Goal: Task Accomplishment & Management: Manage account settings

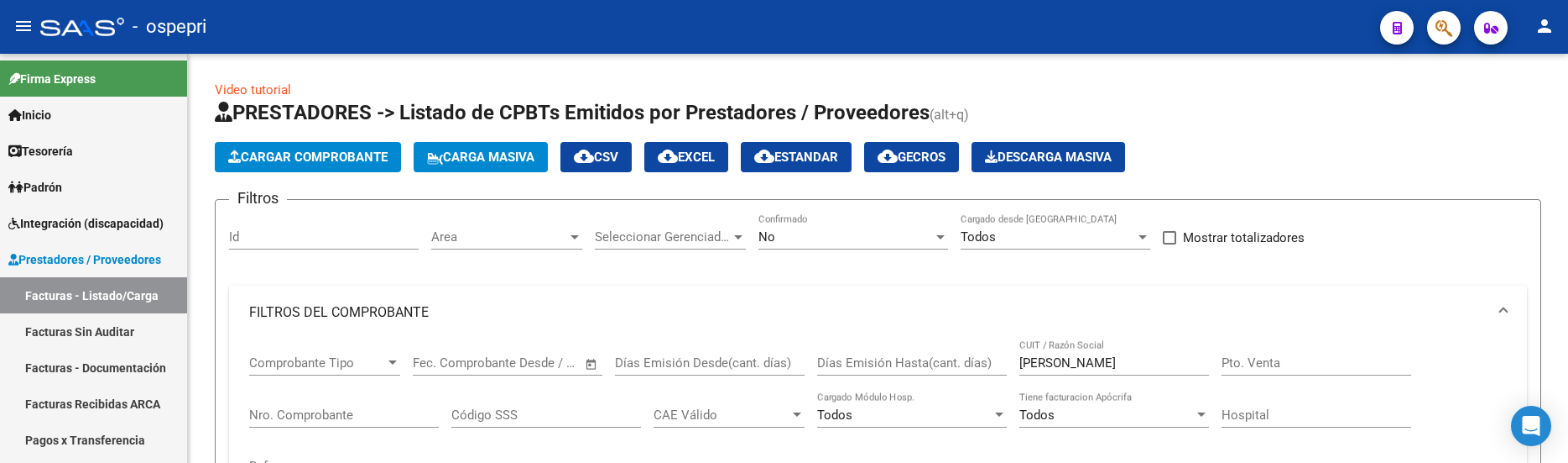
scroll to position [22, 0]
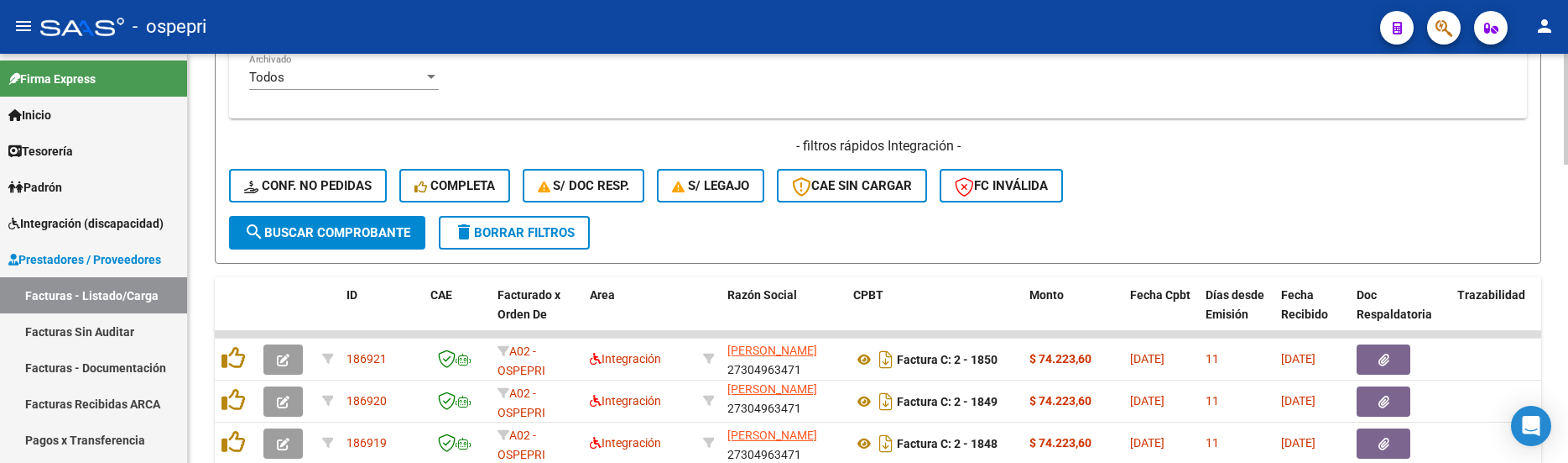
scroll to position [683, 0]
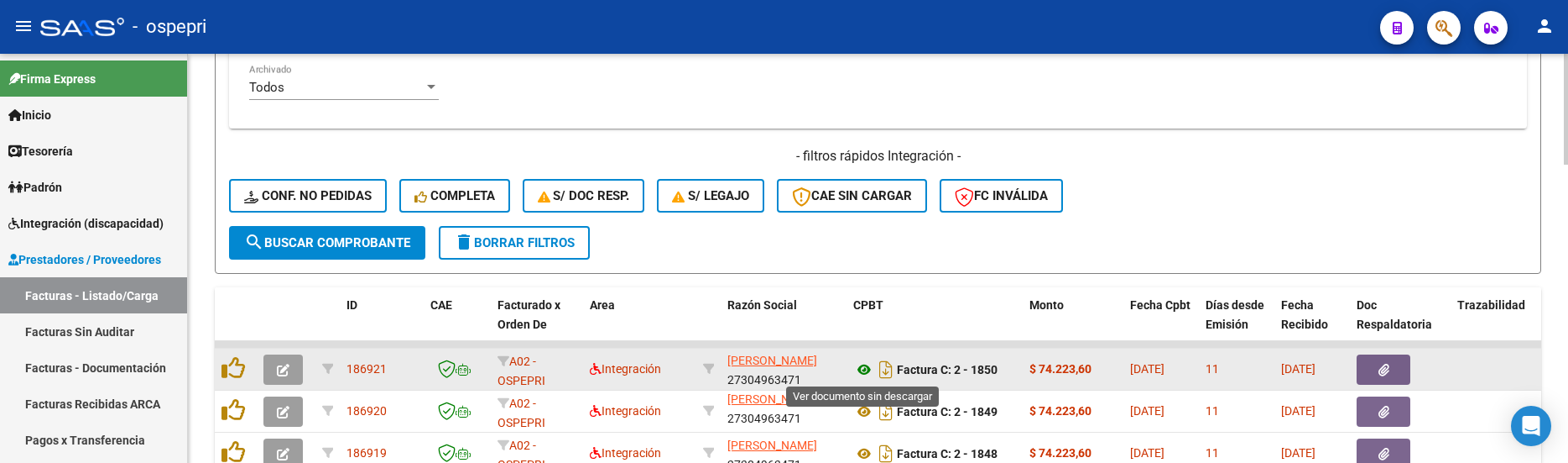
click at [867, 368] on icon at bounding box center [863, 369] width 22 height 20
click at [289, 369] on icon "button" at bounding box center [283, 370] width 13 height 13
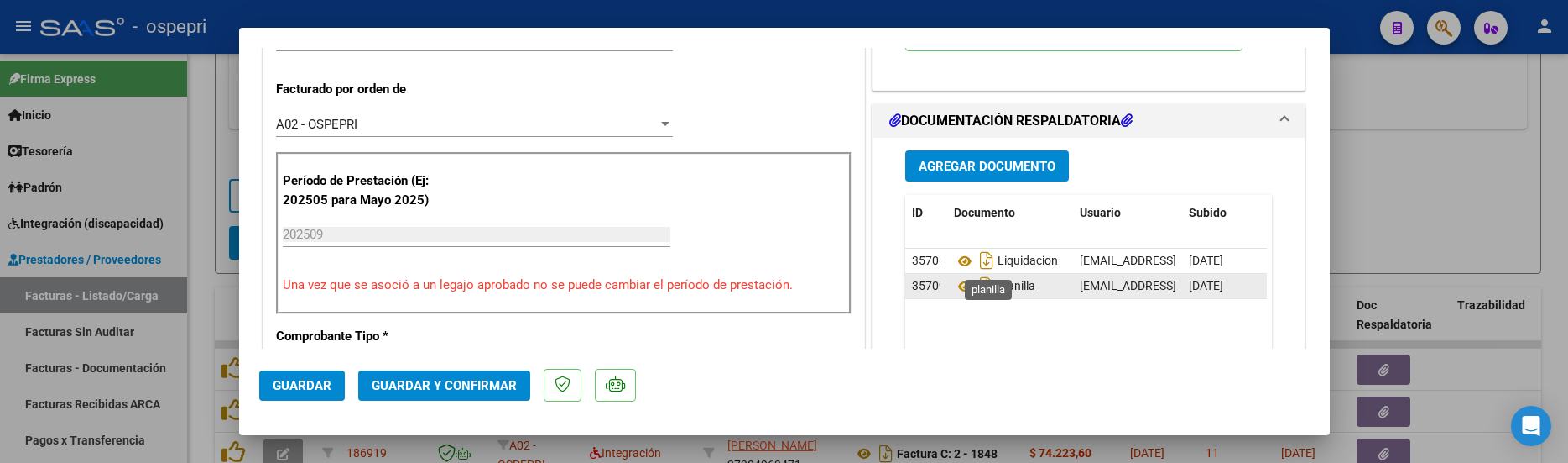
scroll to position [504, 0]
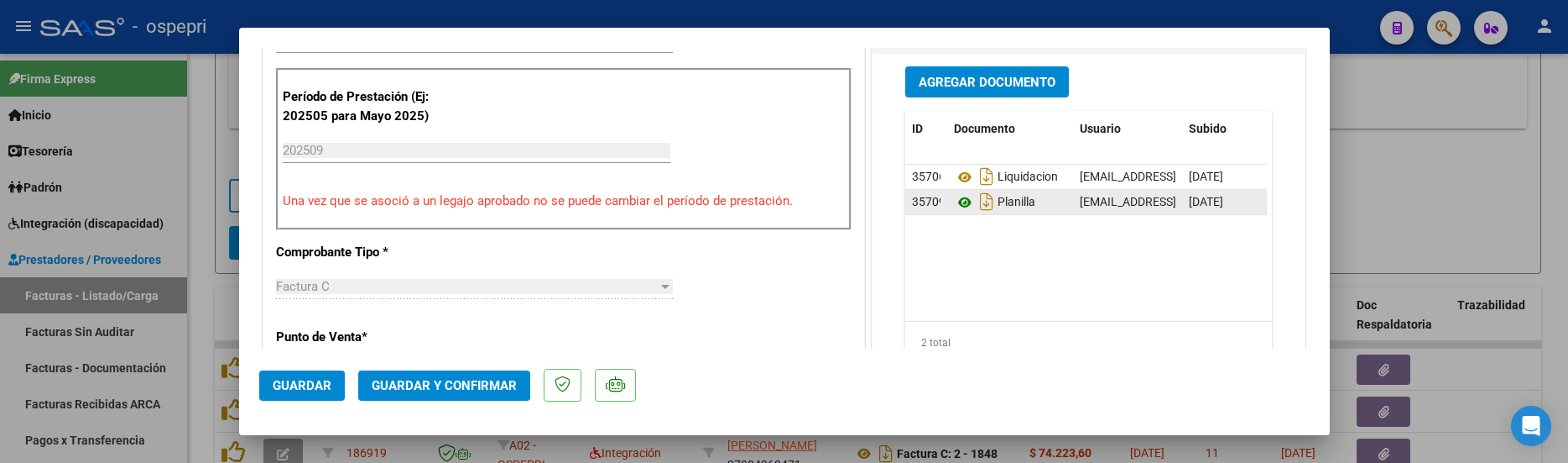
click at [957, 205] on icon at bounding box center [964, 202] width 22 height 20
click at [457, 385] on span "Guardar y Confirmar" at bounding box center [444, 385] width 145 height 16
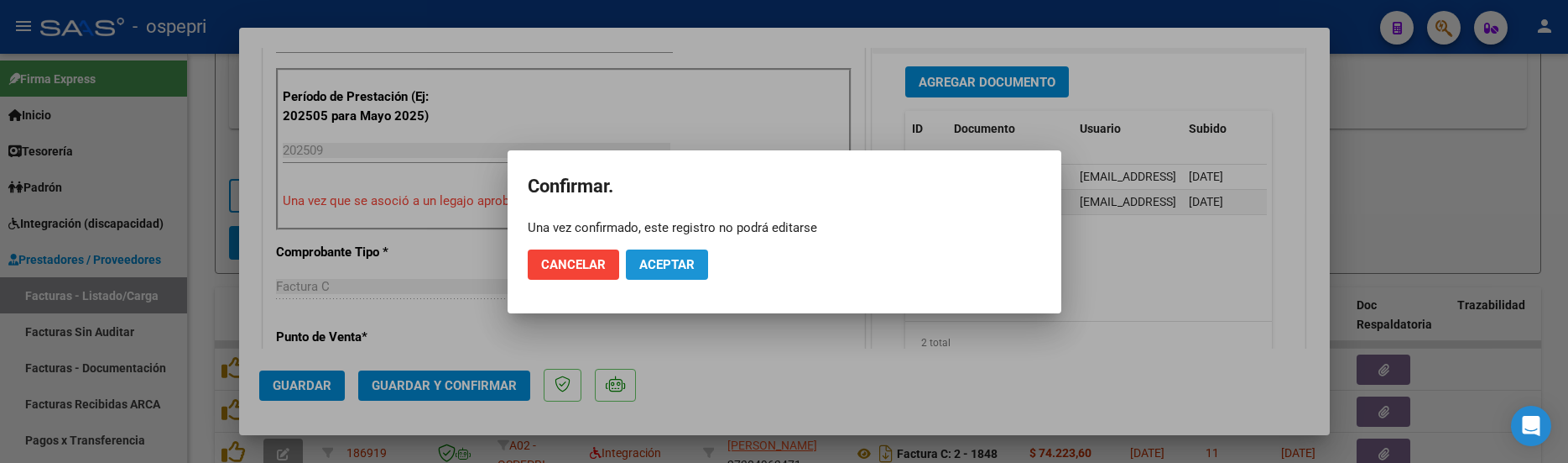
click at [675, 259] on span "Aceptar" at bounding box center [667, 265] width 55 height 16
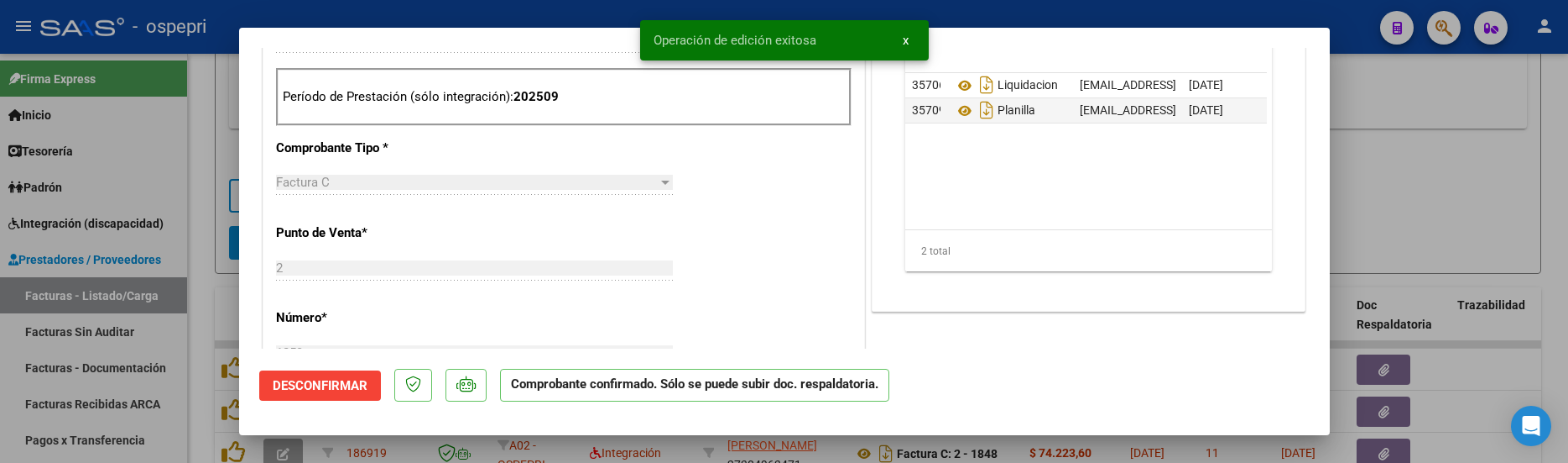
drag, startPoint x: 1409, startPoint y: 233, endPoint x: 950, endPoint y: 64, distance: 489.1
click at [1409, 232] on div at bounding box center [784, 231] width 1568 height 463
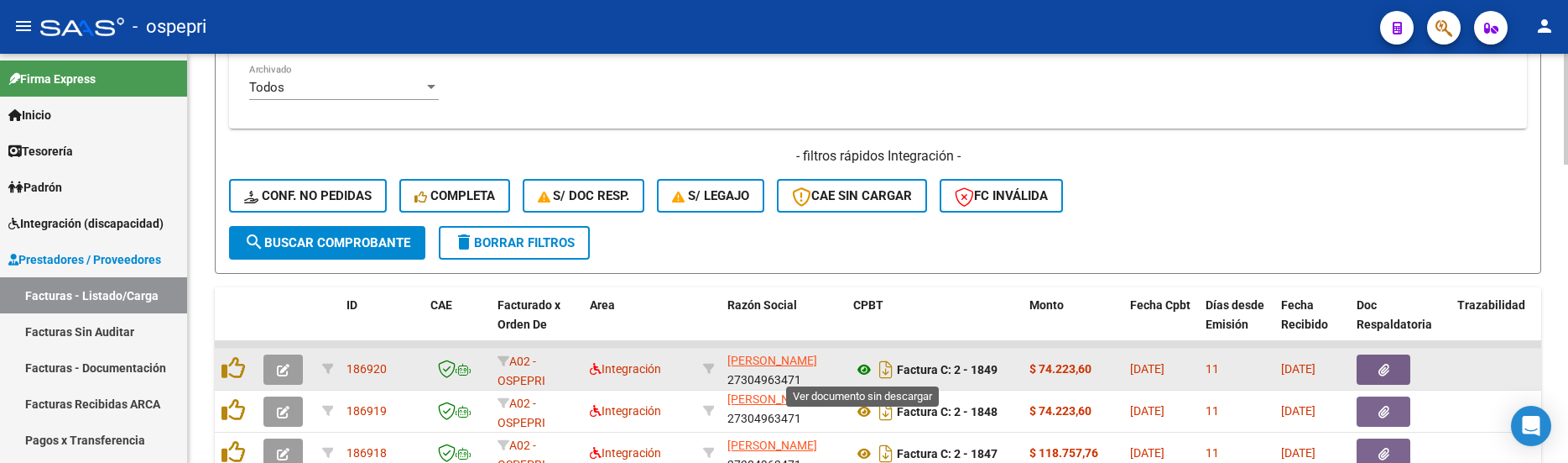
click at [862, 370] on icon at bounding box center [863, 369] width 22 height 20
click at [290, 372] on button "button" at bounding box center [283, 369] width 40 height 30
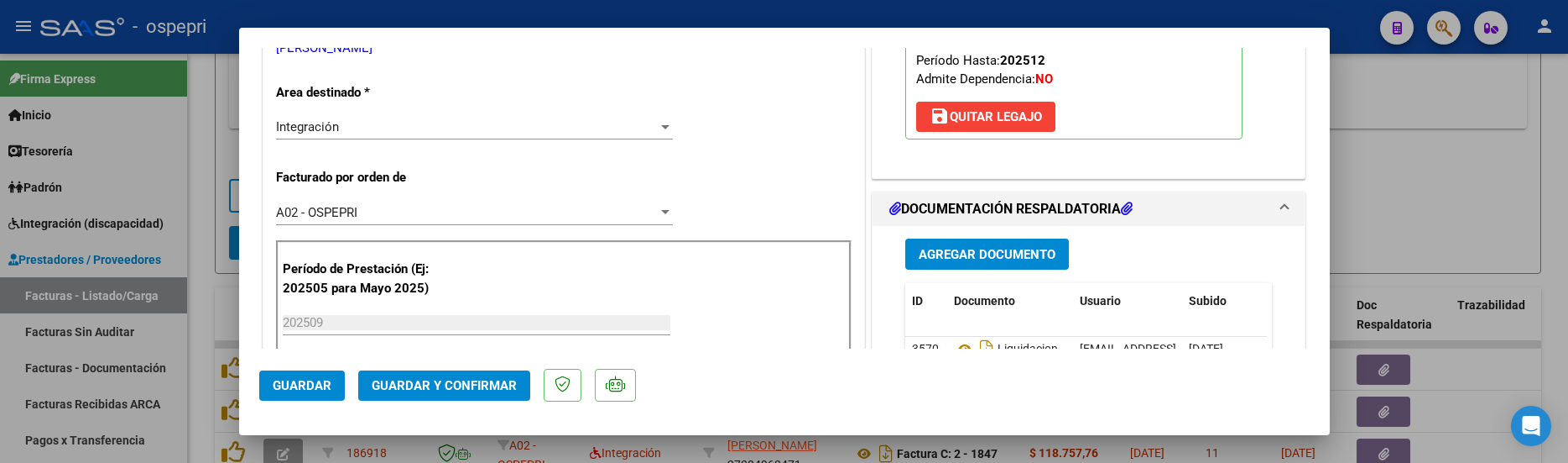
scroll to position [420, 0]
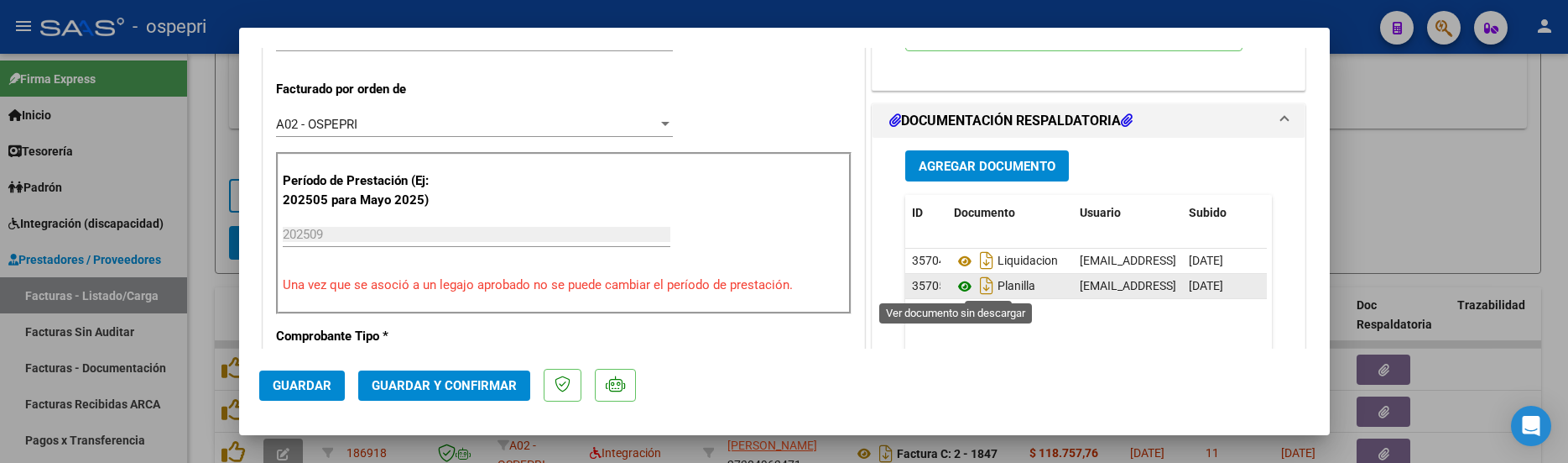
click at [955, 288] on icon at bounding box center [964, 285] width 22 height 20
click at [388, 384] on span "Guardar y Confirmar" at bounding box center [444, 385] width 145 height 16
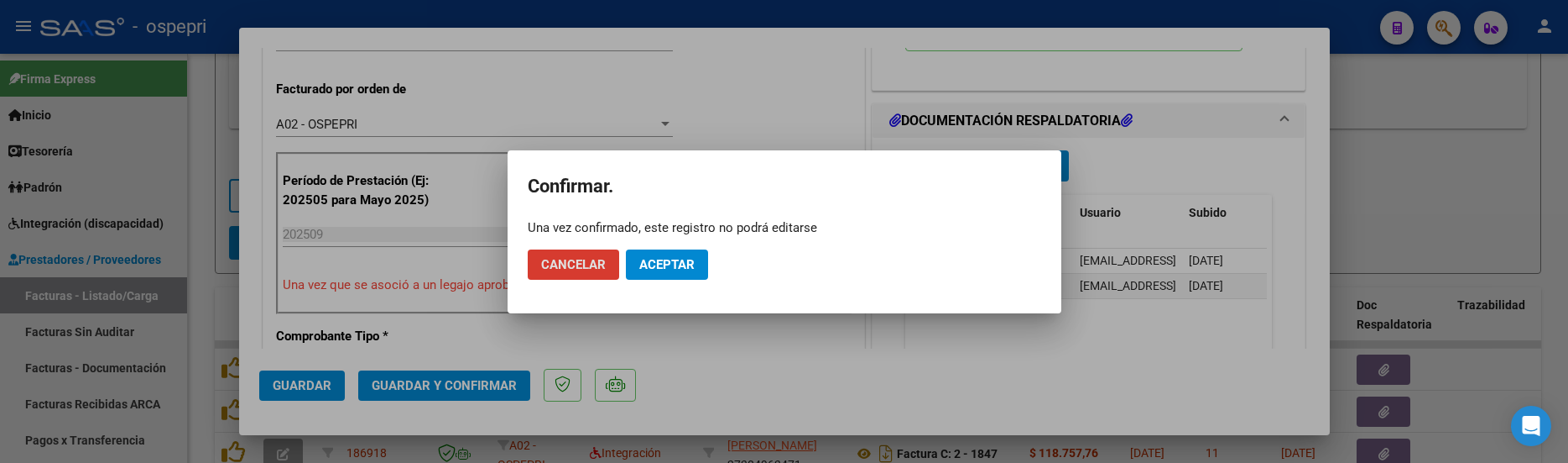
click at [659, 260] on span "Aceptar" at bounding box center [667, 265] width 55 height 16
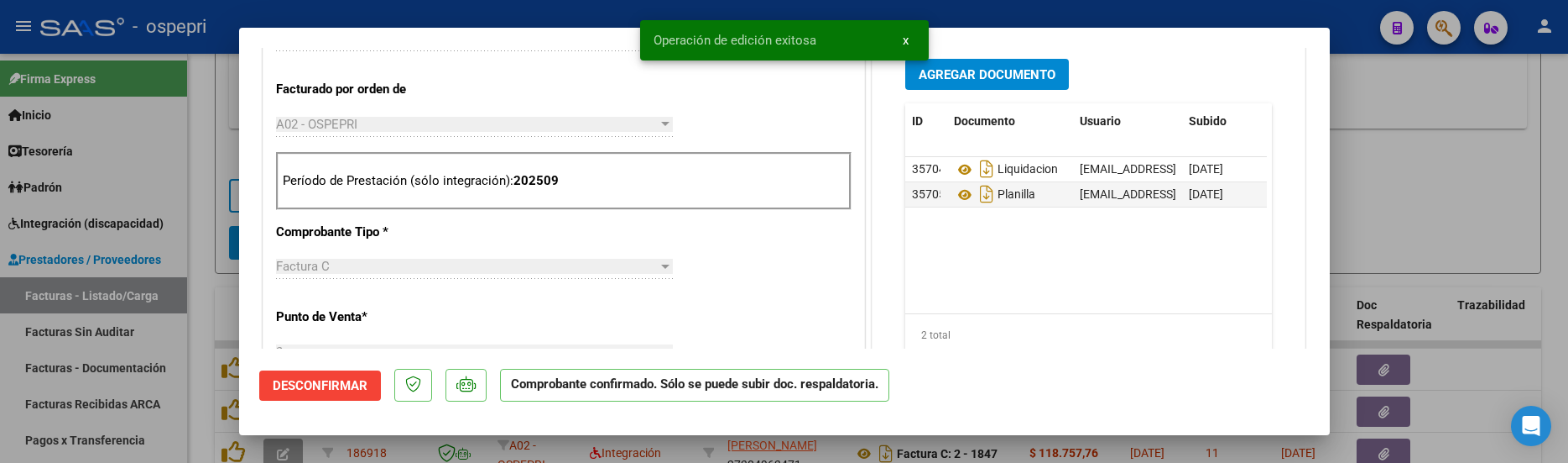
click at [1434, 213] on div at bounding box center [784, 231] width 1568 height 463
type input "$ 0,00"
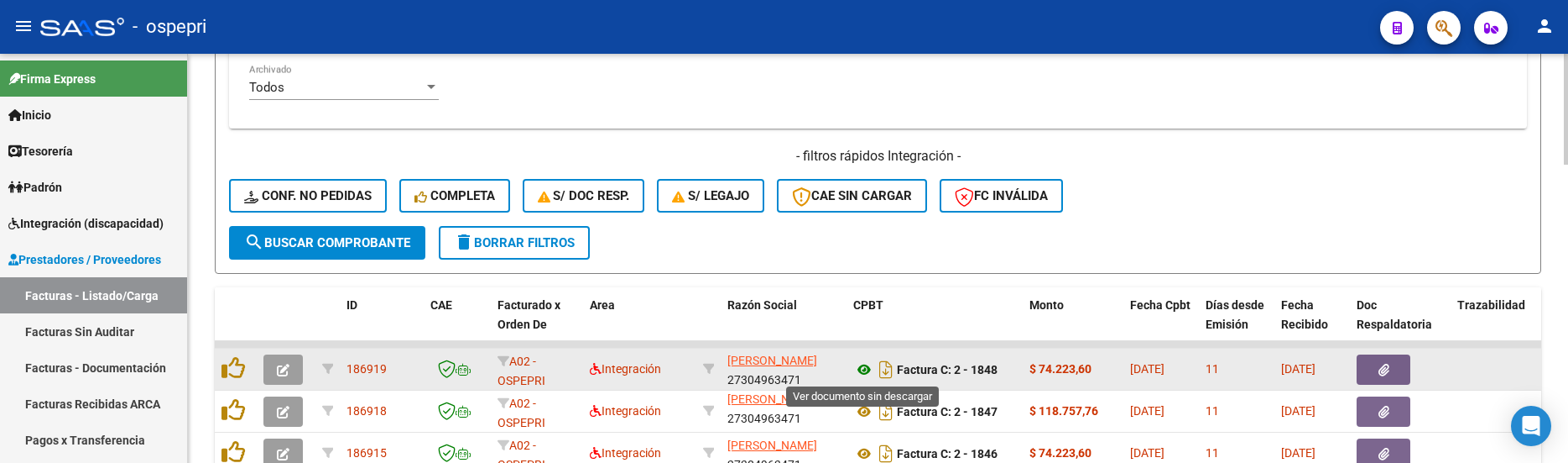
click at [863, 368] on icon at bounding box center [863, 369] width 22 height 20
click at [289, 371] on button "button" at bounding box center [283, 369] width 40 height 30
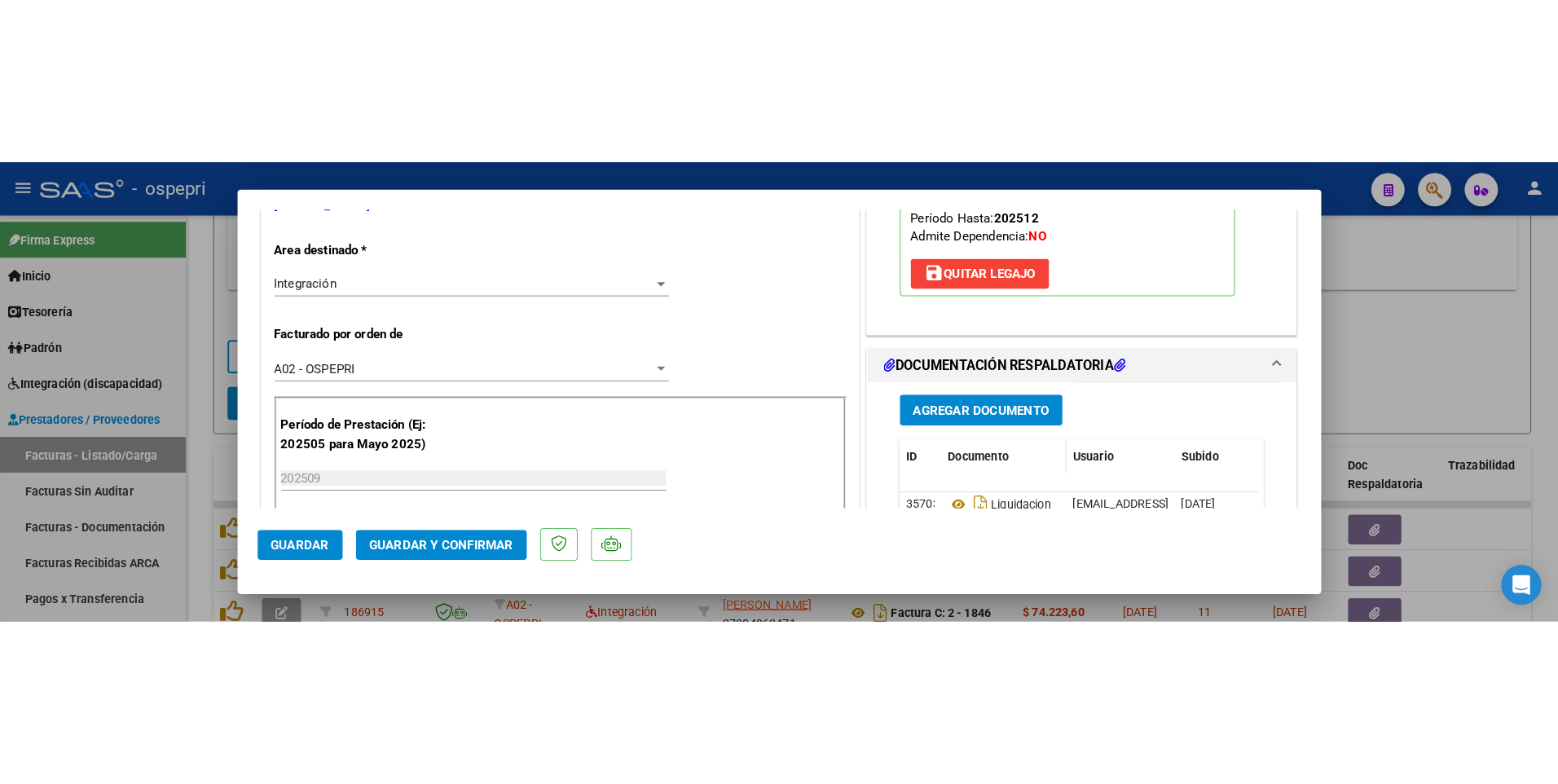
scroll to position [407, 0]
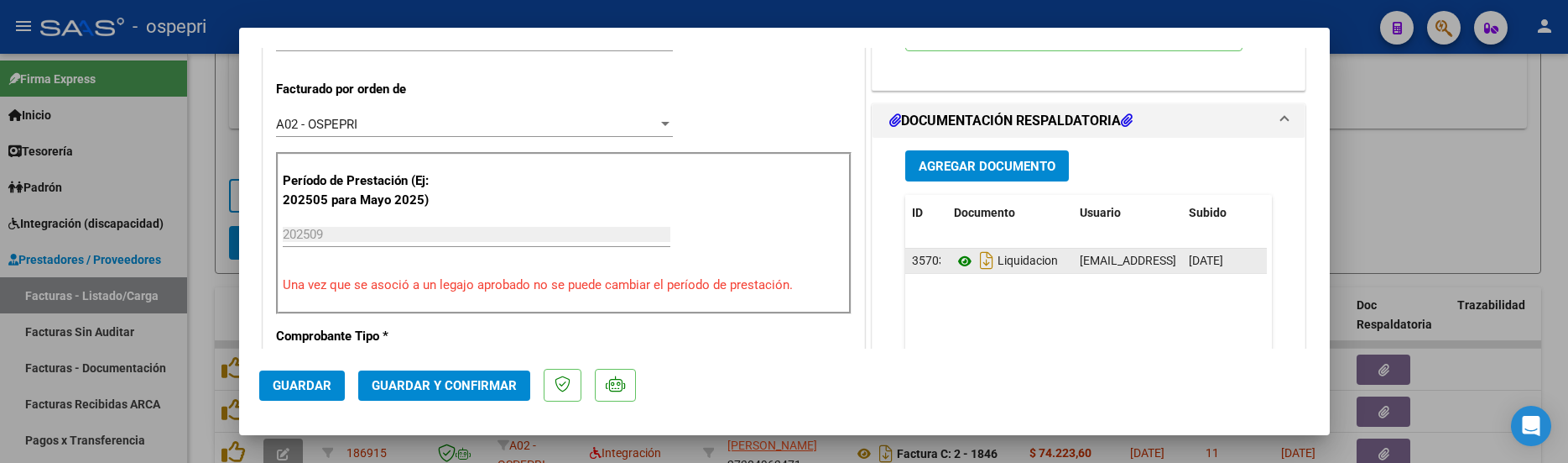
click at [955, 260] on icon at bounding box center [964, 260] width 22 height 20
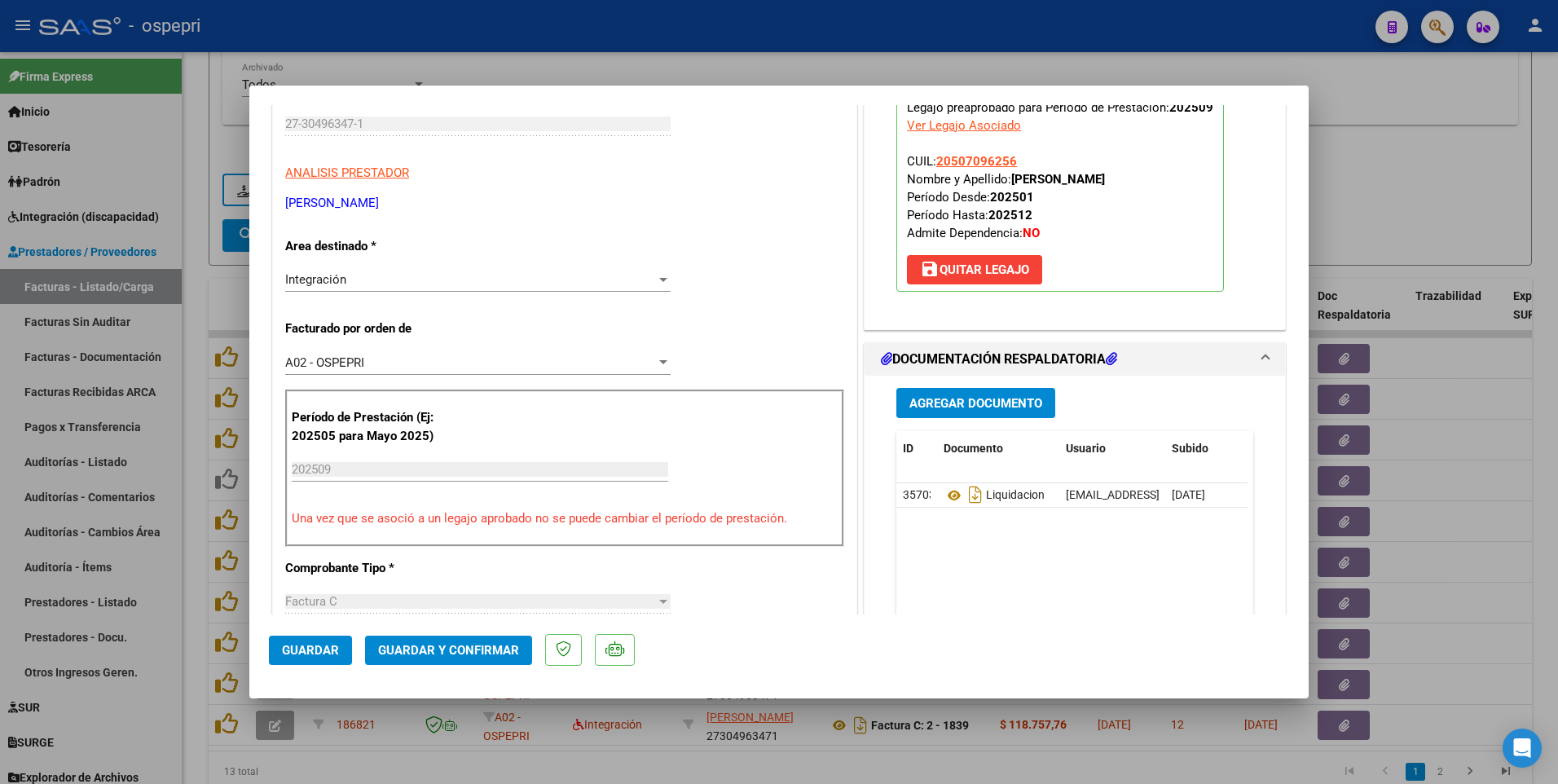
scroll to position [0, 0]
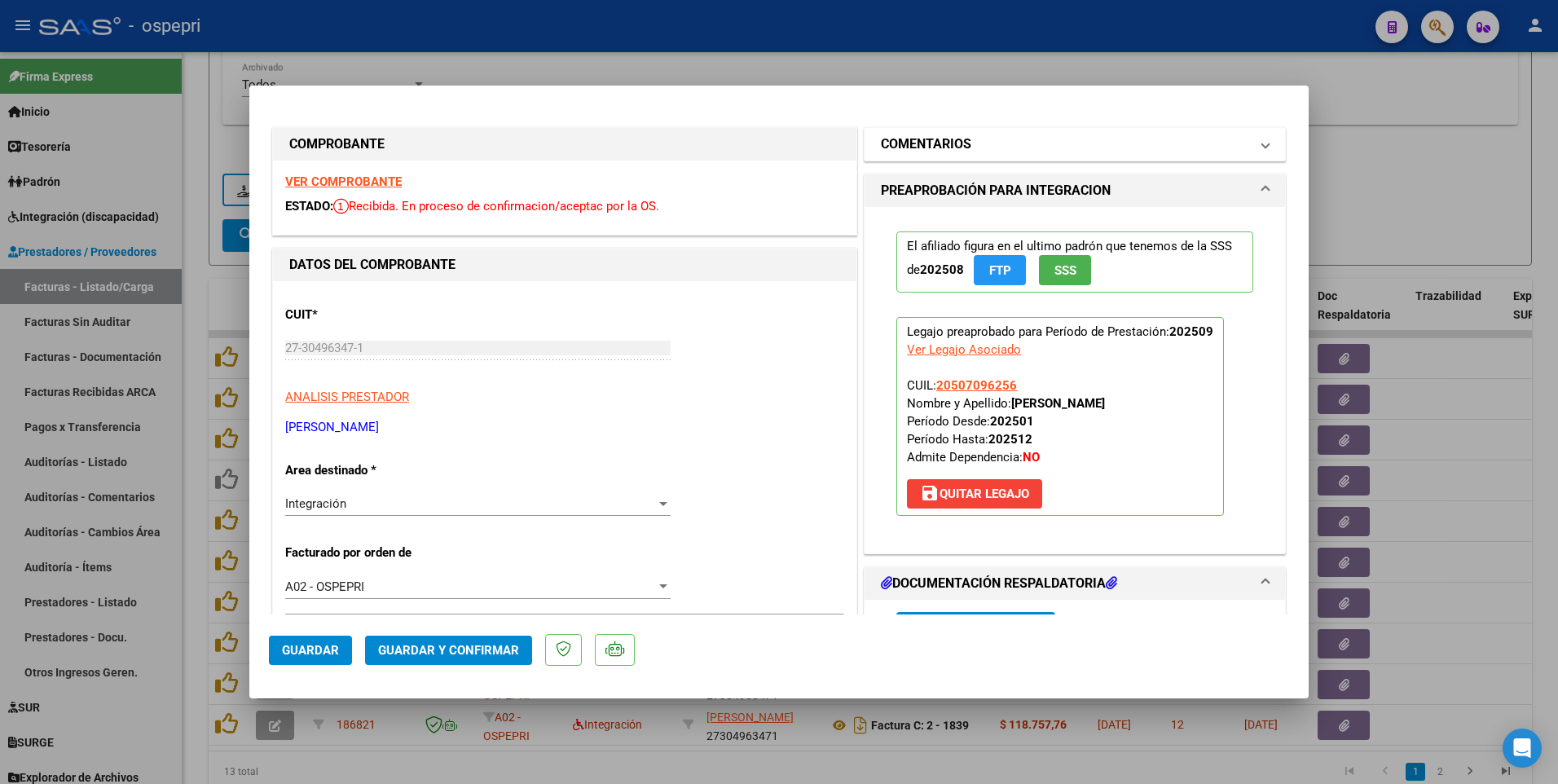
click at [1002, 140] on mat-panel-title "COMENTARIOS" at bounding box center [1065, 144] width 368 height 19
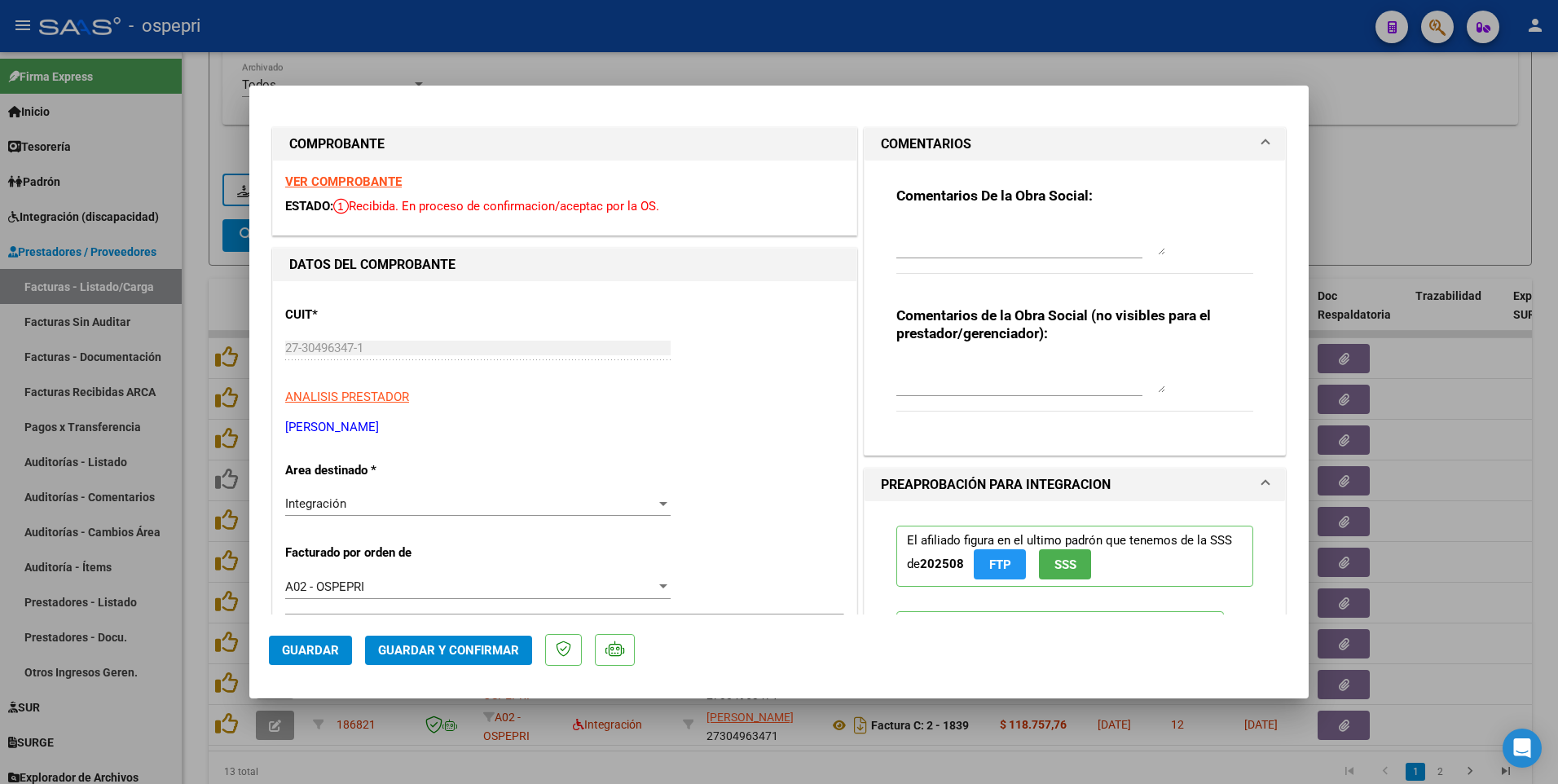
click at [897, 223] on textarea at bounding box center [1030, 238] width 269 height 33
type textarea "Buenas tardes estimada, falata la planililla de asistencia la factura queda pen…"
click at [327, 448] on span "Guardar" at bounding box center [310, 650] width 57 height 15
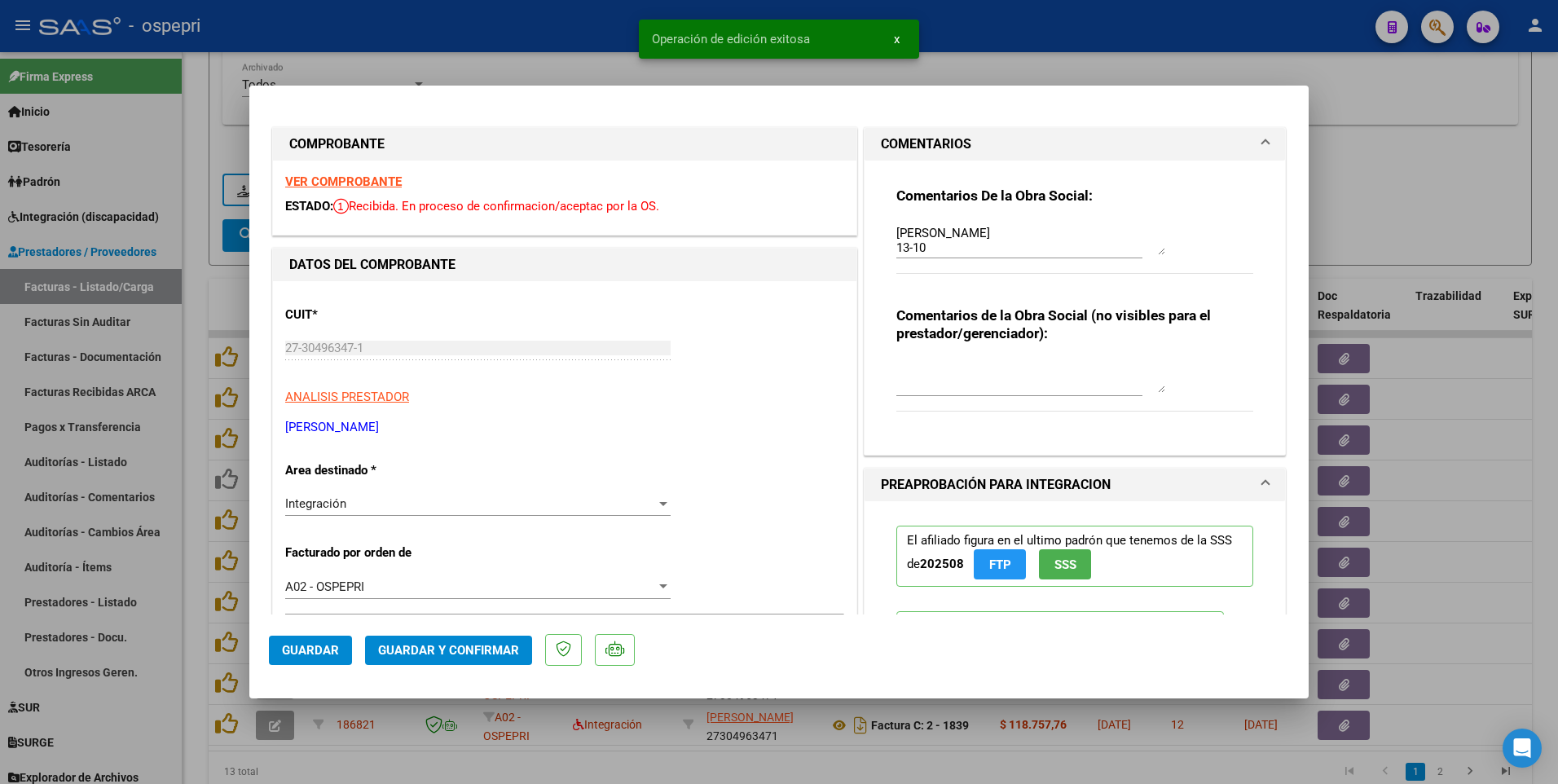
click at [919, 366] on textarea at bounding box center [1030, 376] width 269 height 33
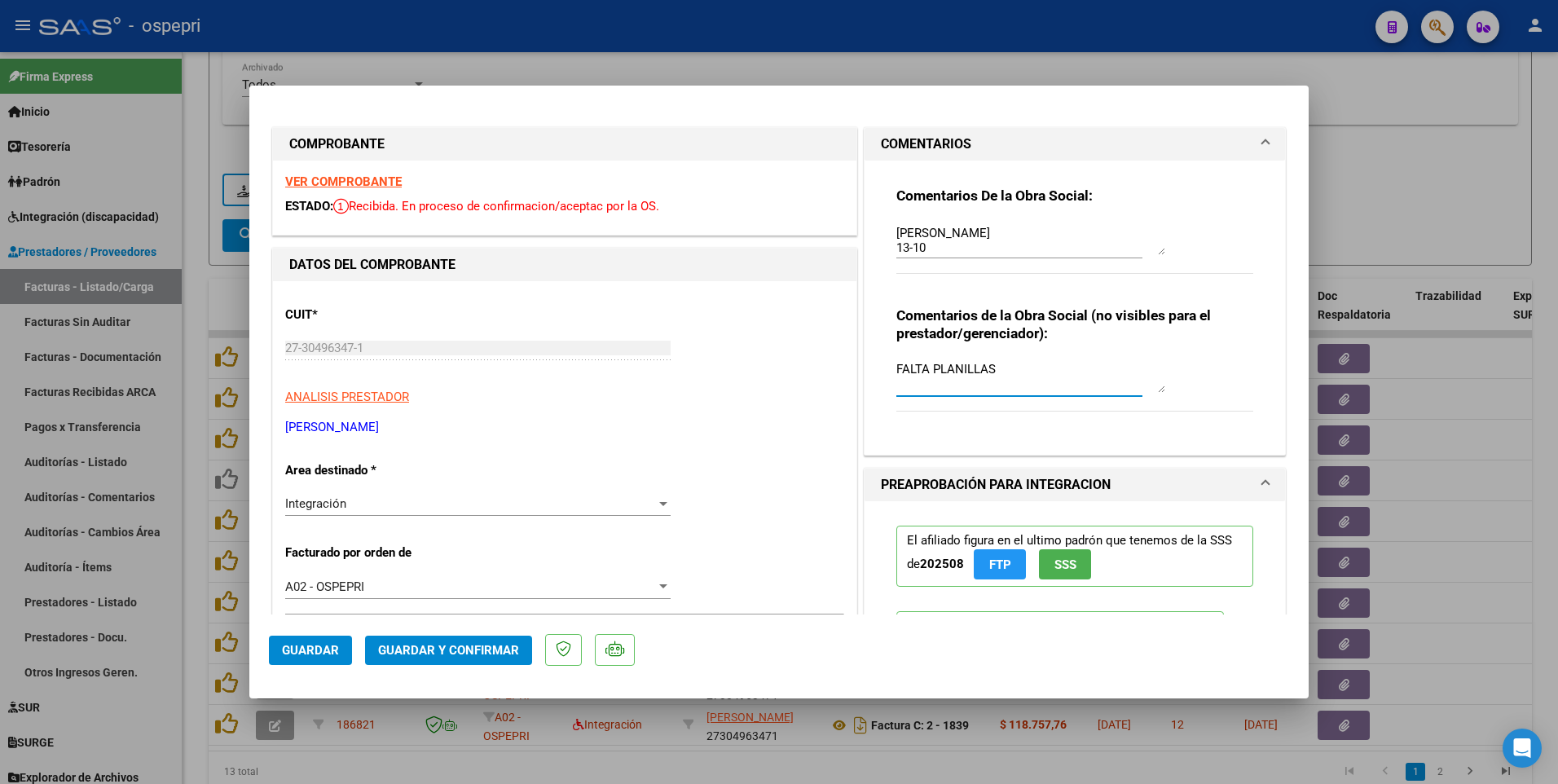
type textarea "FALTA PLANILLAS"
click at [311, 448] on span "Guardar" at bounding box center [310, 650] width 57 height 15
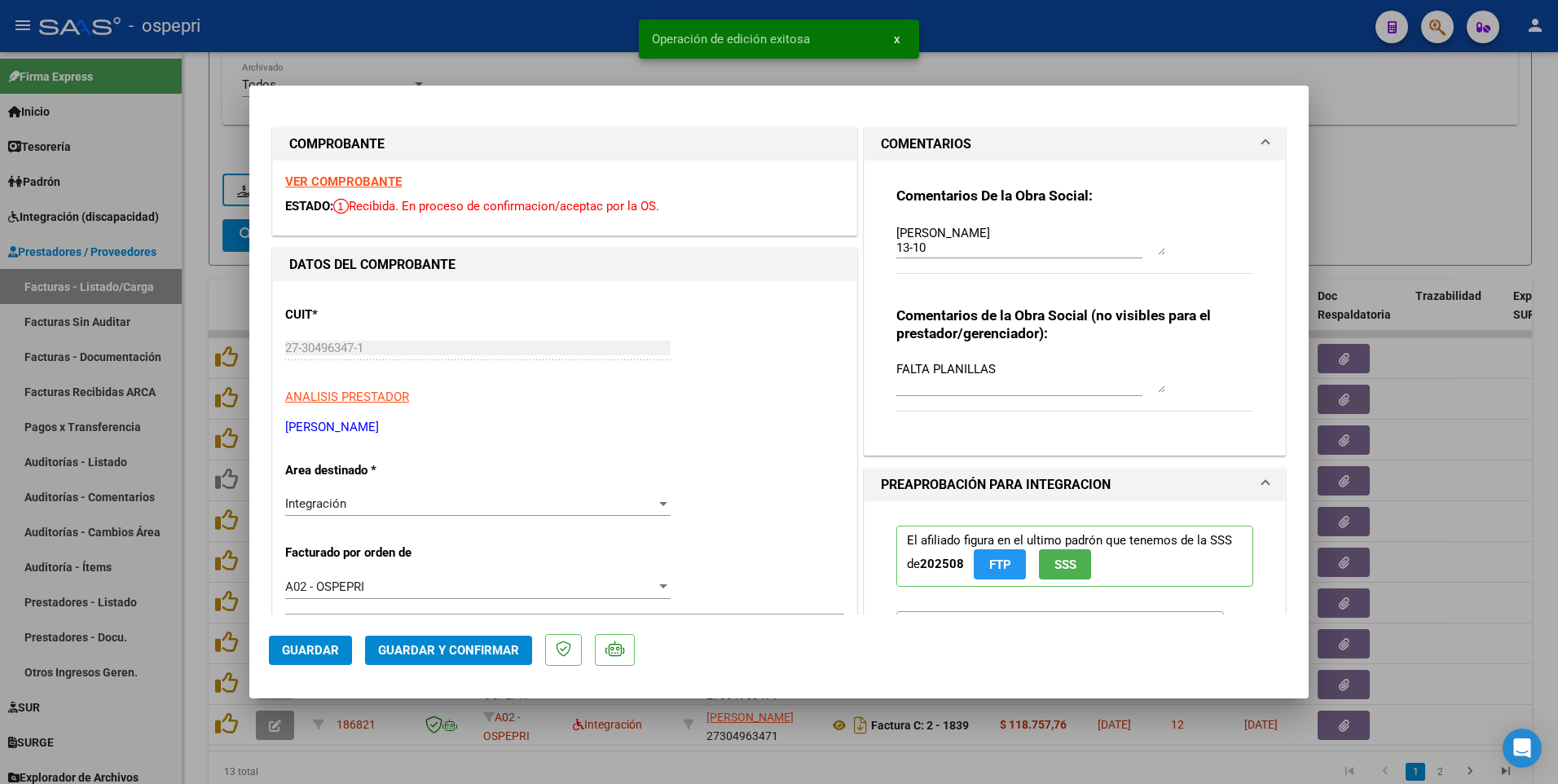
click at [1406, 205] on div at bounding box center [779, 392] width 1558 height 784
type input "$ 0,00"
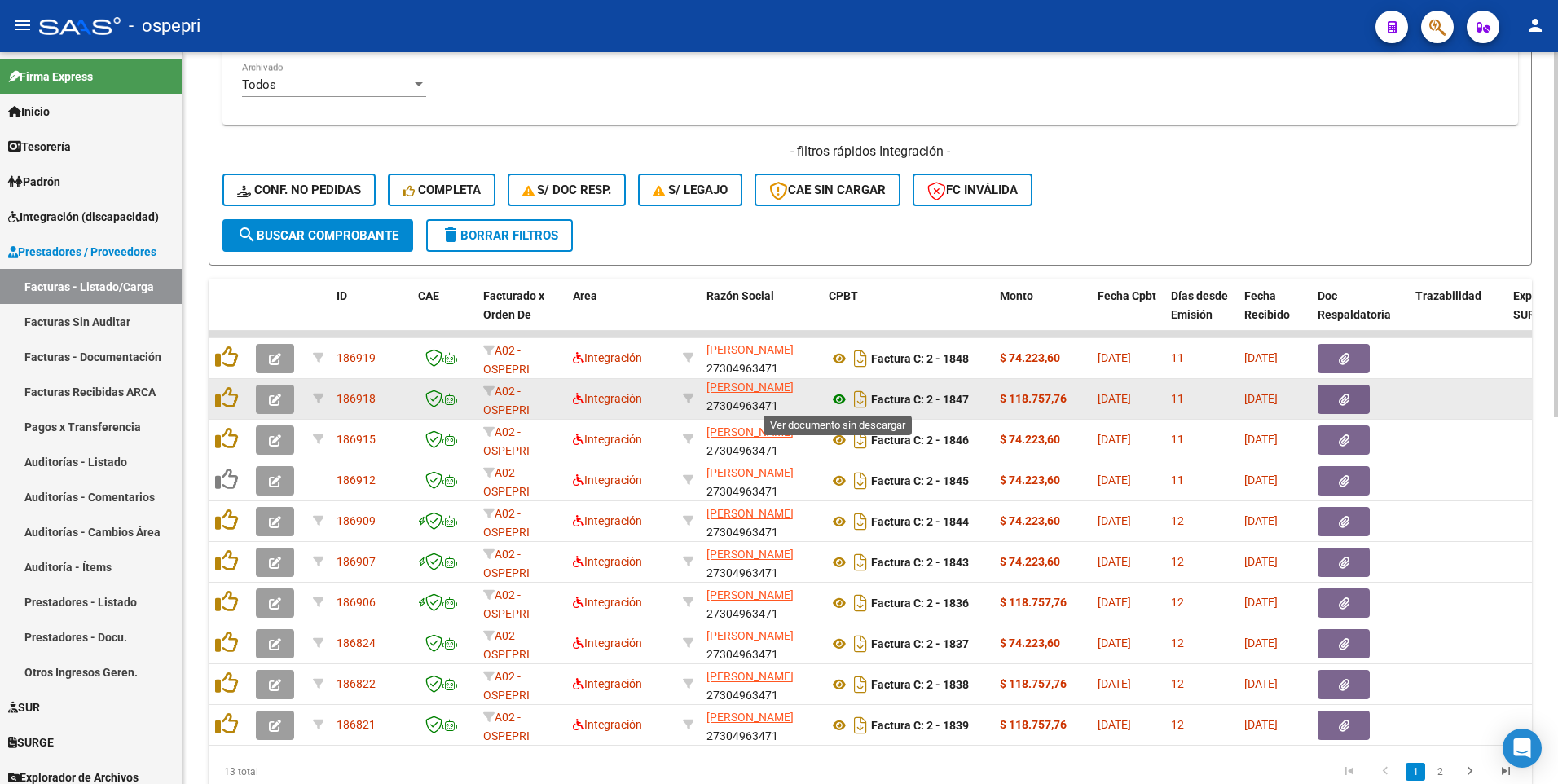
click at [840, 400] on icon at bounding box center [838, 398] width 21 height 19
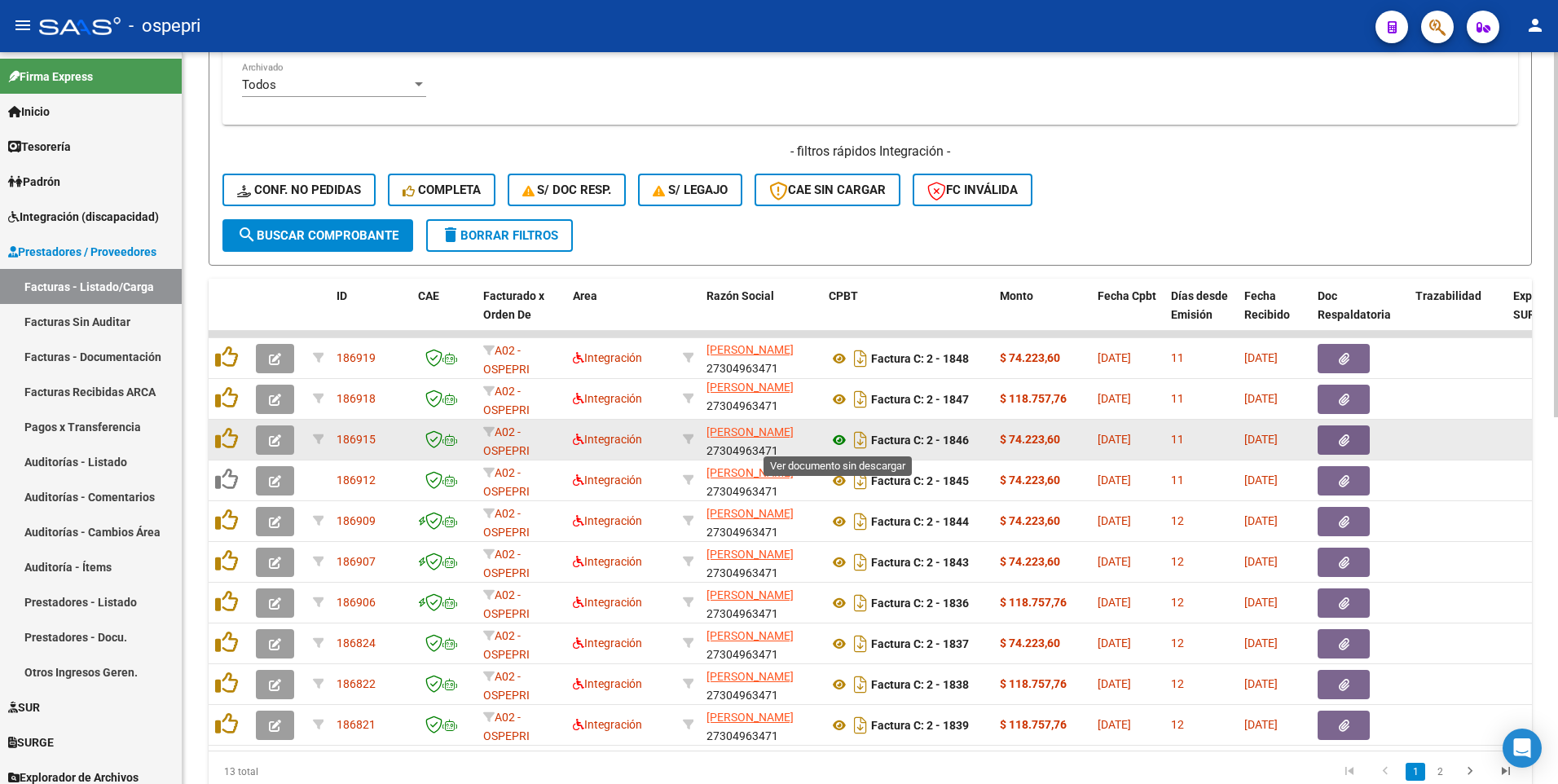
click at [843, 444] on icon at bounding box center [838, 439] width 21 height 19
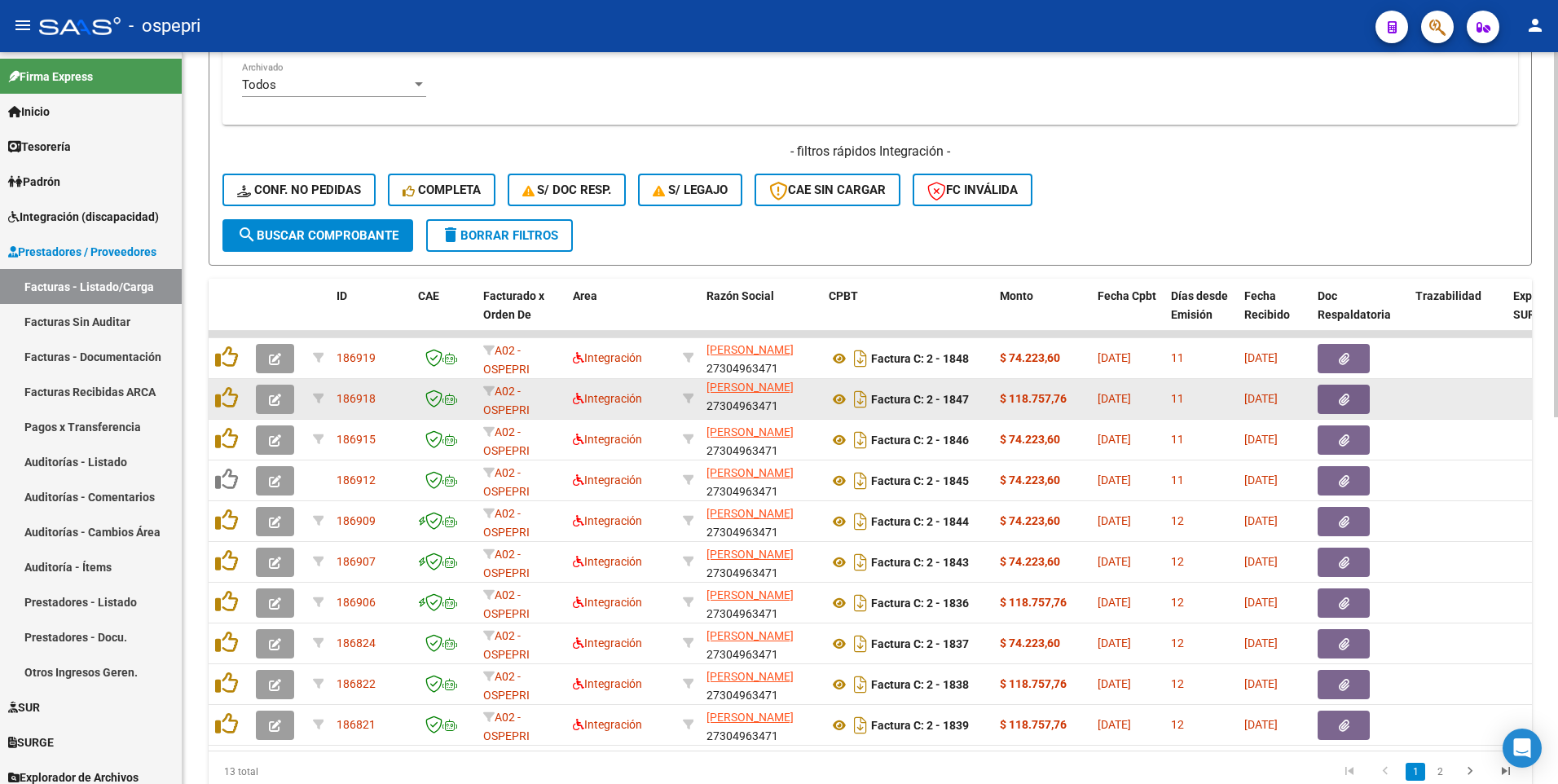
click at [275, 402] on icon "button" at bounding box center [274, 399] width 13 height 13
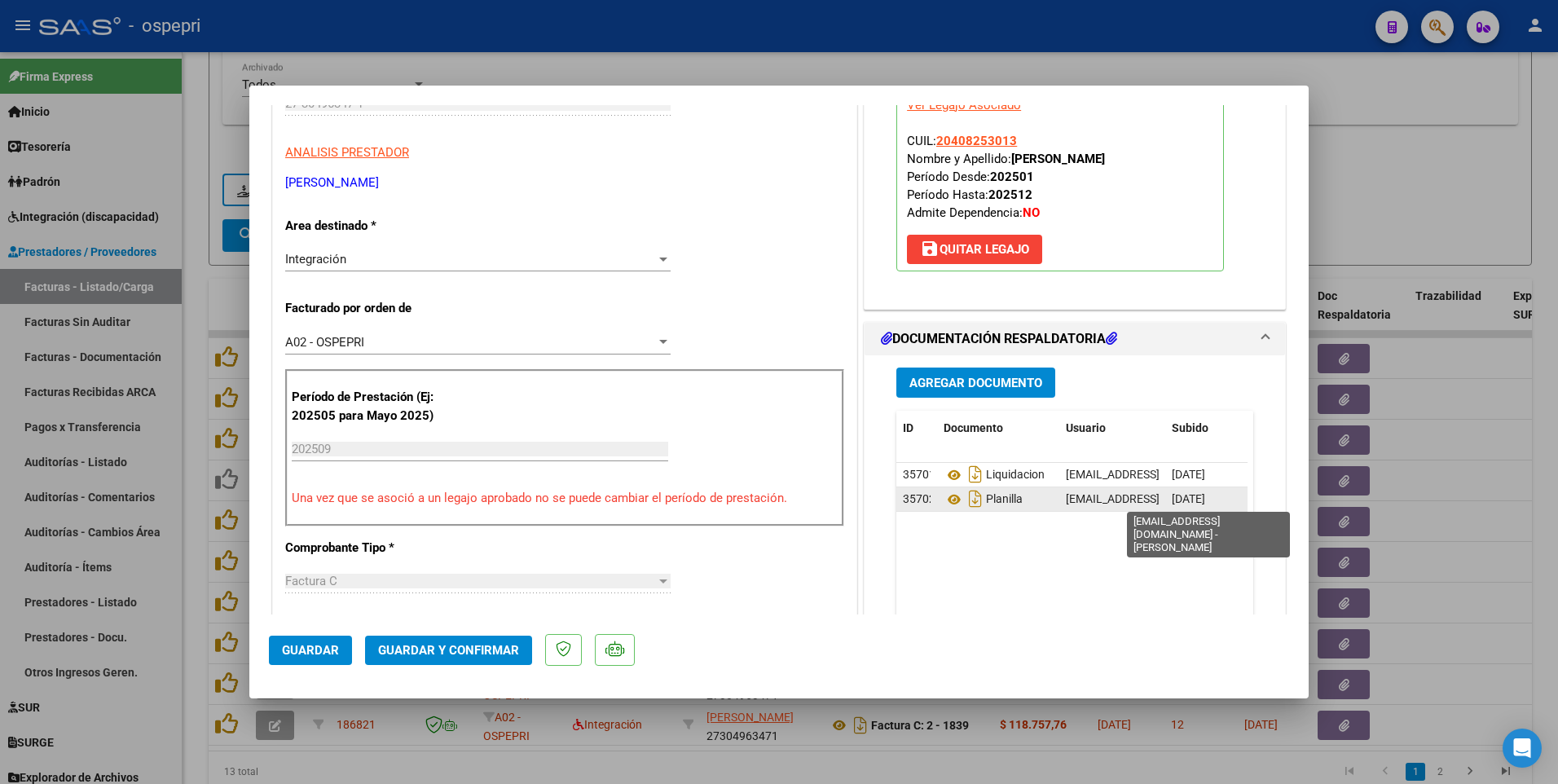
scroll to position [325, 0]
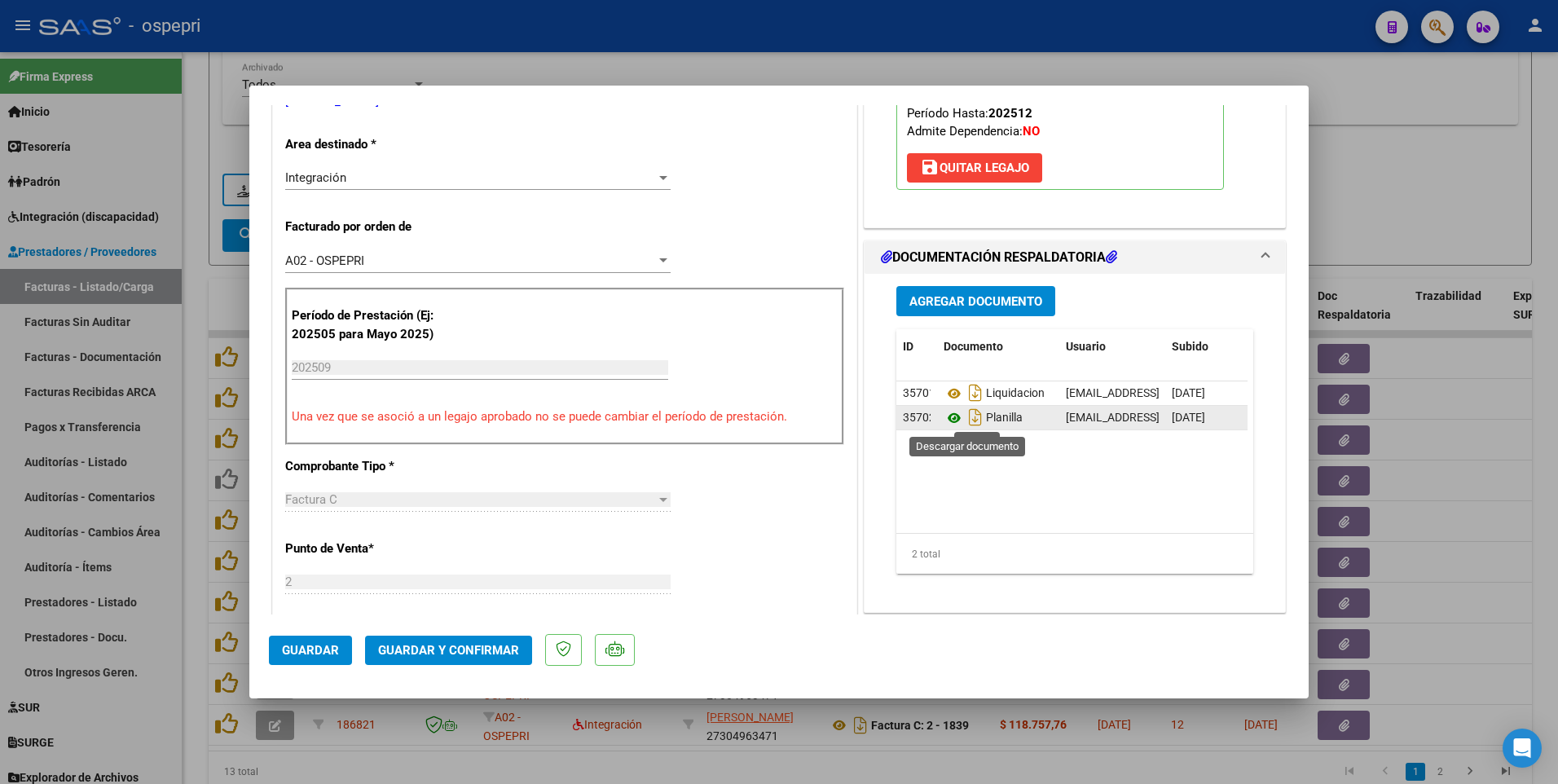
click at [948, 415] on icon at bounding box center [954, 418] width 21 height 19
click at [469, 448] on span "Guardar y Confirmar" at bounding box center [448, 650] width 141 height 15
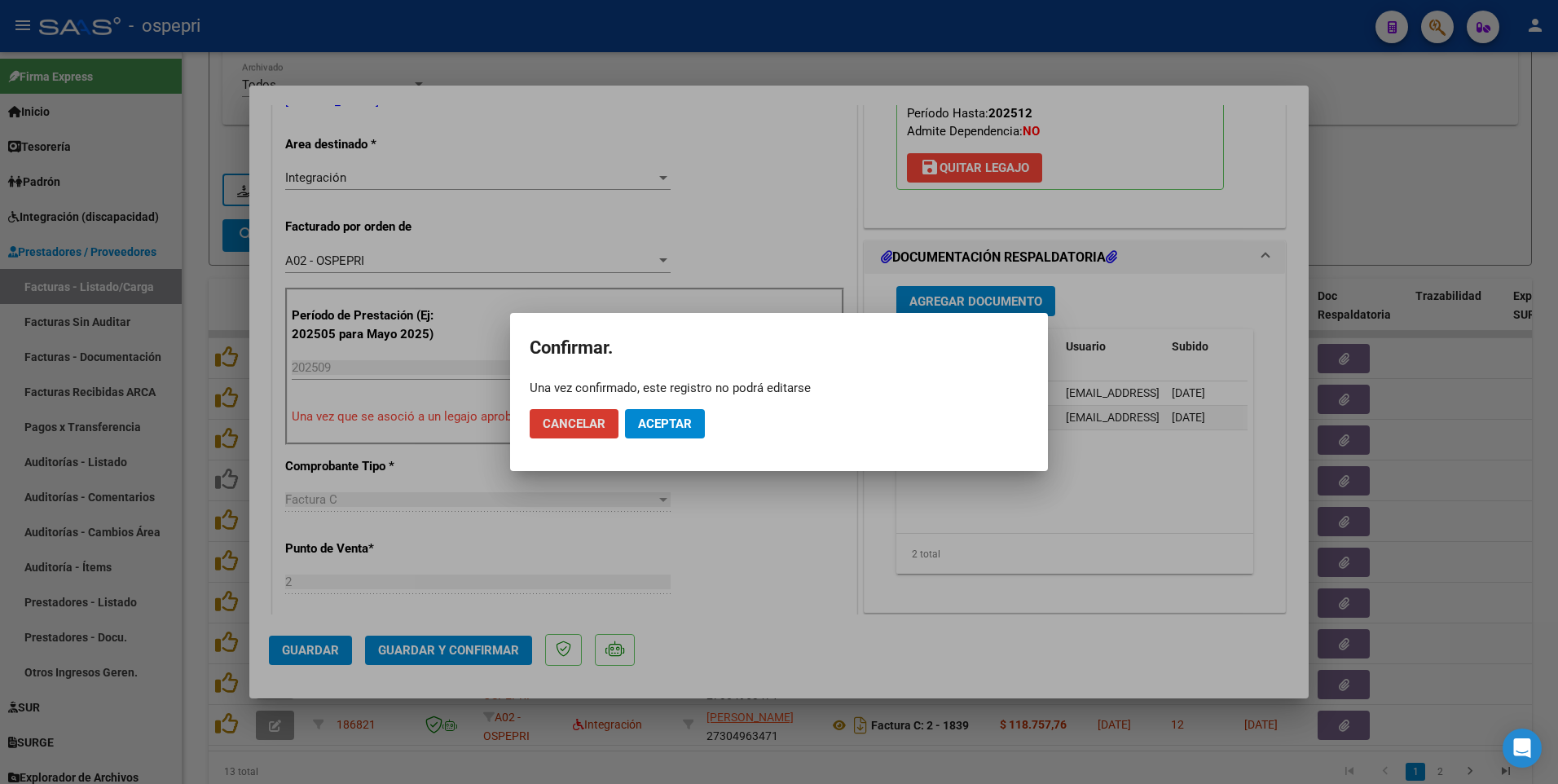
click at [673, 424] on span "Aceptar" at bounding box center [664, 424] width 54 height 15
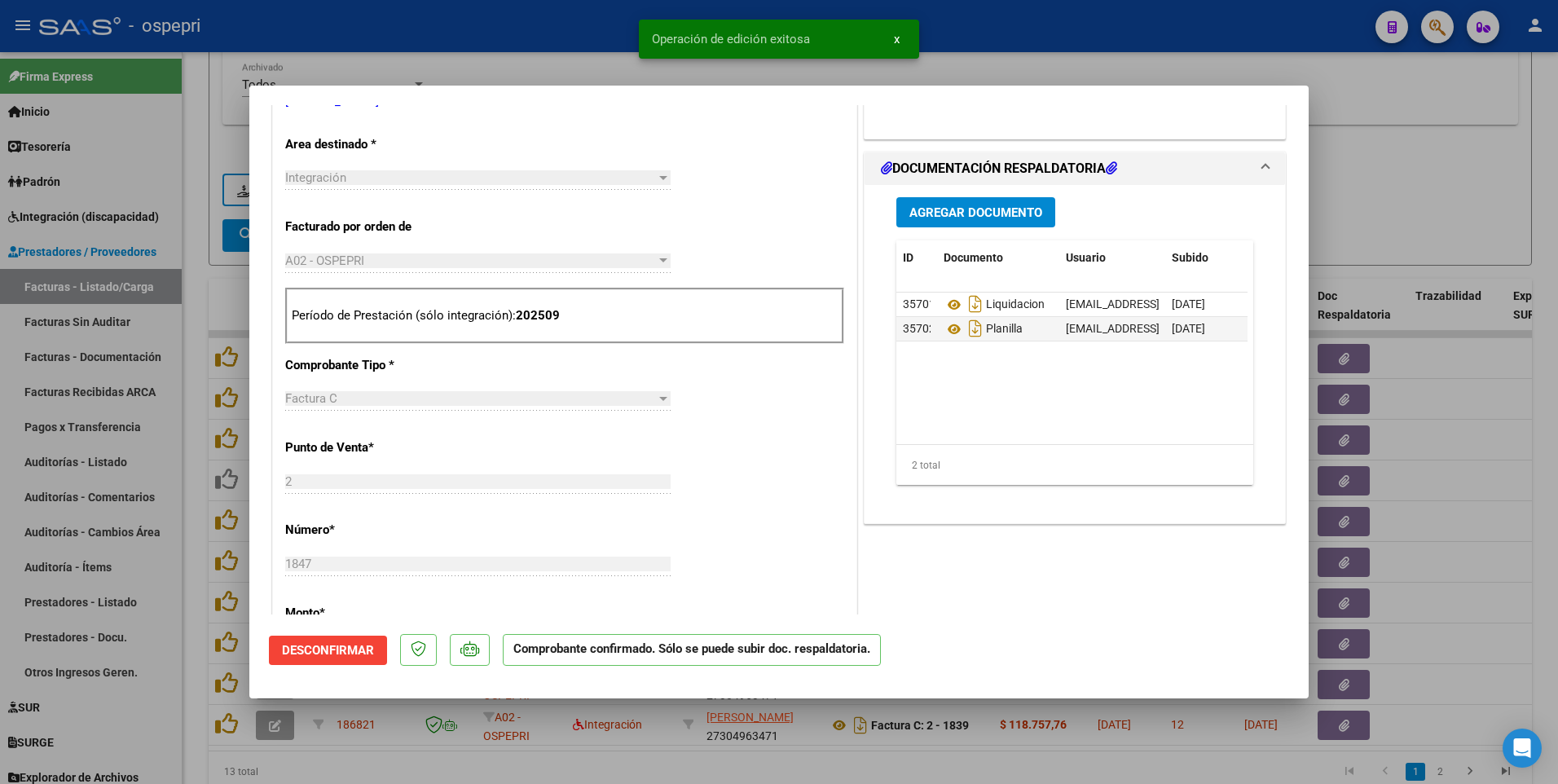
click at [1420, 209] on div at bounding box center [779, 392] width 1558 height 784
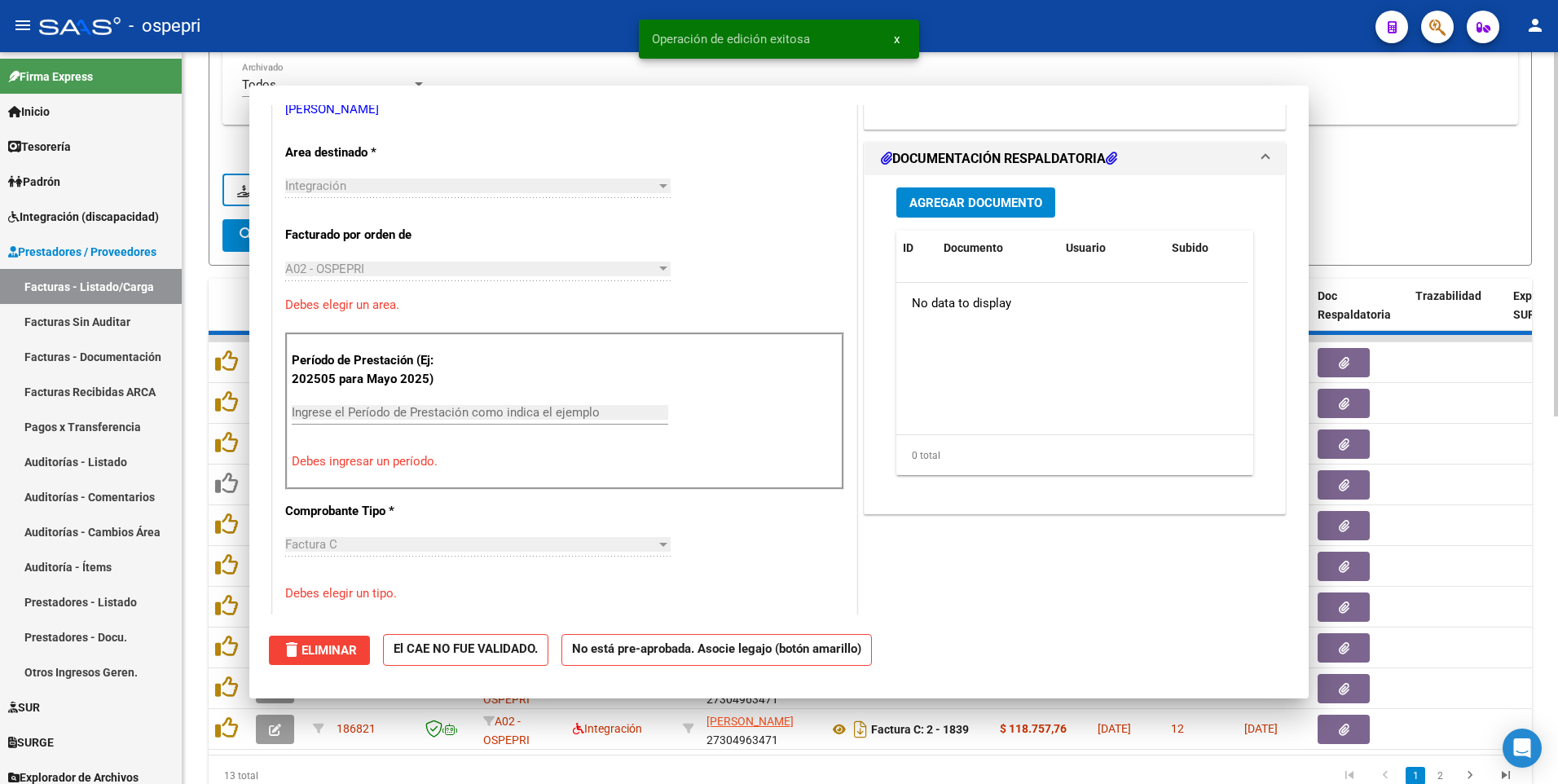
scroll to position [0, 0]
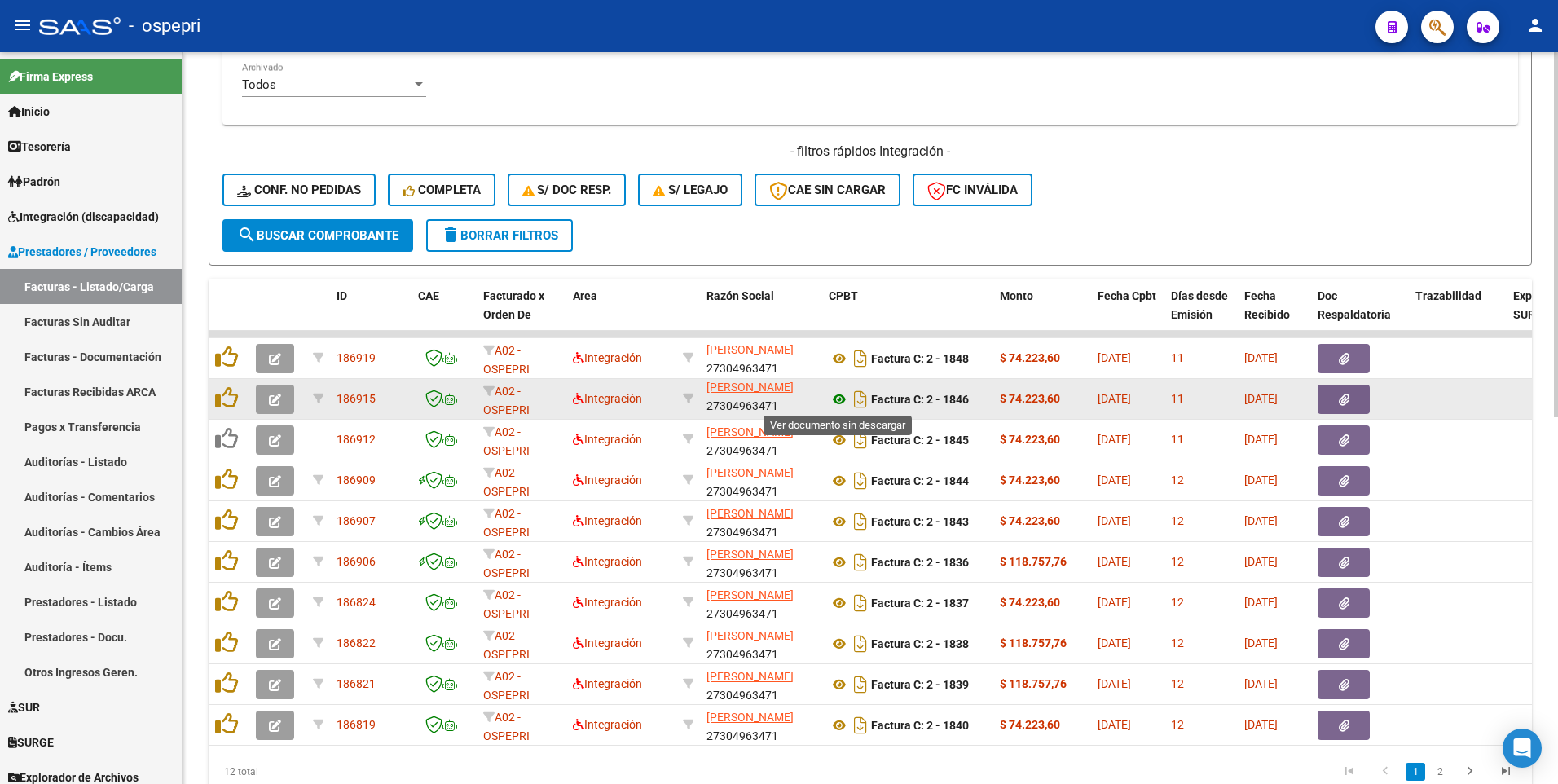
click at [834, 399] on icon at bounding box center [838, 398] width 21 height 19
click at [286, 402] on button "button" at bounding box center [275, 399] width 38 height 29
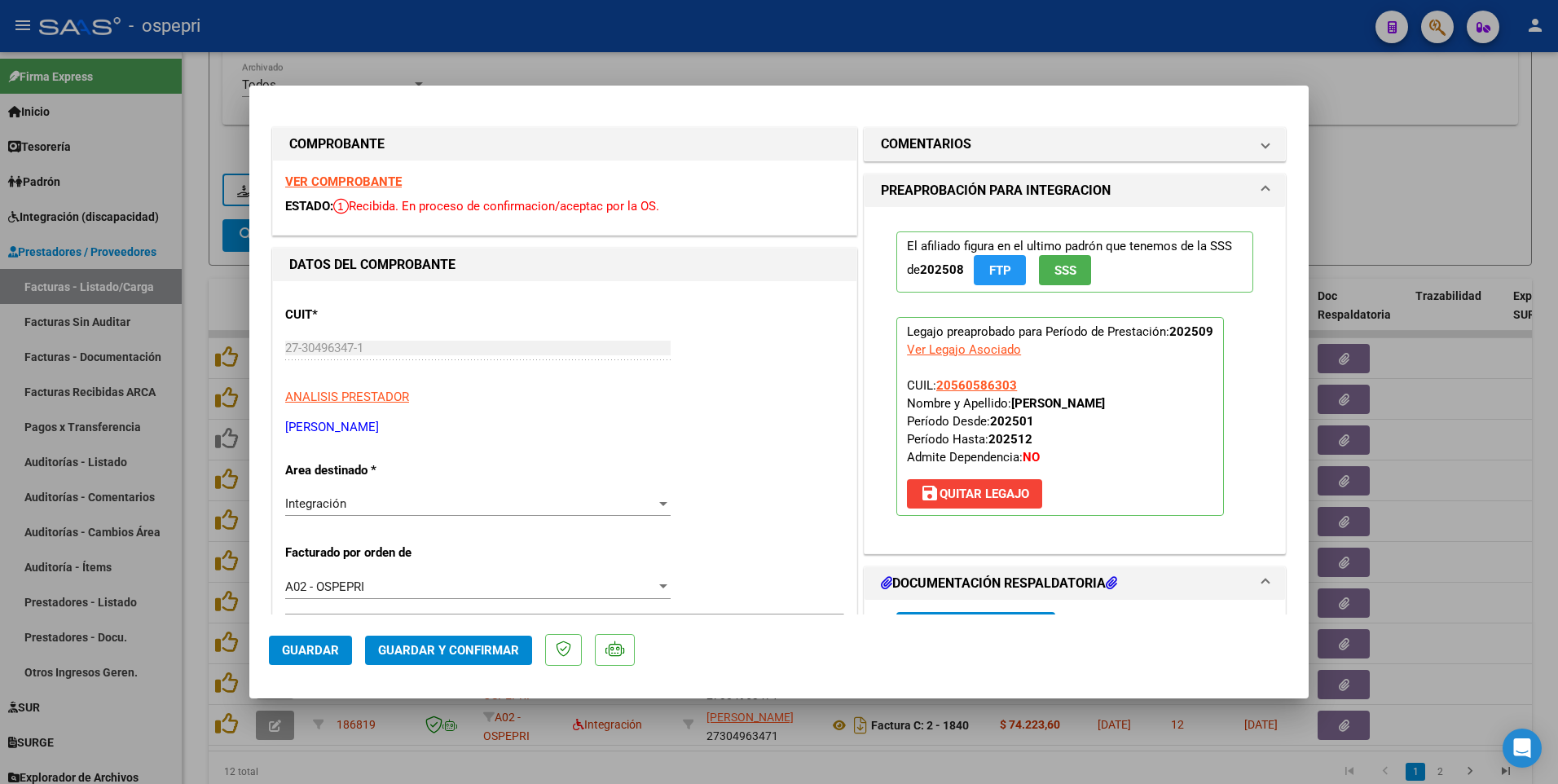
click at [489, 448] on span "Guardar y Confirmar" at bounding box center [448, 650] width 141 height 15
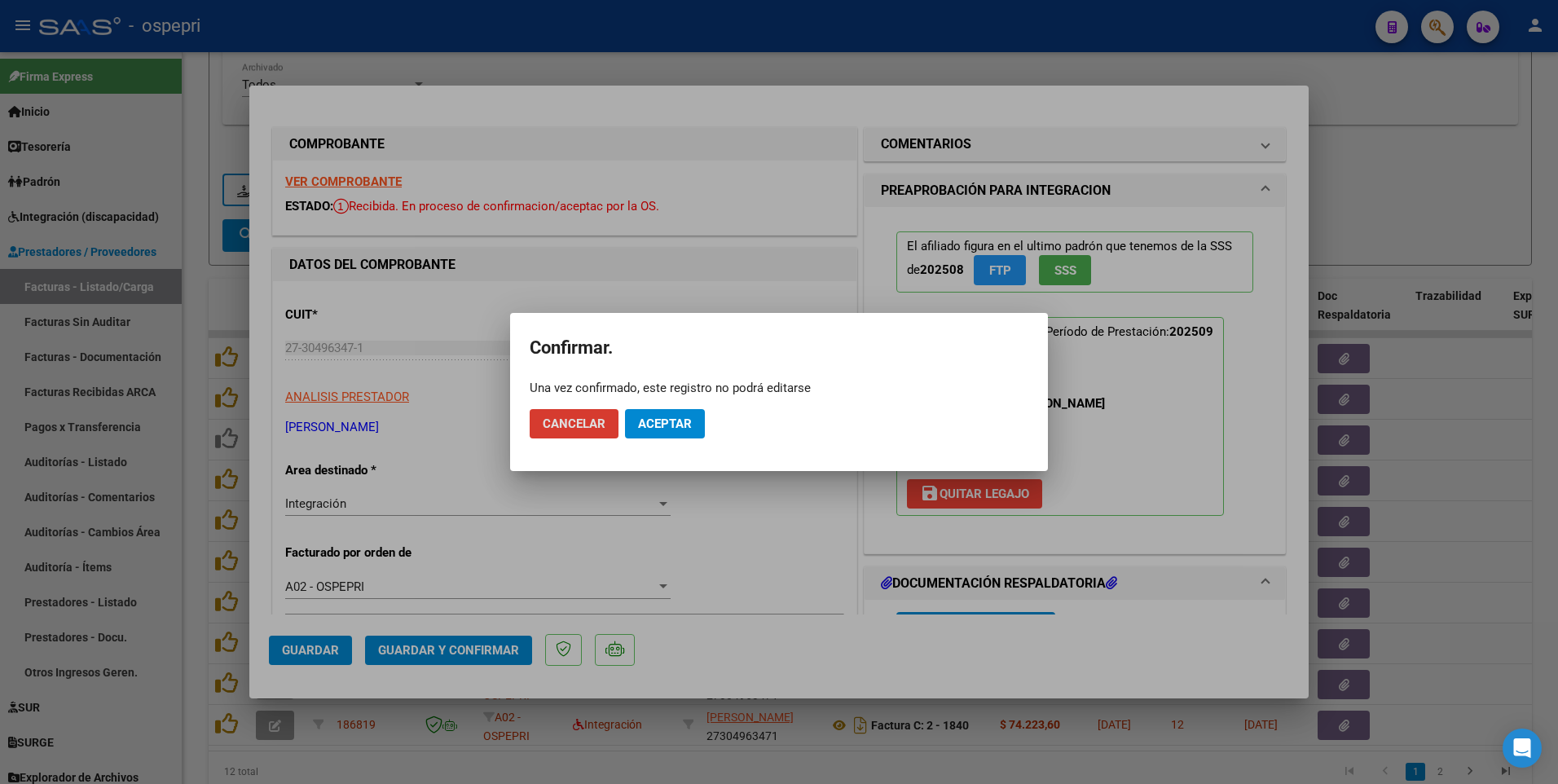
click at [681, 419] on span "Aceptar" at bounding box center [664, 424] width 54 height 15
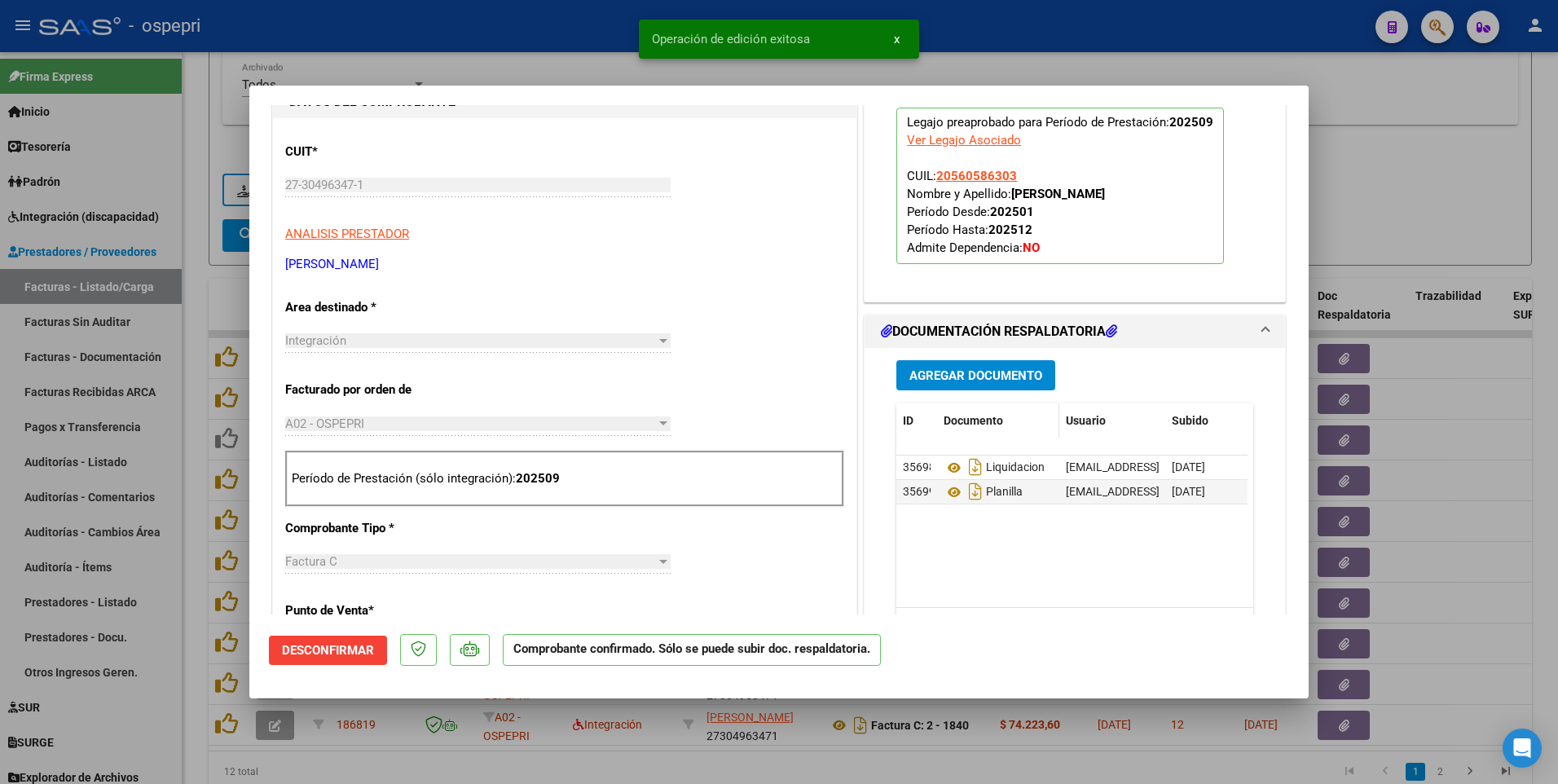
scroll to position [244, 0]
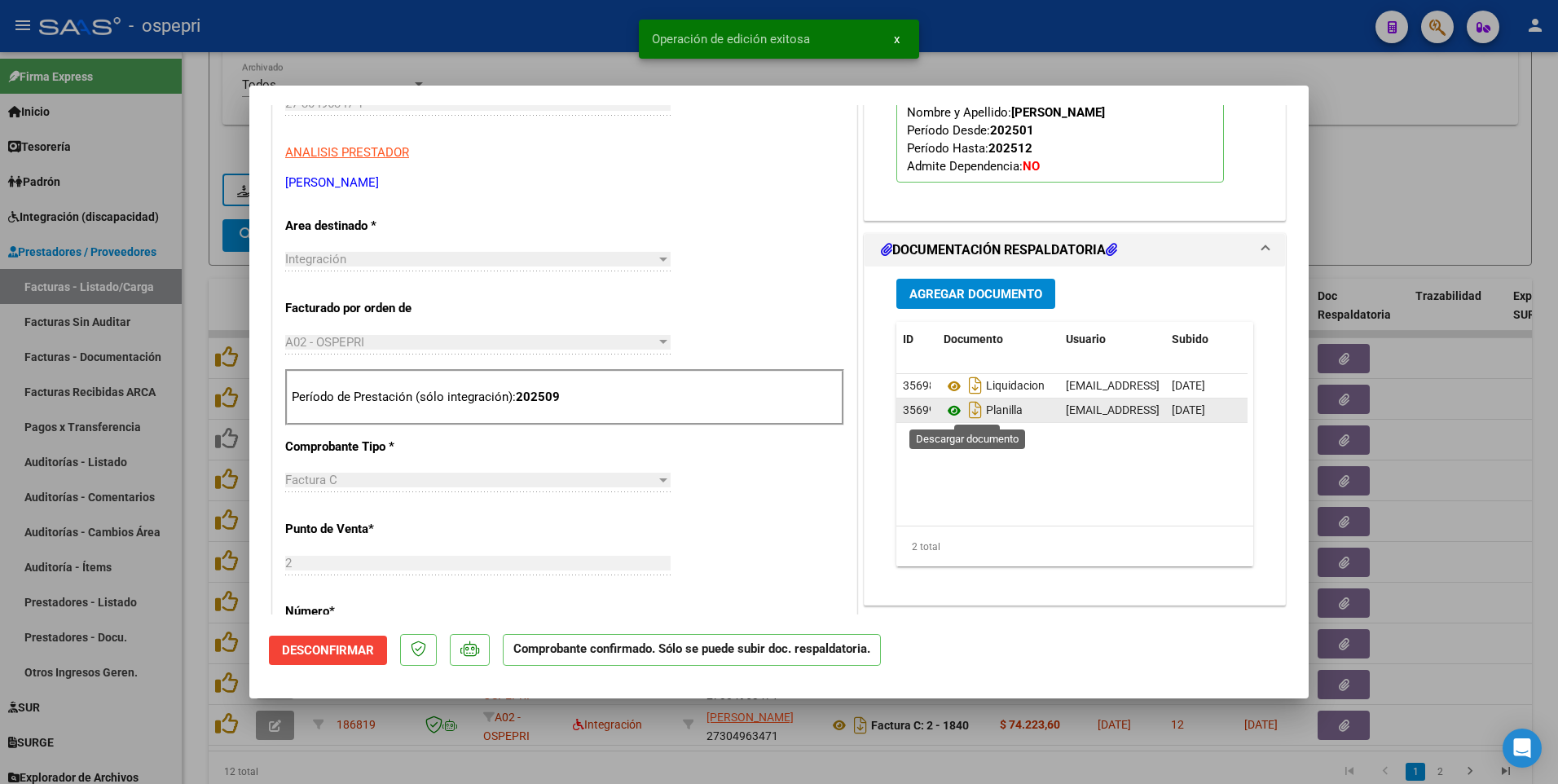
click at [956, 415] on icon at bounding box center [954, 410] width 21 height 19
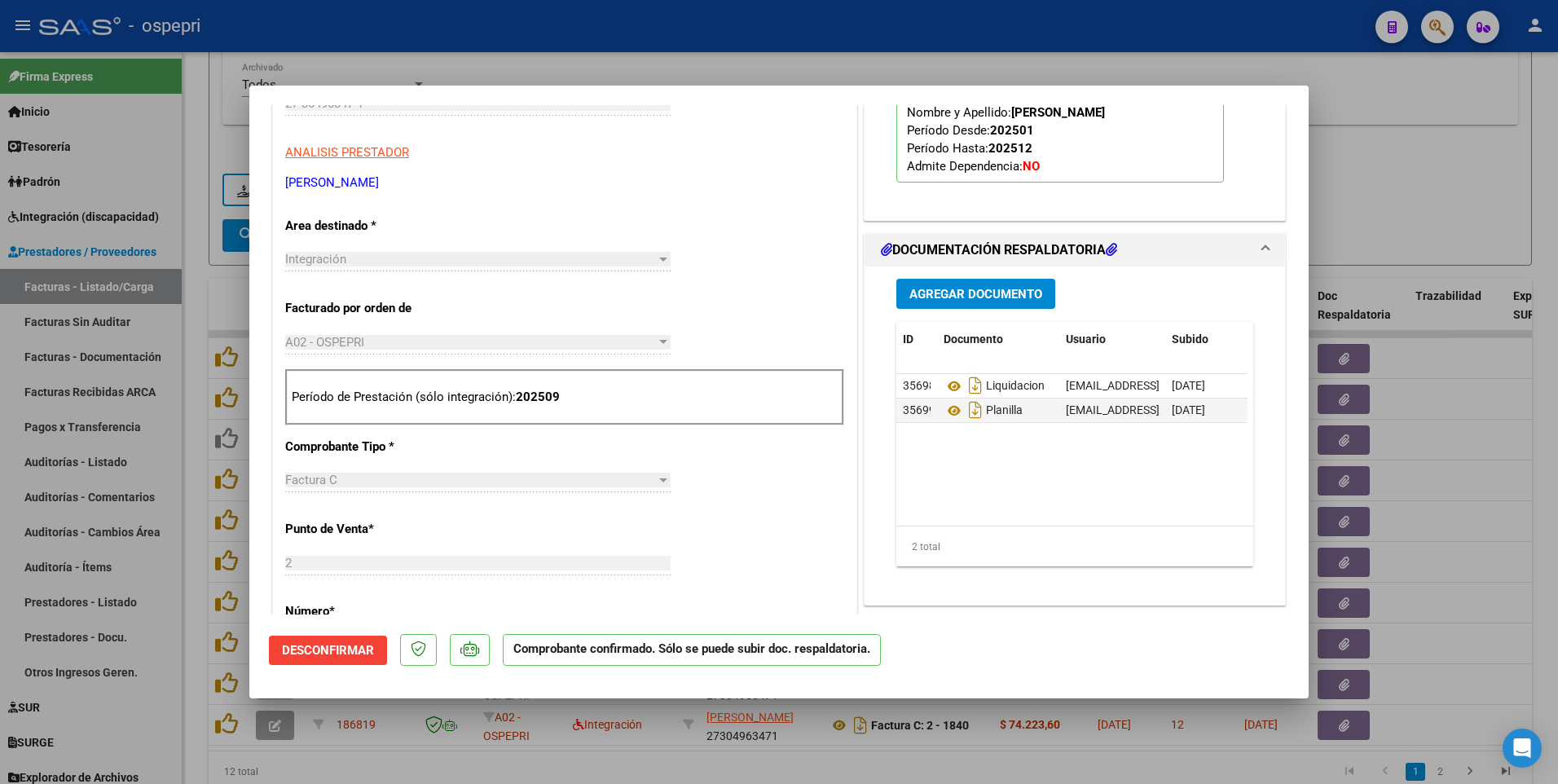
click at [1463, 446] on div at bounding box center [779, 392] width 1558 height 784
type input "$ 0,00"
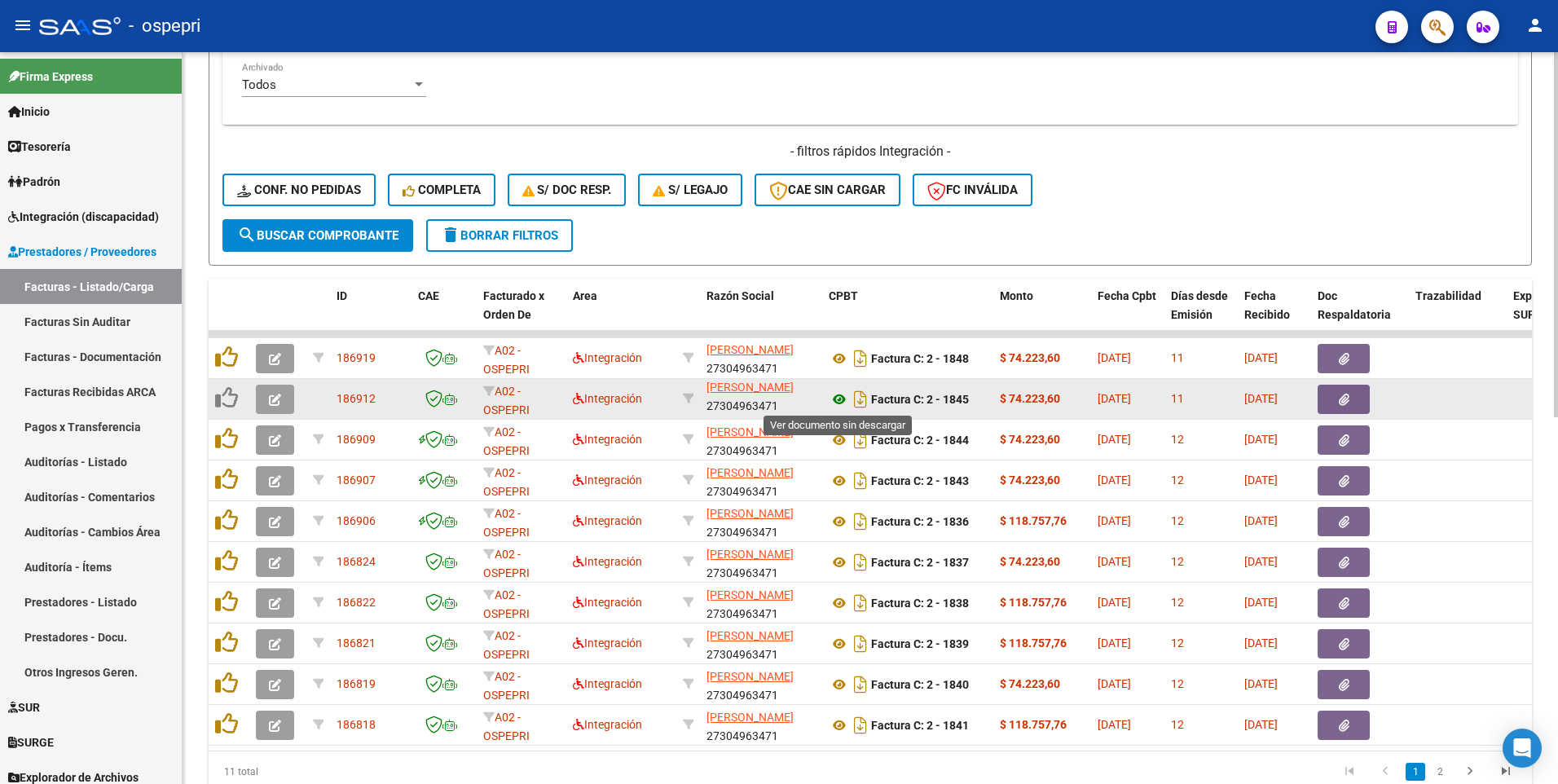
click at [839, 401] on icon at bounding box center [838, 398] width 21 height 19
click at [271, 404] on icon "button" at bounding box center [274, 399] width 13 height 13
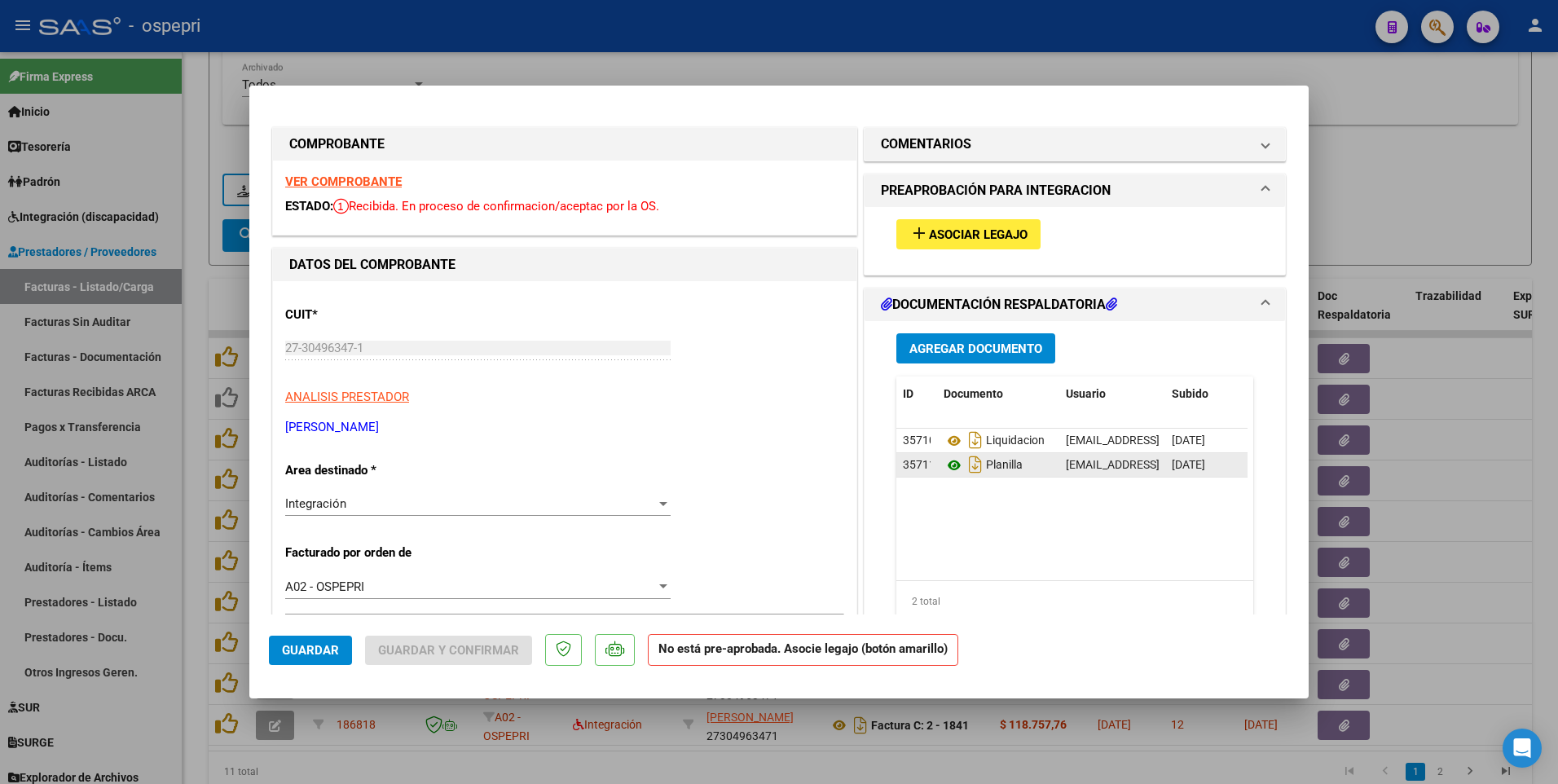
click at [945, 448] on icon at bounding box center [954, 464] width 21 height 19
click at [1011, 224] on button "add Asociar Legajo" at bounding box center [968, 234] width 144 height 30
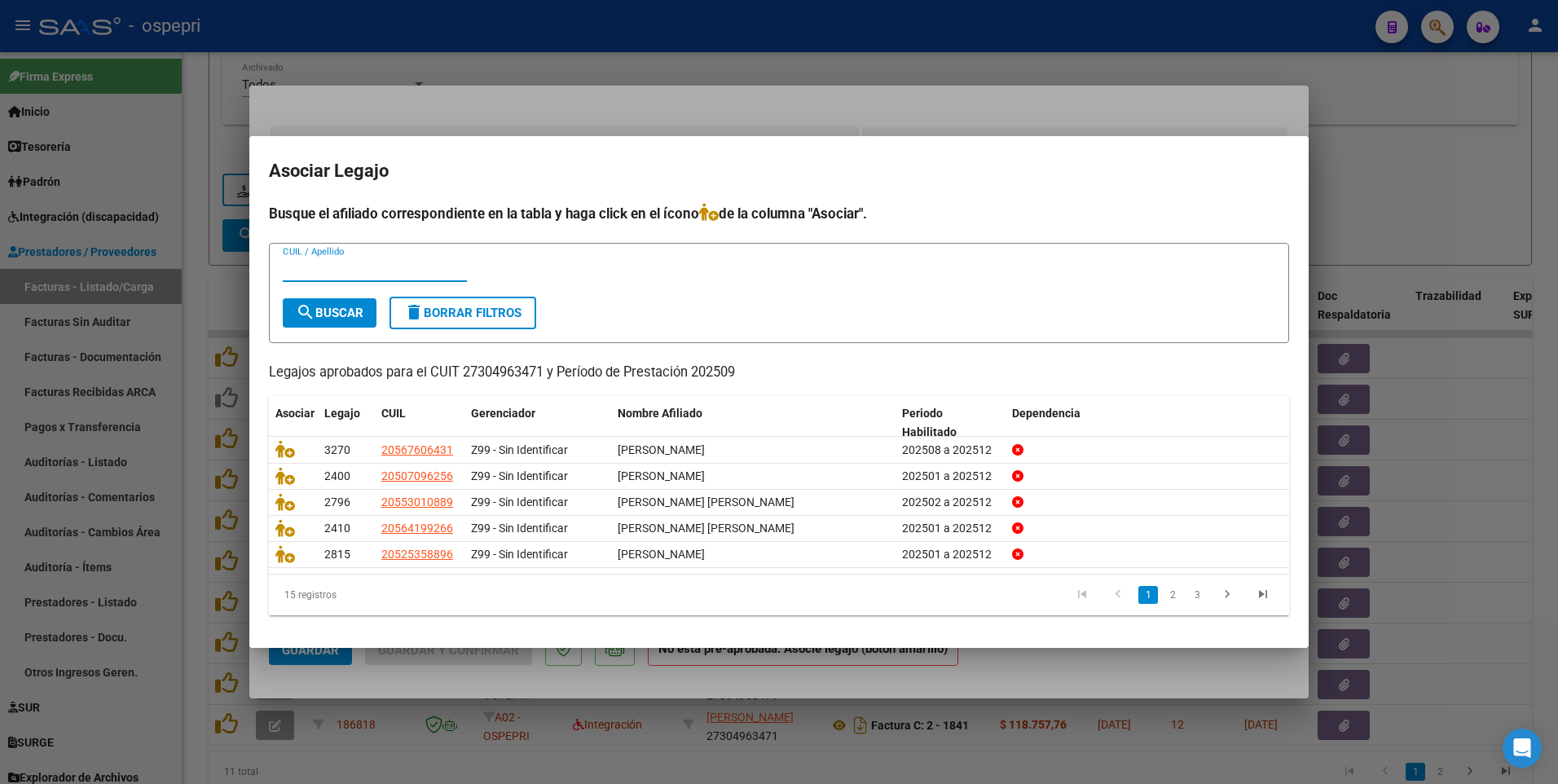
click at [363, 272] on input "CUIL / Apellido" at bounding box center [375, 269] width 184 height 15
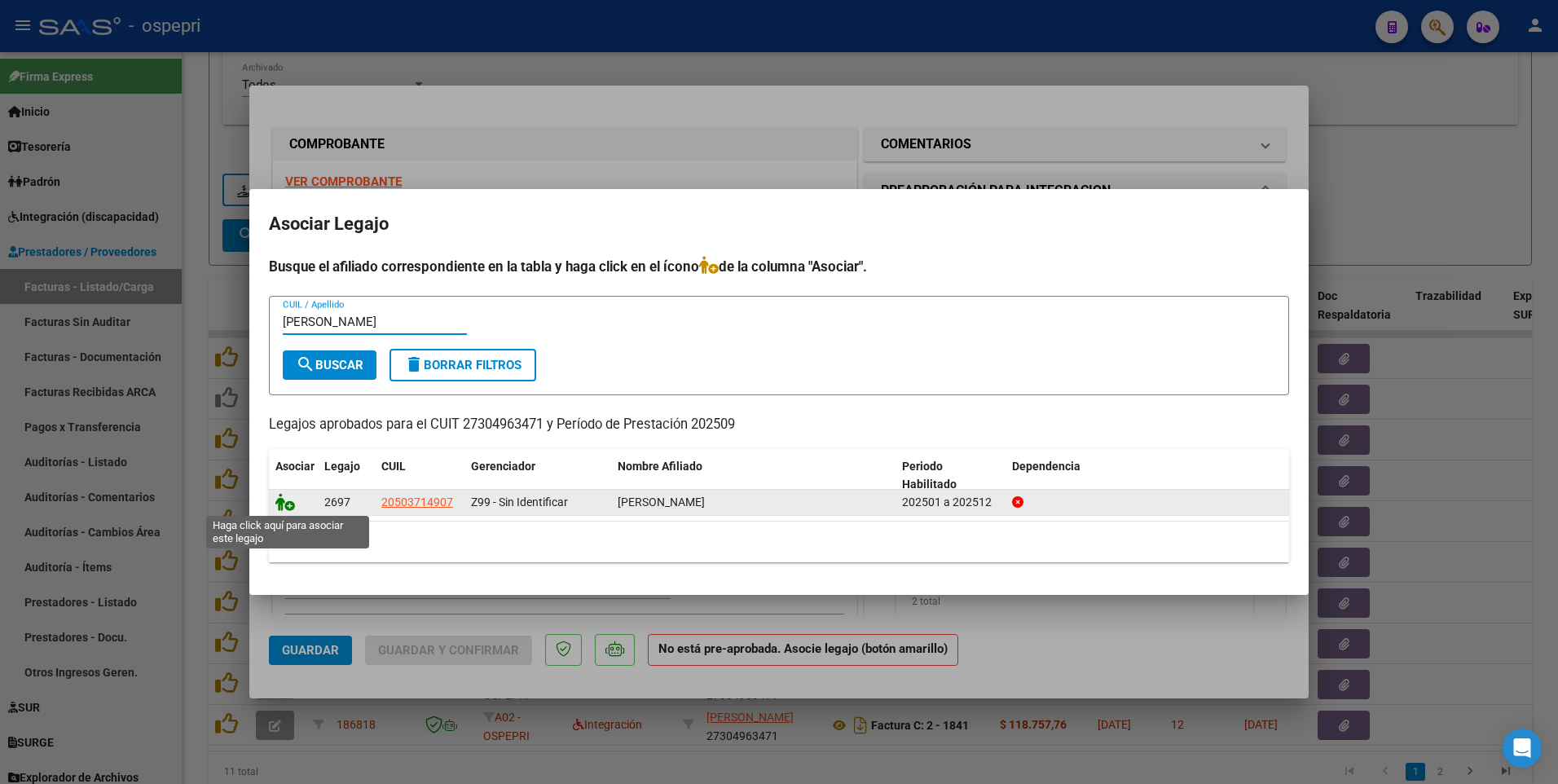
type input "[PERSON_NAME]"
click at [279, 448] on icon at bounding box center [284, 501] width 19 height 18
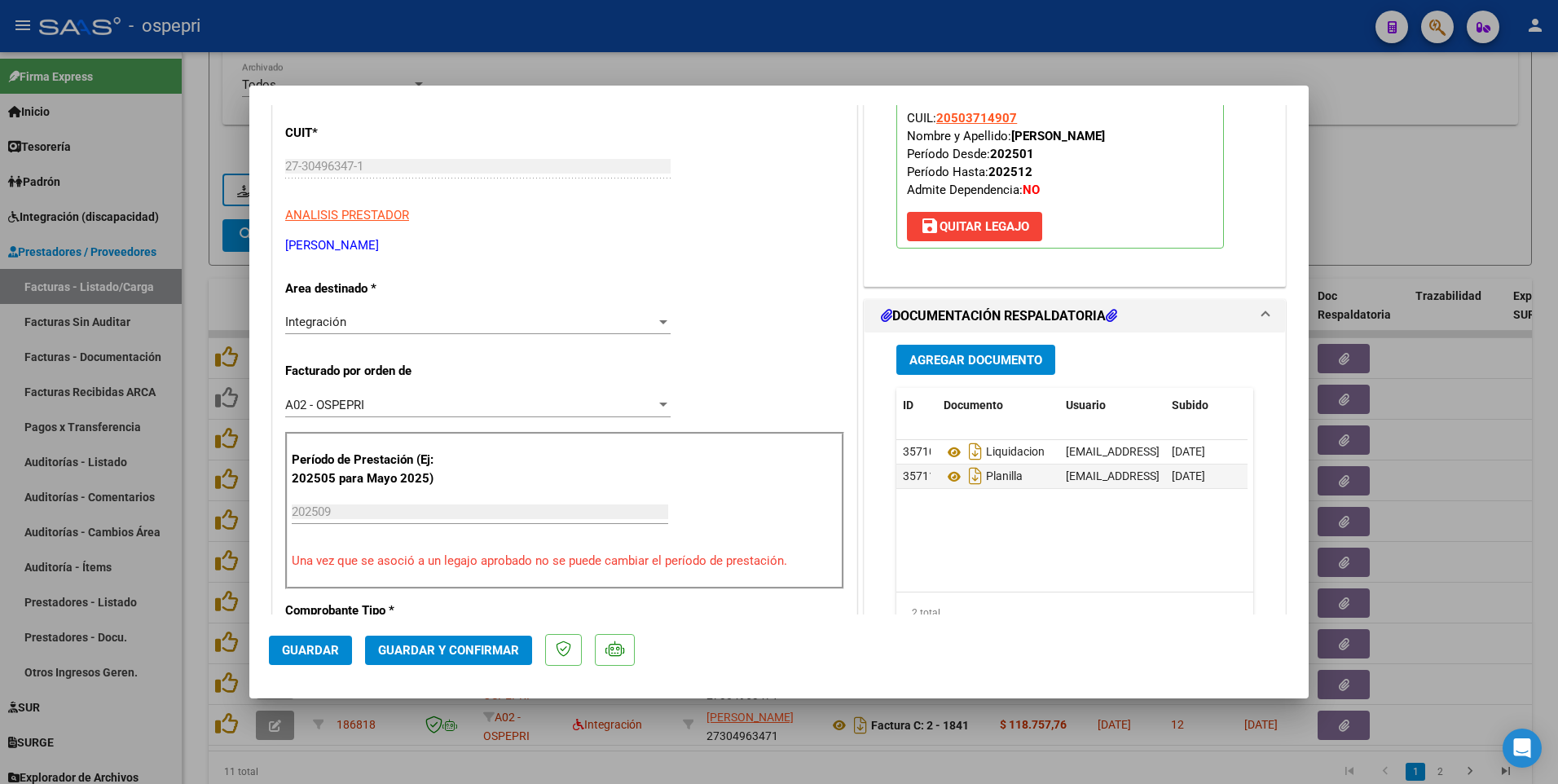
scroll to position [325, 0]
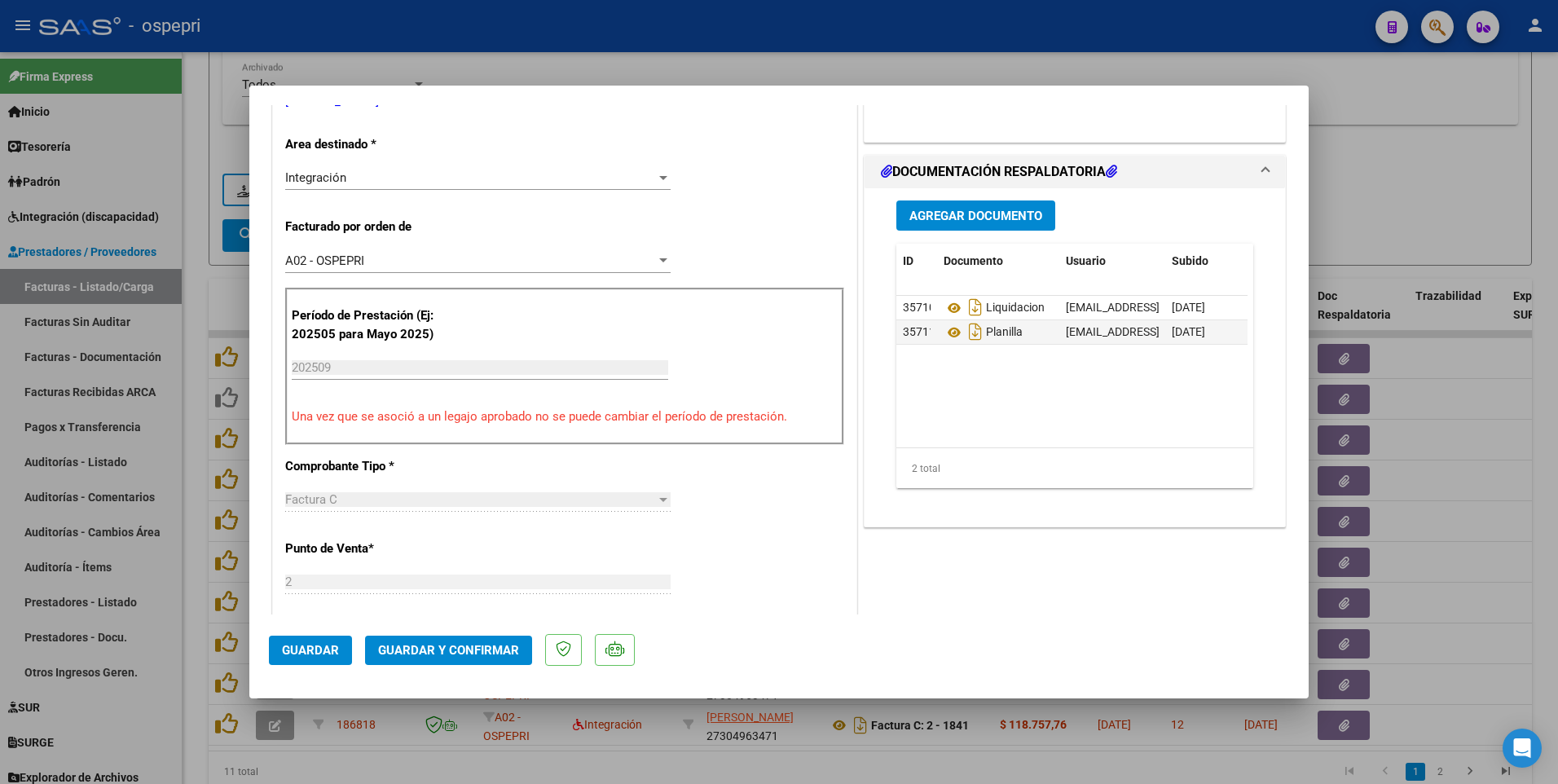
click at [447, 448] on span "Guardar y Confirmar" at bounding box center [448, 650] width 141 height 15
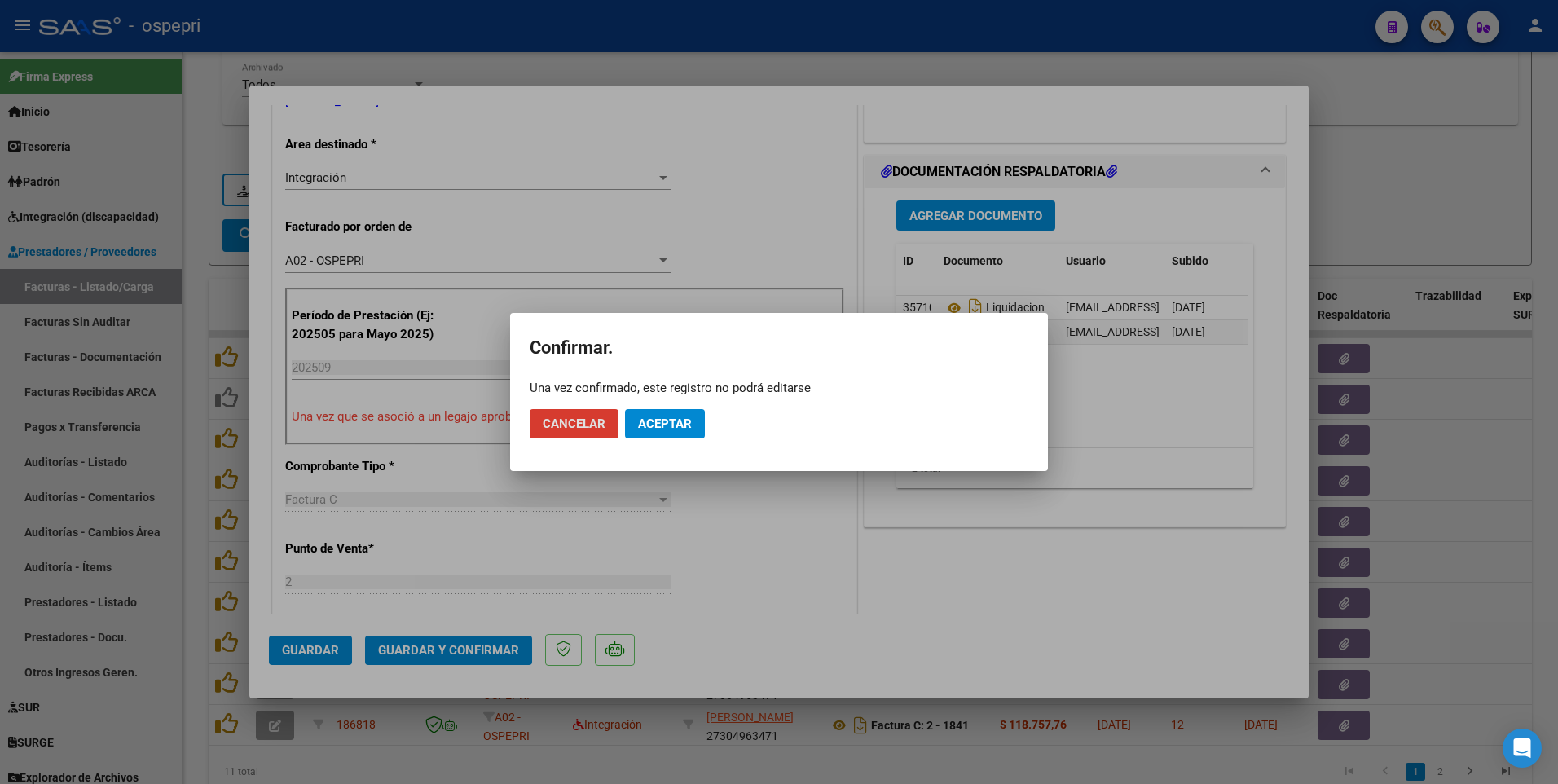
click at [672, 419] on span "Aceptar" at bounding box center [664, 424] width 54 height 15
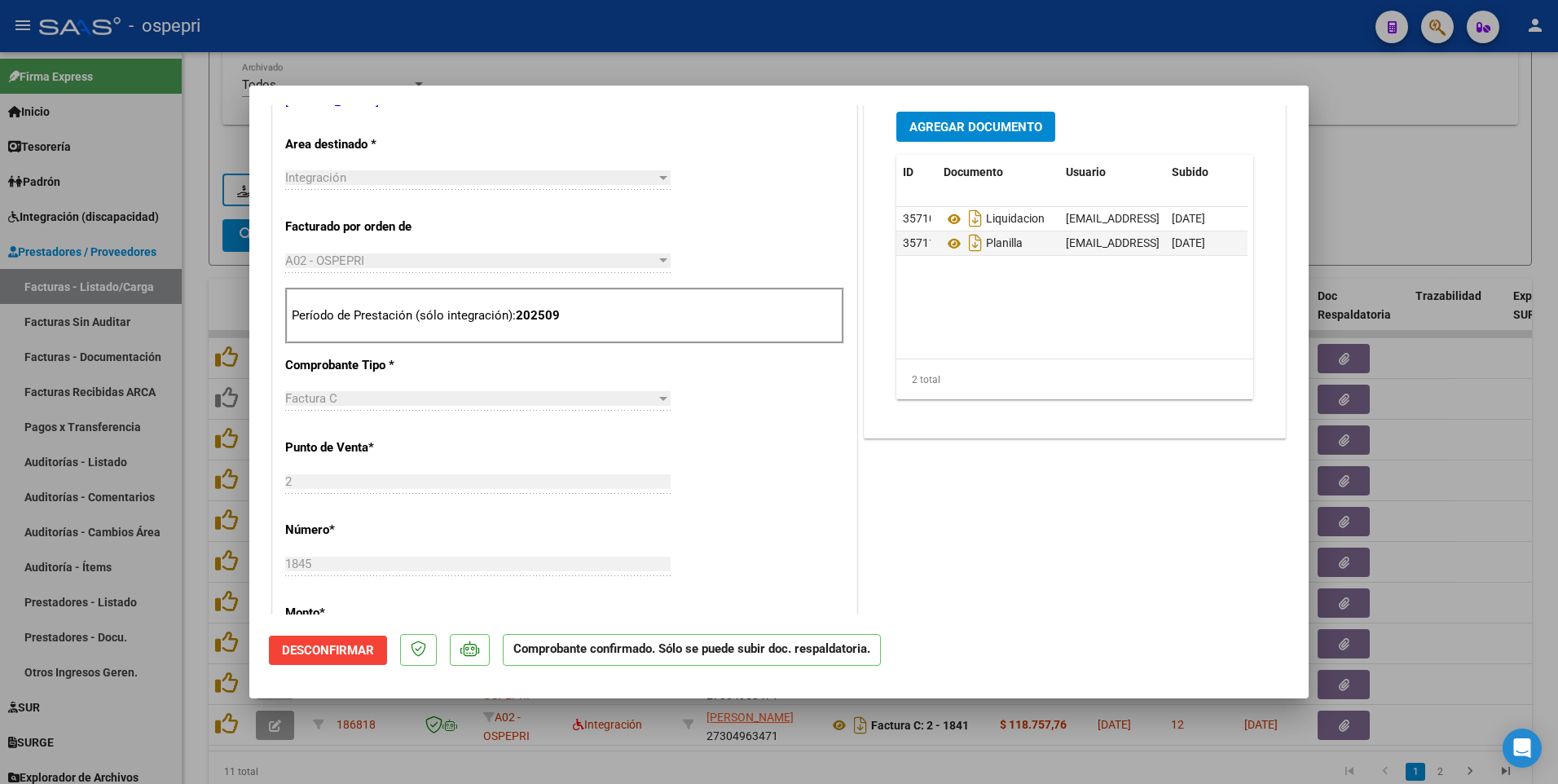
click at [1353, 182] on div at bounding box center [779, 392] width 1558 height 784
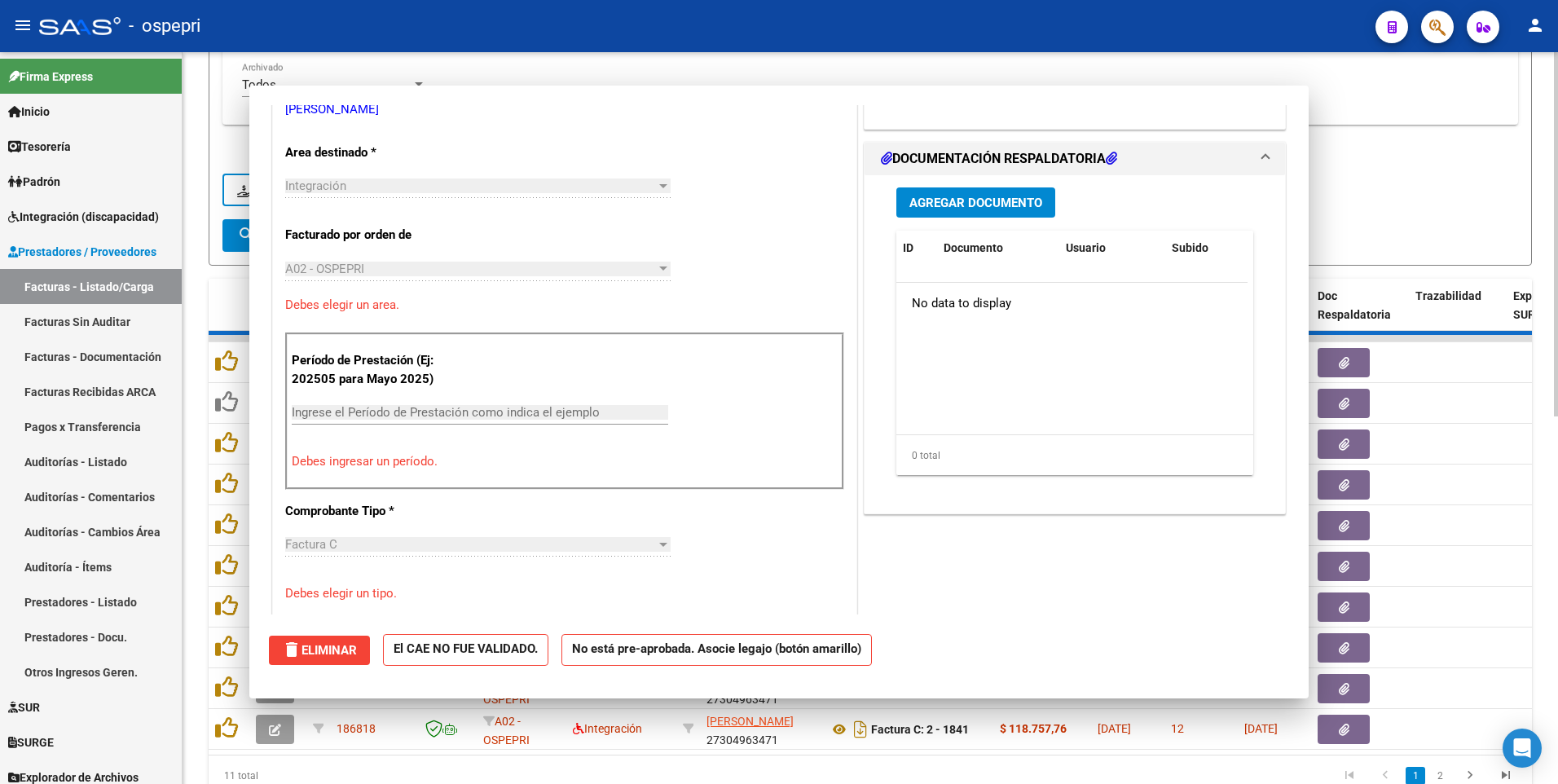
scroll to position [0, 0]
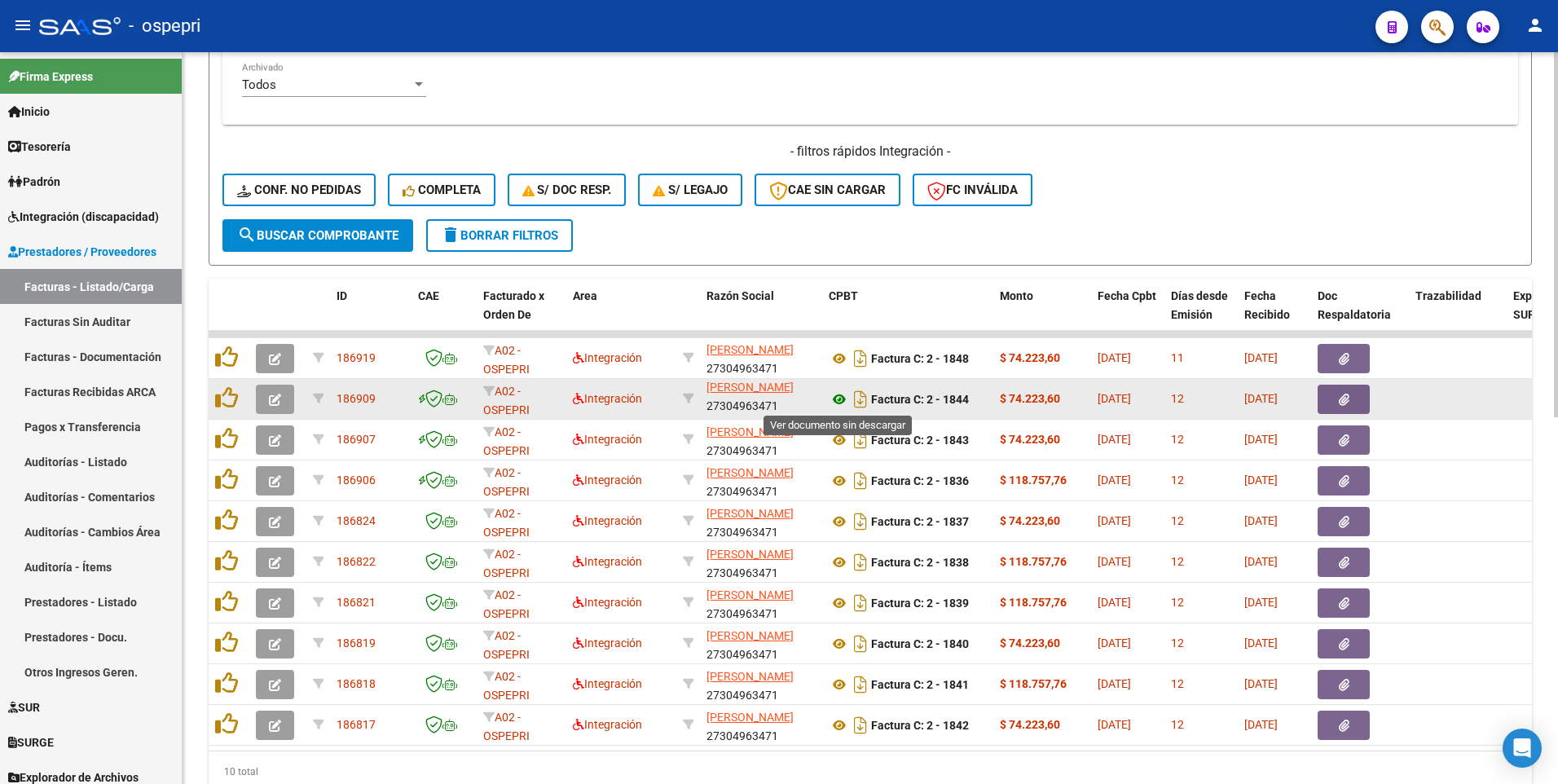
click at [833, 398] on icon at bounding box center [838, 398] width 21 height 19
click at [265, 394] on button "button" at bounding box center [275, 399] width 38 height 29
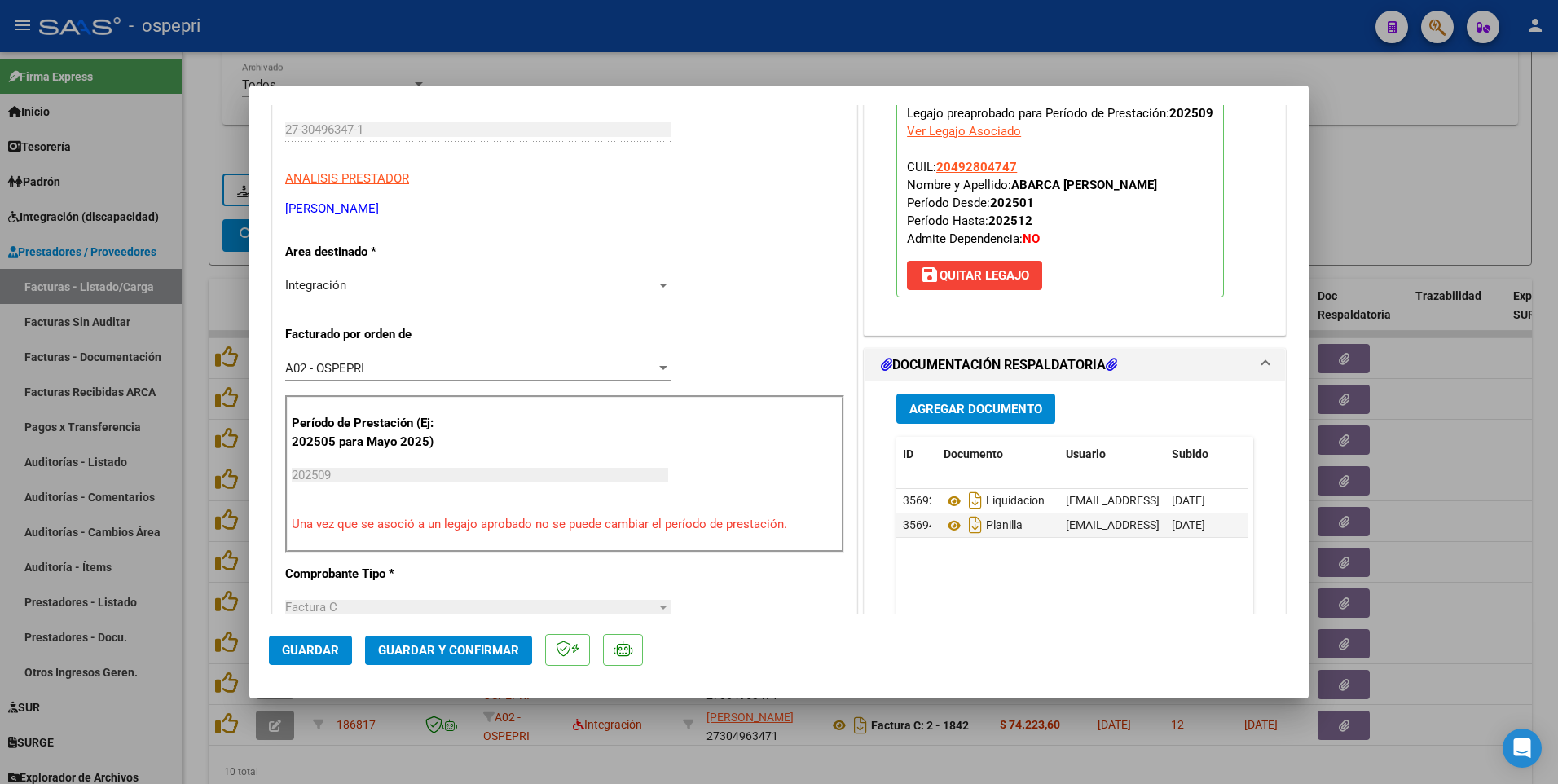
scroll to position [244, 0]
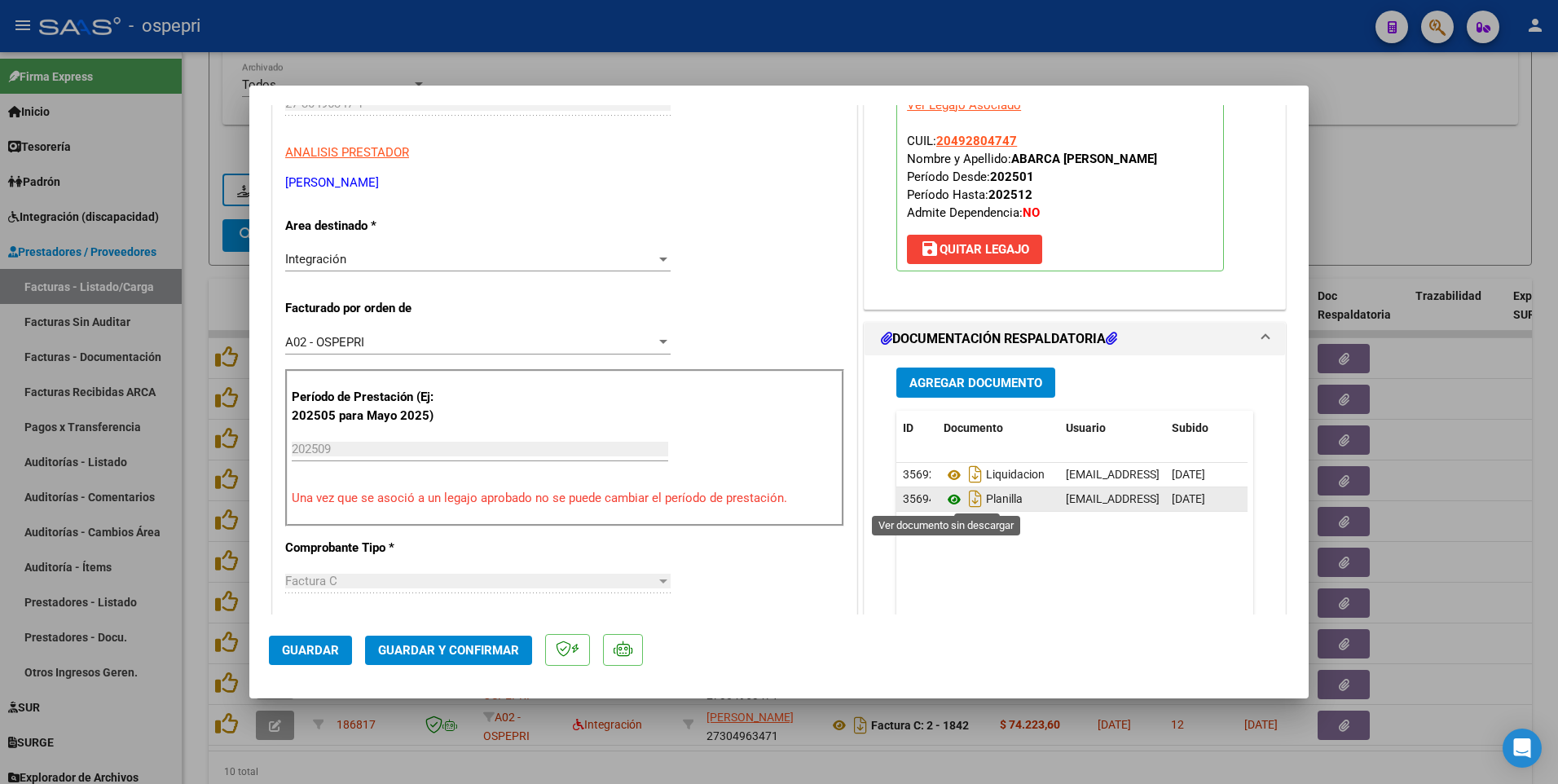
click at [951, 448] on icon at bounding box center [954, 499] width 21 height 19
click at [443, 448] on span "Guardar y Confirmar" at bounding box center [448, 650] width 141 height 15
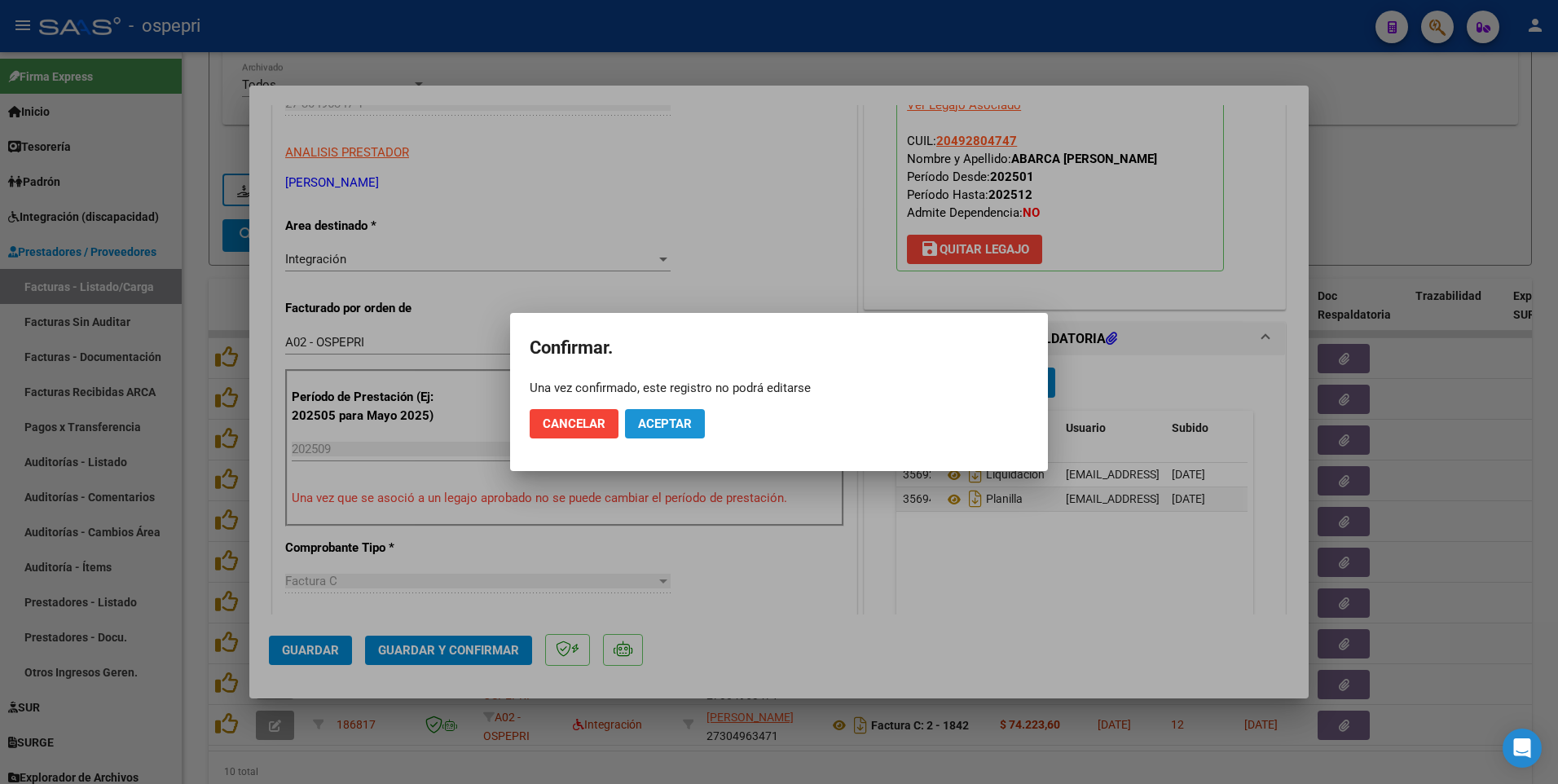
click at [692, 420] on button "Aceptar" at bounding box center [664, 423] width 79 height 29
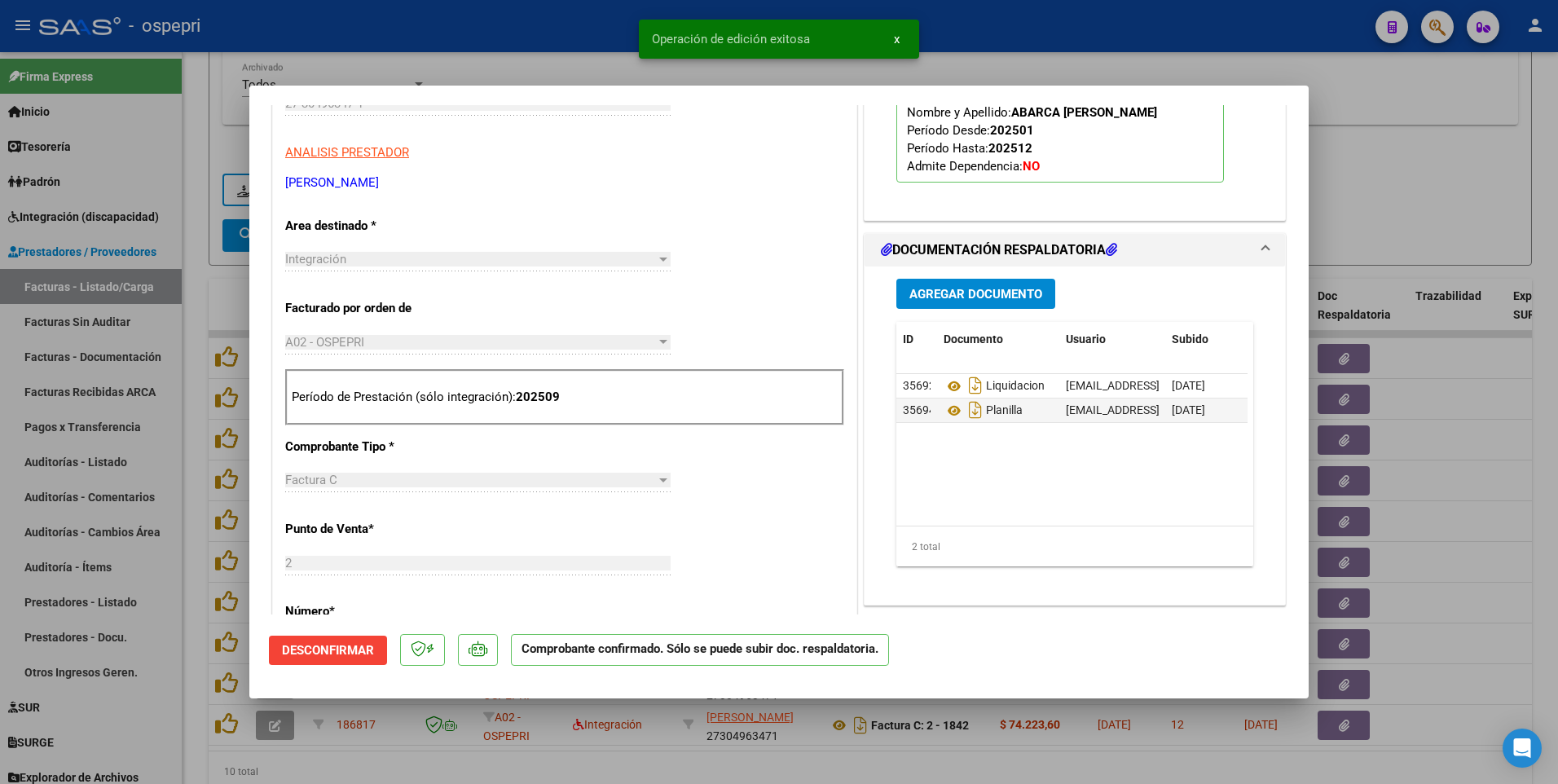
click at [1412, 192] on div at bounding box center [779, 392] width 1558 height 784
type input "$ 0,00"
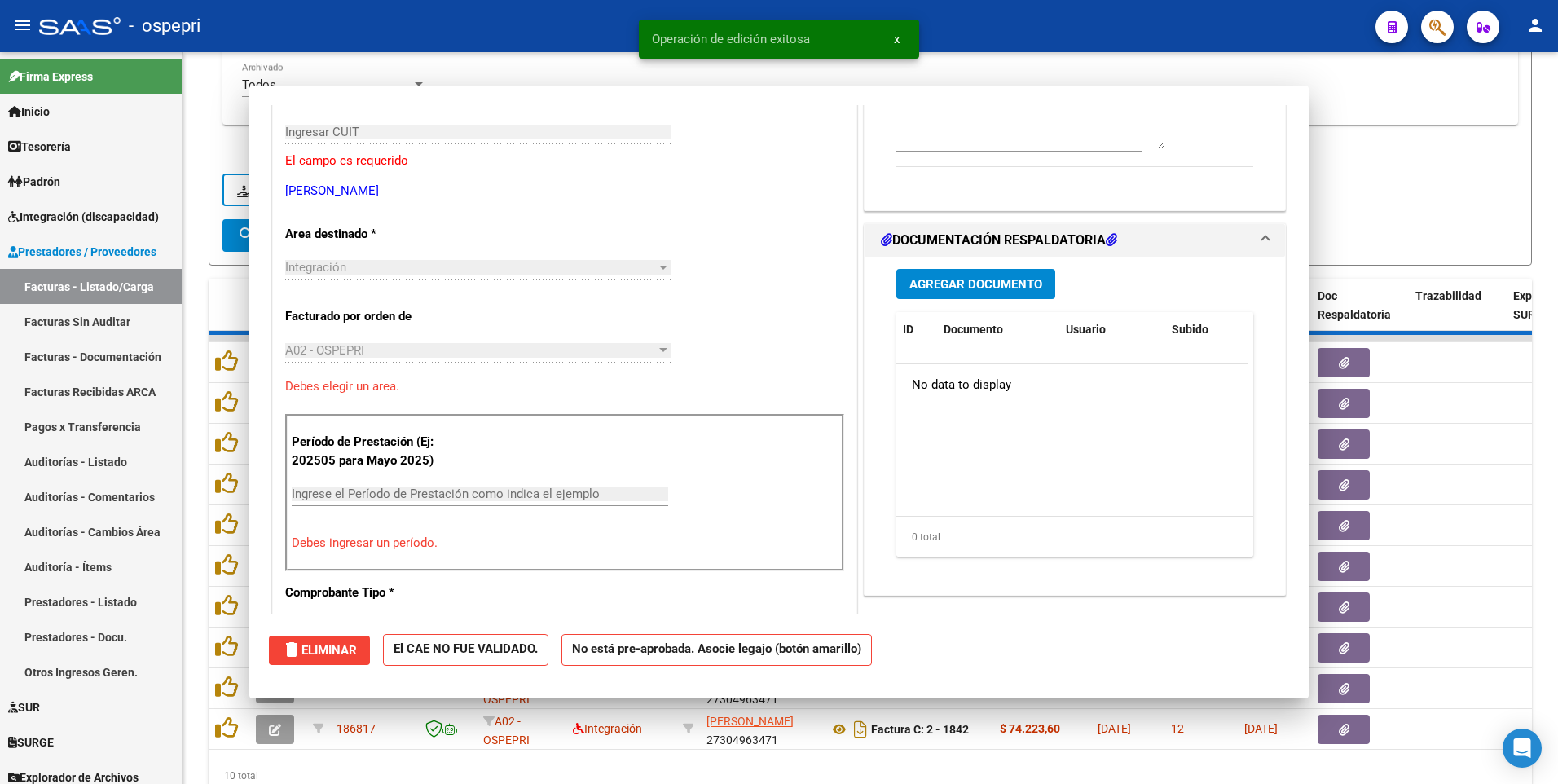
scroll to position [273, 0]
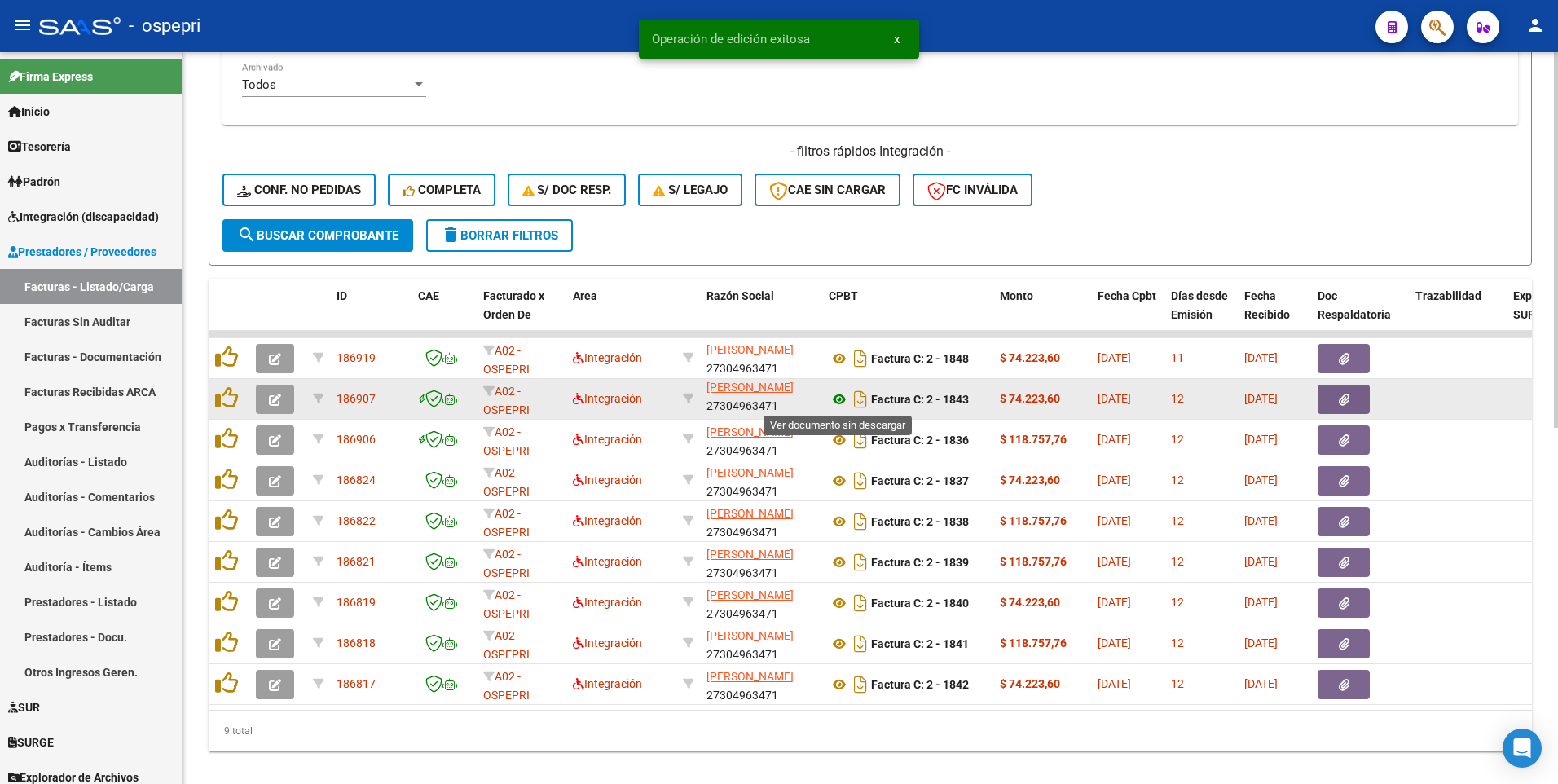
click at [838, 400] on icon at bounding box center [838, 398] width 21 height 19
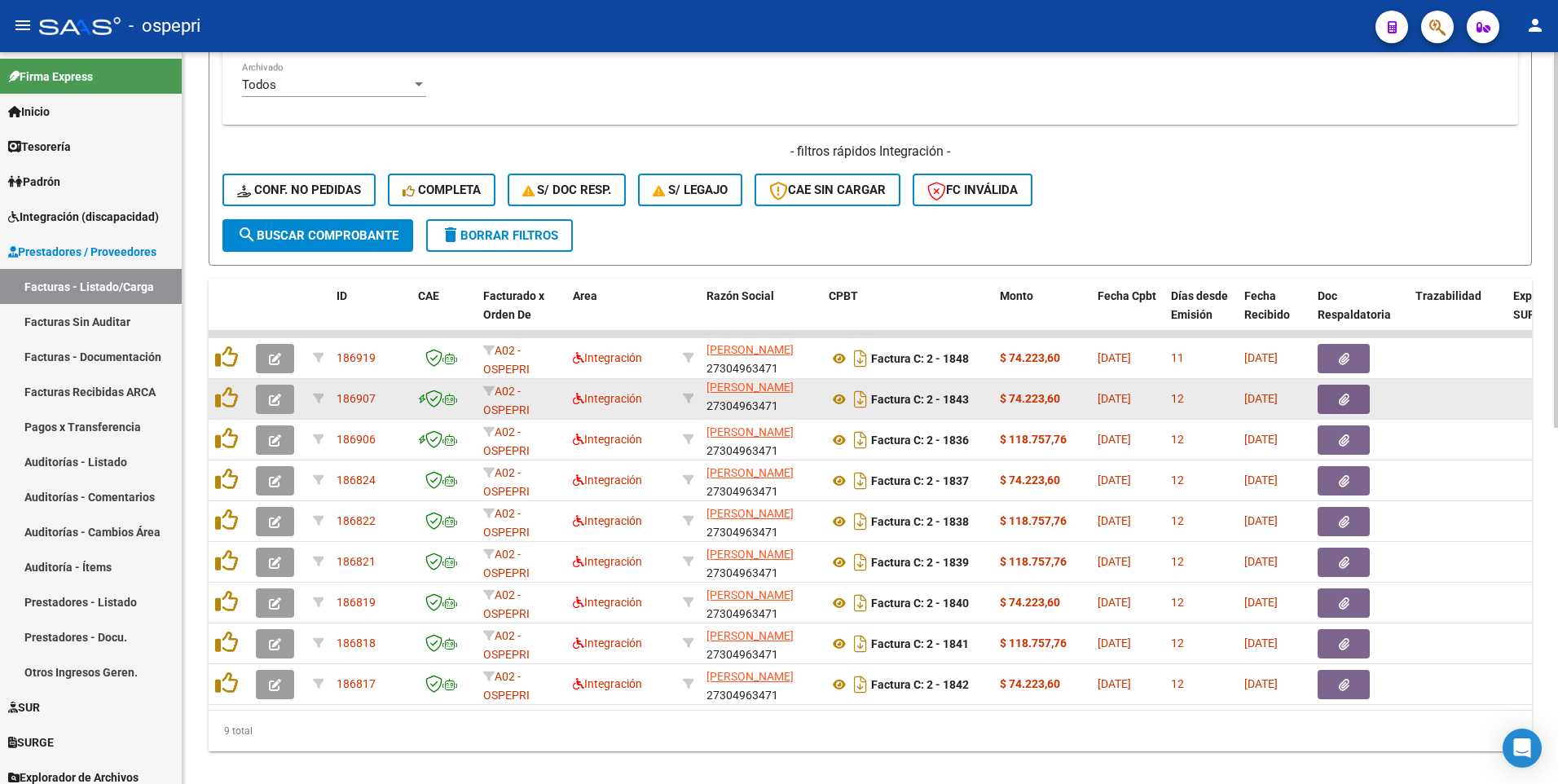
click at [289, 399] on button "button" at bounding box center [275, 399] width 38 height 29
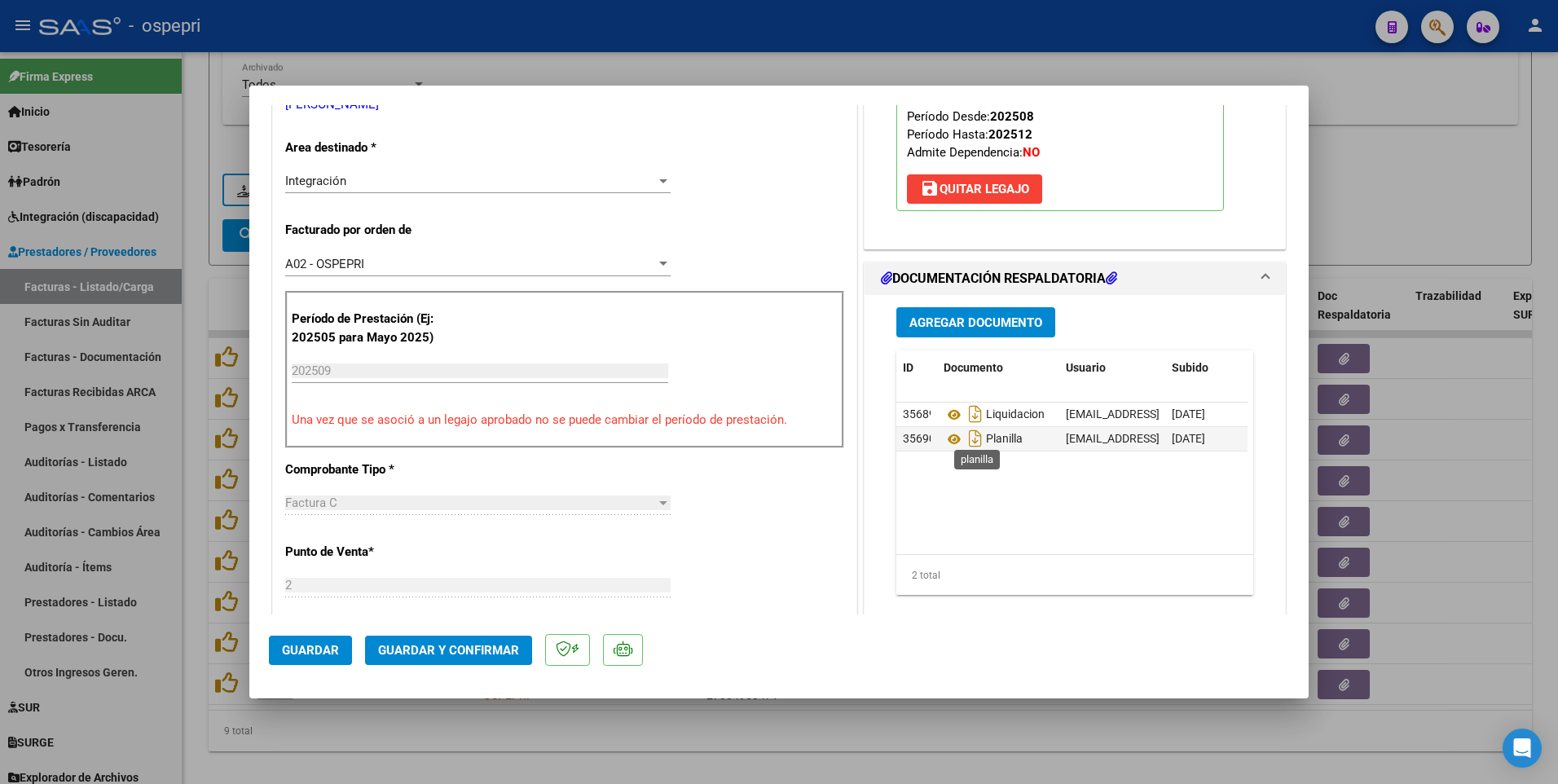
scroll to position [325, 0]
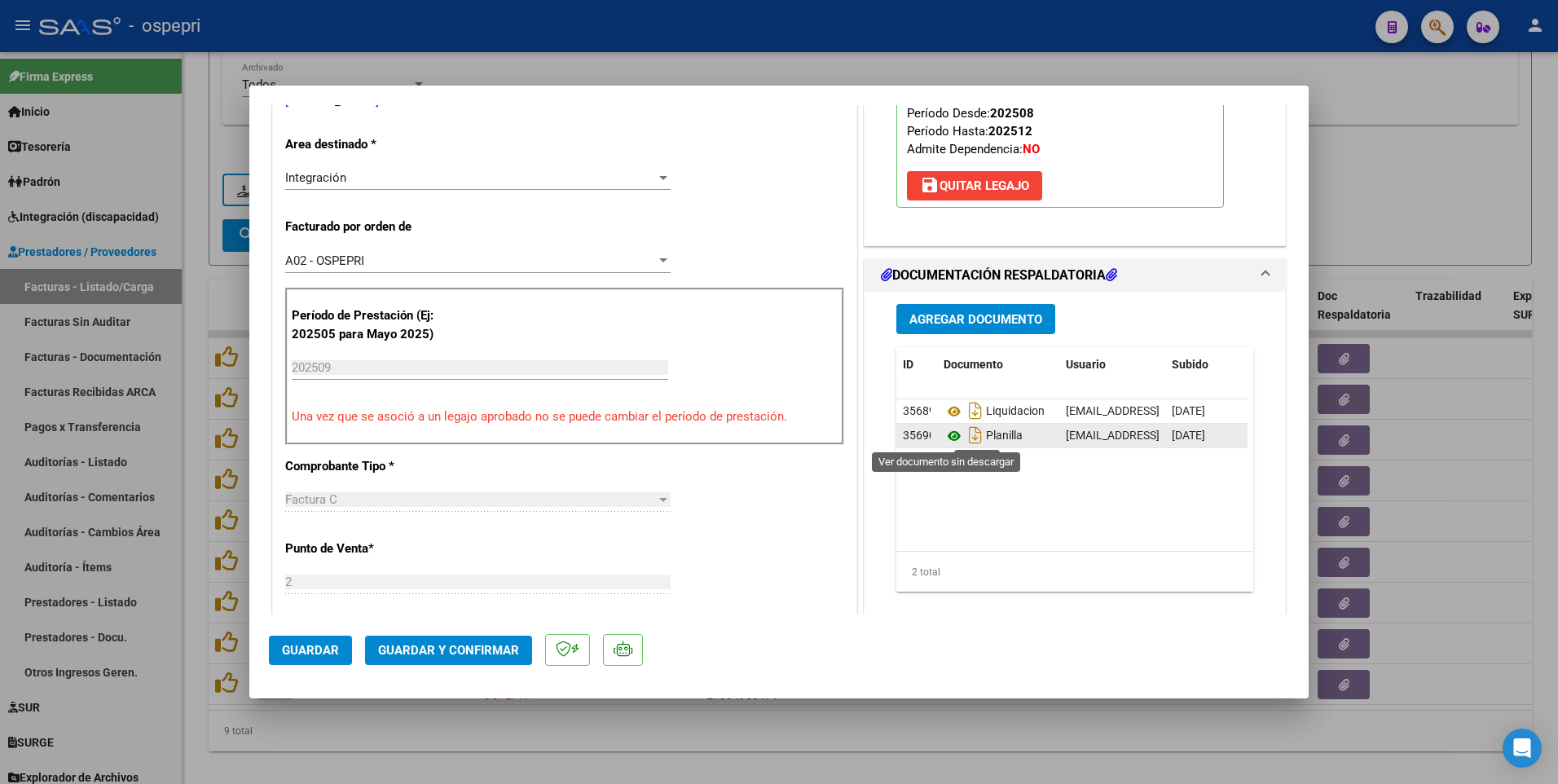
click at [950, 440] on icon at bounding box center [954, 435] width 21 height 19
click at [470, 448] on span "Guardar y Confirmar" at bounding box center [448, 650] width 141 height 15
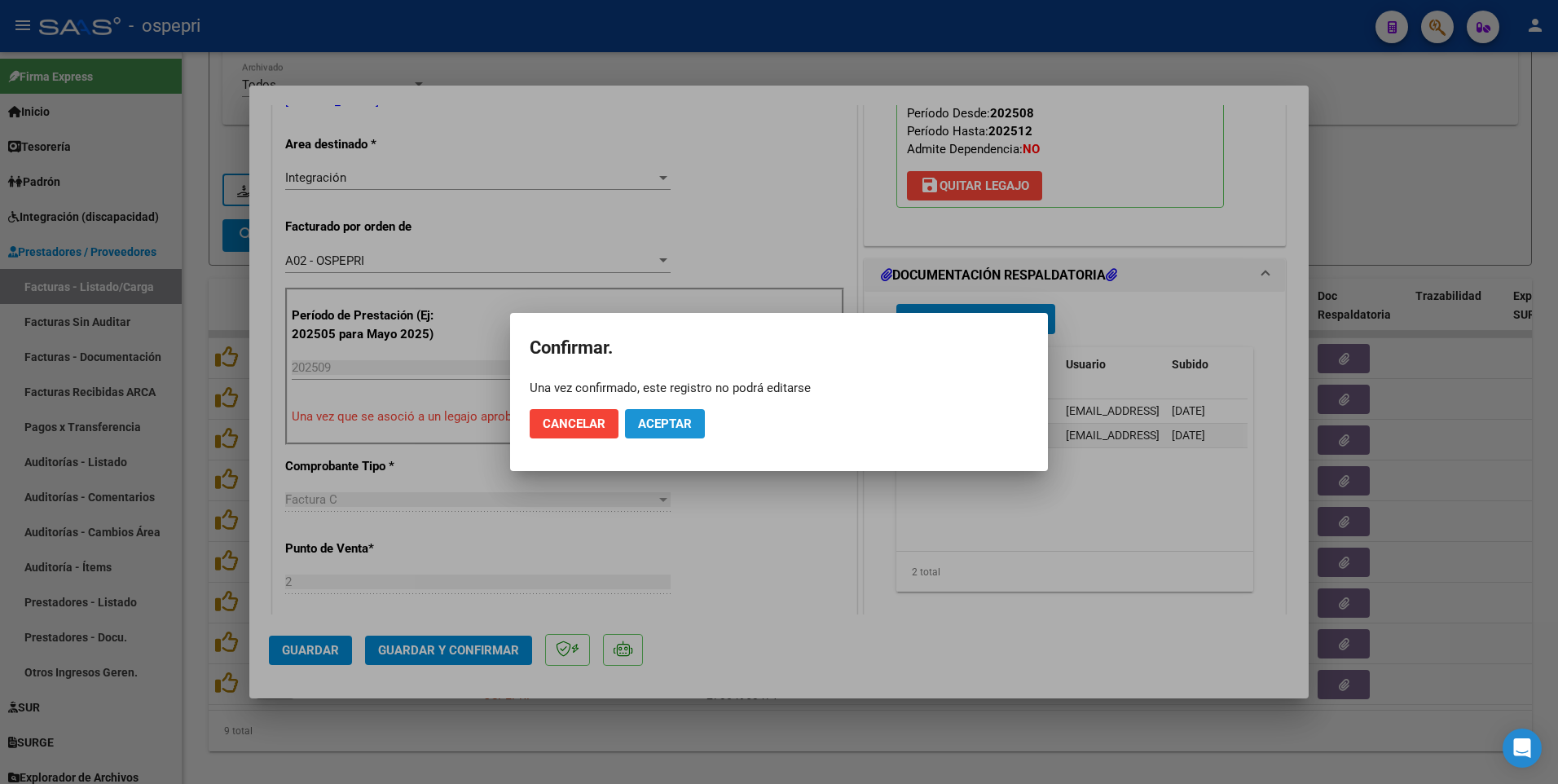
click at [679, 427] on span "Aceptar" at bounding box center [664, 424] width 54 height 15
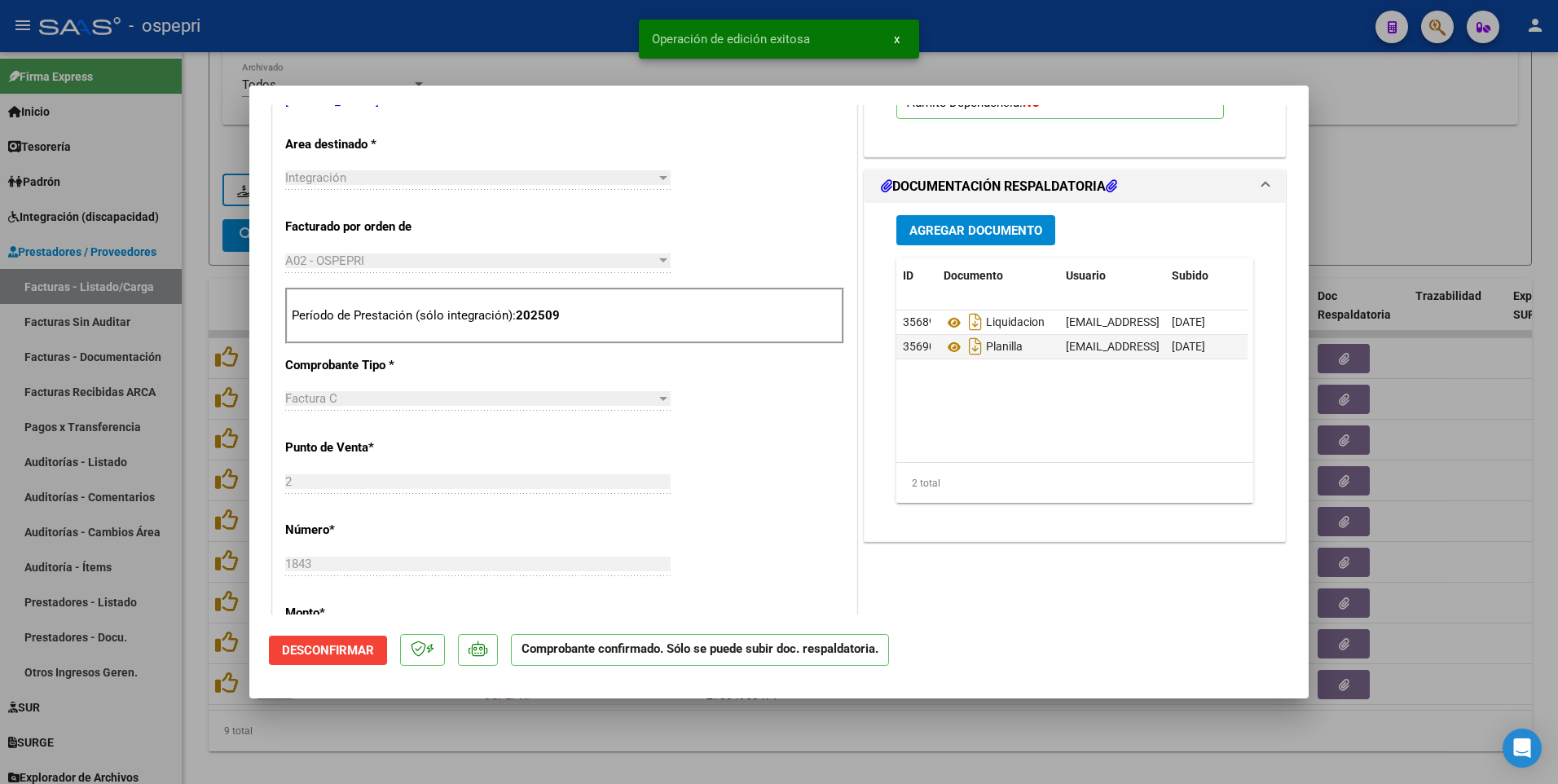
click at [1380, 182] on div at bounding box center [779, 392] width 1558 height 784
type input "$ 0,00"
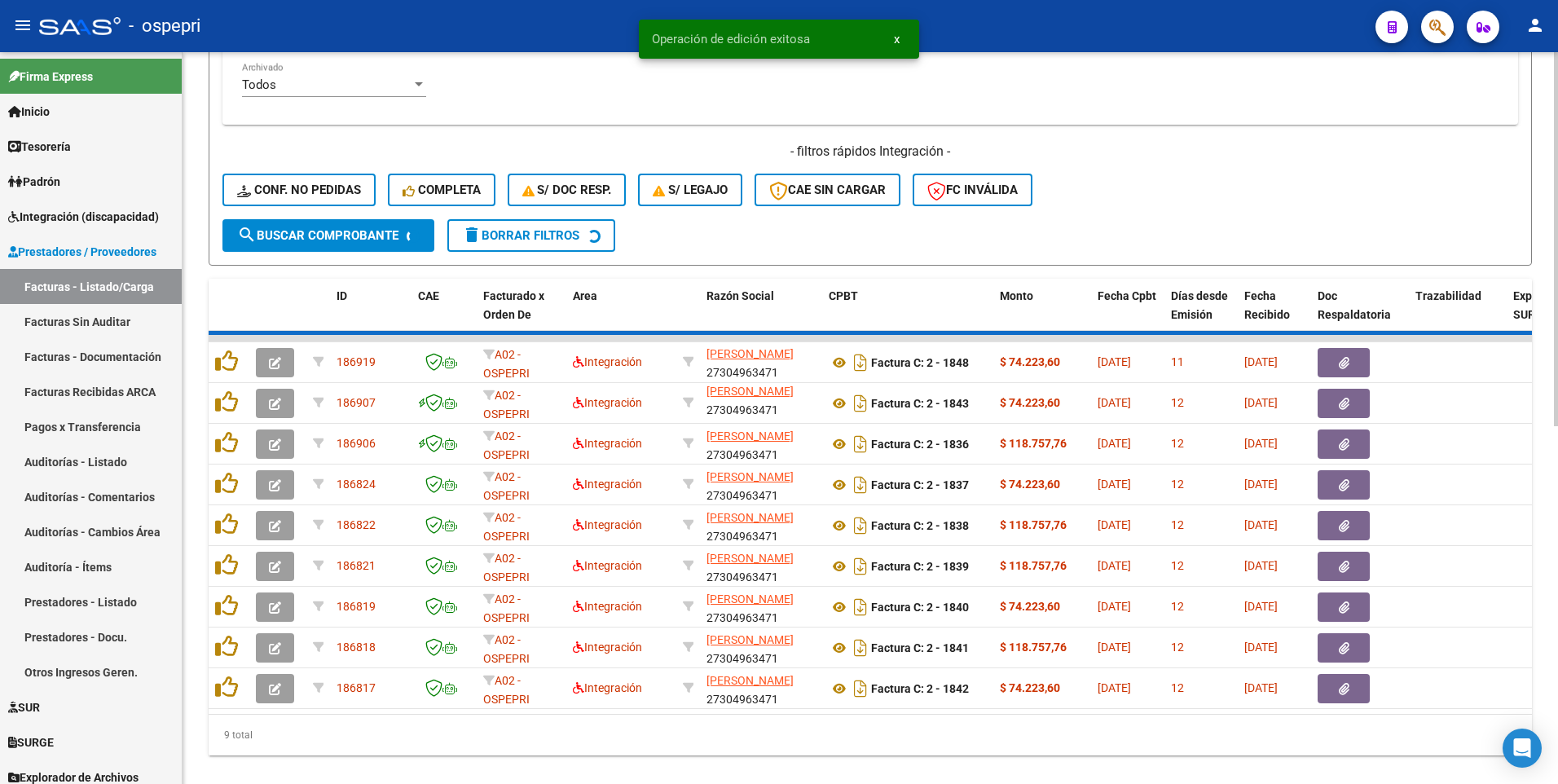
scroll to position [653, 0]
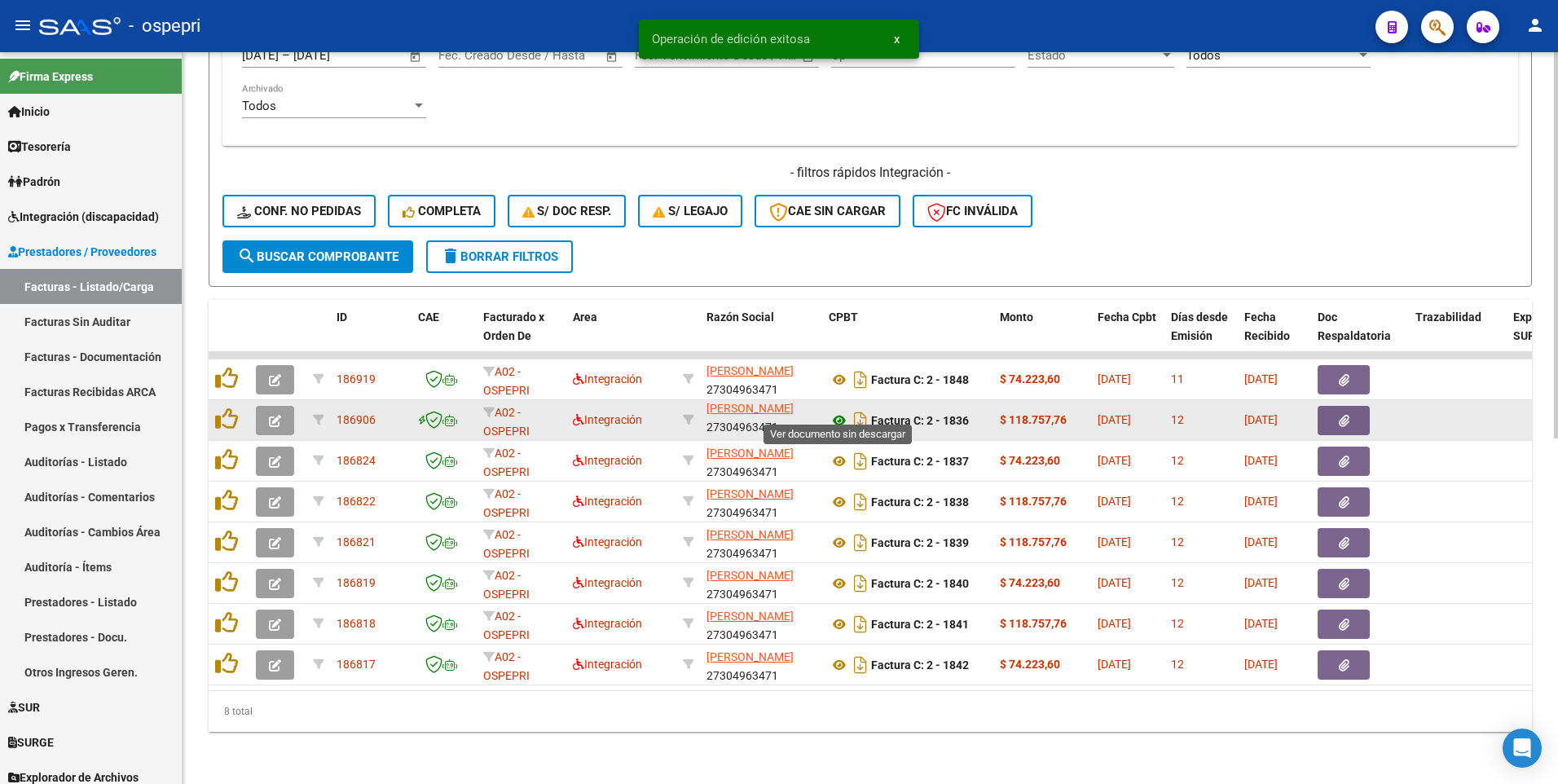
click at [841, 411] on icon at bounding box center [838, 420] width 21 height 19
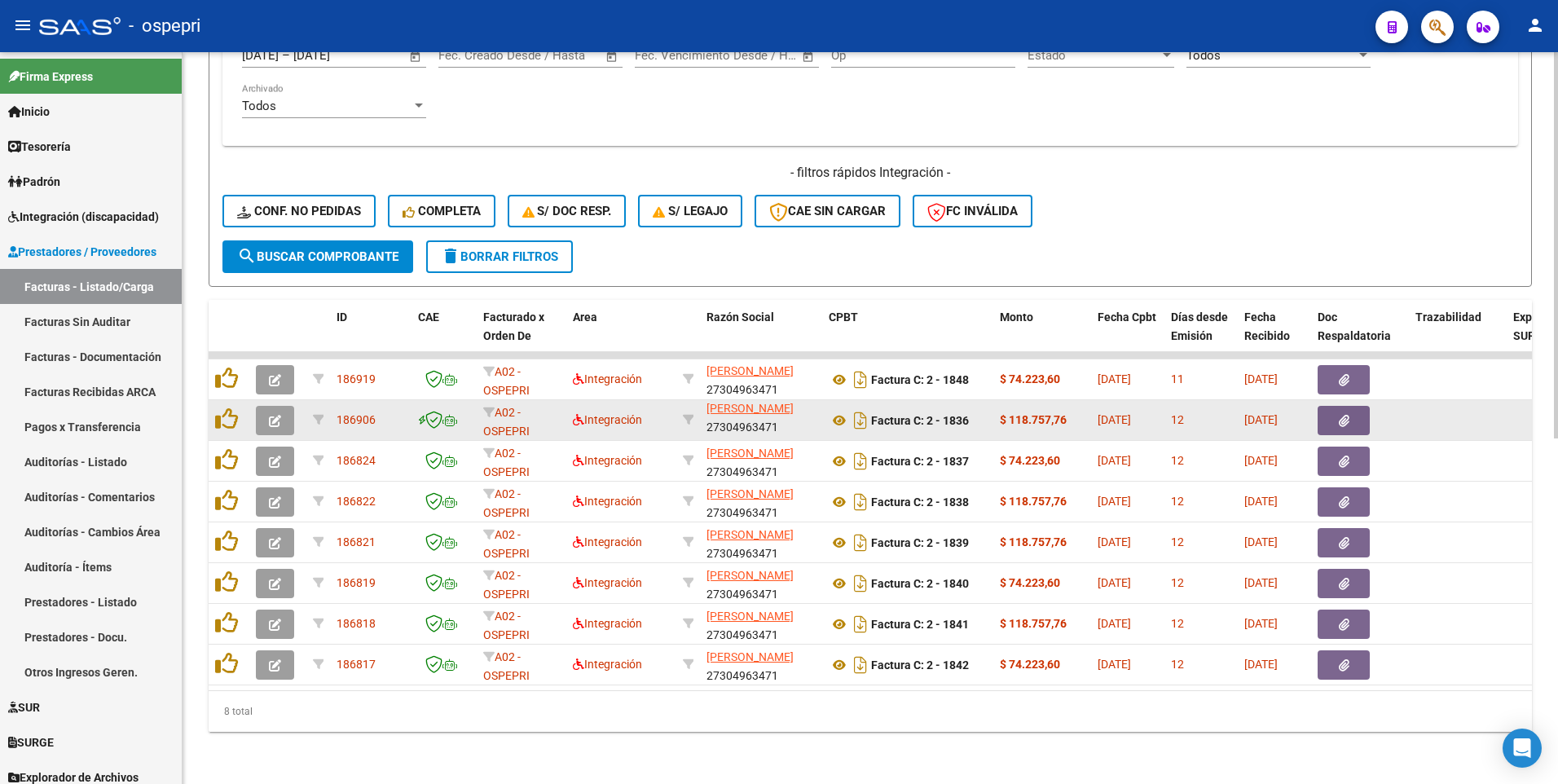
click at [290, 415] on button "button" at bounding box center [275, 420] width 38 height 29
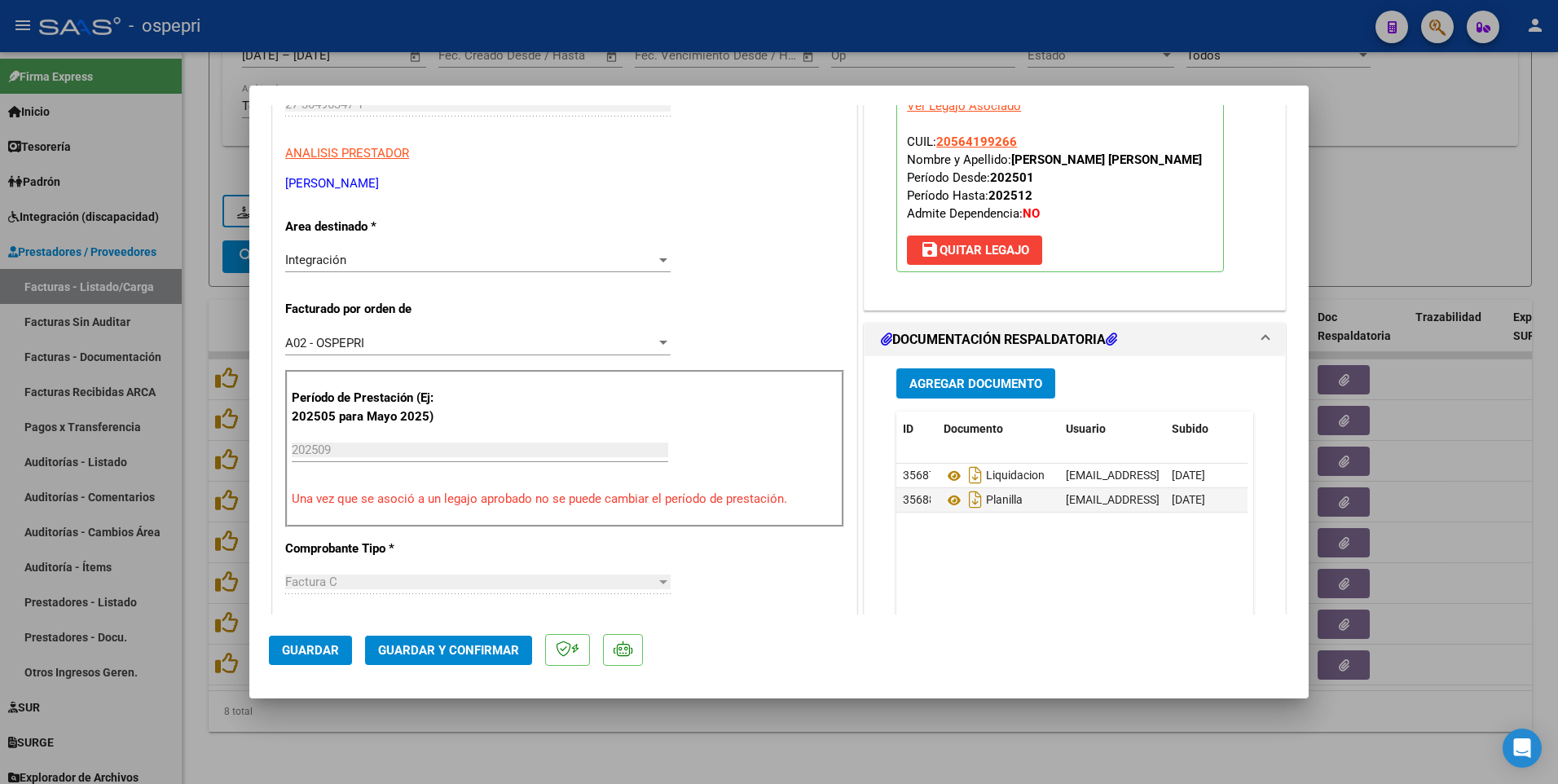
scroll to position [244, 0]
click at [951, 448] on icon at bounding box center [954, 499] width 21 height 19
click at [382, 448] on span "Guardar y Confirmar" at bounding box center [448, 650] width 141 height 15
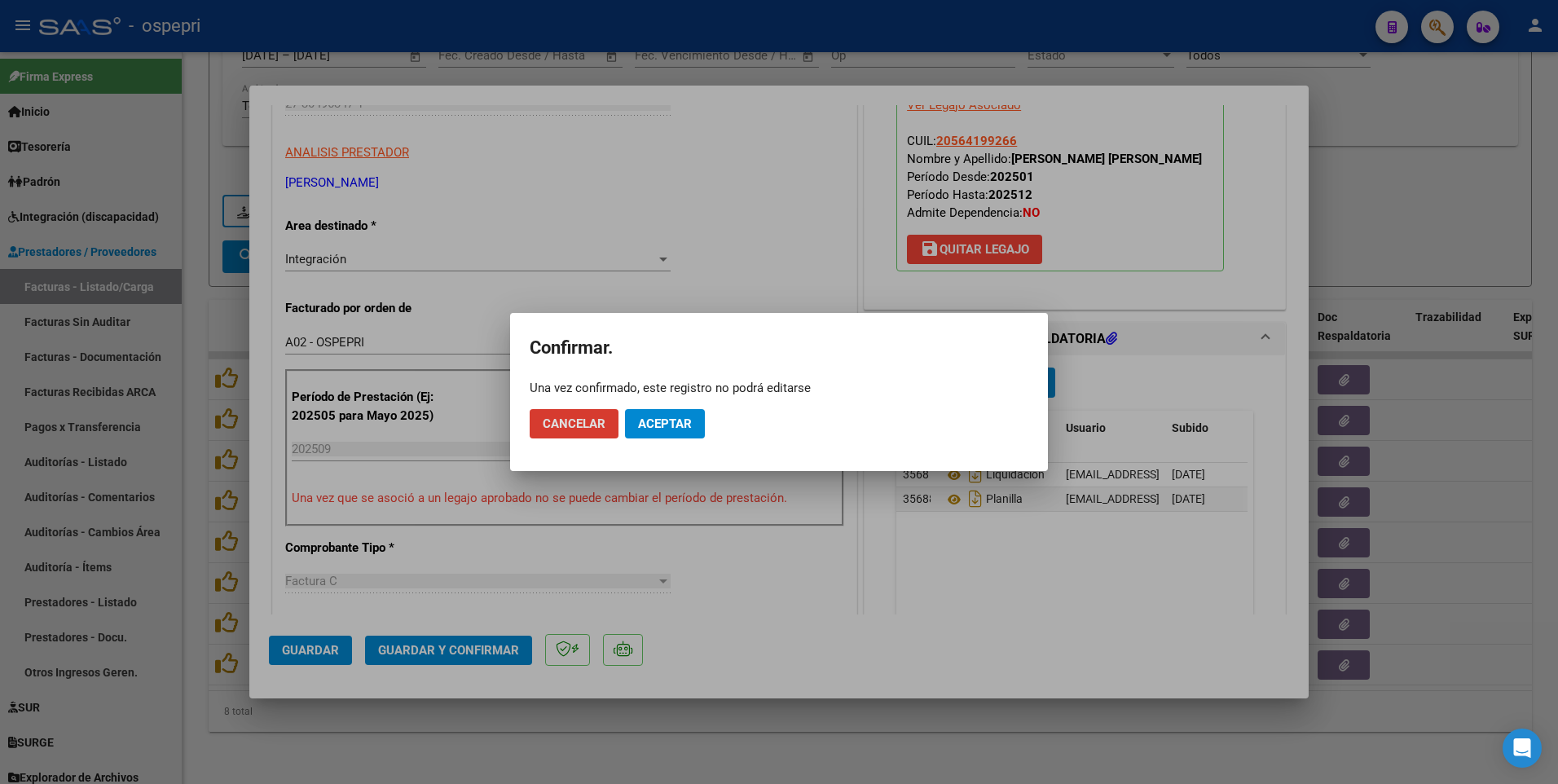
click at [666, 420] on span "Aceptar" at bounding box center [664, 424] width 54 height 15
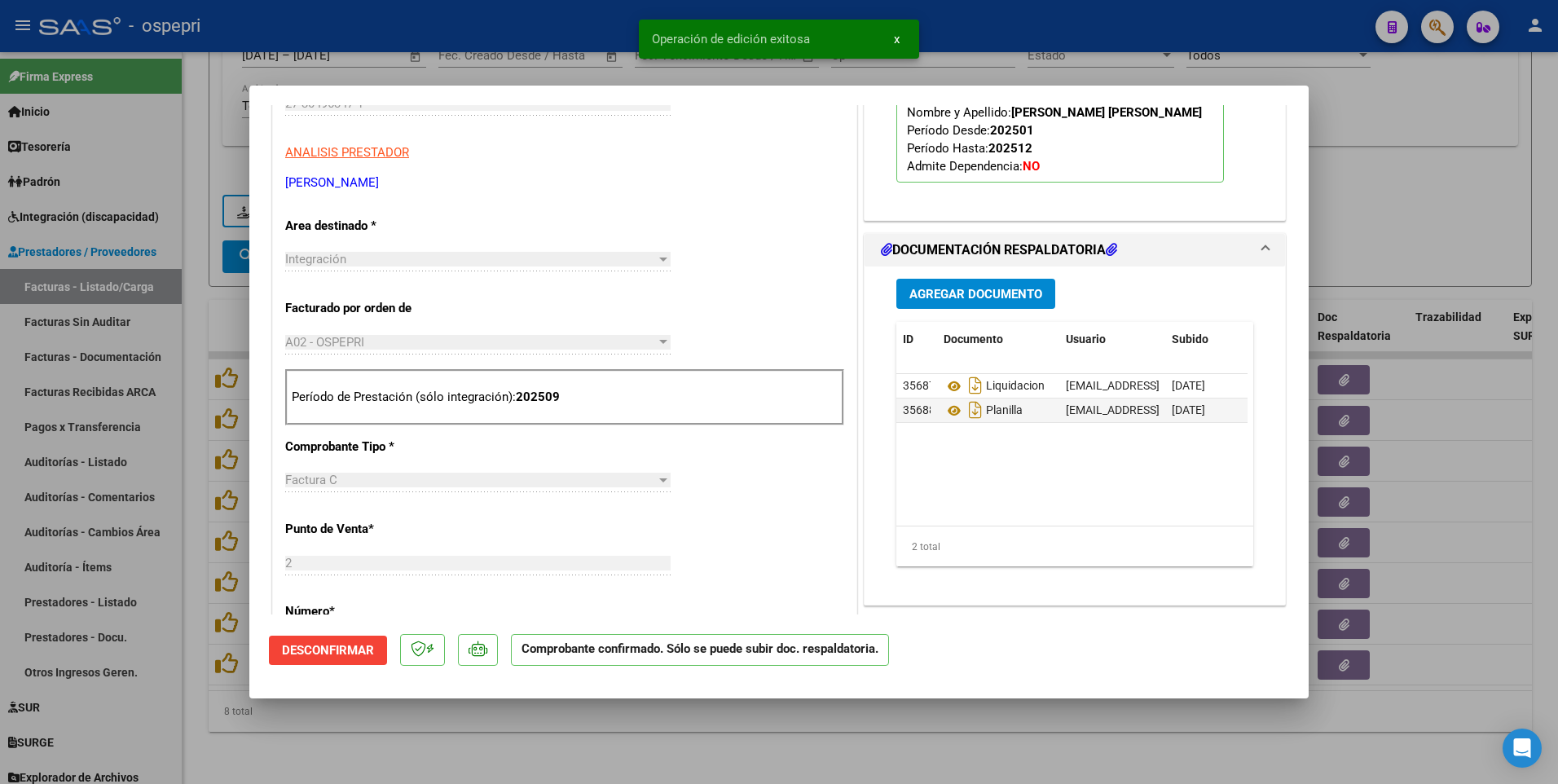
click at [750, 448] on div at bounding box center [779, 392] width 1558 height 784
type input "$ 0,00"
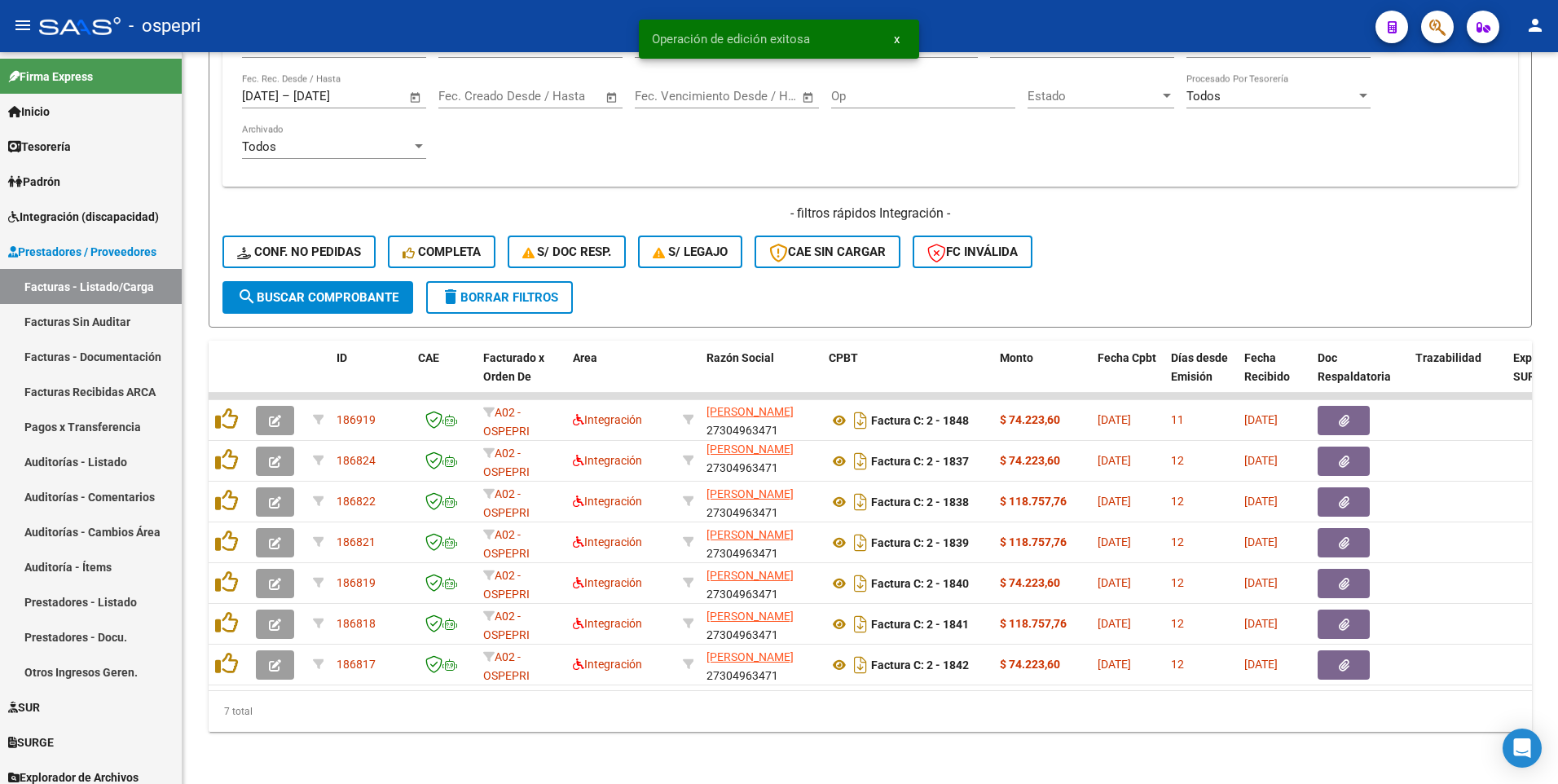
scroll to position [612, 0]
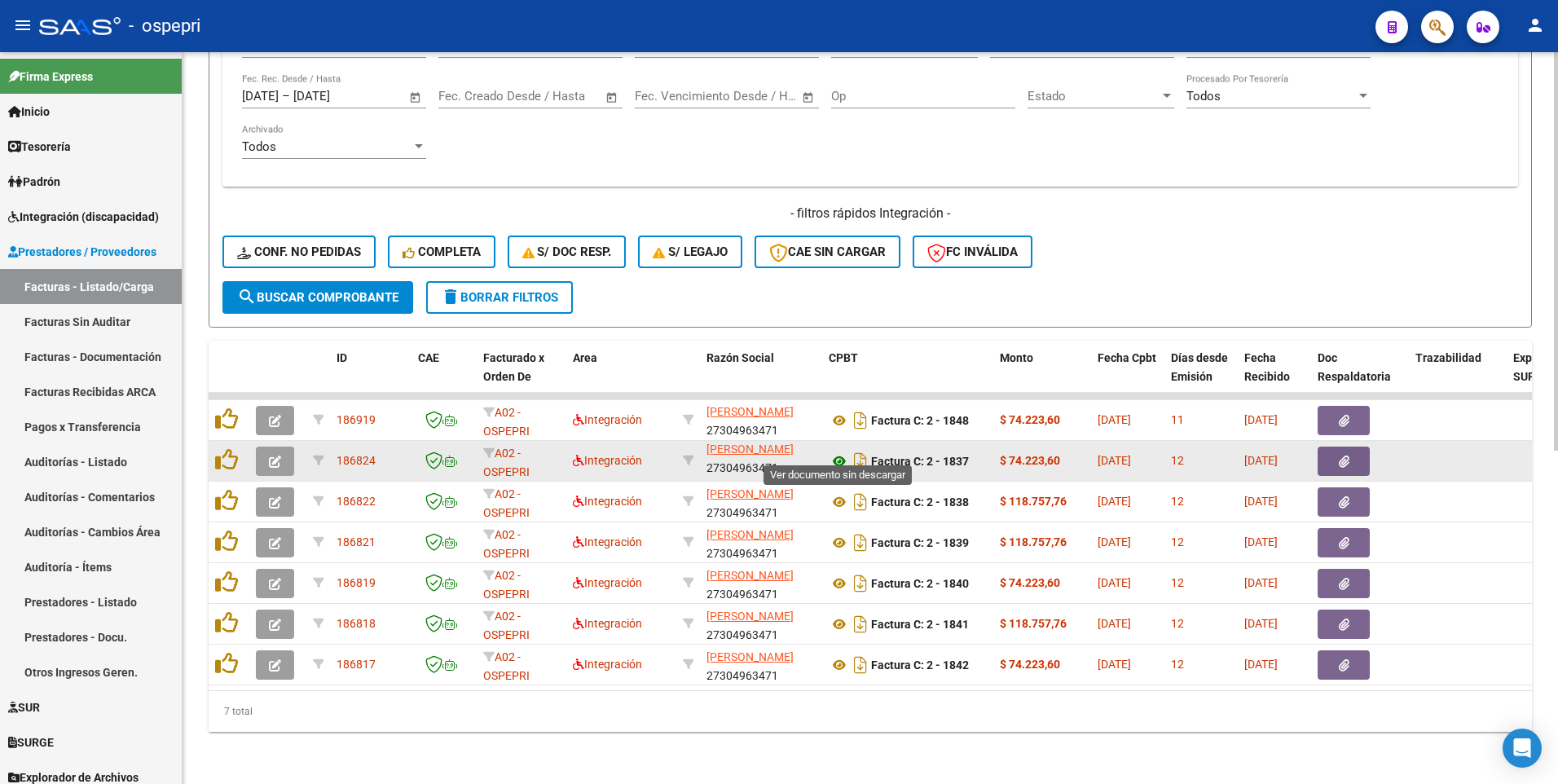
click at [837, 448] on icon at bounding box center [838, 460] width 21 height 19
click at [273, 448] on icon "button" at bounding box center [274, 461] width 13 height 13
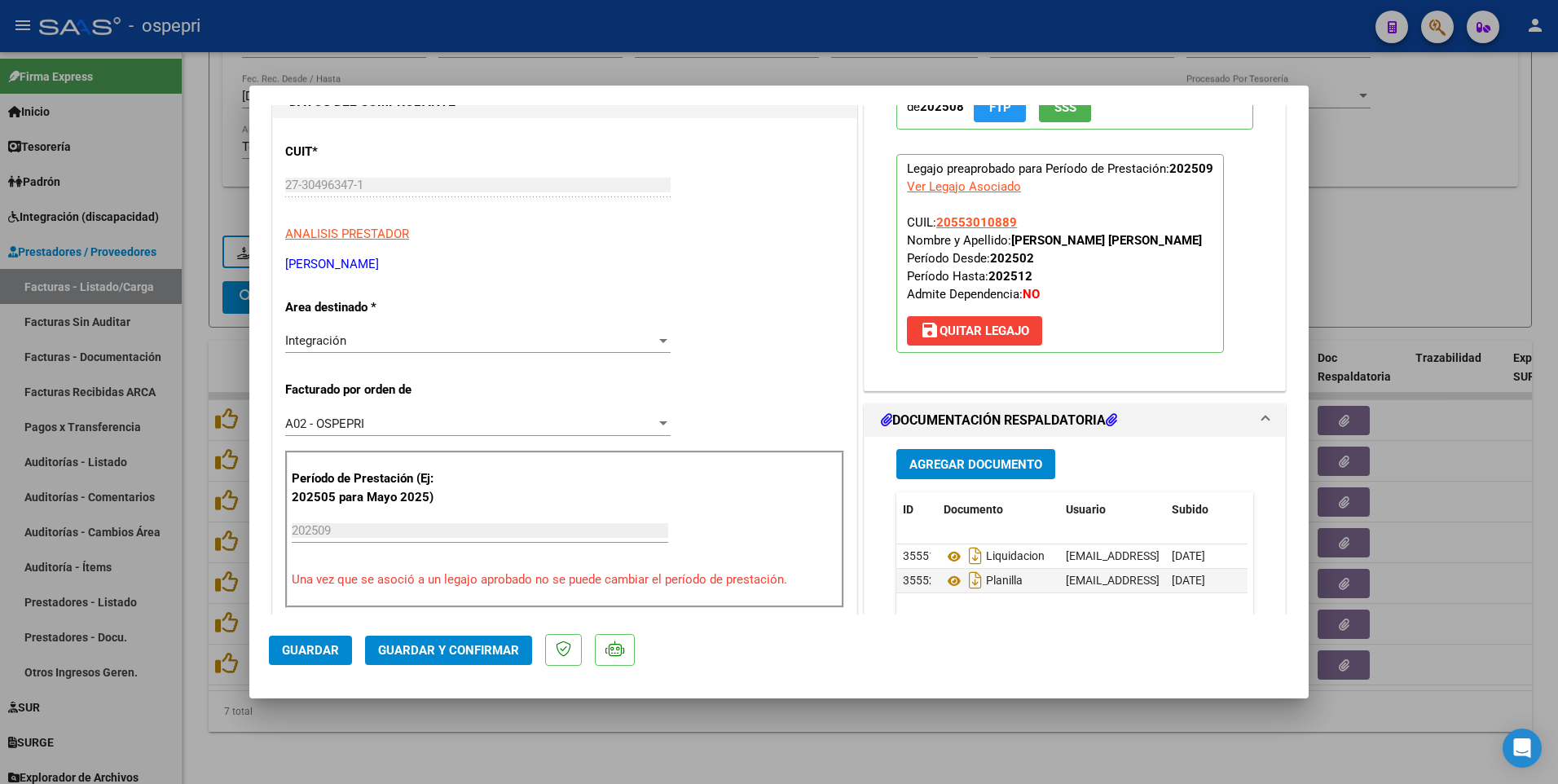
scroll to position [244, 0]
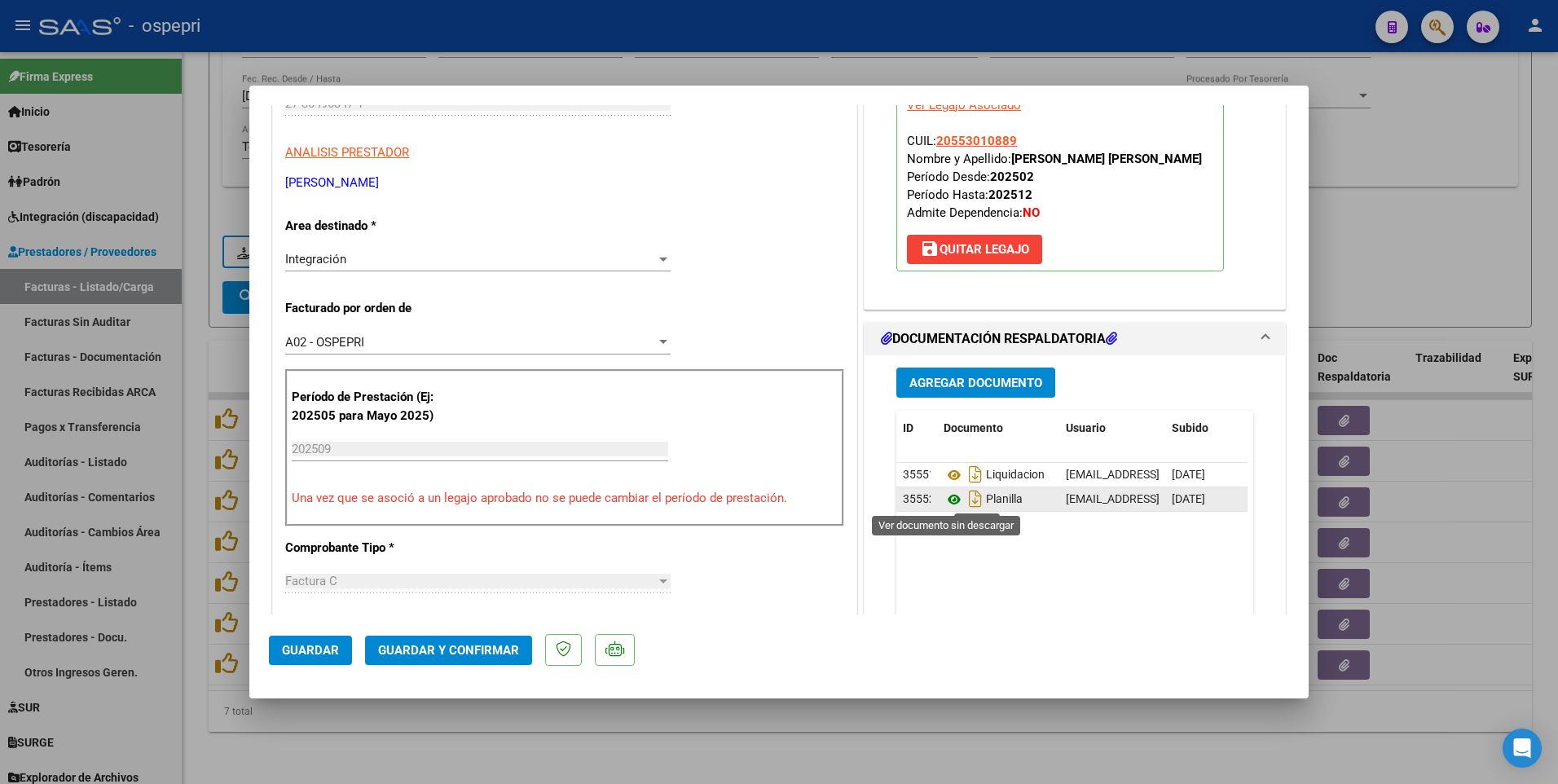
click at [946, 448] on icon at bounding box center [954, 499] width 21 height 19
click at [502, 448] on span "Guardar y Confirmar" at bounding box center [448, 650] width 141 height 15
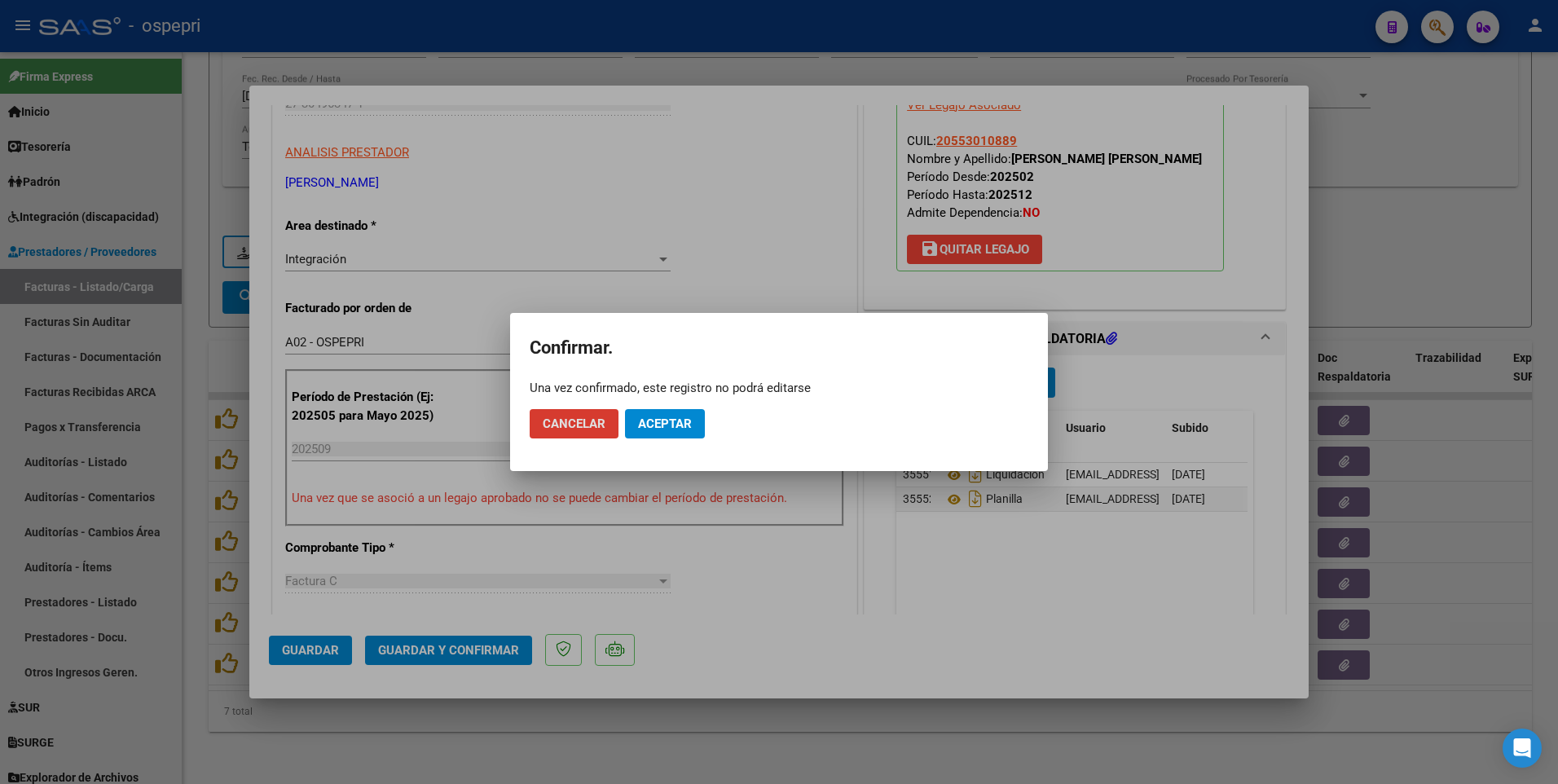
click at [683, 423] on span "Aceptar" at bounding box center [664, 424] width 54 height 15
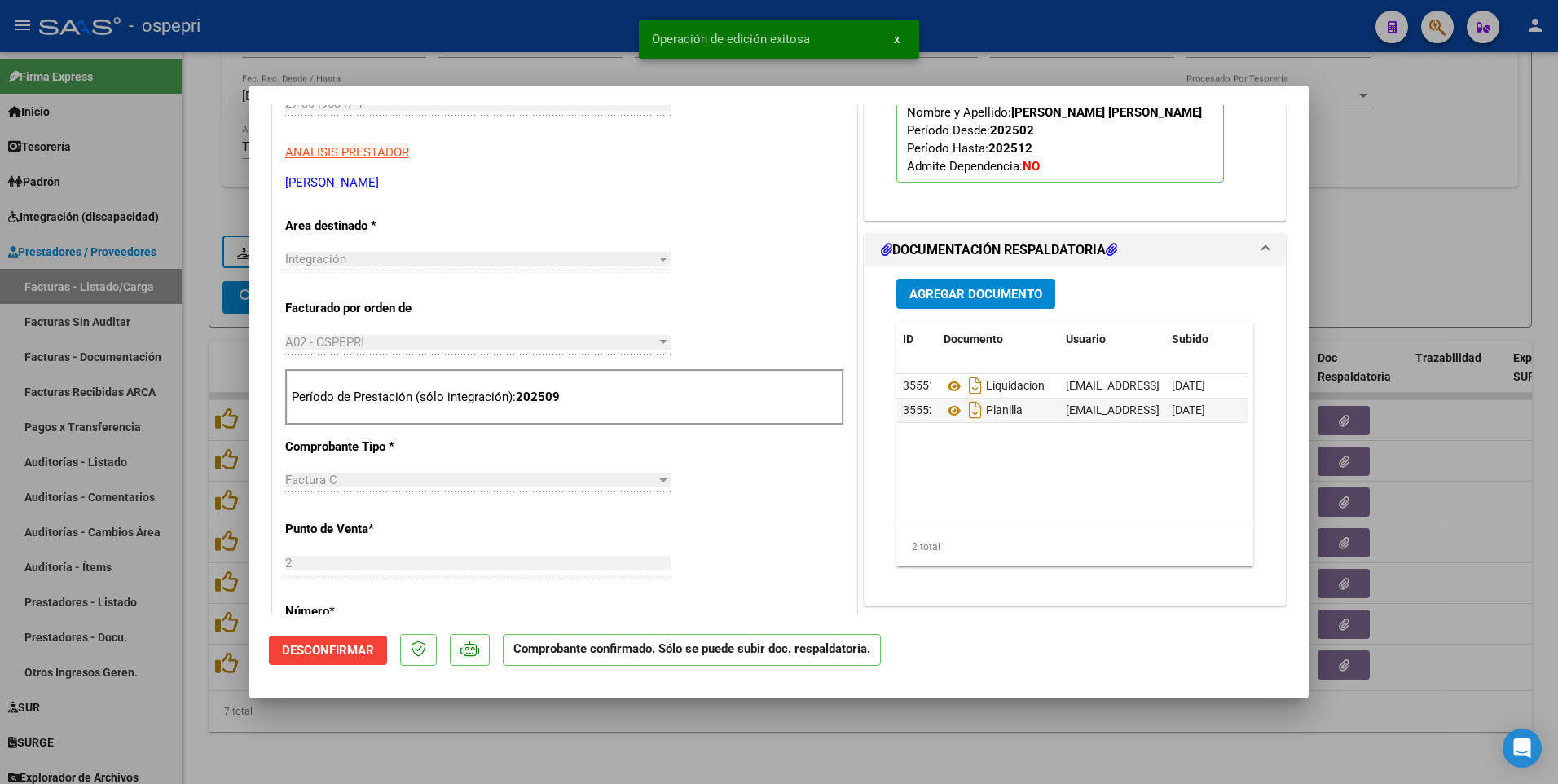
click at [1416, 292] on div at bounding box center [779, 392] width 1558 height 784
type input "$ 0,00"
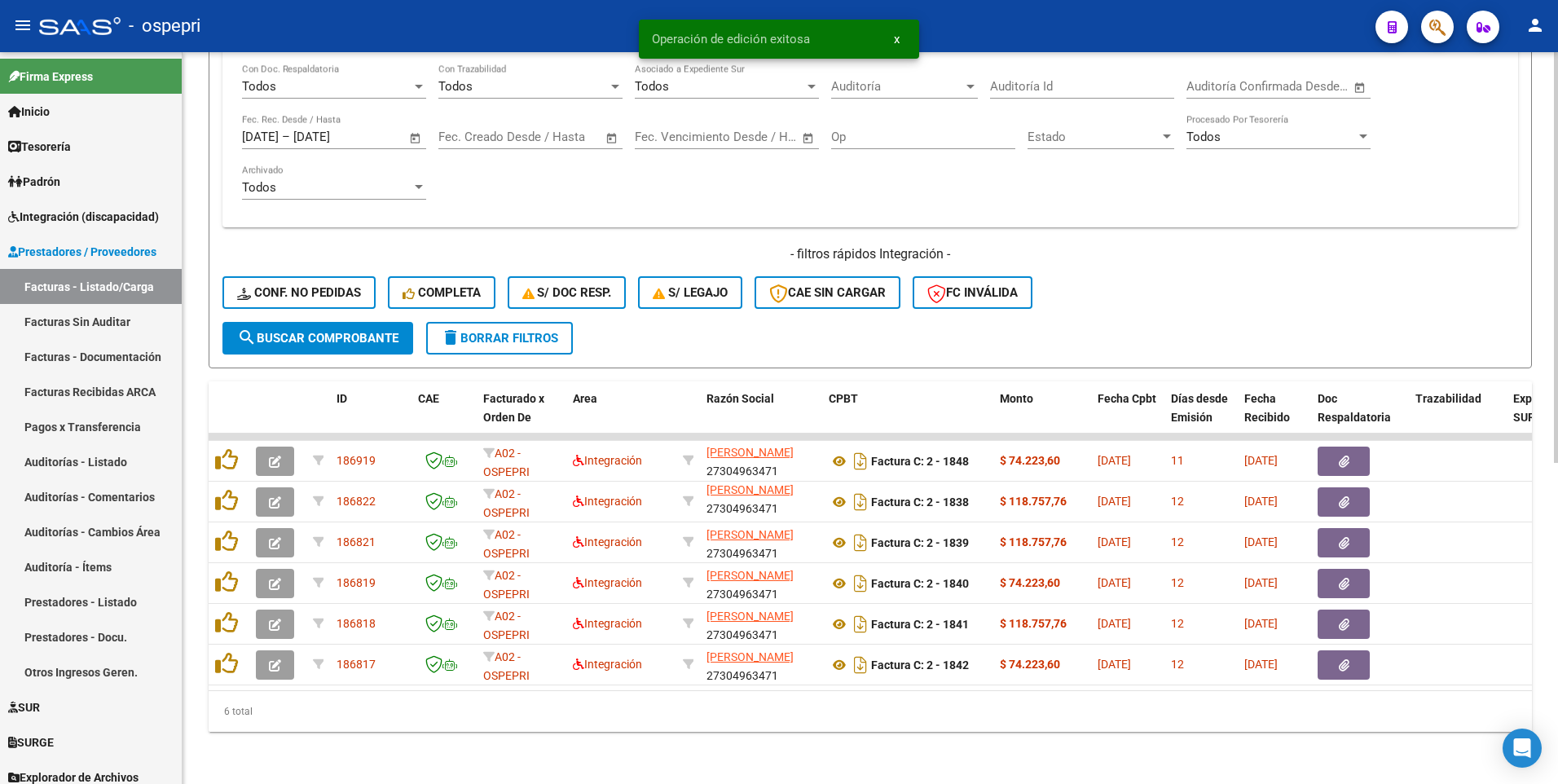
scroll to position [572, 0]
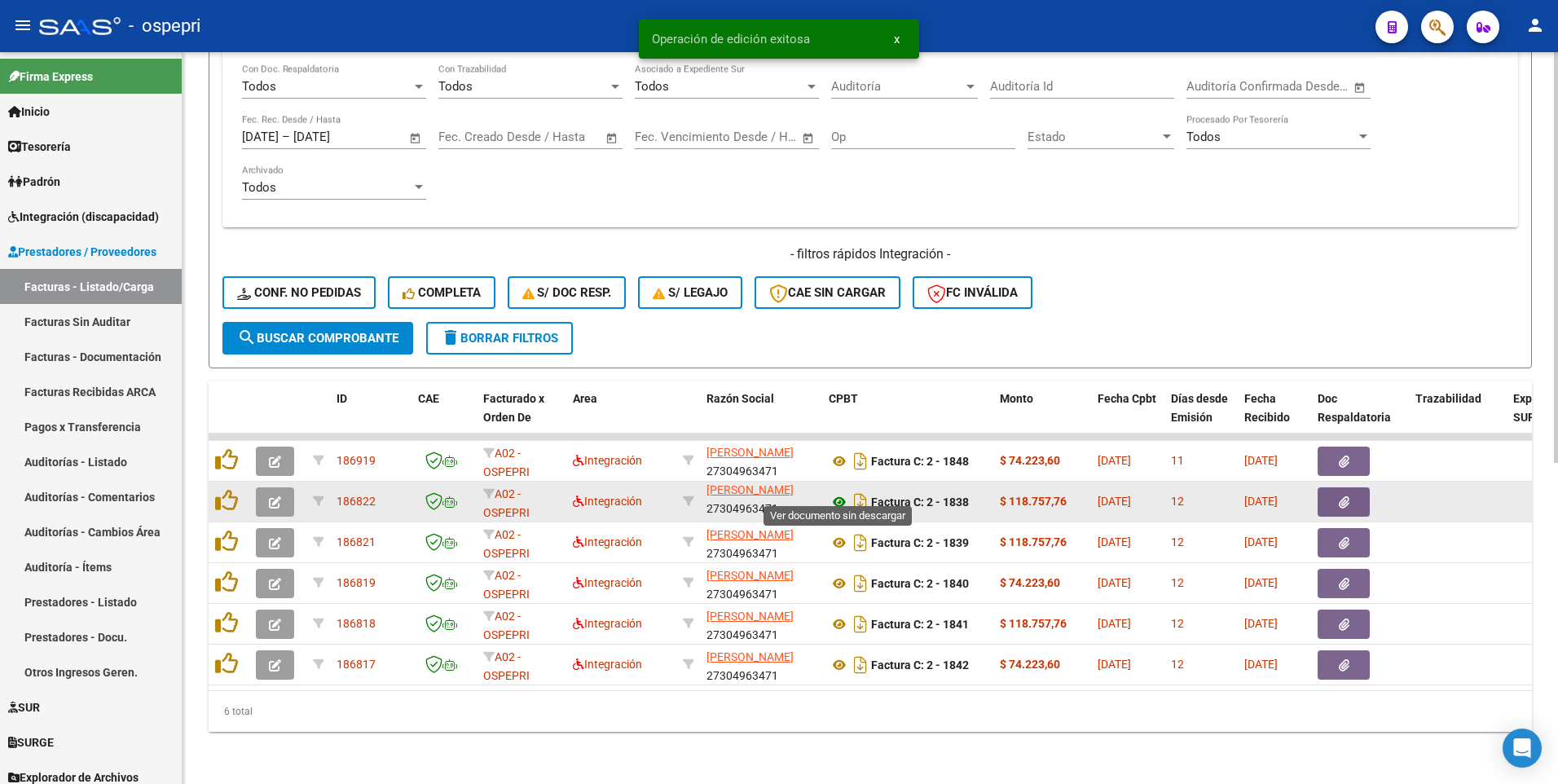
click at [833, 448] on icon at bounding box center [838, 501] width 21 height 19
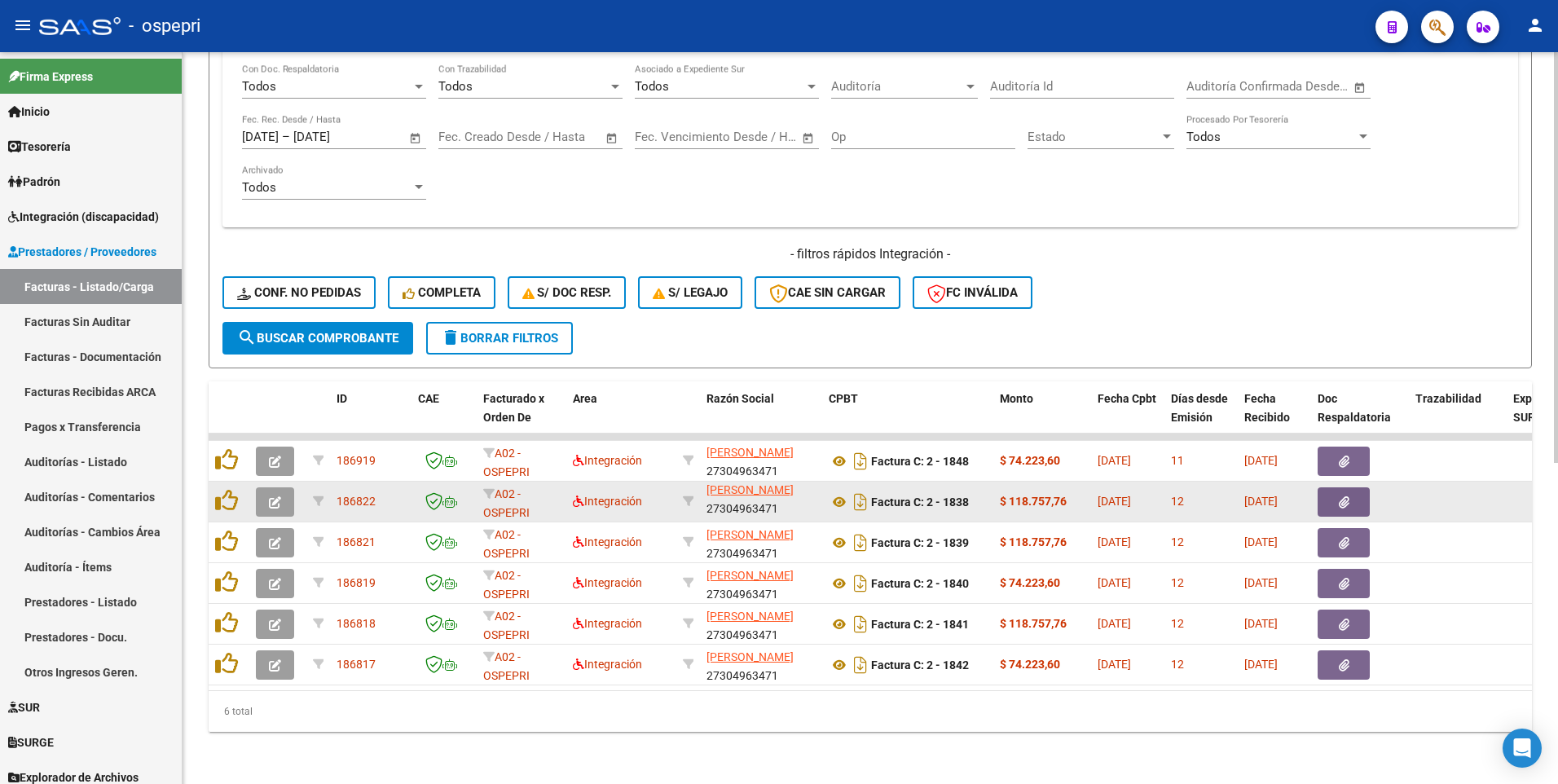
click at [274, 448] on button "button" at bounding box center [275, 501] width 38 height 29
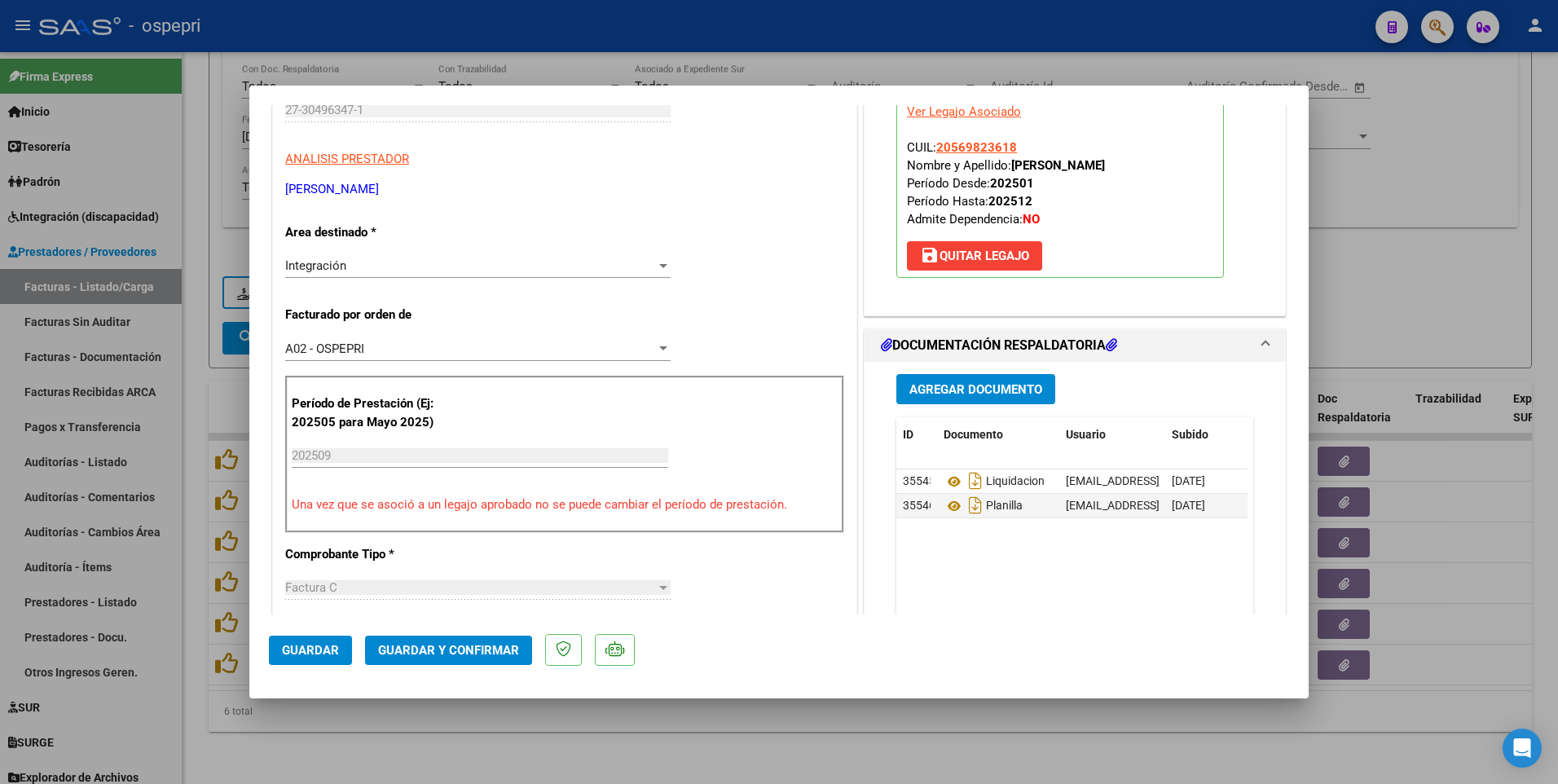
scroll to position [244, 0]
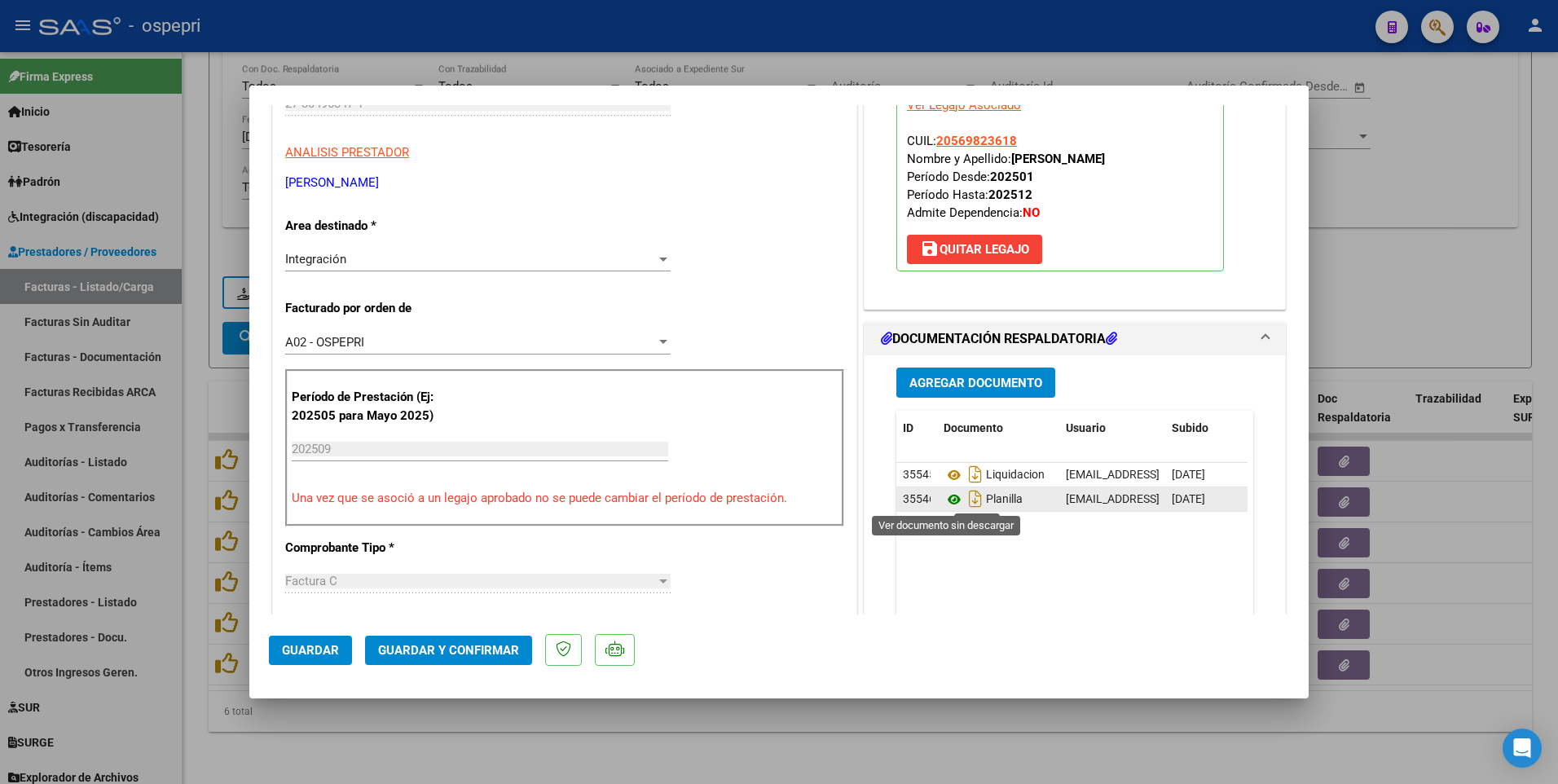
click at [950, 448] on icon at bounding box center [954, 499] width 21 height 19
click at [474, 448] on span "Guardar y Confirmar" at bounding box center [448, 650] width 141 height 15
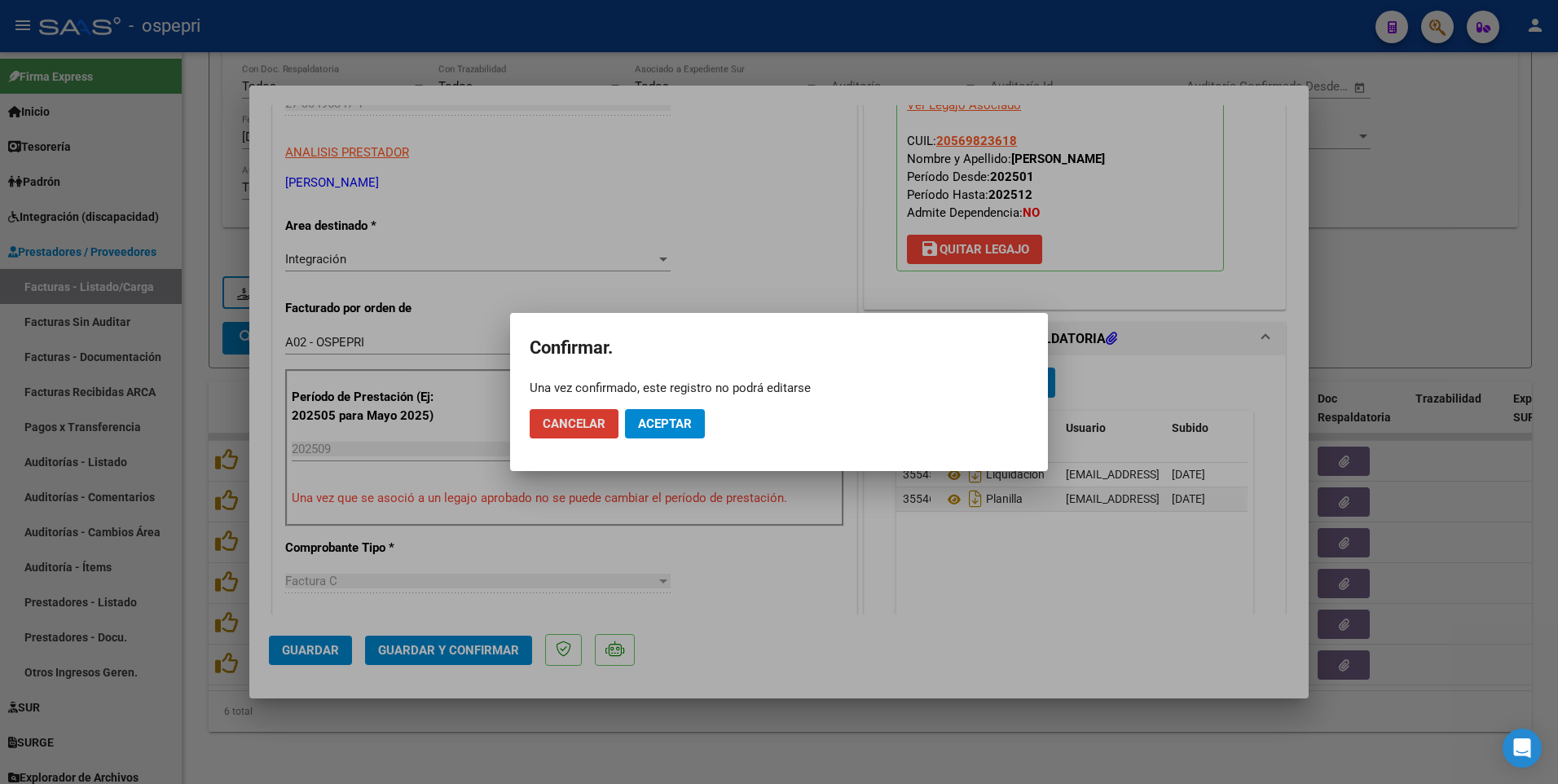
click at [672, 425] on span "Aceptar" at bounding box center [664, 424] width 54 height 15
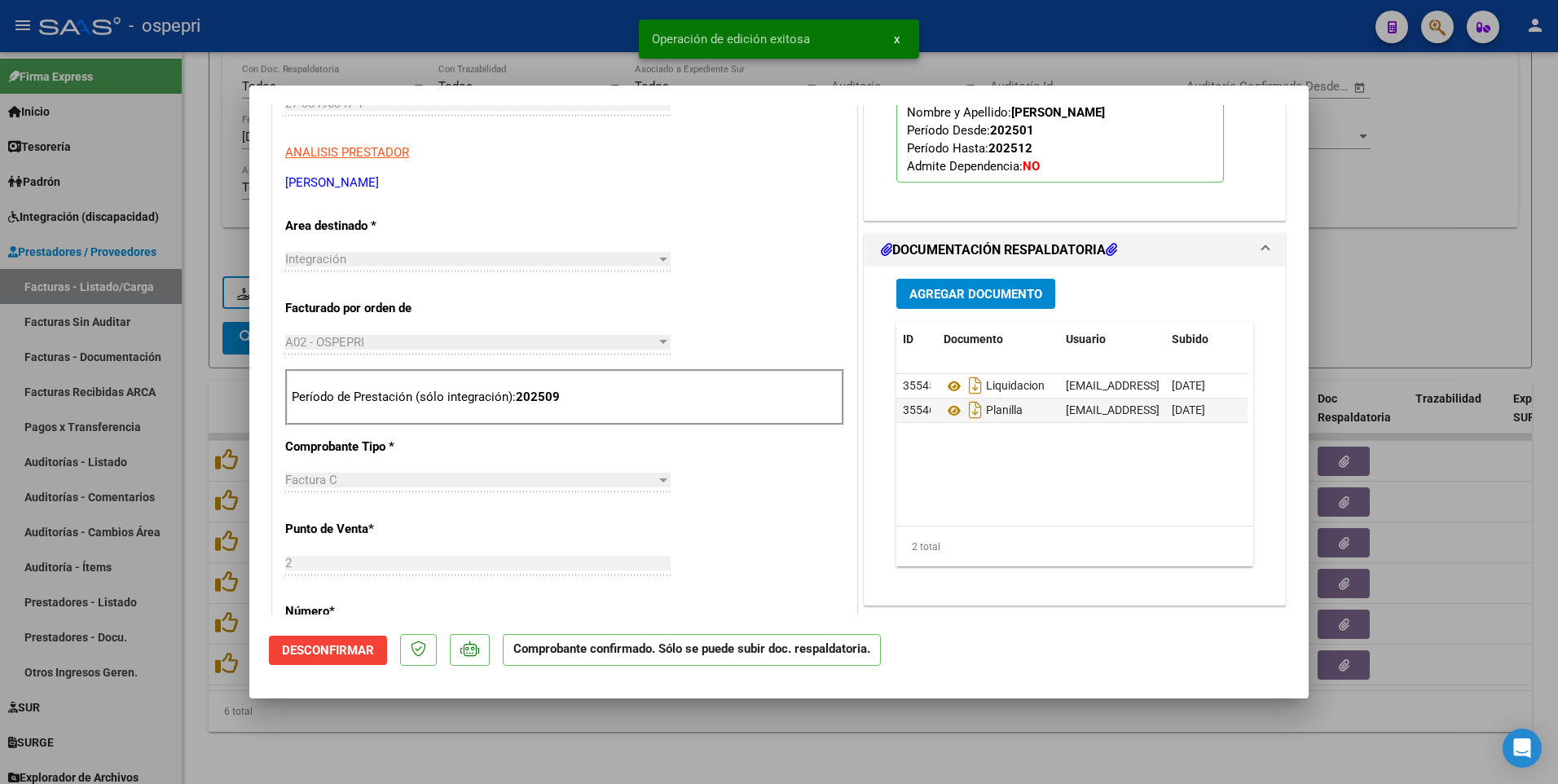
click at [777, 448] on div at bounding box center [779, 392] width 1558 height 784
type input "$ 0,00"
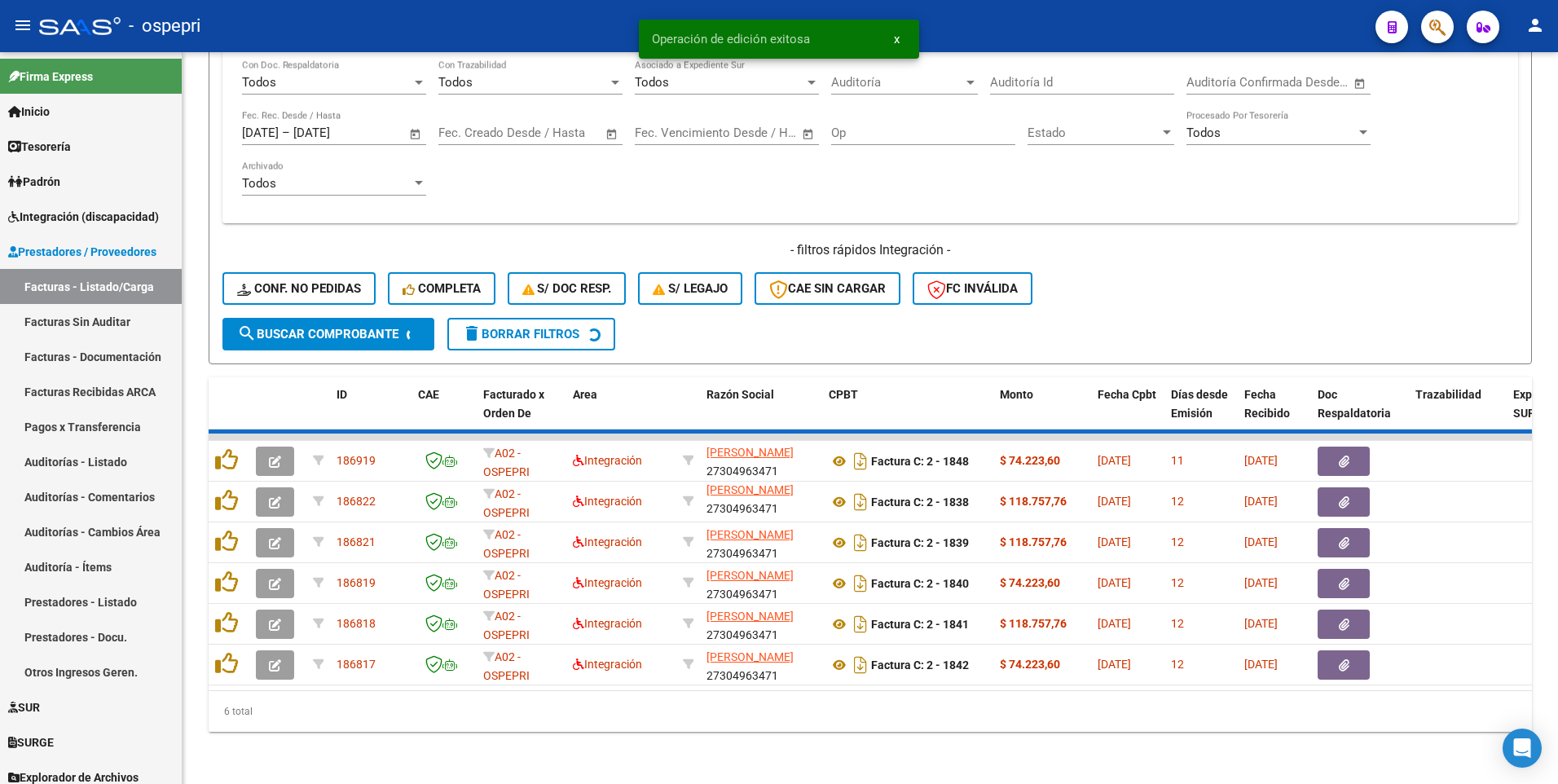
scroll to position [531, 0]
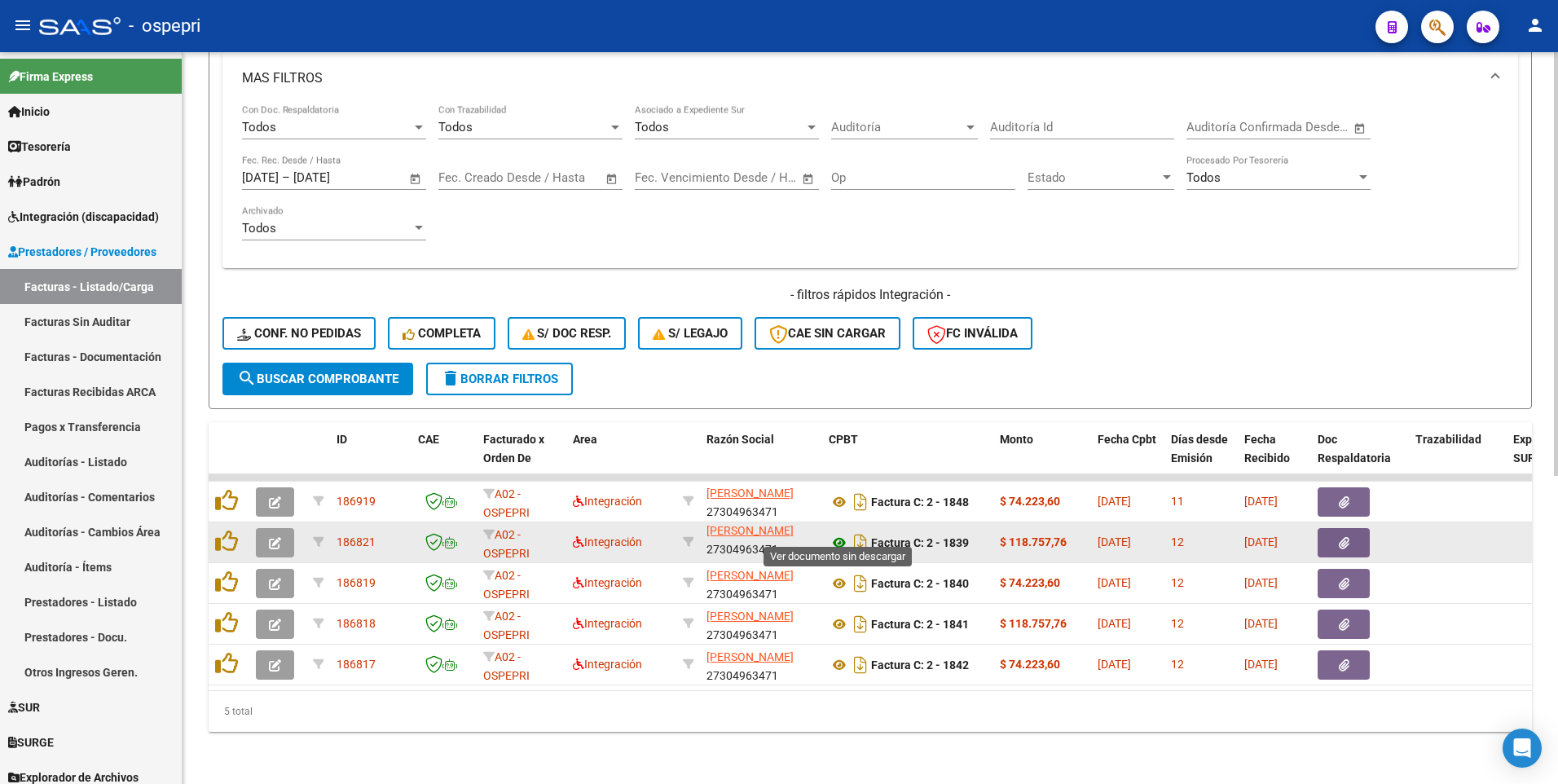
click at [838, 448] on icon at bounding box center [838, 542] width 21 height 19
click at [286, 448] on button "button" at bounding box center [275, 542] width 38 height 29
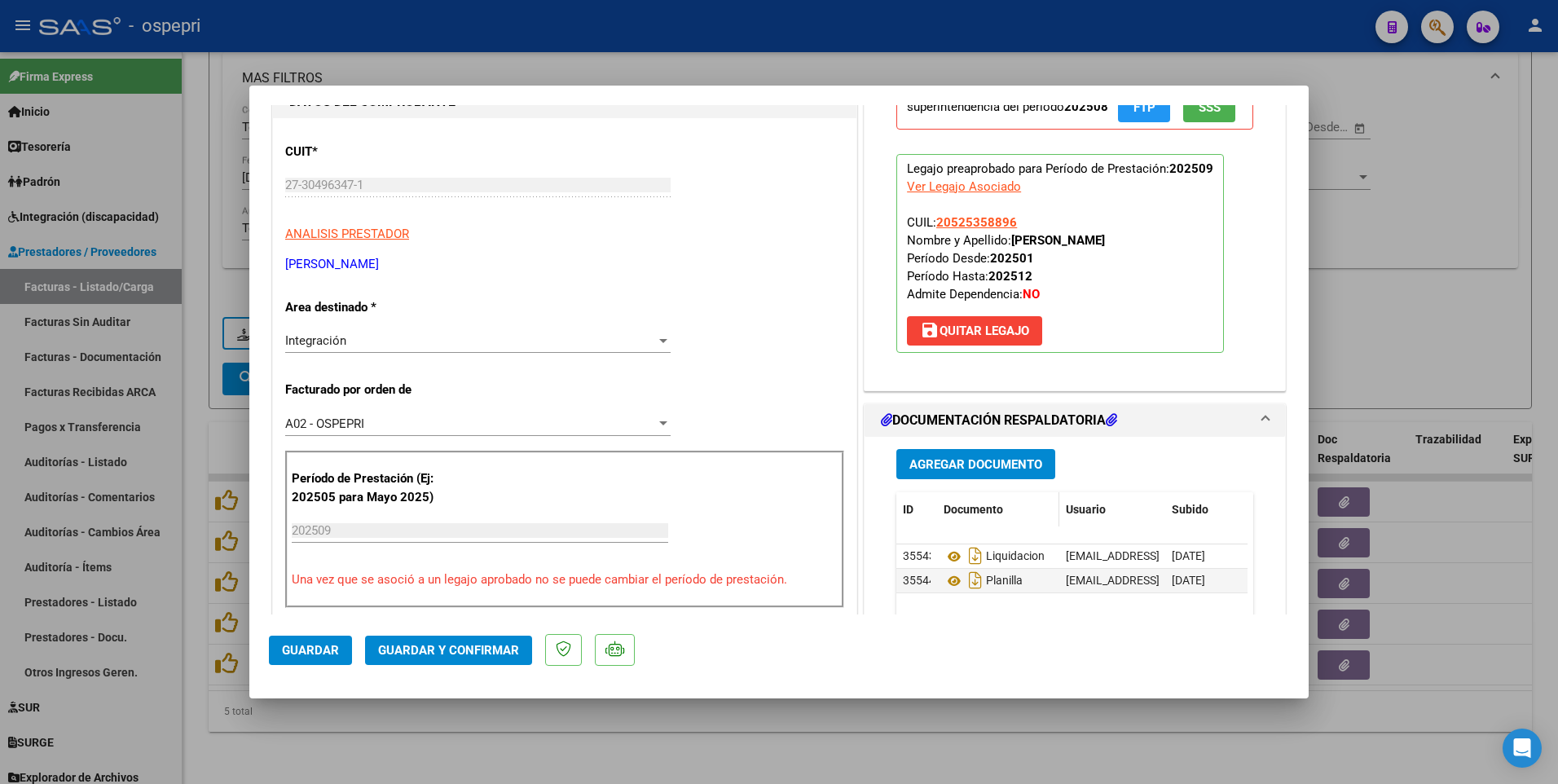
scroll to position [244, 0]
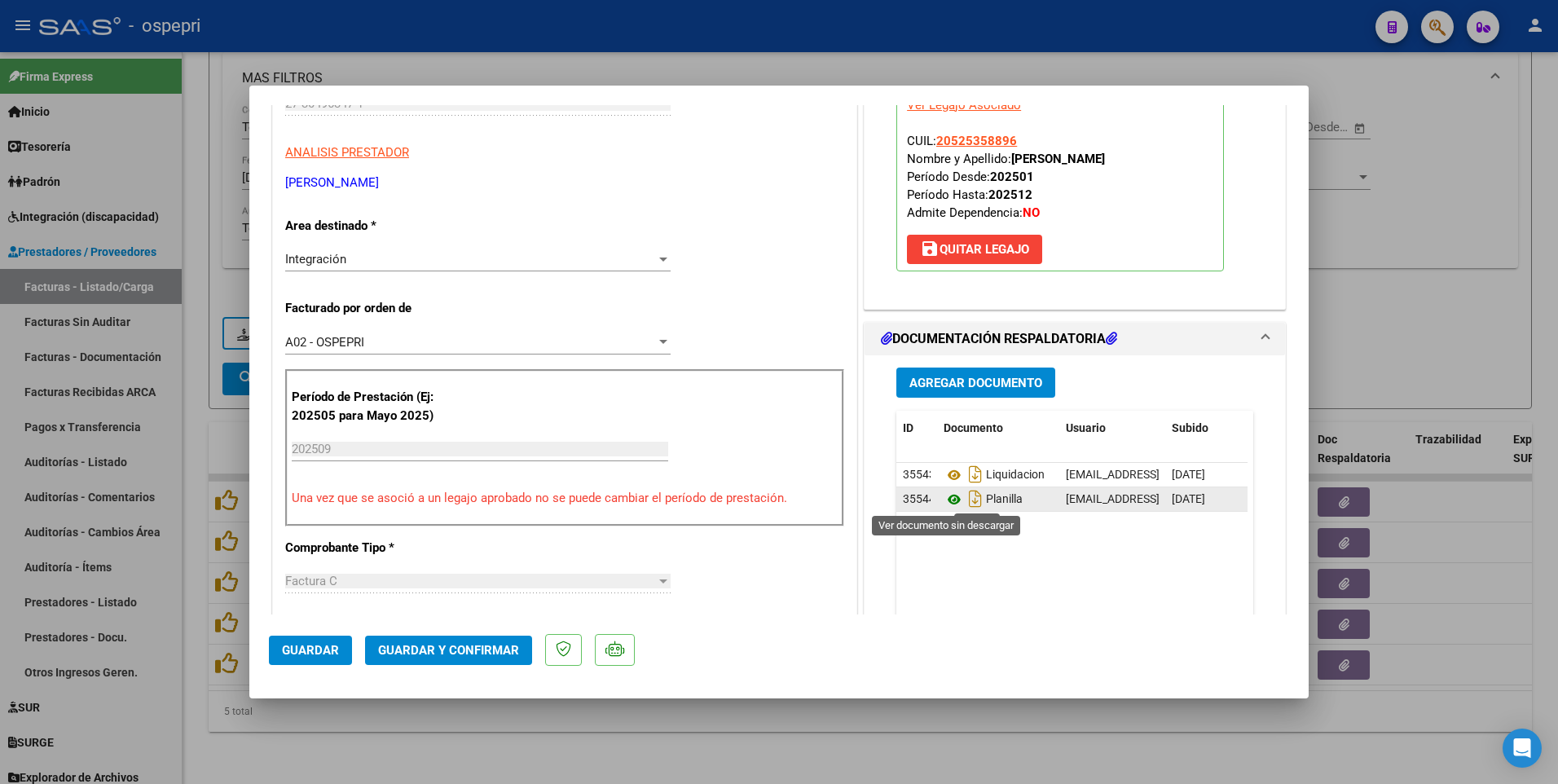
click at [944, 448] on icon at bounding box center [954, 499] width 21 height 19
click at [414, 448] on span "Guardar y Confirmar" at bounding box center [448, 650] width 141 height 15
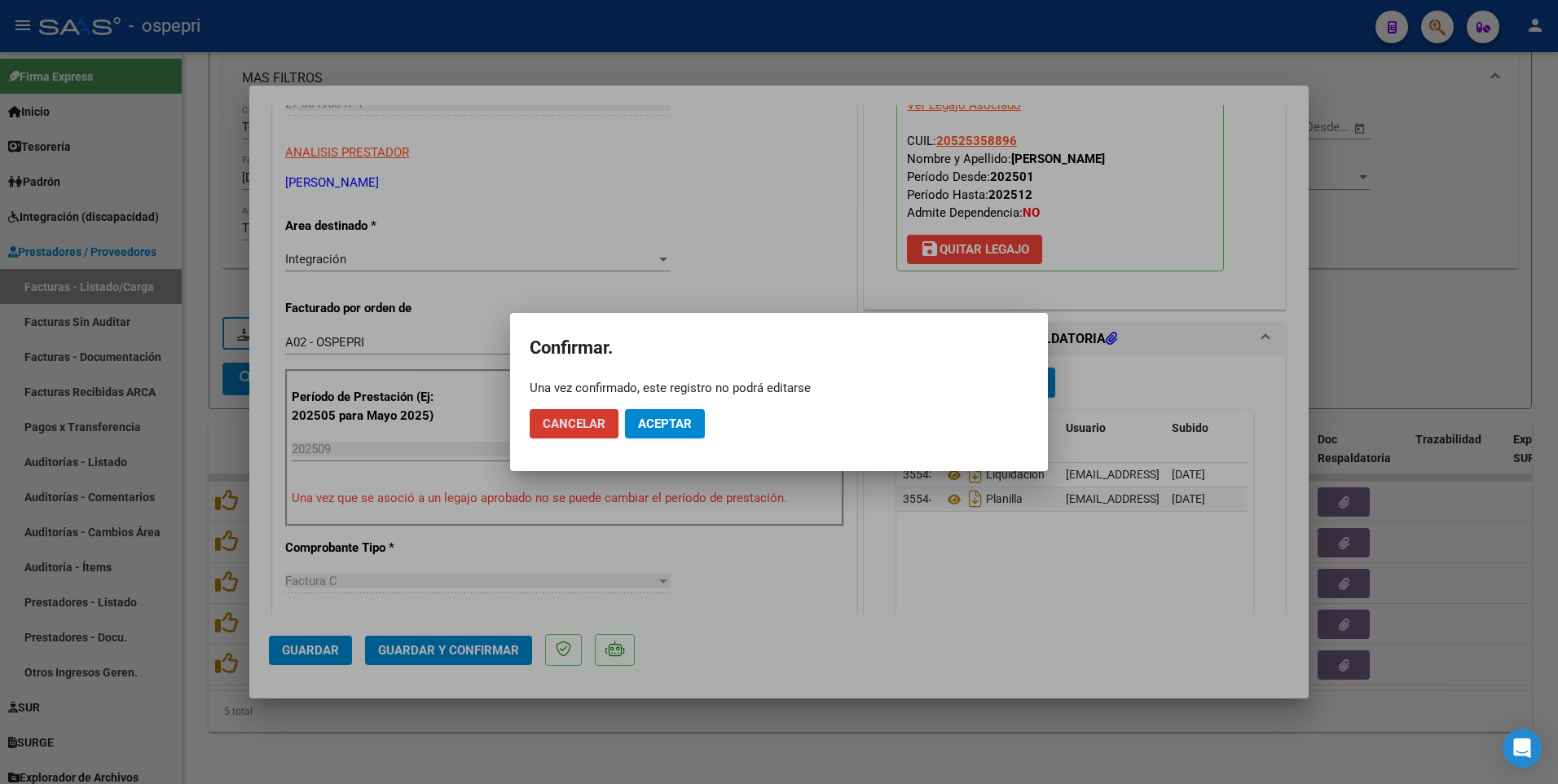
click at [686, 428] on span "Aceptar" at bounding box center [664, 424] width 54 height 15
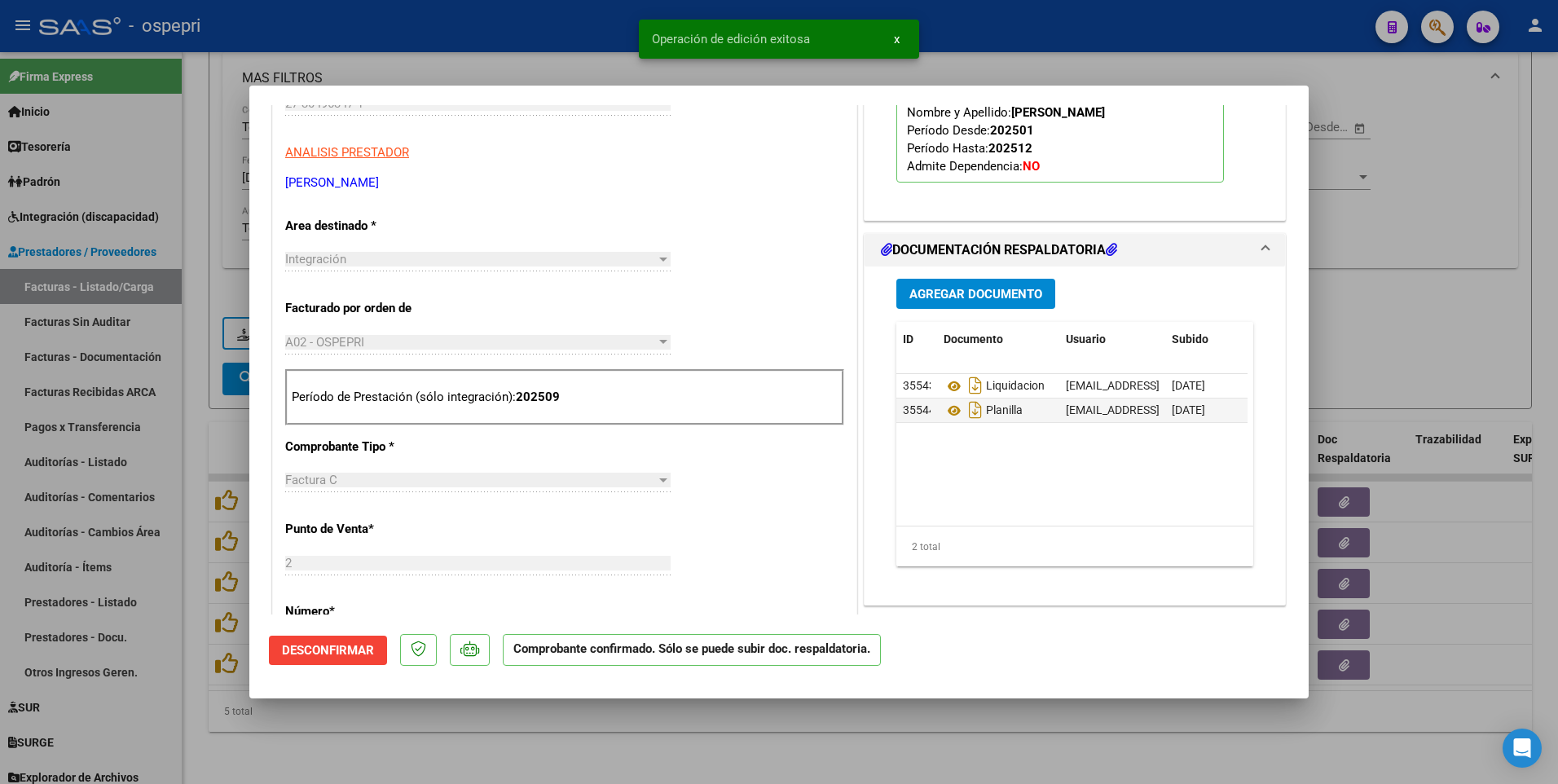
click at [721, 448] on div at bounding box center [779, 392] width 1558 height 784
type input "$ 0,00"
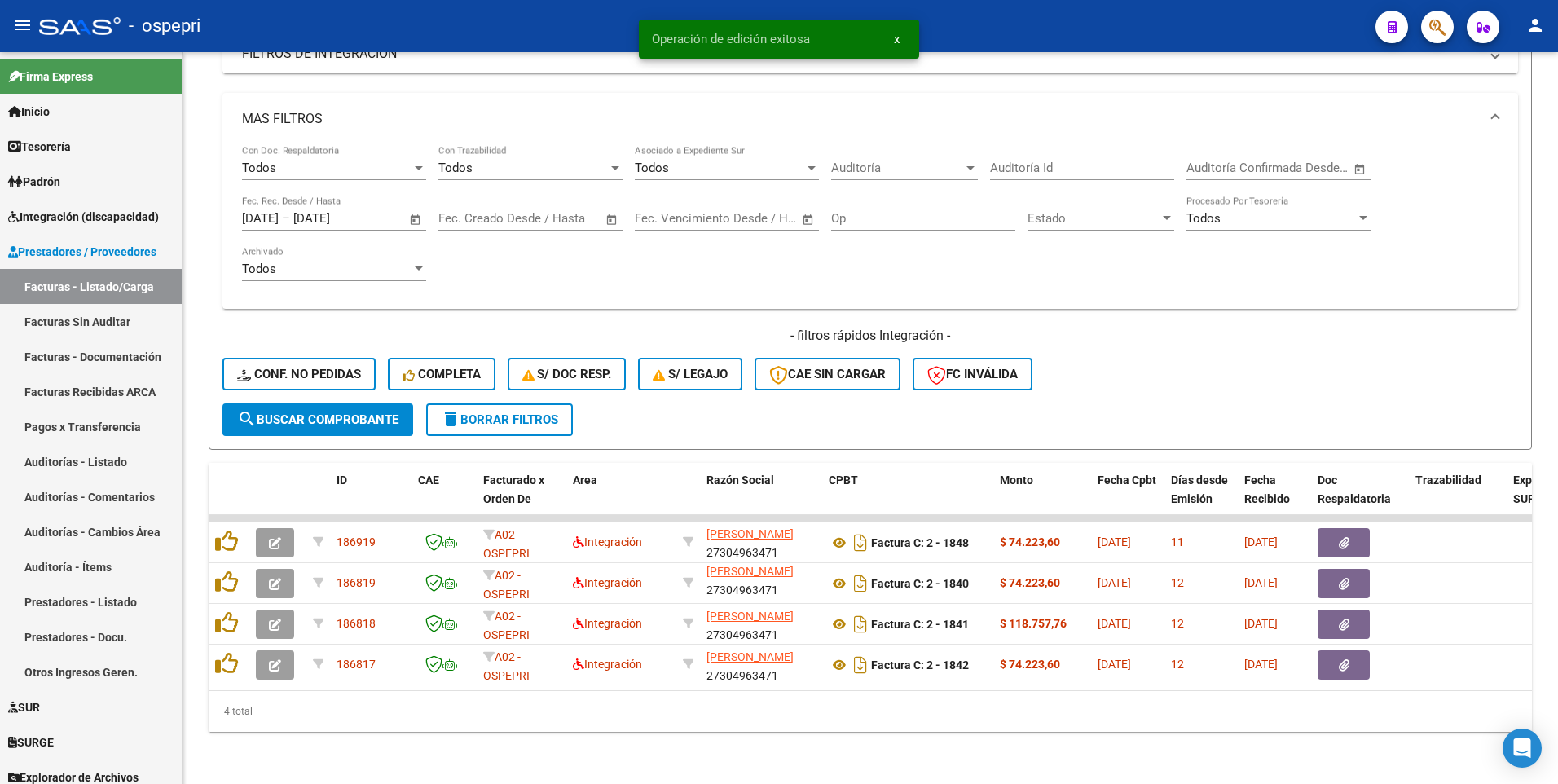
scroll to position [490, 0]
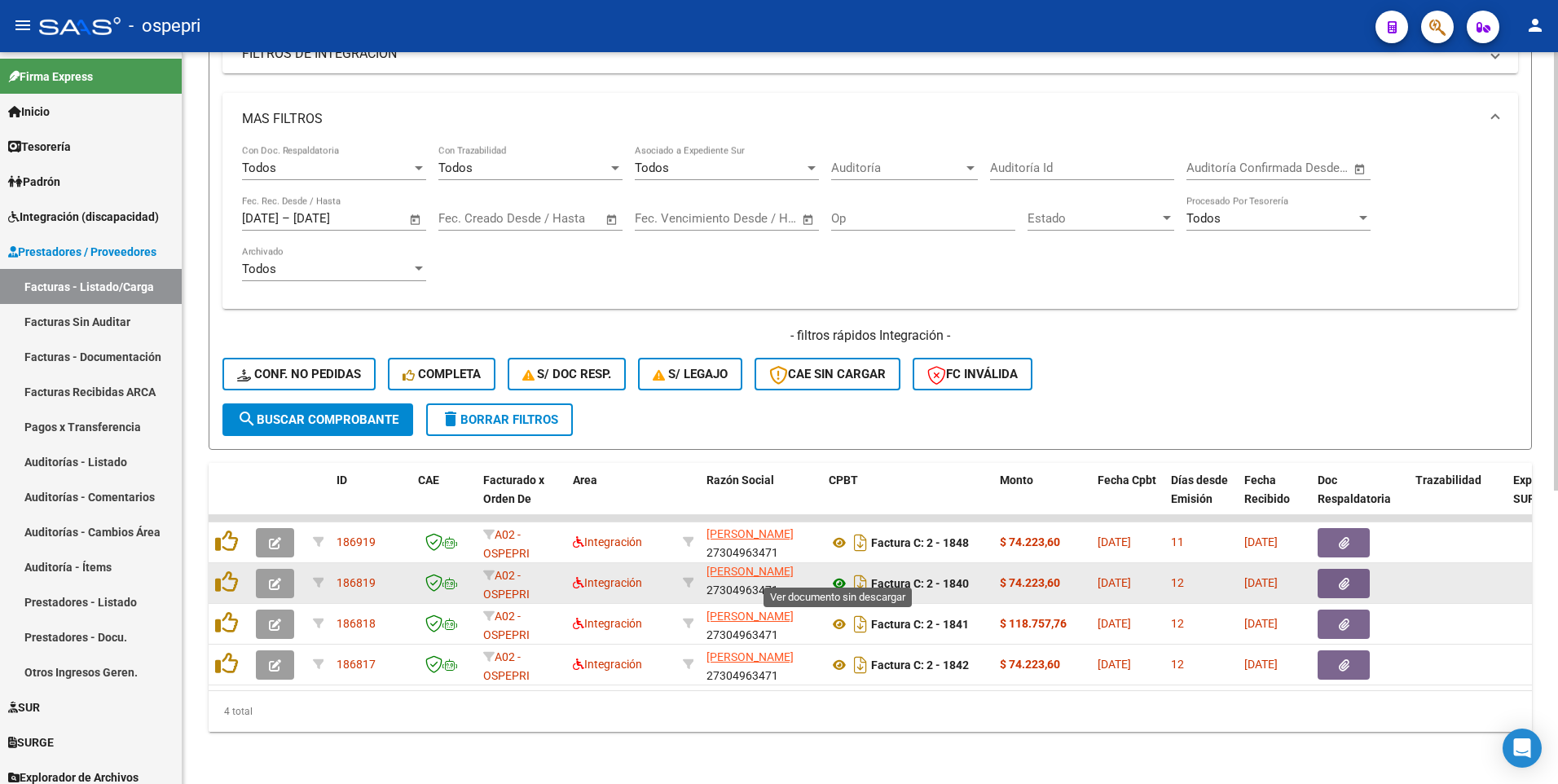
click at [835, 448] on icon at bounding box center [838, 583] width 21 height 19
click at [269, 448] on icon "button" at bounding box center [274, 583] width 13 height 13
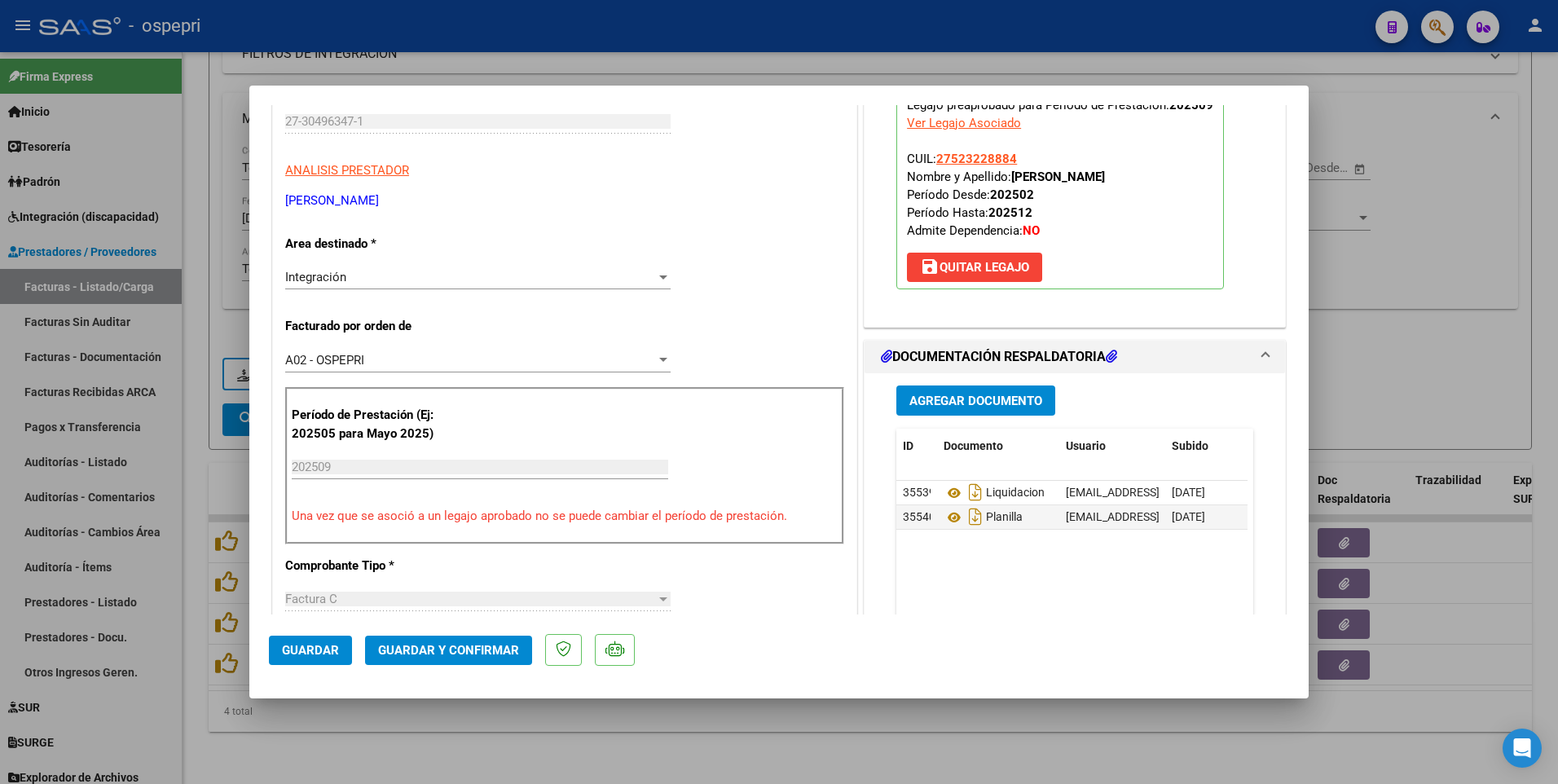
scroll to position [244, 0]
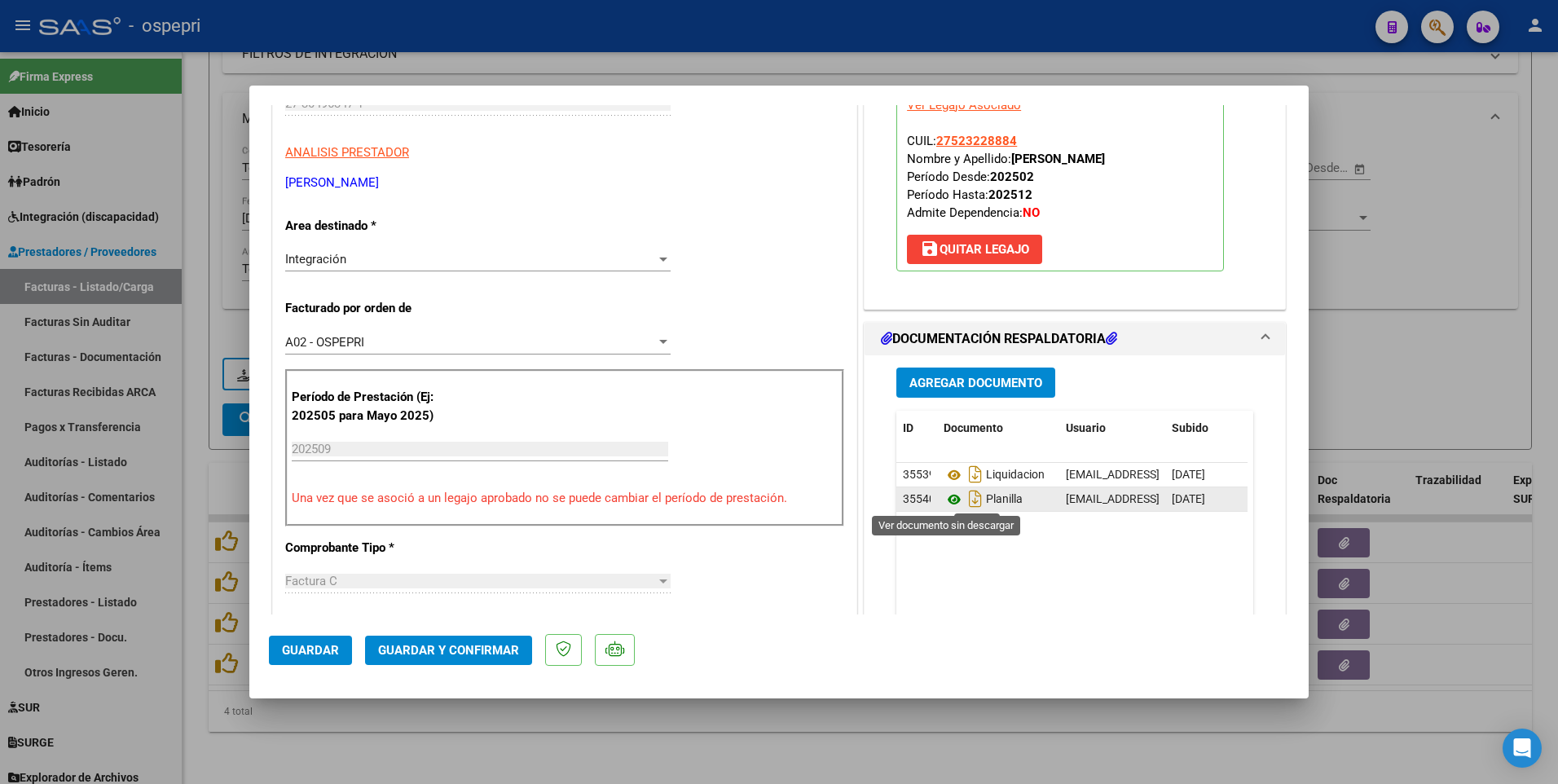
click at [944, 448] on icon at bounding box center [954, 499] width 21 height 19
click at [420, 448] on button "Guardar y Confirmar" at bounding box center [448, 650] width 167 height 29
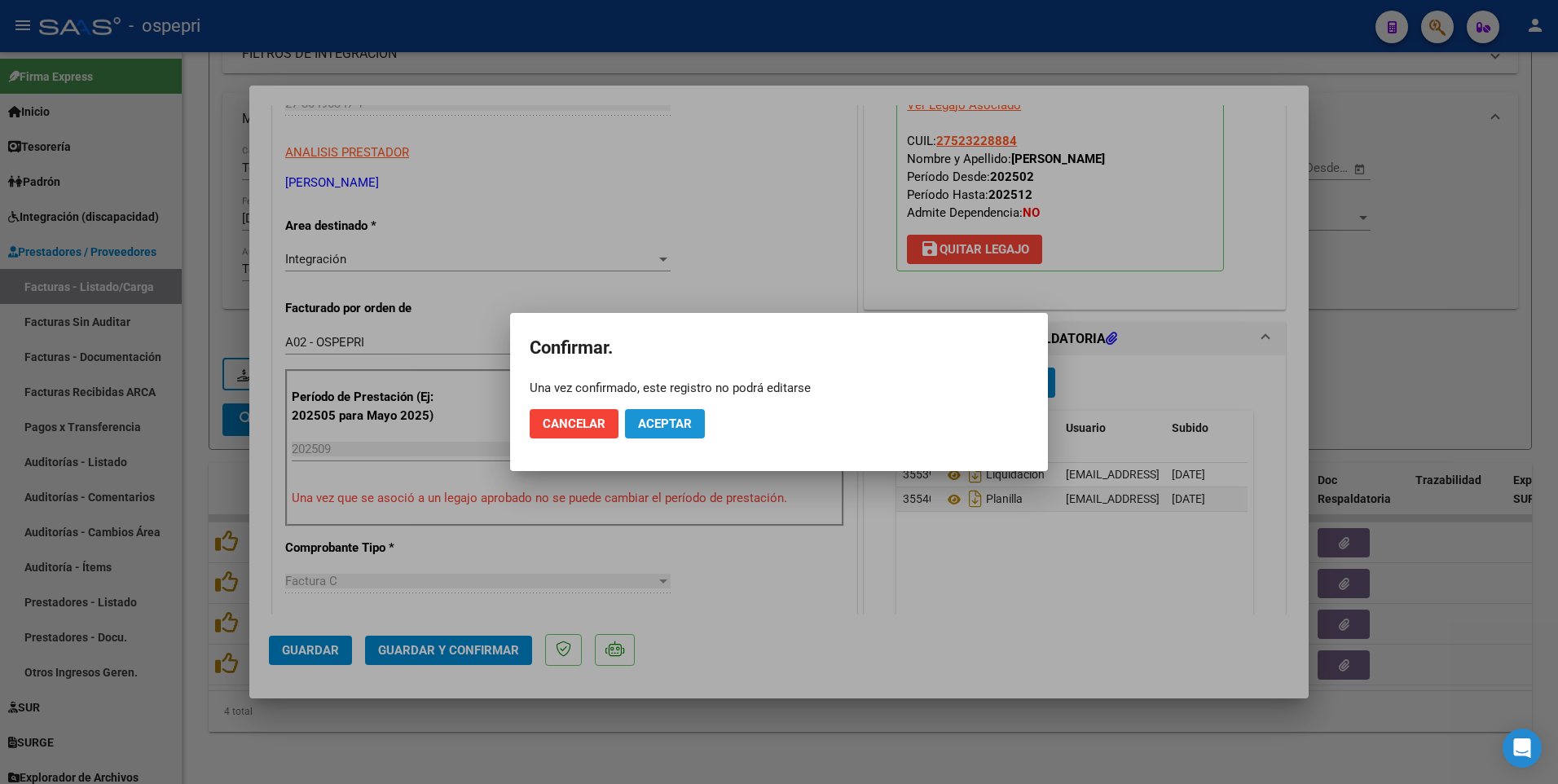
click at [660, 427] on span "Aceptar" at bounding box center [664, 424] width 54 height 15
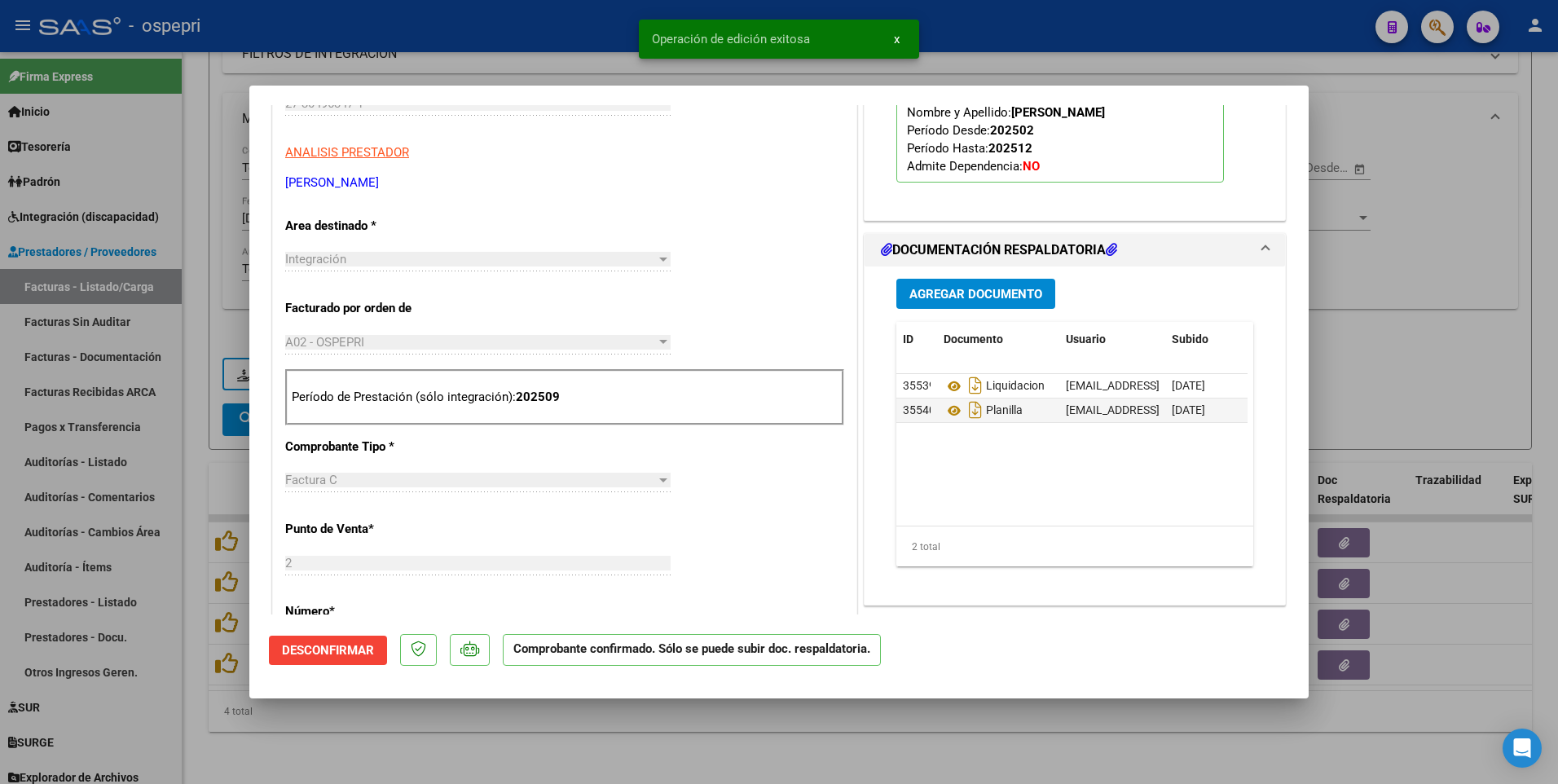
click at [743, 448] on div at bounding box center [779, 392] width 1558 height 784
type input "$ 0,00"
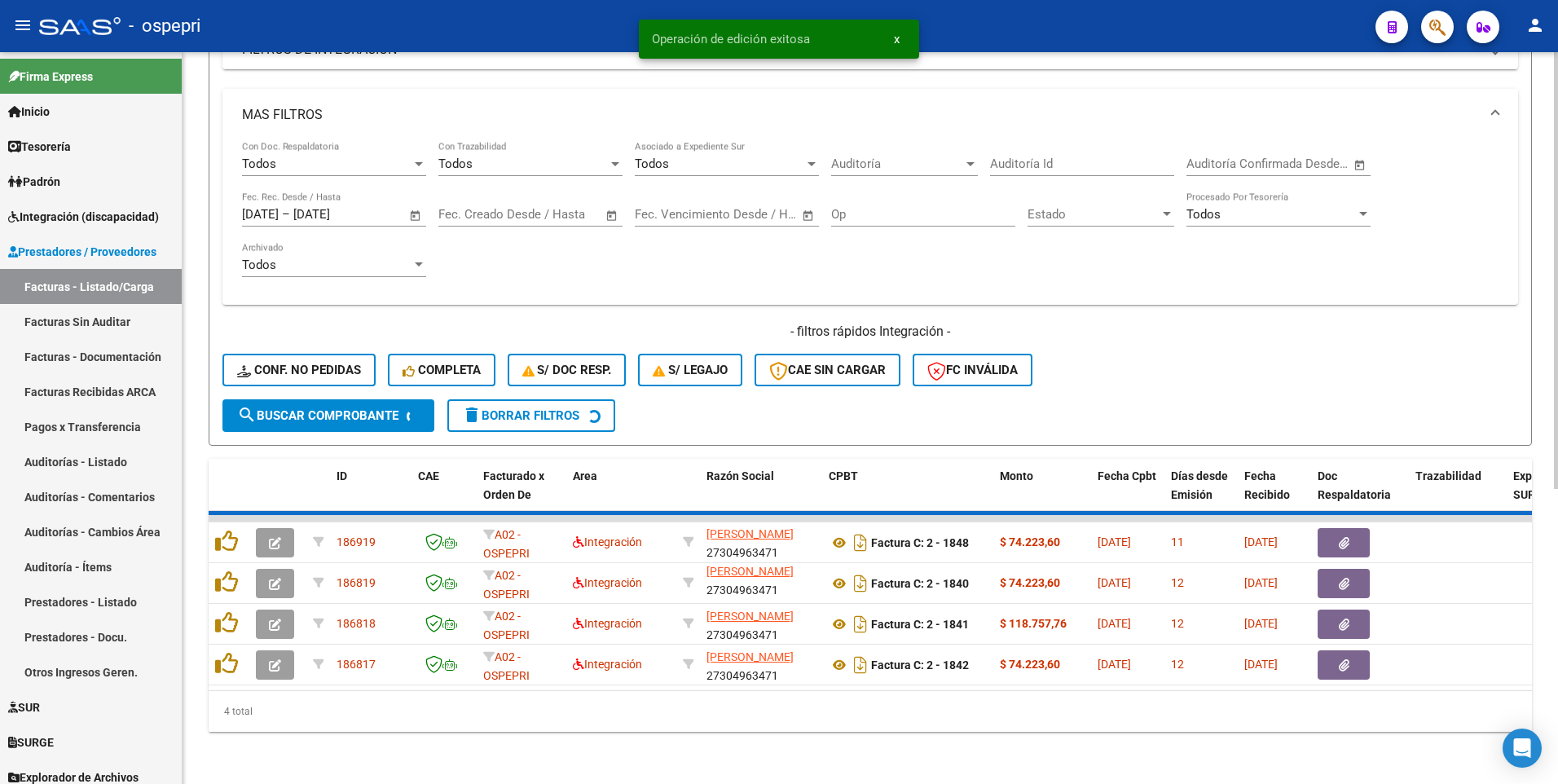
scroll to position [450, 0]
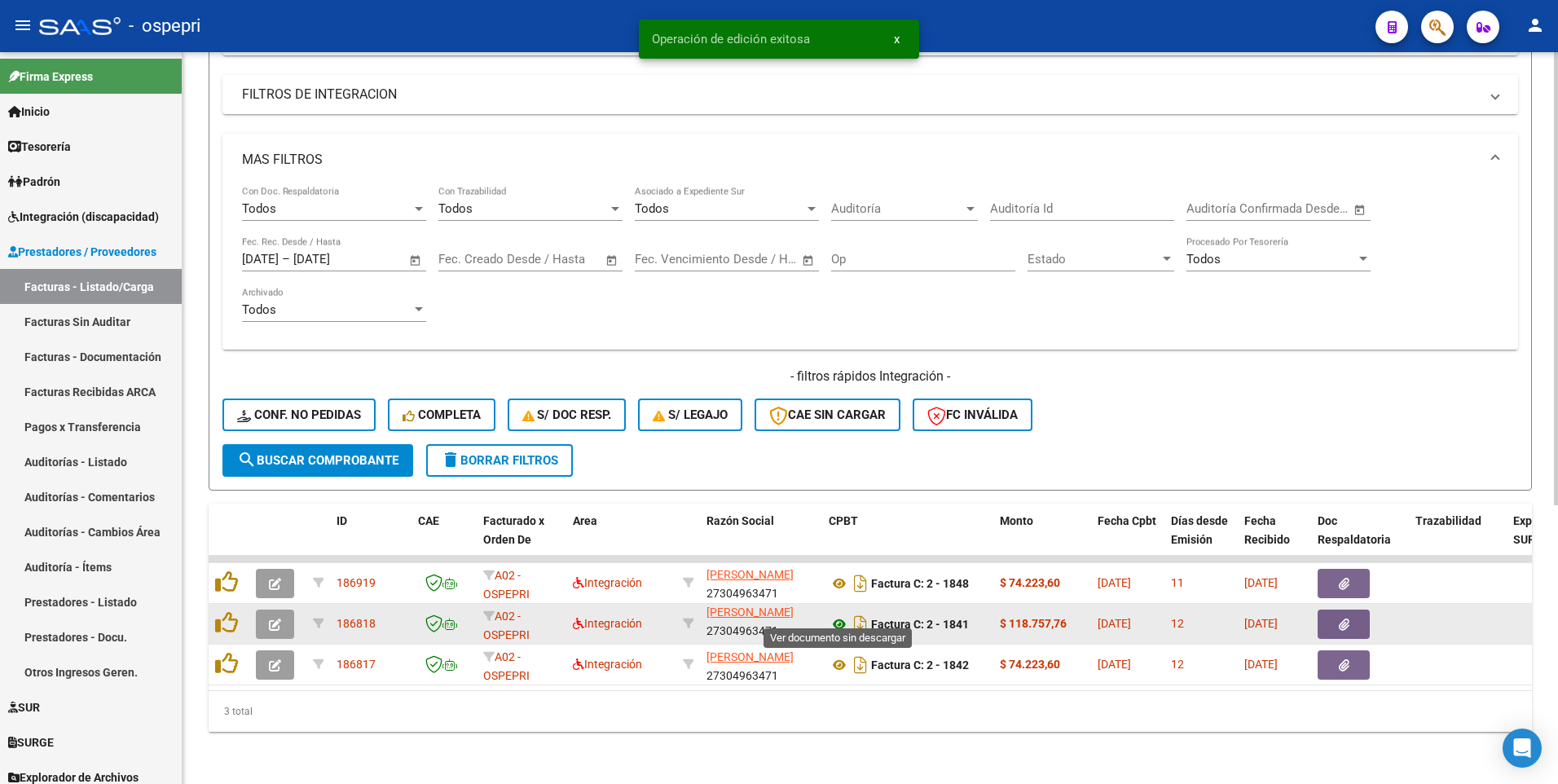
click at [838, 448] on icon at bounding box center [838, 623] width 21 height 19
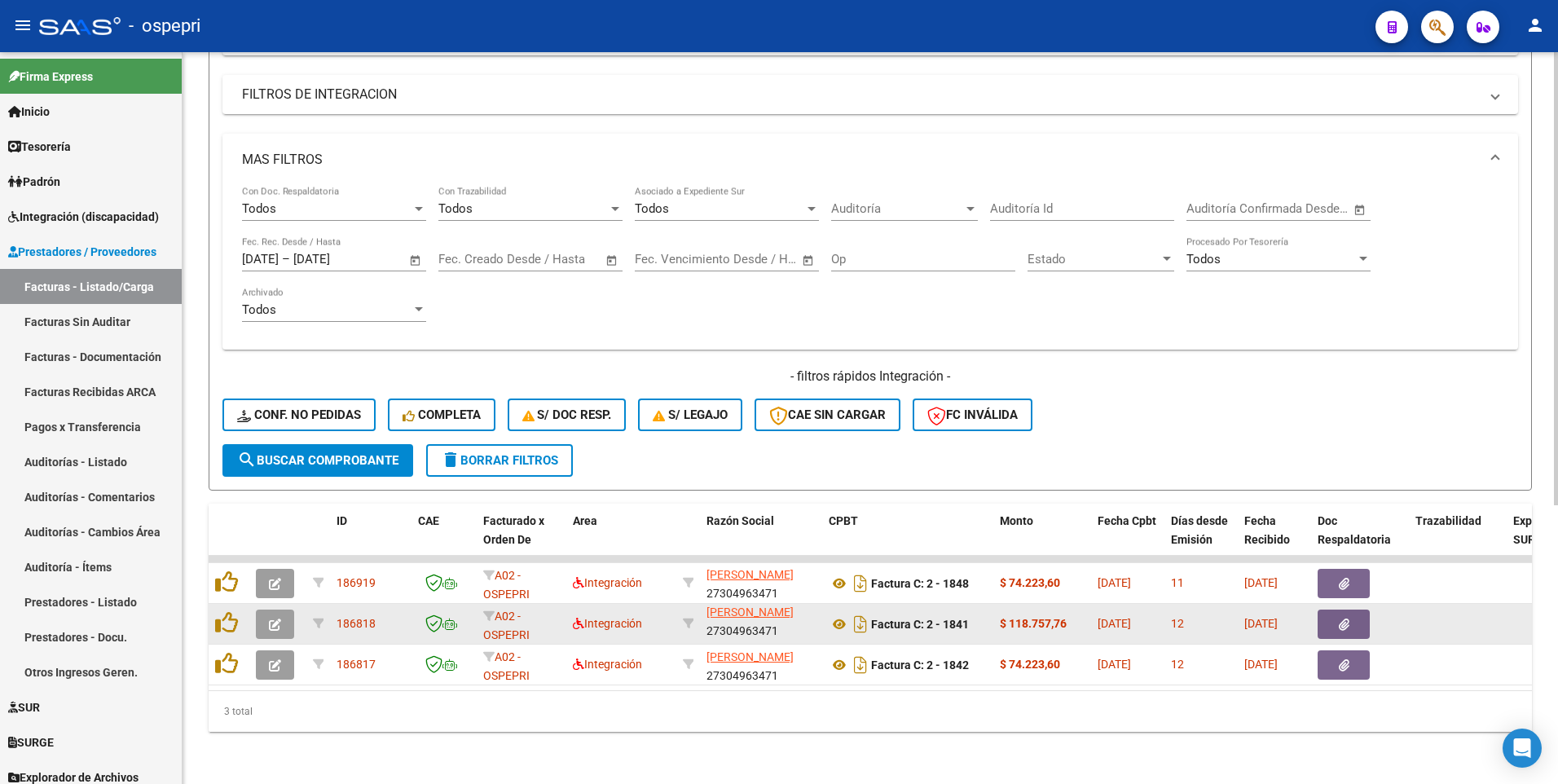
click at [290, 448] on button "button" at bounding box center [275, 623] width 38 height 29
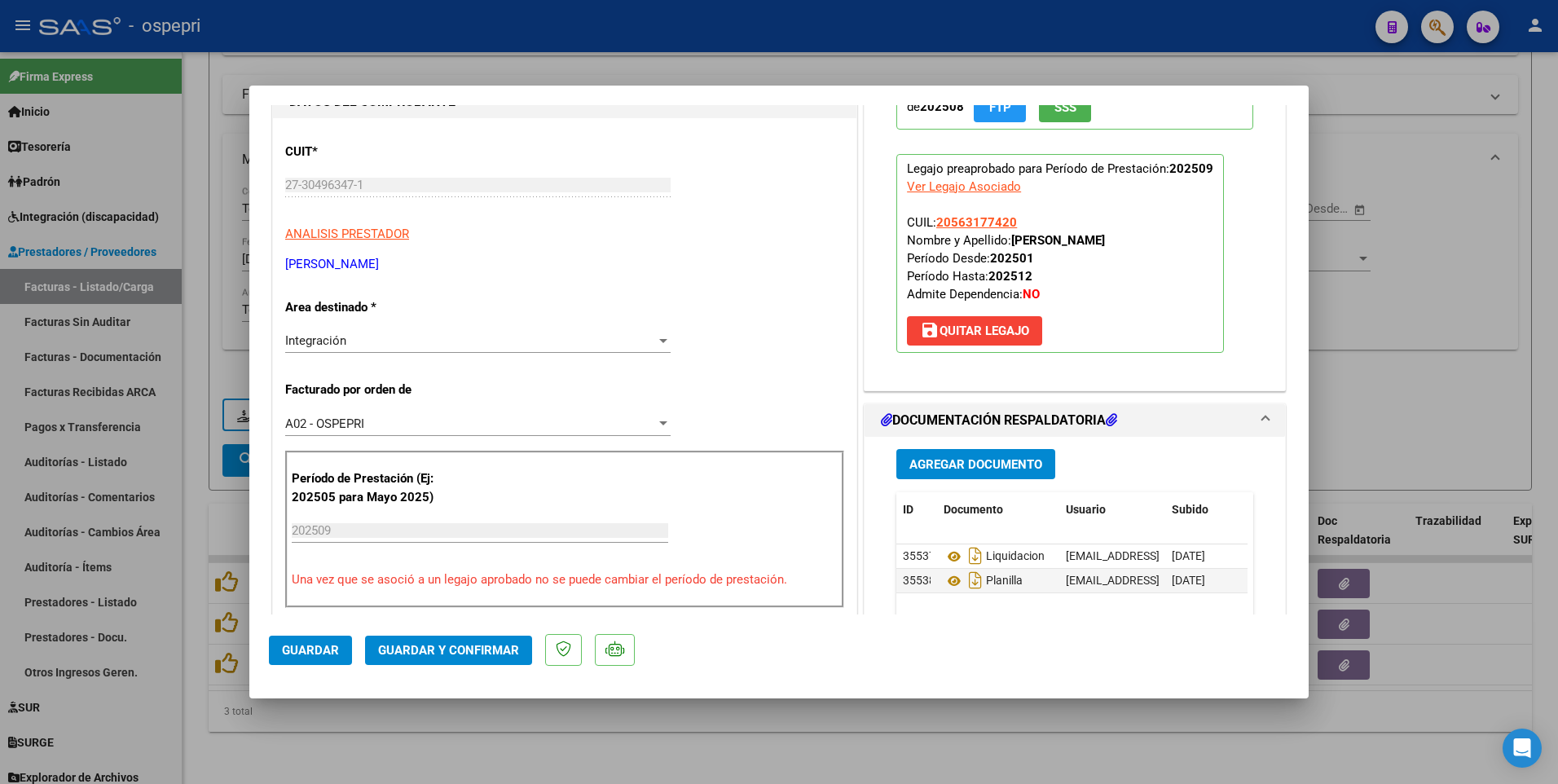
scroll to position [244, 0]
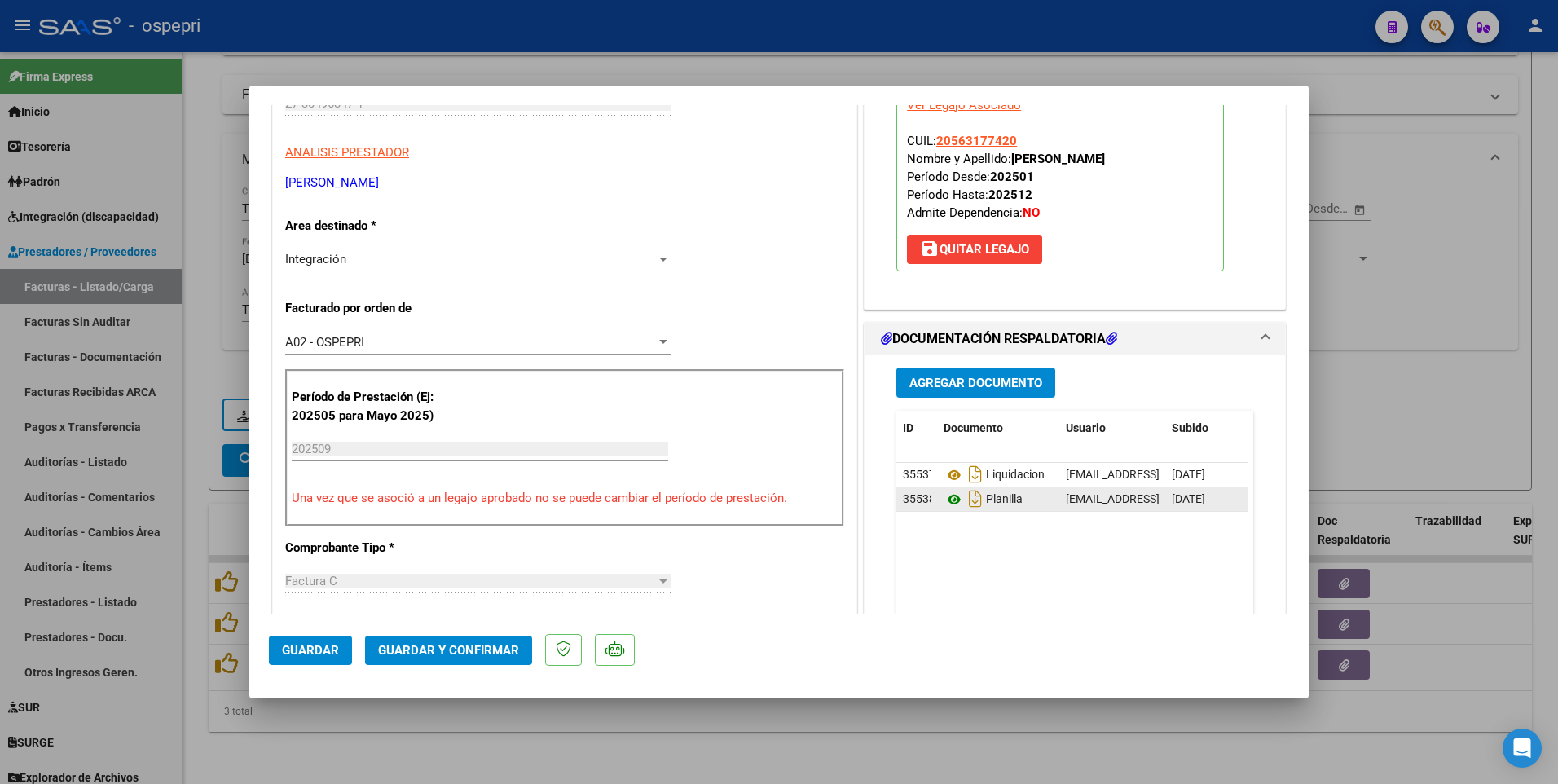
click at [944, 448] on icon at bounding box center [954, 499] width 21 height 19
click at [454, 448] on mat-dialog-actions "Guardar Guardar y Confirmar" at bounding box center [778, 646] width 1020 height 64
click at [454, 448] on span "Guardar y Confirmar" at bounding box center [448, 650] width 141 height 15
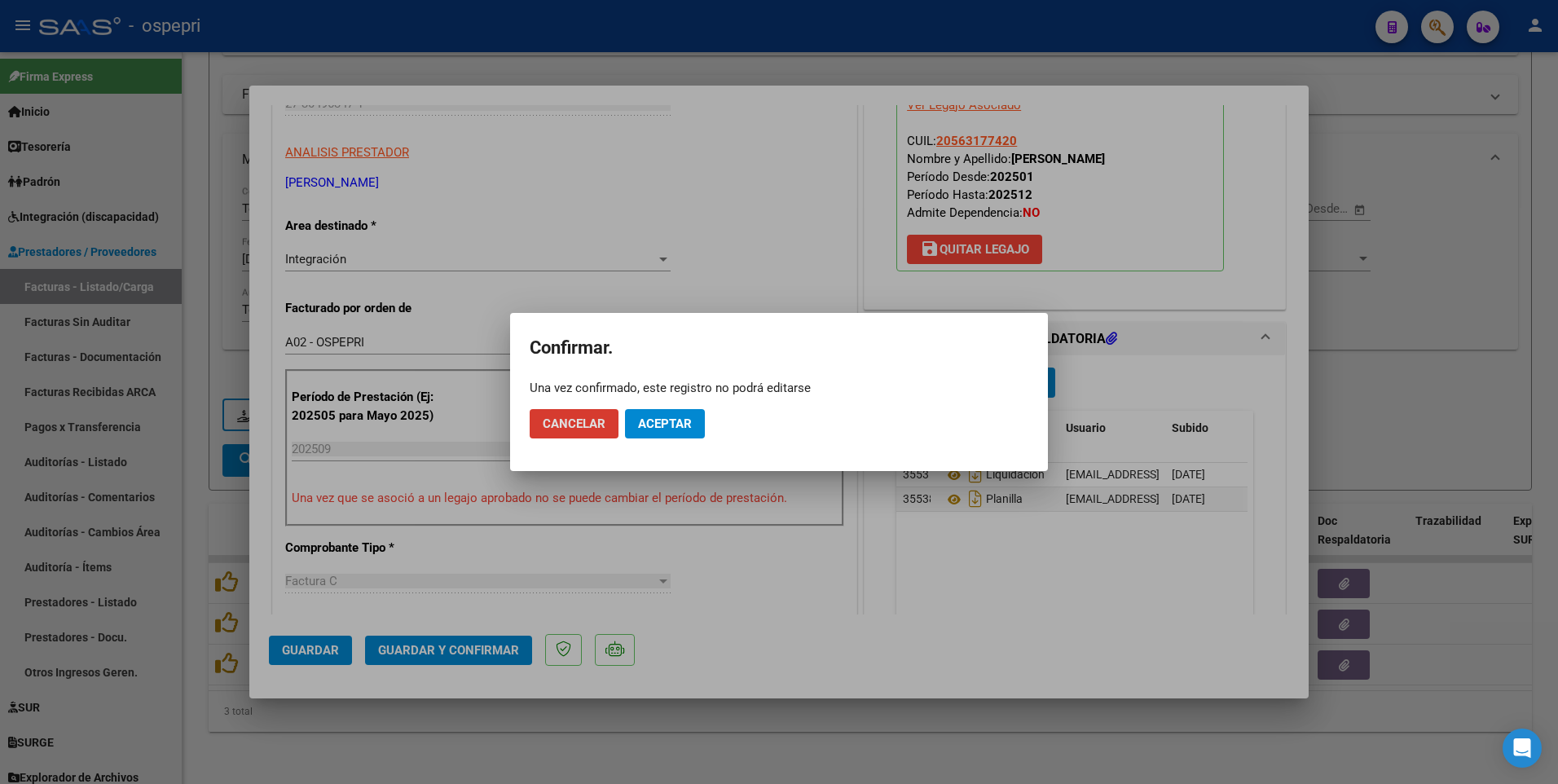
click at [679, 437] on button "Aceptar" at bounding box center [664, 423] width 79 height 29
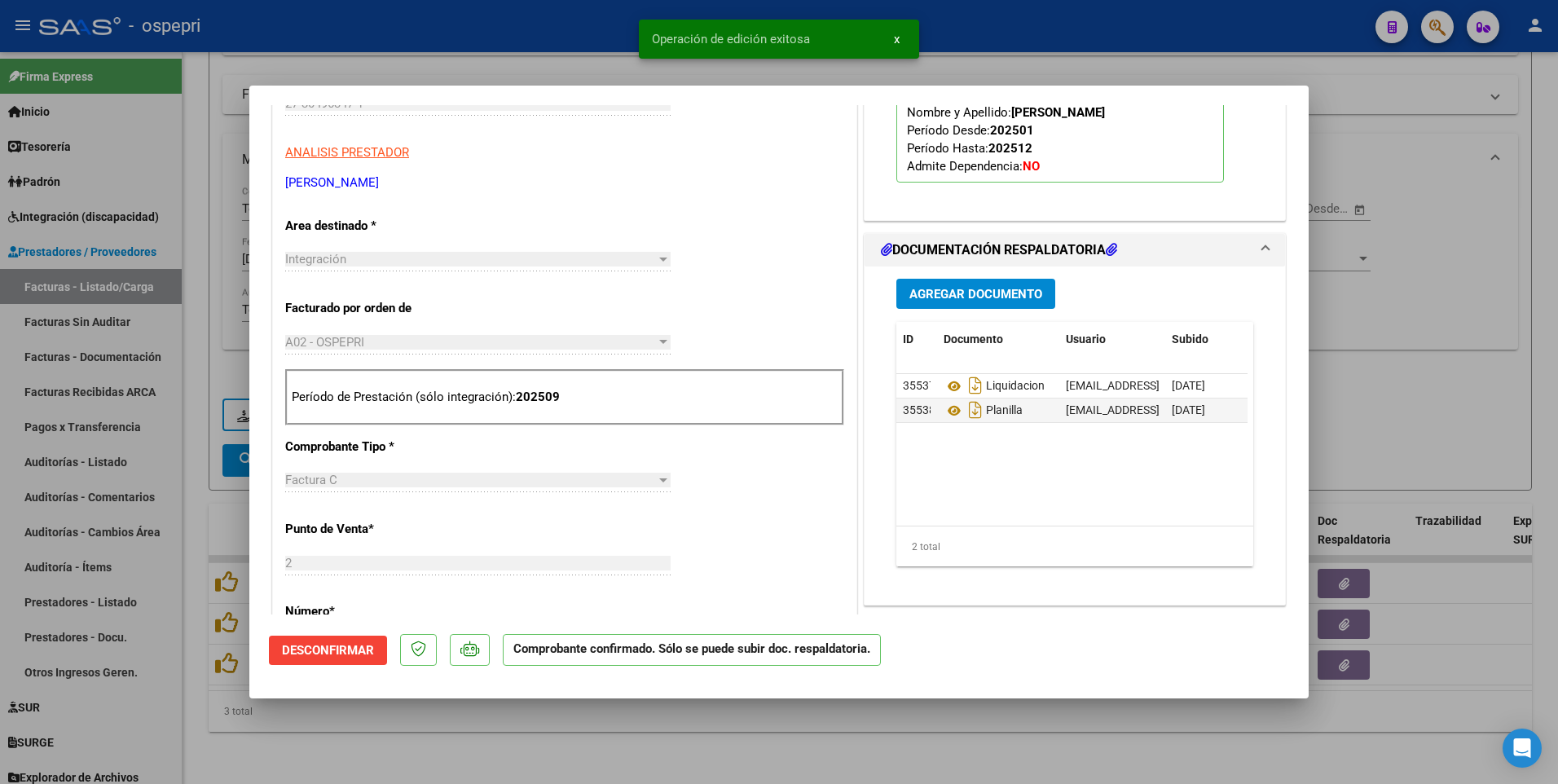
click at [697, 448] on div at bounding box center [779, 392] width 1558 height 784
type input "$ 0,00"
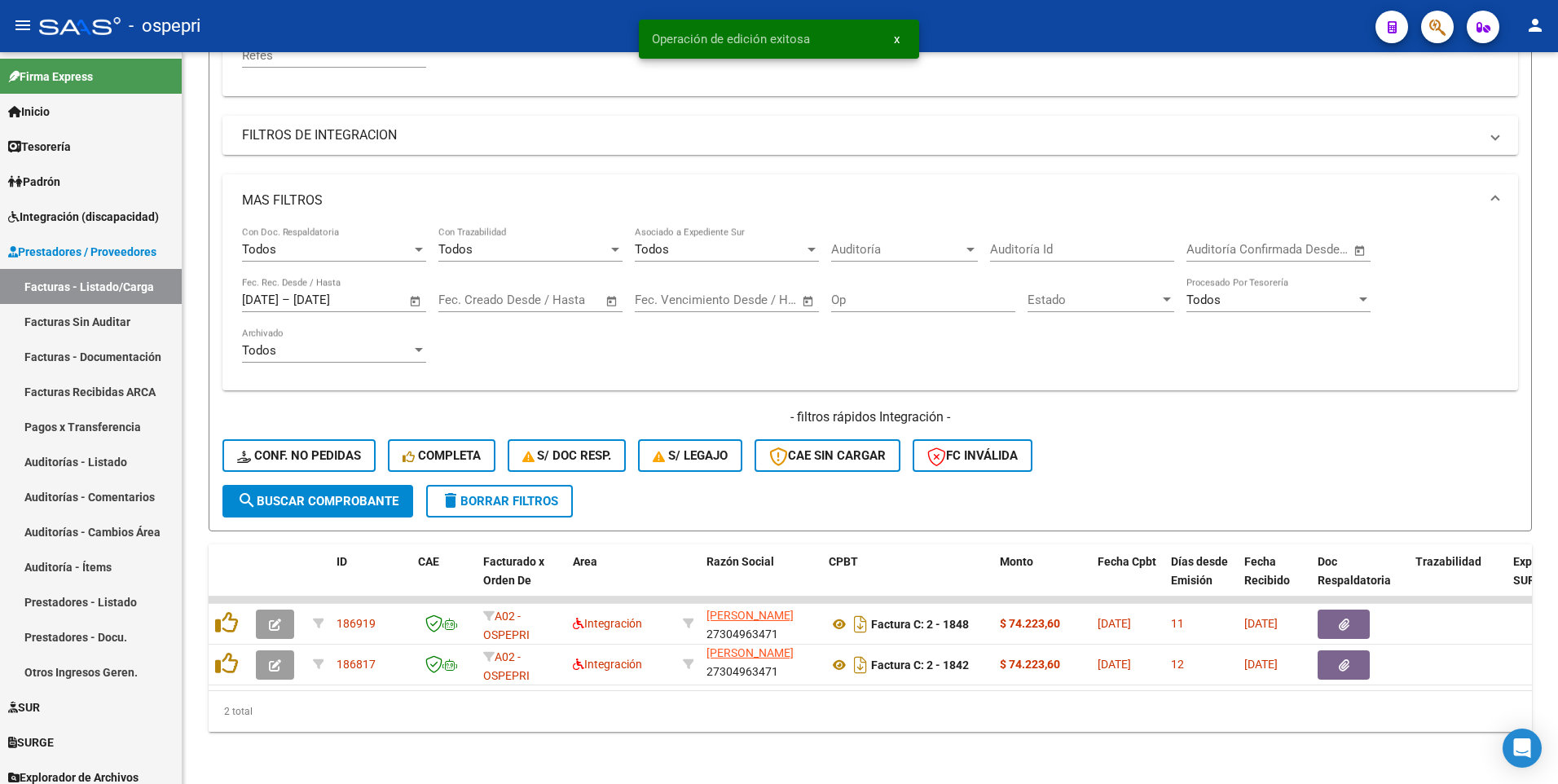
scroll to position [409, 0]
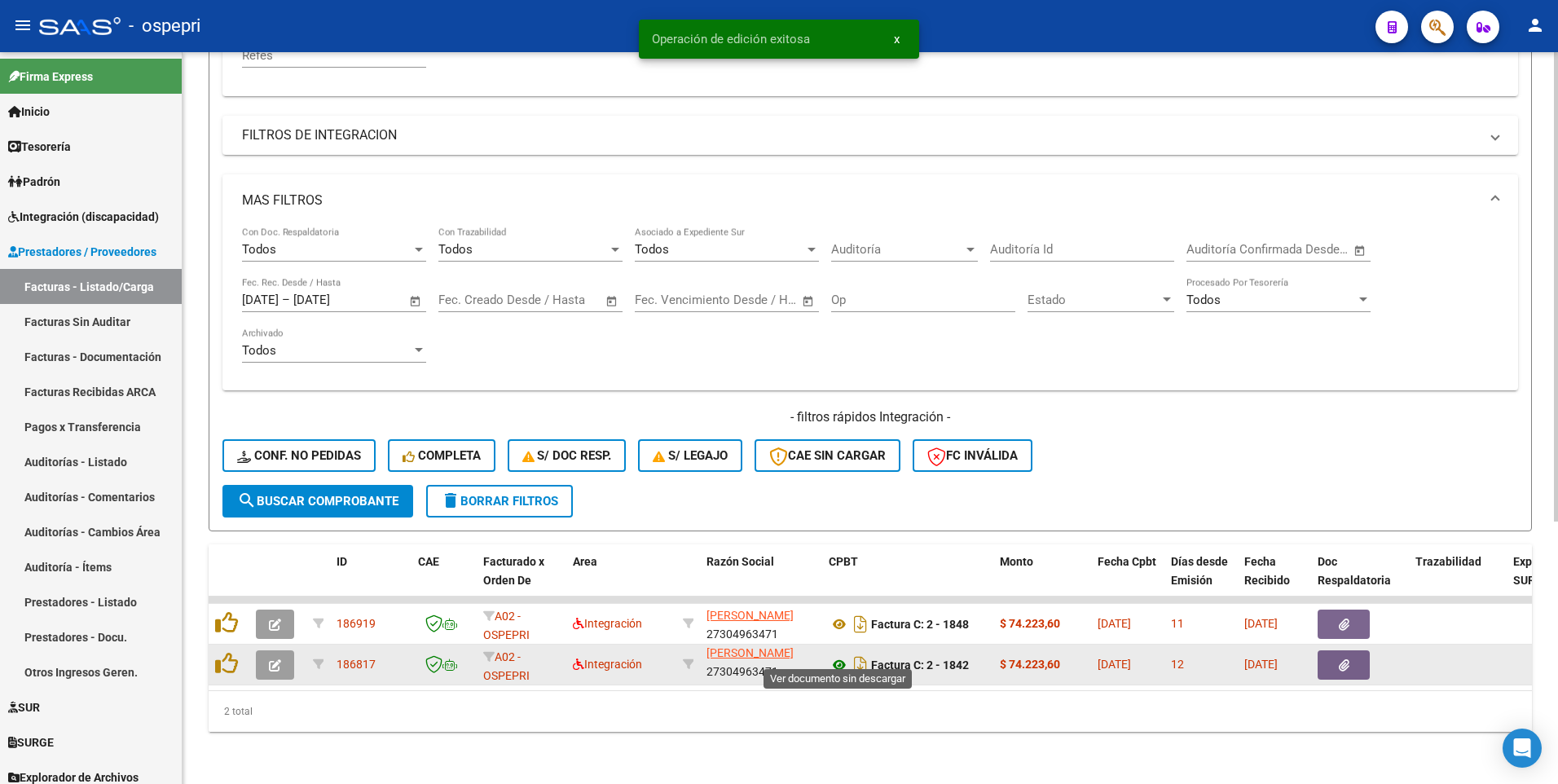
click at [840, 448] on icon at bounding box center [838, 664] width 21 height 19
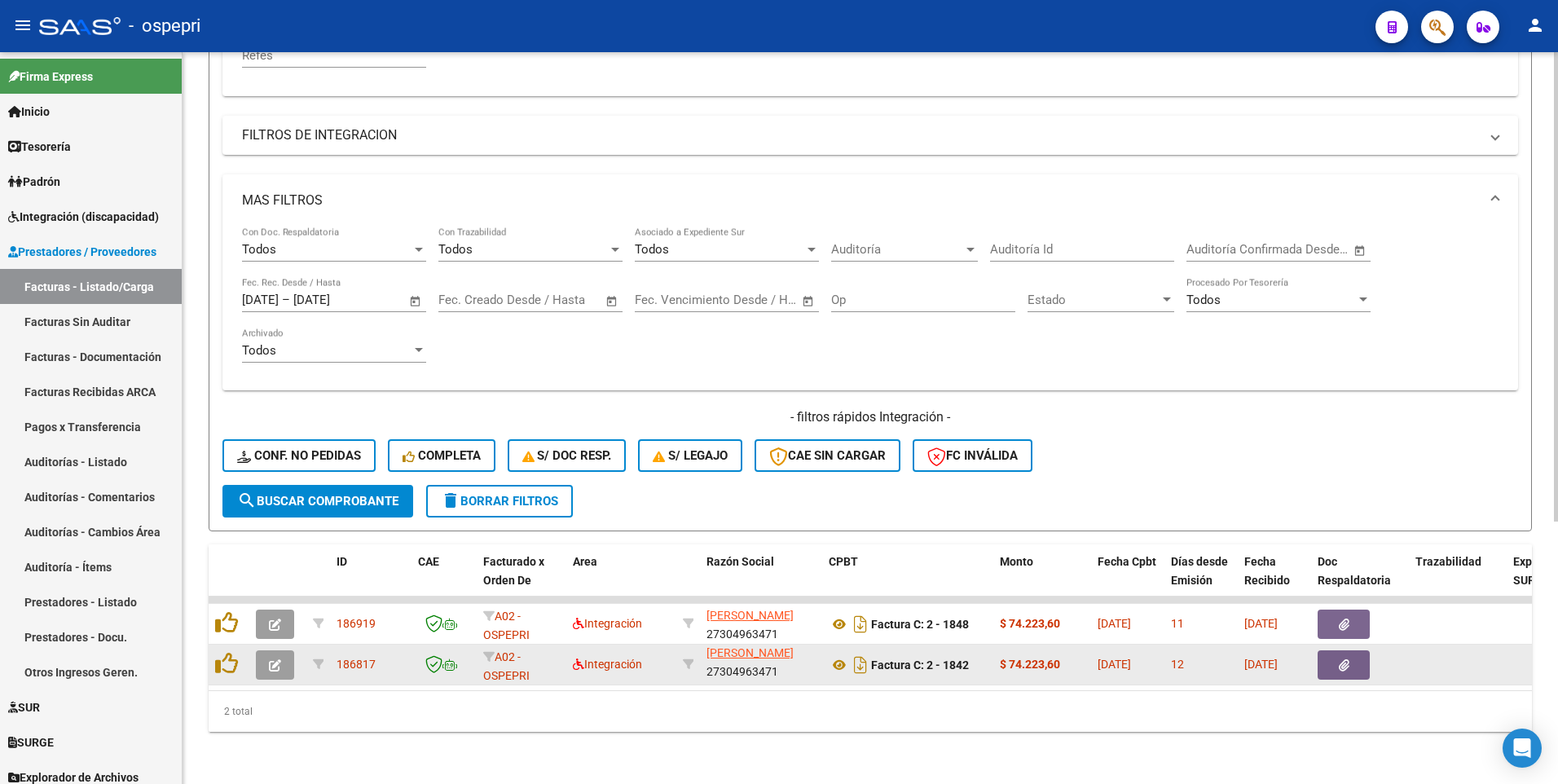
click at [280, 448] on icon "button" at bounding box center [274, 665] width 13 height 13
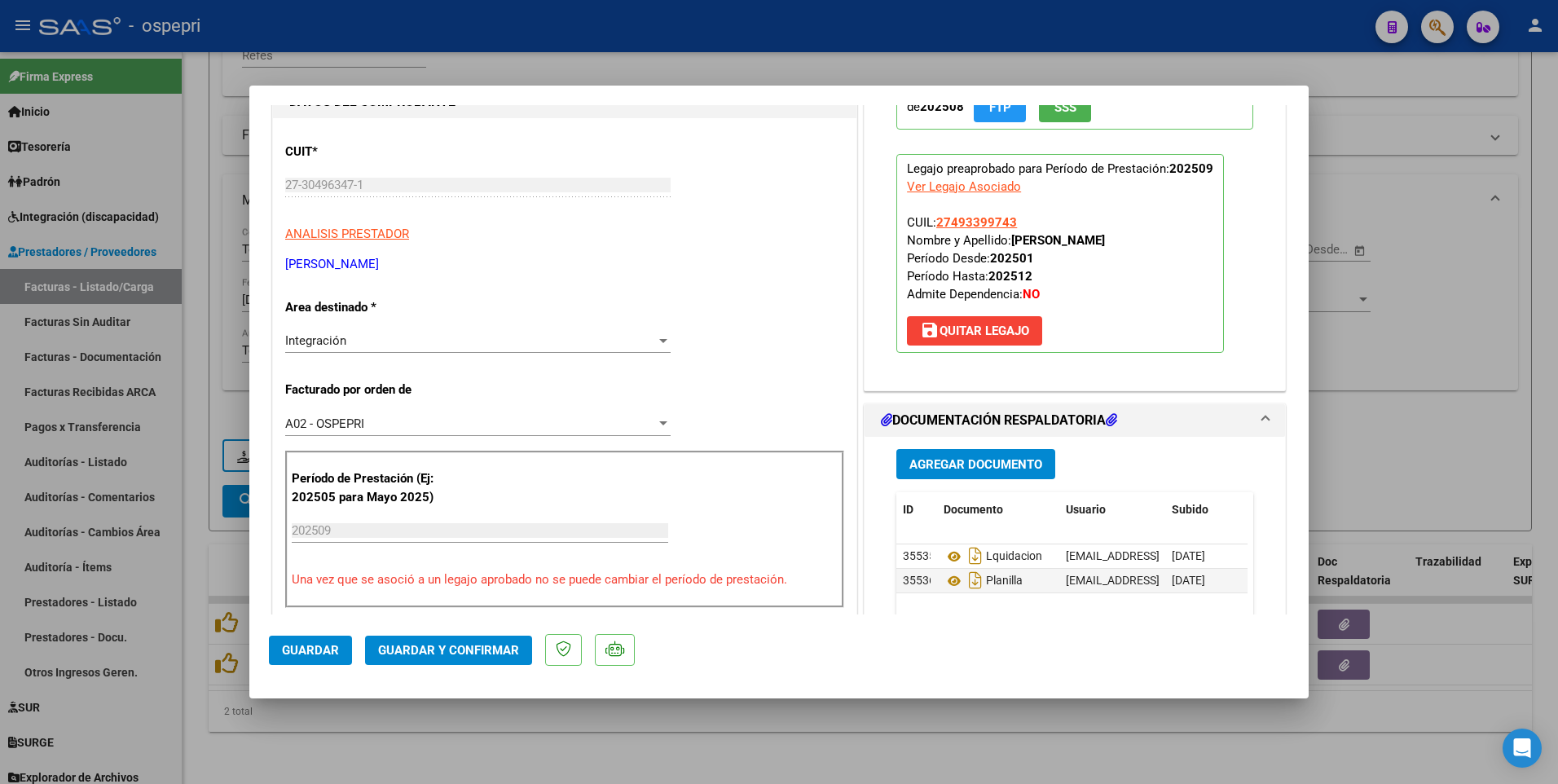
scroll to position [244, 0]
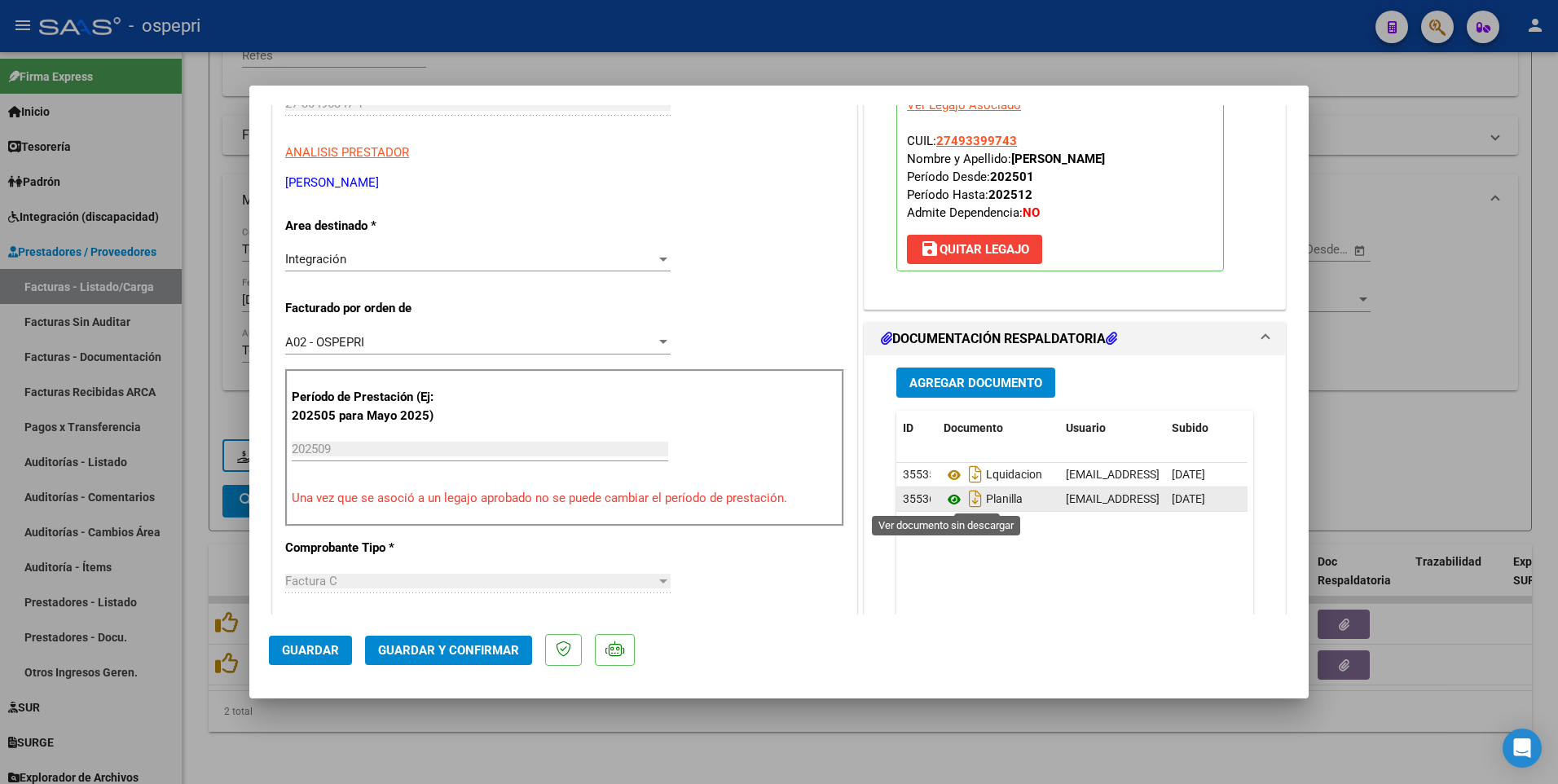
click at [949, 448] on icon at bounding box center [954, 499] width 21 height 19
click at [419, 448] on span "Guardar y Confirmar" at bounding box center [448, 650] width 141 height 15
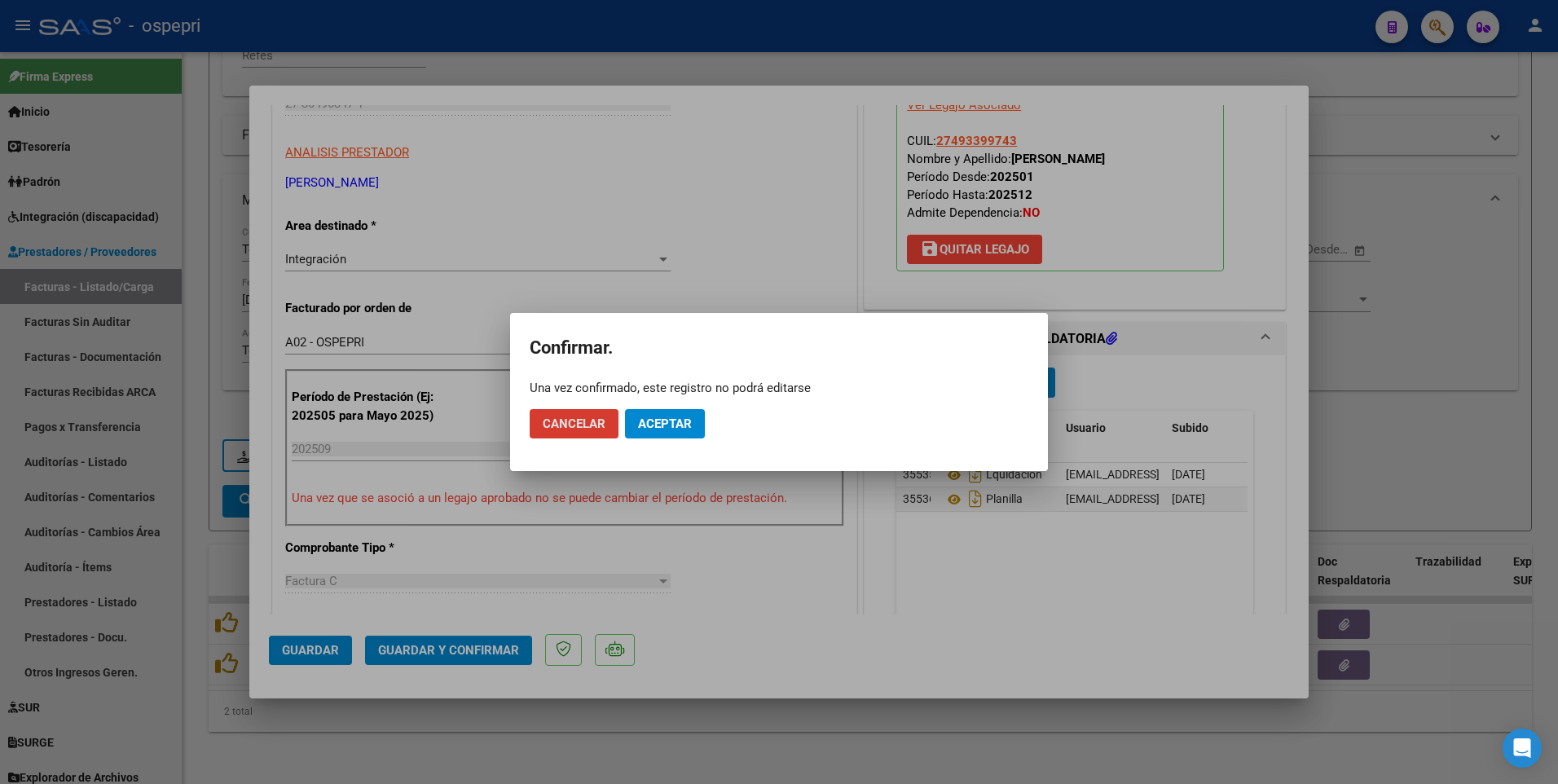
click at [660, 435] on button "Aceptar" at bounding box center [664, 423] width 79 height 29
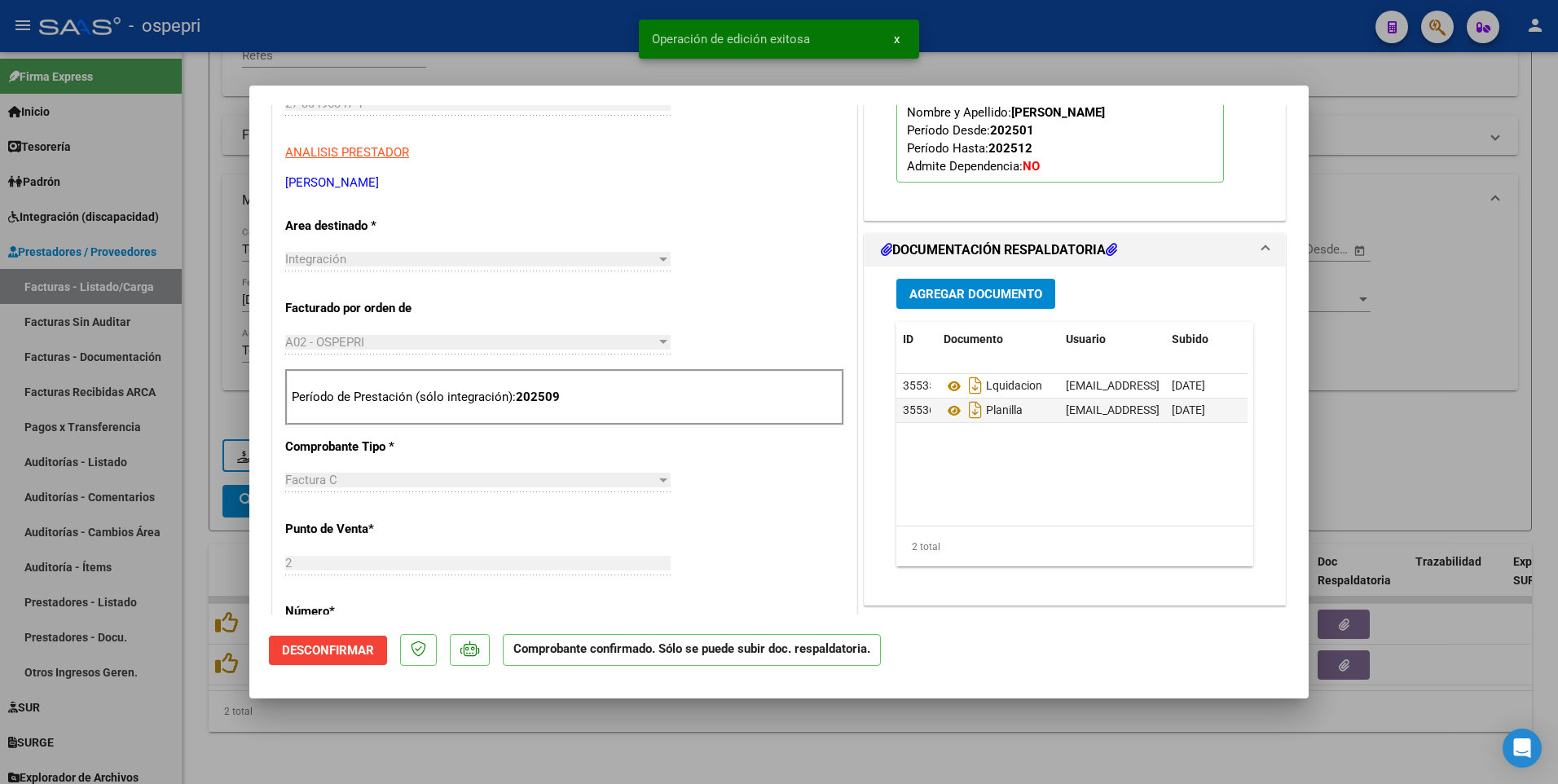
click at [662, 448] on div at bounding box center [779, 392] width 1558 height 784
type input "$ 0,00"
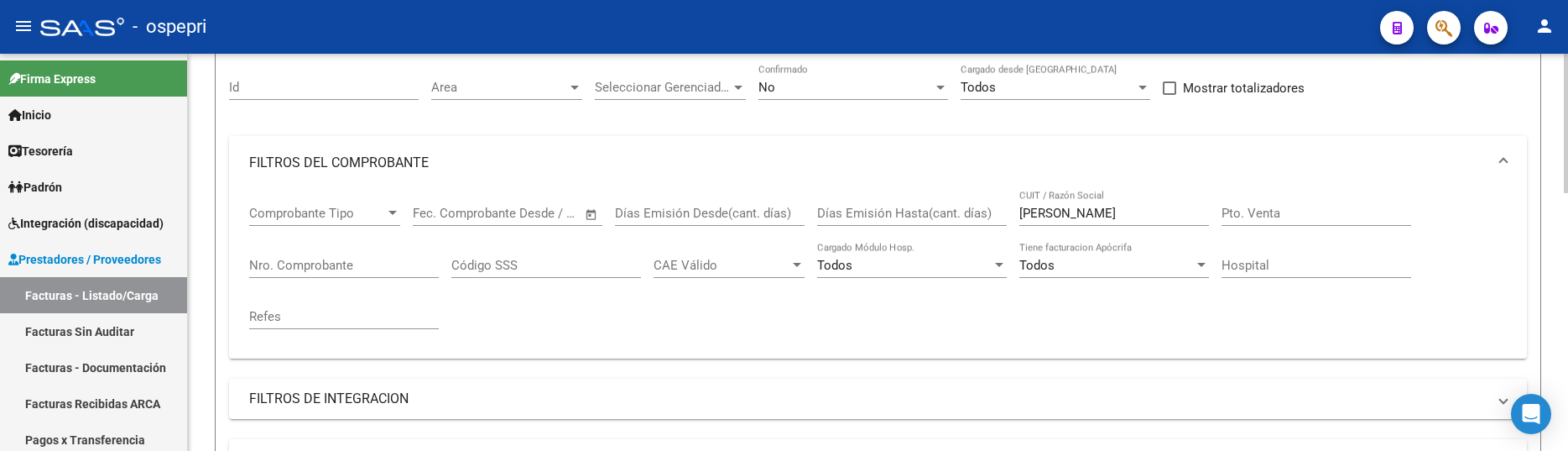
scroll to position [148, 0]
drag, startPoint x: 1112, startPoint y: 212, endPoint x: 1000, endPoint y: 210, distance: 112.0
click at [1000, 210] on div "Comprobante Tipo Comprobante Tipo Fecha inicio – Fecha fin Fec. Comprobante Des…" at bounding box center [878, 268] width 1258 height 155
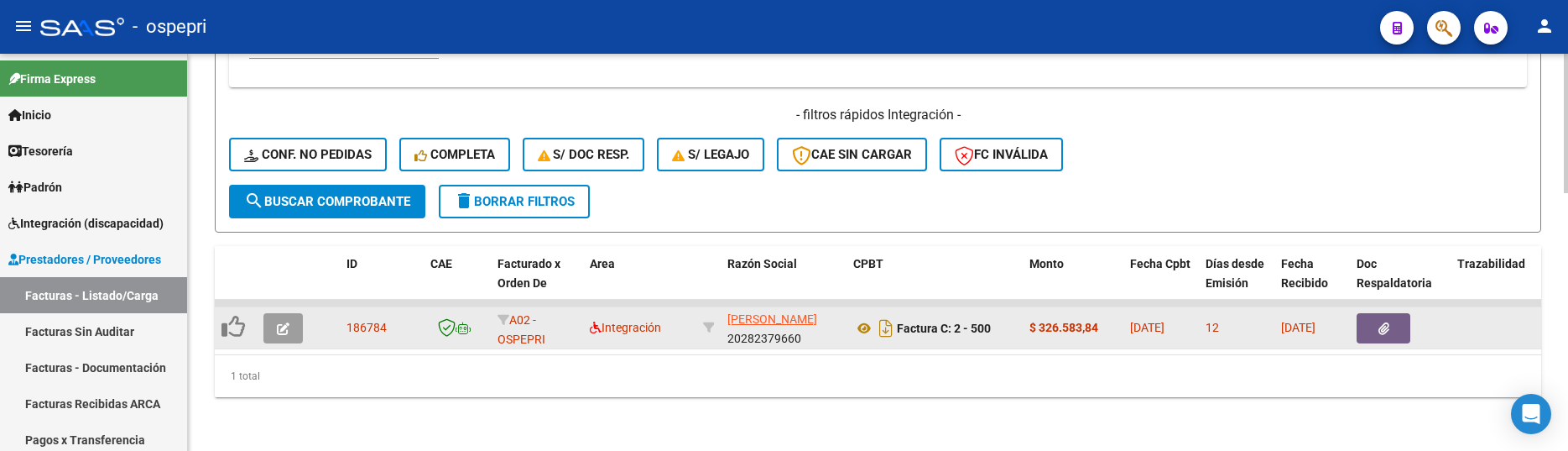
scroll to position [736, 0]
type input "[PERSON_NAME]"
click at [860, 318] on icon at bounding box center [863, 328] width 22 height 20
click at [285, 323] on icon "button" at bounding box center [283, 329] width 13 height 13
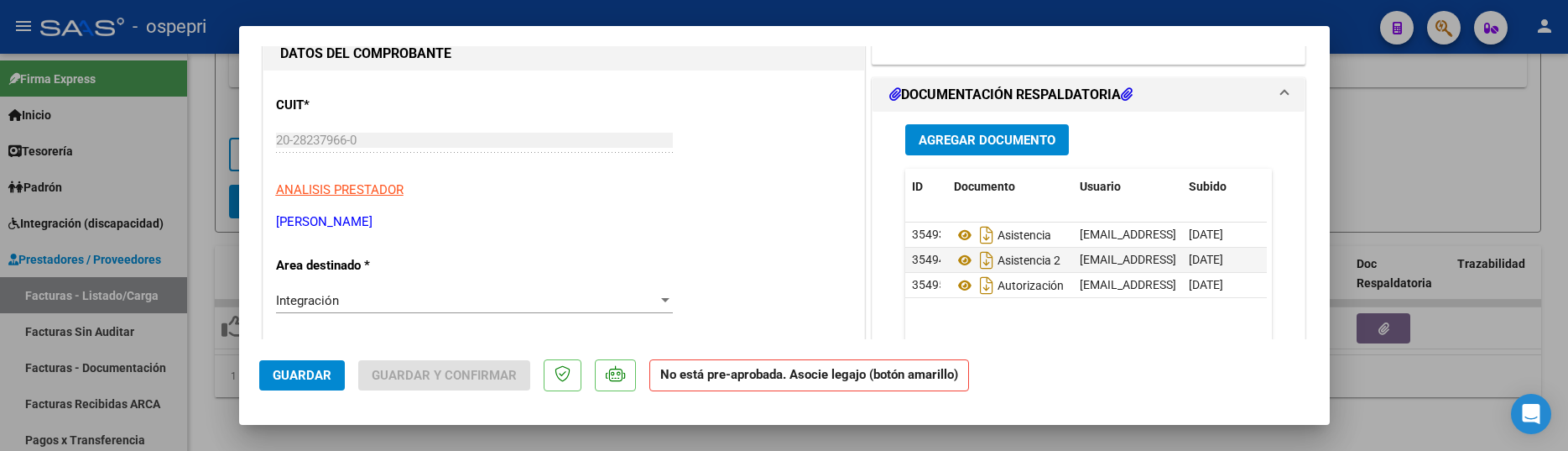
scroll to position [168, 0]
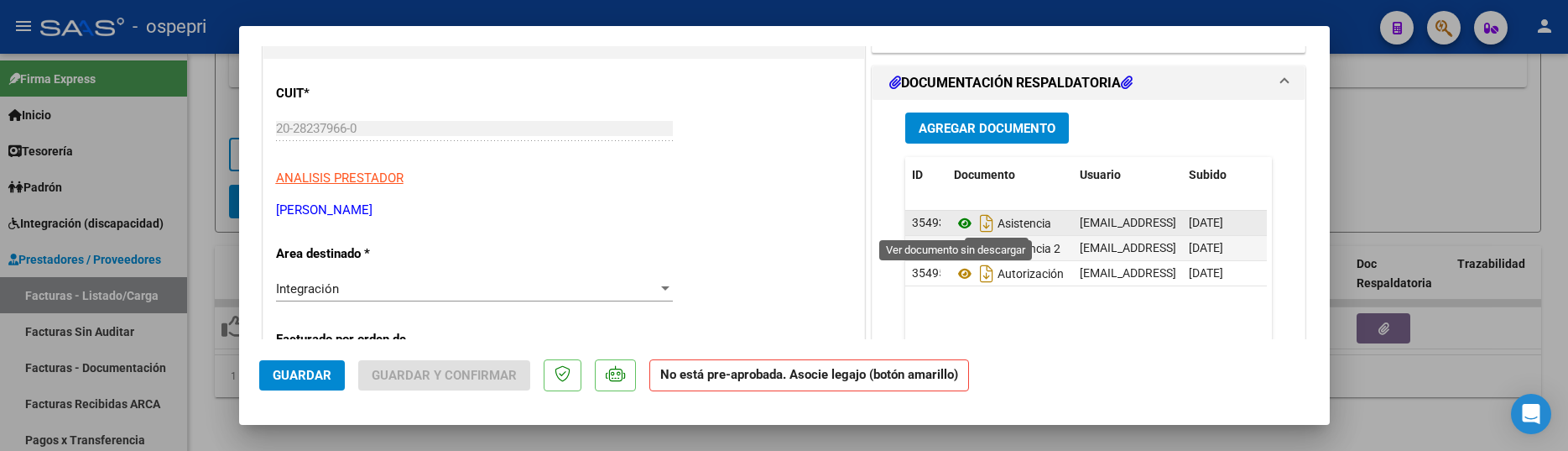
click at [960, 225] on icon at bounding box center [964, 222] width 22 height 20
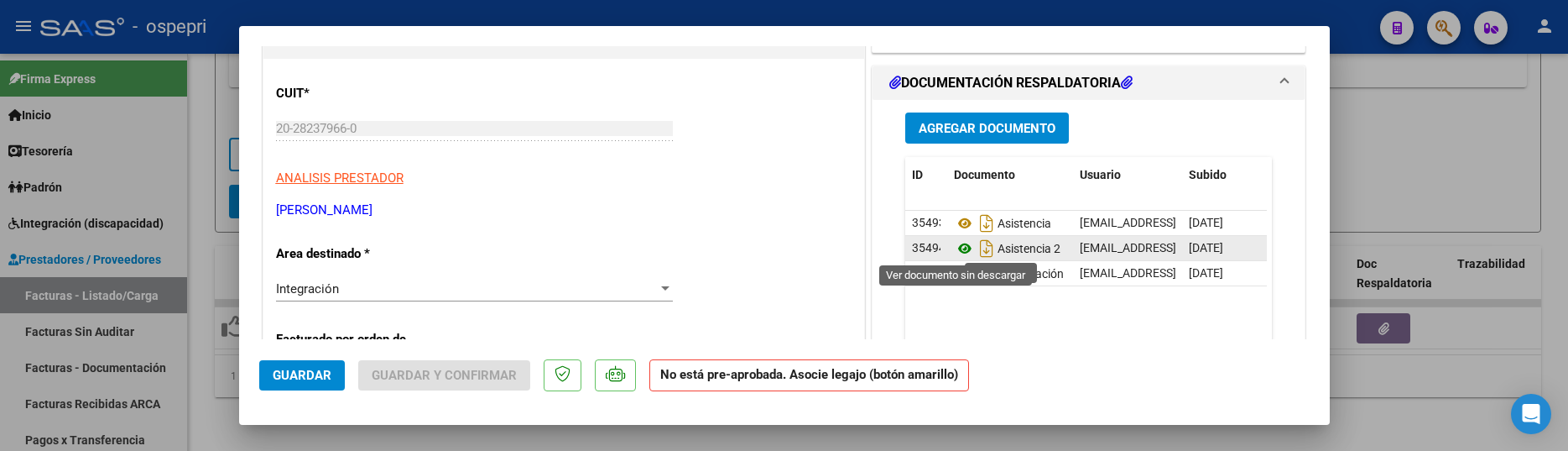
click at [957, 251] on icon at bounding box center [964, 248] width 22 height 20
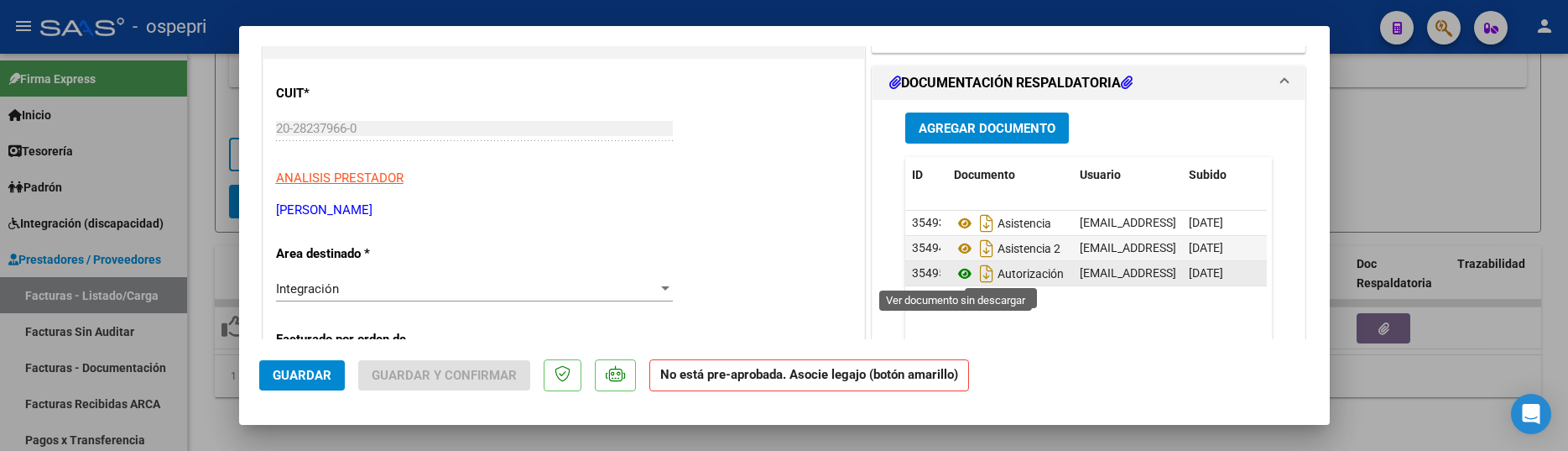
click at [954, 278] on icon at bounding box center [964, 273] width 22 height 20
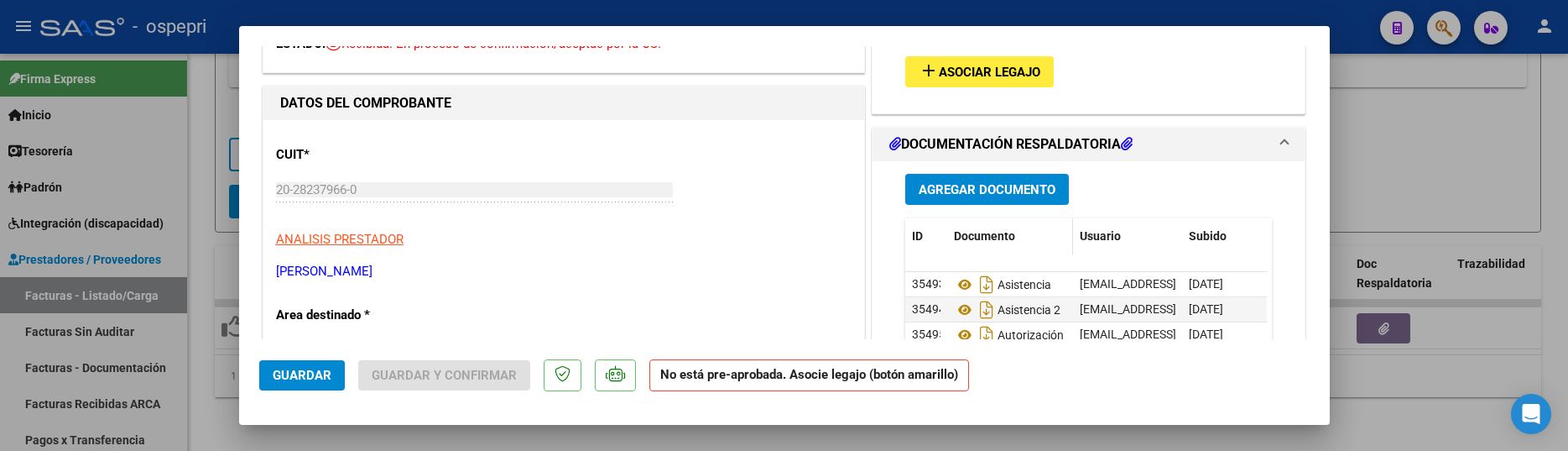
scroll to position [0, 0]
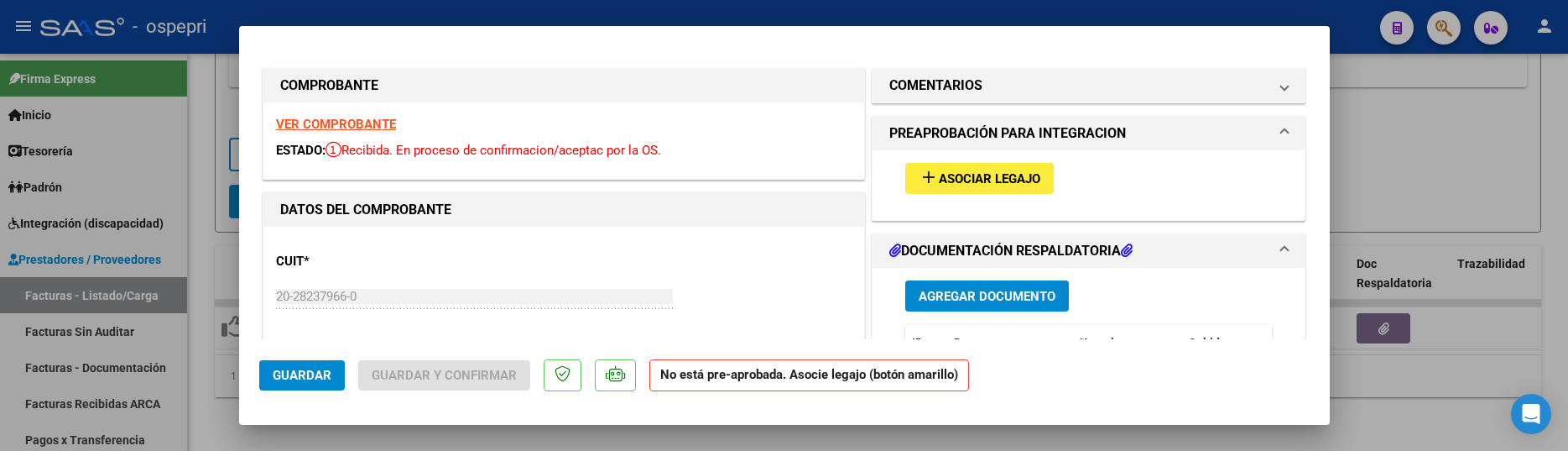
click at [972, 179] on span "Asociar Legajo" at bounding box center [990, 179] width 102 height 16
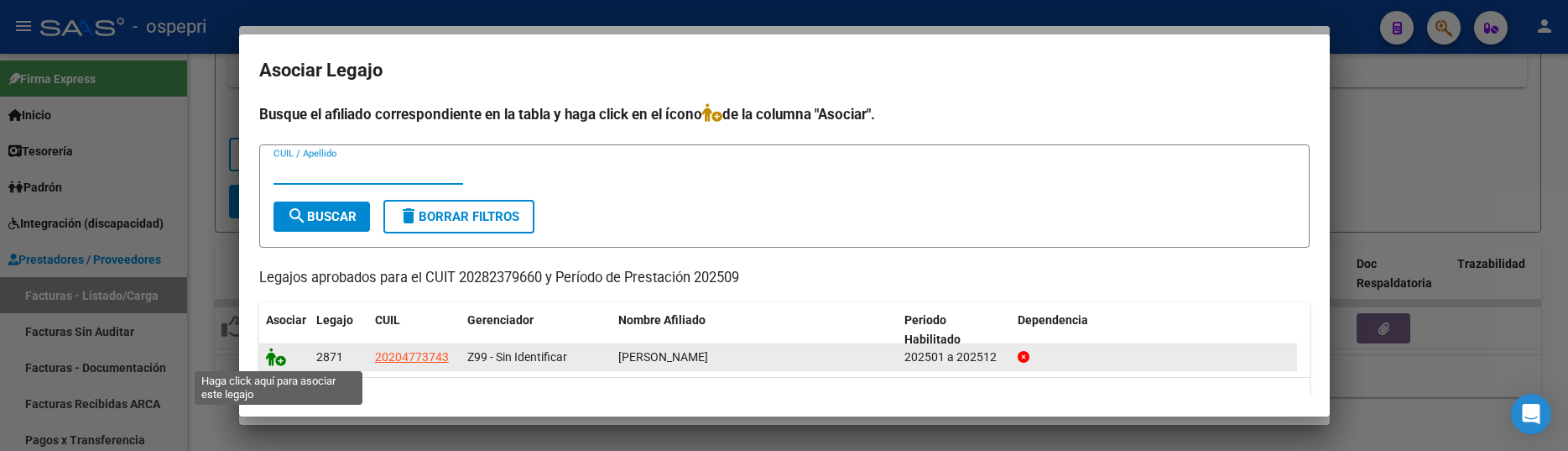
click at [266, 352] on icon at bounding box center [276, 356] width 20 height 18
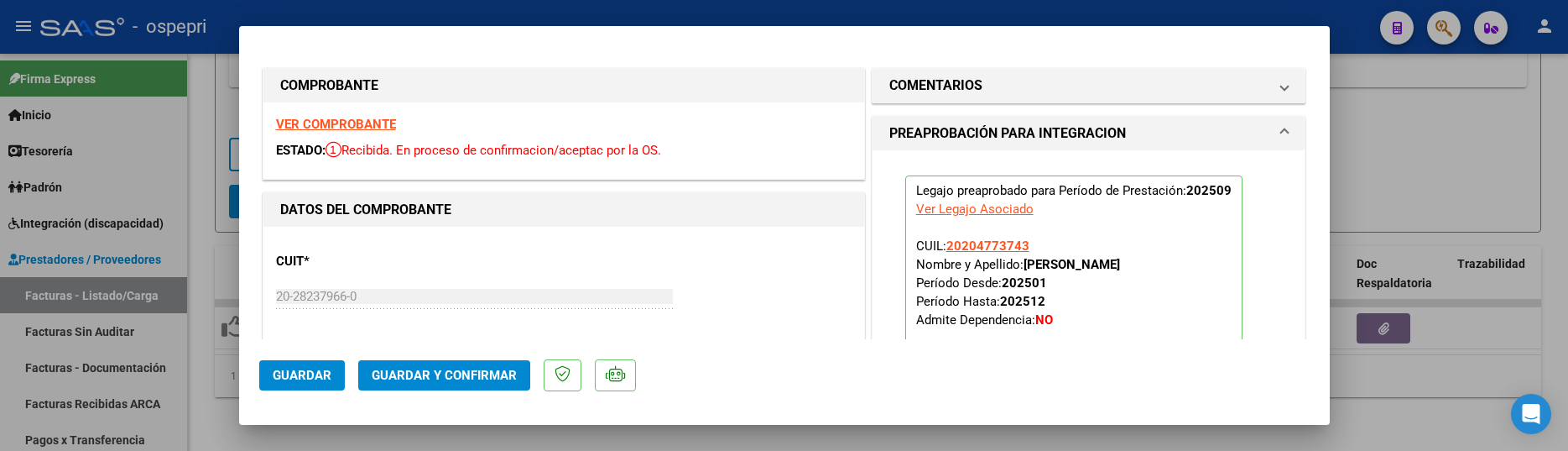
click at [454, 374] on span "Guardar y Confirmar" at bounding box center [444, 376] width 145 height 16
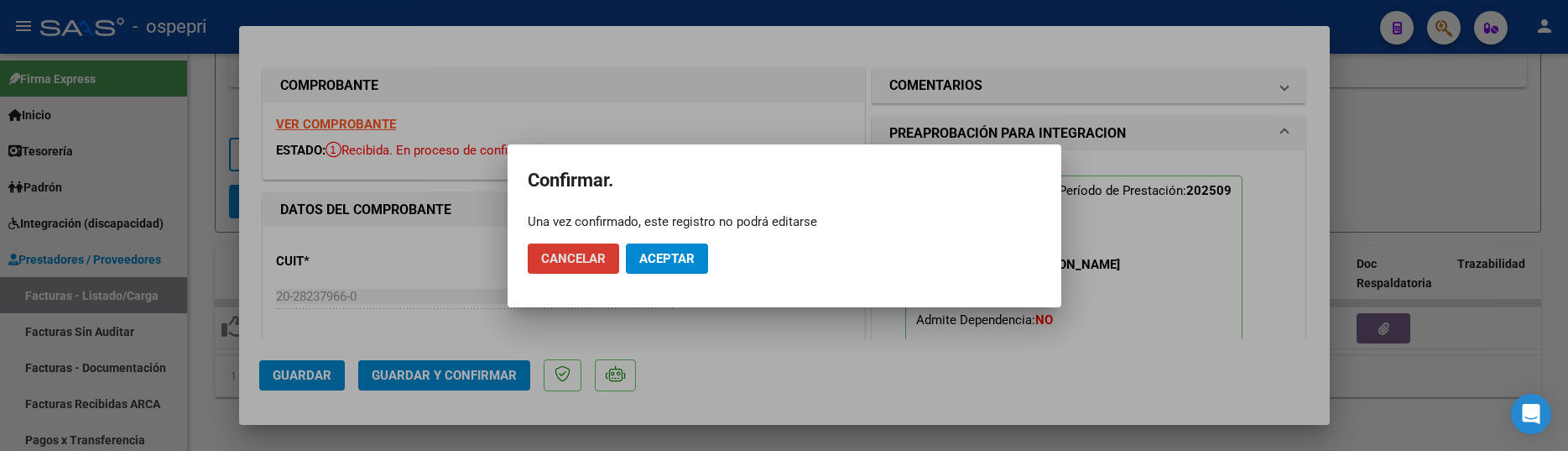
click at [661, 259] on span "Aceptar" at bounding box center [667, 259] width 55 height 16
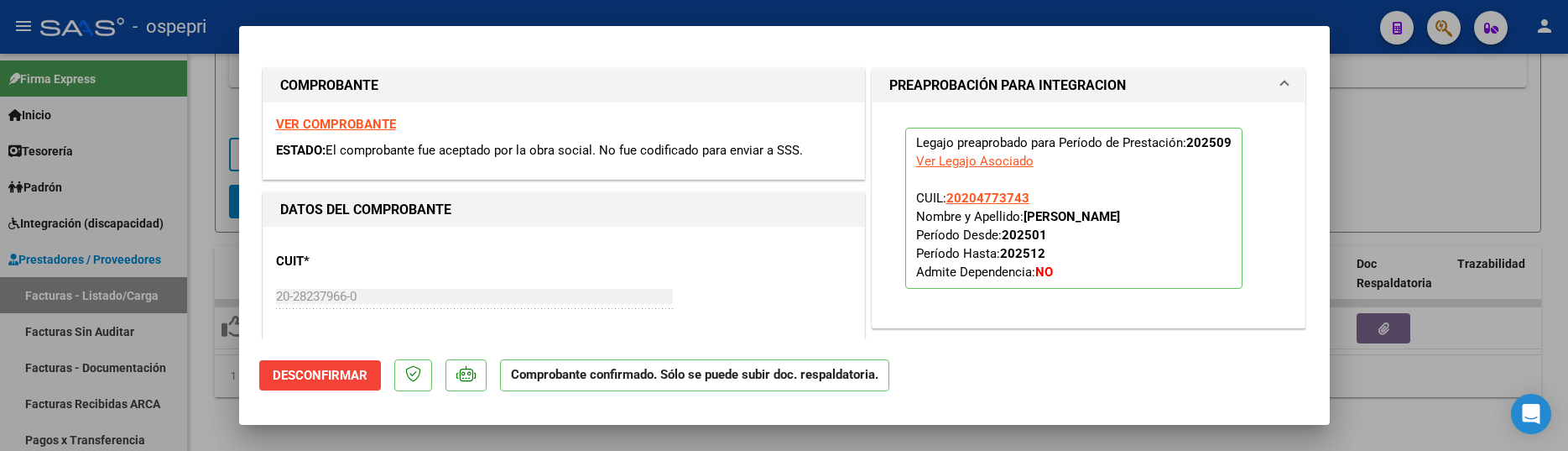
click at [1436, 161] on div at bounding box center [784, 225] width 1568 height 451
type input "$ 0,00"
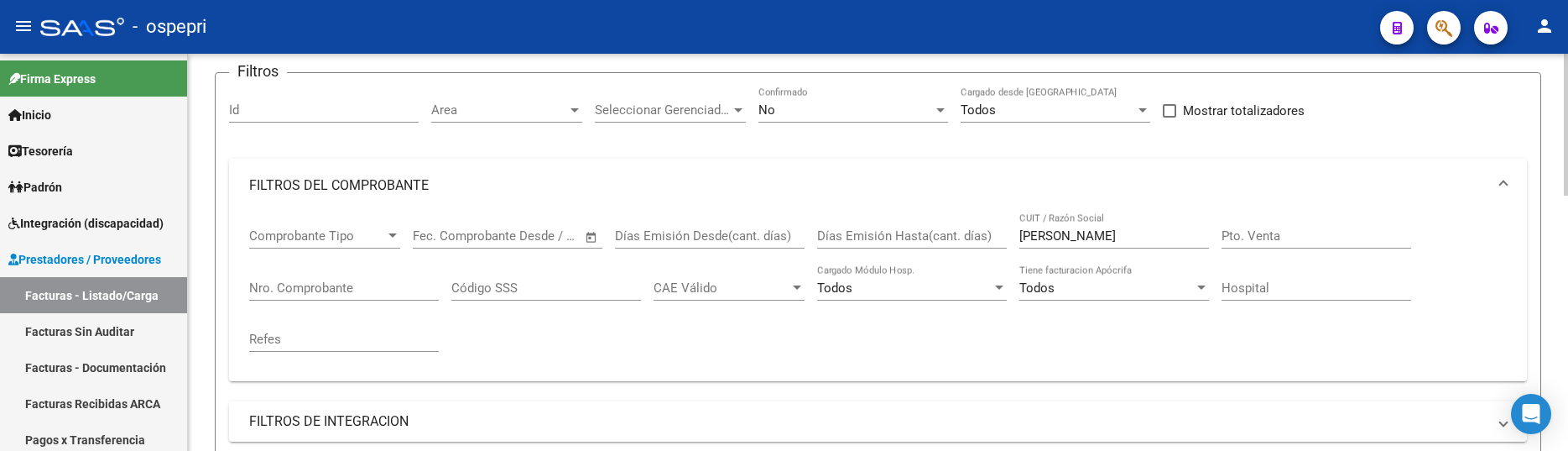
scroll to position [123, 0]
click at [1281, 341] on div "Comprobante Tipo Comprobante Tipo Fecha inicio – Fecha fin Fec. Comprobante Des…" at bounding box center [878, 293] width 1258 height 155
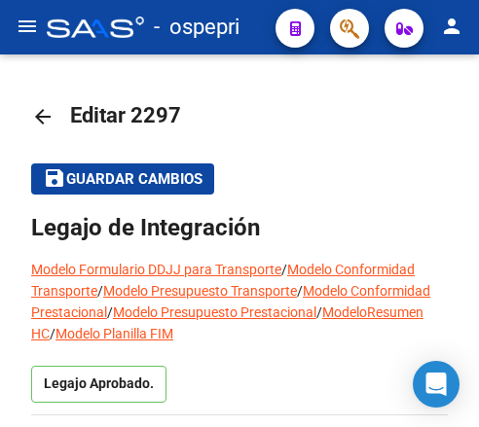
scroll to position [779, 0]
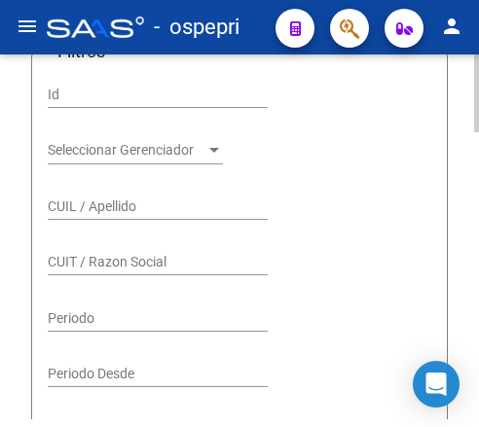
scroll to position [389, 0]
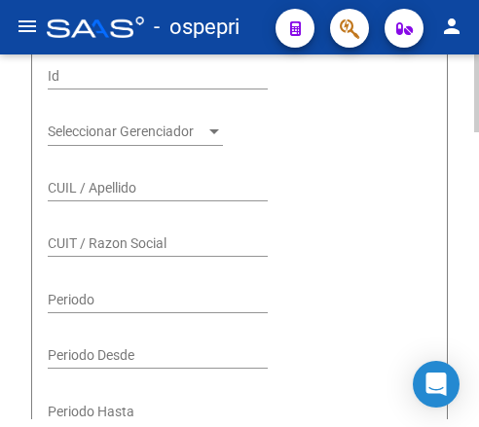
click at [83, 180] on input "CUIL / Apellido" at bounding box center [158, 188] width 220 height 17
click at [156, 180] on input "CUIL / Apellido" at bounding box center [158, 188] width 220 height 17
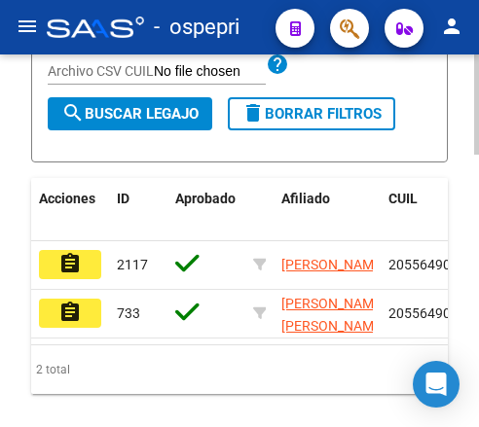
scroll to position [965, 0]
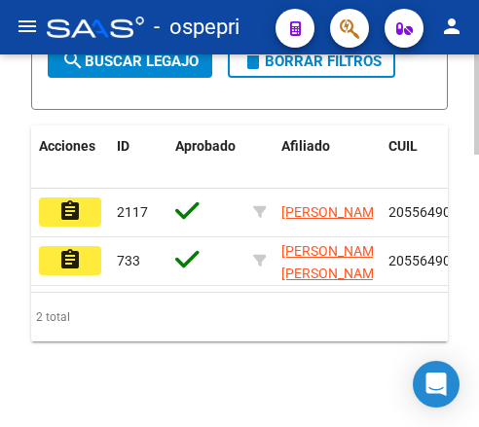
type input "55649041"
click at [68, 200] on mat-icon "assignment" at bounding box center [69, 211] width 23 height 23
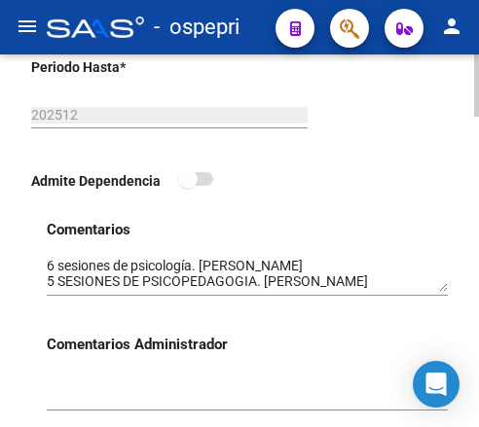
scroll to position [779, 0]
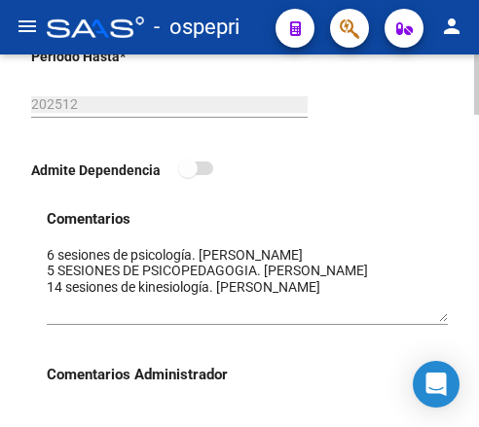
drag, startPoint x: 443, startPoint y: 281, endPoint x: 444, endPoint y: 322, distance: 40.9
click at [444, 322] on textarea at bounding box center [247, 283] width 401 height 77
click at [385, 172] on div "Admite Dependencia" at bounding box center [231, 175] width 401 height 36
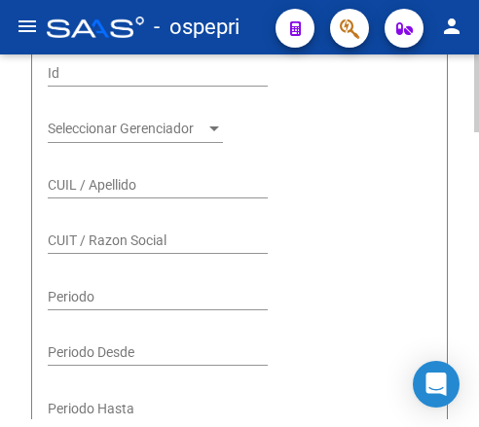
scroll to position [389, 0]
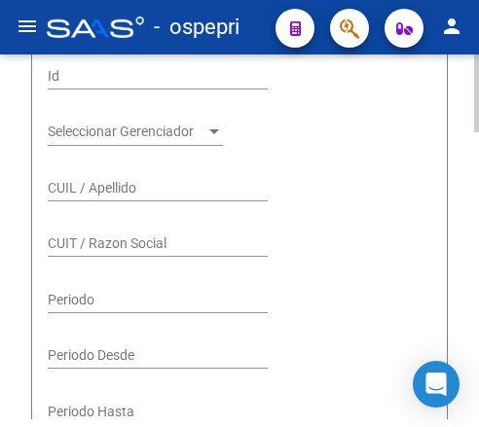
click at [86, 180] on input "CUIL / Apellido" at bounding box center [158, 188] width 220 height 17
click at [166, 180] on input "CUIL / Apellido" at bounding box center [158, 188] width 220 height 17
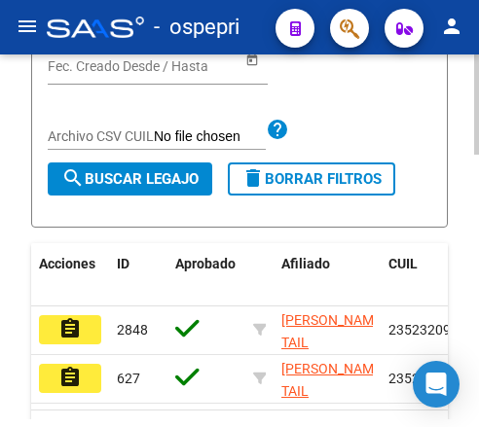
scroll to position [876, 0]
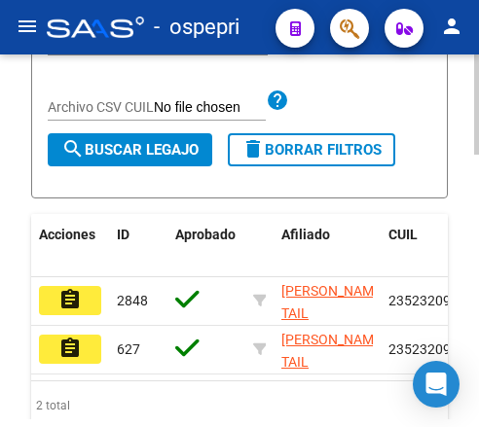
type input "52320957"
click at [159, 141] on span "search Buscar Legajo" at bounding box center [129, 150] width 137 height 18
click at [75, 288] on mat-icon "assignment" at bounding box center [69, 299] width 23 height 23
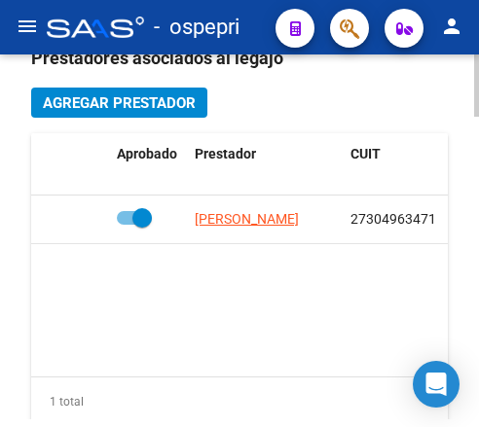
scroll to position [1071, 0]
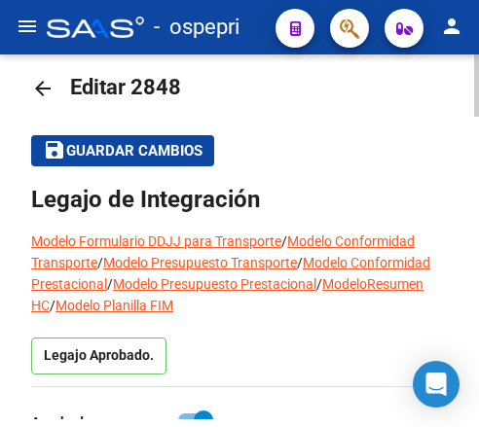
scroll to position [0, 0]
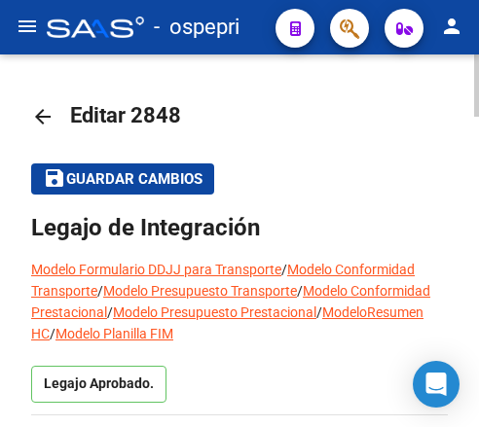
click at [38, 113] on mat-icon "arrow_back" at bounding box center [42, 116] width 23 height 23
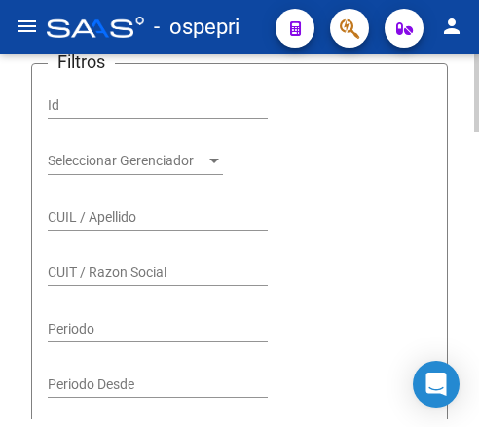
scroll to position [389, 0]
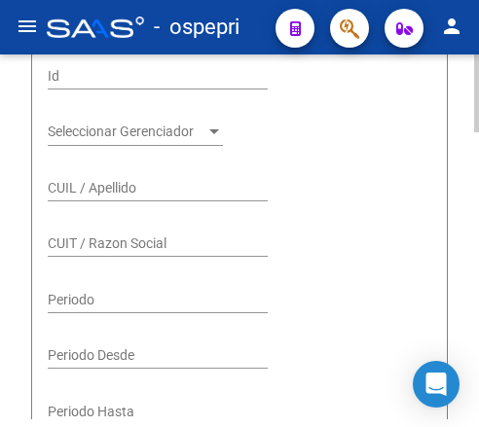
click at [152, 180] on input "CUIL / Apellido" at bounding box center [158, 188] width 220 height 17
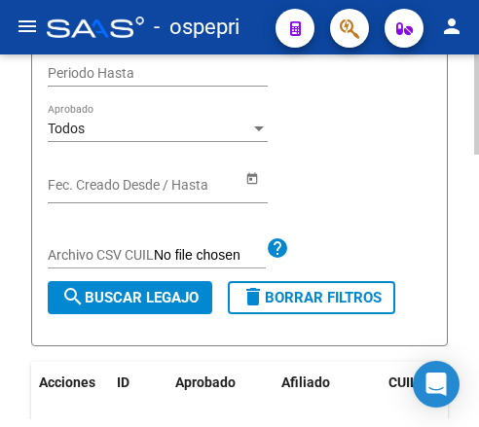
scroll to position [779, 0]
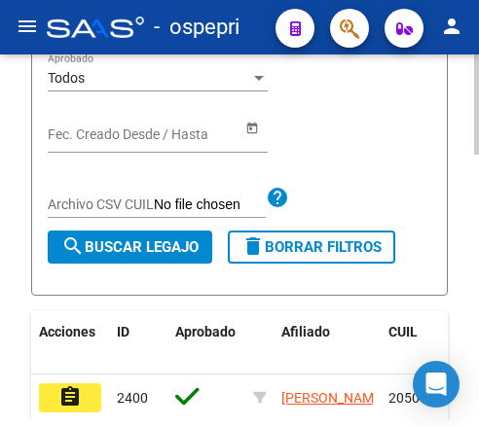
type input "50709625"
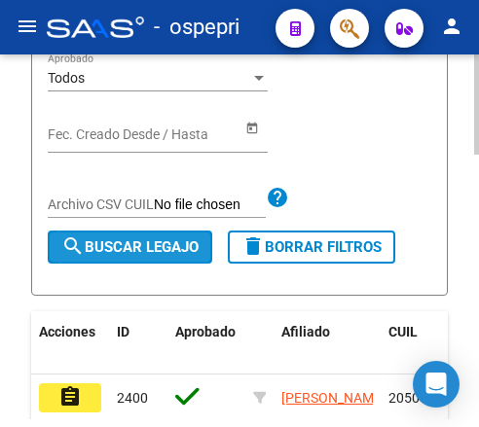
click at [148, 231] on button "search Buscar Legajo" at bounding box center [130, 247] width 165 height 33
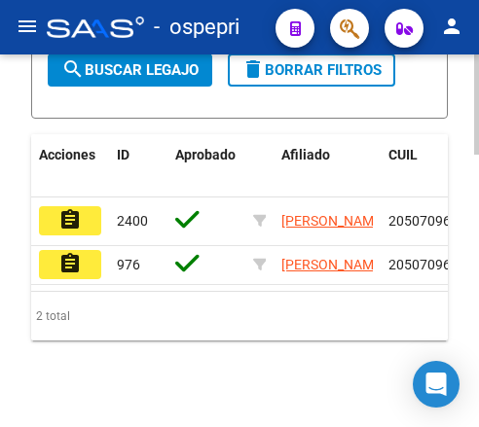
scroll to position [965, 0]
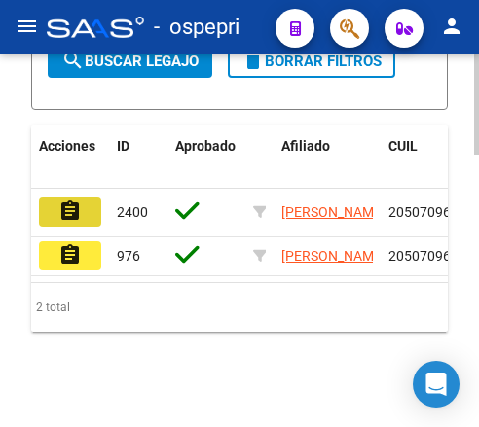
click at [81, 200] on mat-icon "assignment" at bounding box center [69, 211] width 23 height 23
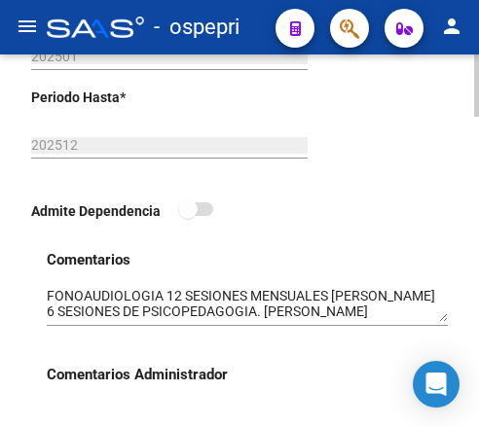
scroll to position [779, 0]
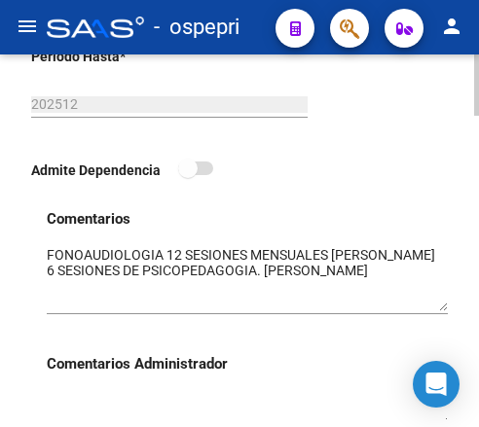
drag, startPoint x: 440, startPoint y: 277, endPoint x: 440, endPoint y: 306, distance: 29.2
click at [440, 306] on textarea at bounding box center [247, 278] width 401 height 66
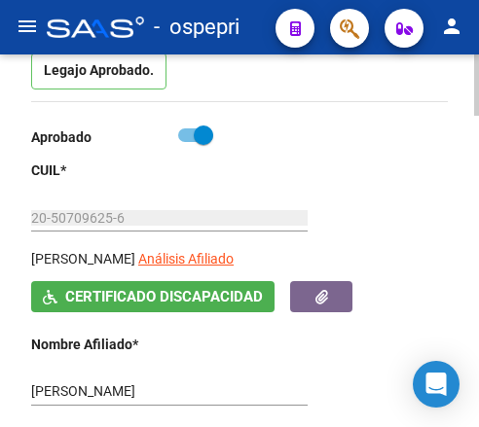
scroll to position [292, 0]
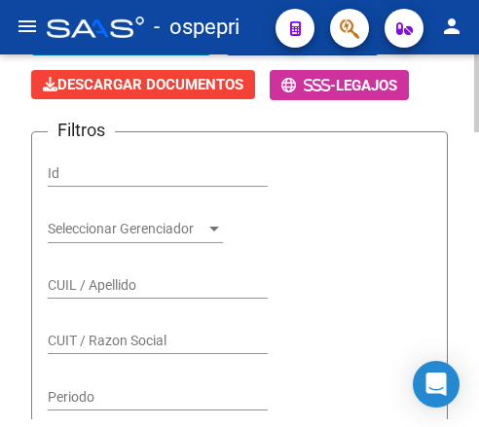
click at [104, 278] on input "CUIL / Apellido" at bounding box center [158, 286] width 220 height 17
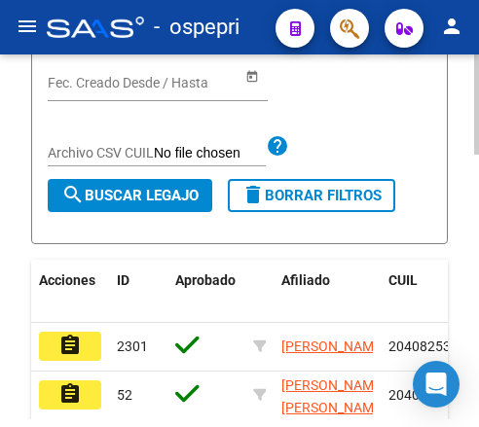
scroll to position [876, 0]
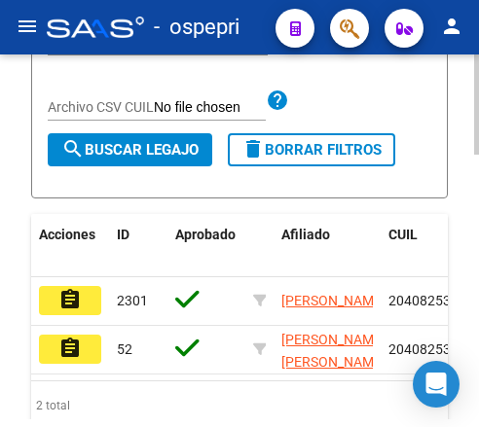
type input "40825301"
click at [65, 288] on mat-icon "assignment" at bounding box center [69, 299] width 23 height 23
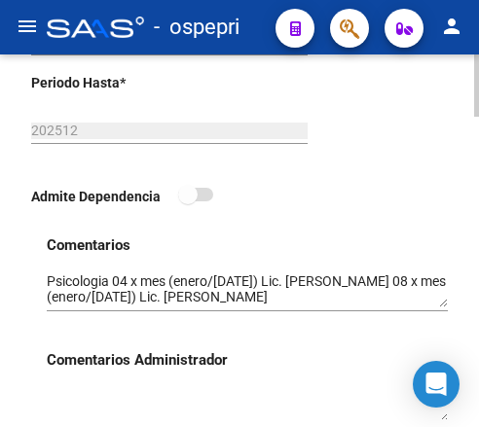
scroll to position [876, 0]
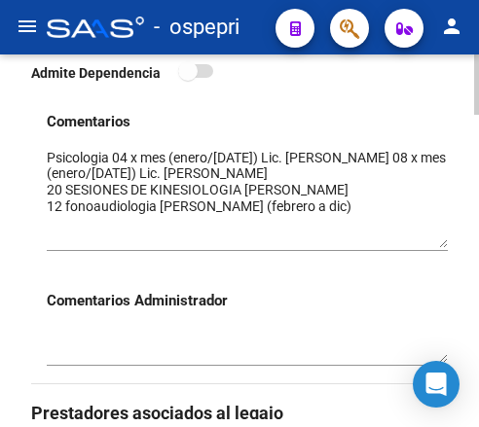
drag, startPoint x: 443, startPoint y: 183, endPoint x: 446, endPoint y: 246, distance: 63.4
click at [446, 246] on textarea at bounding box center [247, 198] width 401 height 100
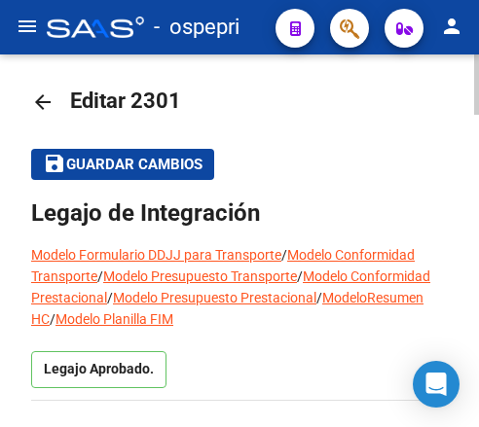
scroll to position [0, 0]
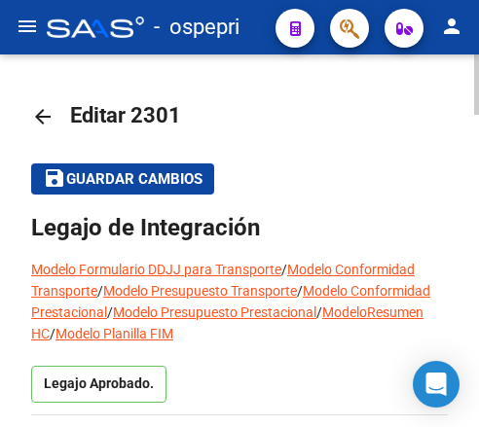
click at [39, 122] on mat-icon "arrow_back" at bounding box center [42, 116] width 23 height 23
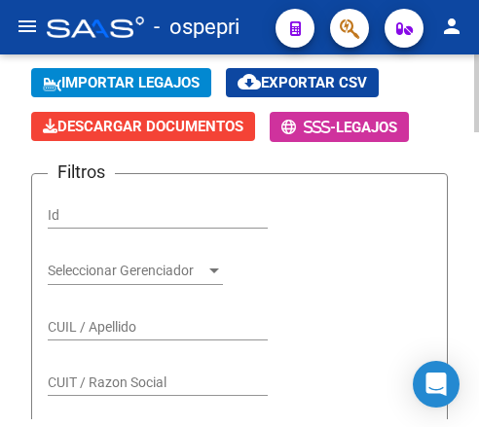
scroll to position [292, 0]
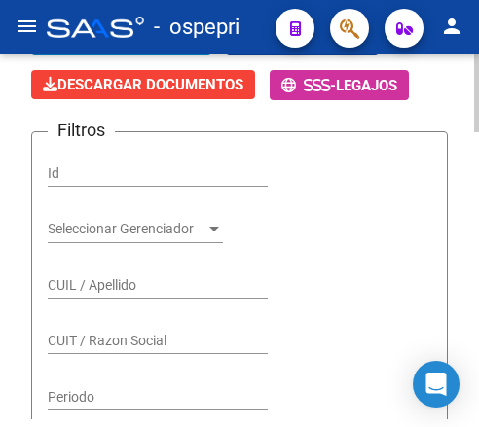
click at [124, 268] on div "CUIL / Apellido" at bounding box center [158, 288] width 220 height 56
click at [124, 278] on input "CUIL / Apellido" at bounding box center [158, 286] width 220 height 17
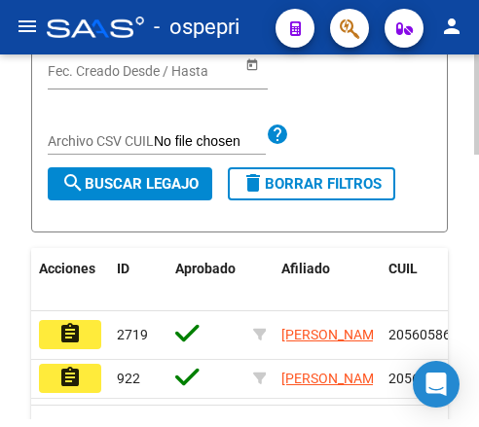
scroll to position [876, 0]
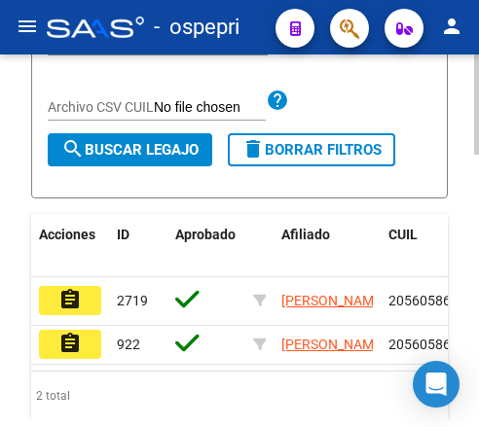
type input "56058630"
click at [112, 278] on datatable-body-cell "2719" at bounding box center [138, 302] width 58 height 48
click at [82, 286] on button "assignment" at bounding box center [70, 300] width 62 height 29
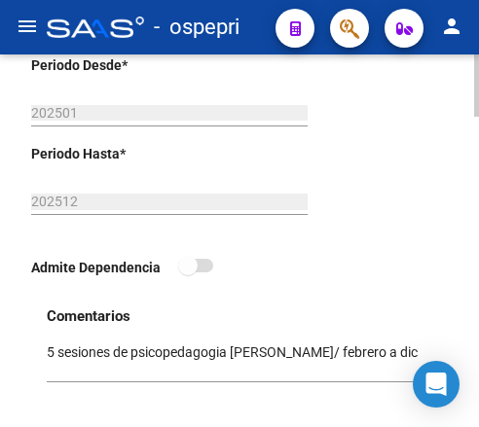
scroll to position [779, 0]
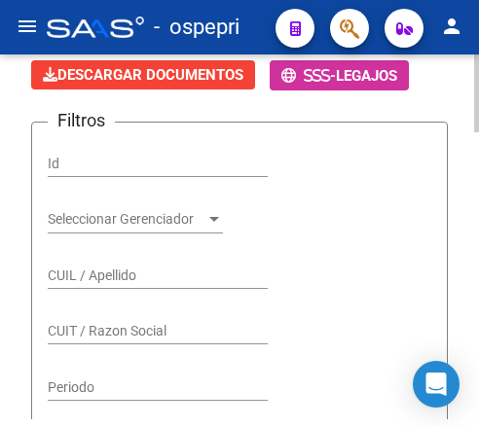
scroll to position [292, 0]
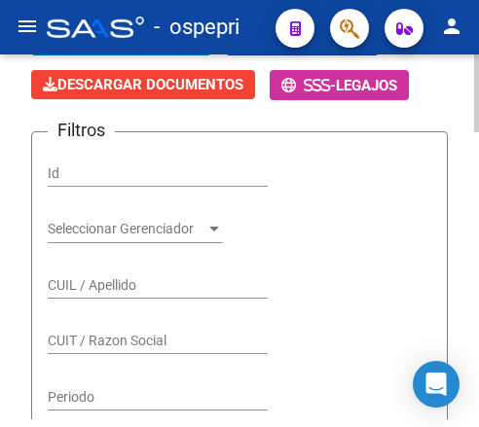
click at [87, 278] on input "CUIL / Apellido" at bounding box center [158, 286] width 220 height 17
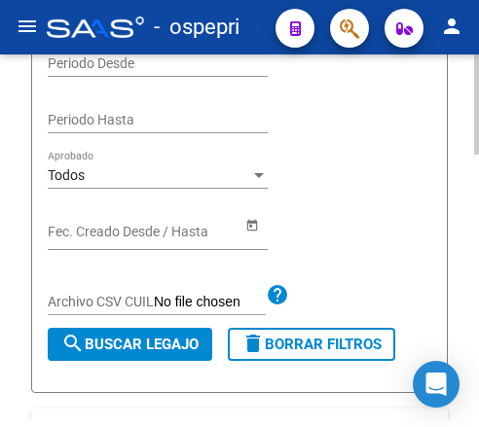
scroll to position [779, 0]
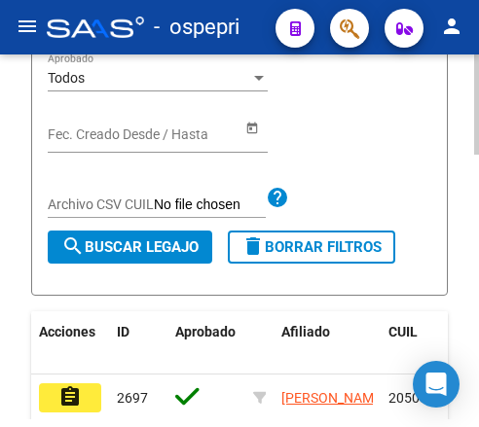
type input "50371490"
click at [139, 239] on span "search Buscar Legajo" at bounding box center [129, 248] width 137 height 18
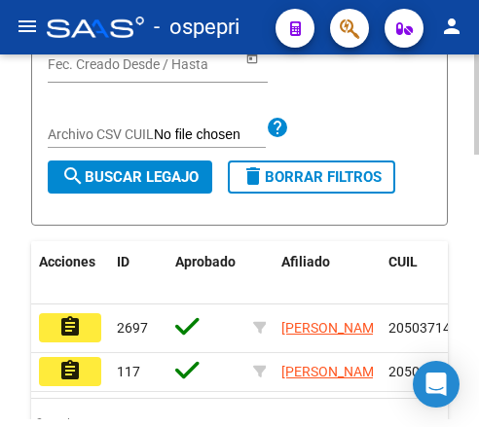
scroll to position [876, 0]
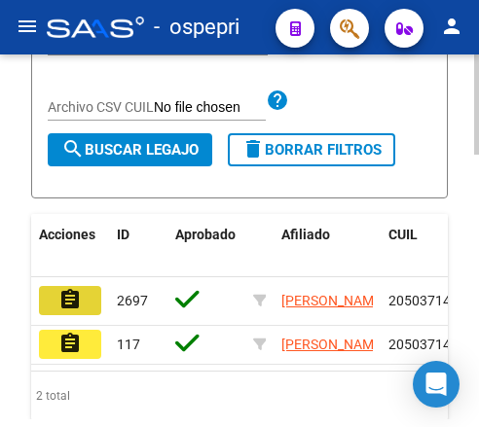
click at [76, 288] on mat-icon "assignment" at bounding box center [69, 299] width 23 height 23
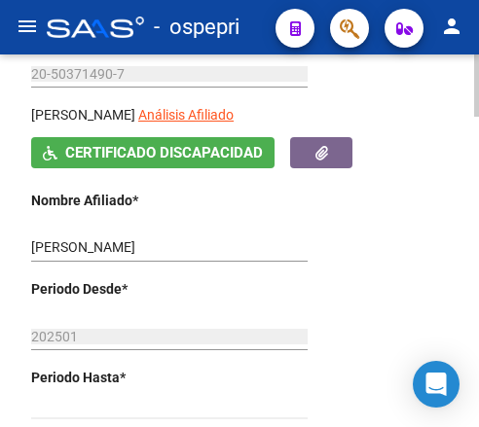
scroll to position [487, 0]
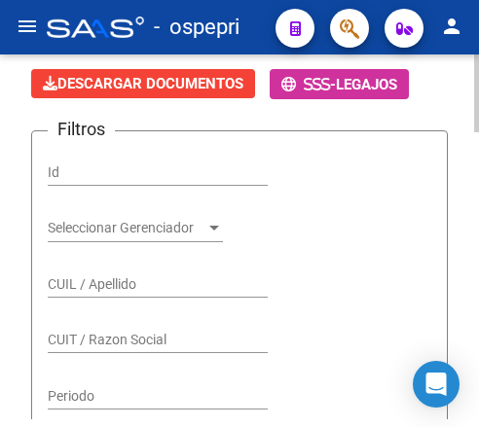
scroll to position [292, 0]
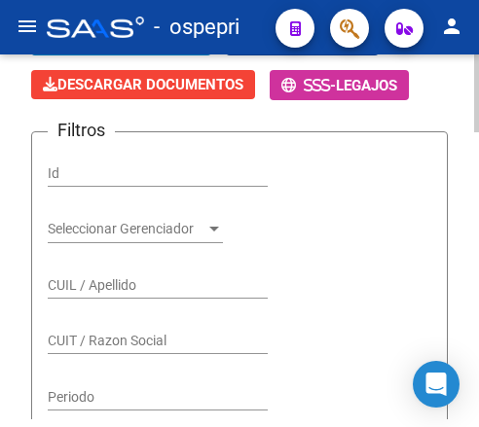
click at [105, 278] on input "CUIL / Apellido" at bounding box center [158, 286] width 220 height 17
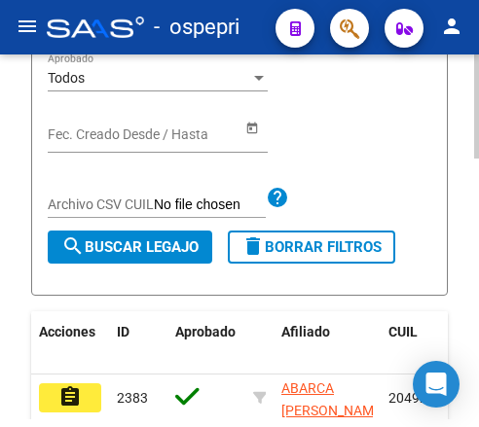
type input "49280474"
click at [153, 239] on span "search Buscar Legajo" at bounding box center [129, 248] width 137 height 18
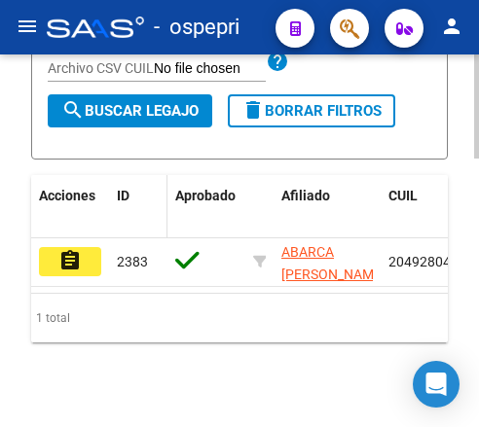
scroll to position [916, 0]
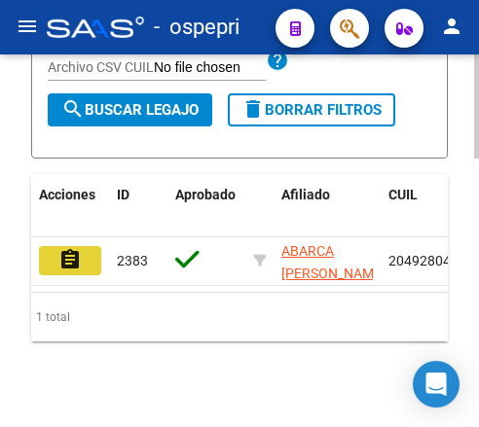
click at [71, 248] on mat-icon "assignment" at bounding box center [69, 259] width 23 height 23
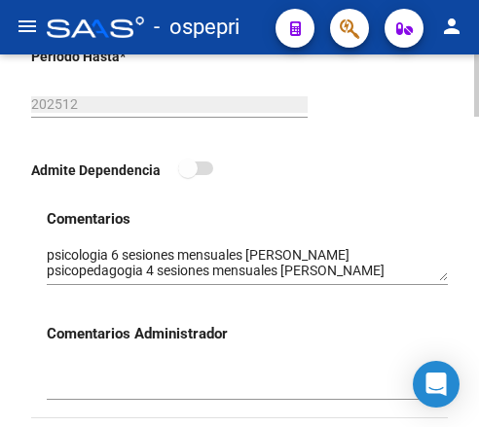
scroll to position [876, 0]
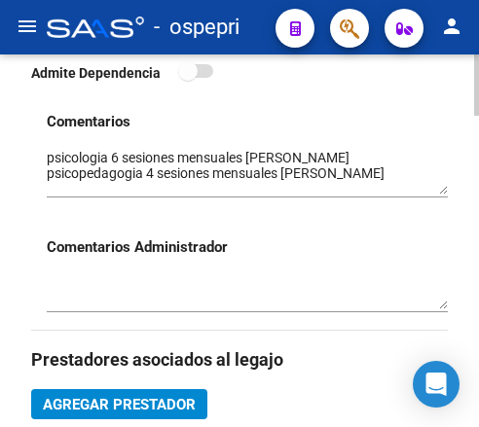
drag, startPoint x: 444, startPoint y: 185, endPoint x: 446, endPoint y: 195, distance: 9.9
click at [446, 195] on textarea at bounding box center [247, 171] width 401 height 47
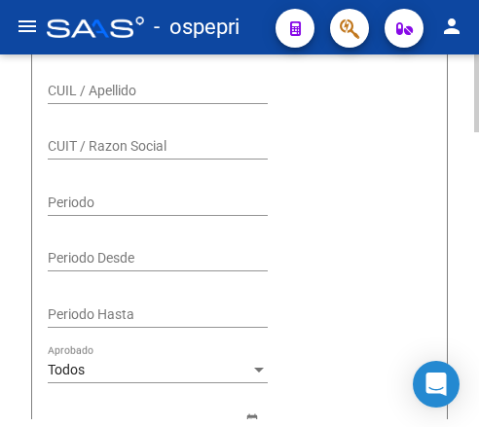
scroll to position [389, 0]
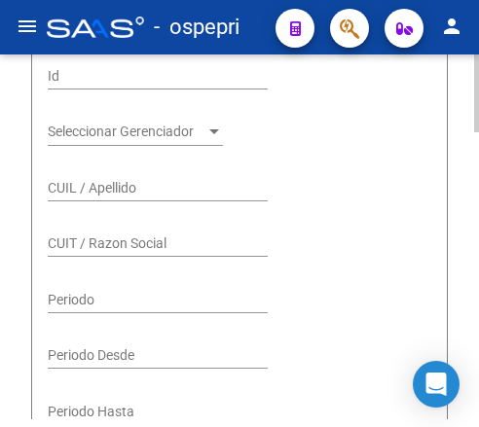
click at [68, 180] on input "CUIL / Apellido" at bounding box center [158, 188] width 220 height 17
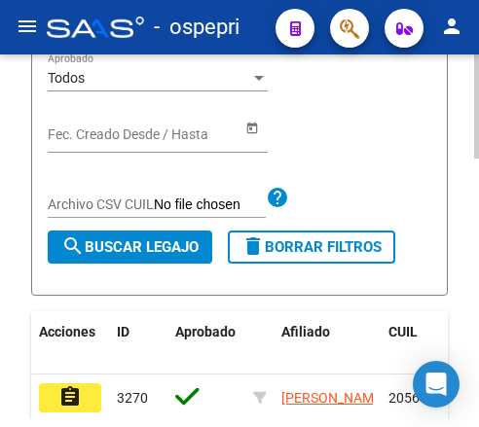
scroll to position [876, 0]
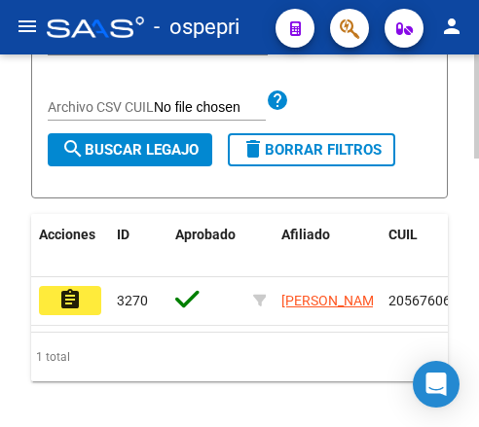
type input "56760643"
click at [136, 141] on span "search Buscar Legajo" at bounding box center [129, 150] width 137 height 18
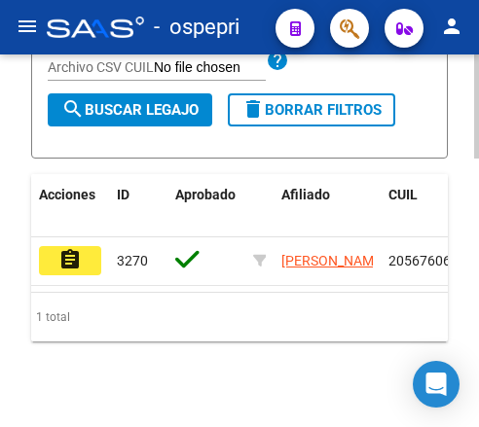
click at [83, 246] on button "assignment" at bounding box center [70, 260] width 62 height 29
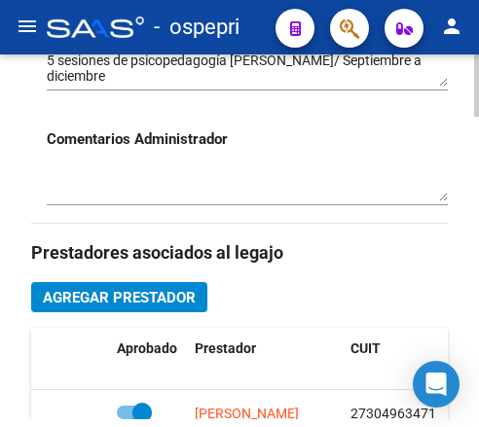
scroll to position [876, 0]
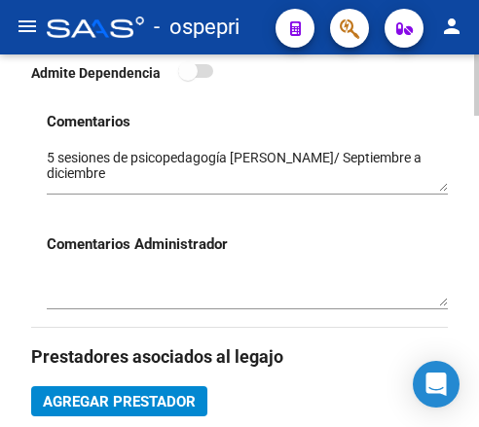
click at [446, 189] on textarea at bounding box center [247, 170] width 401 height 44
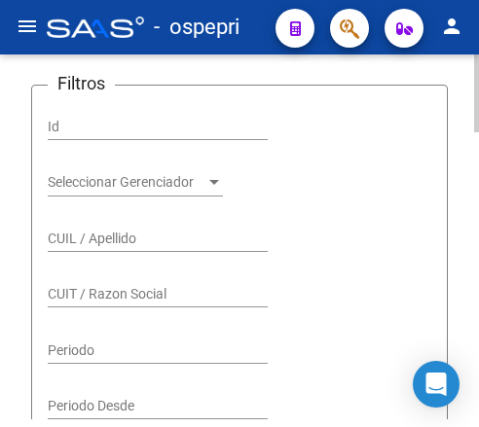
scroll to position [292, 0]
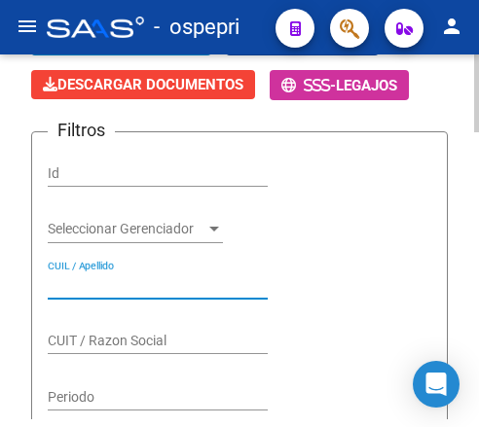
click at [134, 278] on input "CUIL / Apellido" at bounding box center [158, 286] width 220 height 17
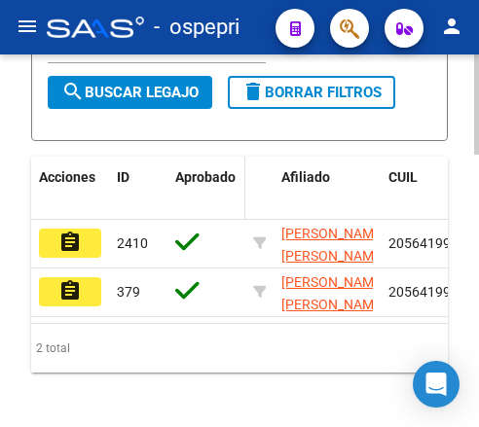
scroll to position [965, 0]
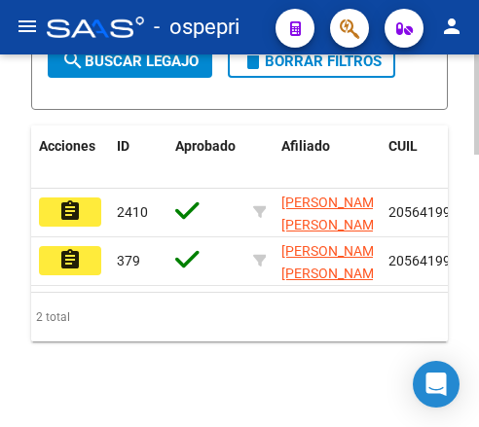
type input "56419926"
click at [79, 200] on mat-icon "assignment" at bounding box center [69, 211] width 23 height 23
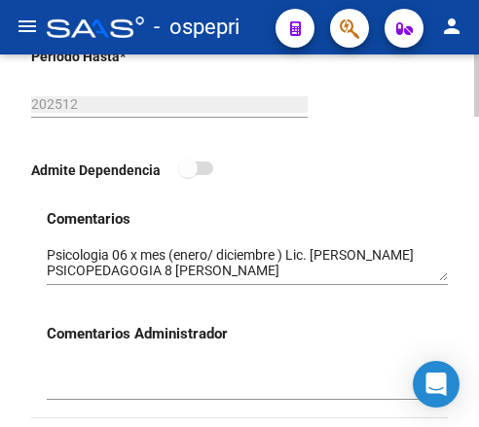
scroll to position [876, 0]
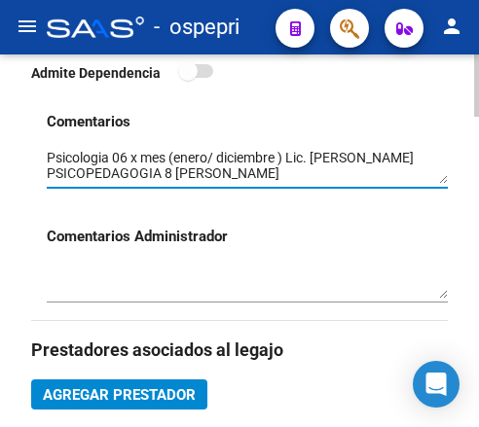
drag, startPoint x: 442, startPoint y: 186, endPoint x: 442, endPoint y: 209, distance: 23.4
click at [442, 209] on div "Comentarios Comentarios Administrador" at bounding box center [247, 215] width 401 height 209
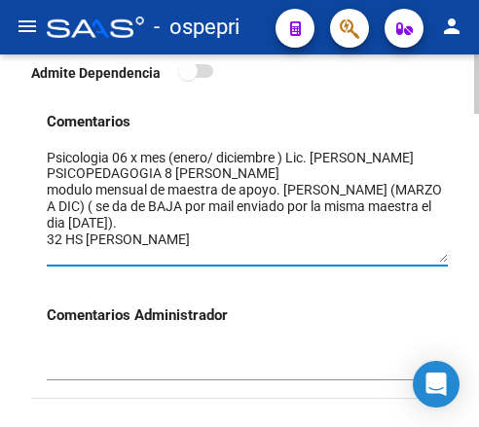
drag, startPoint x: 441, startPoint y: 183, endPoint x: 443, endPoint y: 261, distance: 77.9
click at [443, 261] on textarea at bounding box center [247, 205] width 401 height 115
click at [331, 229] on textarea at bounding box center [247, 205] width 401 height 115
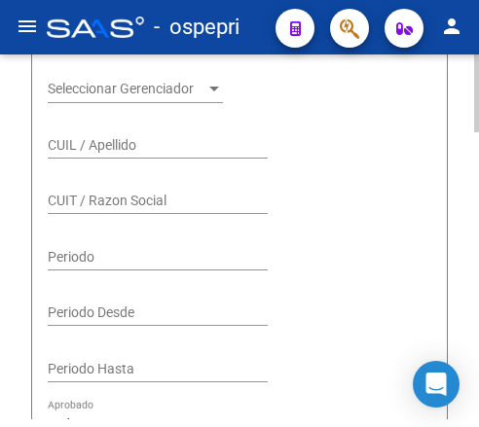
scroll to position [389, 0]
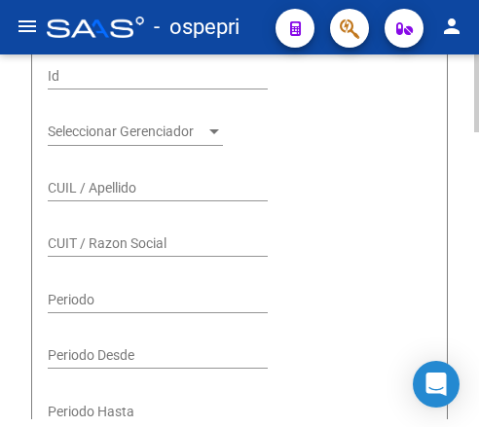
click at [119, 180] on input "CUIL / Apellido" at bounding box center [158, 188] width 220 height 17
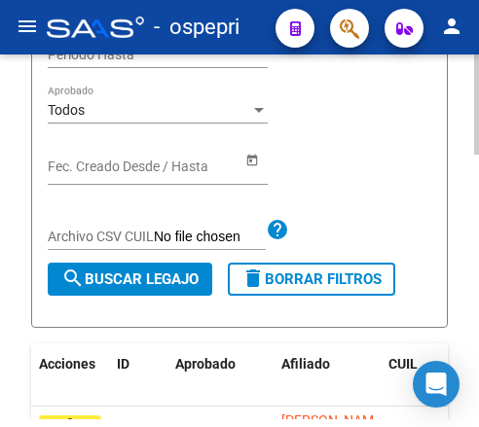
scroll to position [779, 0]
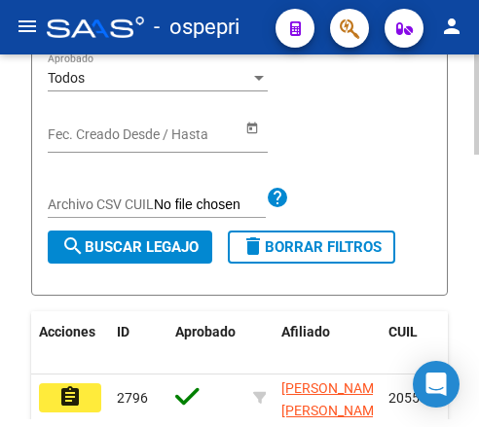
type input "55301088"
click at [78, 386] on mat-icon "assignment" at bounding box center [69, 397] width 23 height 23
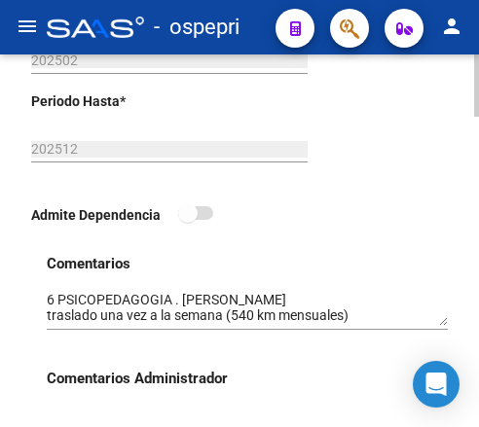
scroll to position [779, 0]
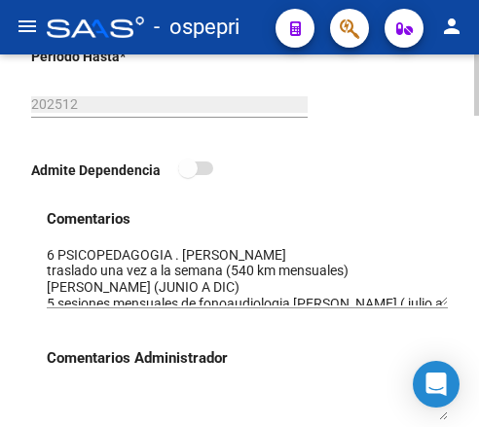
drag, startPoint x: 445, startPoint y: 279, endPoint x: 445, endPoint y: 308, distance: 28.2
click at [445, 306] on textarea at bounding box center [247, 275] width 401 height 60
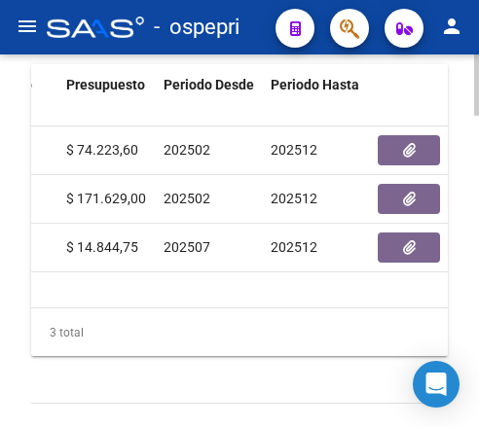
scroll to position [0, 0]
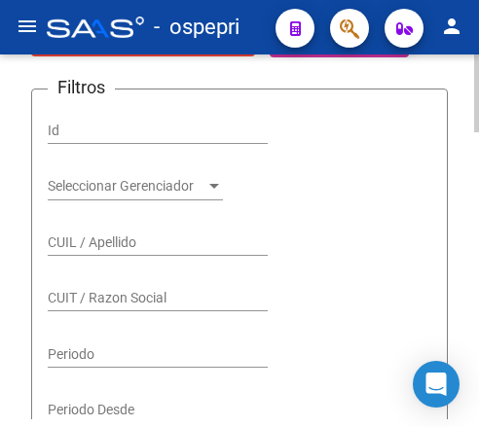
scroll to position [292, 0]
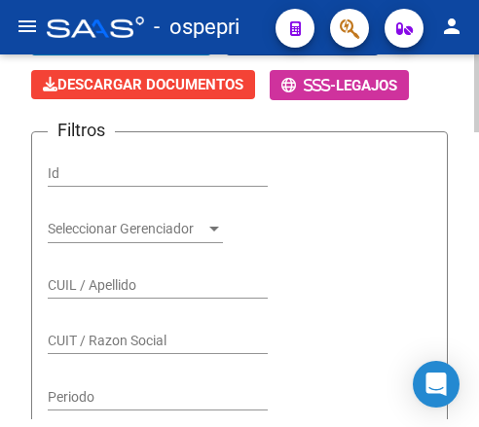
click at [116, 260] on div "CUIL / Apellido" at bounding box center [158, 279] width 220 height 39
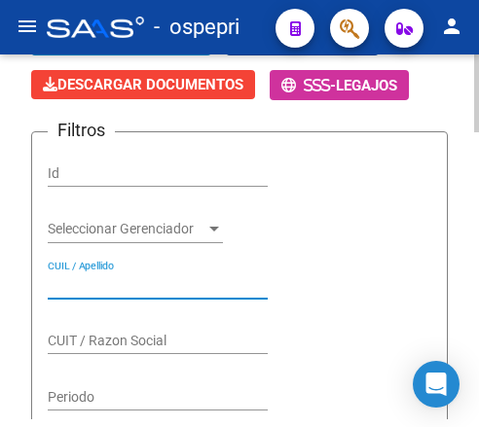
click at [110, 278] on input "CUIL / Apellido" at bounding box center [158, 286] width 220 height 17
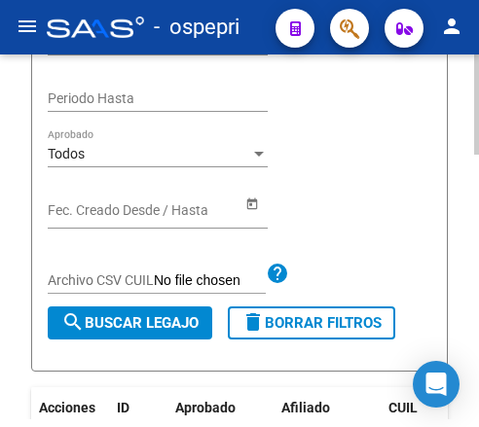
scroll to position [779, 0]
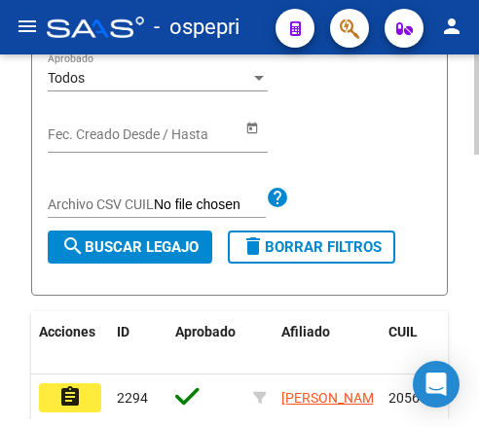
type input "56982361"
click at [127, 239] on span "search Buscar Legajo" at bounding box center [129, 248] width 137 height 18
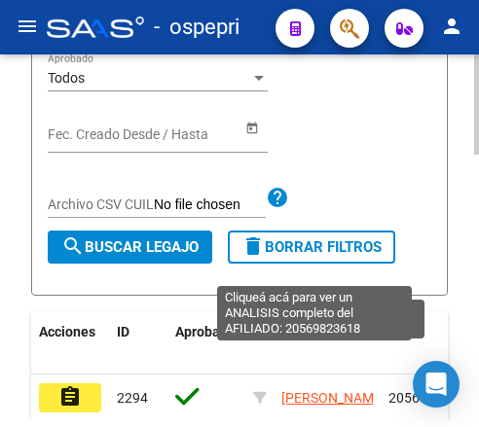
scroll to position [25, 0]
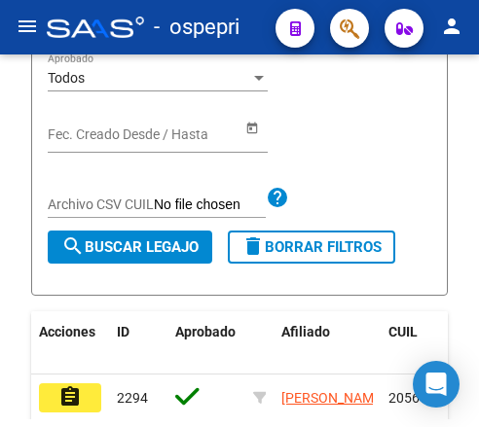
click at [73, 386] on mat-icon "assignment" at bounding box center [69, 397] width 23 height 23
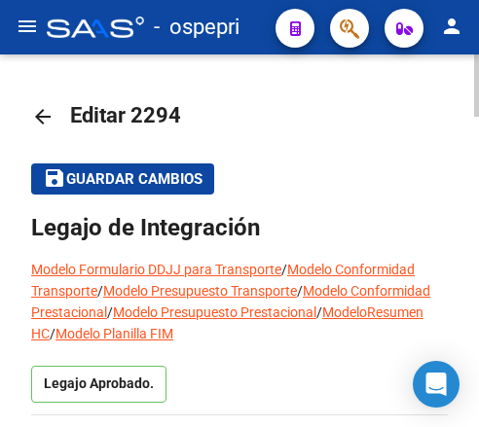
click at [34, 115] on mat-icon "arrow_back" at bounding box center [42, 116] width 23 height 23
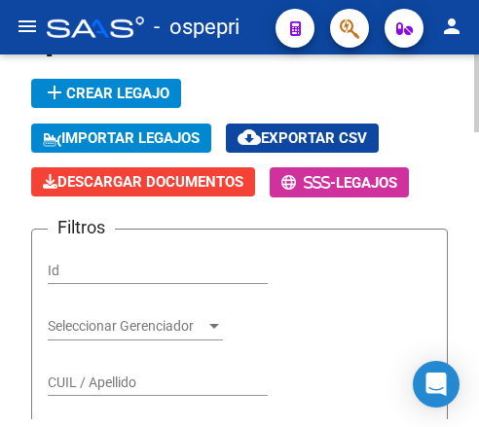
scroll to position [292, 0]
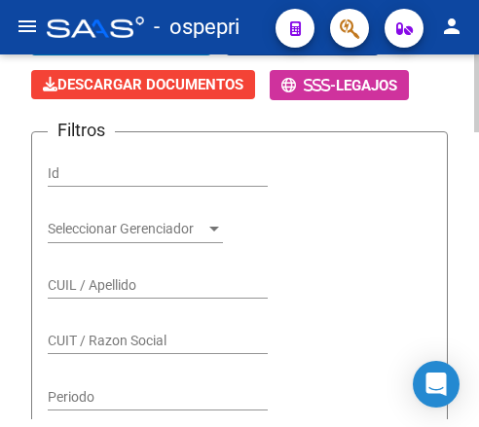
click at [79, 278] on input "CUIL / Apellido" at bounding box center [158, 286] width 220 height 17
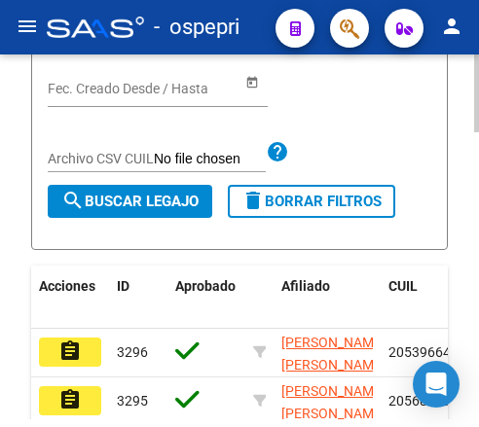
scroll to position [876, 0]
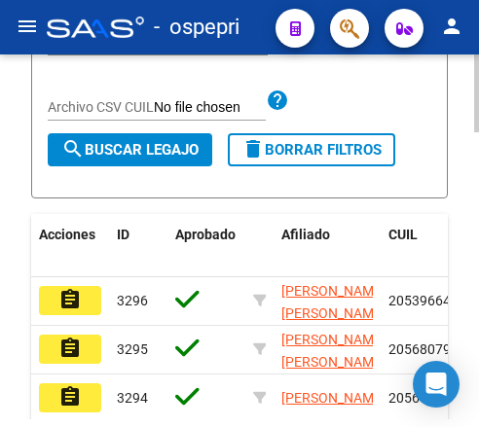
type input "52535889"
click at [141, 141] on span "search Buscar Legajo" at bounding box center [129, 150] width 137 height 18
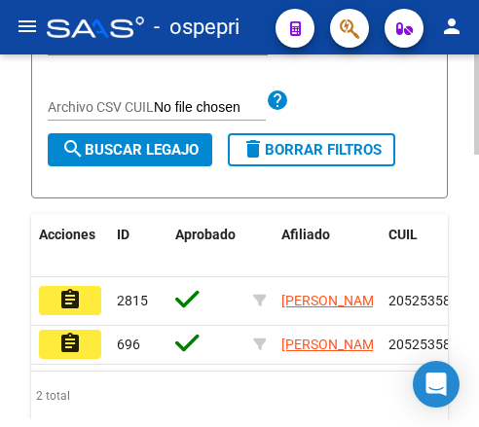
click at [41, 278] on datatable-body-cell "assignment" at bounding box center [70, 302] width 78 height 48
click at [59, 288] on mat-icon "assignment" at bounding box center [69, 299] width 23 height 23
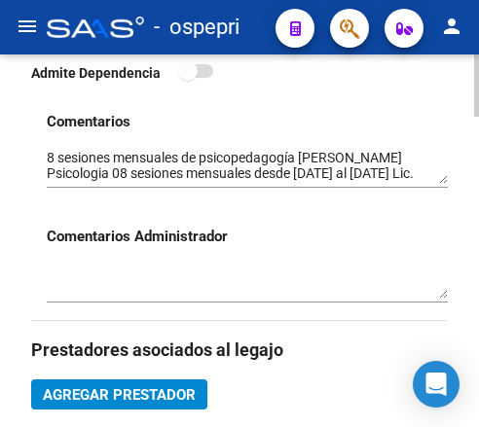
scroll to position [779, 0]
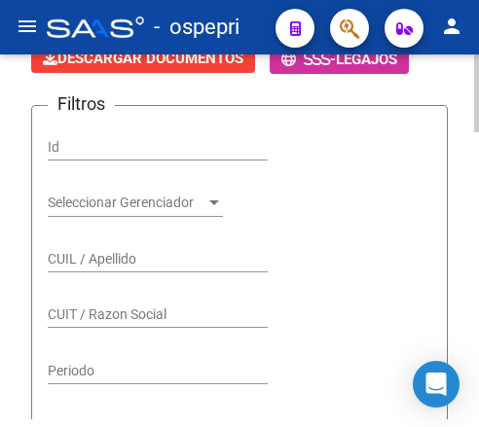
scroll to position [292, 0]
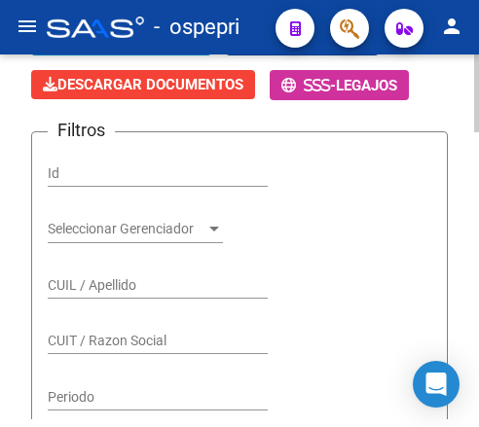
click at [107, 278] on input "CUIL / Apellido" at bounding box center [158, 286] width 220 height 17
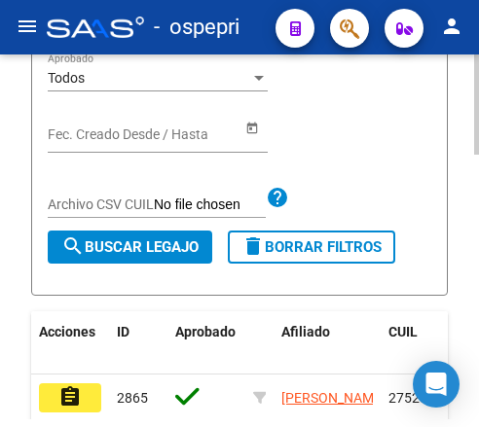
scroll to position [876, 0]
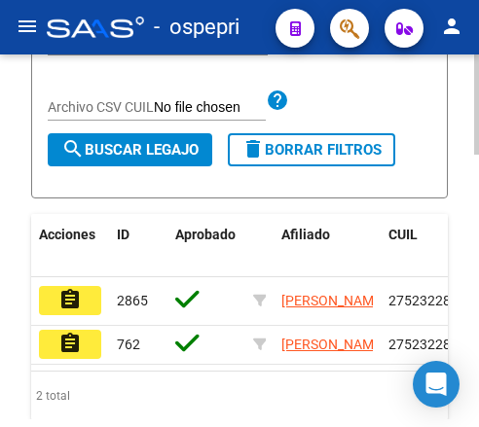
type input "52322888"
click at [70, 288] on mat-icon "assignment" at bounding box center [69, 299] width 23 height 23
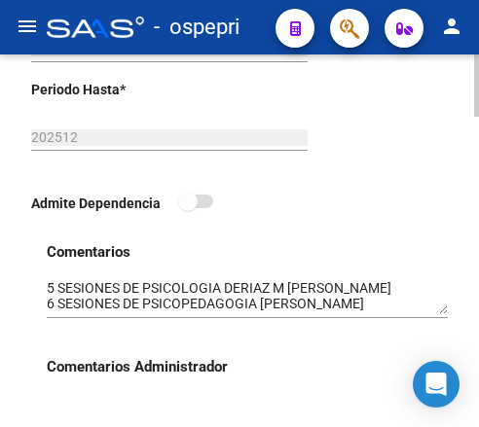
scroll to position [779, 0]
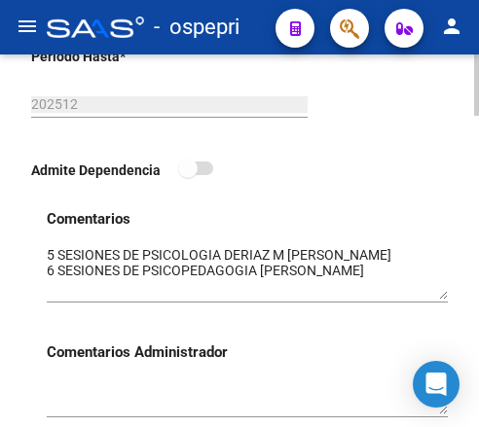
drag, startPoint x: 446, startPoint y: 277, endPoint x: 446, endPoint y: 295, distance: 18.5
click at [446, 295] on textarea at bounding box center [247, 272] width 401 height 55
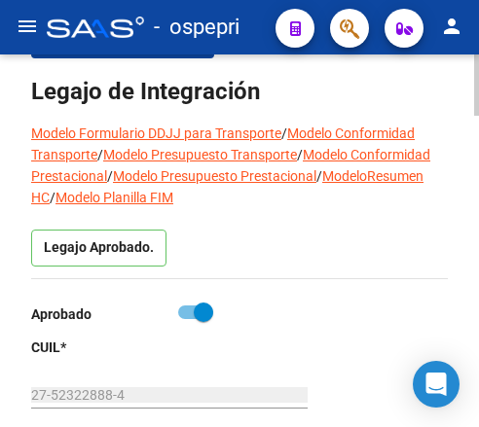
scroll to position [97, 0]
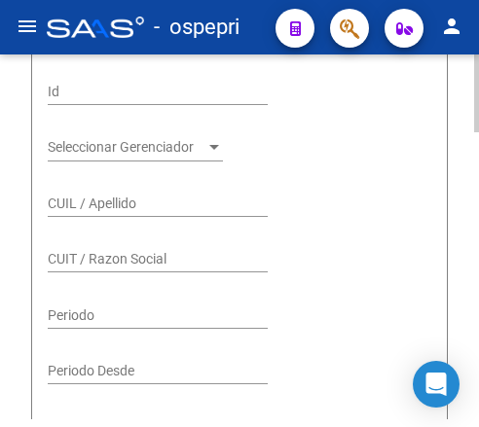
scroll to position [389, 0]
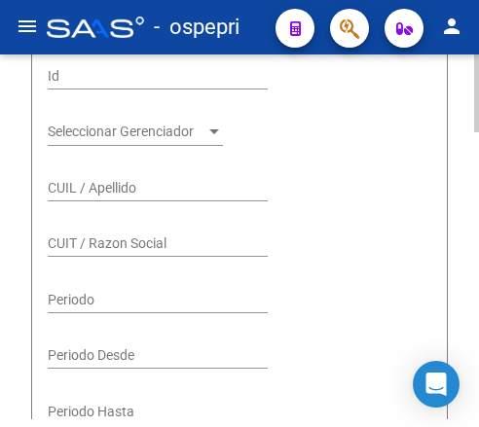
click at [133, 180] on input "CUIL / Apellido" at bounding box center [158, 188] width 220 height 17
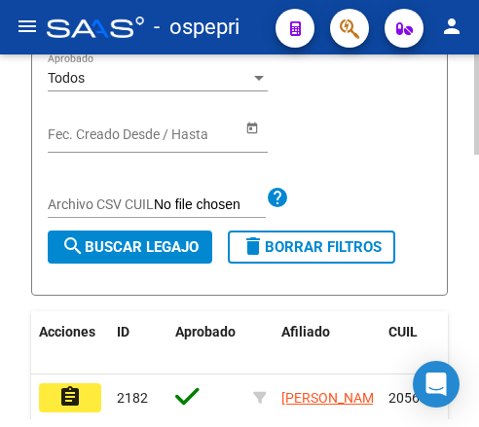
scroll to position [876, 0]
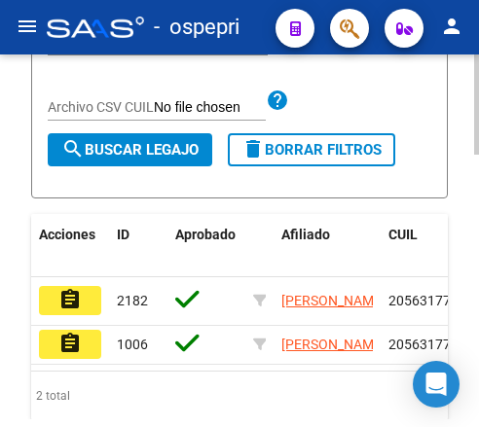
type input "56317742"
click at [64, 288] on mat-icon "assignment" at bounding box center [69, 299] width 23 height 23
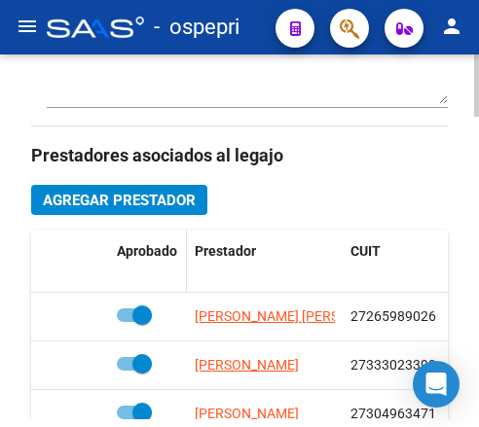
scroll to position [1168, 0]
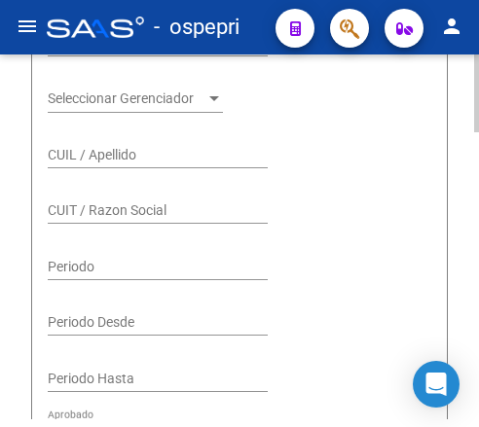
scroll to position [389, 0]
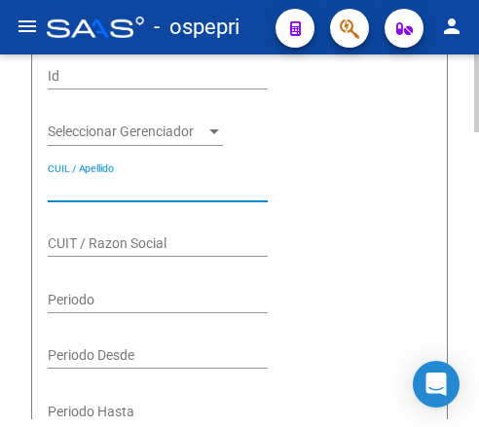
click at [107, 180] on input "CUIL / Apellido" at bounding box center [158, 188] width 220 height 17
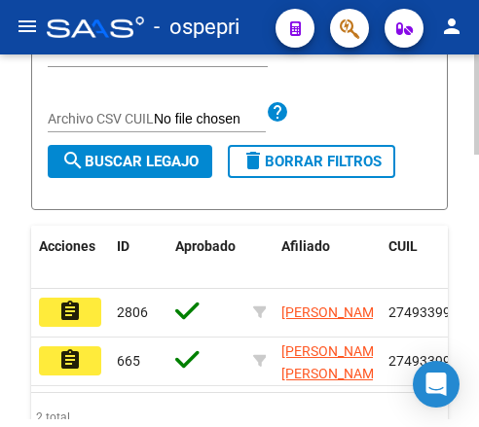
scroll to position [876, 0]
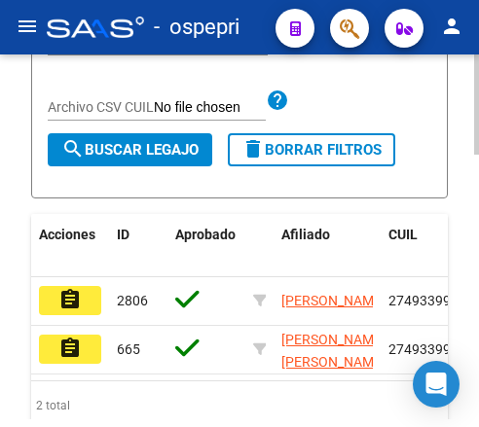
type input "49339974"
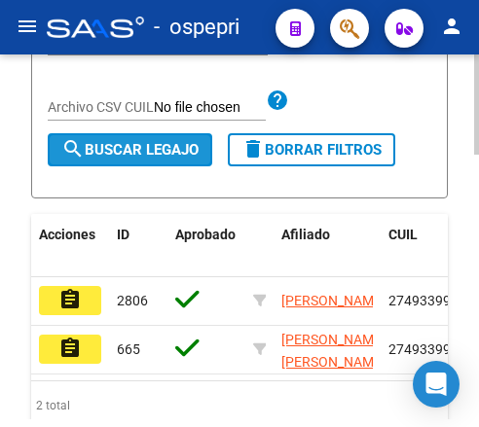
click at [135, 141] on span "search Buscar Legajo" at bounding box center [129, 150] width 137 height 18
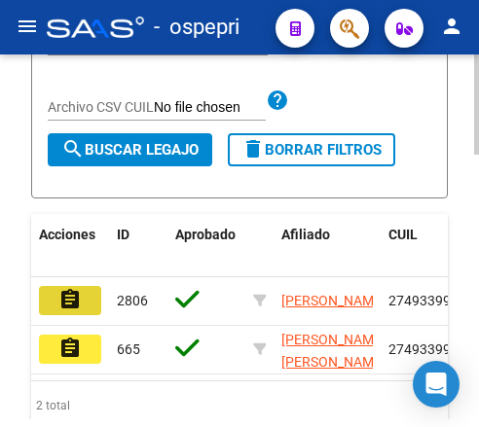
click at [87, 286] on button "assignment" at bounding box center [70, 300] width 62 height 29
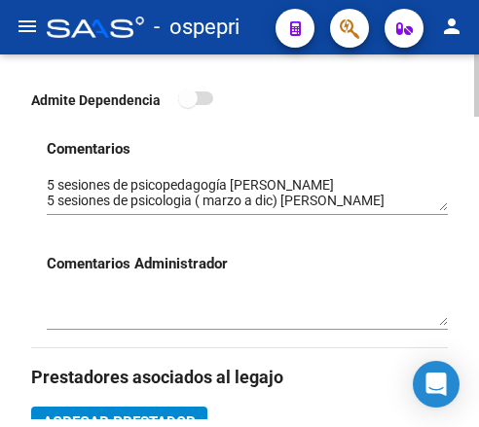
scroll to position [876, 0]
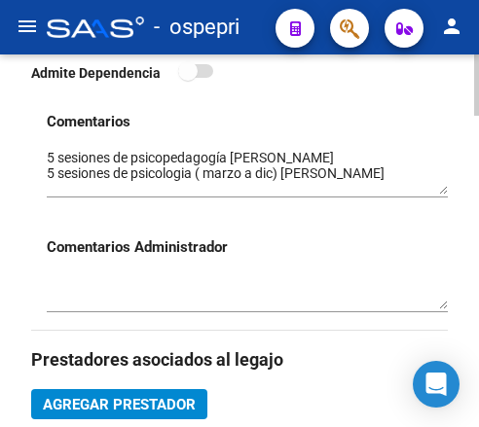
drag, startPoint x: 442, startPoint y: 184, endPoint x: 440, endPoint y: 194, distance: 9.9
click at [440, 194] on textarea at bounding box center [247, 171] width 401 height 47
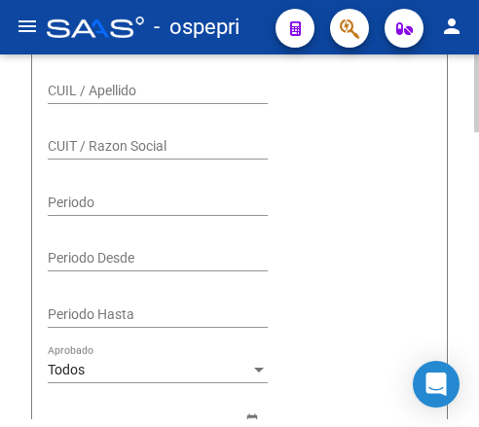
scroll to position [389, 0]
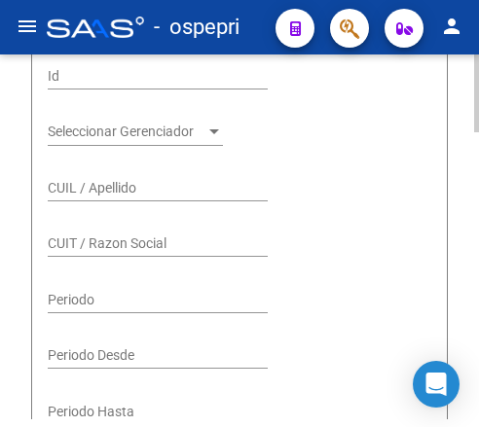
click at [119, 180] on input "CUIL / Apellido" at bounding box center [158, 188] width 220 height 17
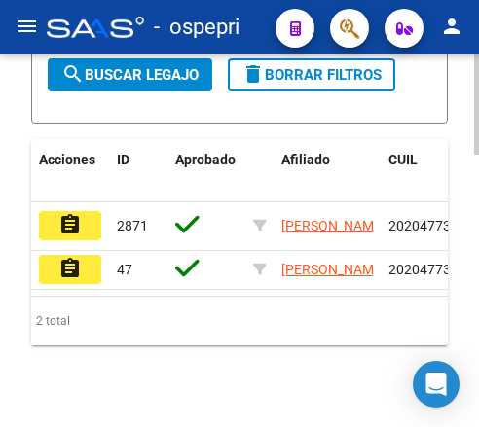
scroll to position [965, 0]
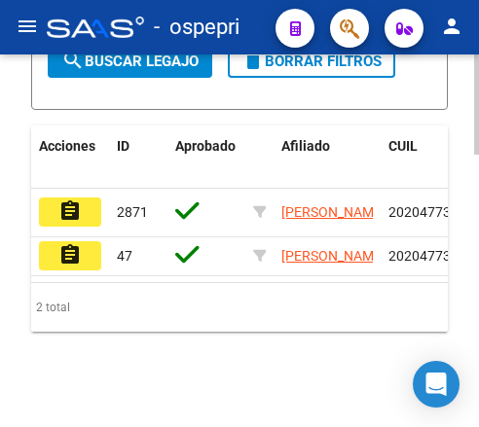
type input "20477374"
click at [60, 200] on mat-icon "assignment" at bounding box center [69, 211] width 23 height 23
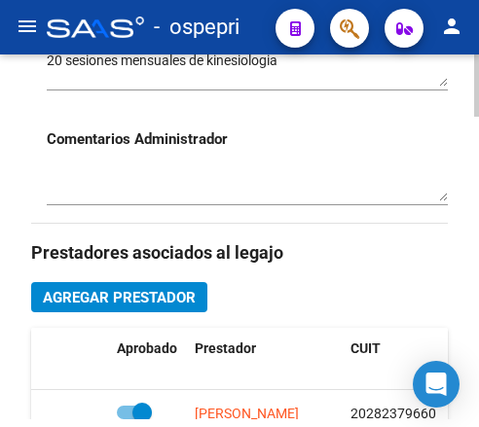
scroll to position [1071, 0]
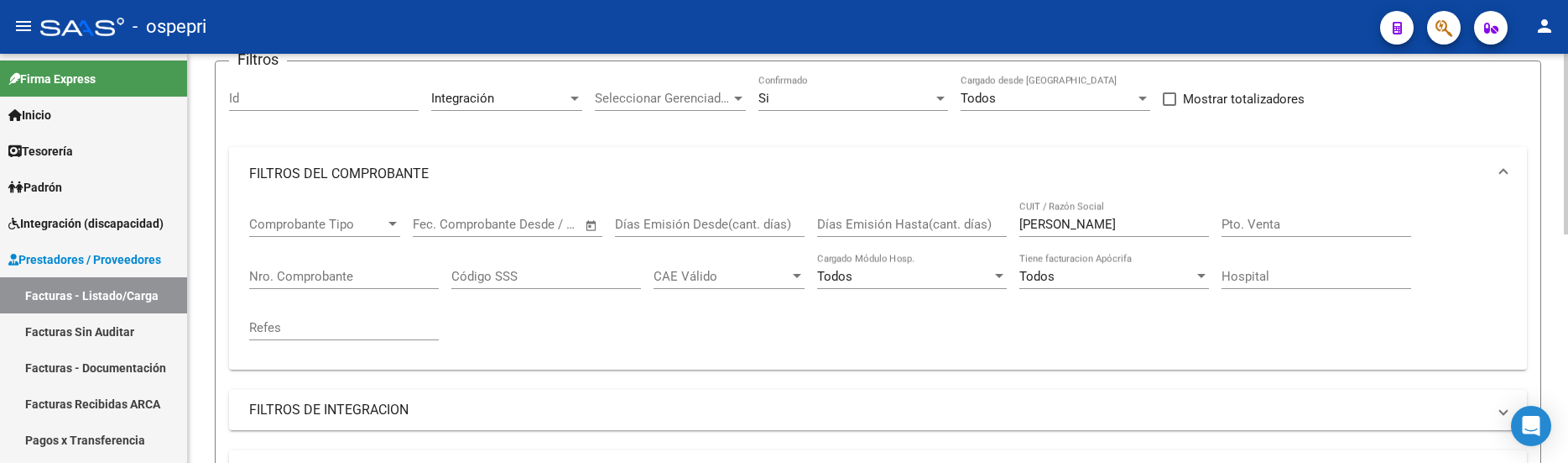
scroll to position [97, 0]
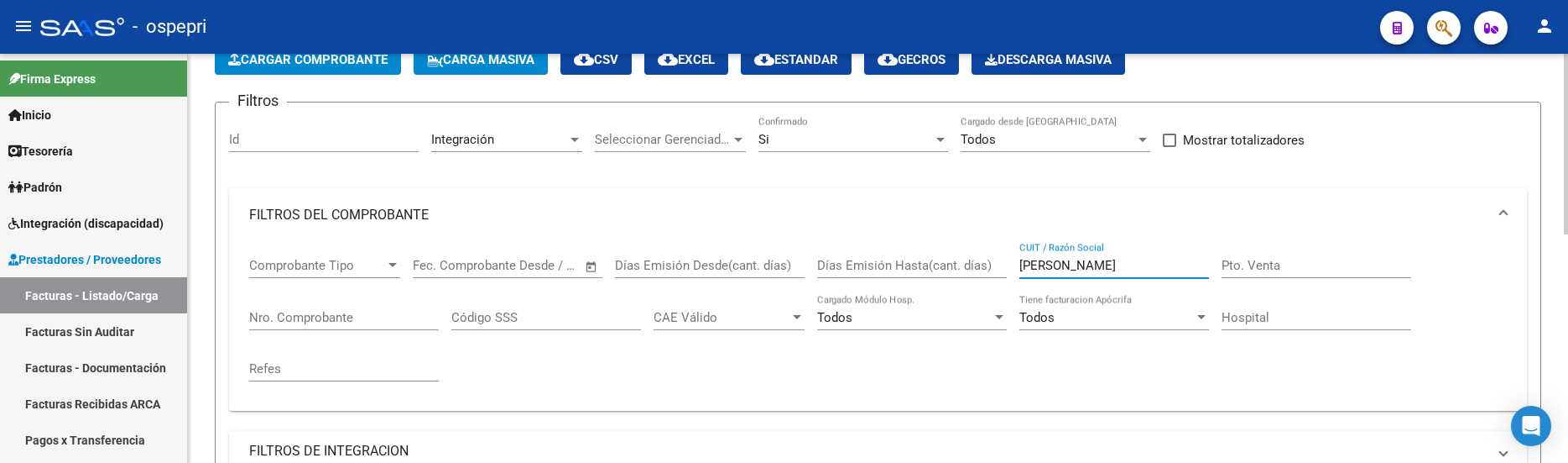
drag, startPoint x: 1109, startPoint y: 257, endPoint x: 1054, endPoint y: 265, distance: 55.6
click at [1054, 265] on input "flores ailen" at bounding box center [1114, 266] width 190 height 16
drag, startPoint x: 1049, startPoint y: 263, endPoint x: 1106, endPoint y: 278, distance: 58.9
click at [1049, 262] on input "floreslorena" at bounding box center [1114, 266] width 190 height 16
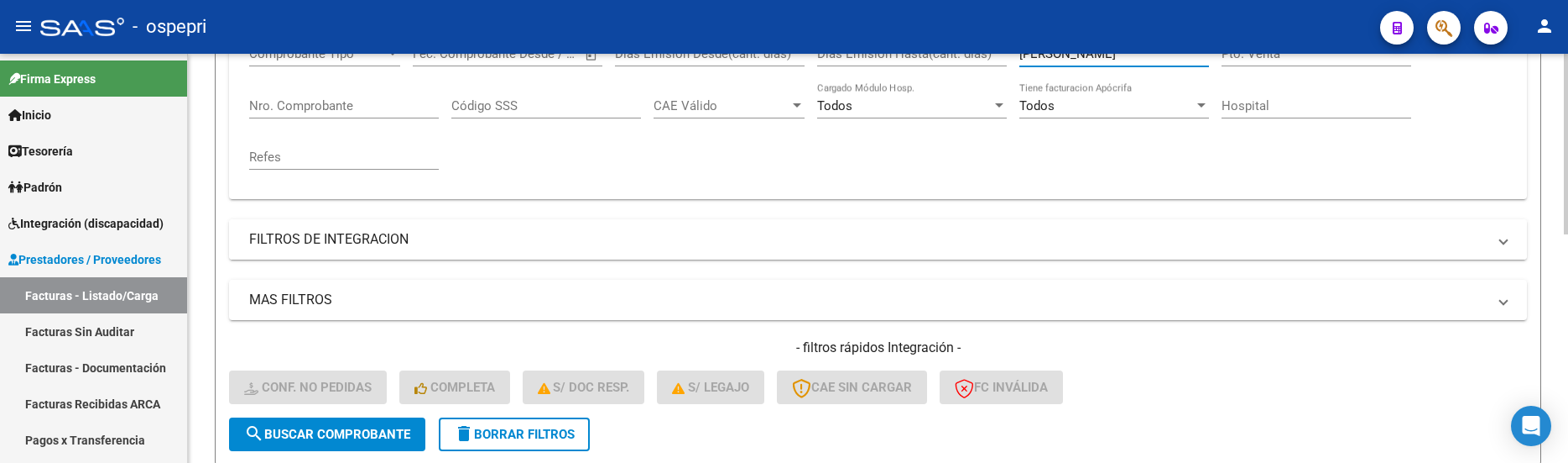
scroll to position [349, 0]
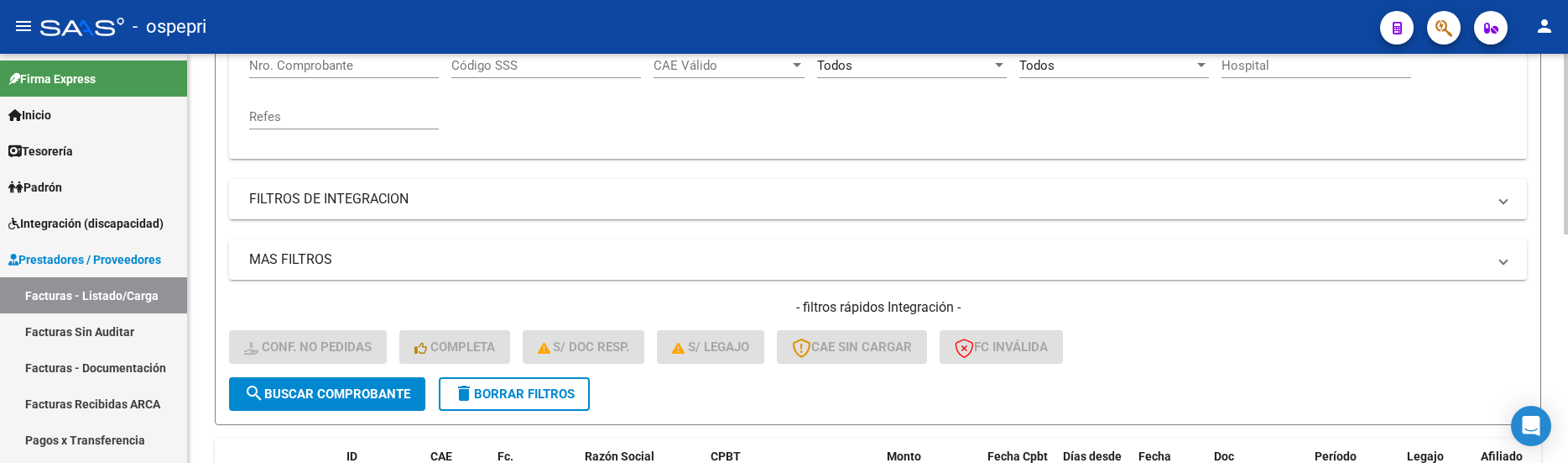
type input "[PERSON_NAME]"
click at [361, 389] on span "search Buscar Comprobante" at bounding box center [327, 394] width 166 height 16
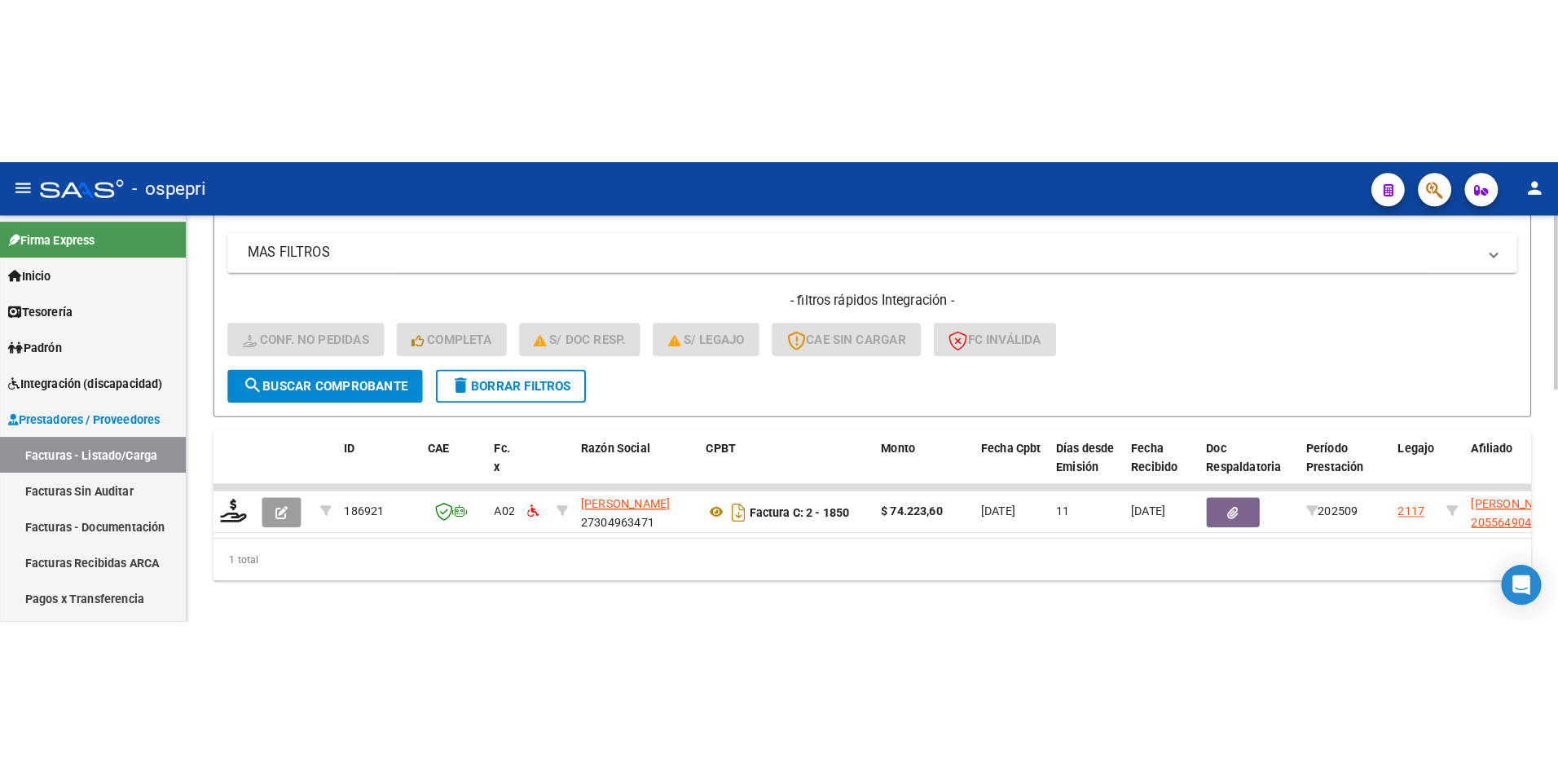
scroll to position [526, 0]
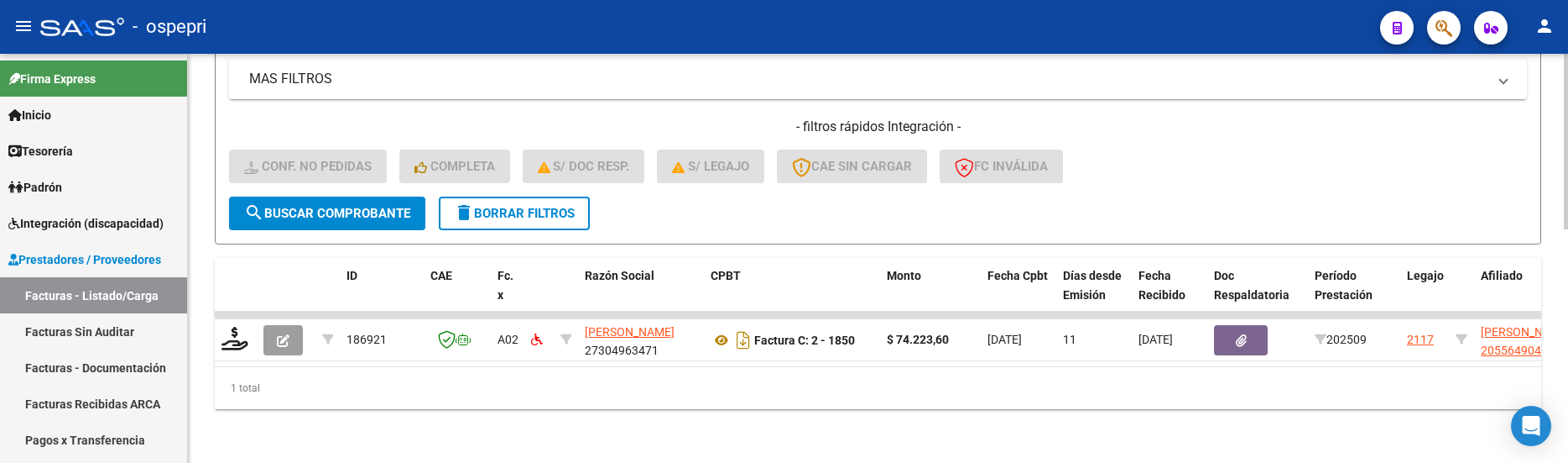
click at [366, 206] on span "search Buscar Comprobante" at bounding box center [327, 214] width 166 height 16
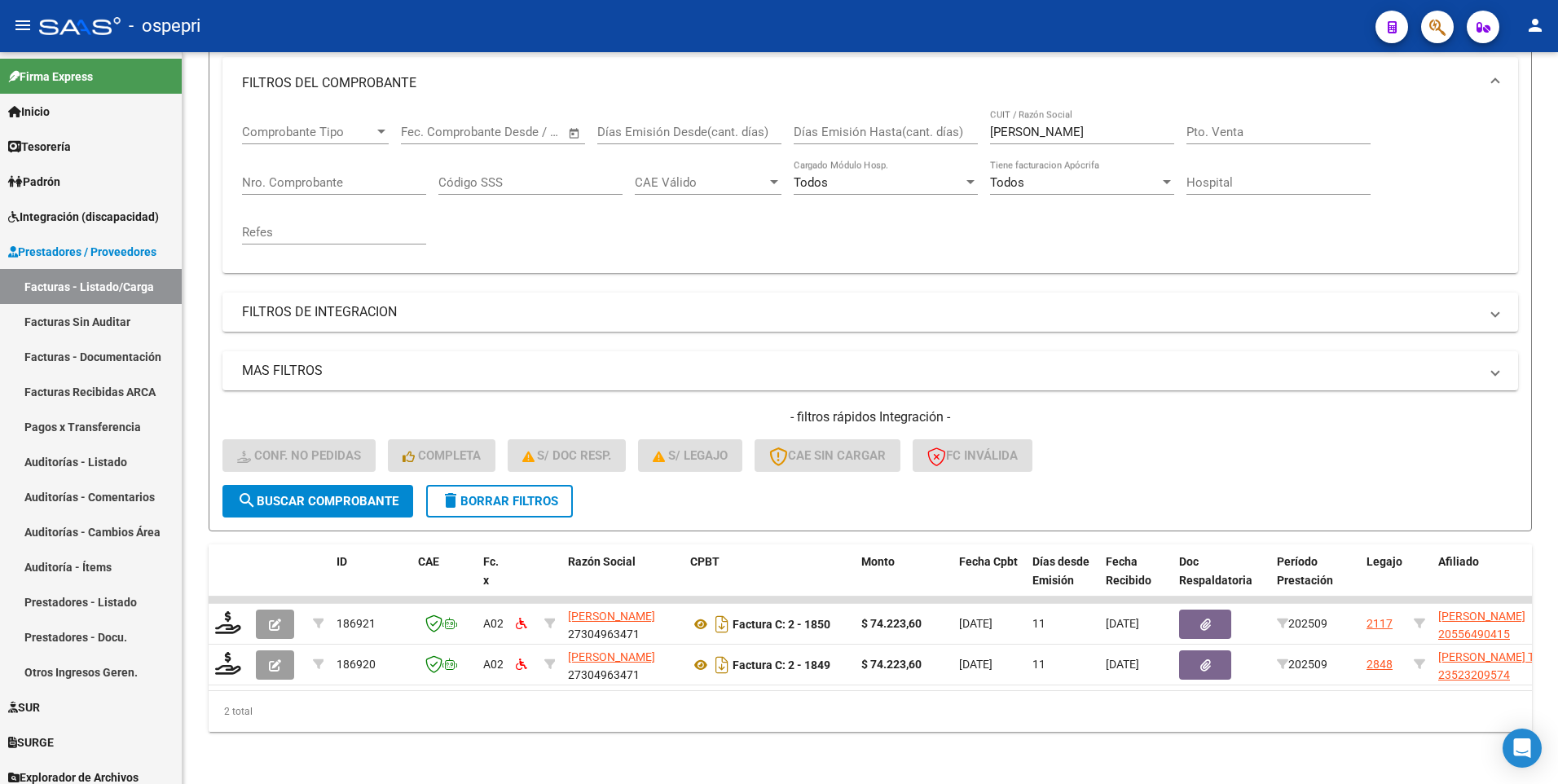
scroll to position [233, 0]
click at [320, 448] on span "search Buscar Comprobante" at bounding box center [317, 501] width 161 height 15
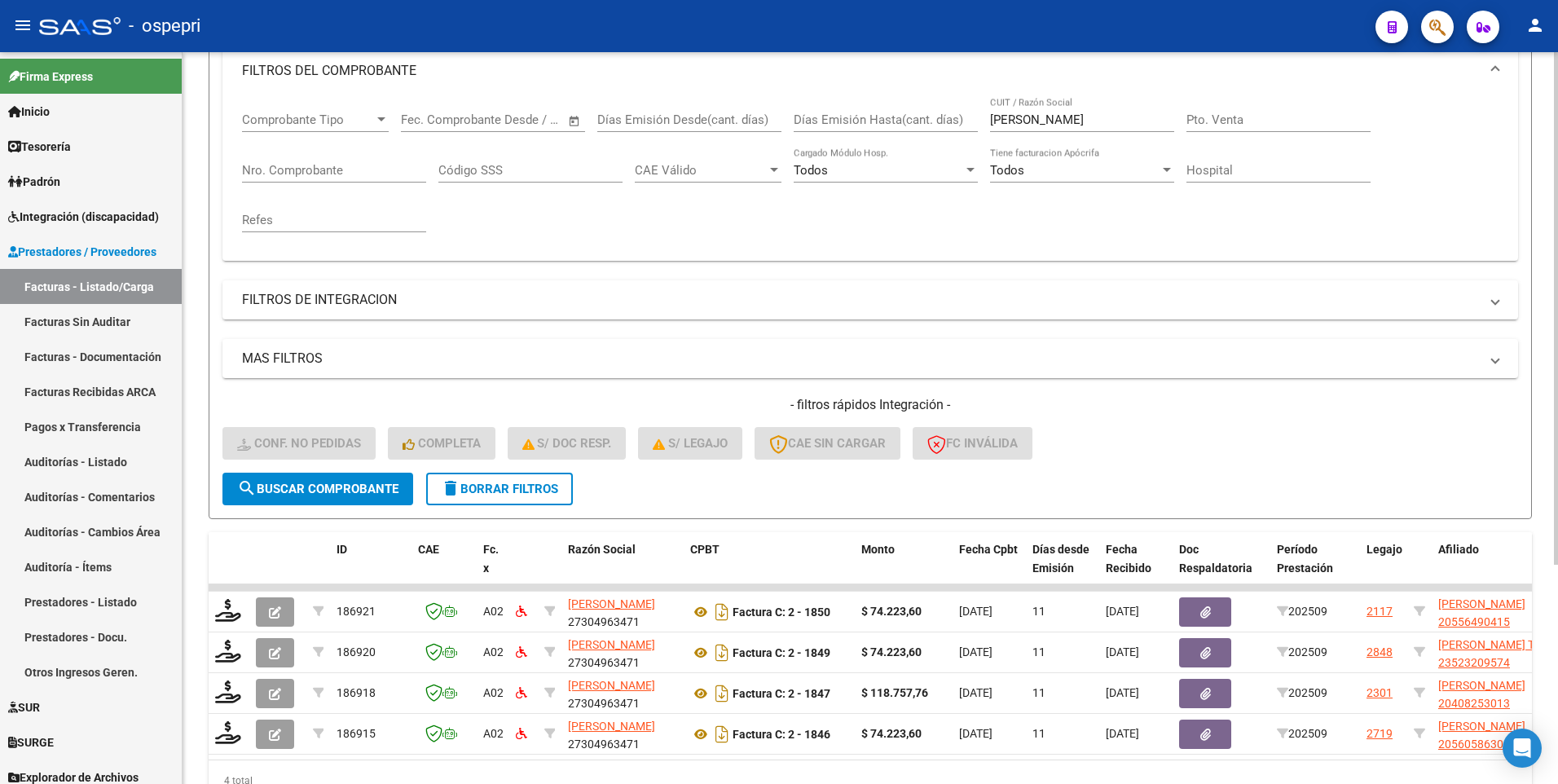
click at [352, 448] on span "search Buscar Comprobante" at bounding box center [317, 489] width 161 height 15
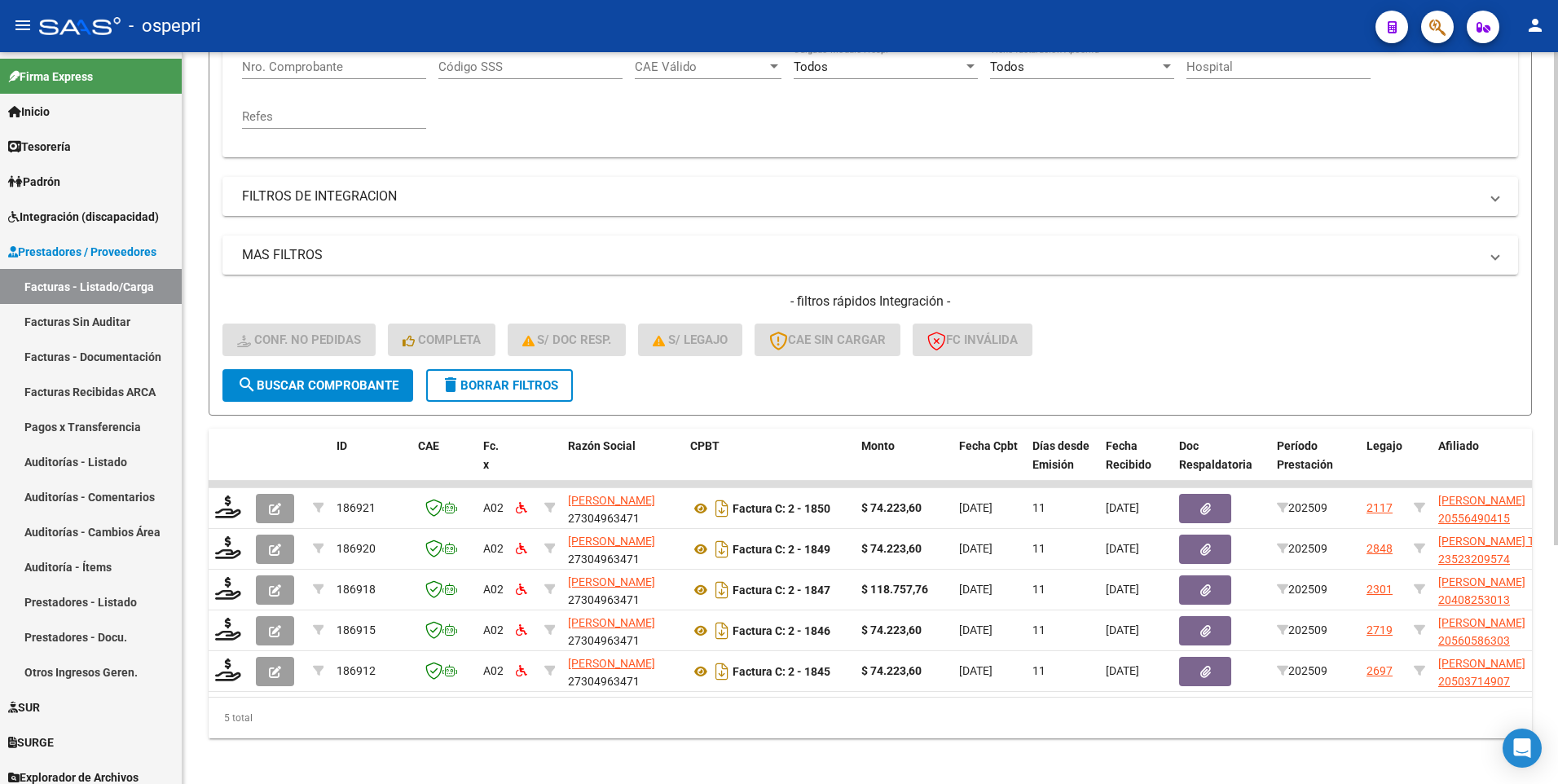
scroll to position [355, 0]
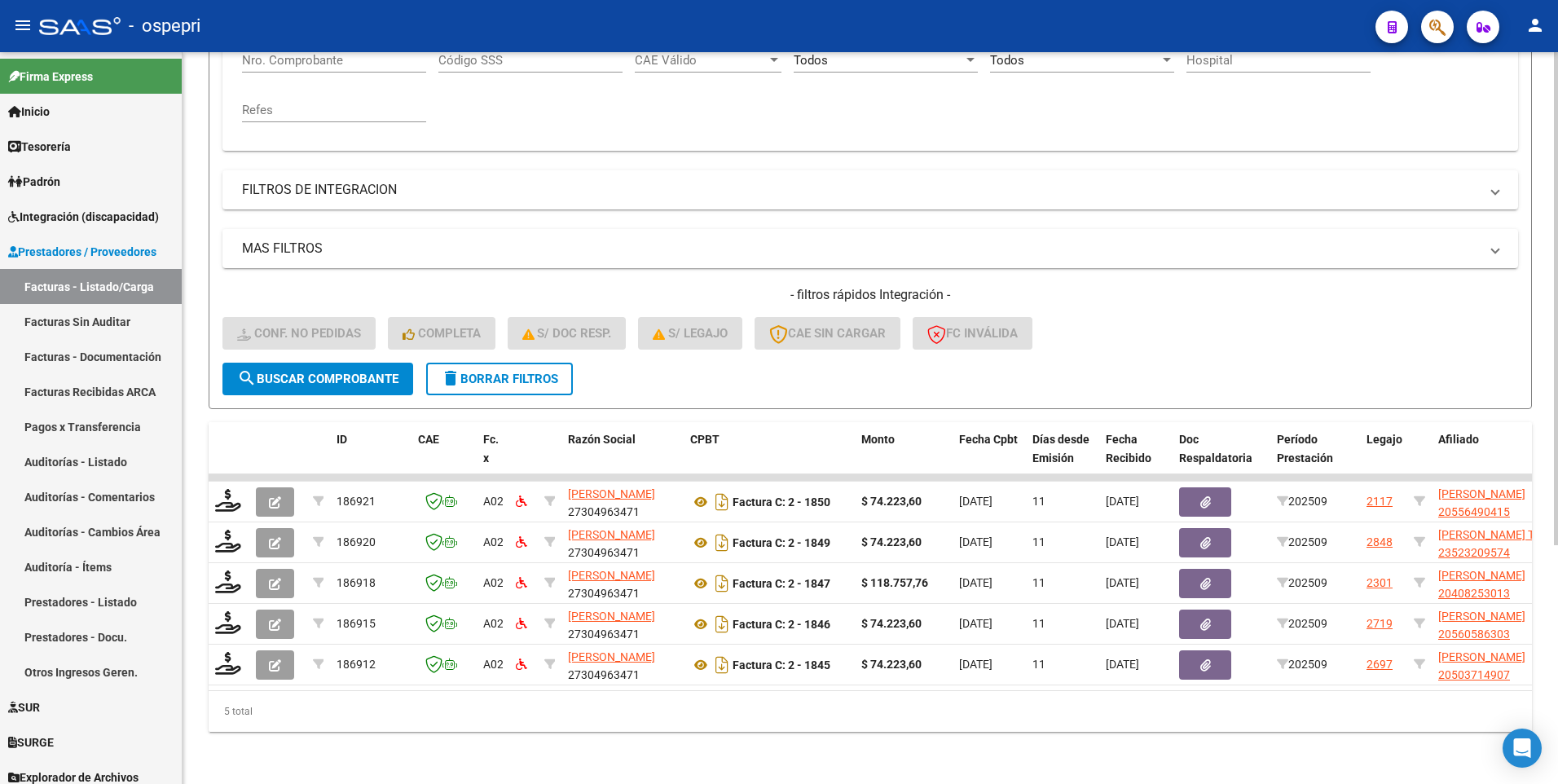
click at [355, 372] on span "search Buscar Comprobante" at bounding box center [317, 379] width 161 height 15
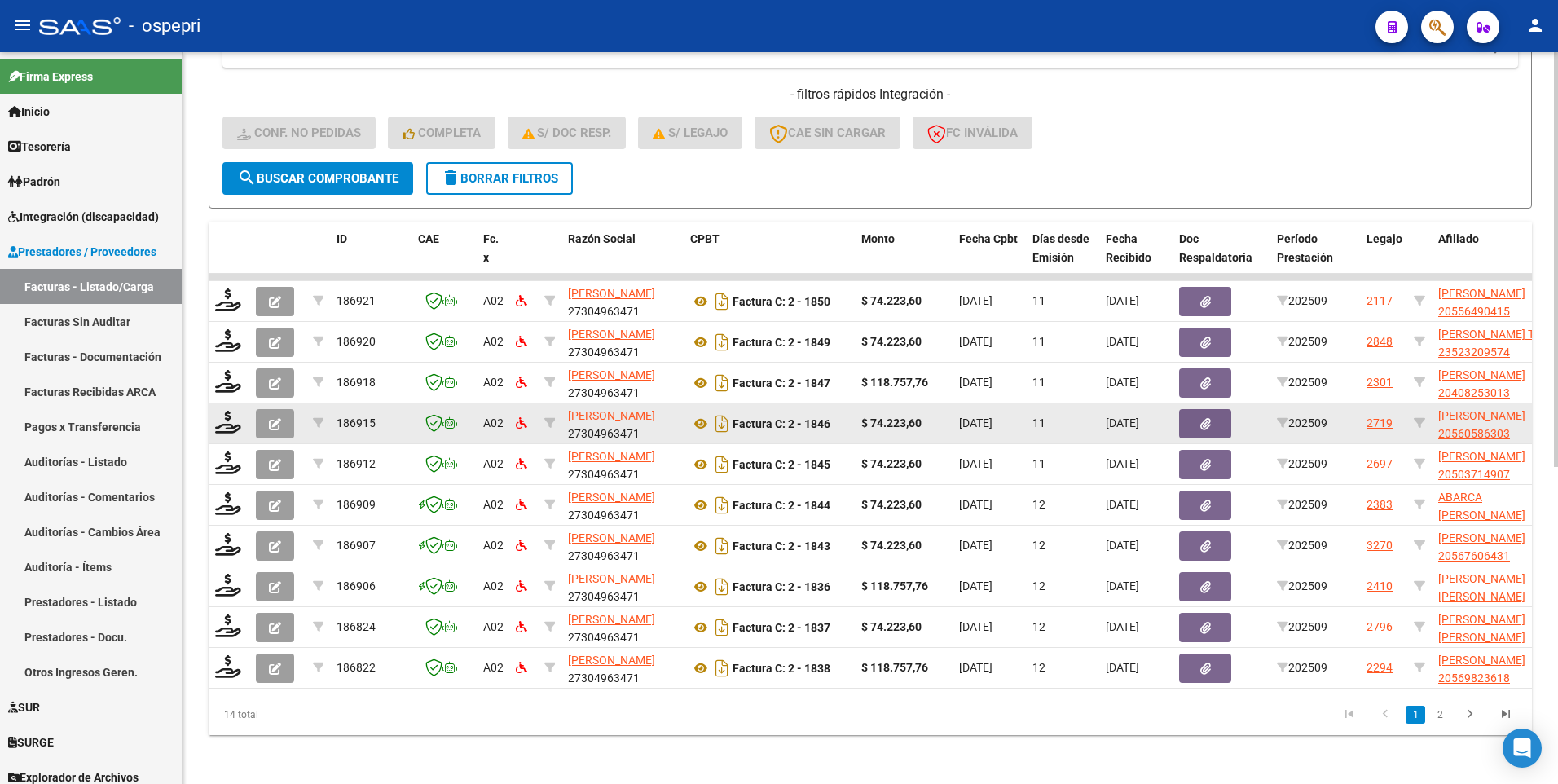
scroll to position [558, 0]
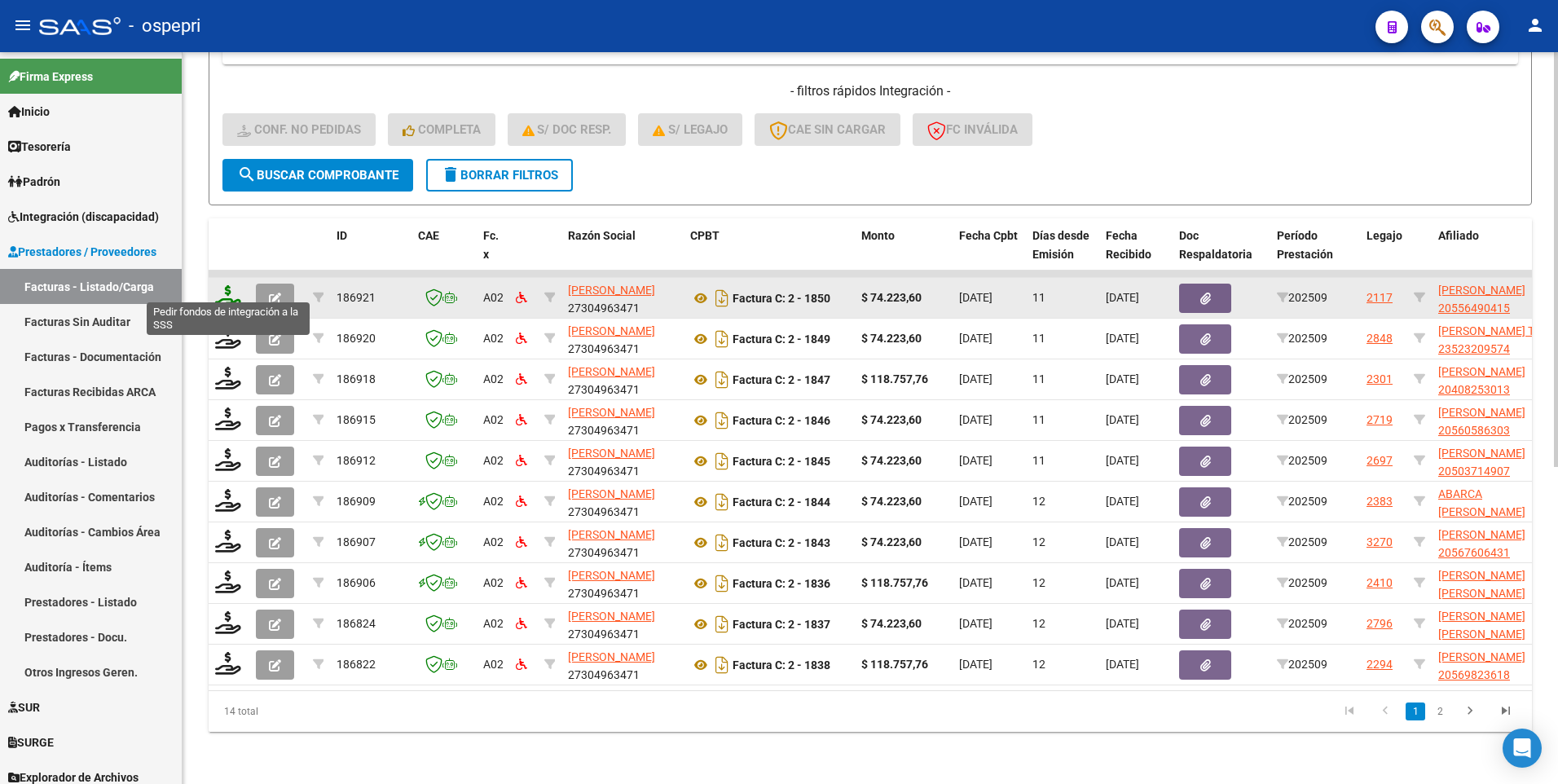
click at [231, 288] on icon at bounding box center [228, 296] width 26 height 23
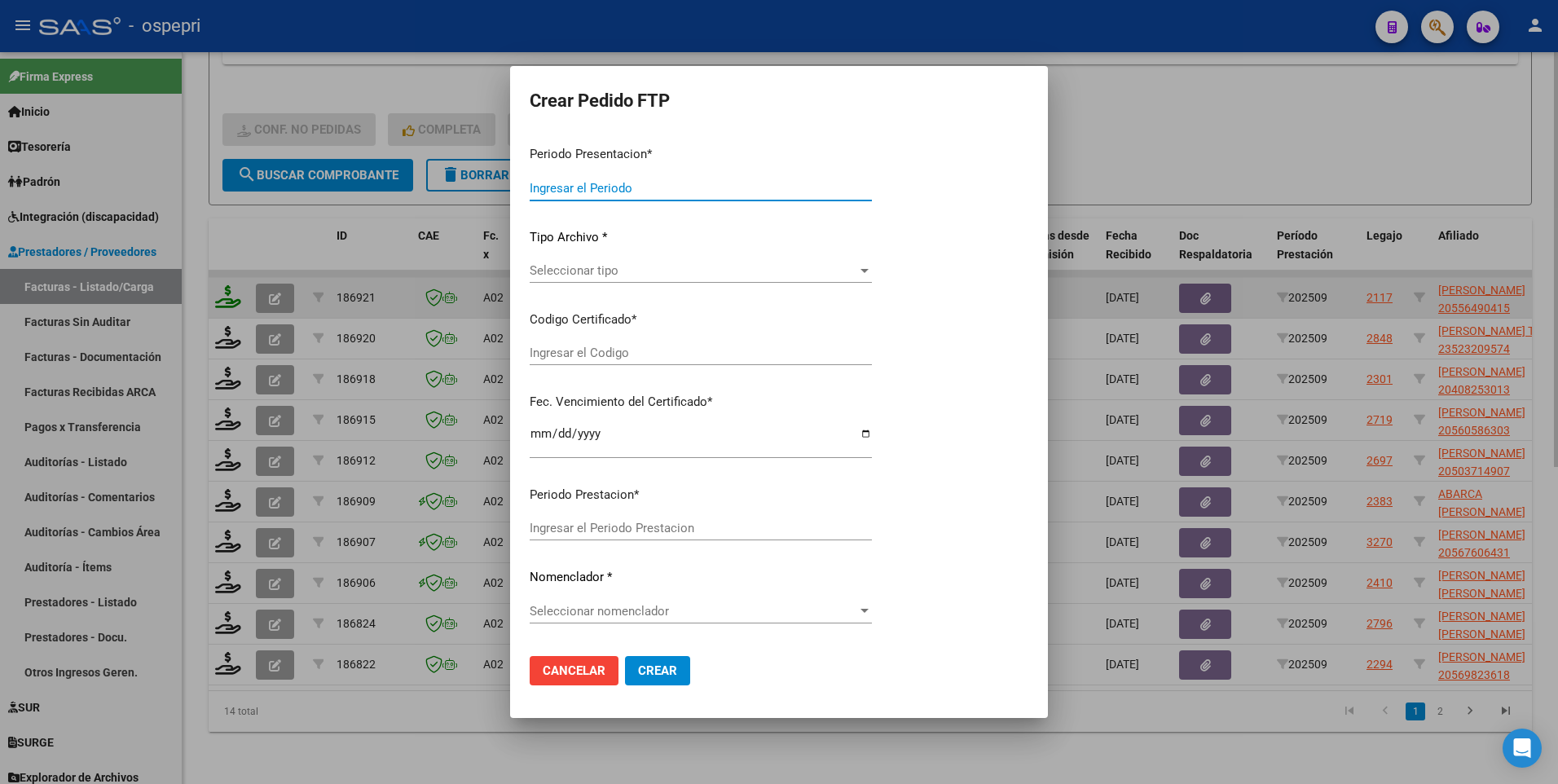
type input "202509"
type input "$ 74.223,60"
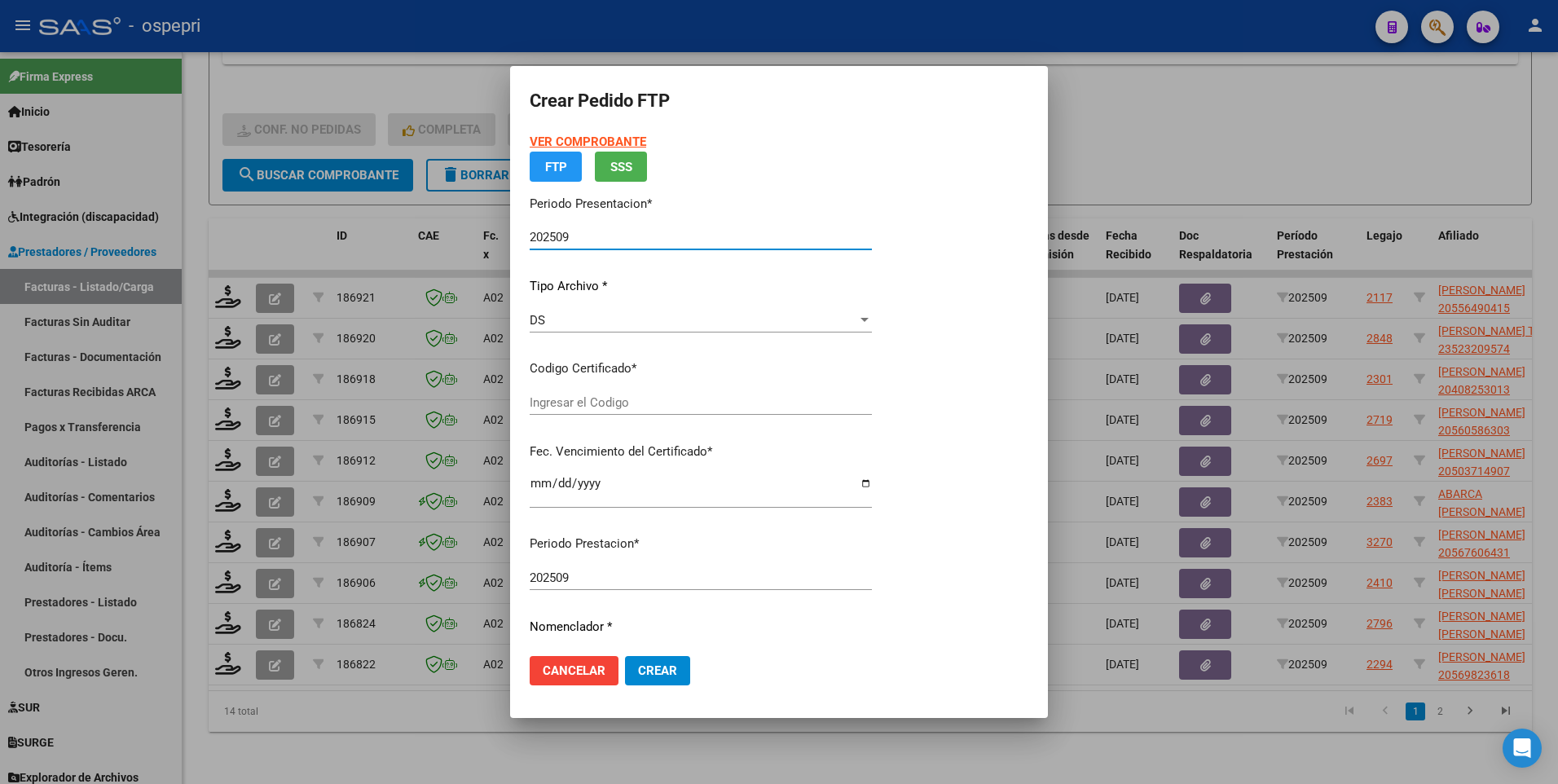
type input "20556490415"
type input "2026-08-14"
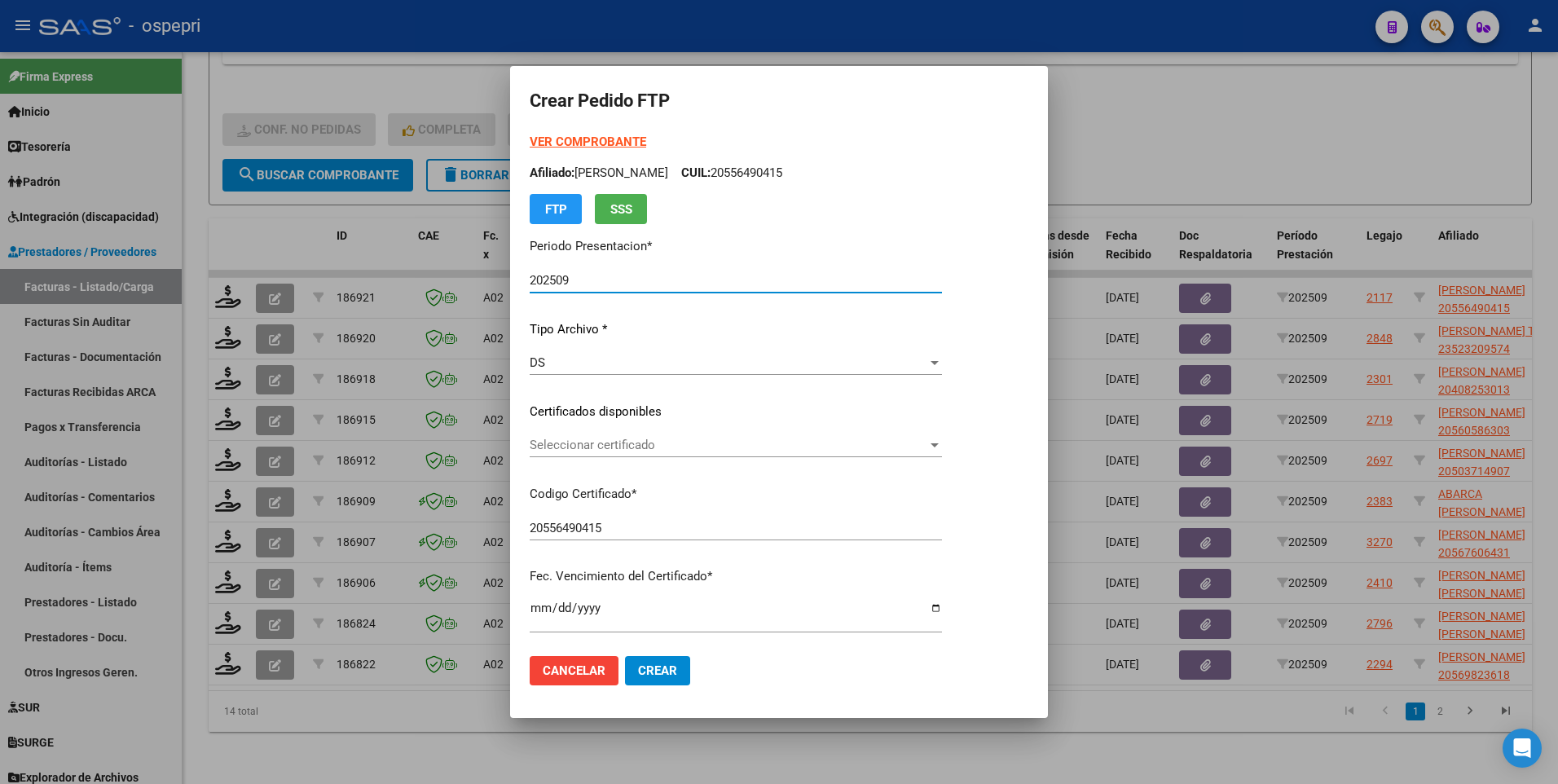
click at [939, 445] on div at bounding box center [935, 445] width 8 height 4
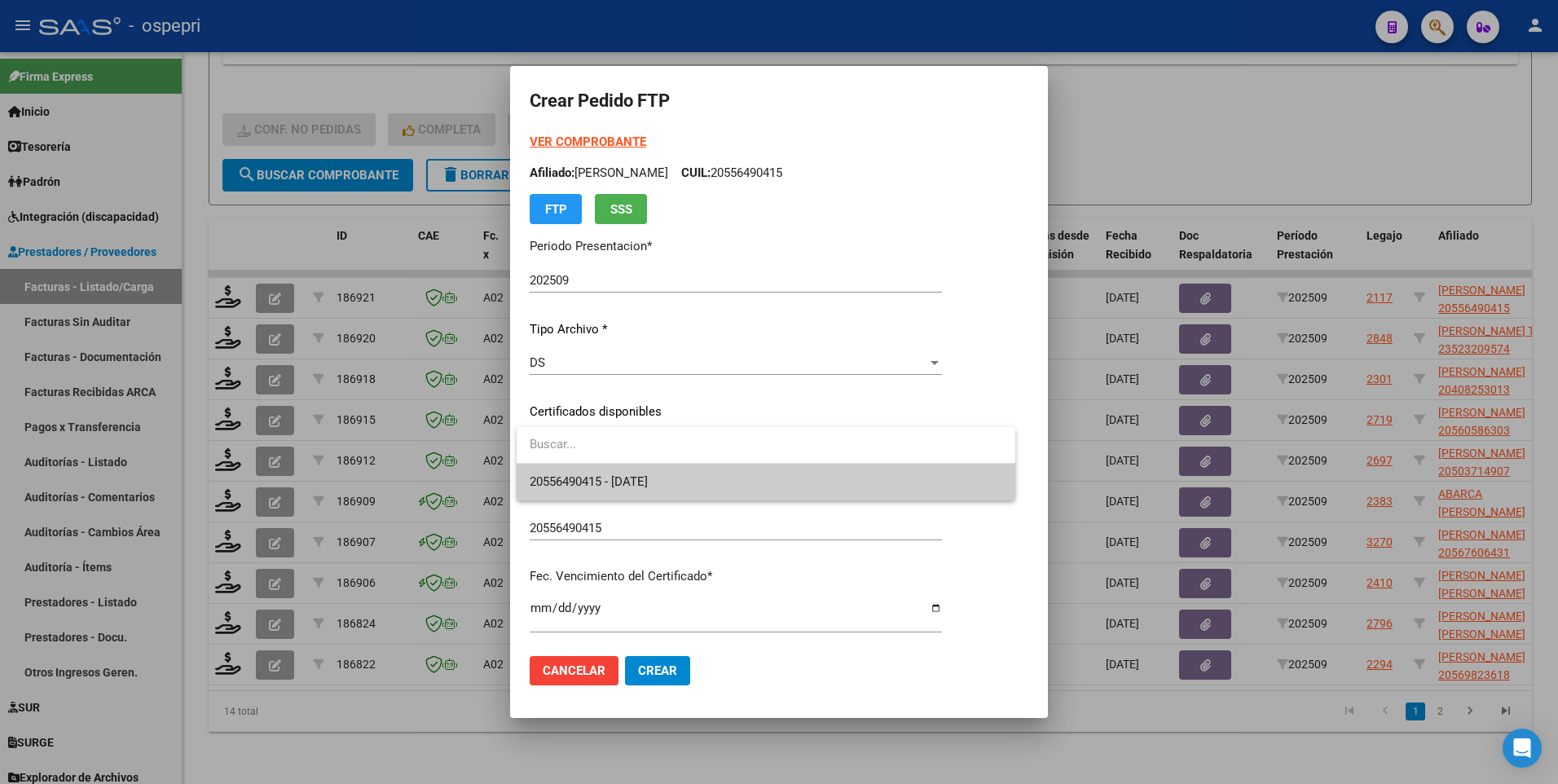
click at [897, 448] on span "20556490415 - 2026-08-14" at bounding box center [766, 482] width 473 height 37
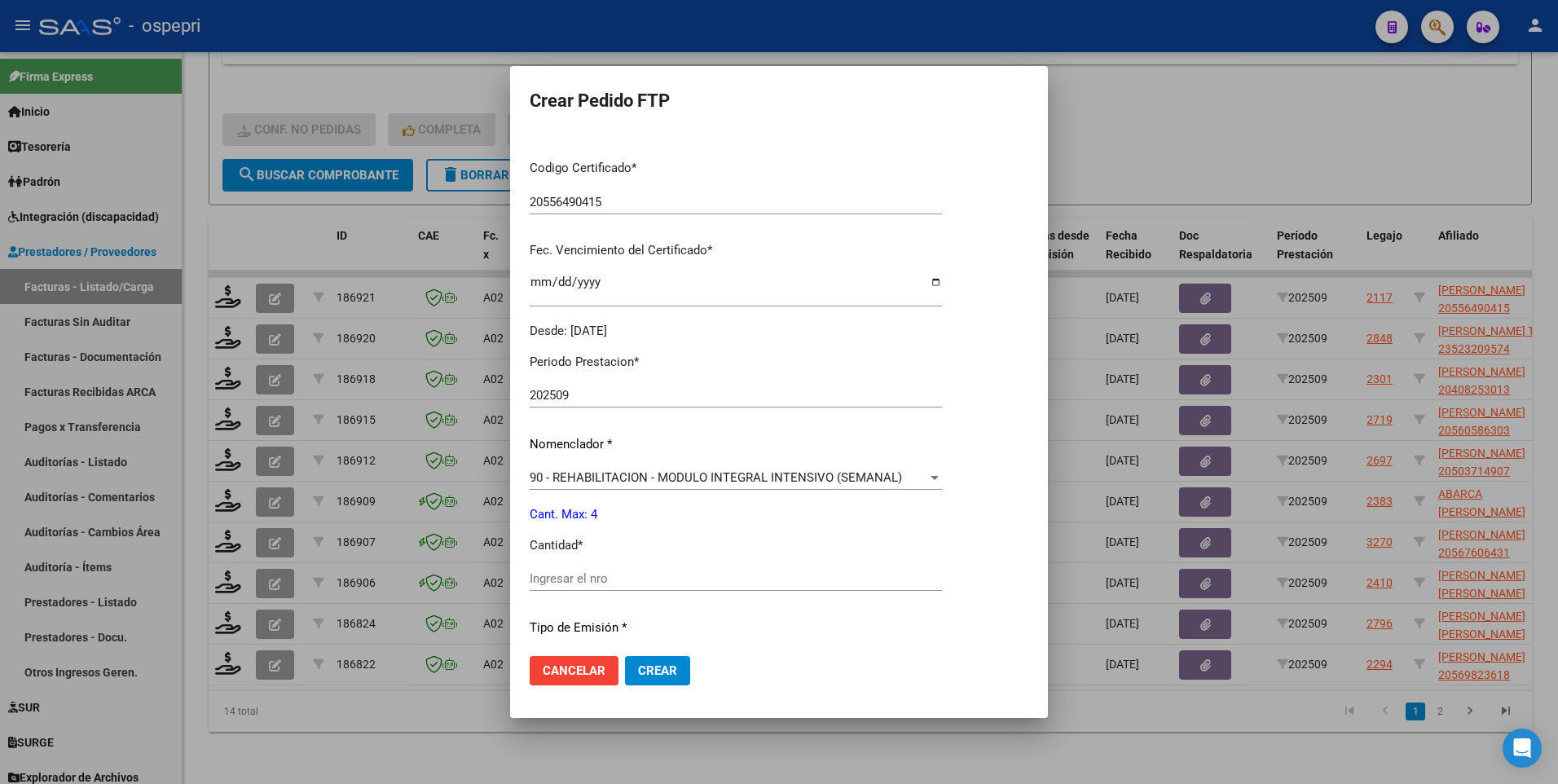
scroll to position [407, 0]
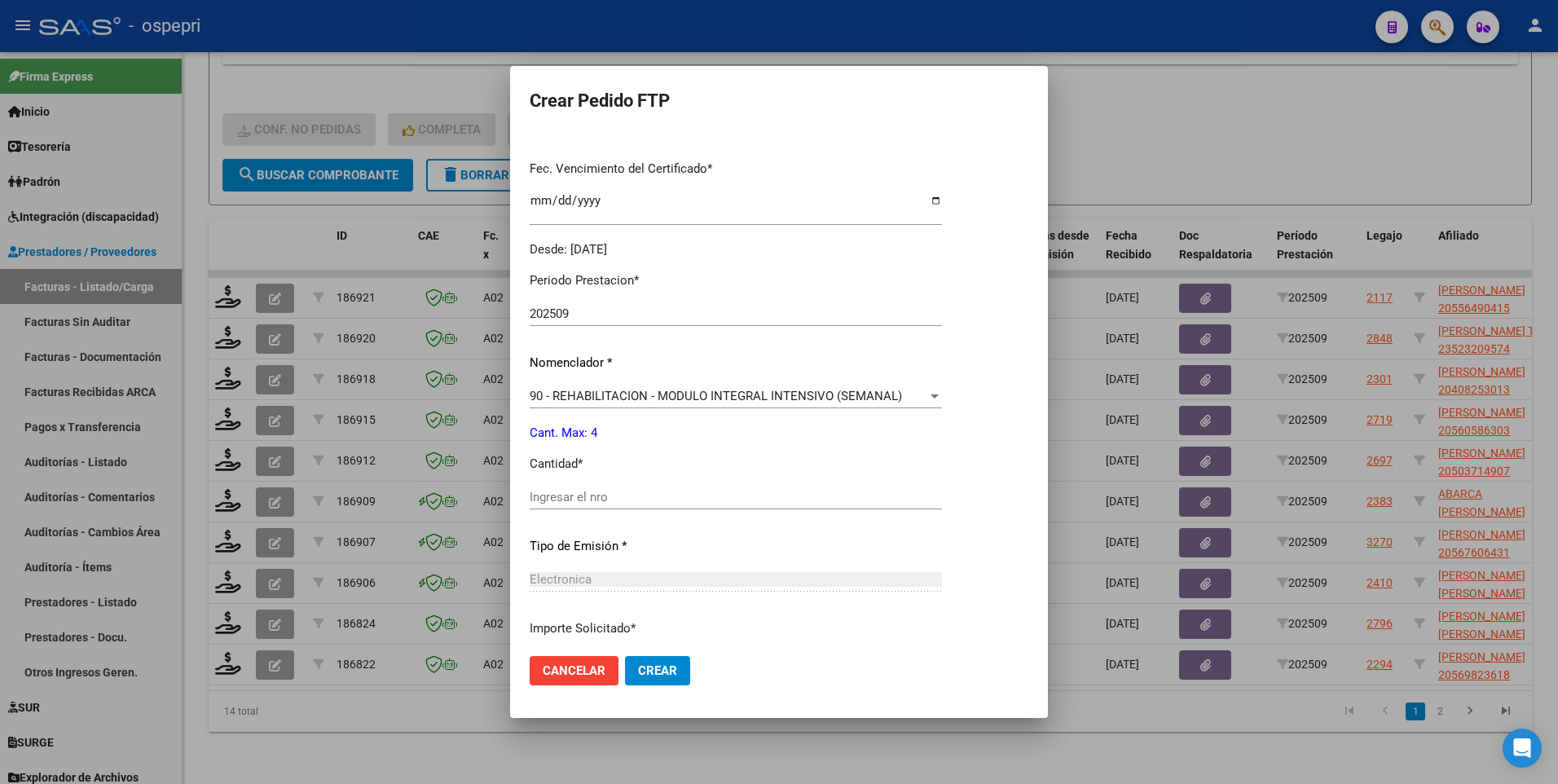
click at [574, 448] on input "Ingresar el nro" at bounding box center [735, 497] width 413 height 15
type input "4"
click at [648, 448] on span "Crear" at bounding box center [657, 671] width 39 height 15
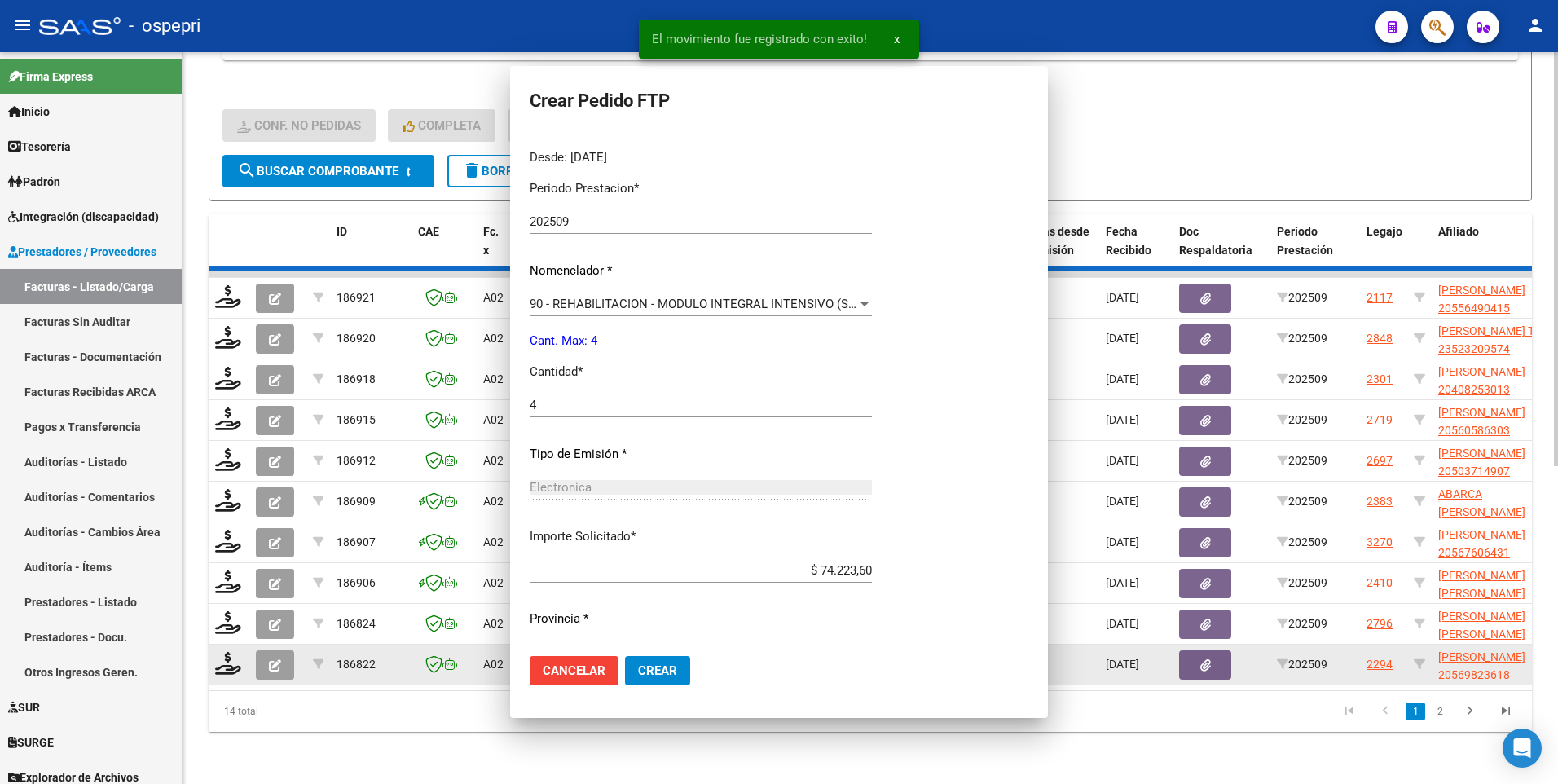
scroll to position [0, 0]
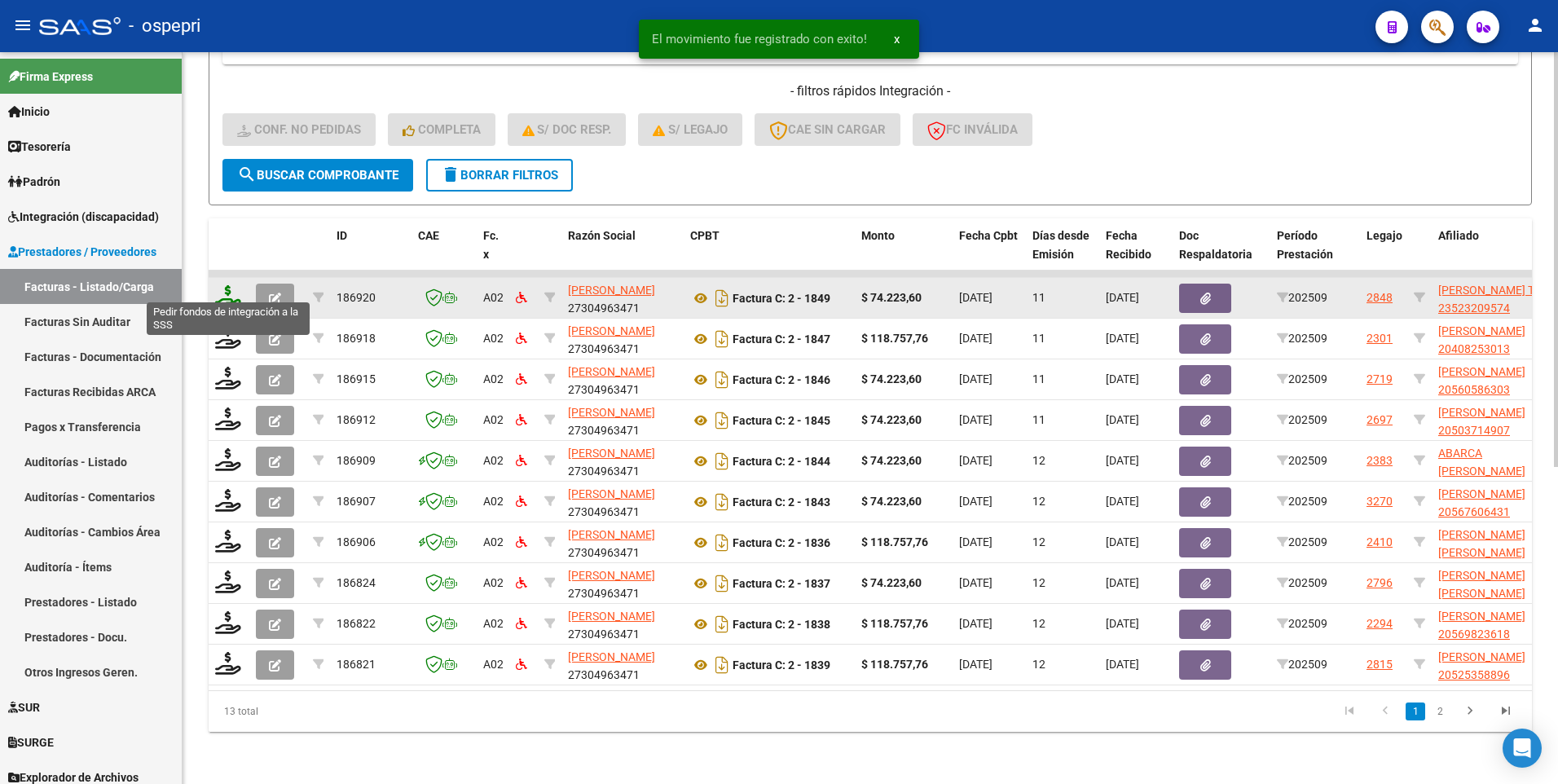
click at [233, 290] on icon at bounding box center [228, 296] width 26 height 23
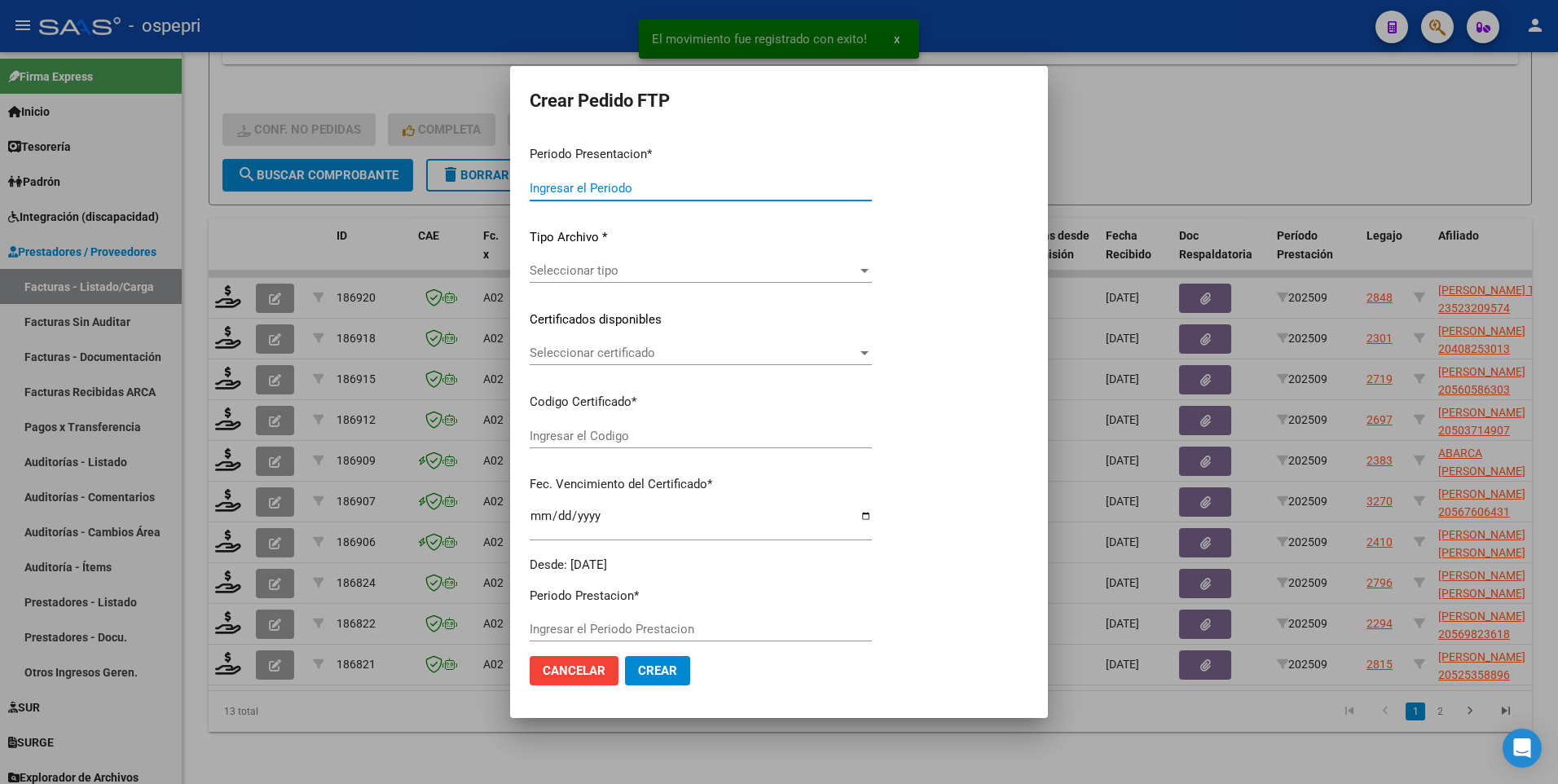
type input "202509"
type input "$ 74.223,60"
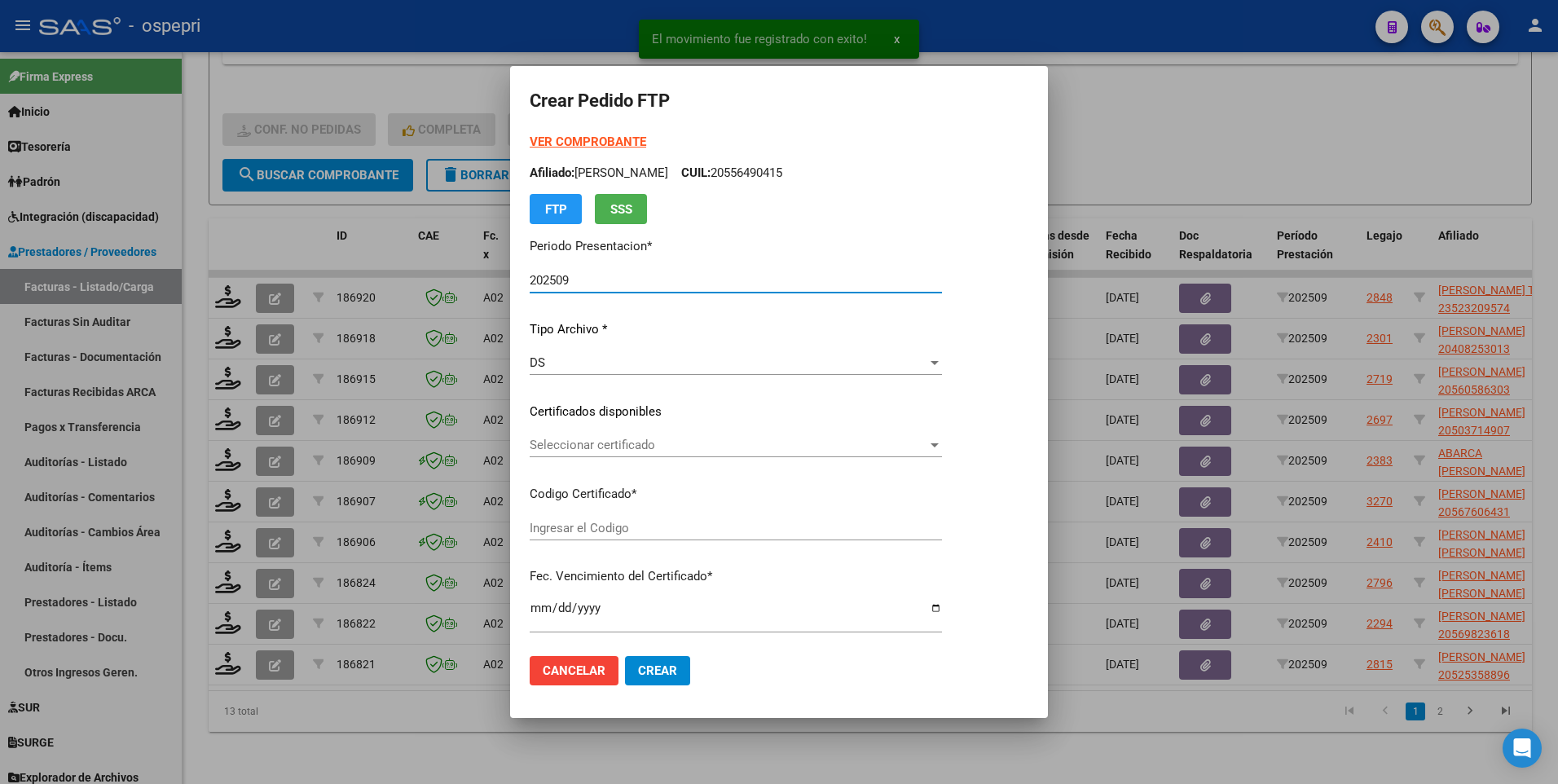
type input "2352320957-4"
type input "2026-06-01"
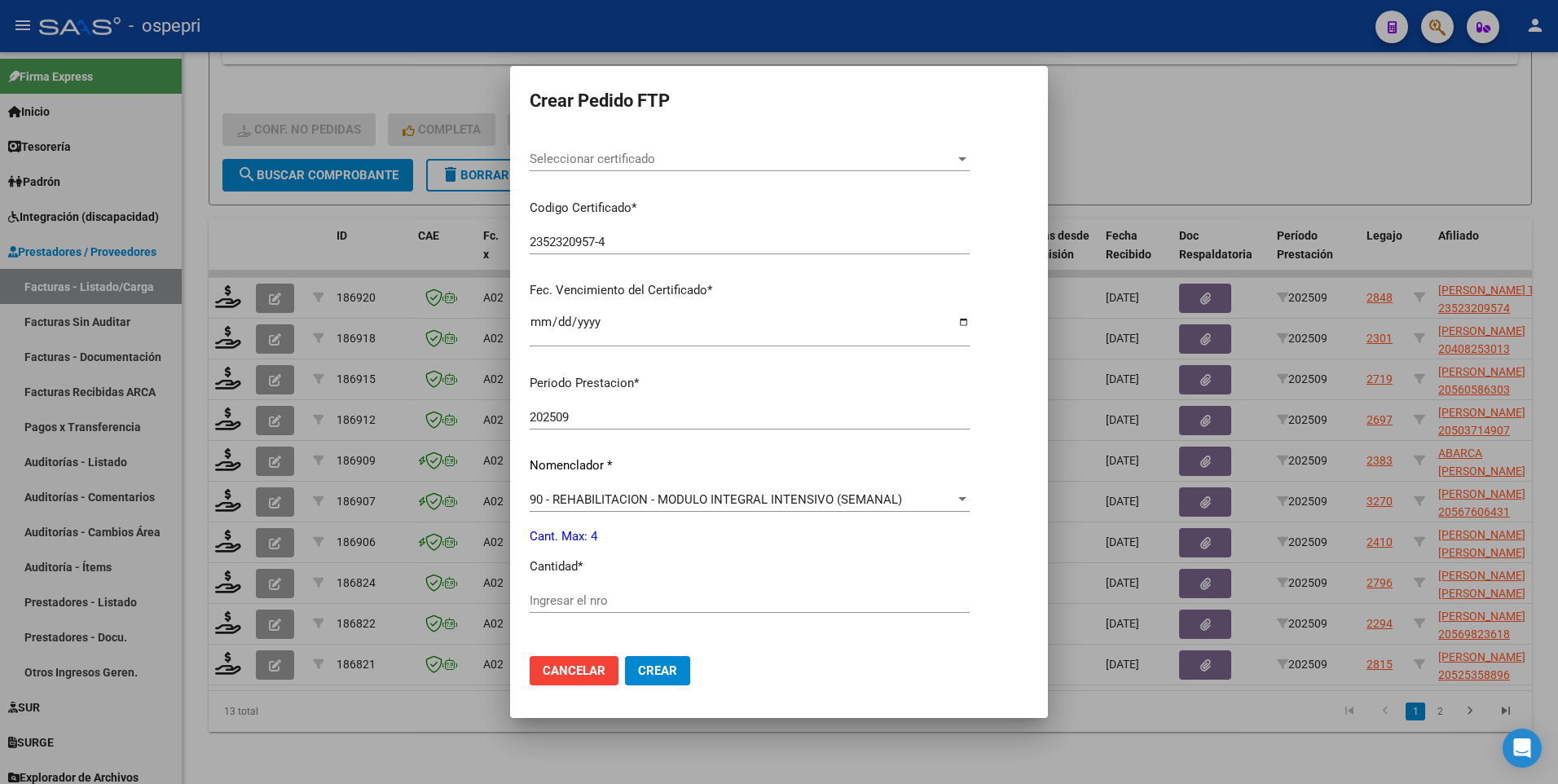
scroll to position [325, 0]
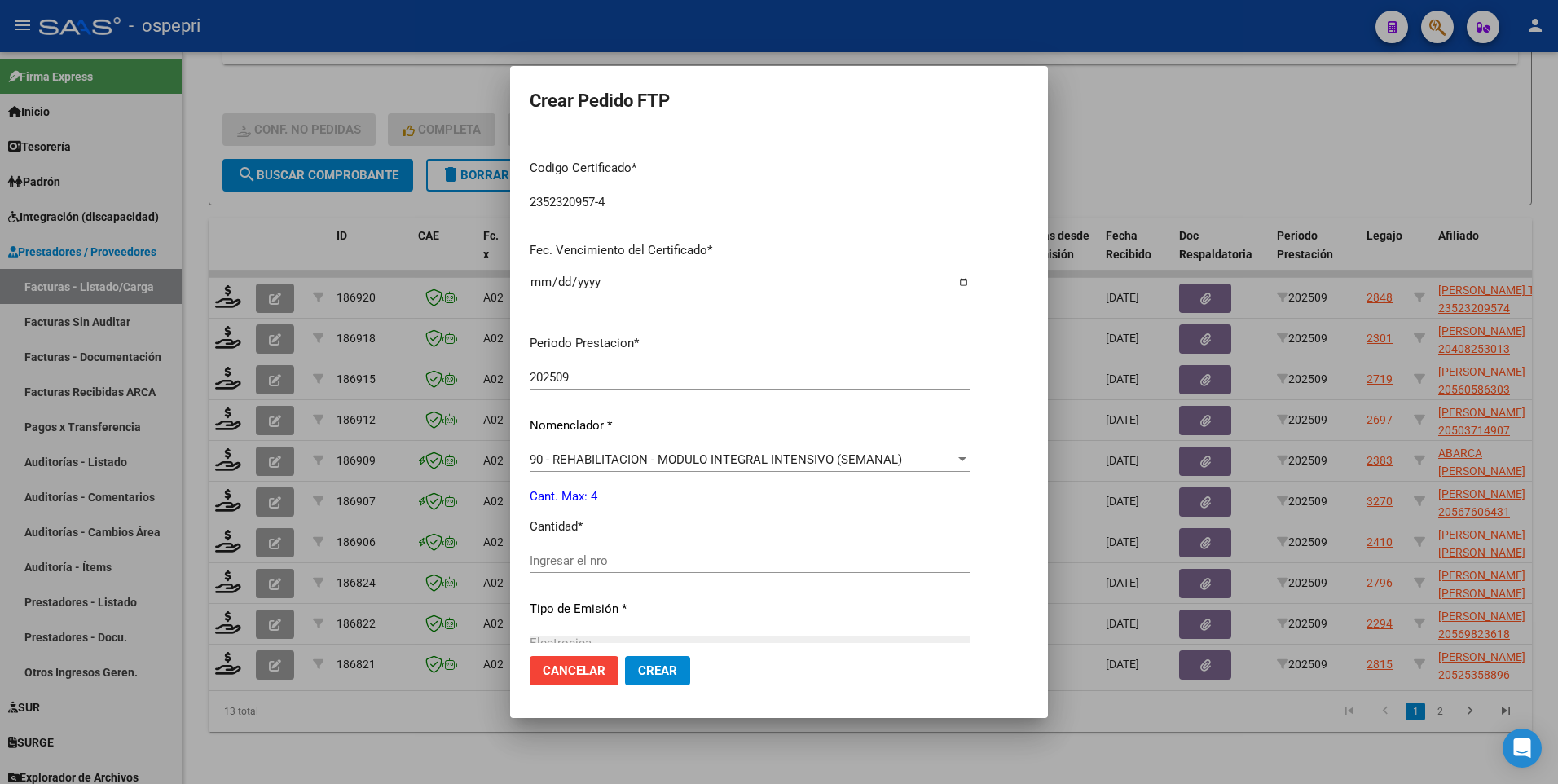
click at [622, 448] on input "Ingresar el nro" at bounding box center [750, 561] width 440 height 15
type input "4"
click at [634, 448] on button "Crear" at bounding box center [658, 670] width 65 height 29
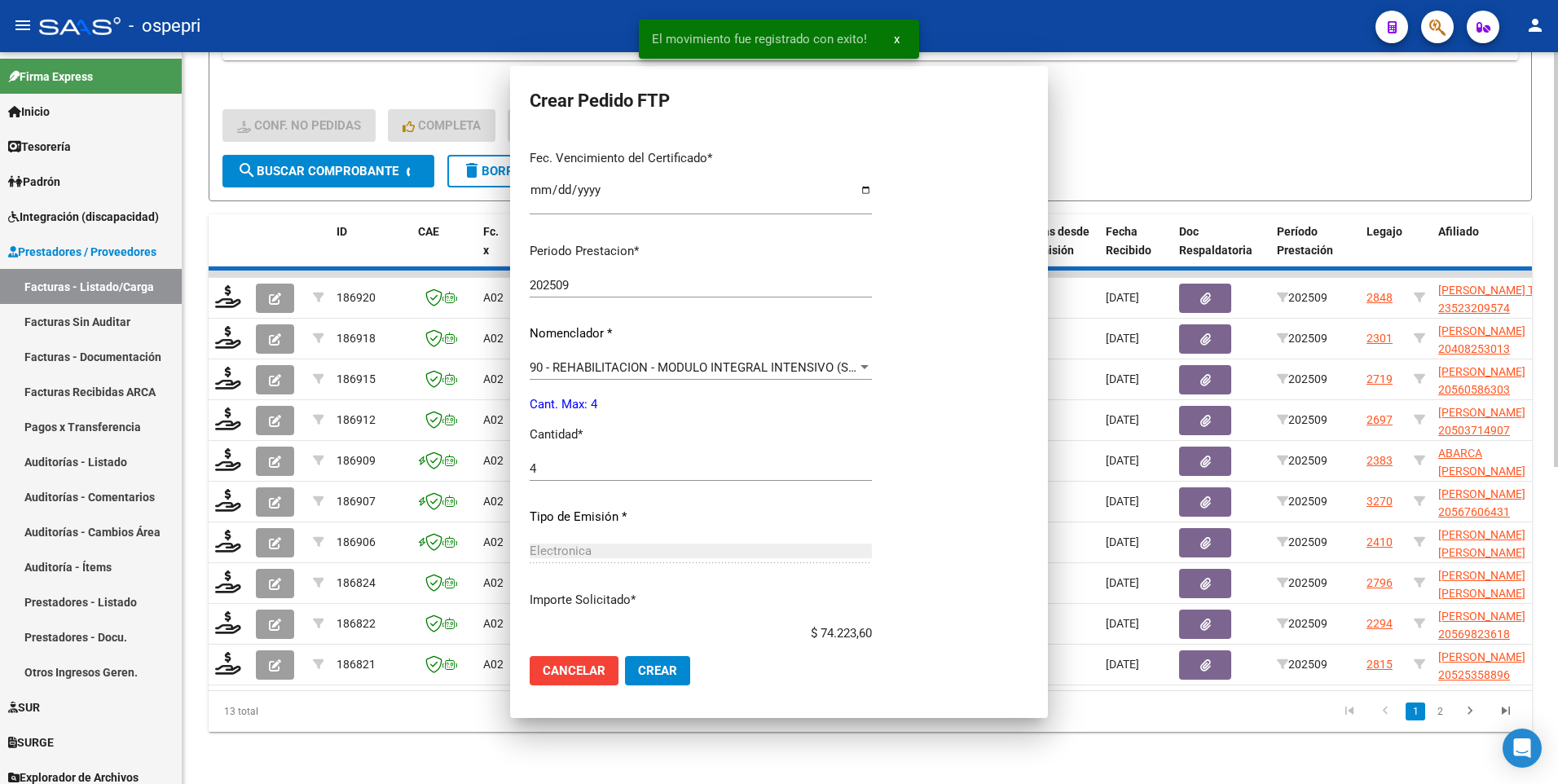
scroll to position [338, 0]
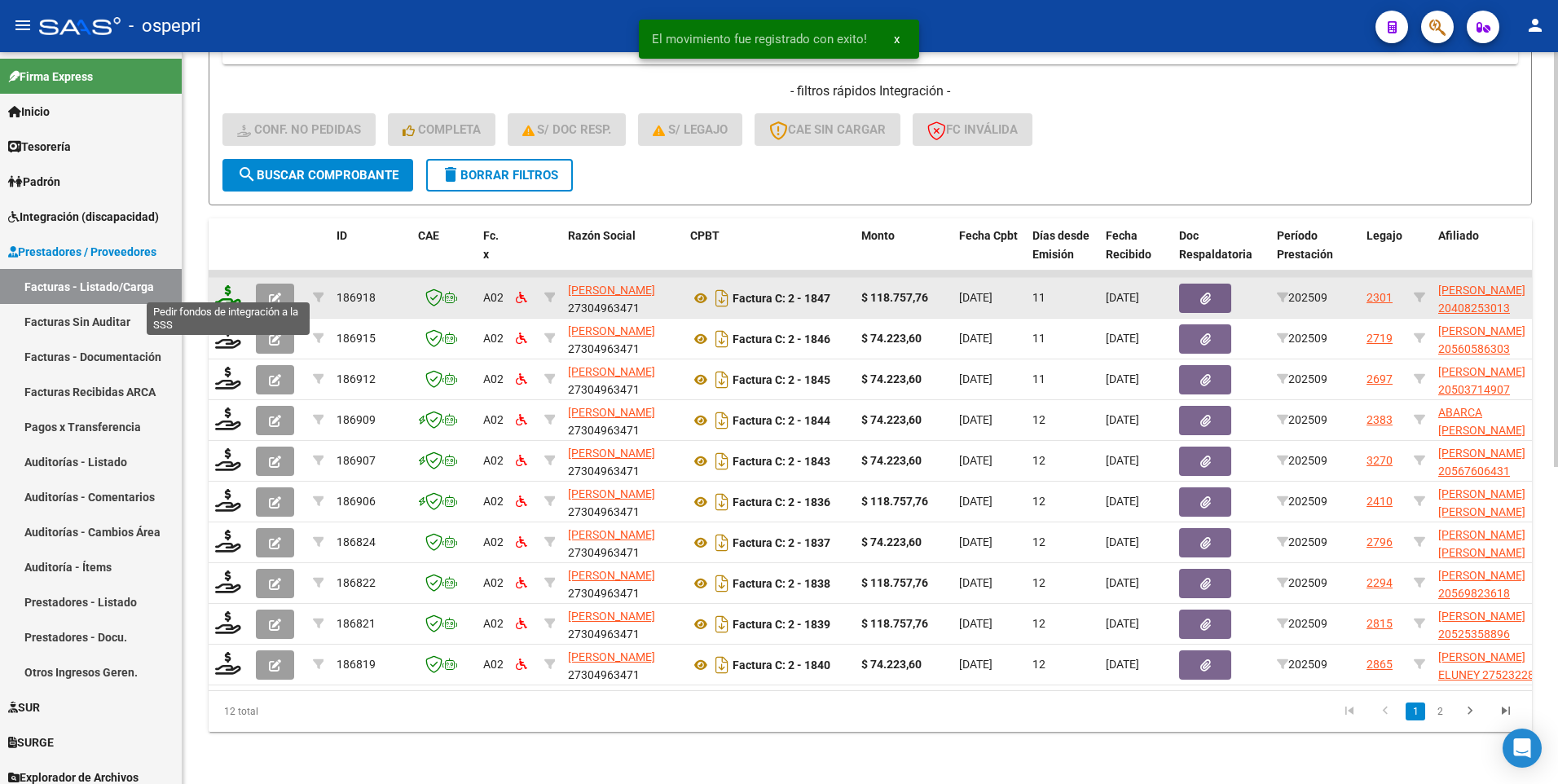
click at [231, 290] on icon at bounding box center [228, 296] width 26 height 23
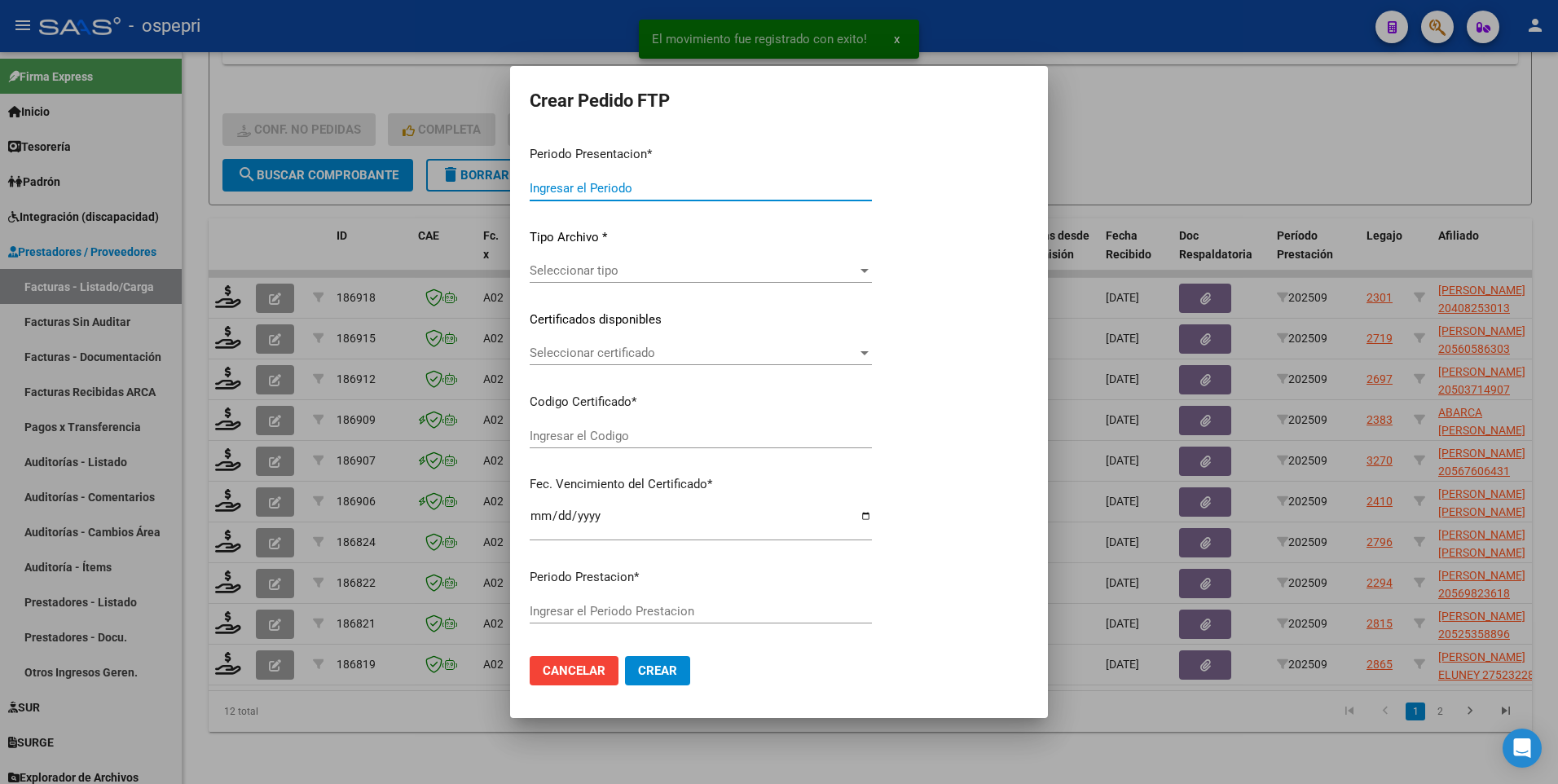
type input "202509"
type input "$ 118.757,76"
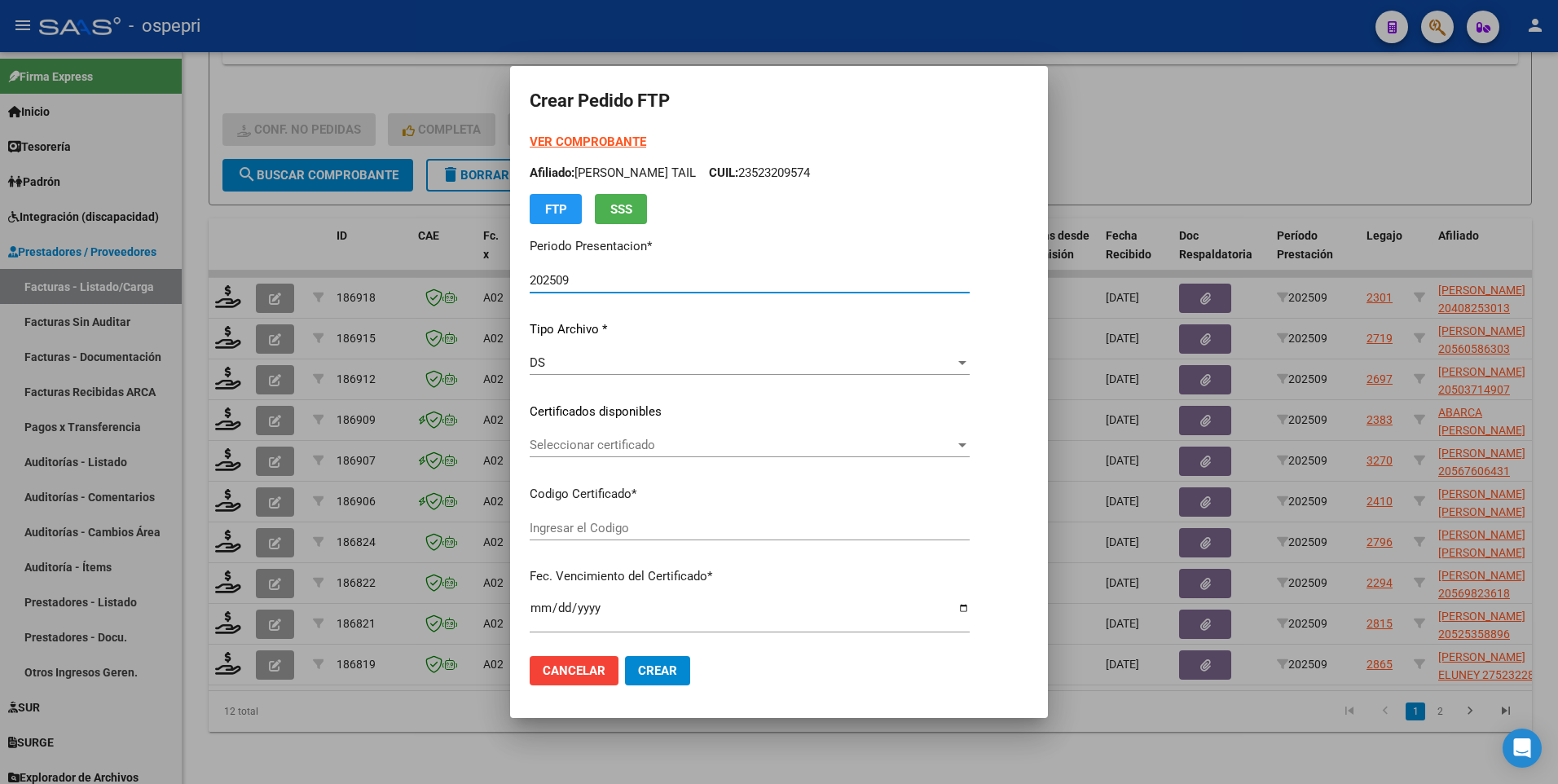
type input "2040825301-3"
type input "2025-12-09"
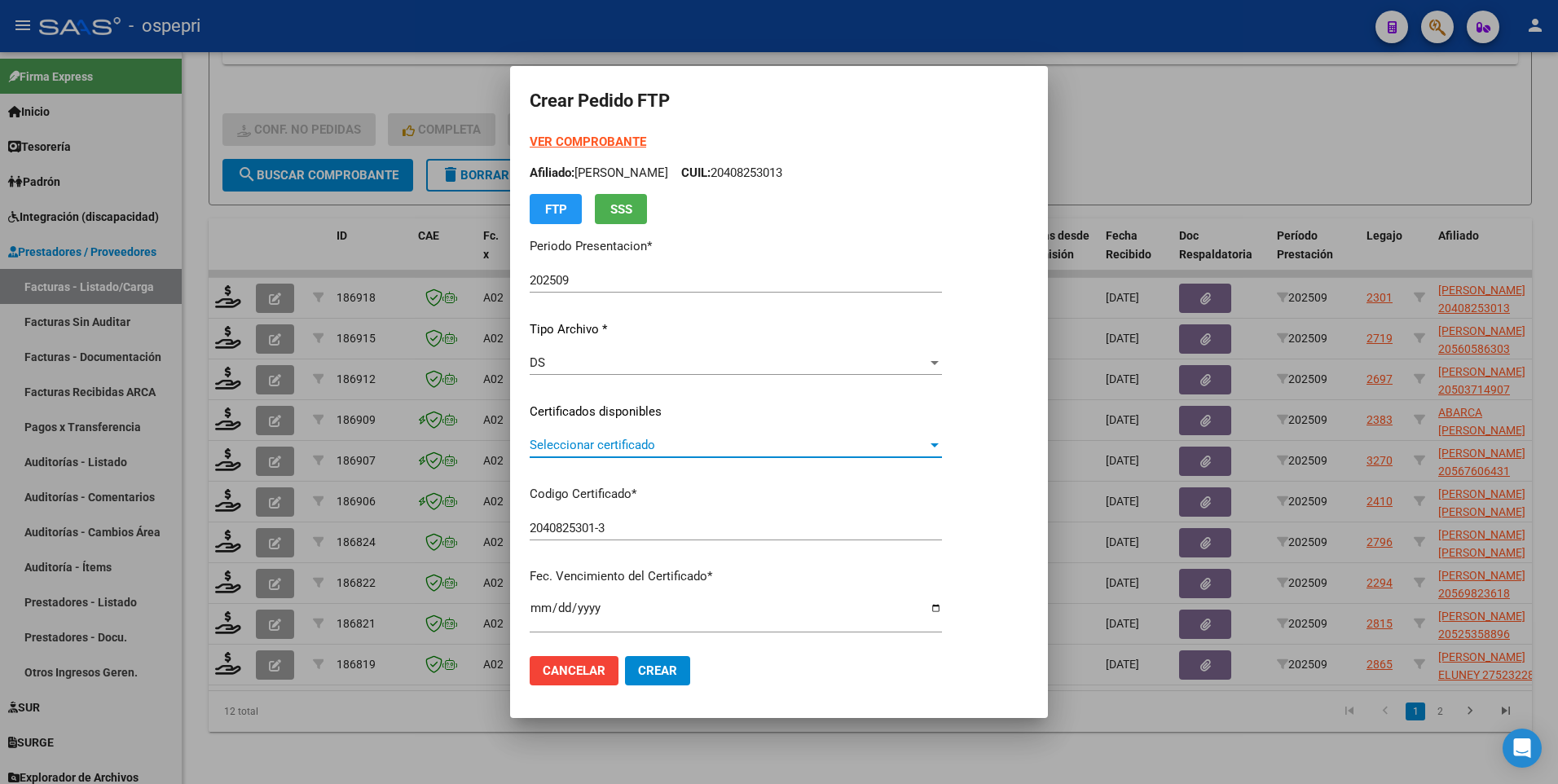
click at [942, 448] on div at bounding box center [935, 445] width 15 height 13
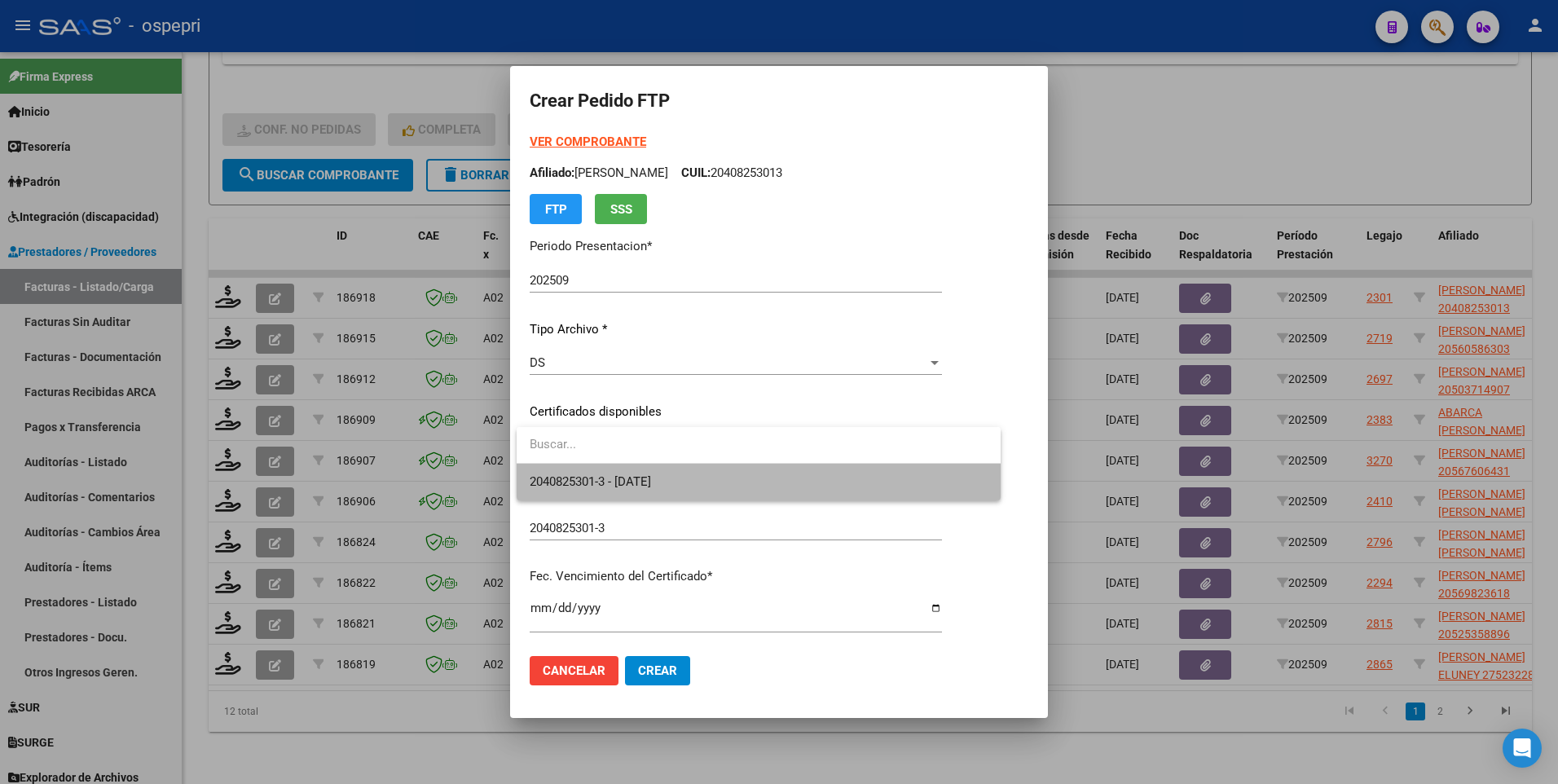
click at [925, 448] on span "2040825301-3 - 2025-12-09" at bounding box center [758, 482] width 458 height 37
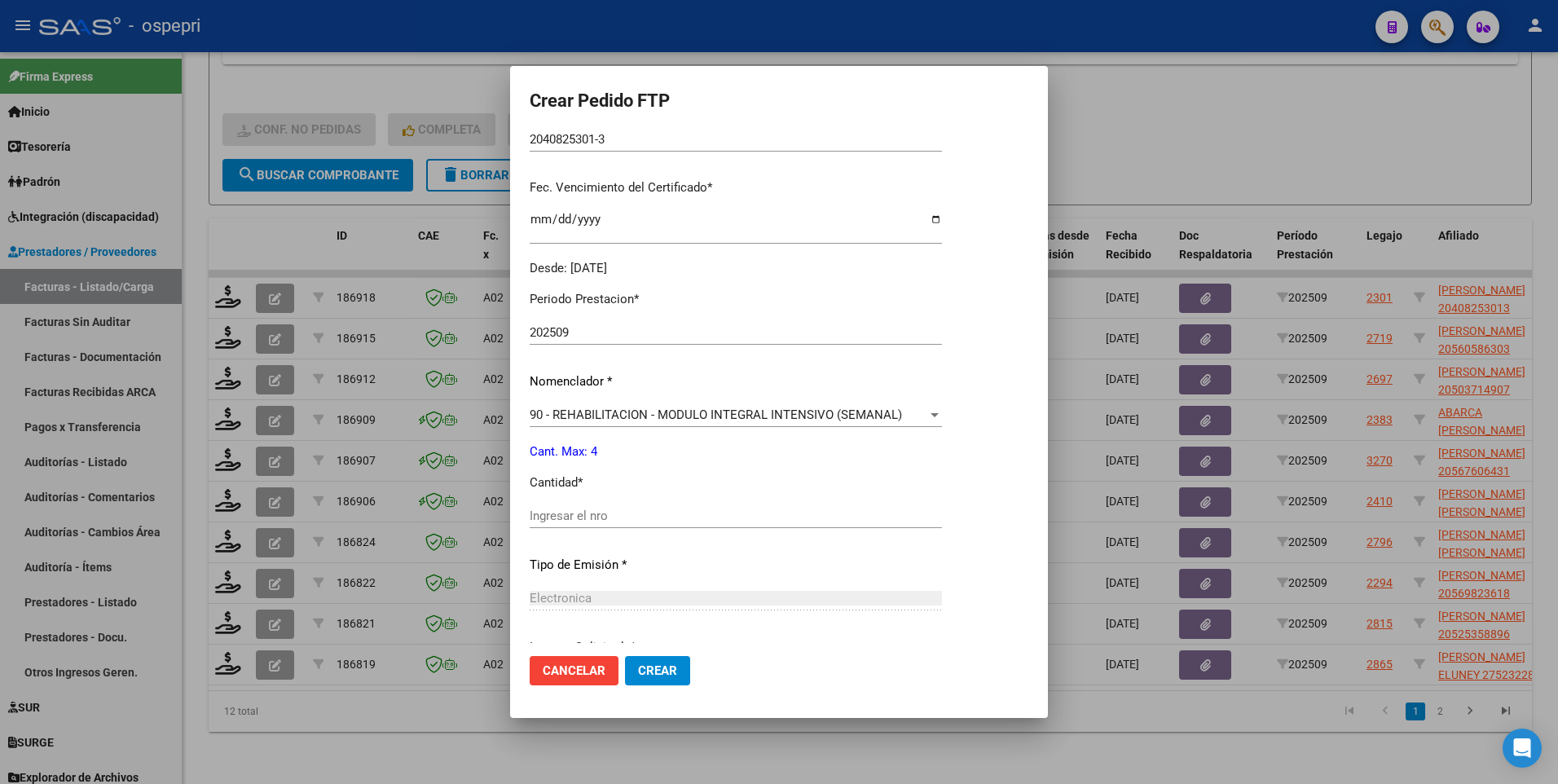
scroll to position [407, 0]
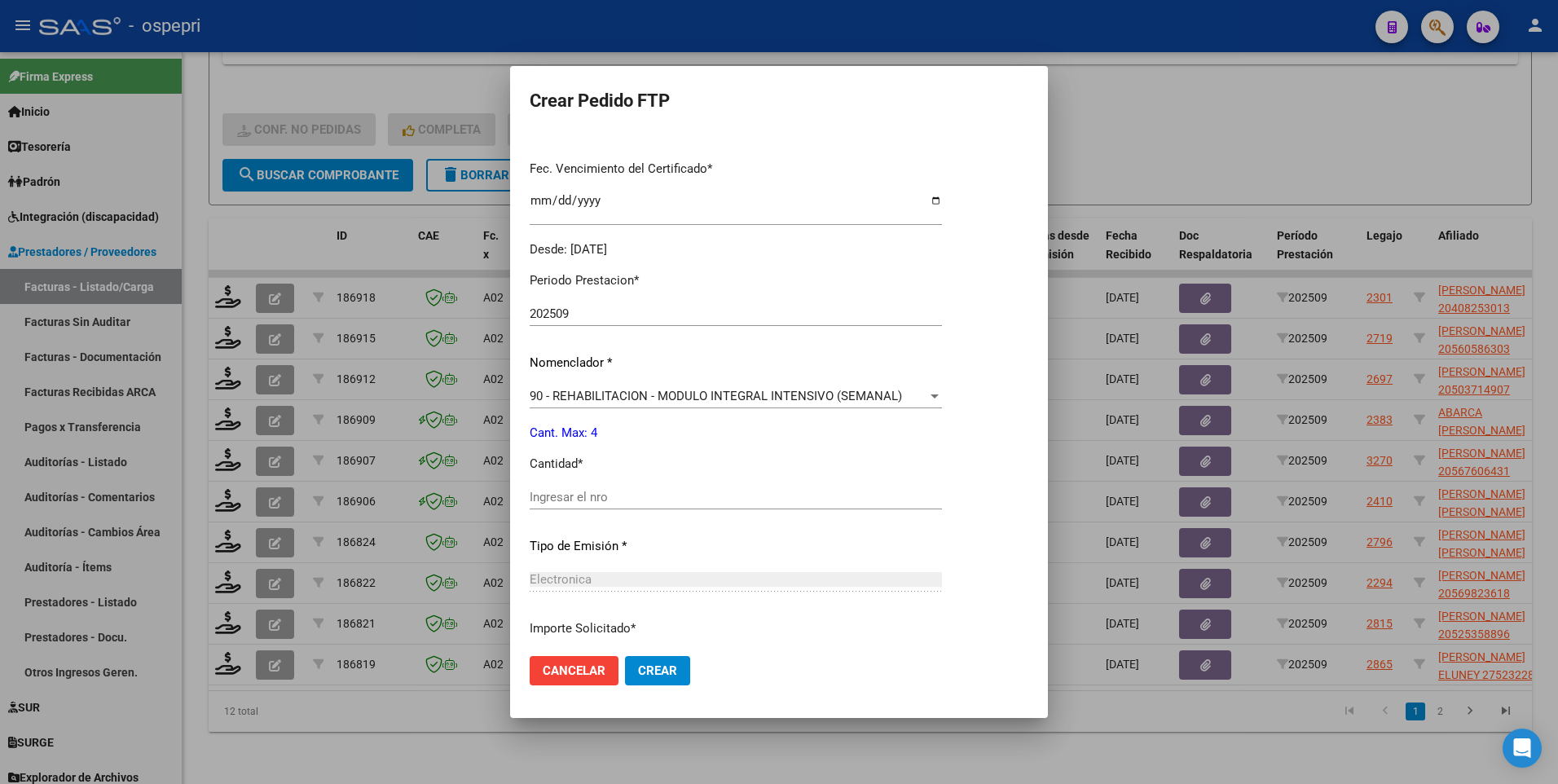
click at [689, 448] on input "Ingresar el nro" at bounding box center [735, 497] width 413 height 15
type input "4"
click at [661, 448] on button "Crear" at bounding box center [658, 670] width 65 height 29
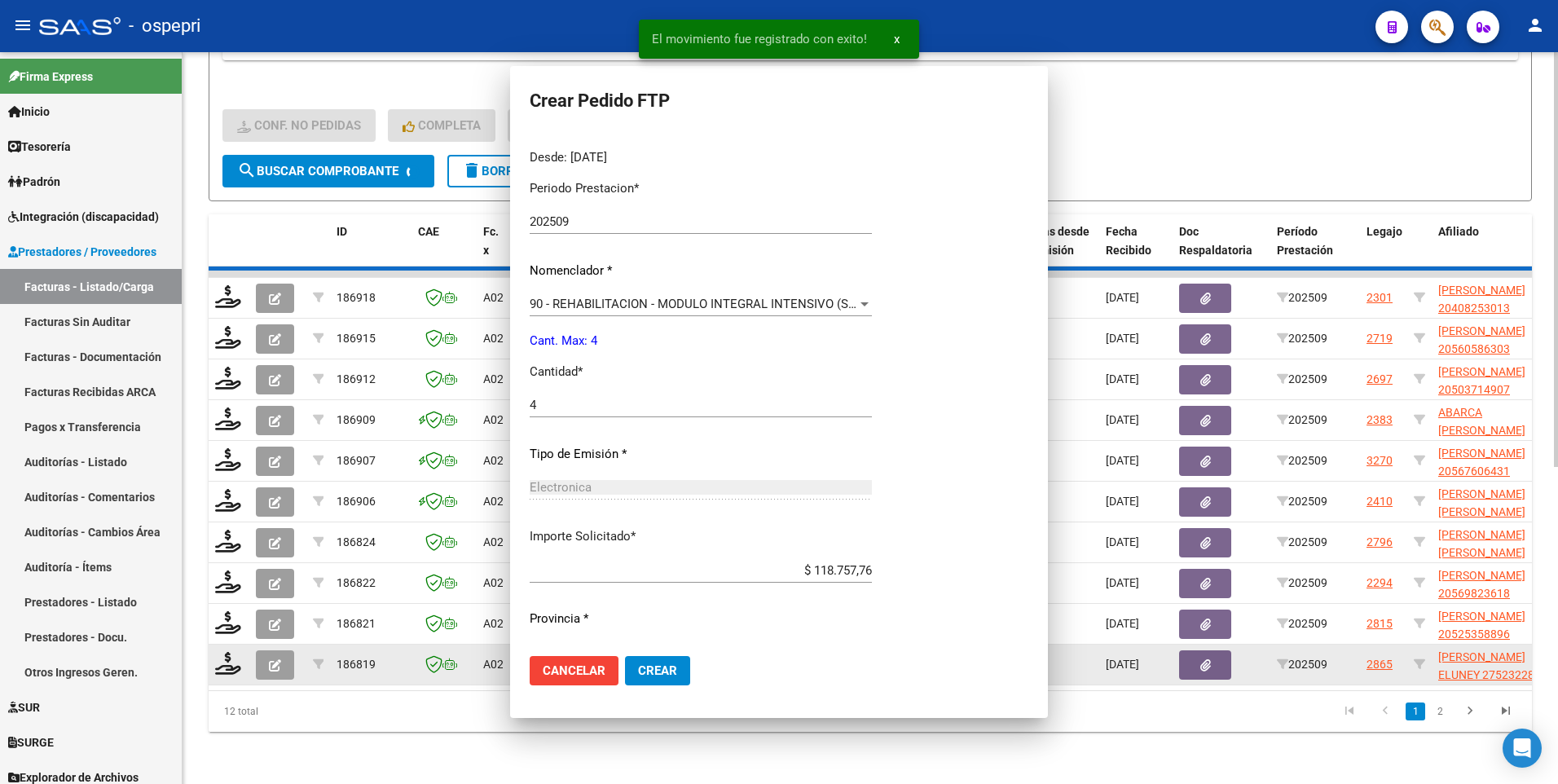
scroll to position [315, 0]
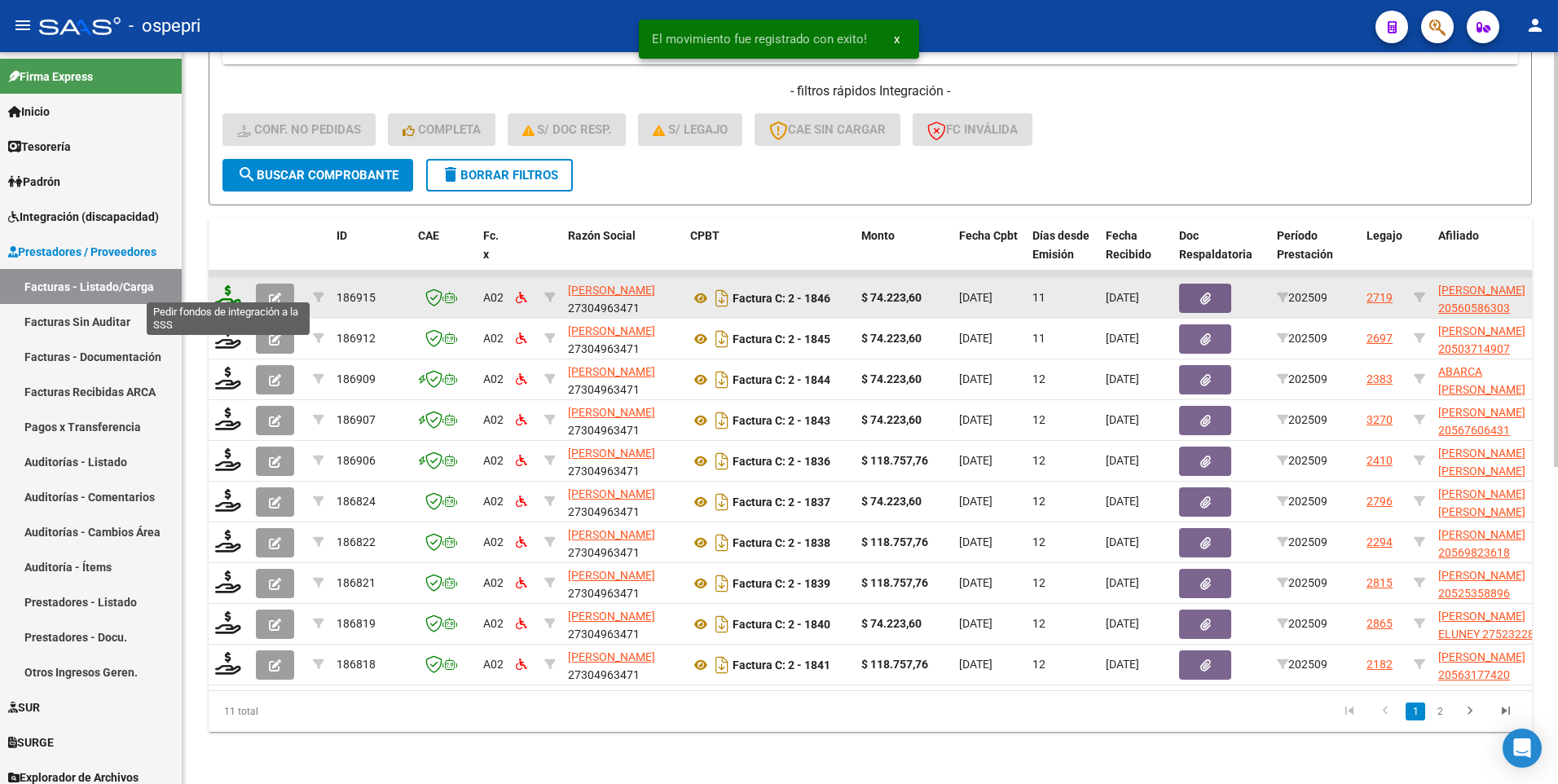
click at [228, 291] on icon at bounding box center [228, 296] width 26 height 23
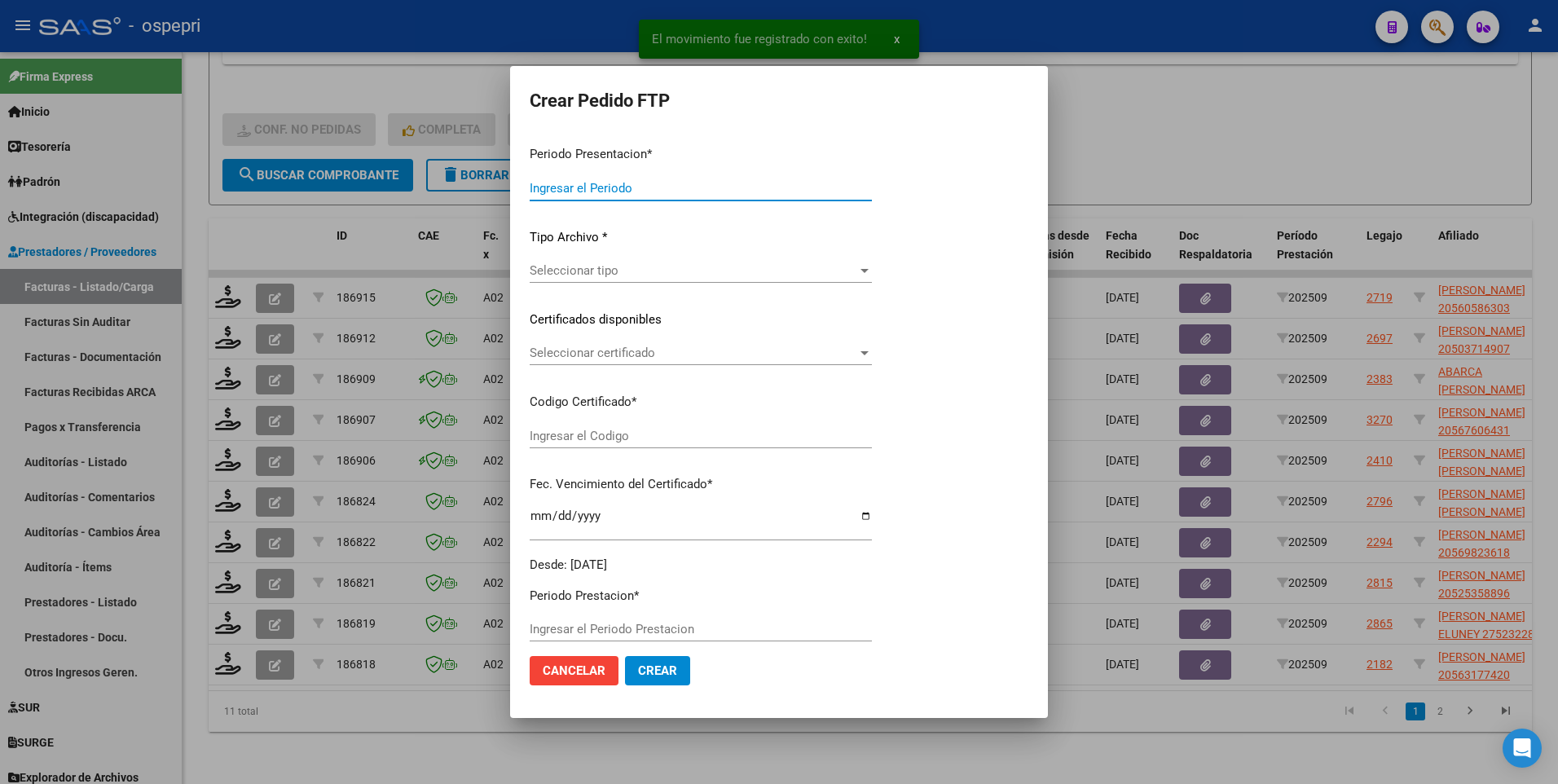
type input "202509"
type input "$ 74.223,60"
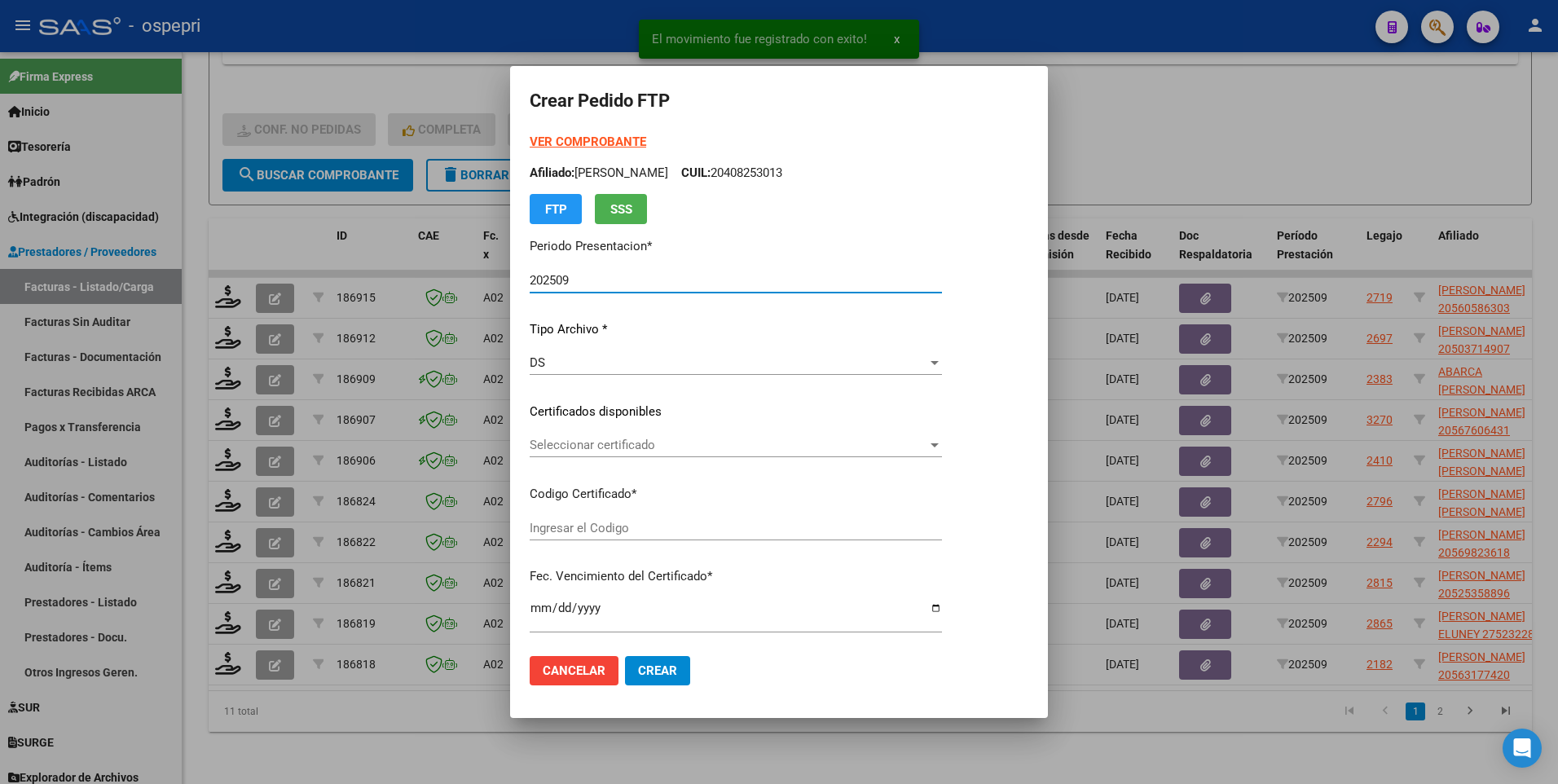
type input "2056058630-3"
type input "2029-04-13"
click at [942, 443] on div at bounding box center [935, 445] width 15 height 13
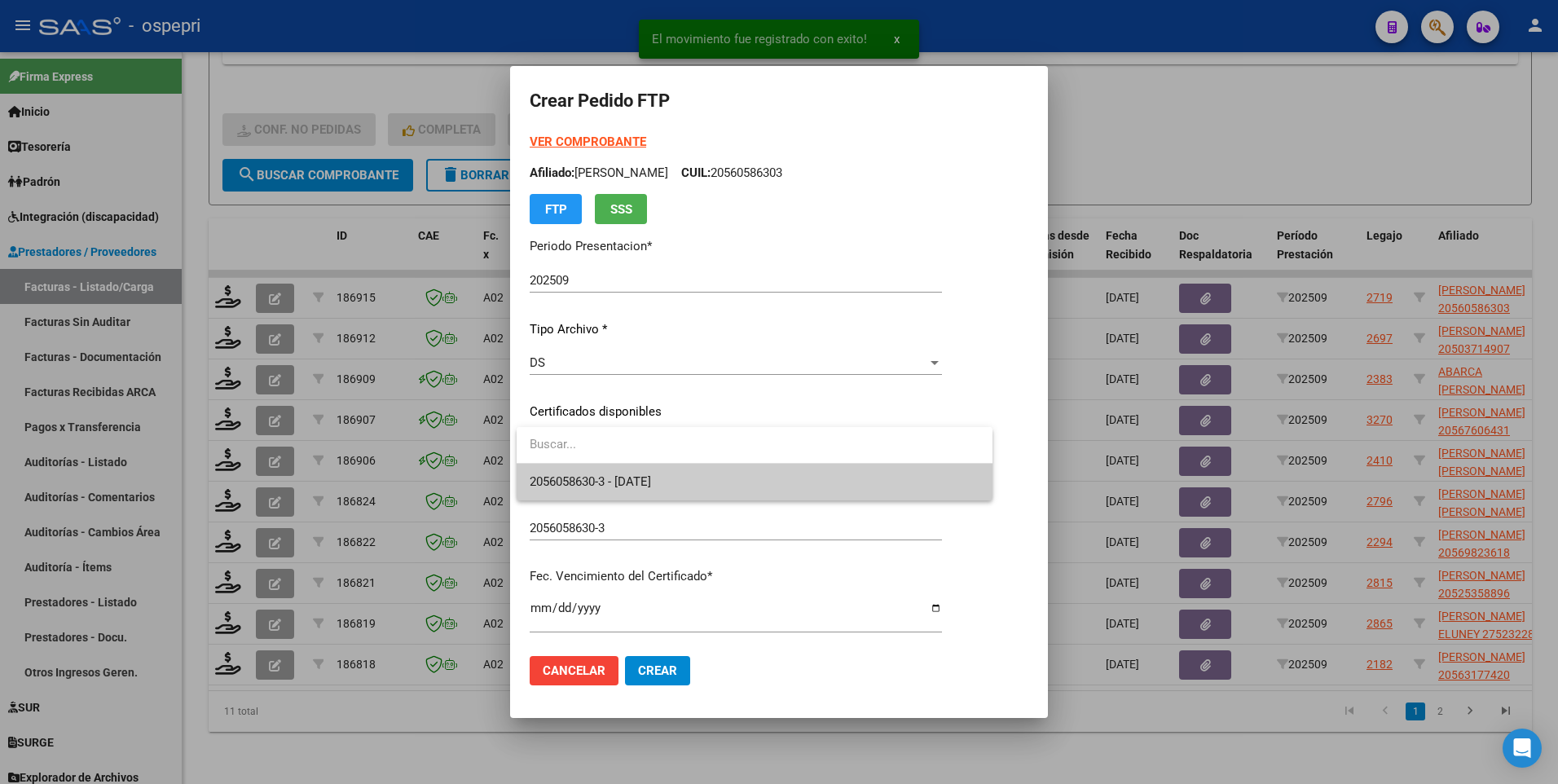
click at [926, 448] on input "dropdown search" at bounding box center [754, 444] width 476 height 37
click at [841, 448] on span "2056058630-3 - 2029-04-13" at bounding box center [755, 482] width 450 height 37
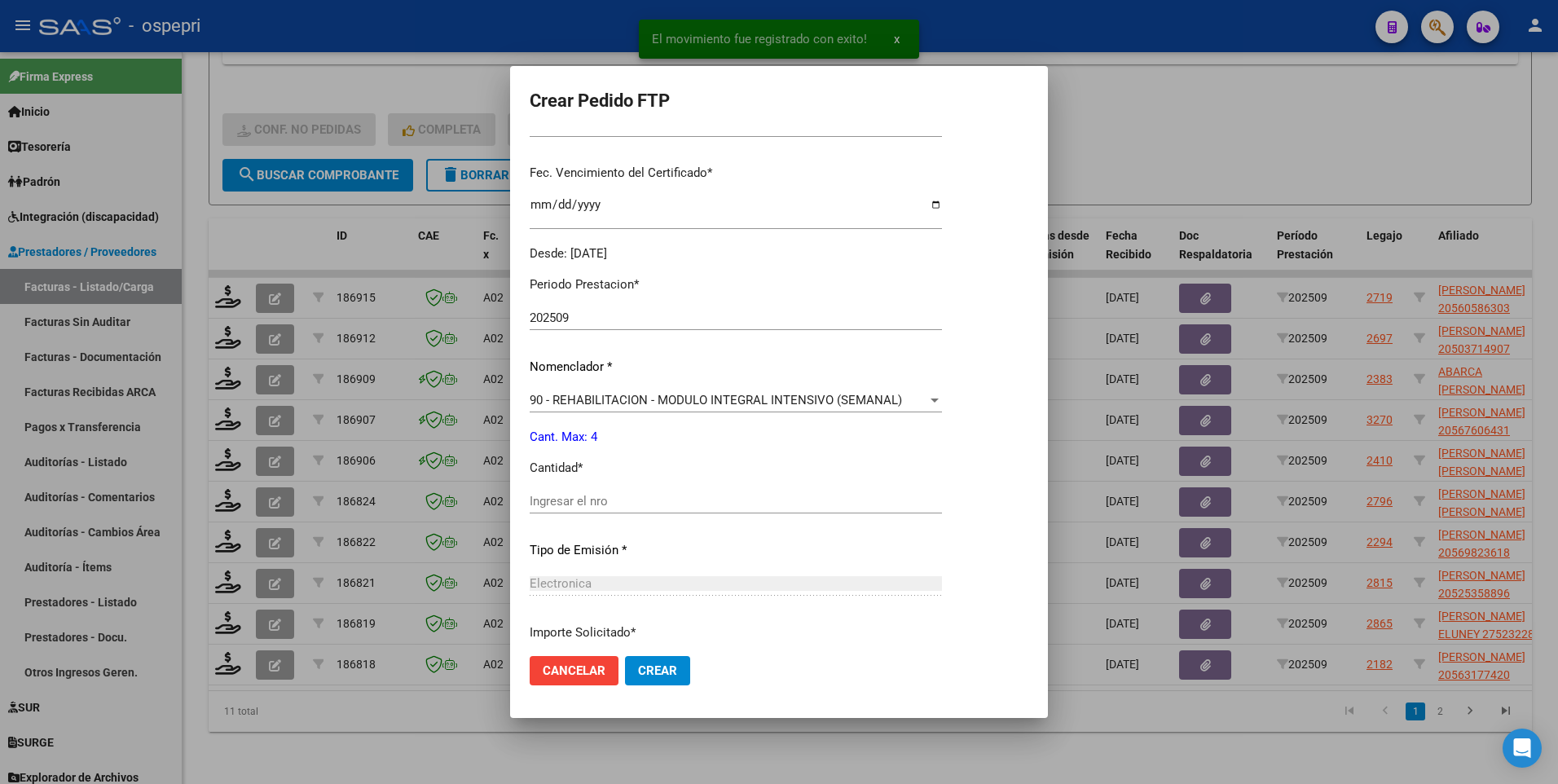
scroll to position [489, 0]
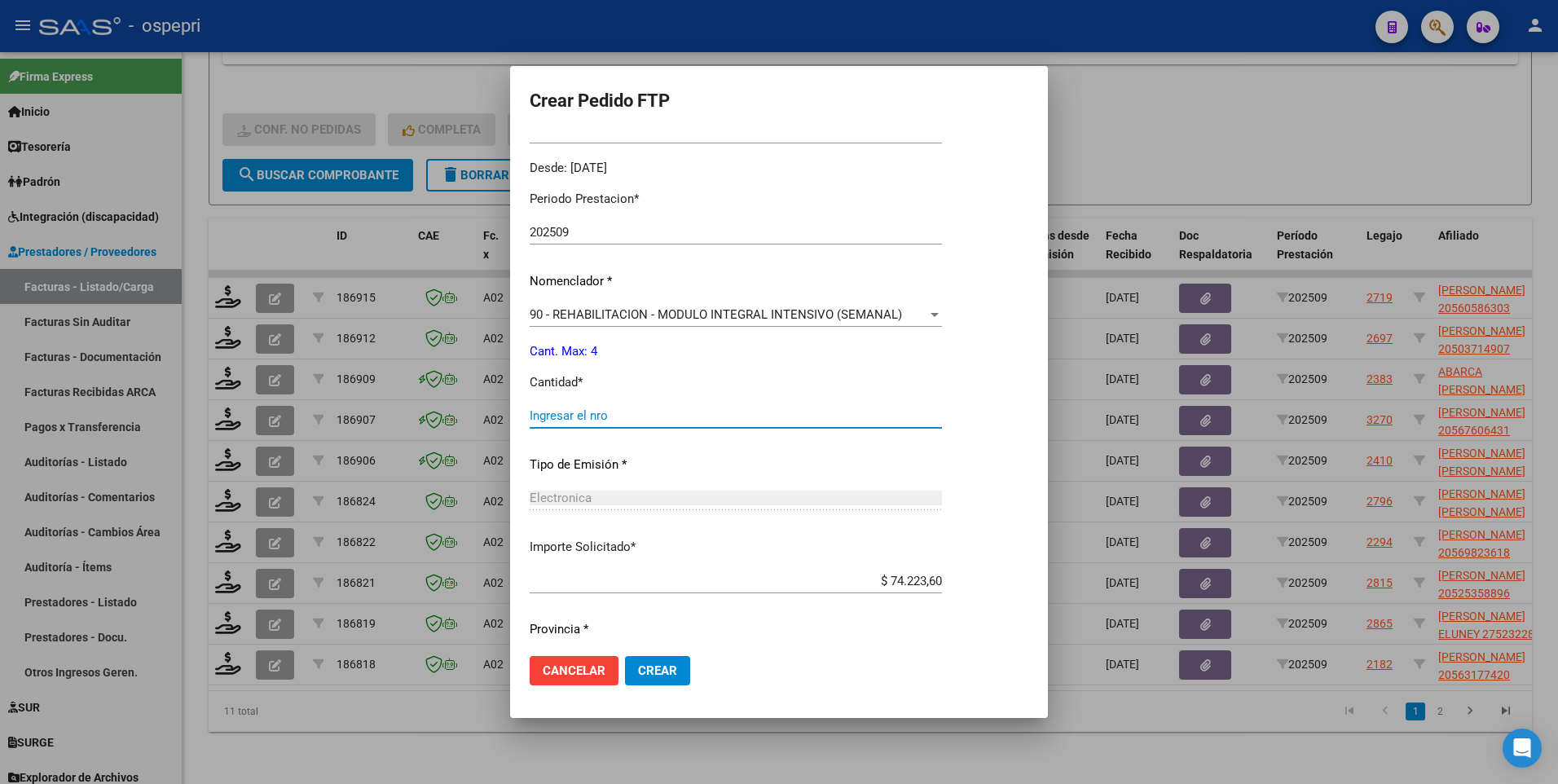
click at [639, 418] on input "Ingresar el nro" at bounding box center [735, 416] width 413 height 15
type input "4"
click at [653, 448] on span "Crear" at bounding box center [657, 671] width 39 height 15
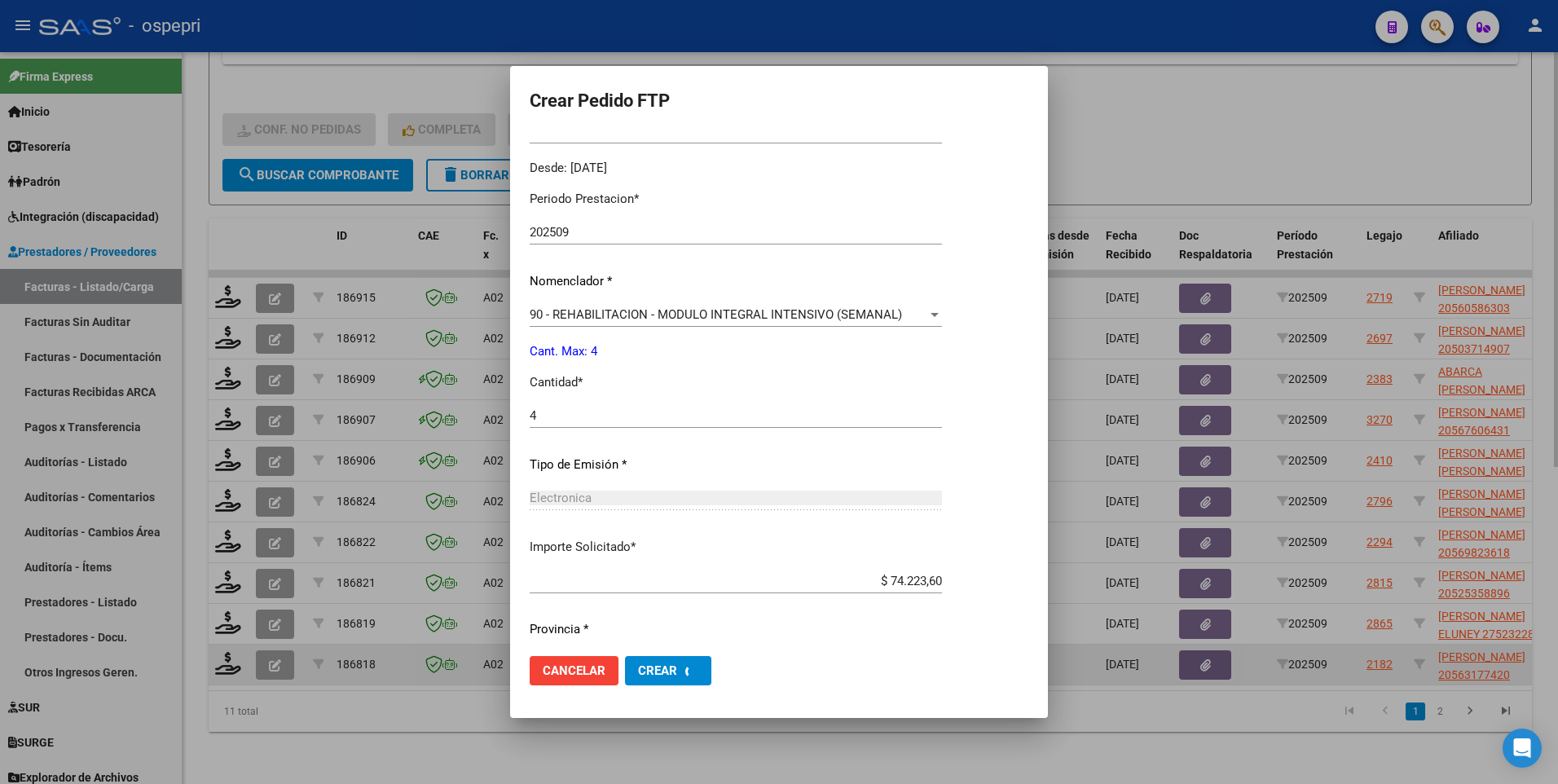
scroll to position [0, 0]
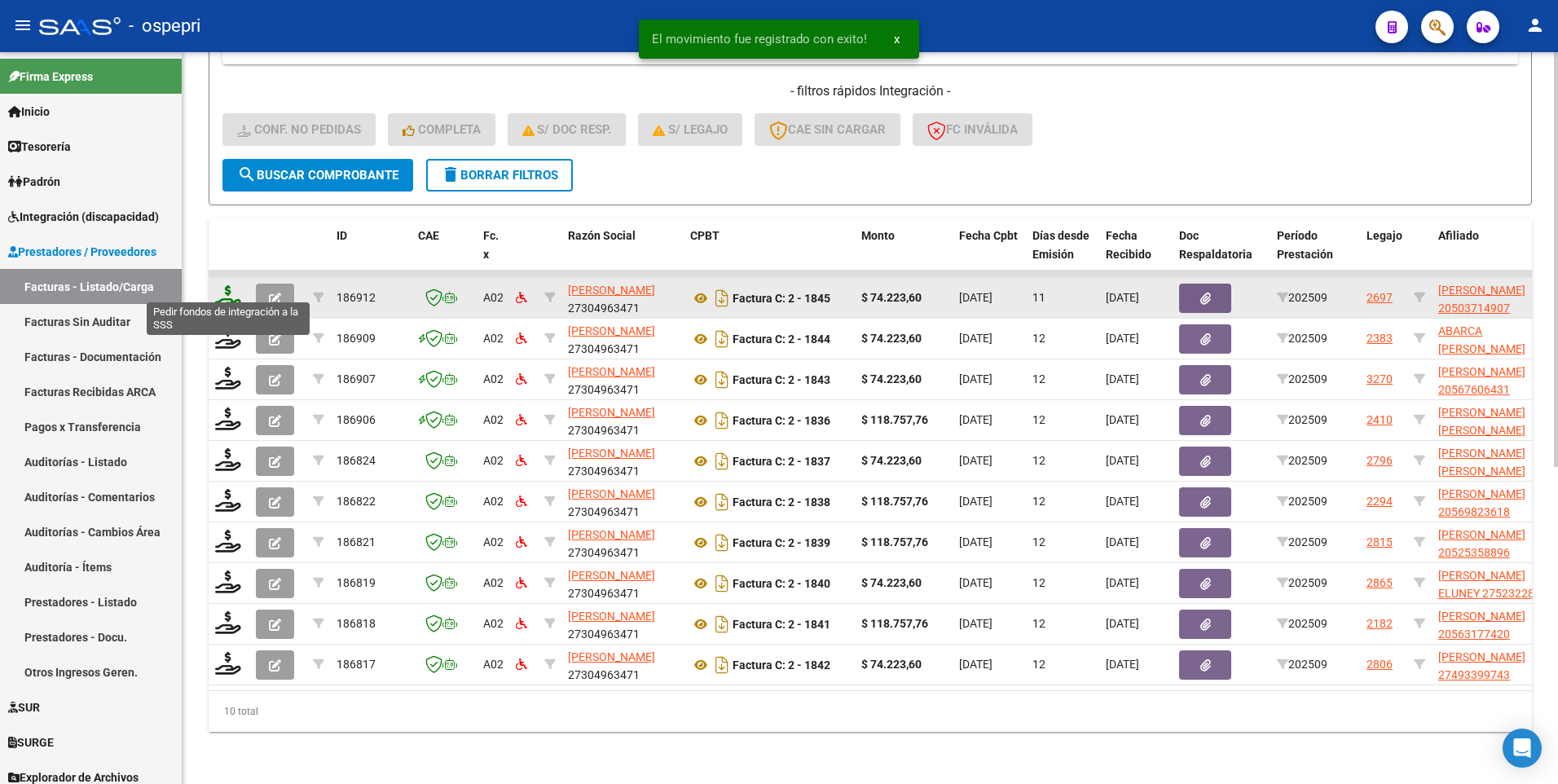
click at [232, 291] on icon at bounding box center [228, 296] width 26 height 23
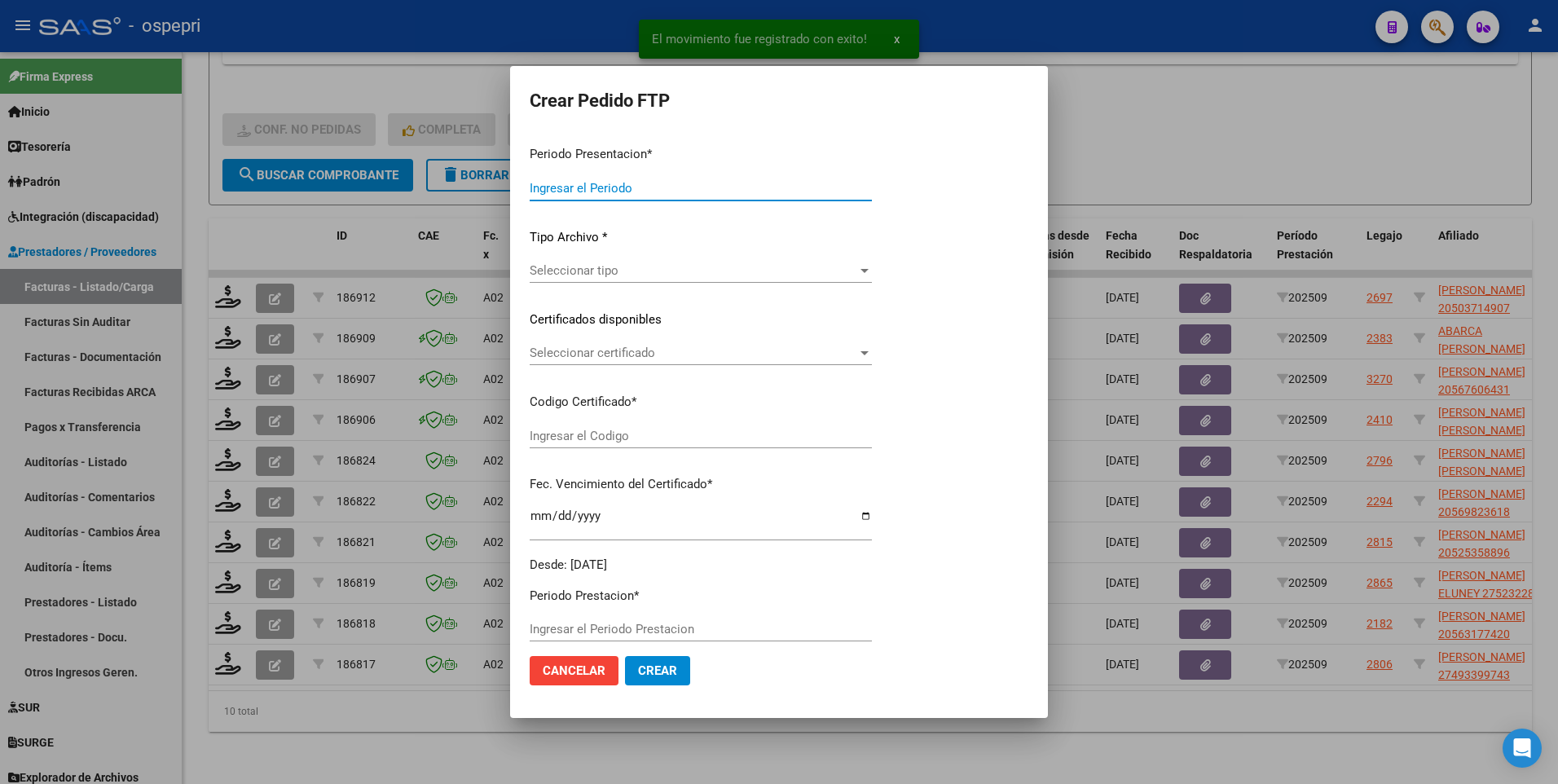
type input "202509"
type input "$ 74.223,60"
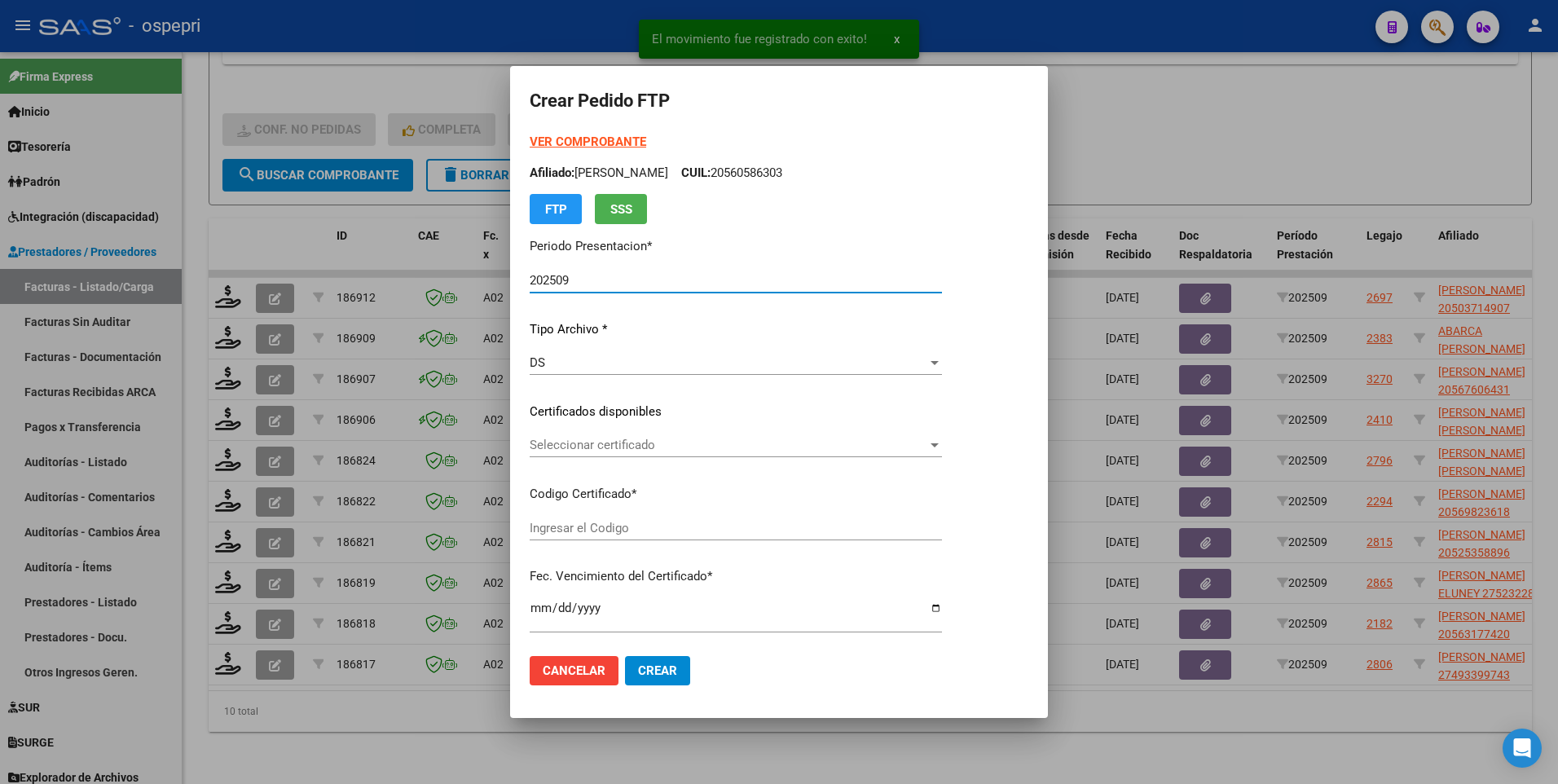
type input "2050371490-7"
type input "2028-03-07"
click at [942, 442] on div at bounding box center [935, 445] width 15 height 13
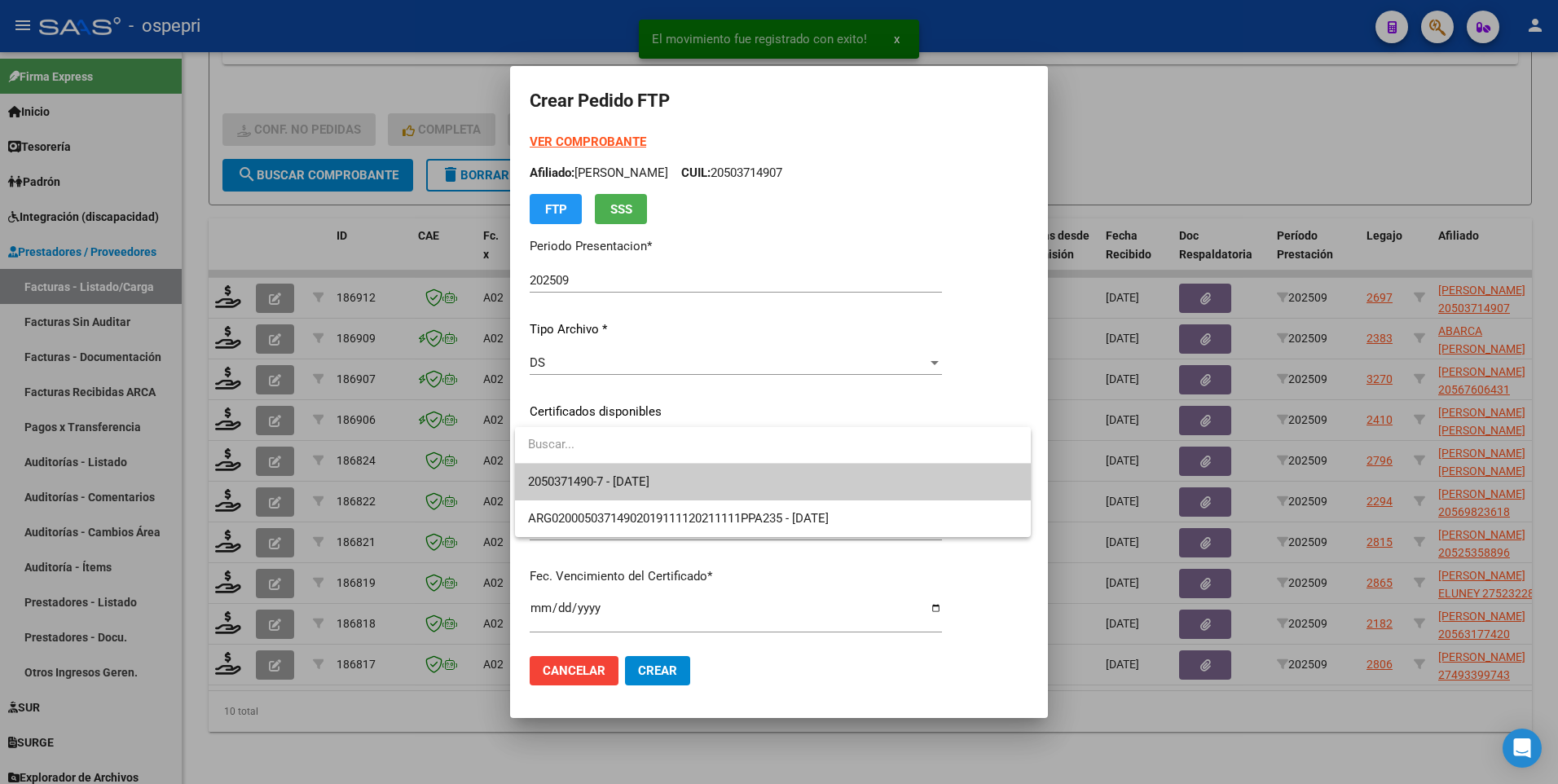
click at [823, 448] on span "2050371490-7 - 2028-03-07" at bounding box center [772, 482] width 489 height 37
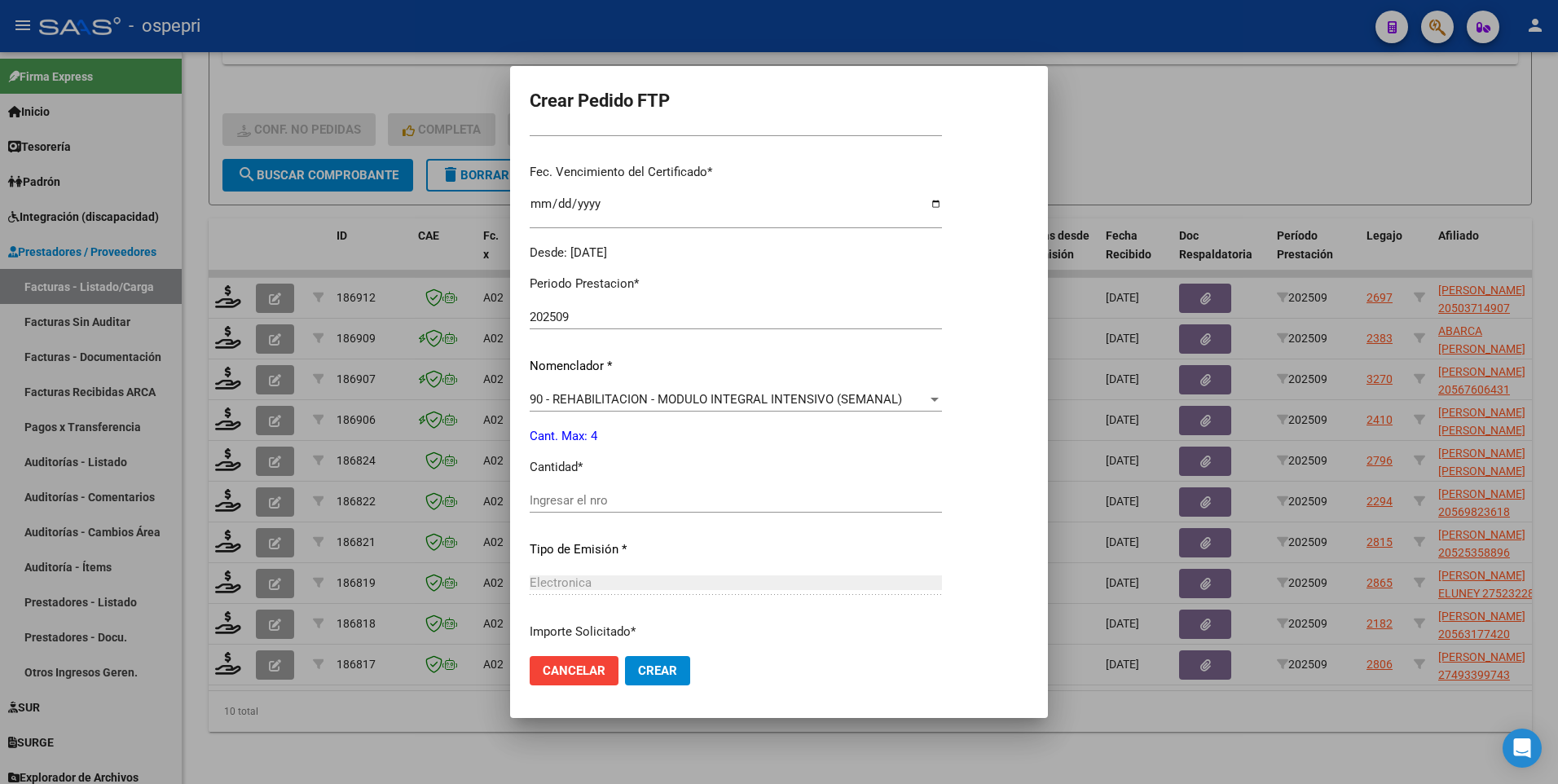
scroll to position [407, 0]
click at [626, 448] on input "Ingresar el nro" at bounding box center [735, 497] width 413 height 15
type input "4"
click at [664, 448] on span "Crear" at bounding box center [657, 671] width 39 height 15
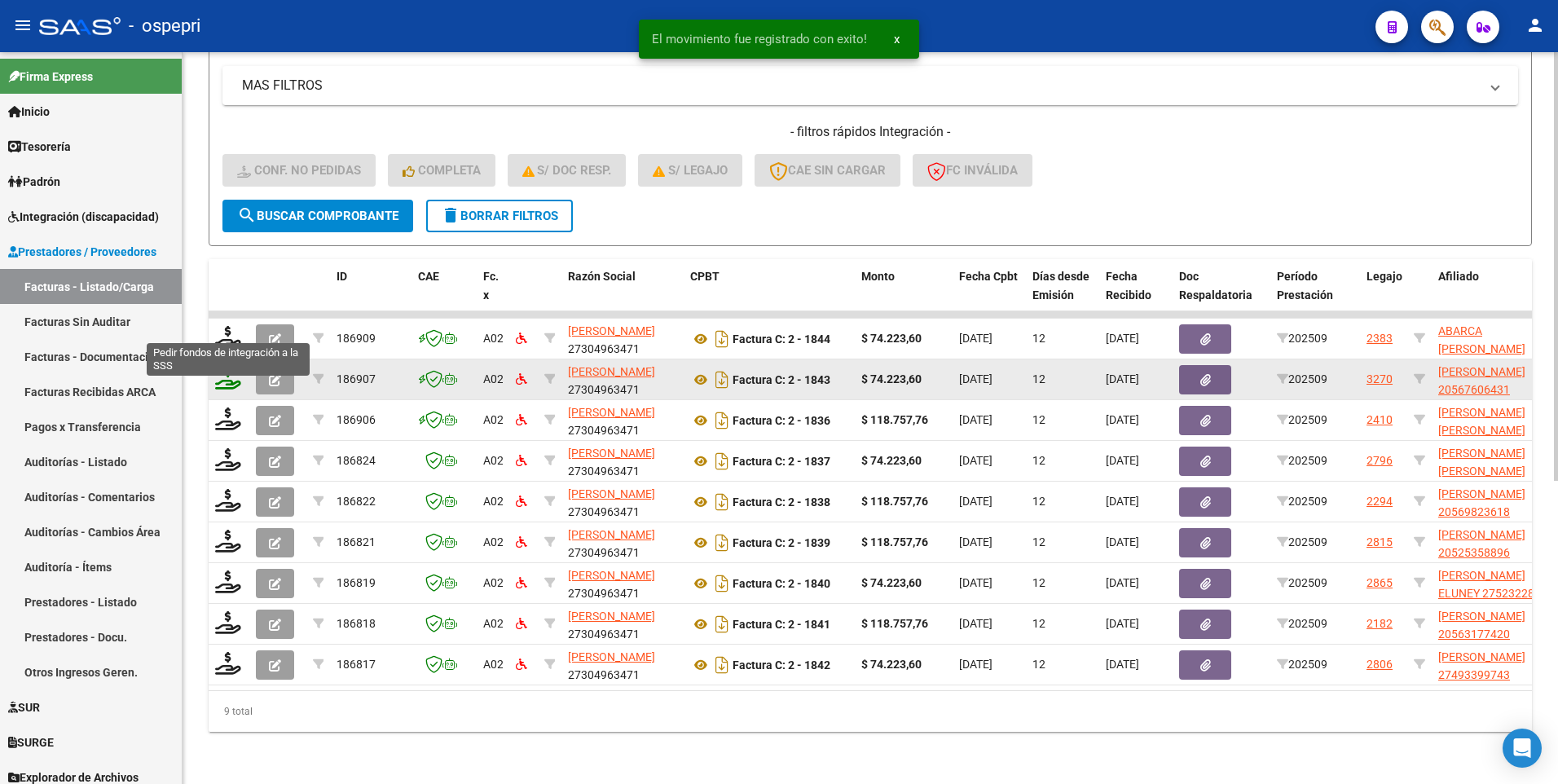
scroll to position [517, 0]
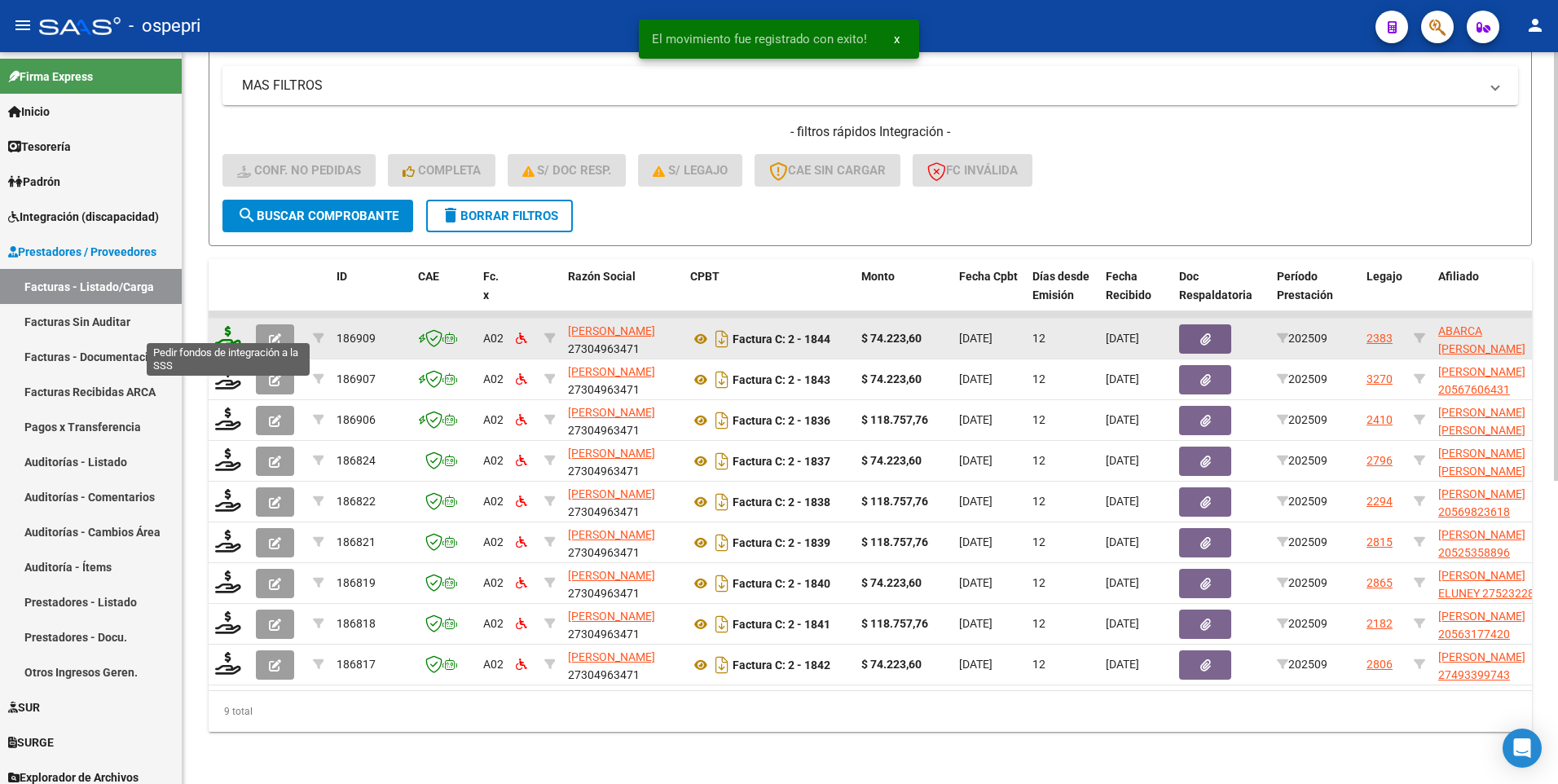
click at [229, 331] on icon at bounding box center [228, 336] width 26 height 23
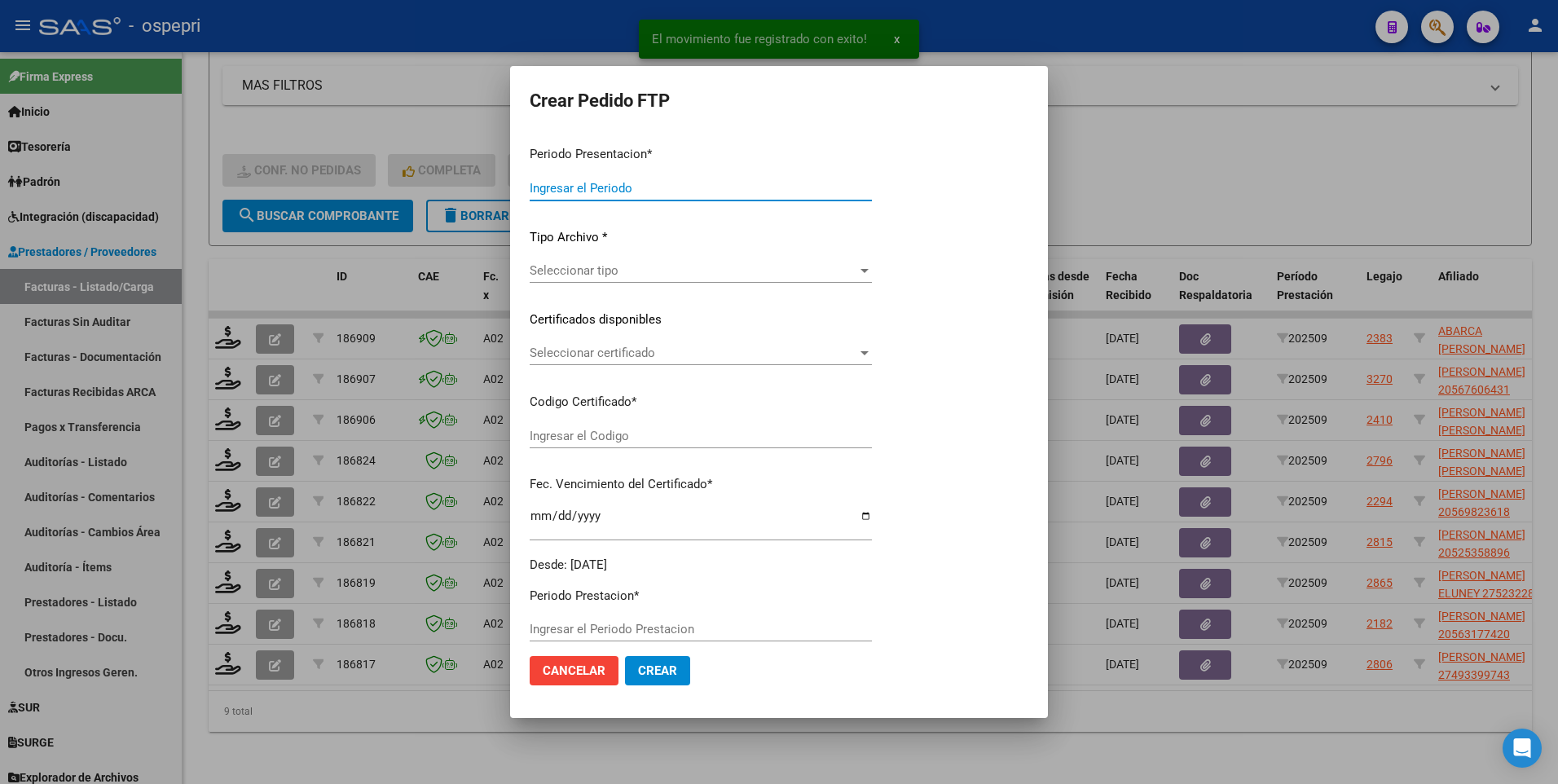
type input "202509"
type input "$ 74.223,60"
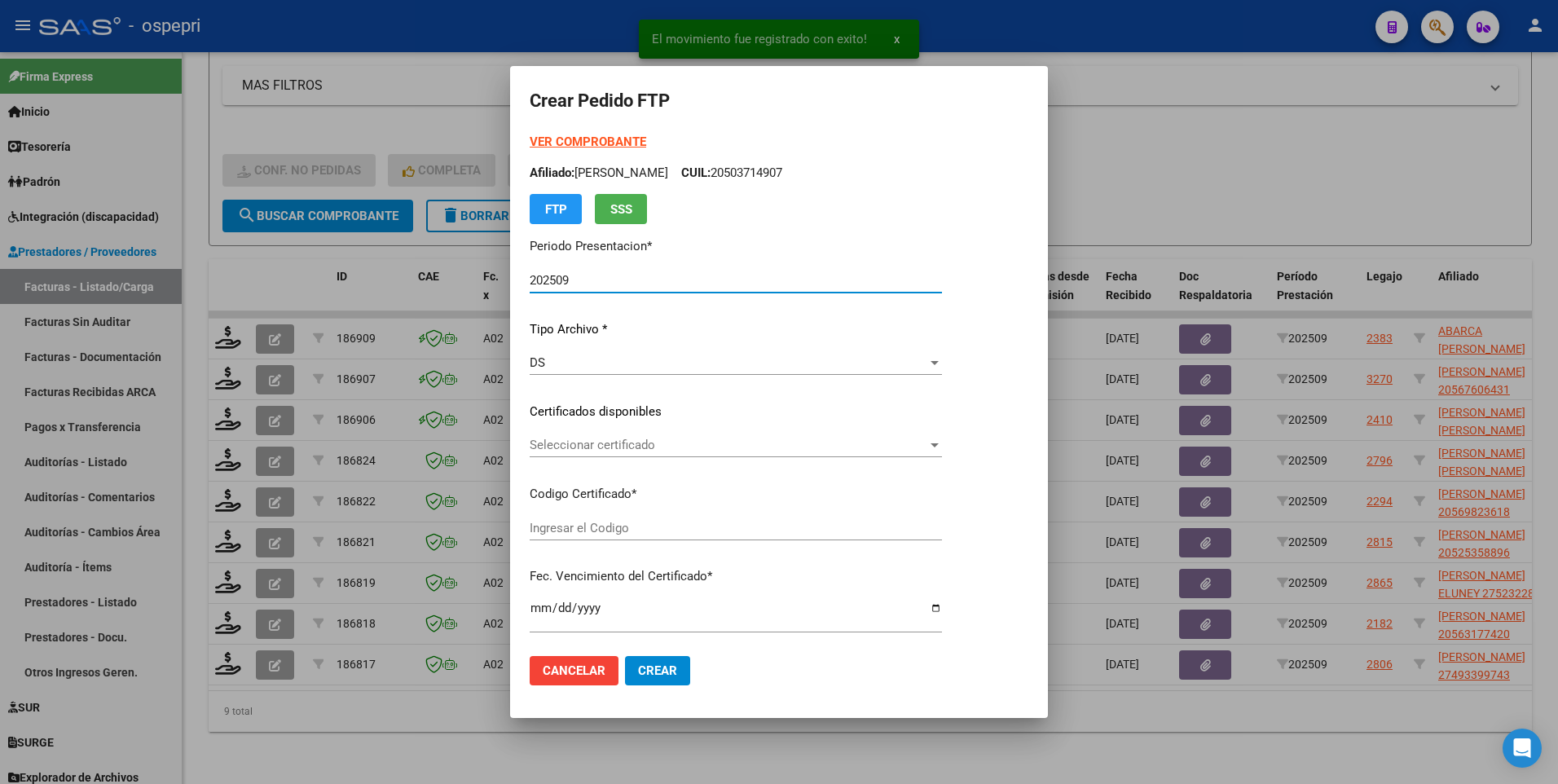
type input "20492804747"
type input "2026-01-26"
click at [989, 446] on div at bounding box center [985, 445] width 8 height 4
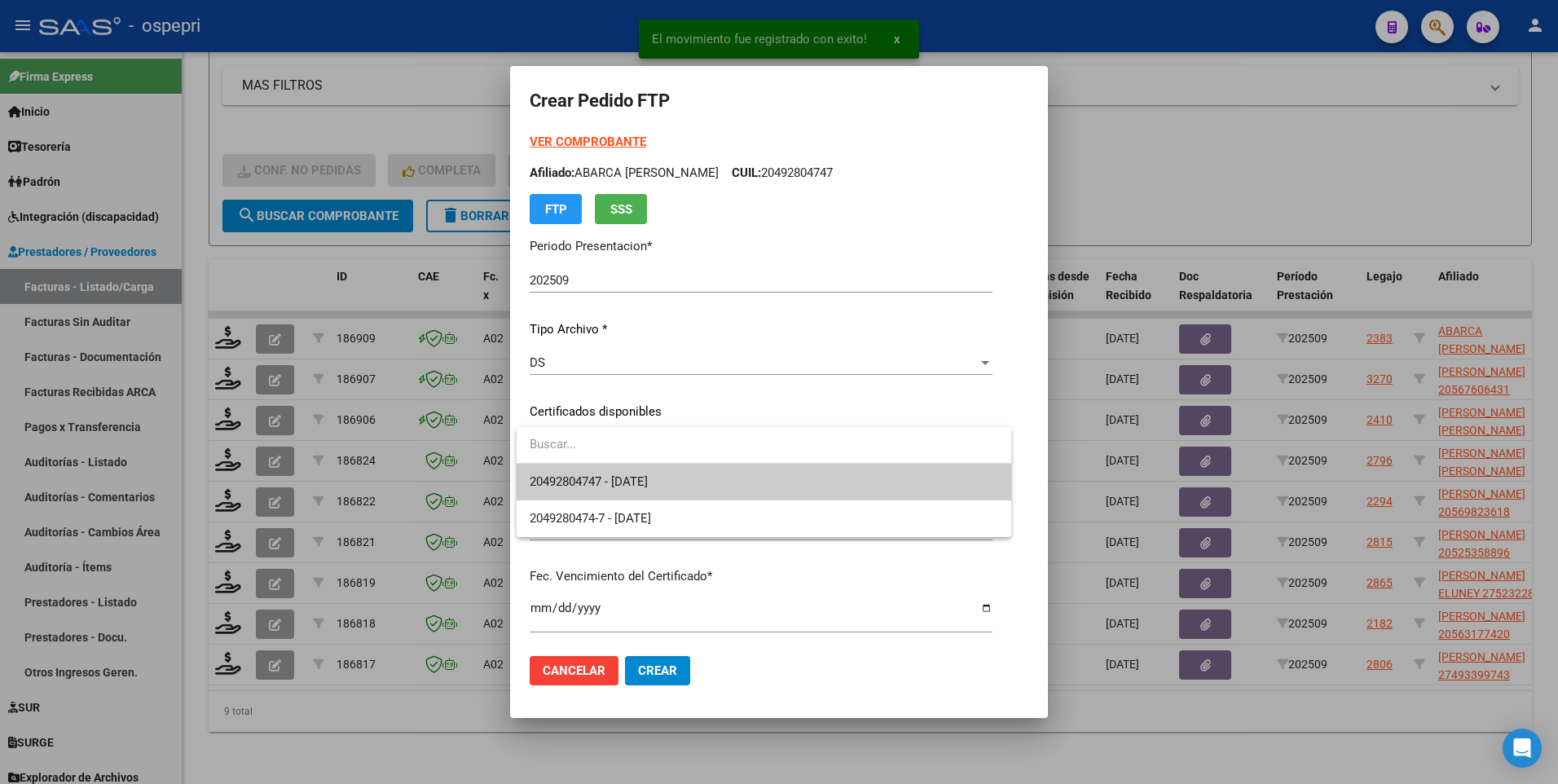
click at [902, 448] on span "20492804747 - 2026-01-26" at bounding box center [764, 482] width 469 height 37
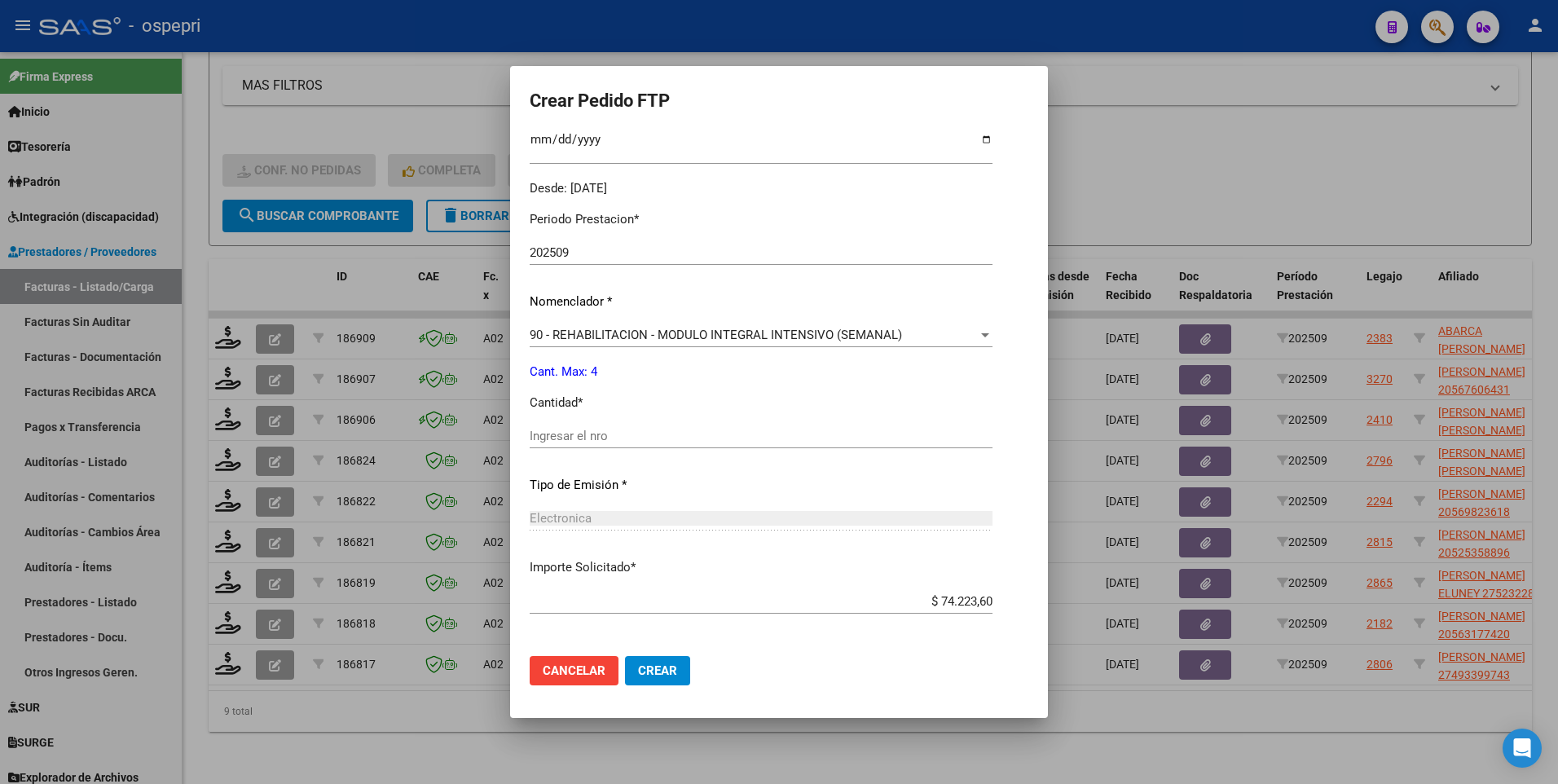
scroll to position [489, 0]
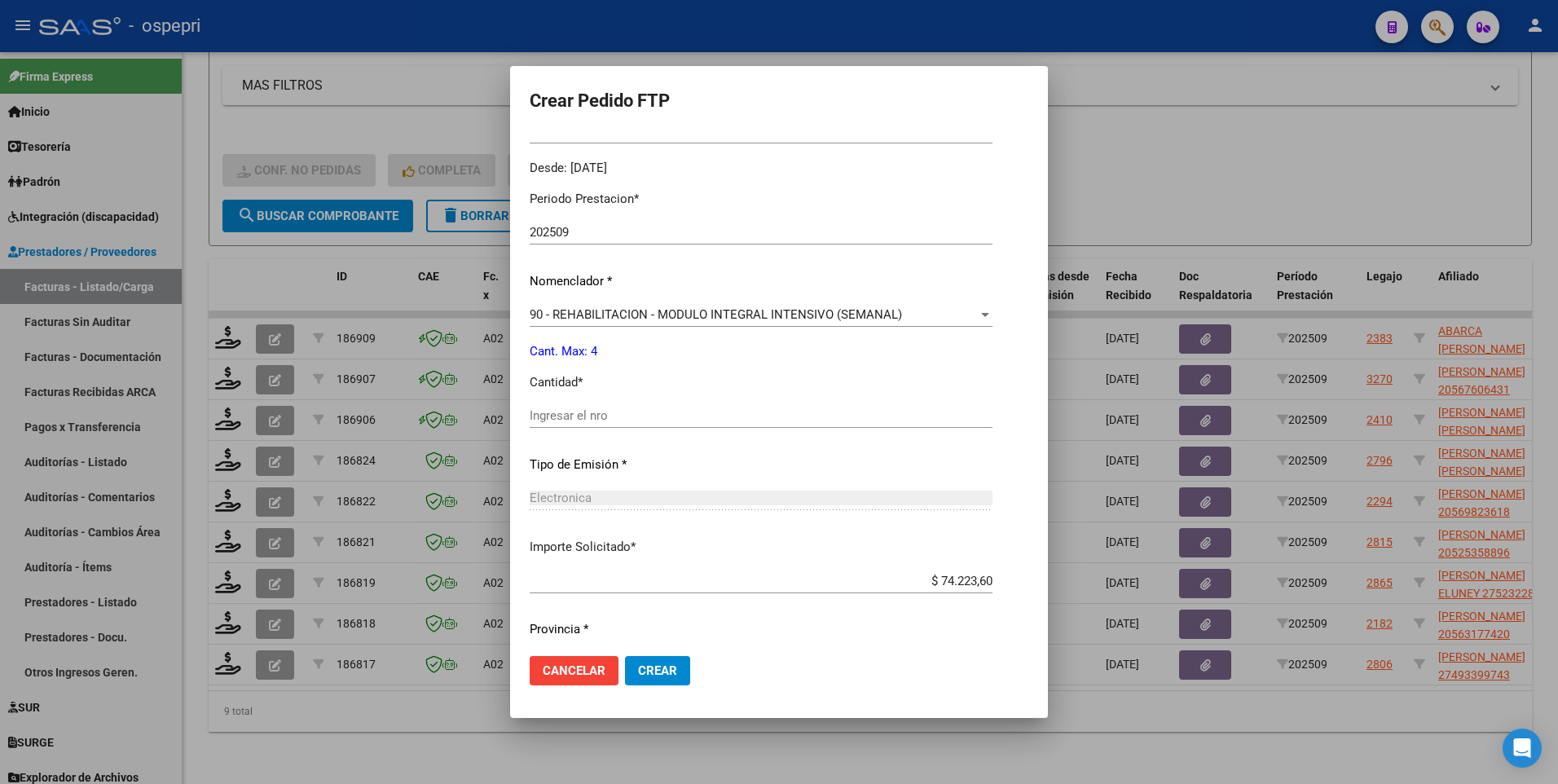
click at [623, 413] on input "Ingresar el nro" at bounding box center [761, 416] width 463 height 15
type input "4"
click at [659, 448] on span "Crear" at bounding box center [657, 671] width 39 height 15
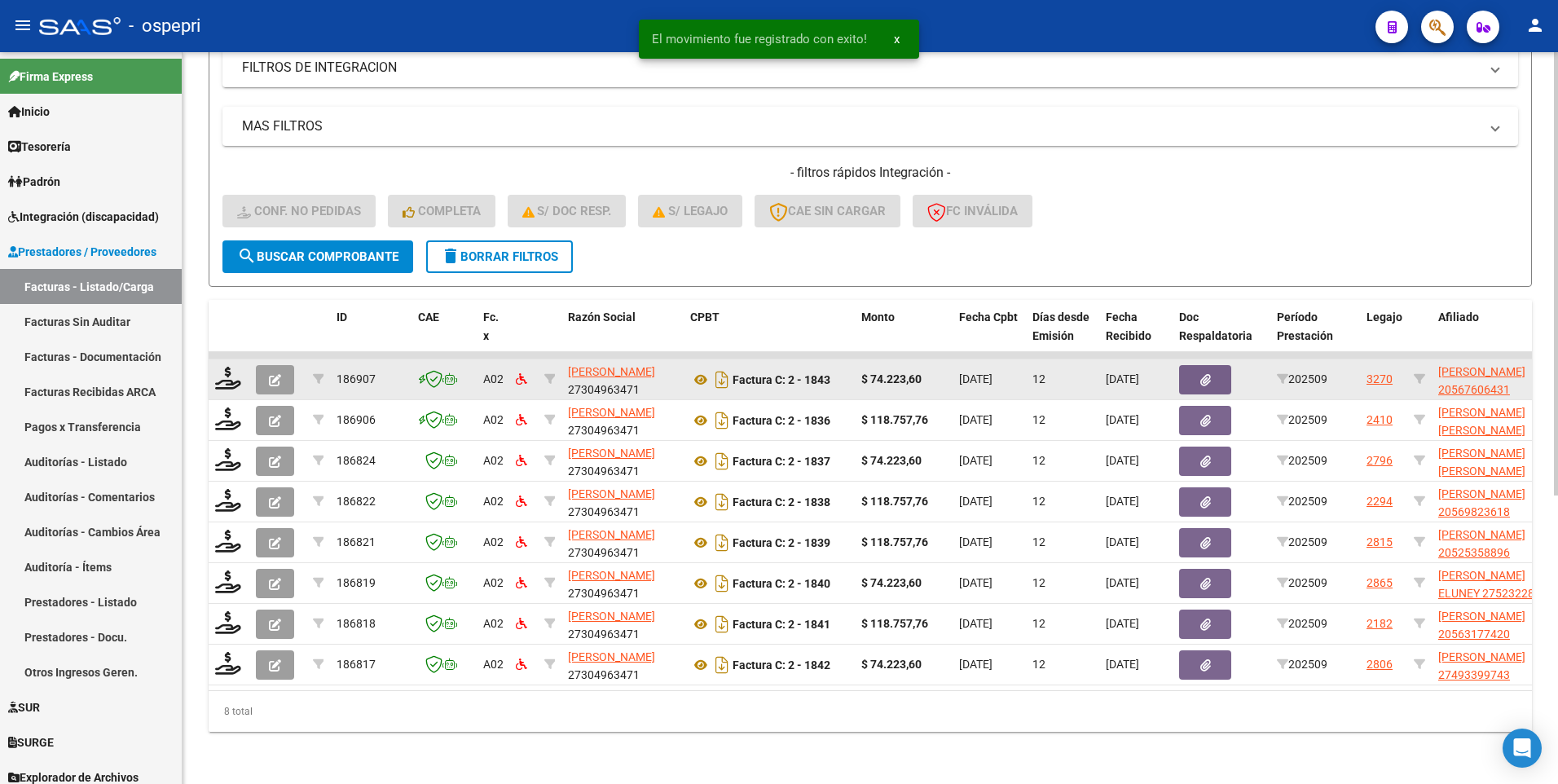
scroll to position [477, 0]
click at [227, 372] on icon at bounding box center [228, 377] width 26 height 23
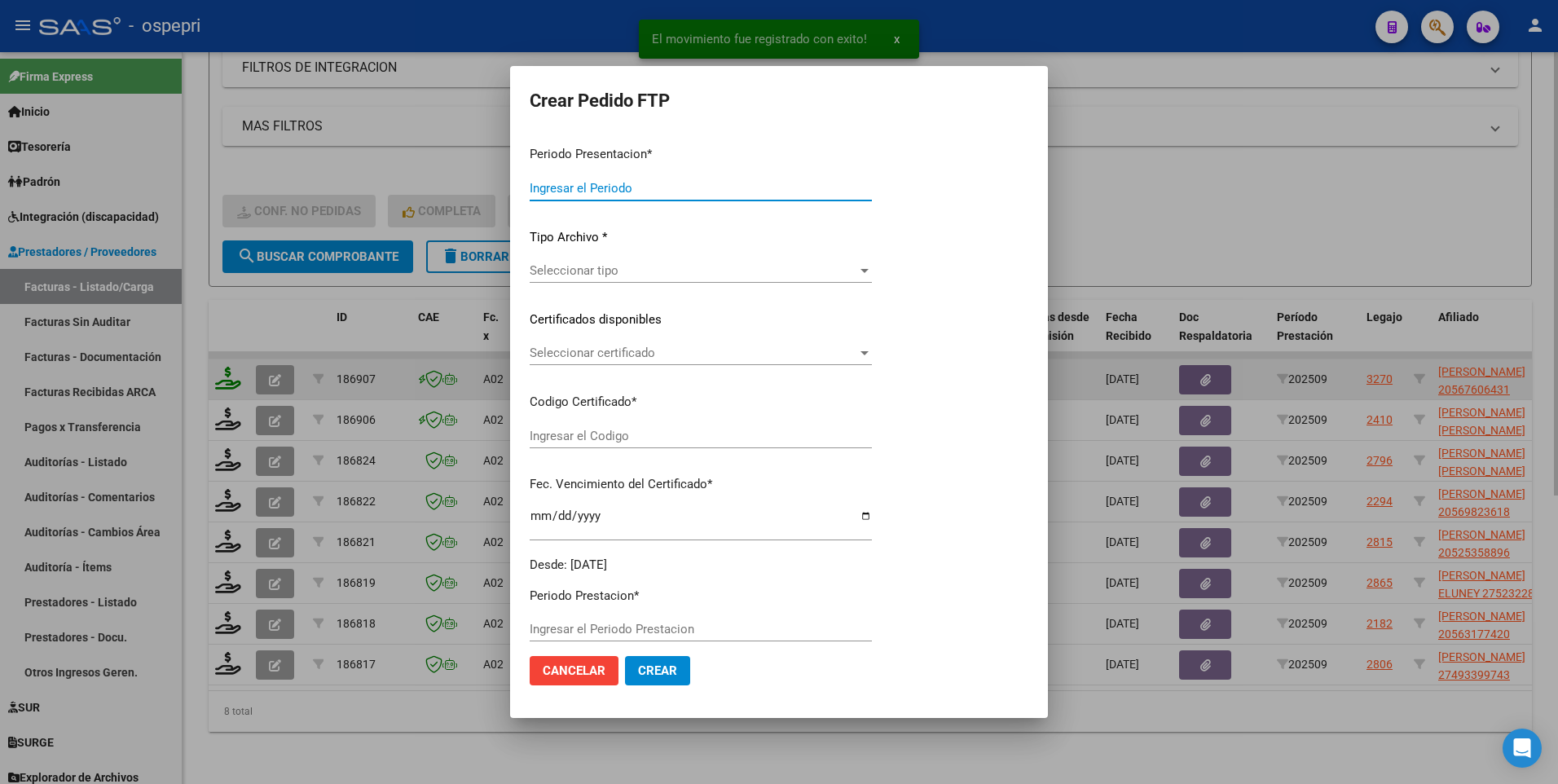
type input "202509"
type input "$ 74.223,60"
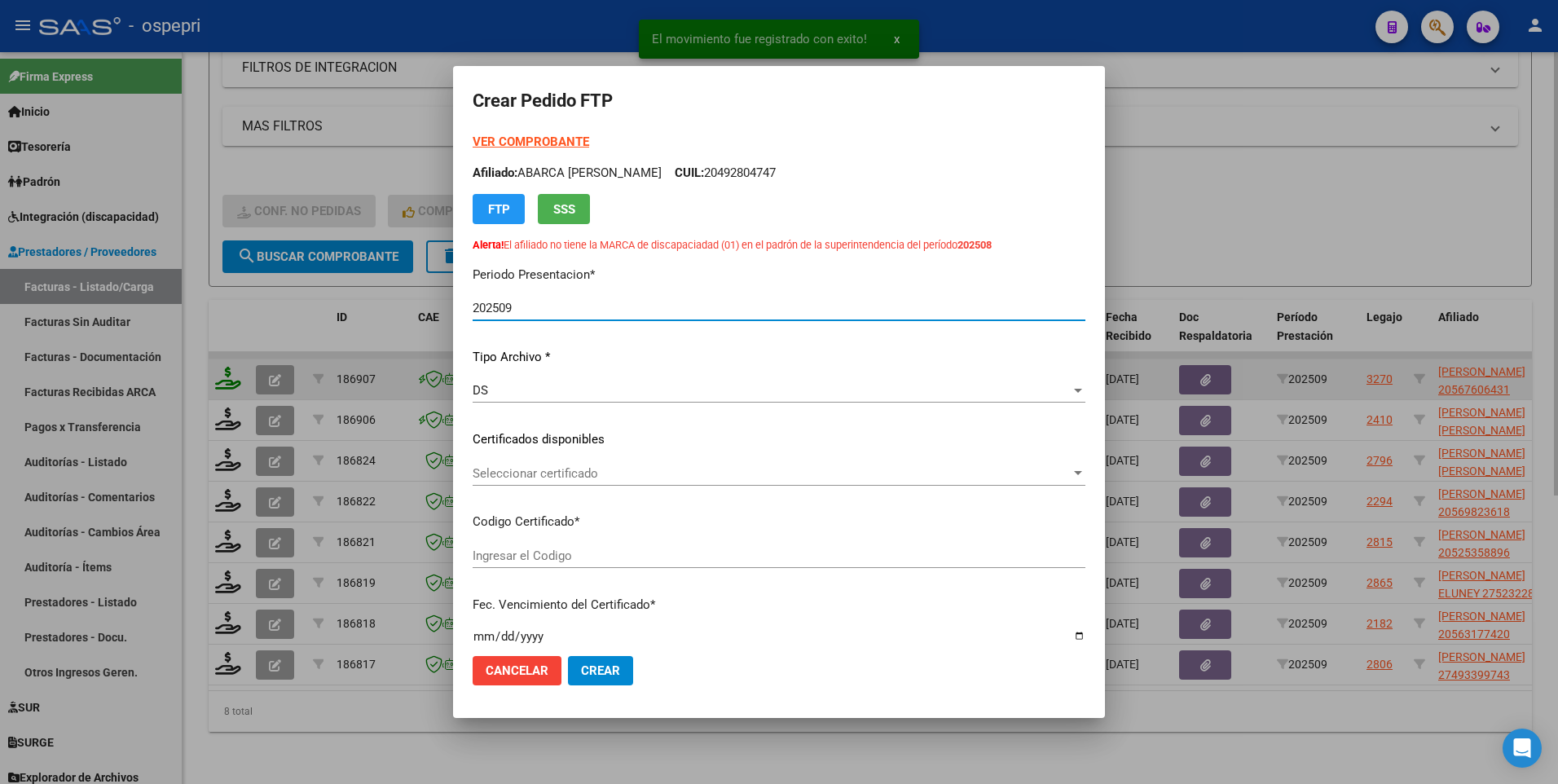
type input "2056760643-1"
type input "2030-06-30"
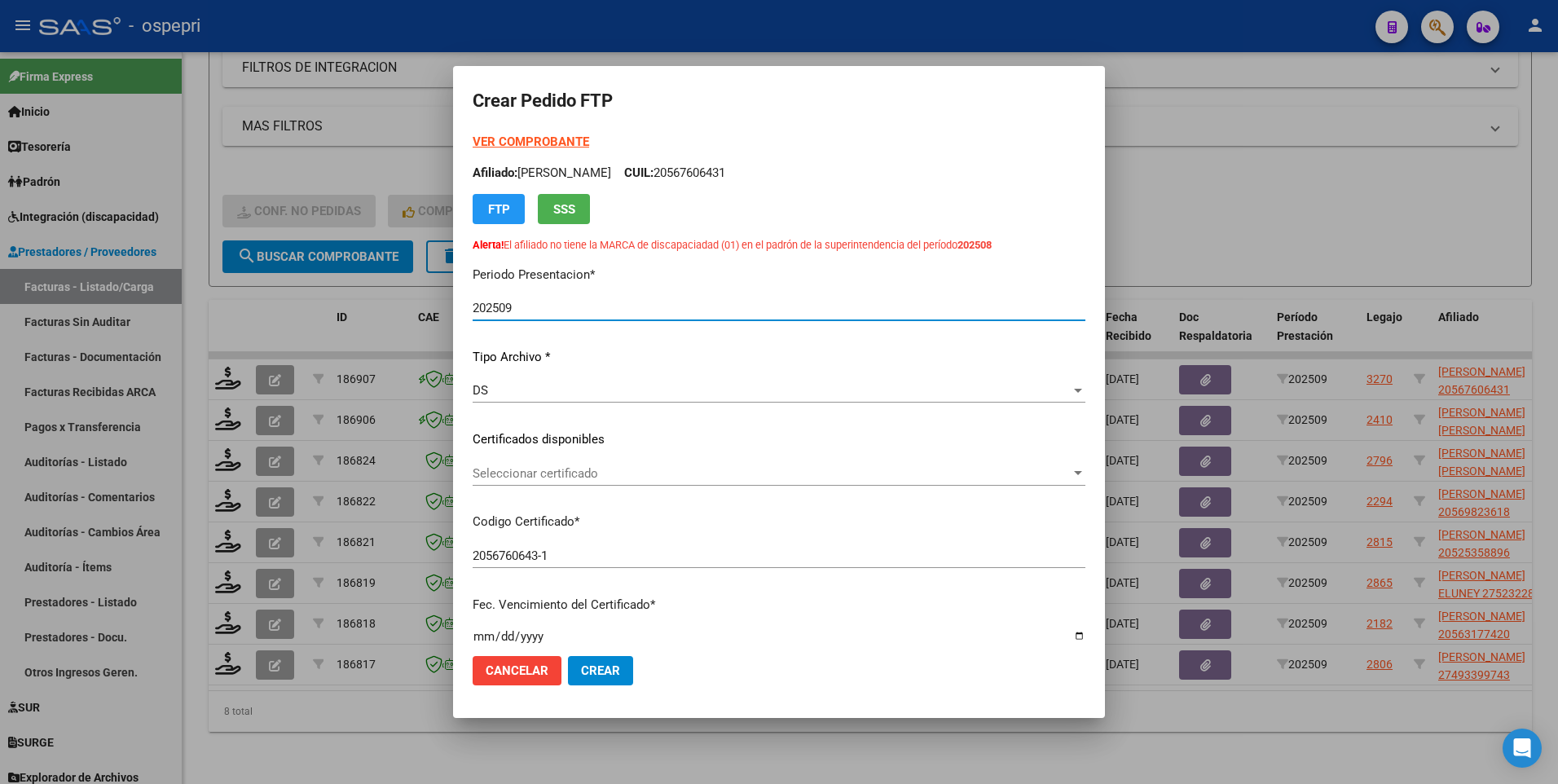
click at [1072, 448] on div at bounding box center [1079, 474] width 15 height 13
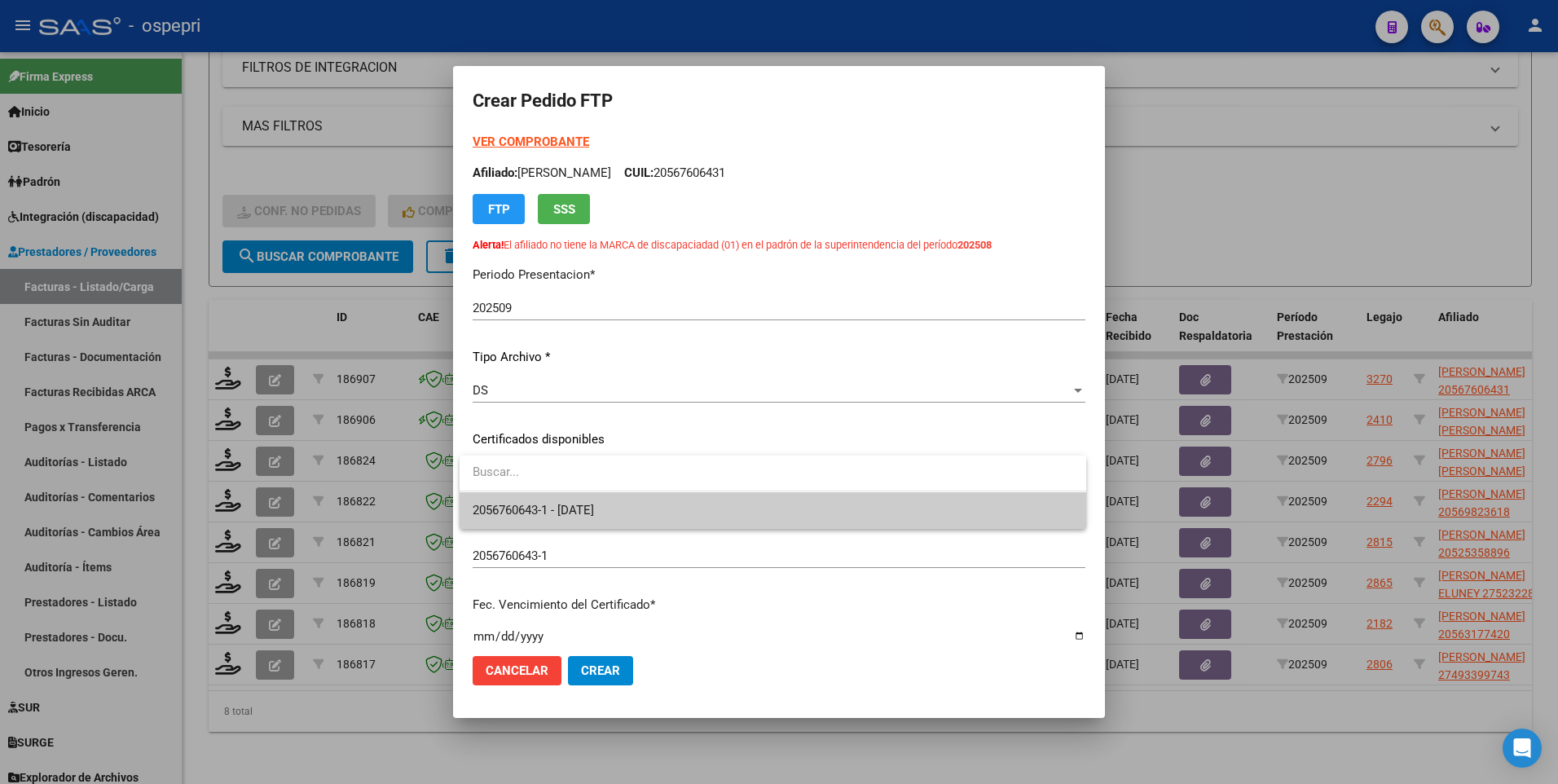
click at [657, 448] on span "2056760643-1 - 2030-06-30" at bounding box center [773, 510] width 601 height 37
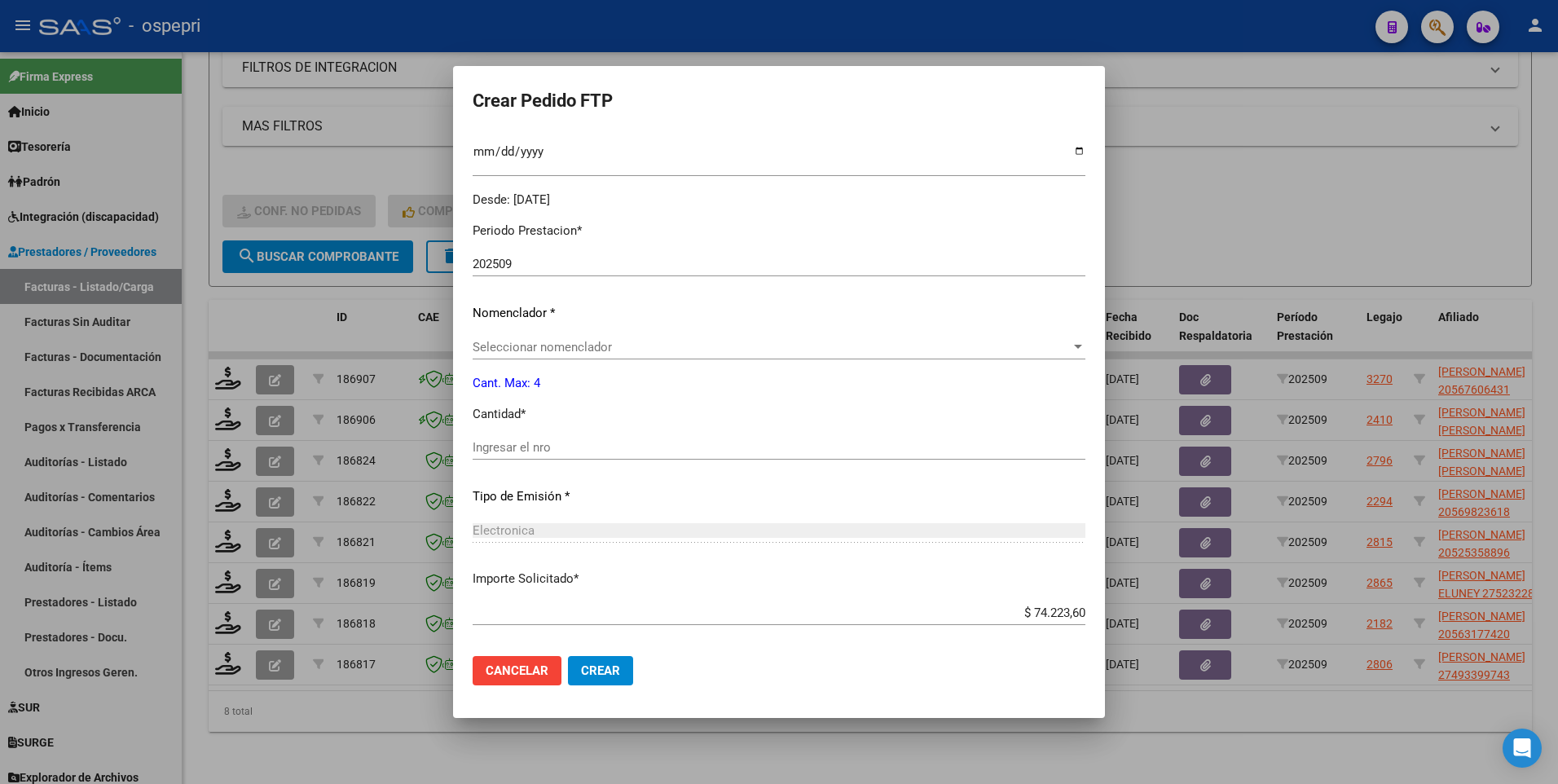
scroll to position [489, 0]
click at [528, 443] on input "Ingresar el nro" at bounding box center [779, 443] width 612 height 15
type input "4"
click at [608, 448] on span "Crear" at bounding box center [600, 671] width 39 height 15
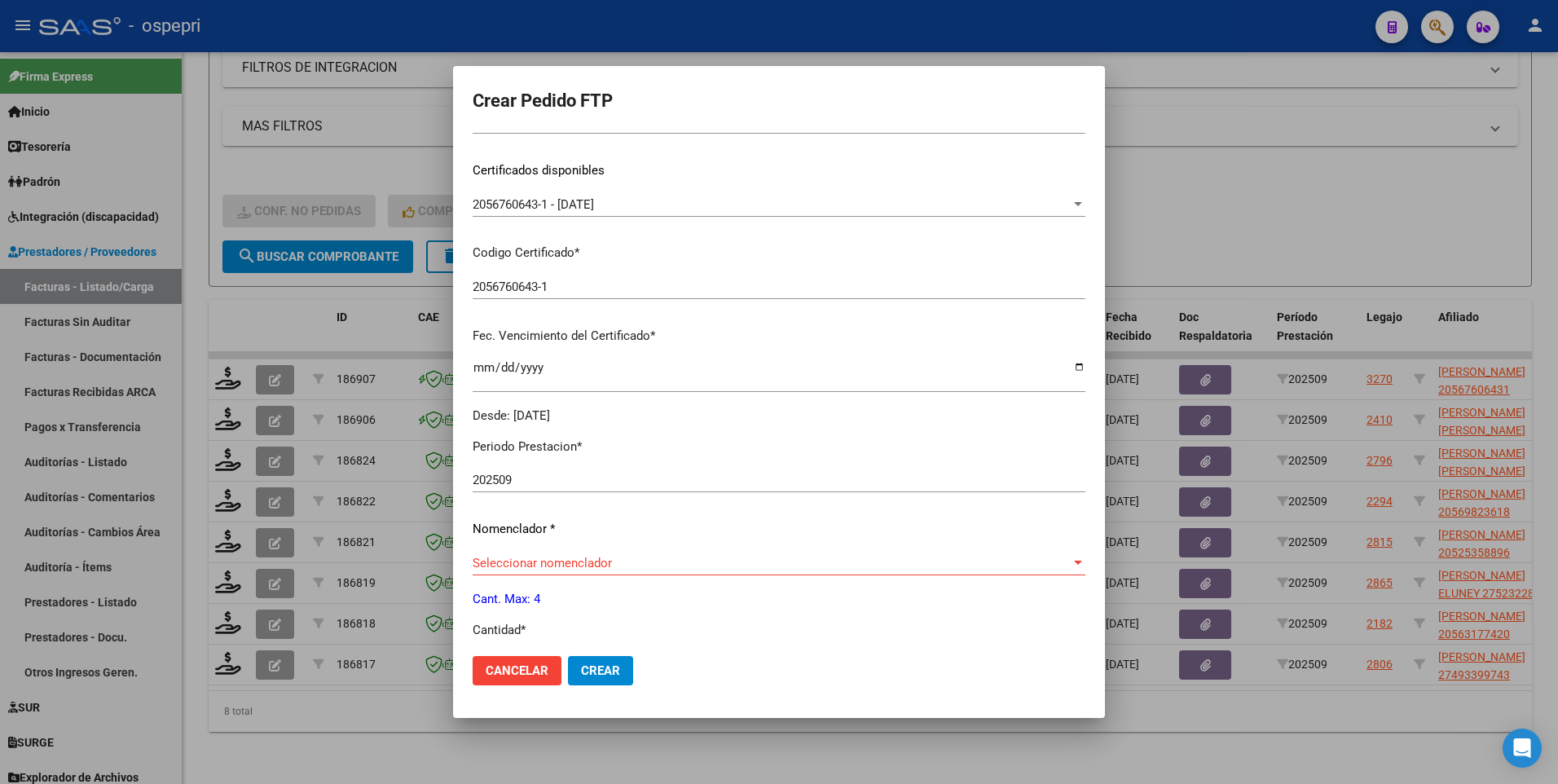
scroll to position [244, 0]
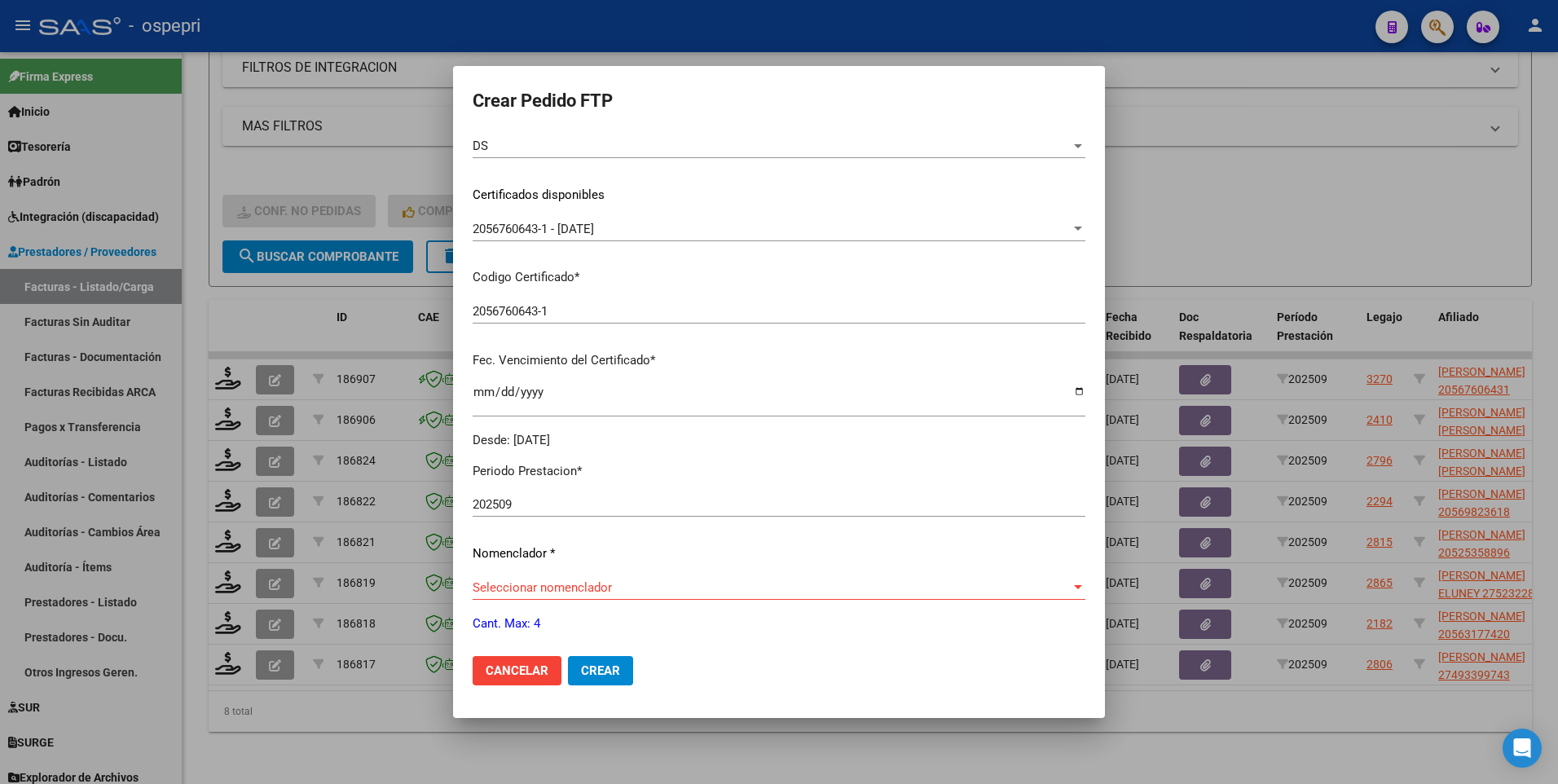
click at [1071, 448] on div at bounding box center [1079, 587] width 15 height 13
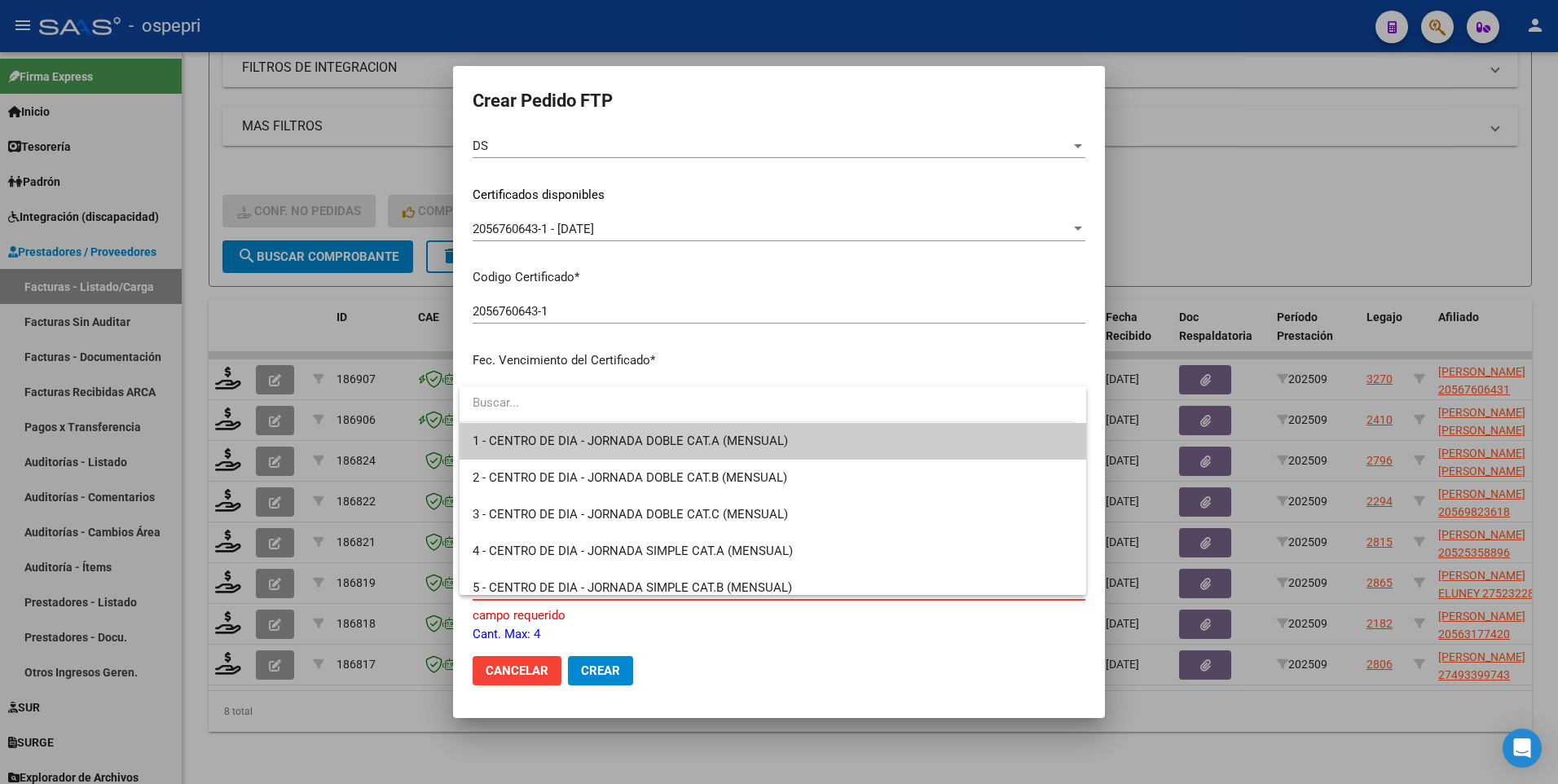
click at [645, 399] on input "dropdown search" at bounding box center [766, 403] width 614 height 37
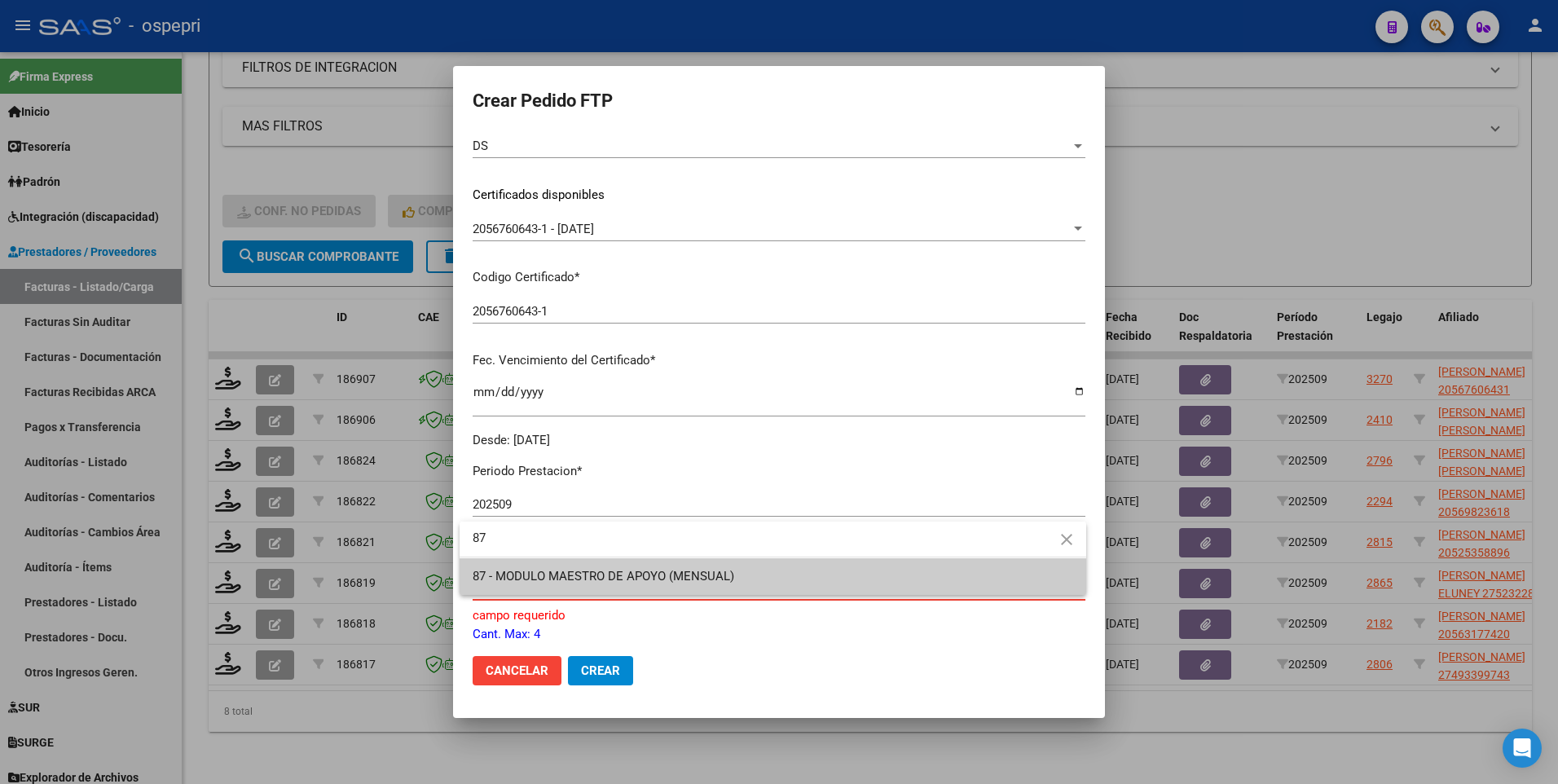
type input "8"
type input "90"
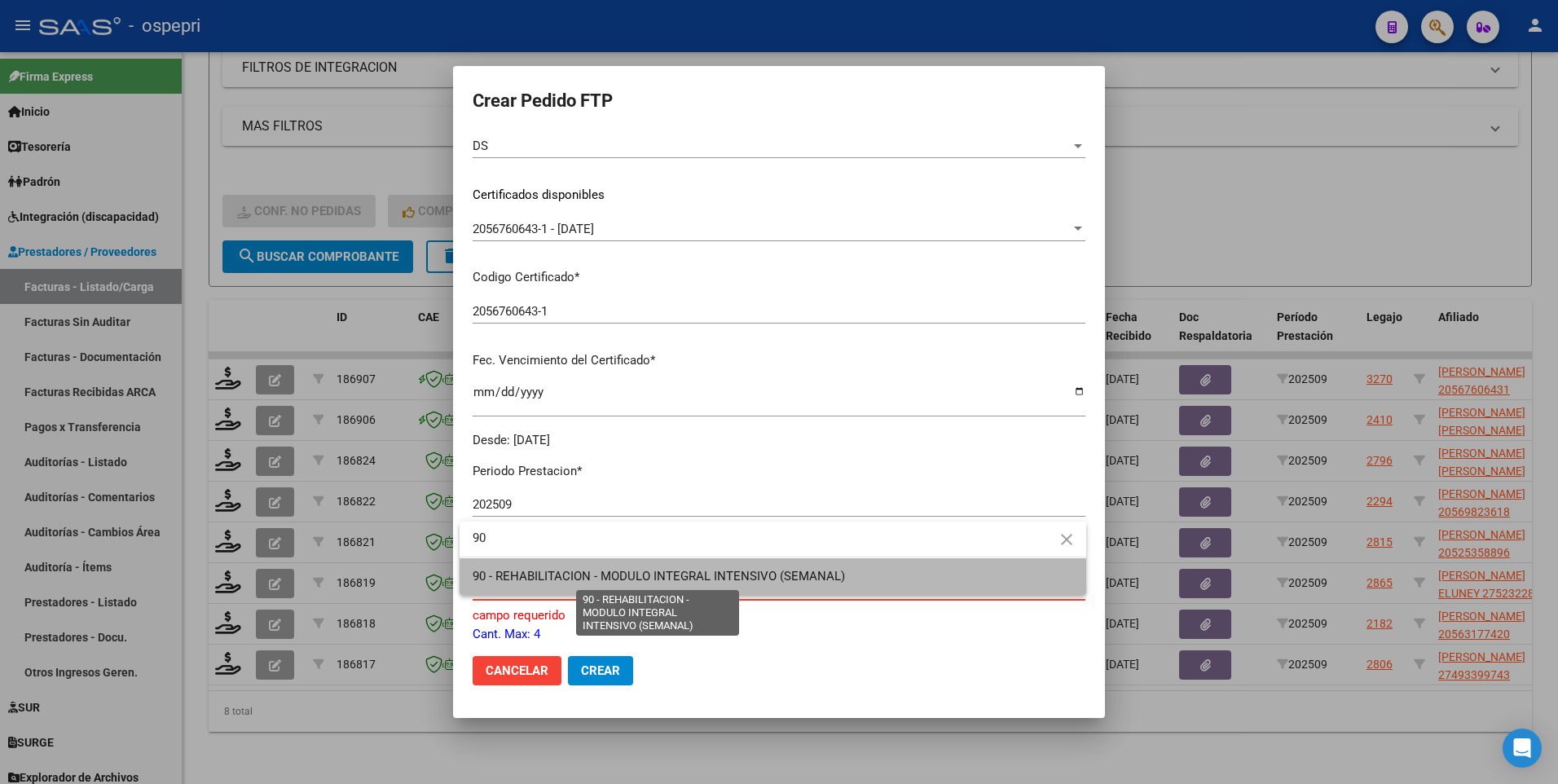
click at [727, 448] on span "90 - REHABILITACION - MODULO INTEGRAL INTENSIVO (SEMANAL)" at bounding box center [659, 576] width 372 height 15
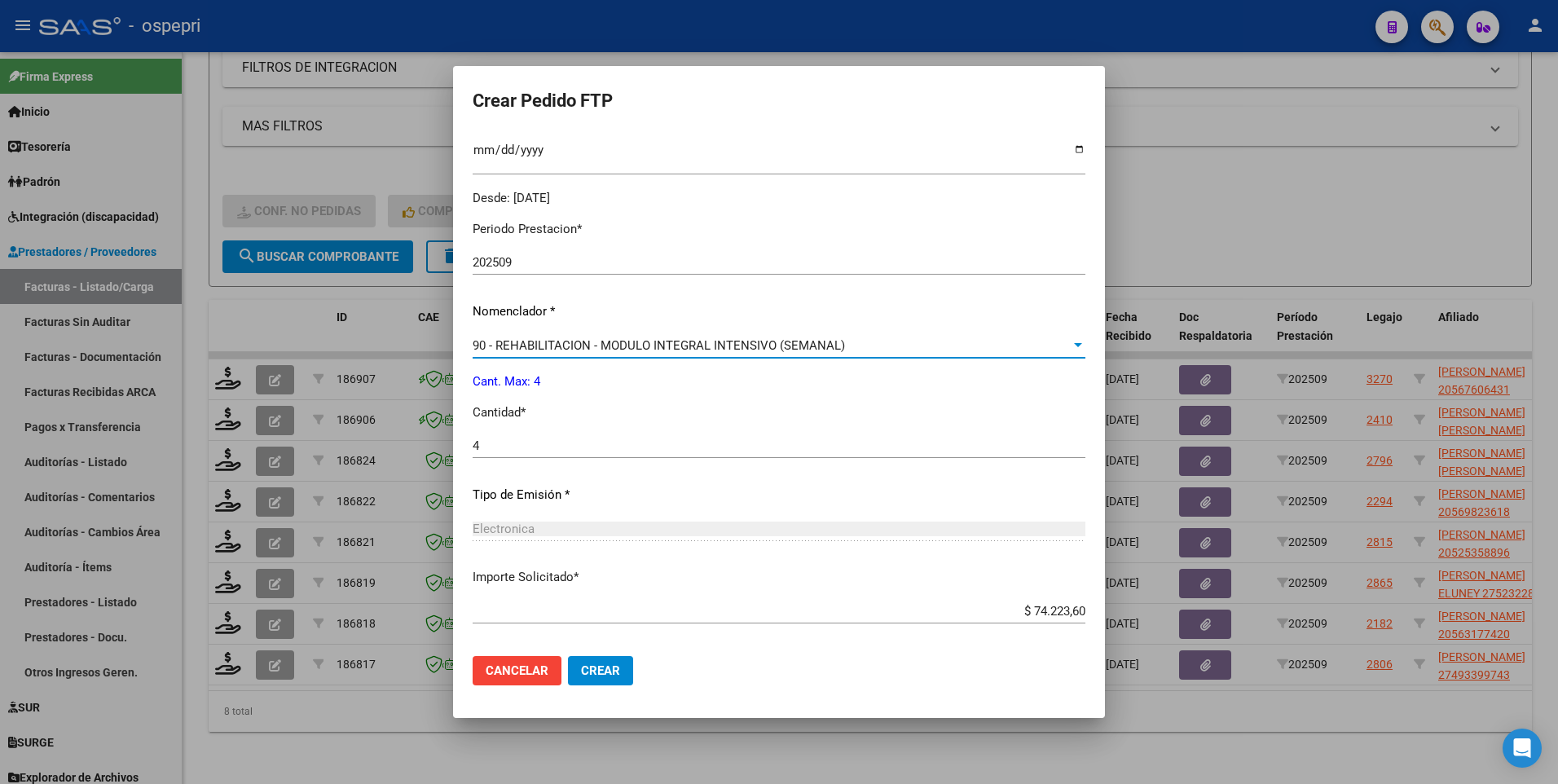
scroll to position [565, 0]
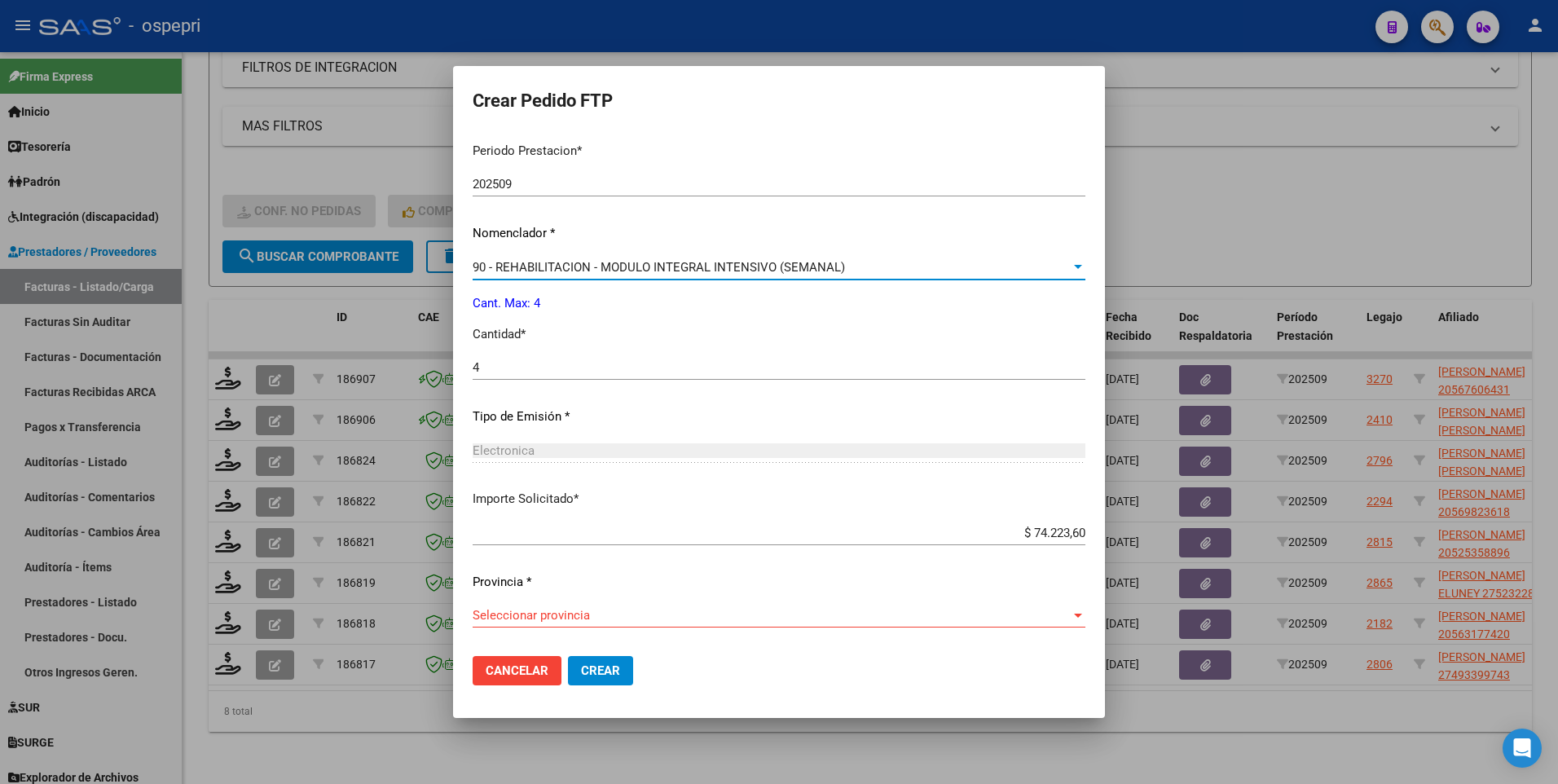
click at [1074, 448] on div at bounding box center [1078, 615] width 8 height 4
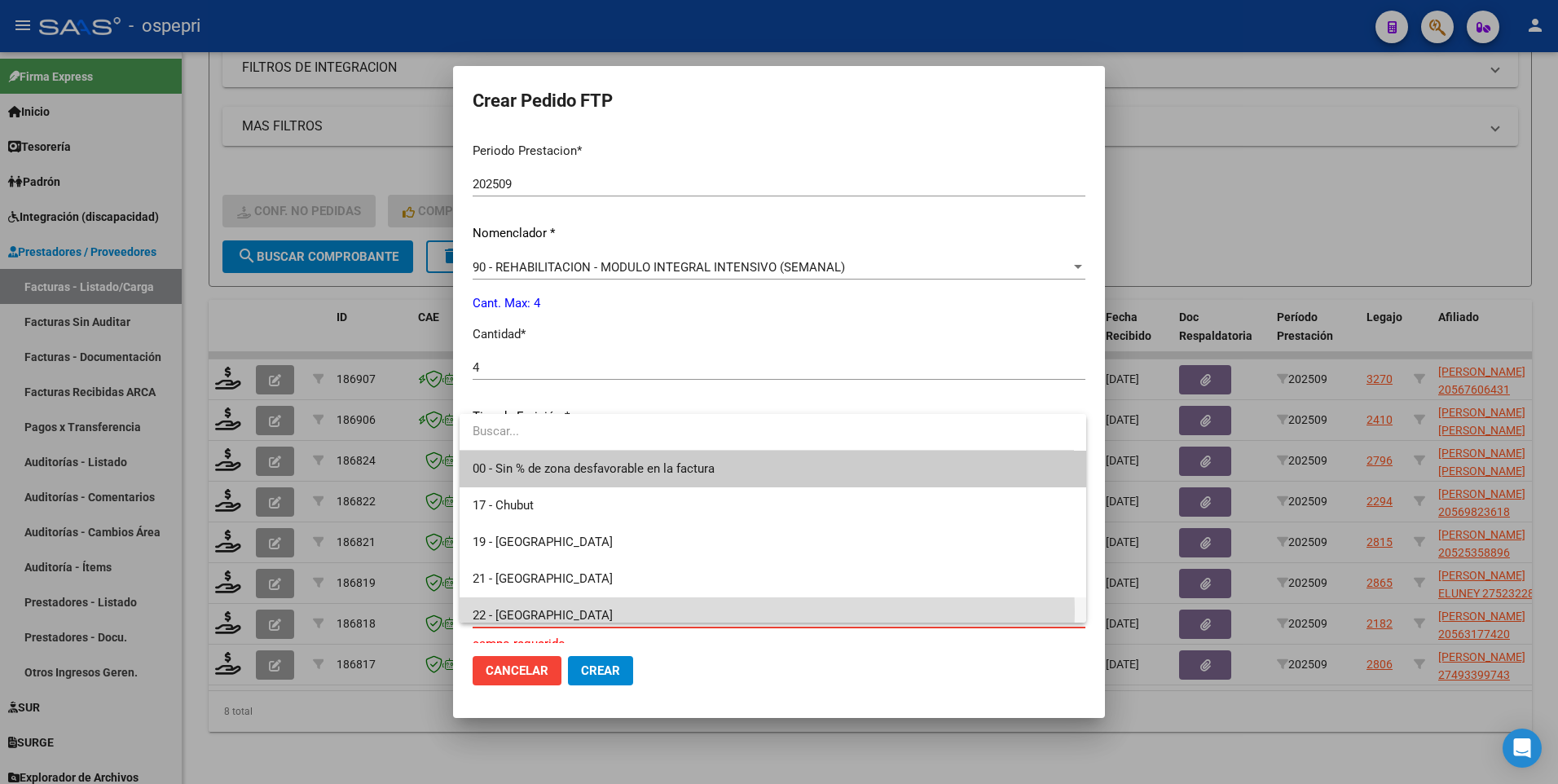
click at [559, 448] on span "22 - Rio Negro" at bounding box center [773, 616] width 601 height 37
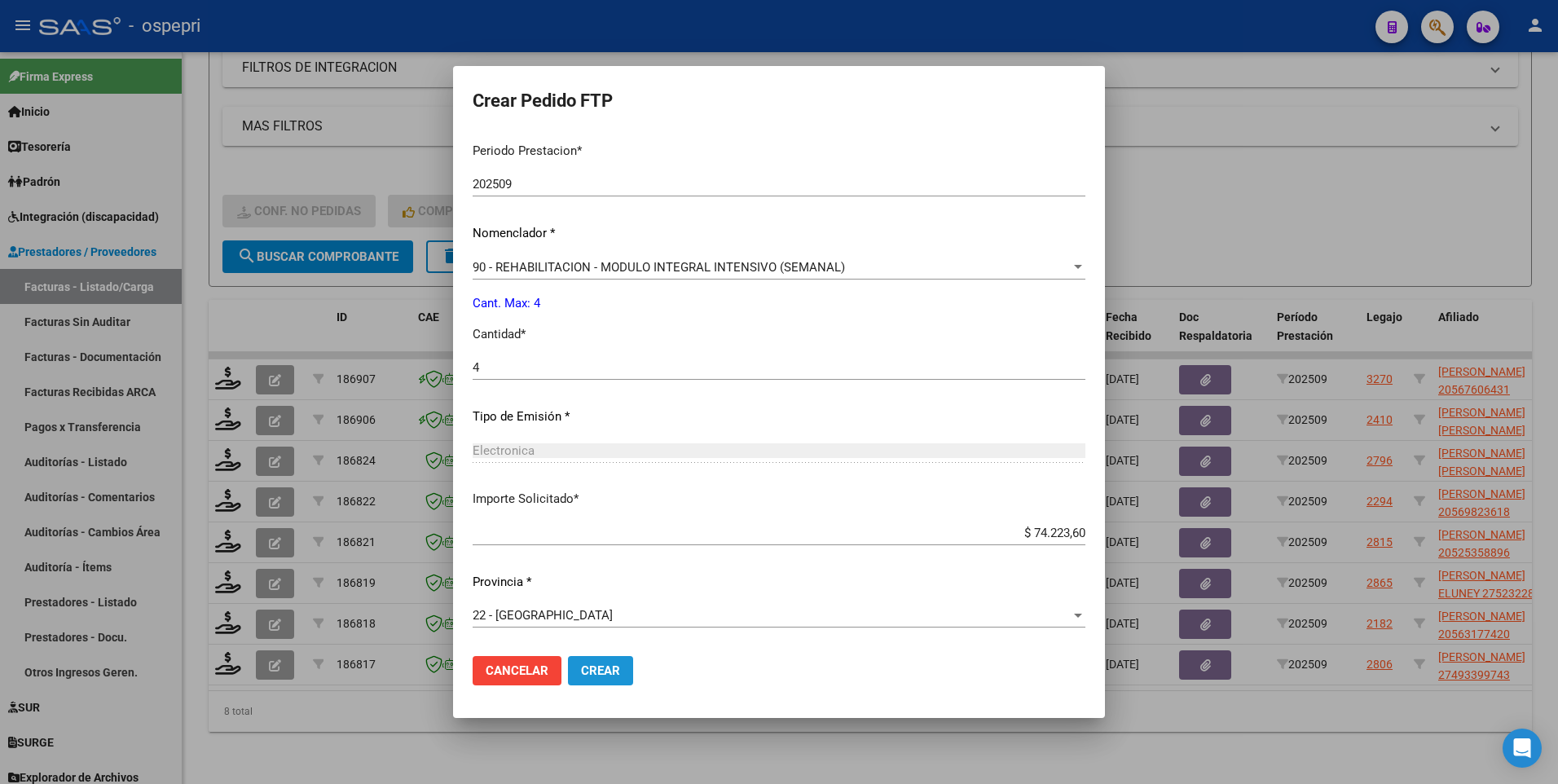
click at [614, 448] on span "Crear" at bounding box center [600, 671] width 39 height 15
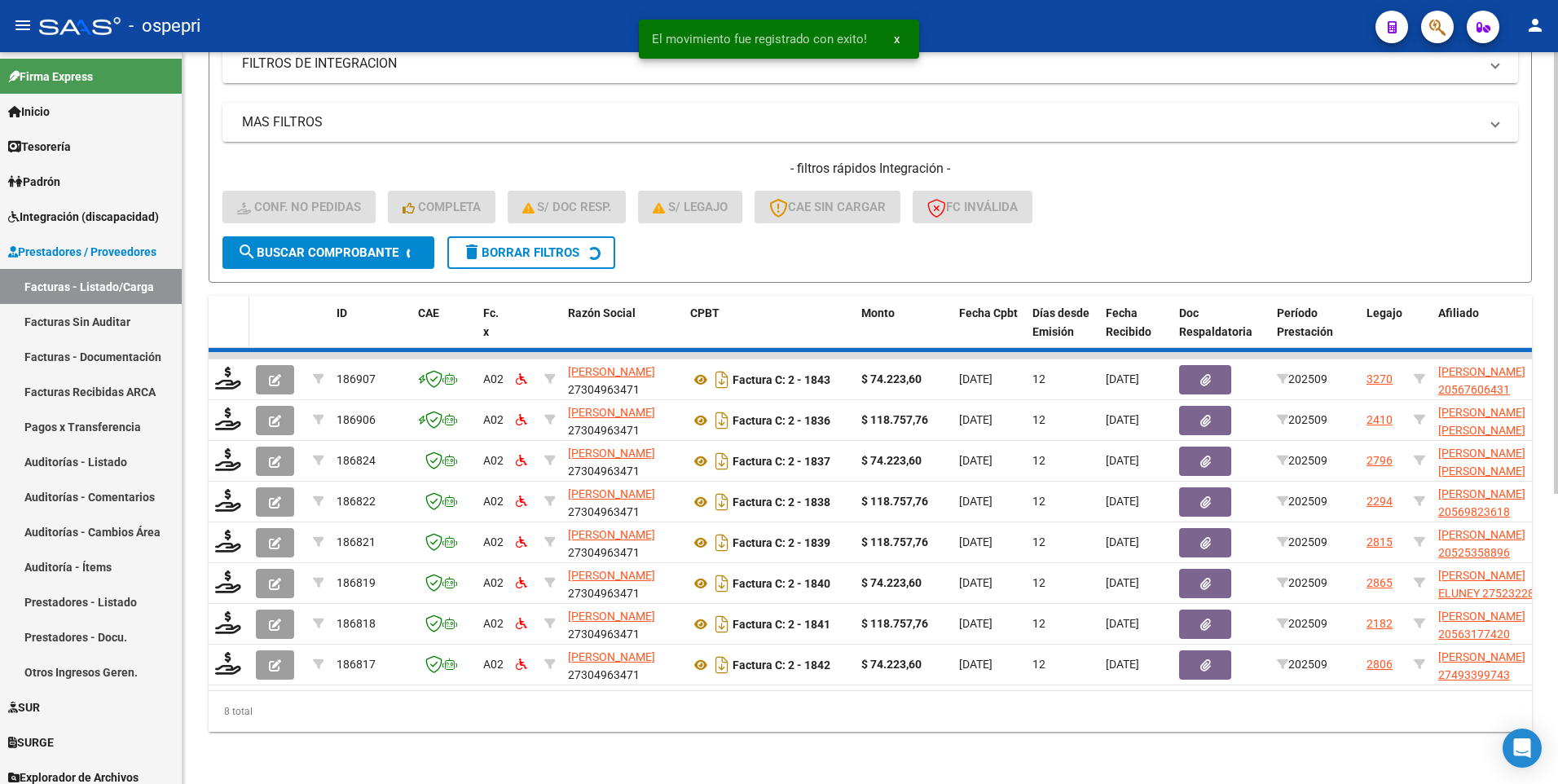
scroll to position [436, 0]
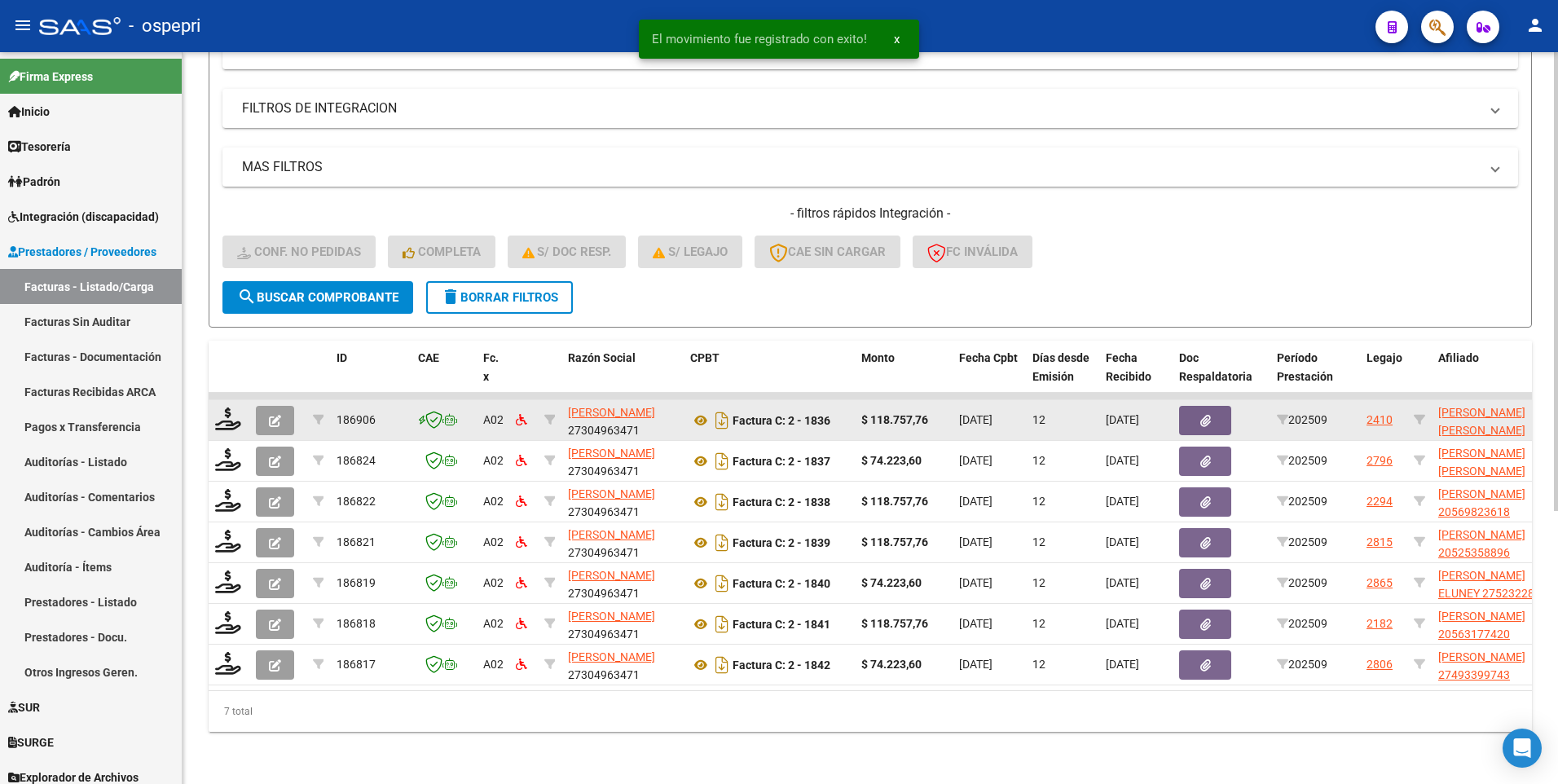
click at [226, 418] on div at bounding box center [228, 420] width 28 height 25
click at [224, 414] on icon at bounding box center [228, 418] width 26 height 23
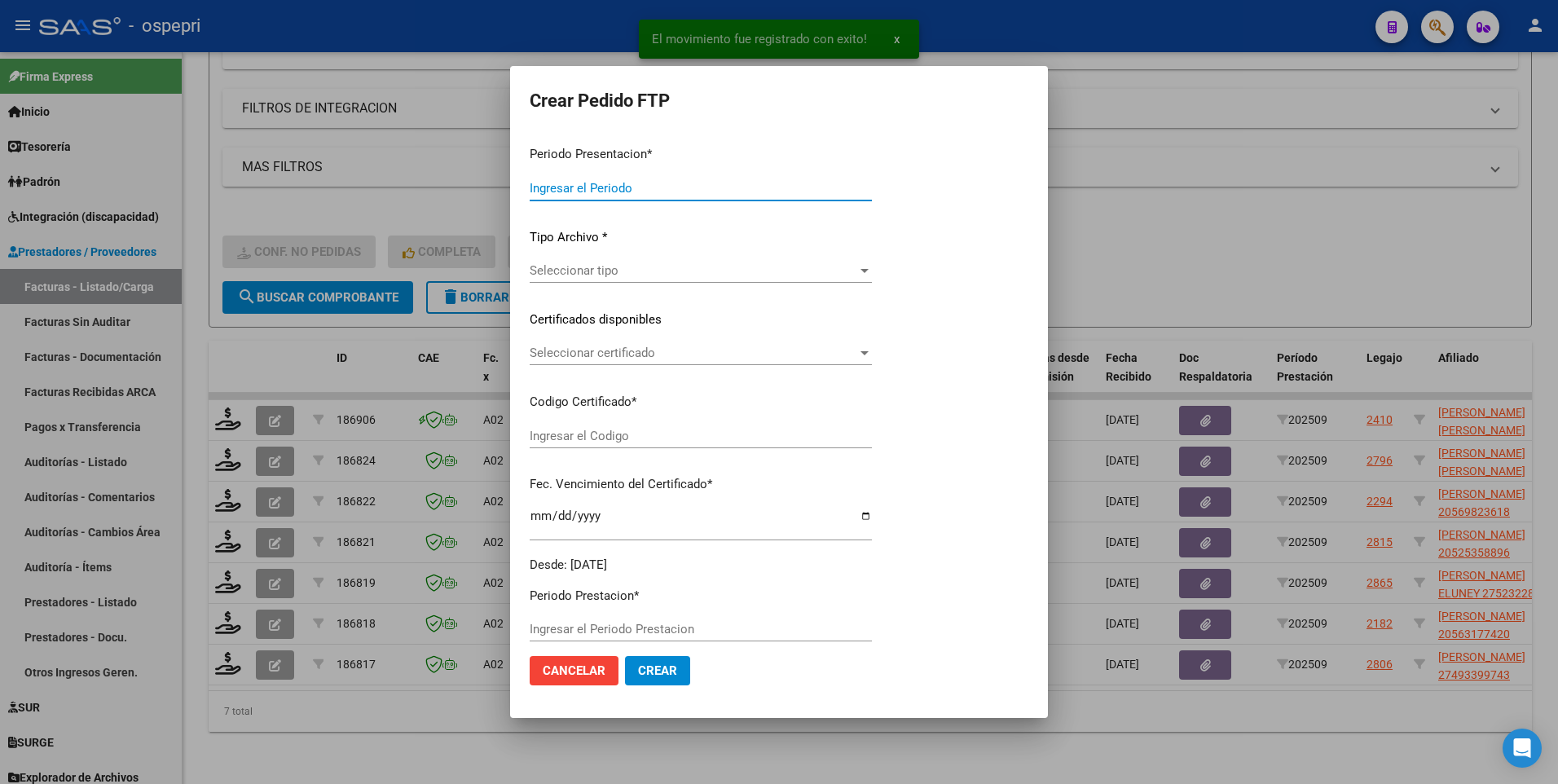
type input "202509"
type input "$ 118.757,76"
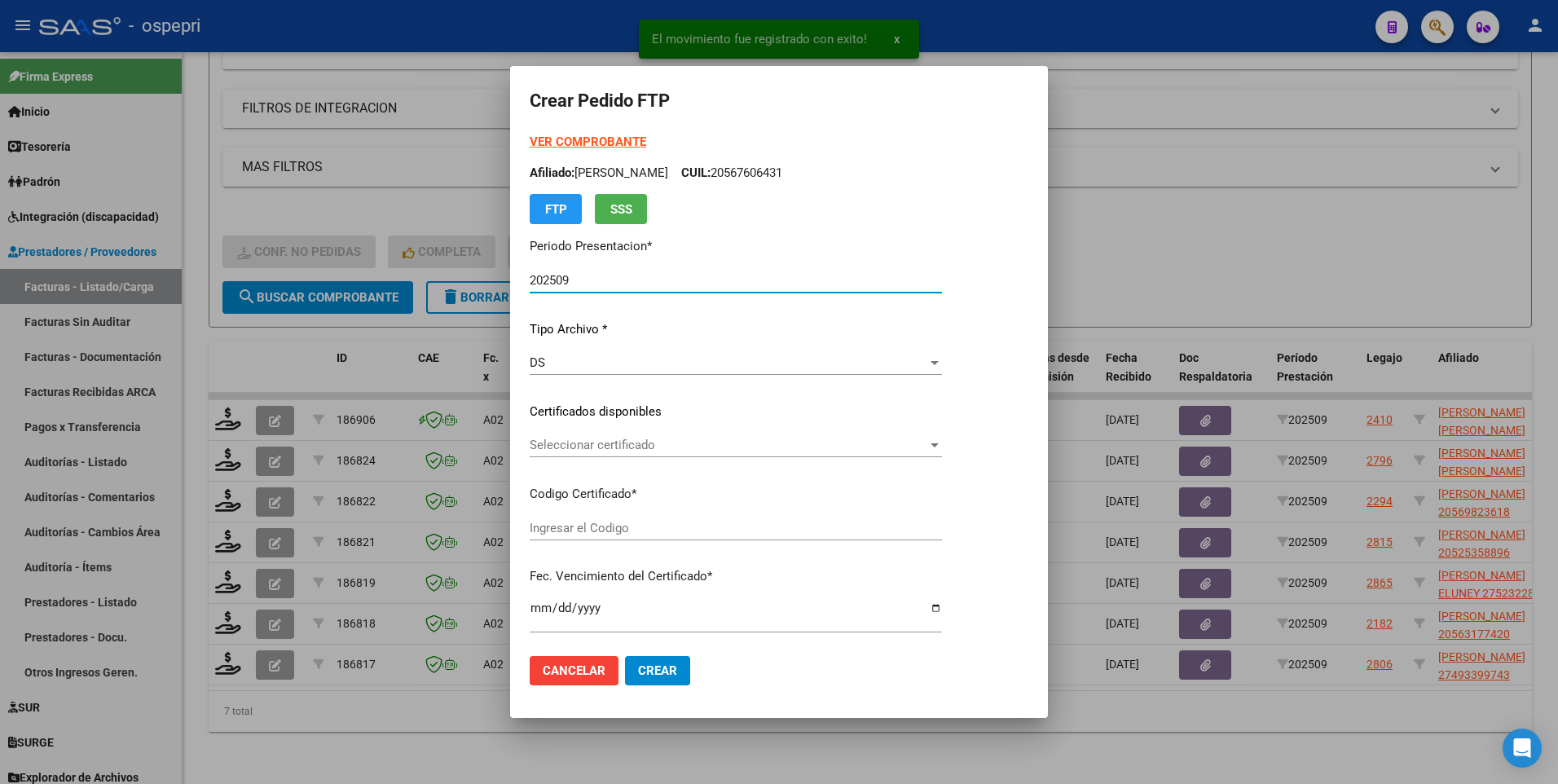
type input "20564199266"
type input "2027-08-22"
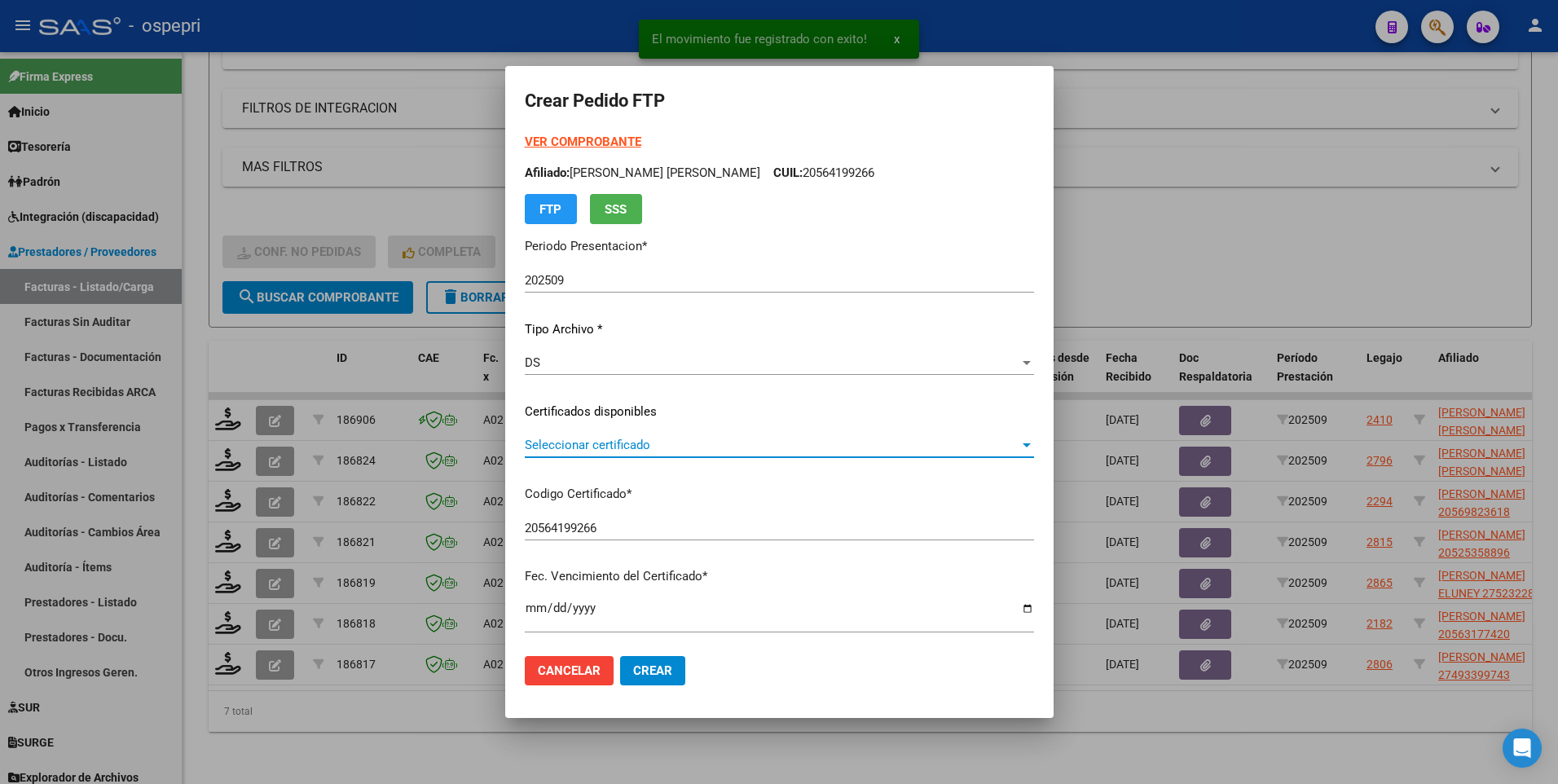
click at [1023, 442] on div at bounding box center [1027, 445] width 15 height 13
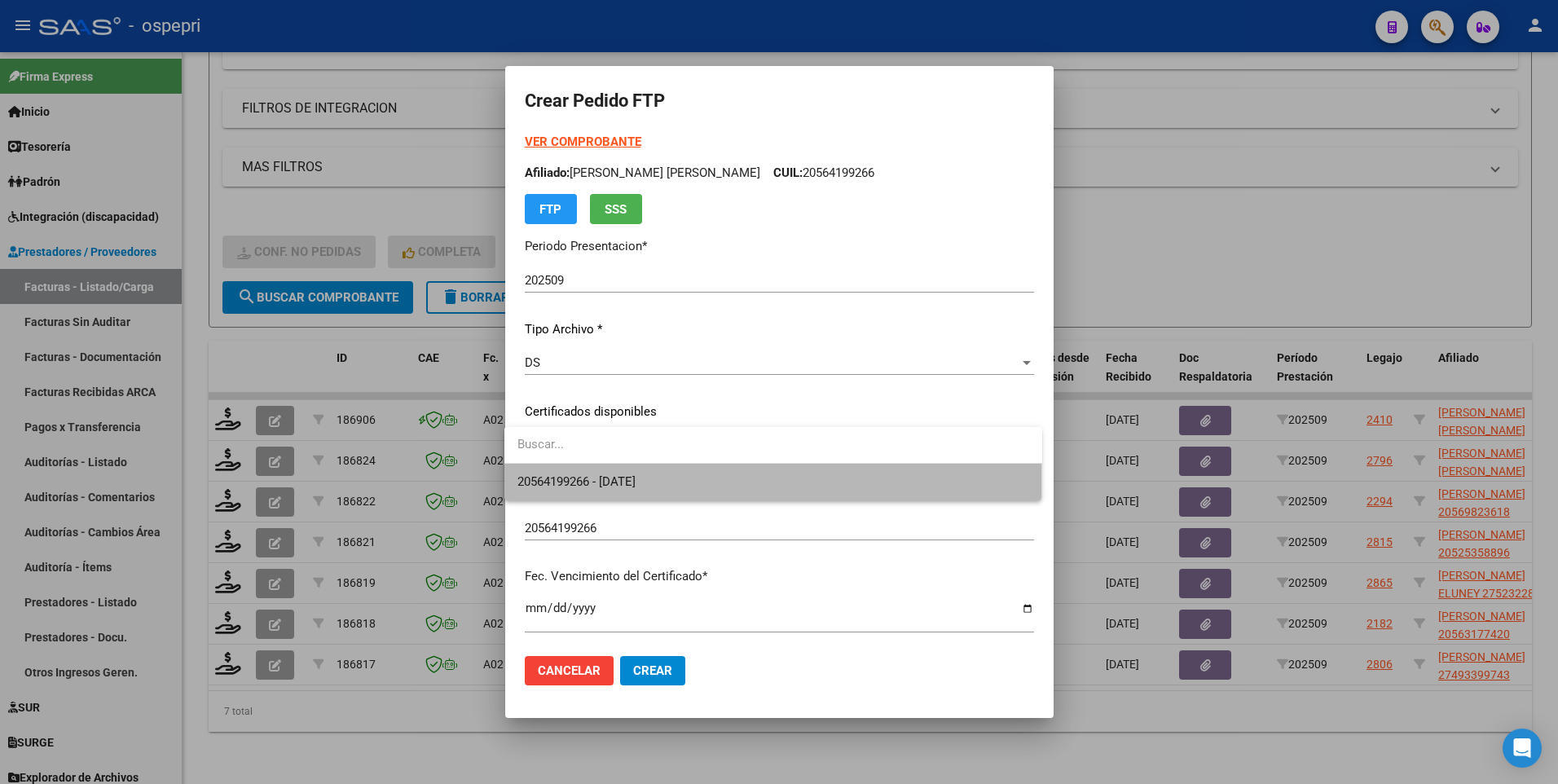
click at [950, 448] on span "20564199266 - 2027-08-22" at bounding box center [773, 482] width 512 height 37
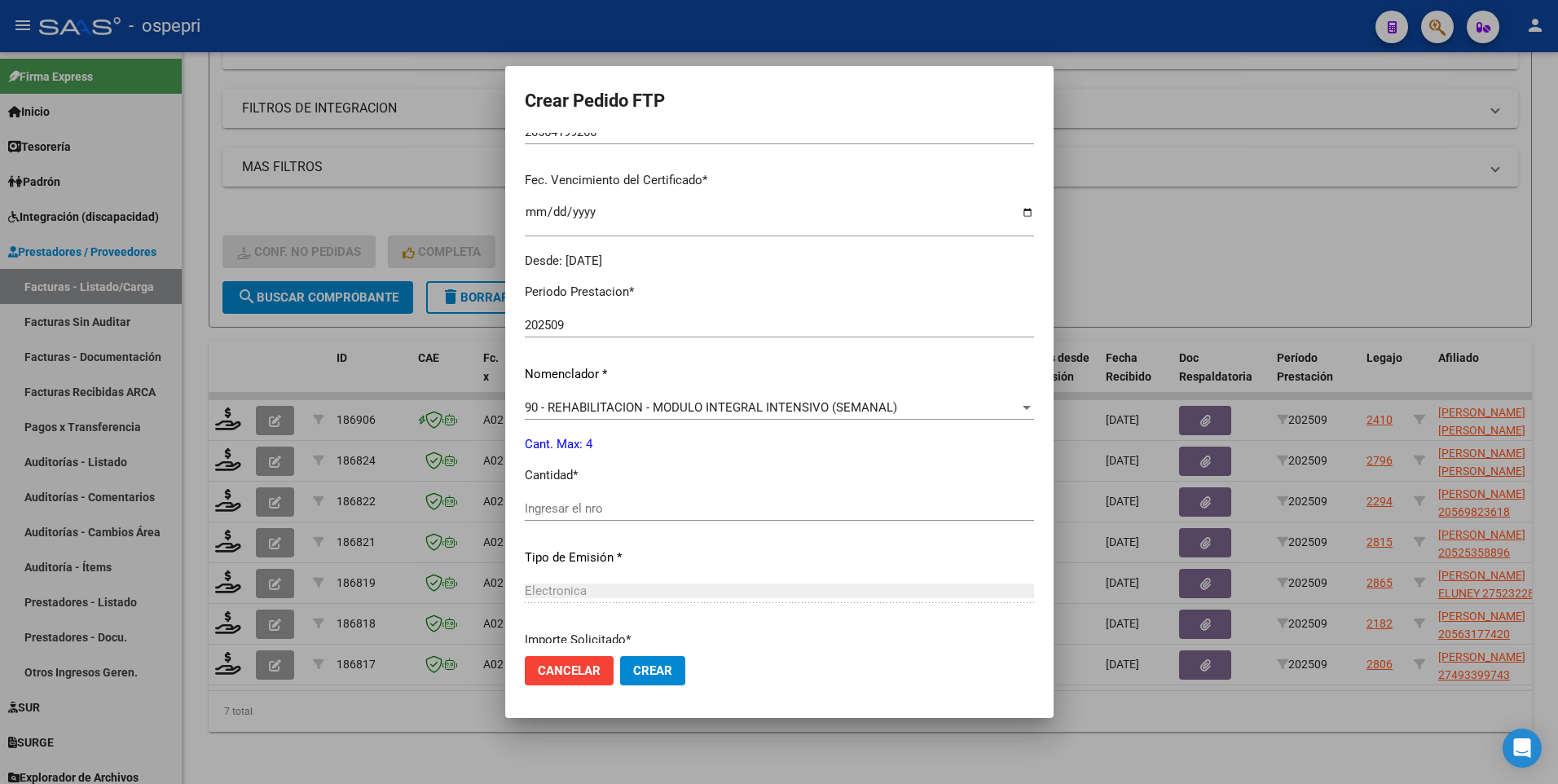
scroll to position [407, 0]
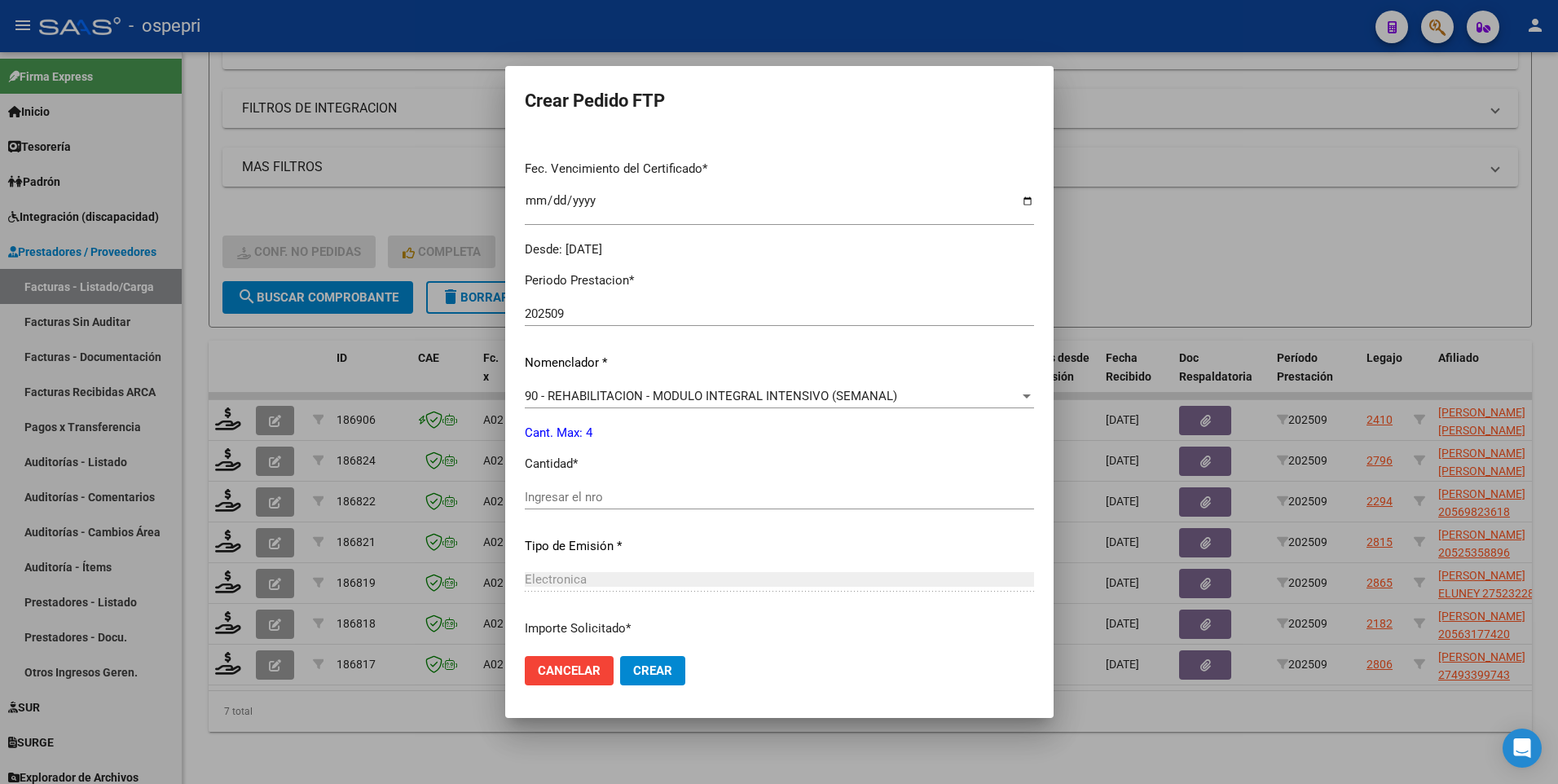
click at [649, 448] on input "Ingresar el nro" at bounding box center [779, 497] width 510 height 15
type input "4"
click at [656, 448] on button "Crear" at bounding box center [653, 670] width 65 height 29
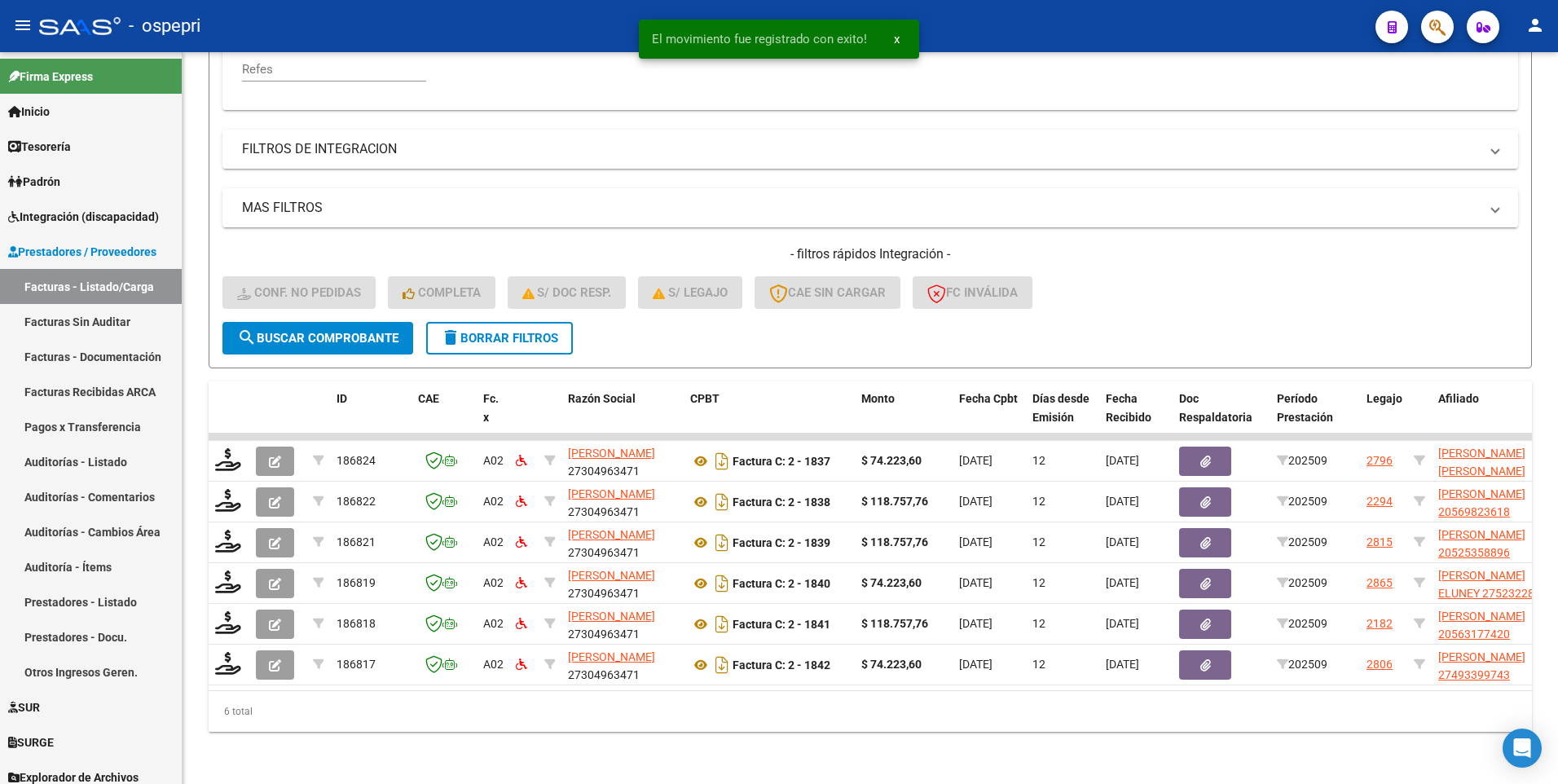
scroll to position [395, 0]
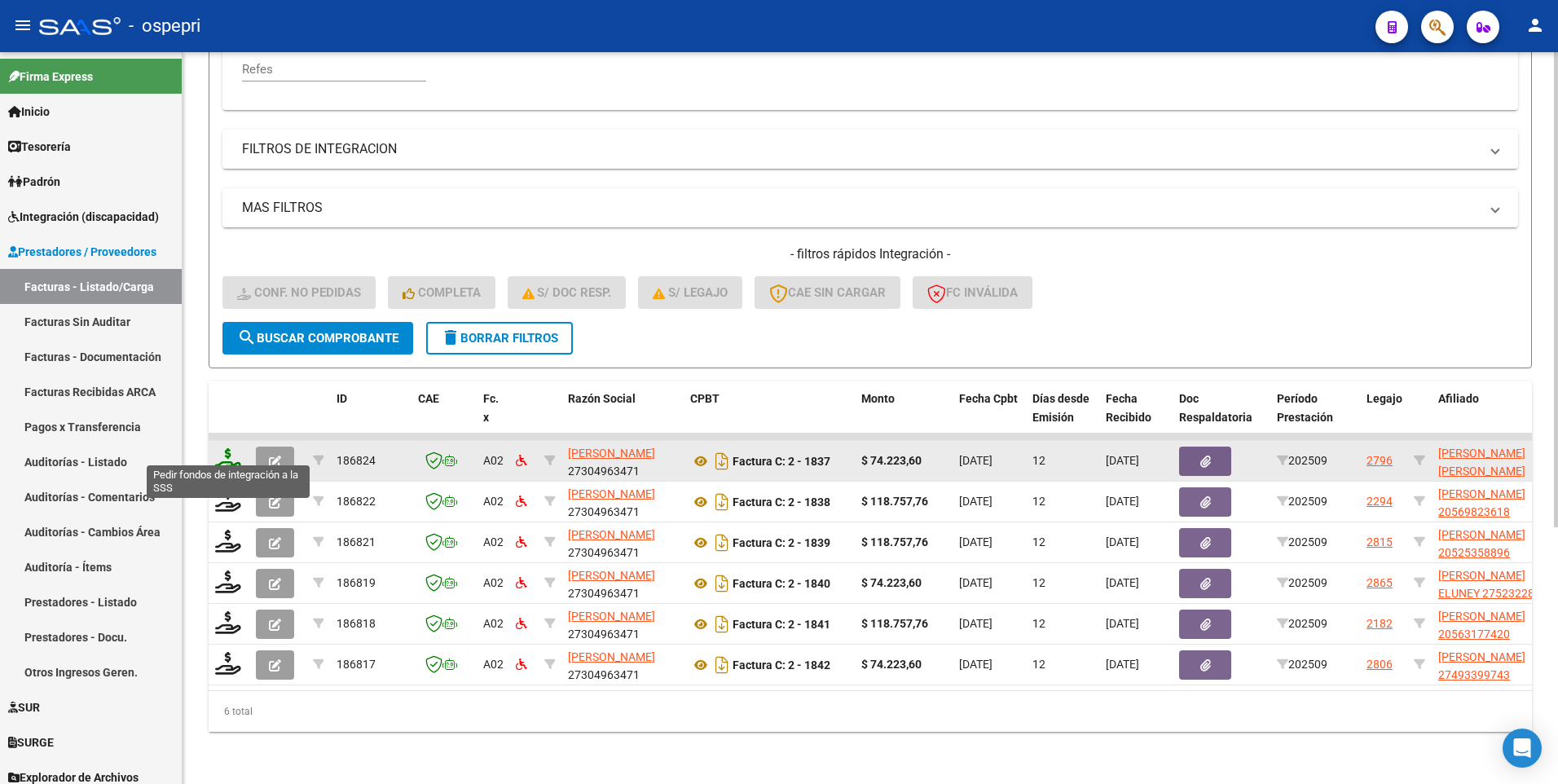
click at [233, 448] on icon at bounding box center [228, 459] width 26 height 23
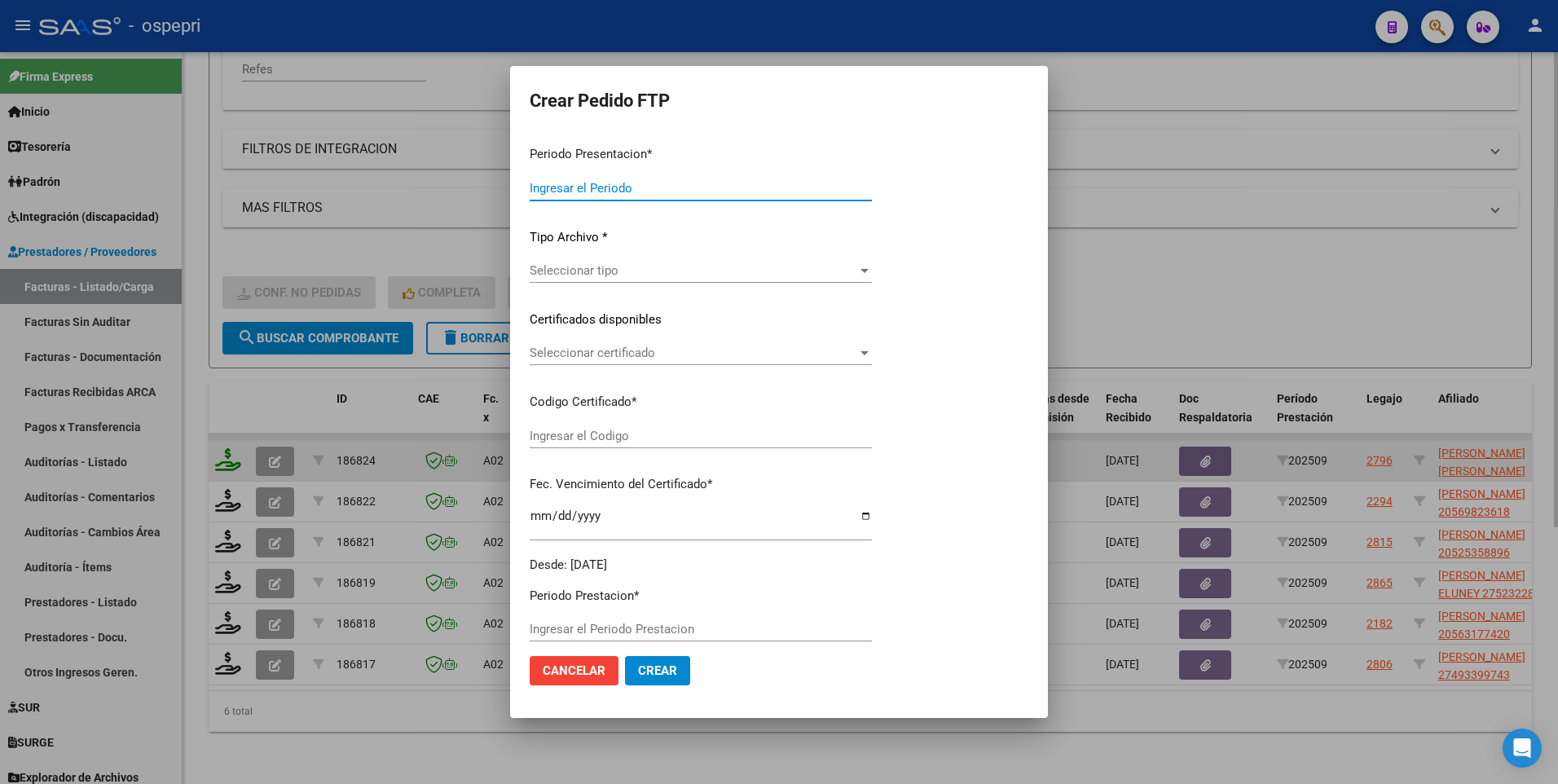
type input "202509"
type input "$ 74.223,60"
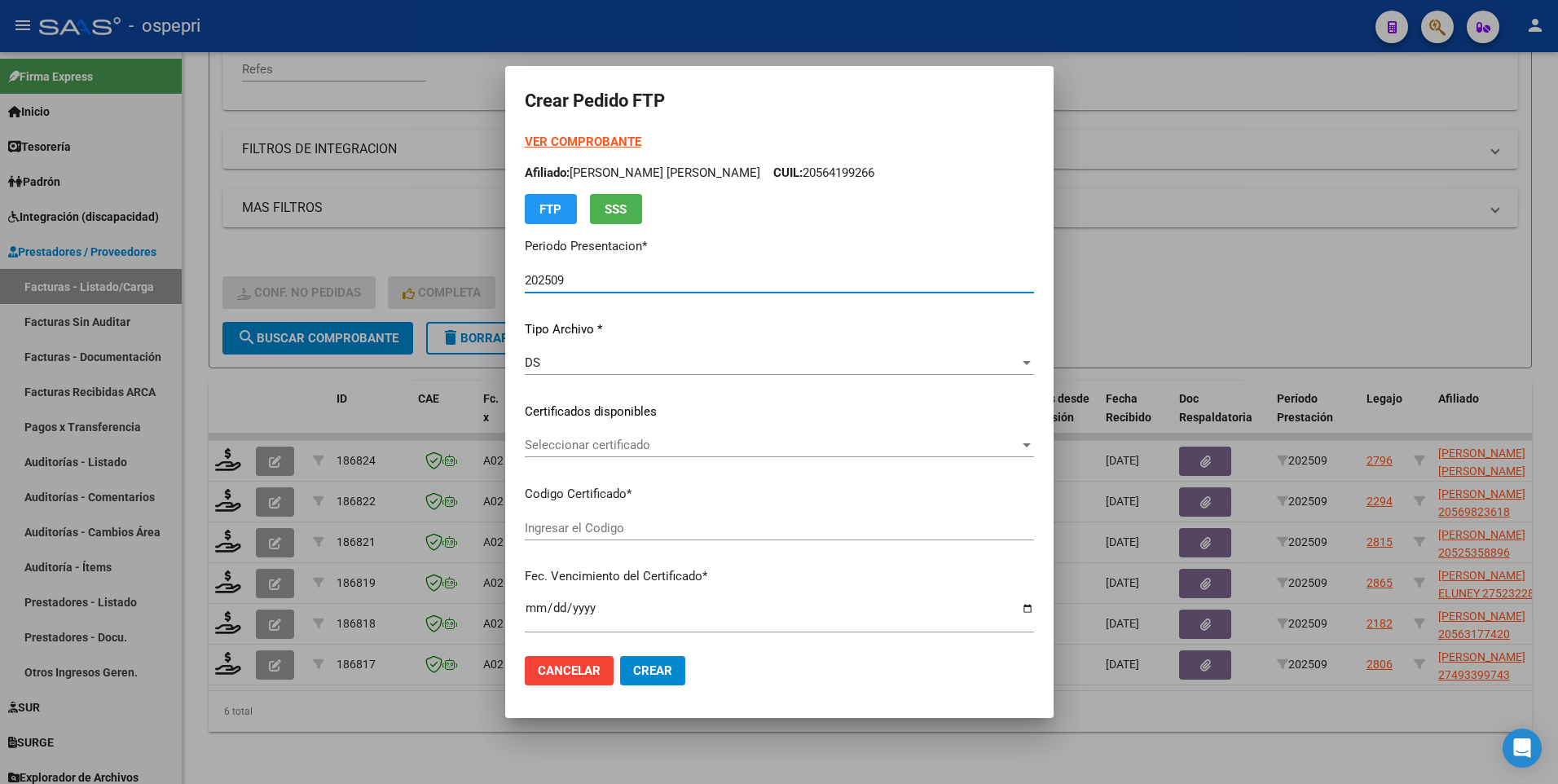
type input "20553010889"
type input "2027-11-01"
click at [1031, 443] on div at bounding box center [1027, 445] width 8 height 4
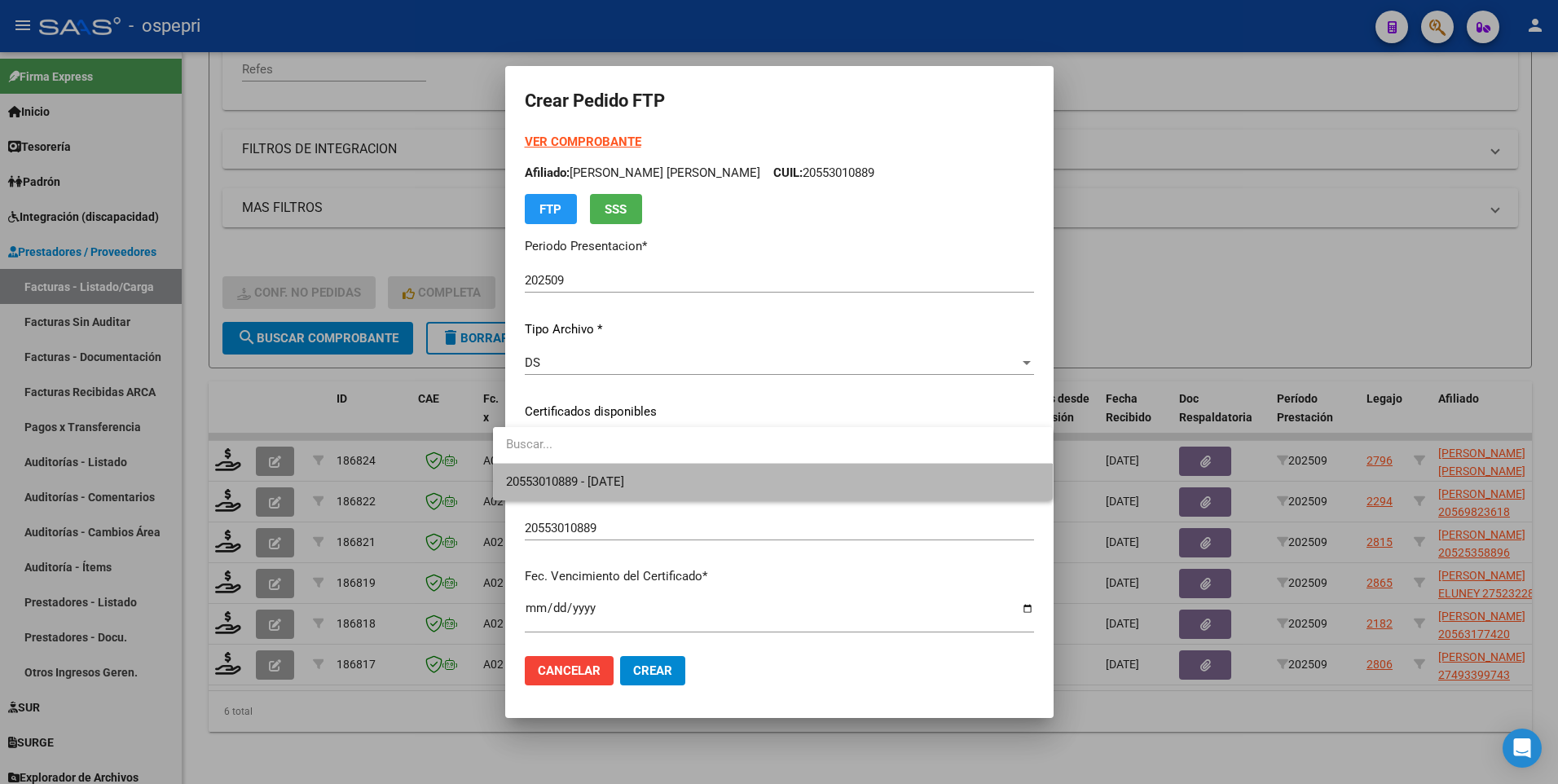
click at [978, 448] on span "20553010889 - 2027-11-01" at bounding box center [772, 482] width 533 height 37
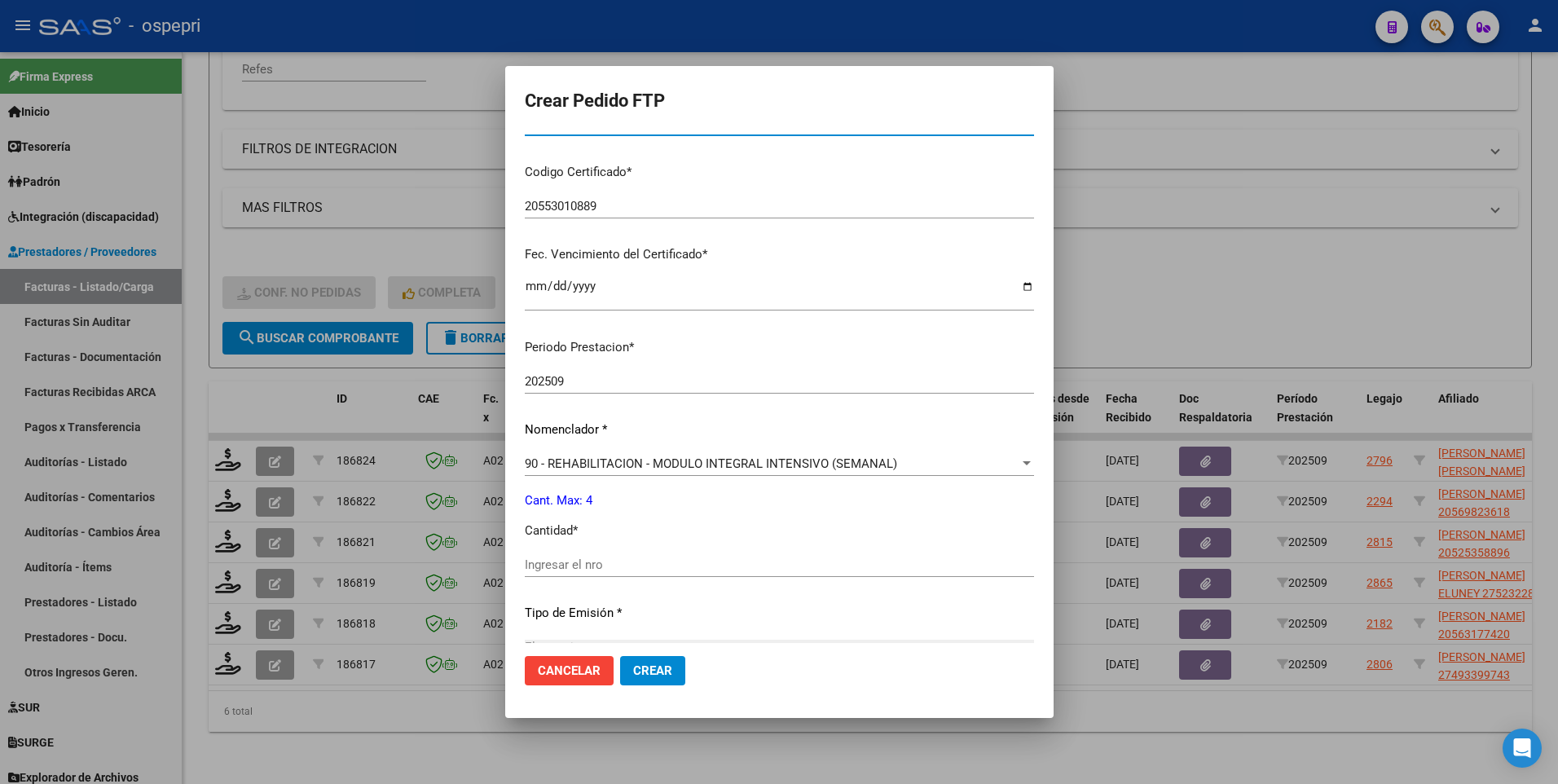
scroll to position [325, 0]
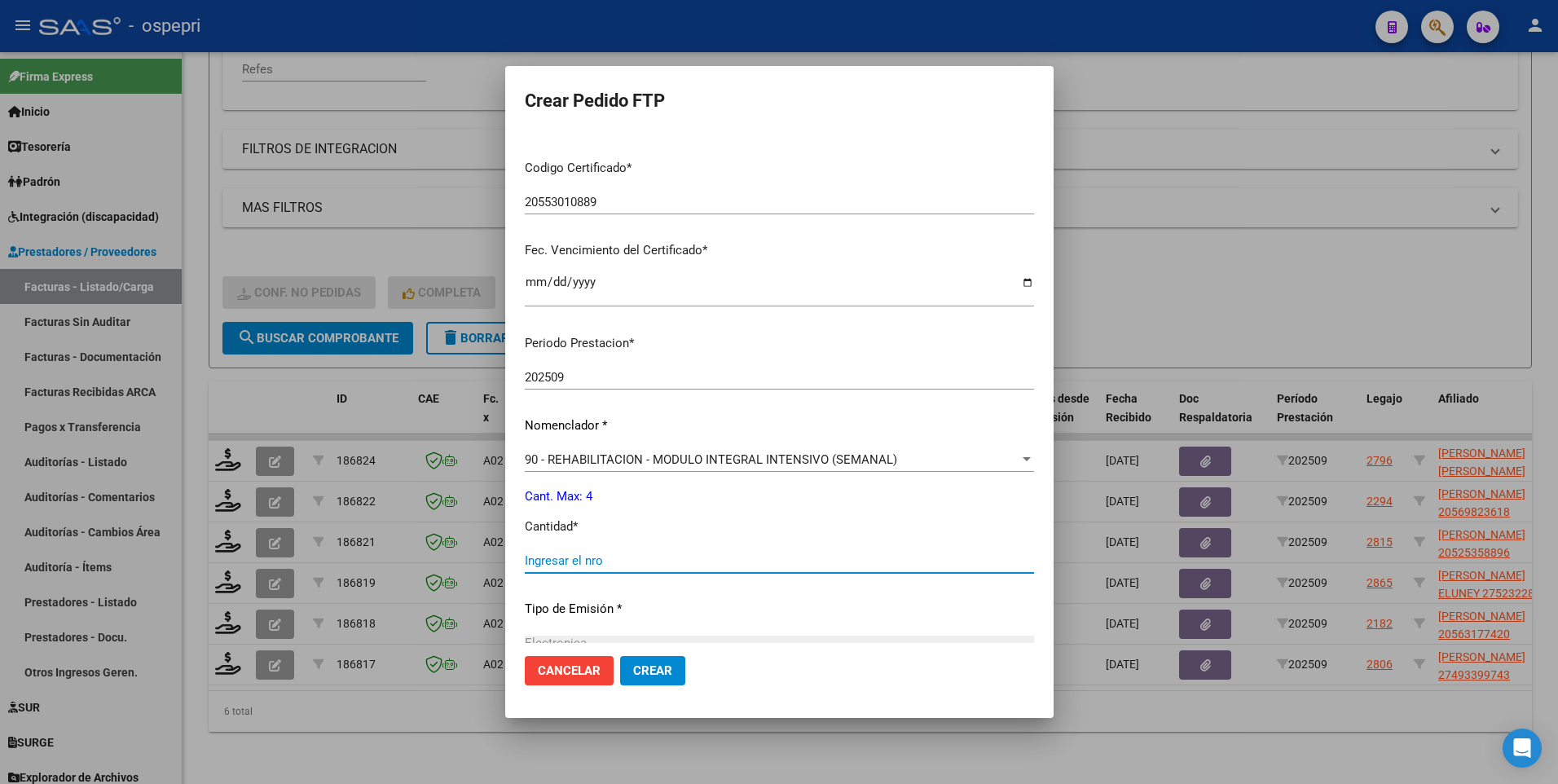
click at [624, 448] on input "Ingresar el nro" at bounding box center [779, 561] width 510 height 15
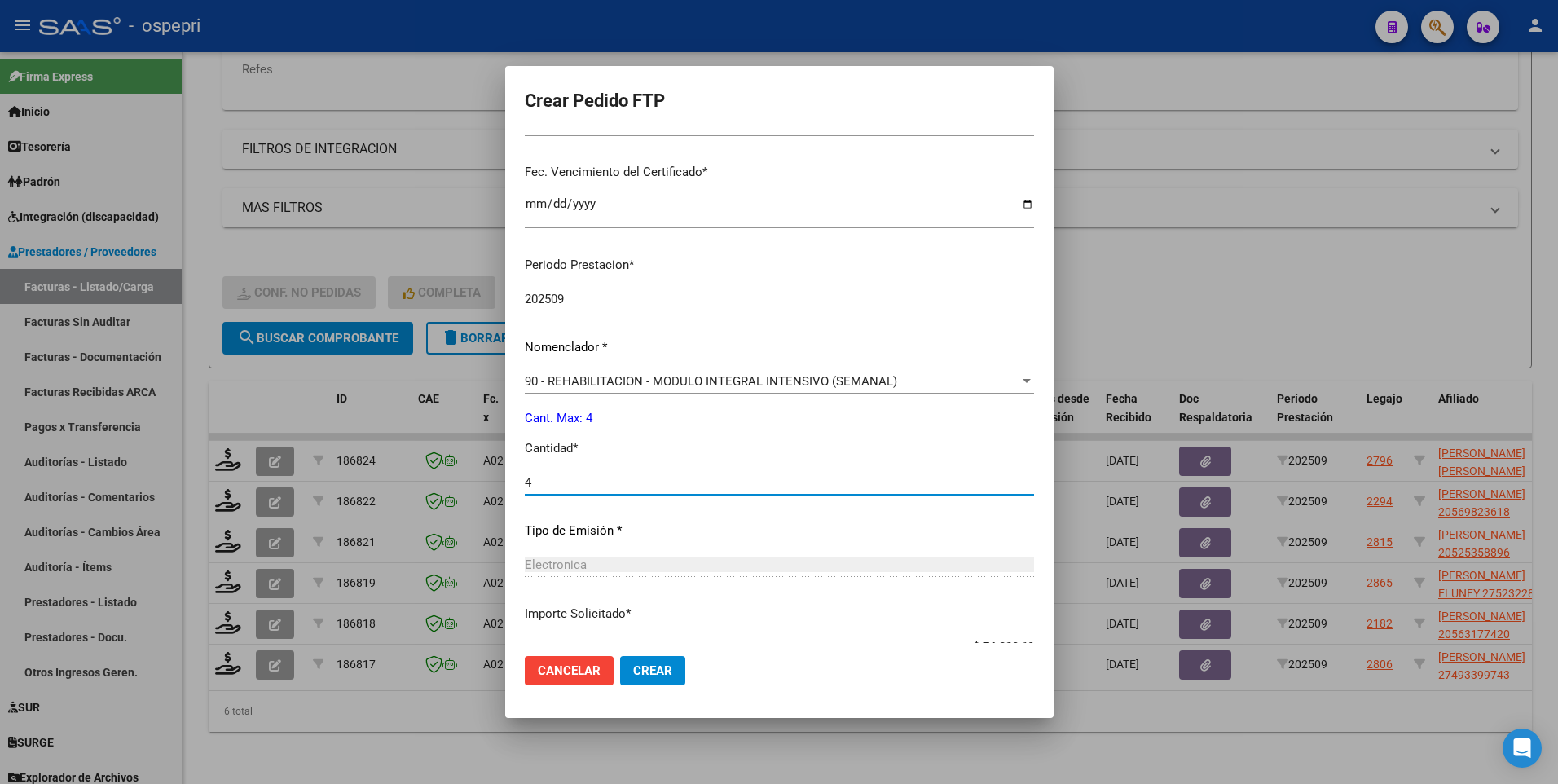
scroll to position [518, 0]
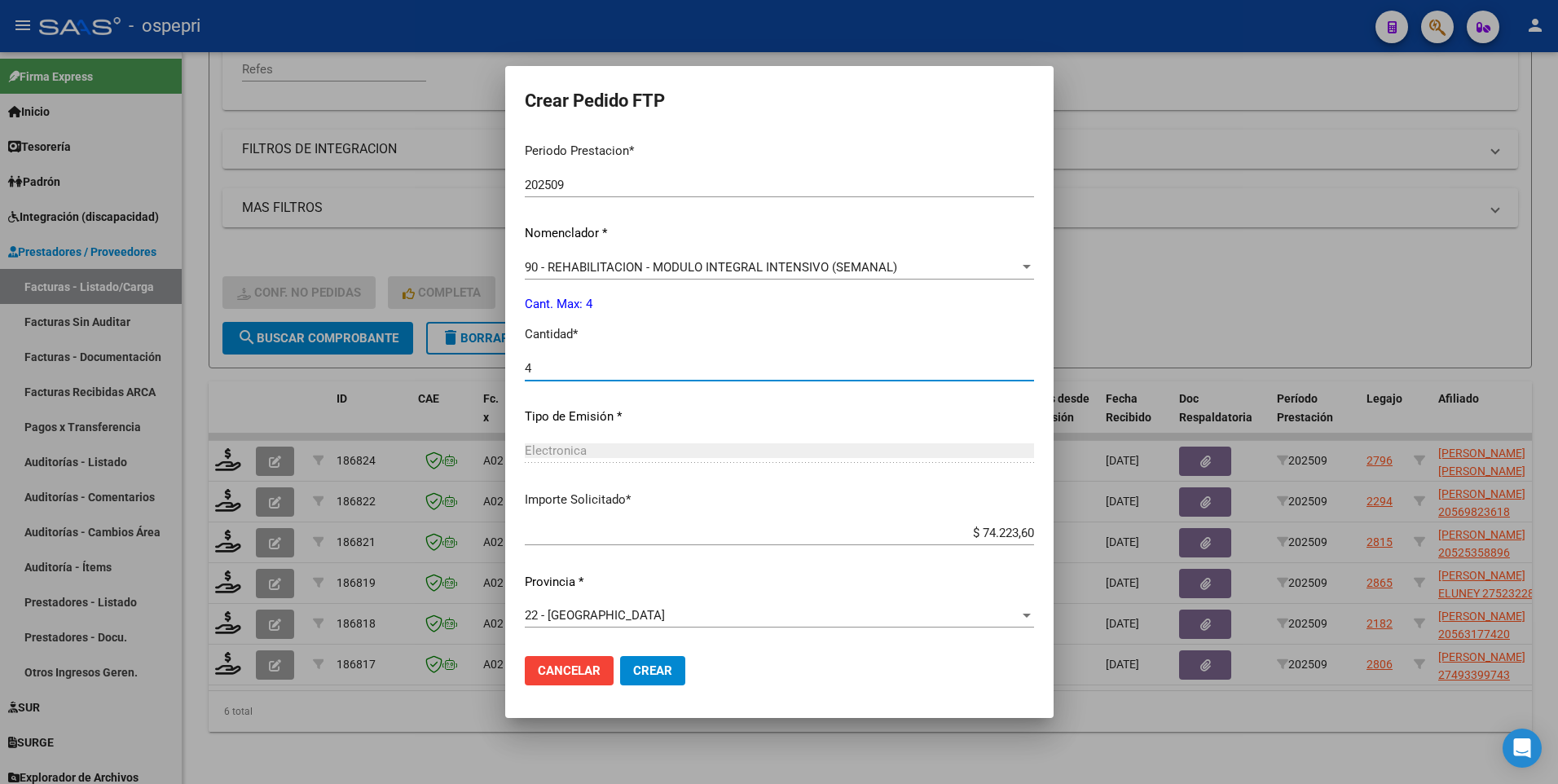
type input "4"
click at [653, 448] on span "Crear" at bounding box center [653, 671] width 39 height 15
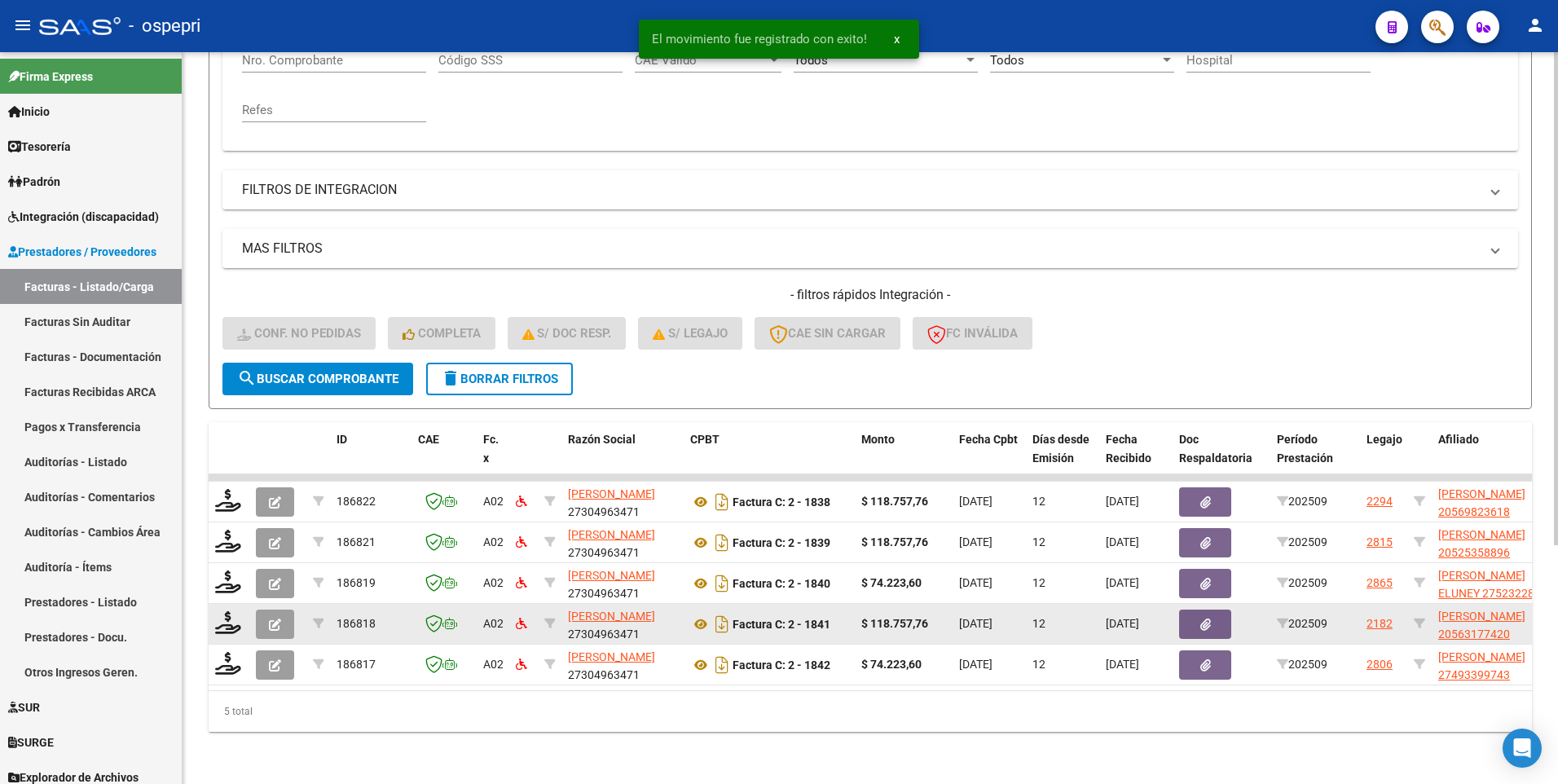
scroll to position [355, 0]
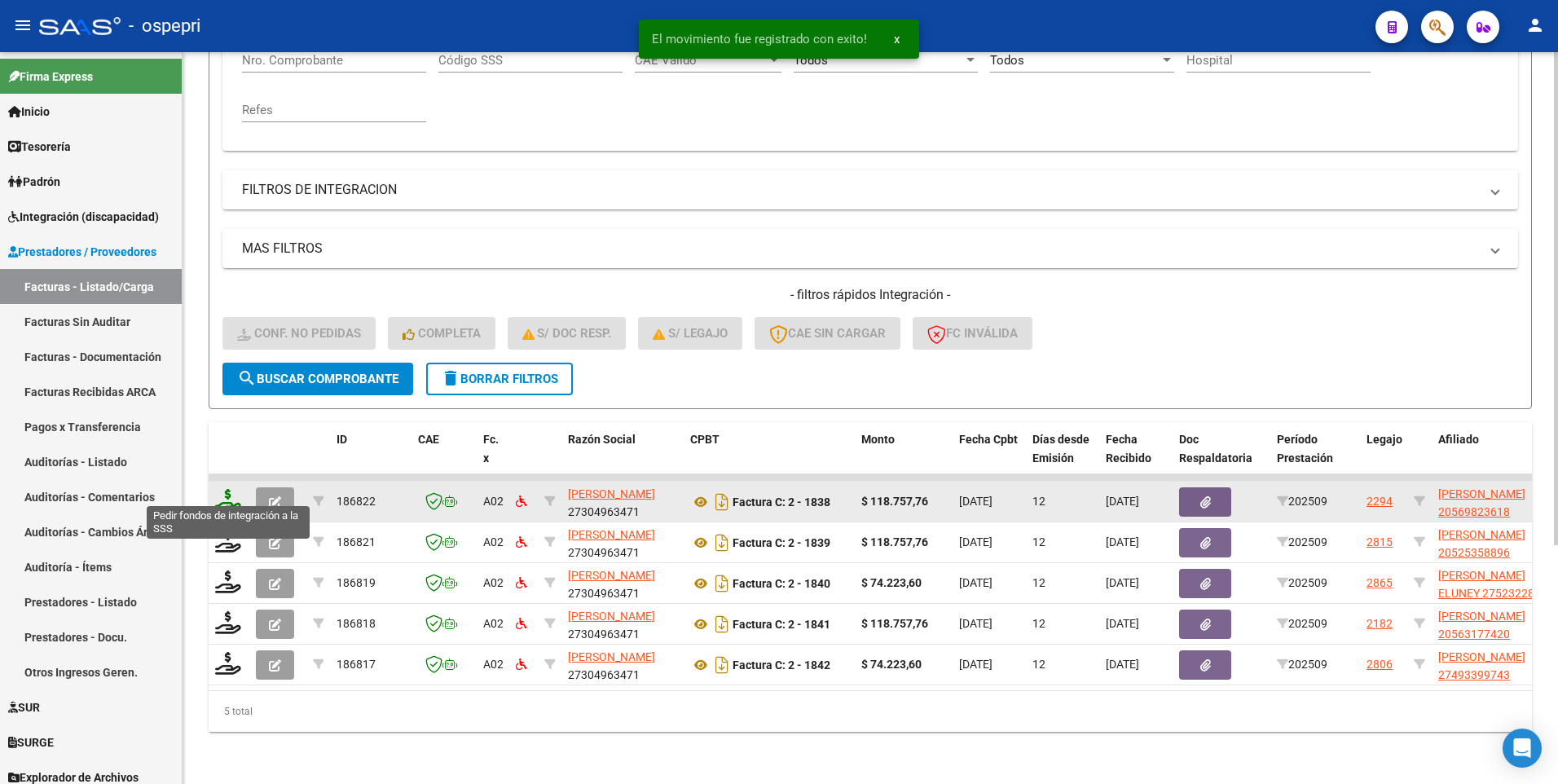
click at [228, 448] on icon at bounding box center [228, 500] width 26 height 23
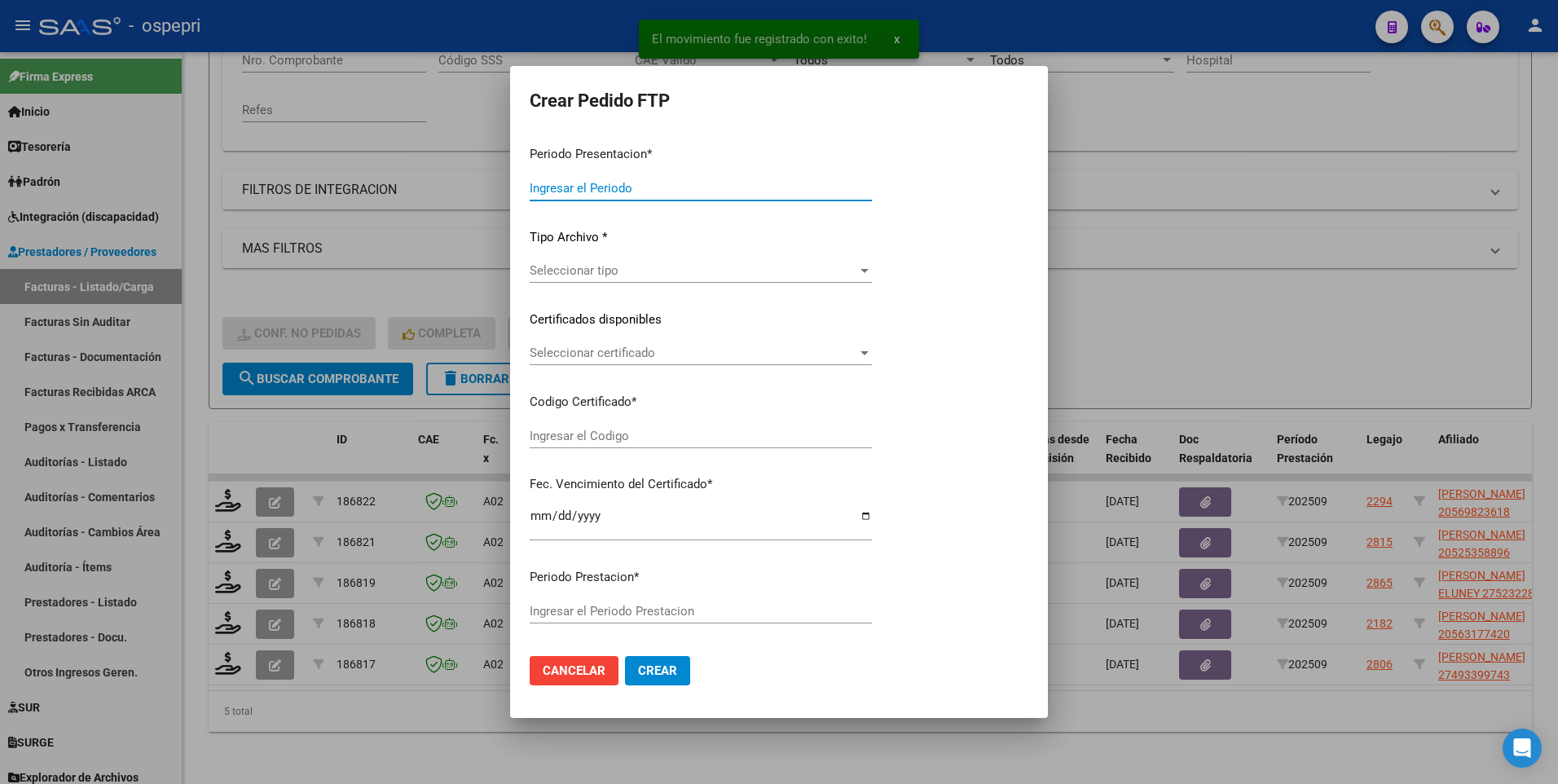
type input "202509"
type input "$ 118.757,76"
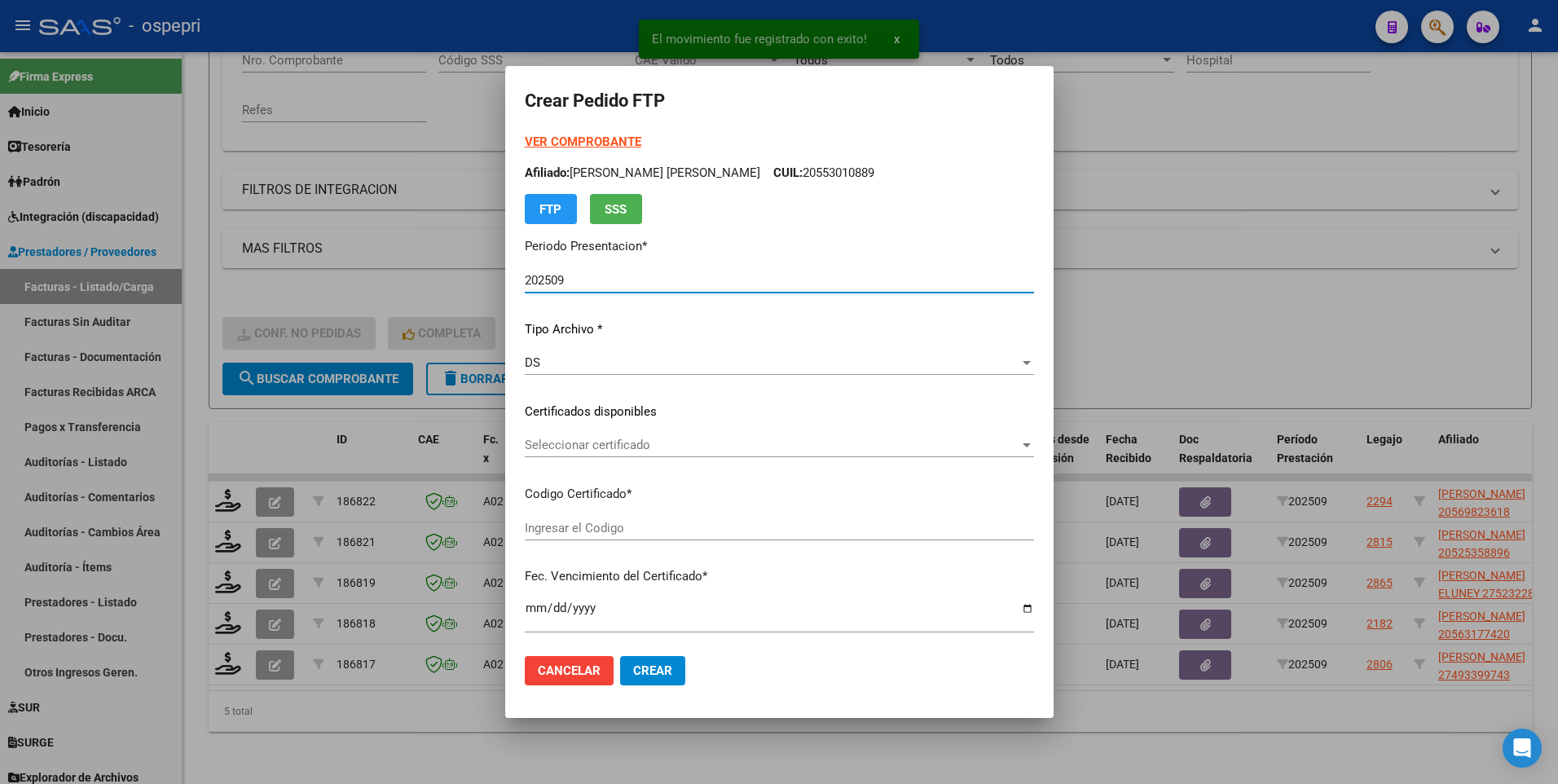
type input "2056982361-8"
type input "2026-07-11"
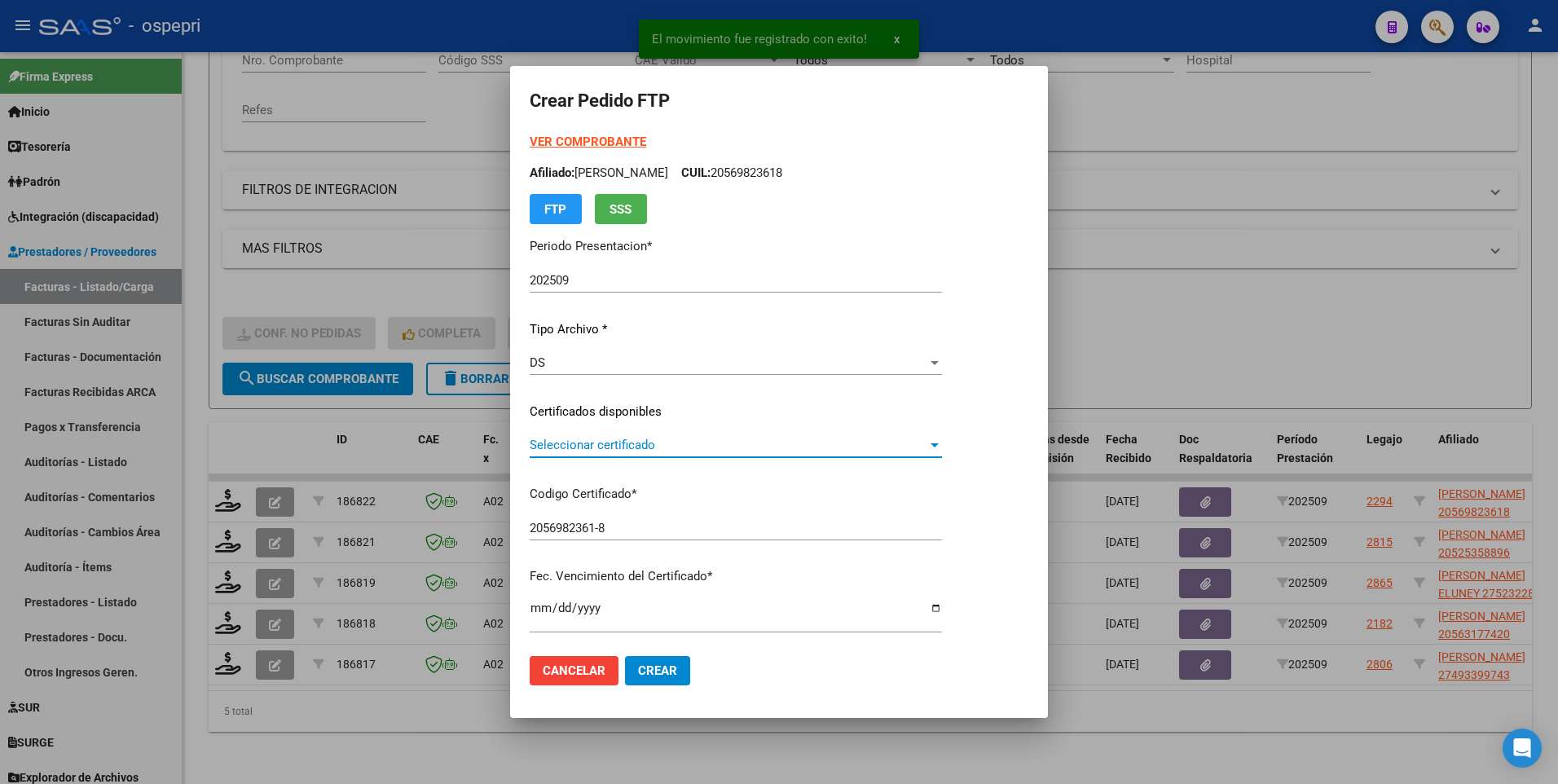
click at [942, 442] on div at bounding box center [935, 445] width 15 height 13
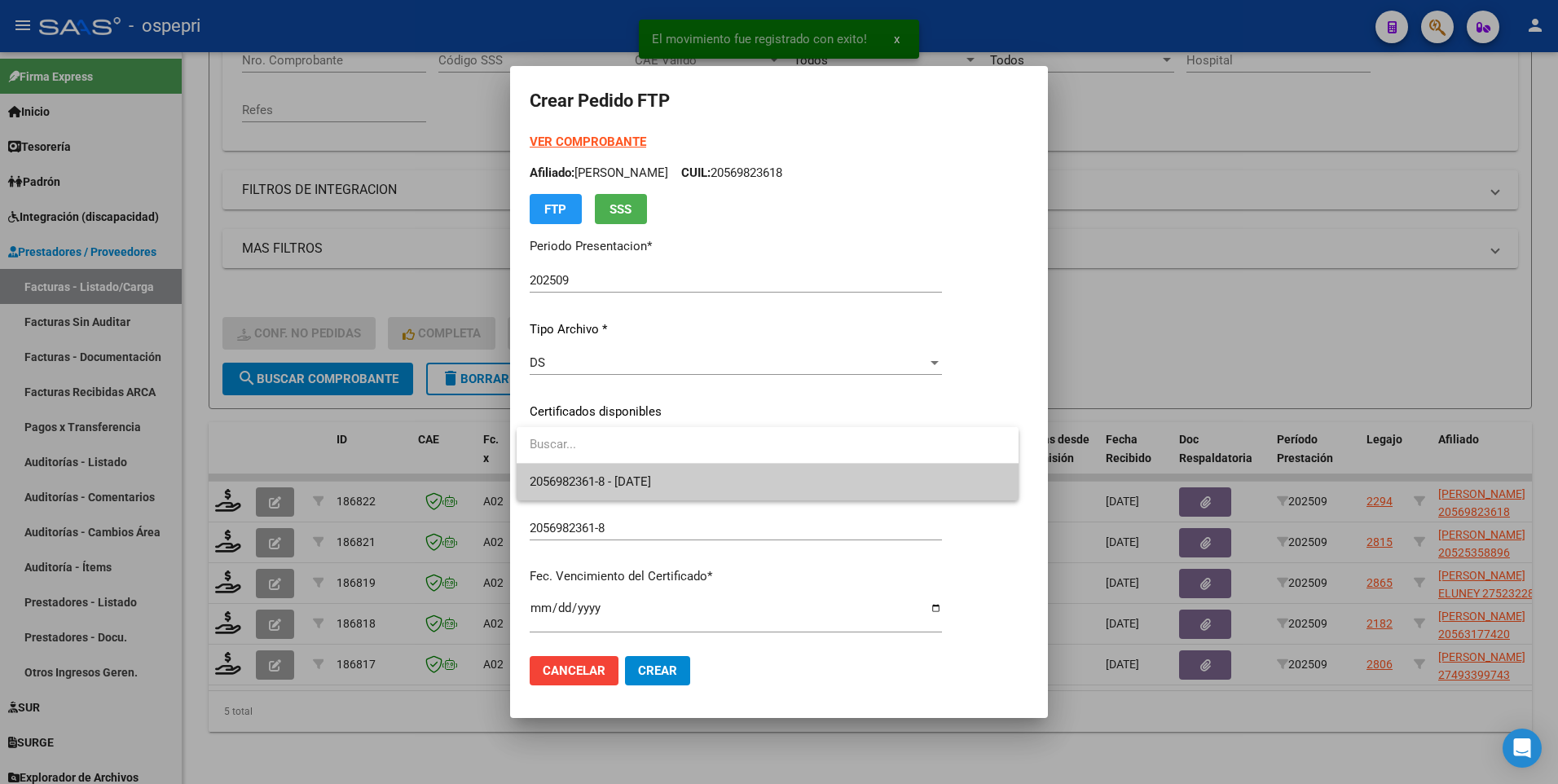
click at [964, 448] on span "2056982361-8 - 2026-07-11" at bounding box center [767, 482] width 476 height 37
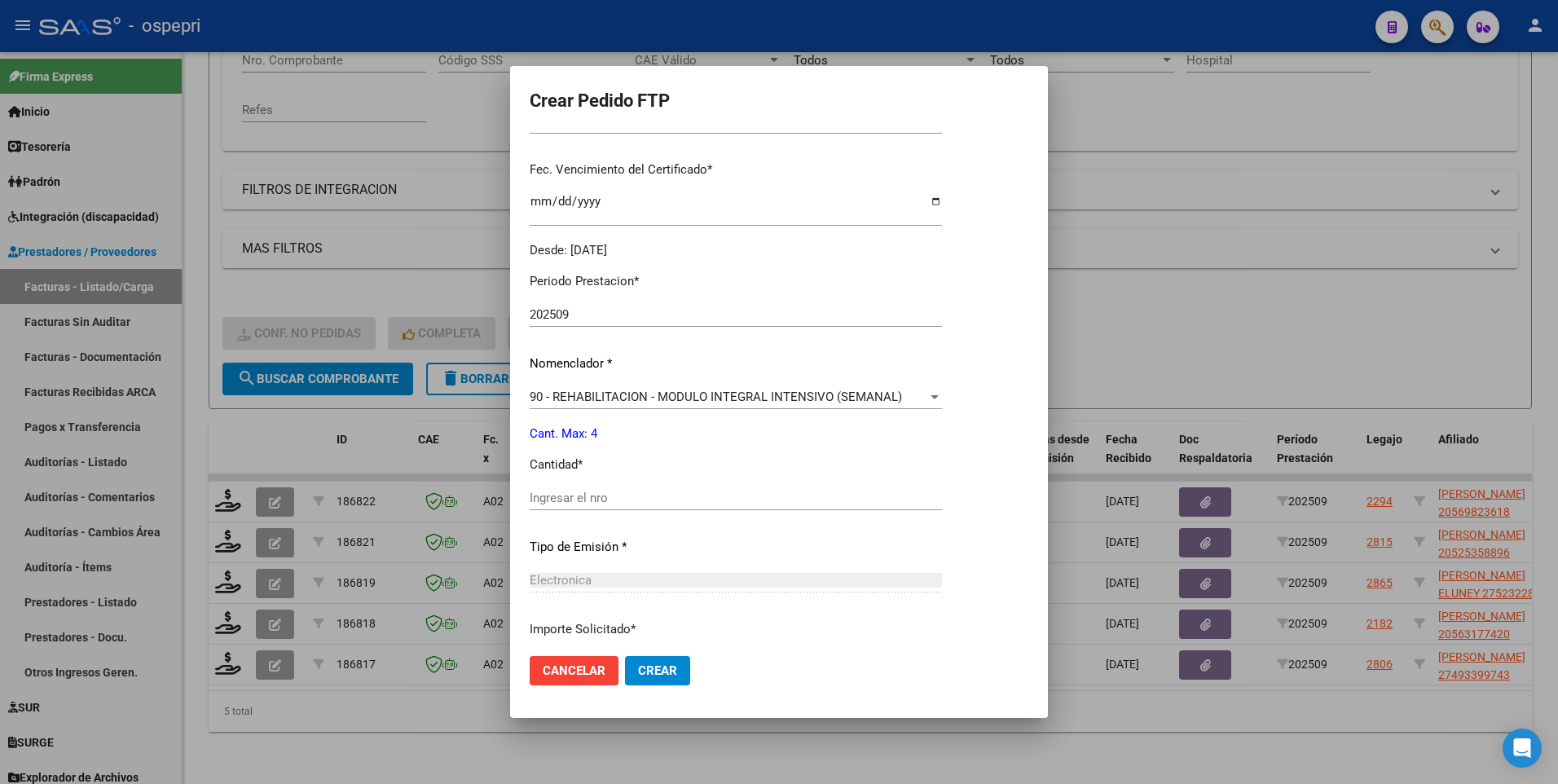
scroll to position [407, 0]
click at [667, 448] on input "Ingresar el nro" at bounding box center [735, 497] width 413 height 15
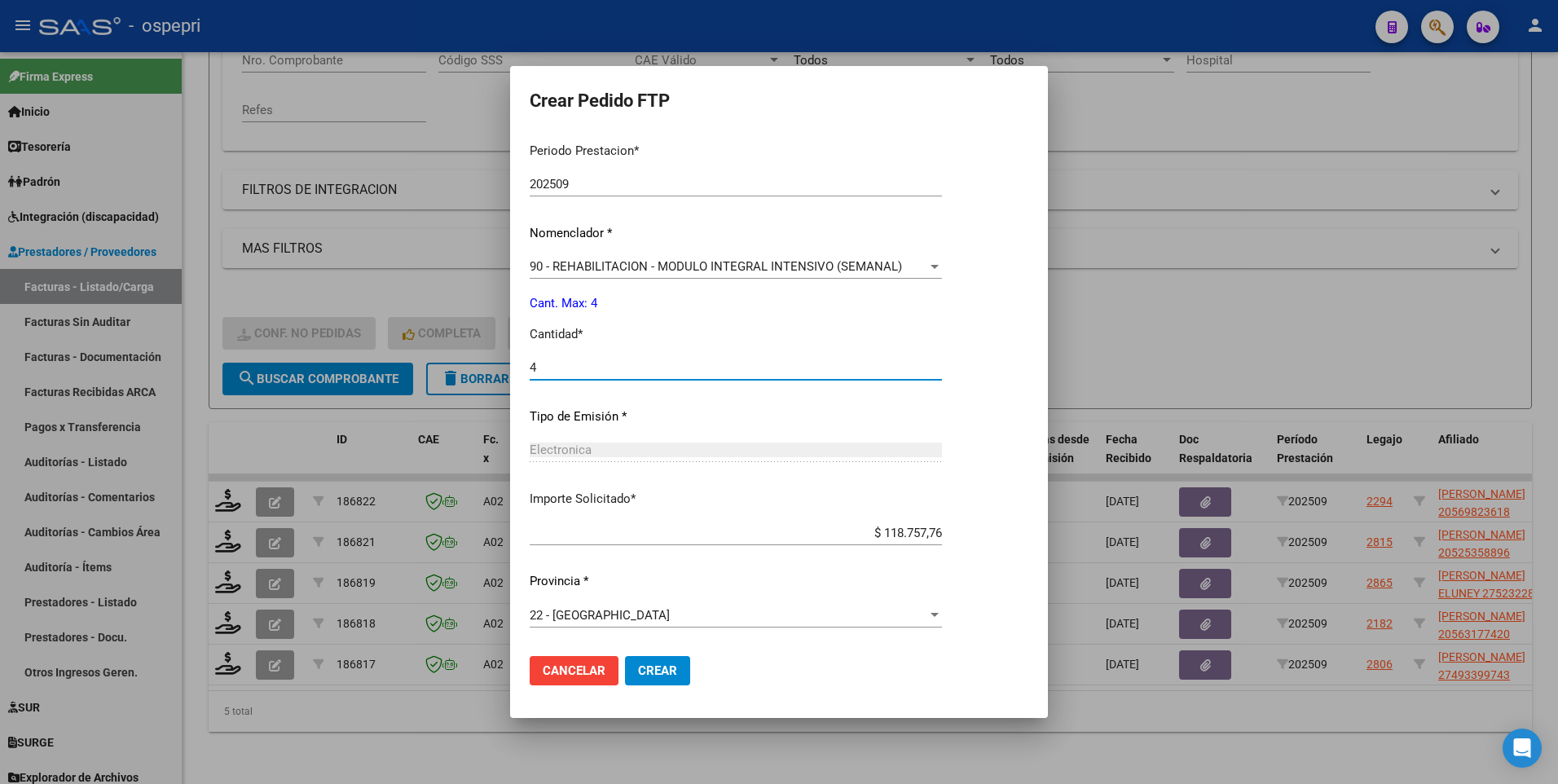
type input "4"
click at [662, 448] on span "Crear" at bounding box center [657, 671] width 39 height 15
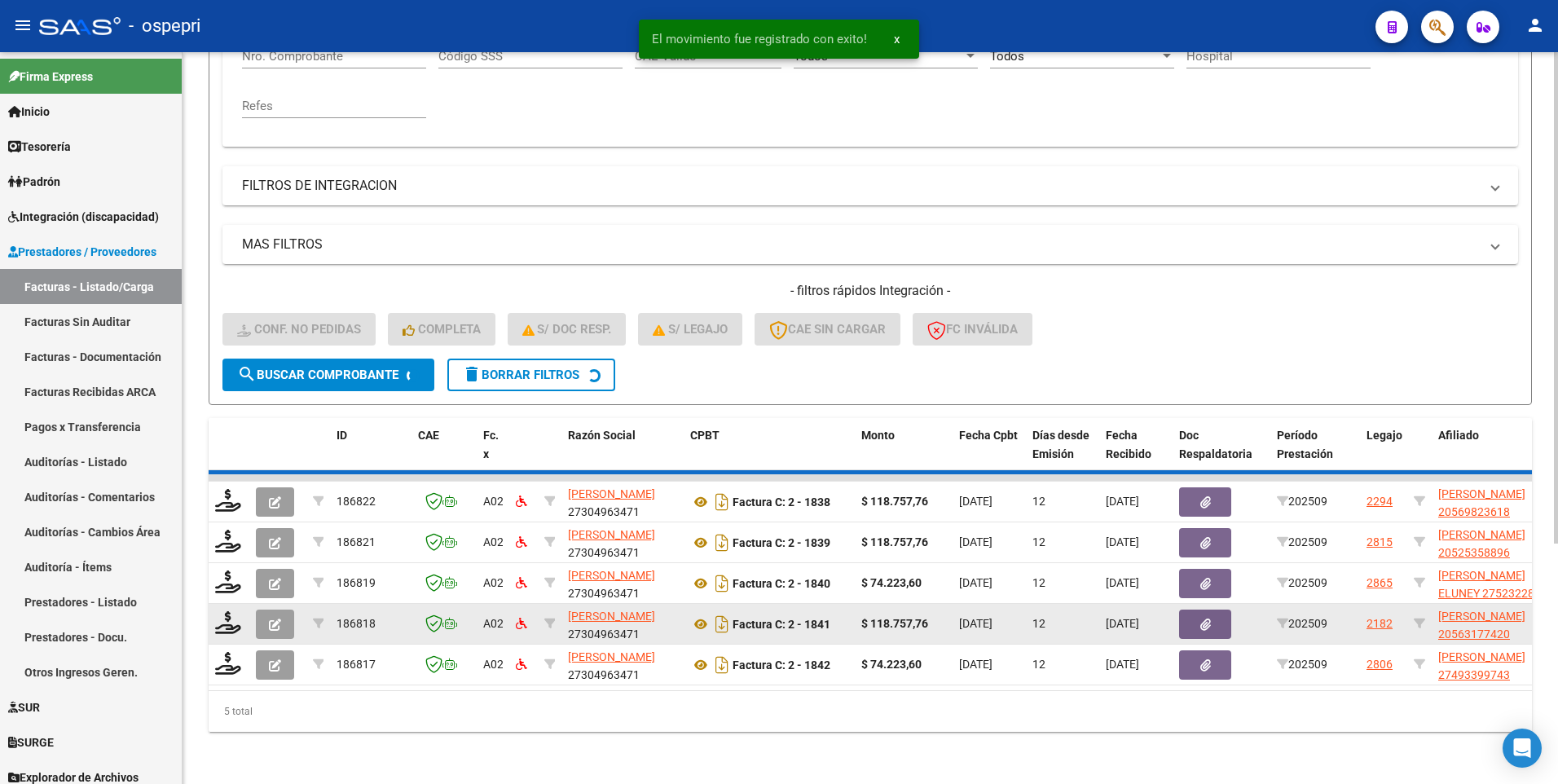
scroll to position [314, 0]
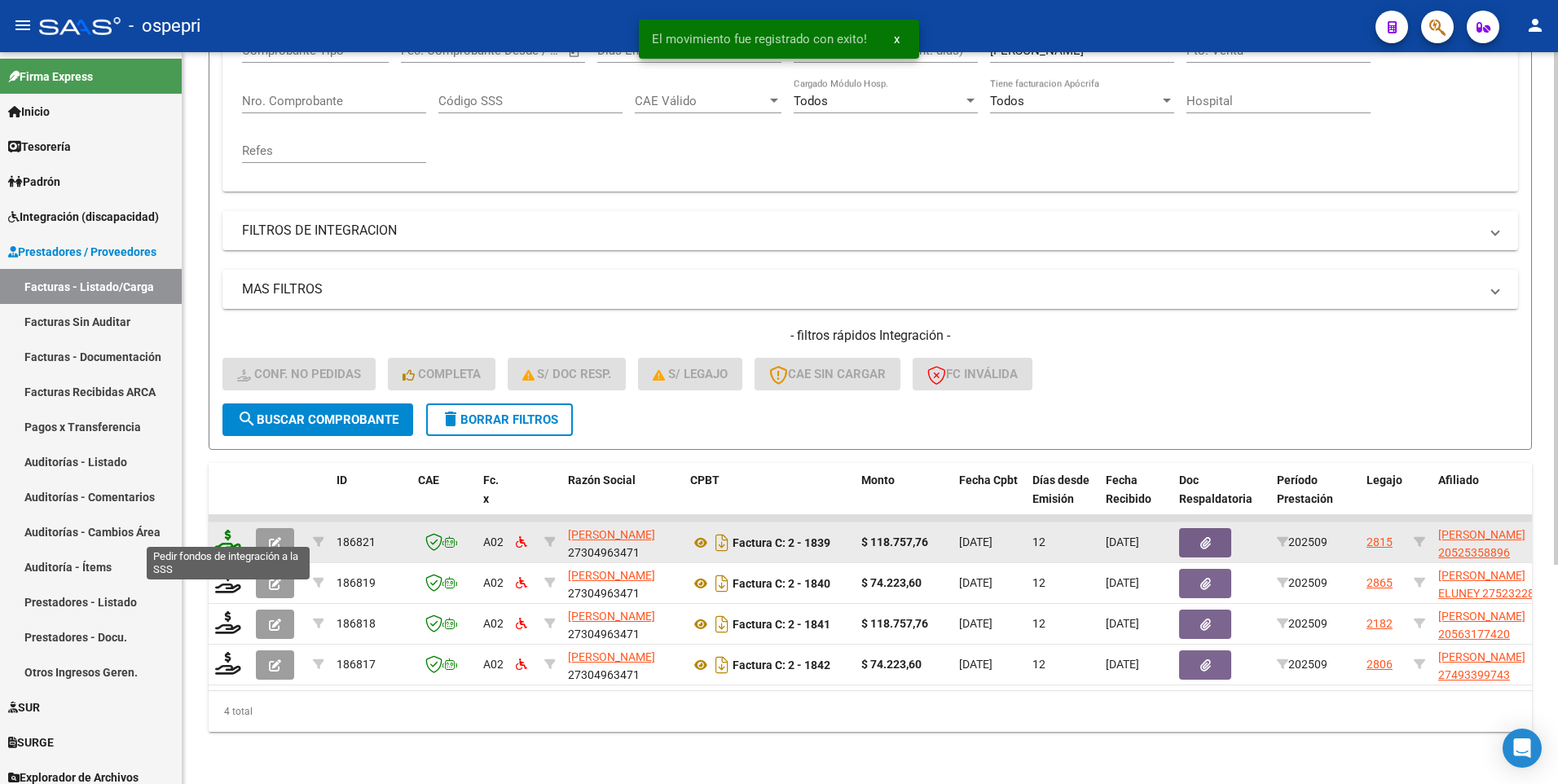
click at [230, 448] on icon at bounding box center [228, 541] width 26 height 23
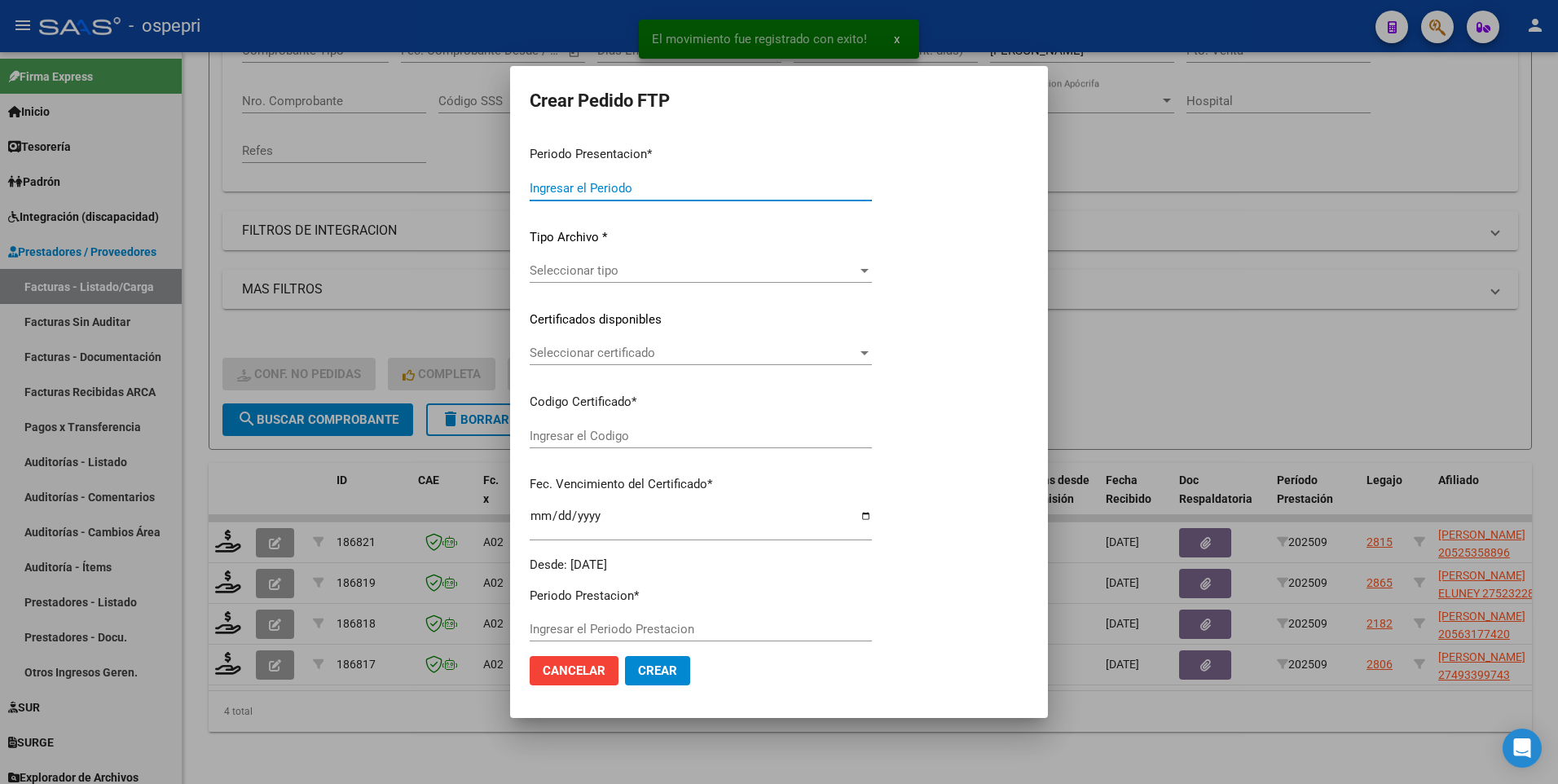
type input "202509"
type input "$ 118.757,76"
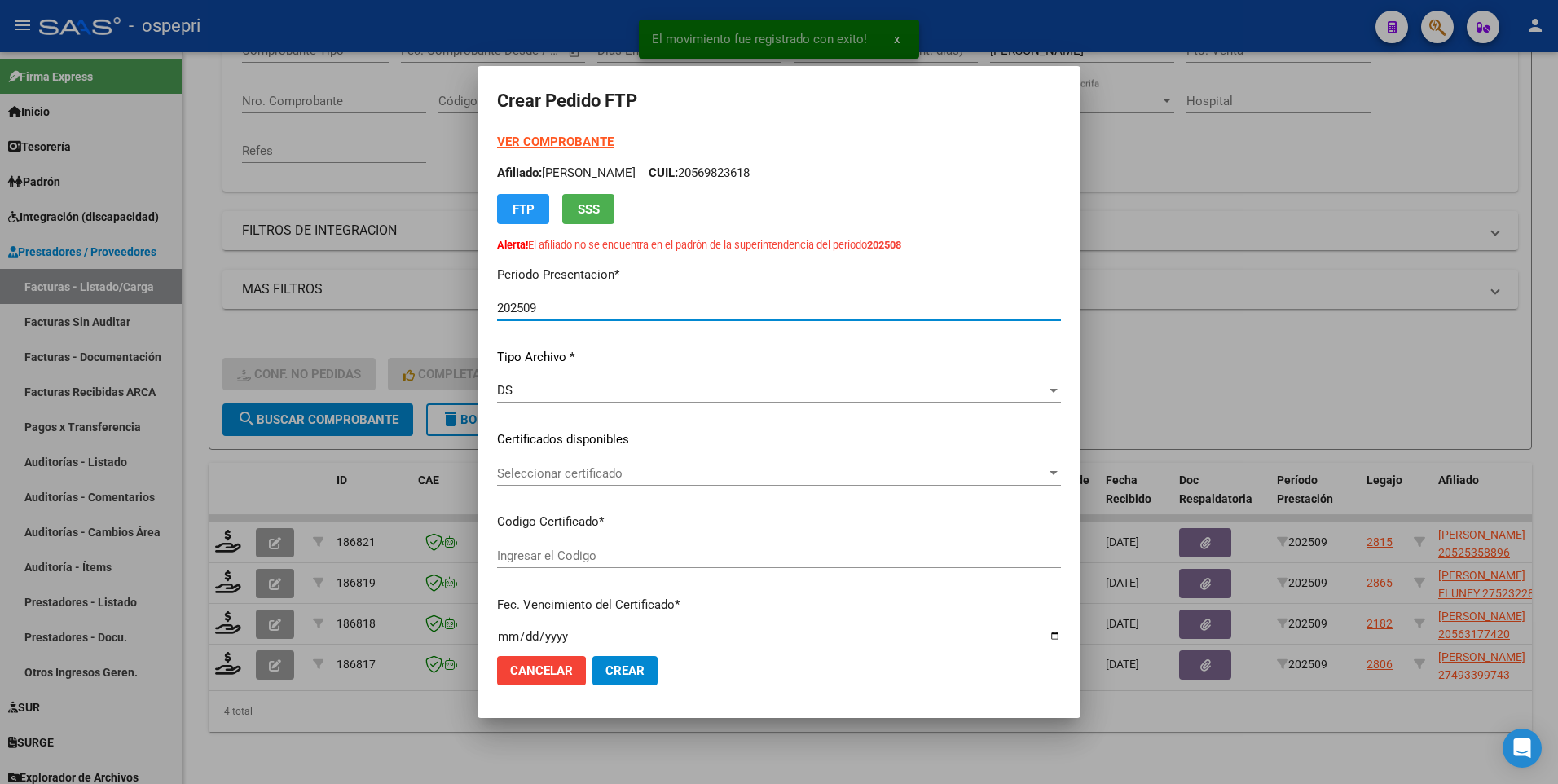
type input "20525358896"
type input "2031-08-30"
click at [1053, 448] on div at bounding box center [1053, 473] width 8 height 4
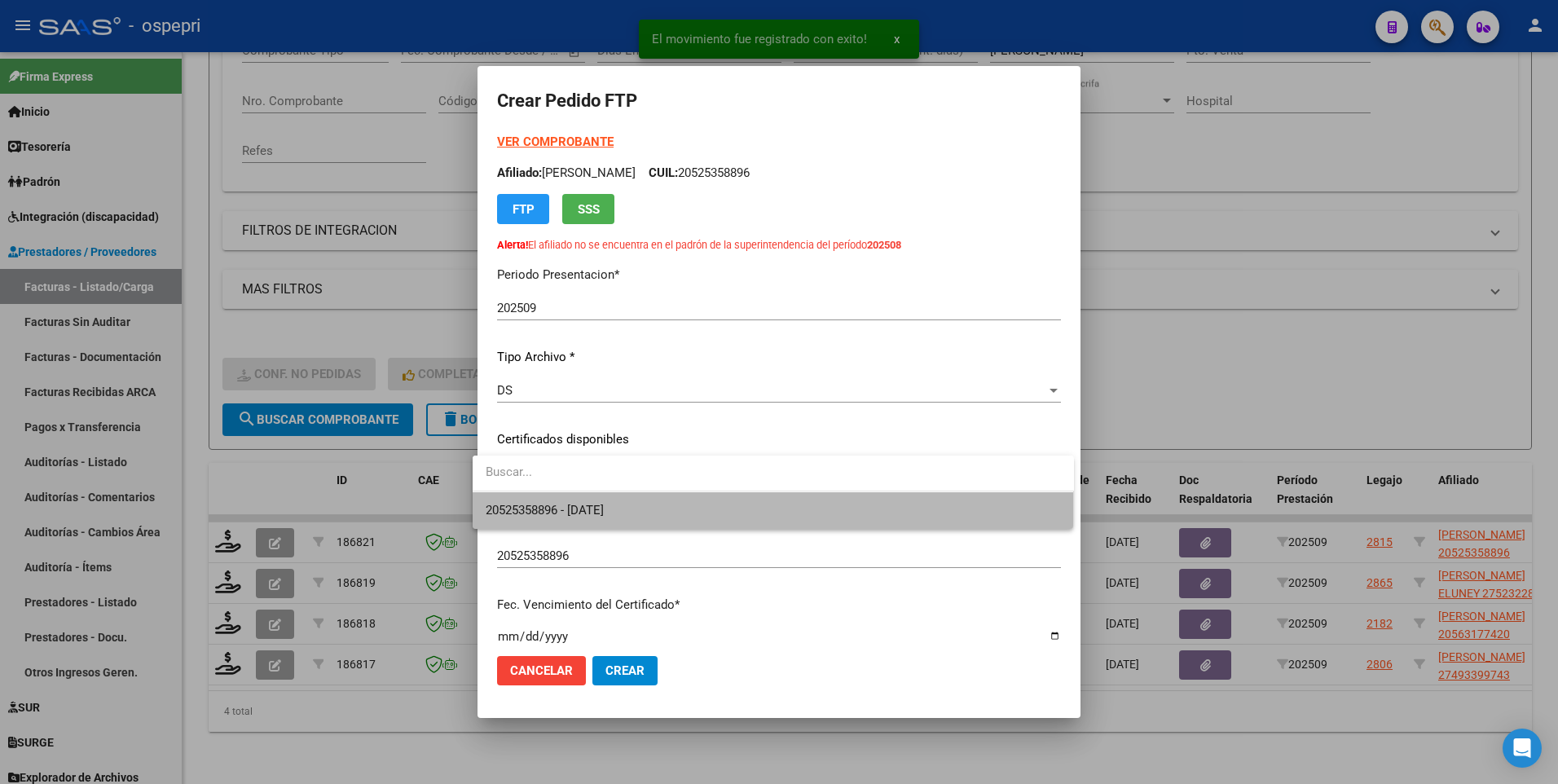
click at [872, 448] on span "20525358896 - 2031-08-30" at bounding box center [772, 510] width 575 height 37
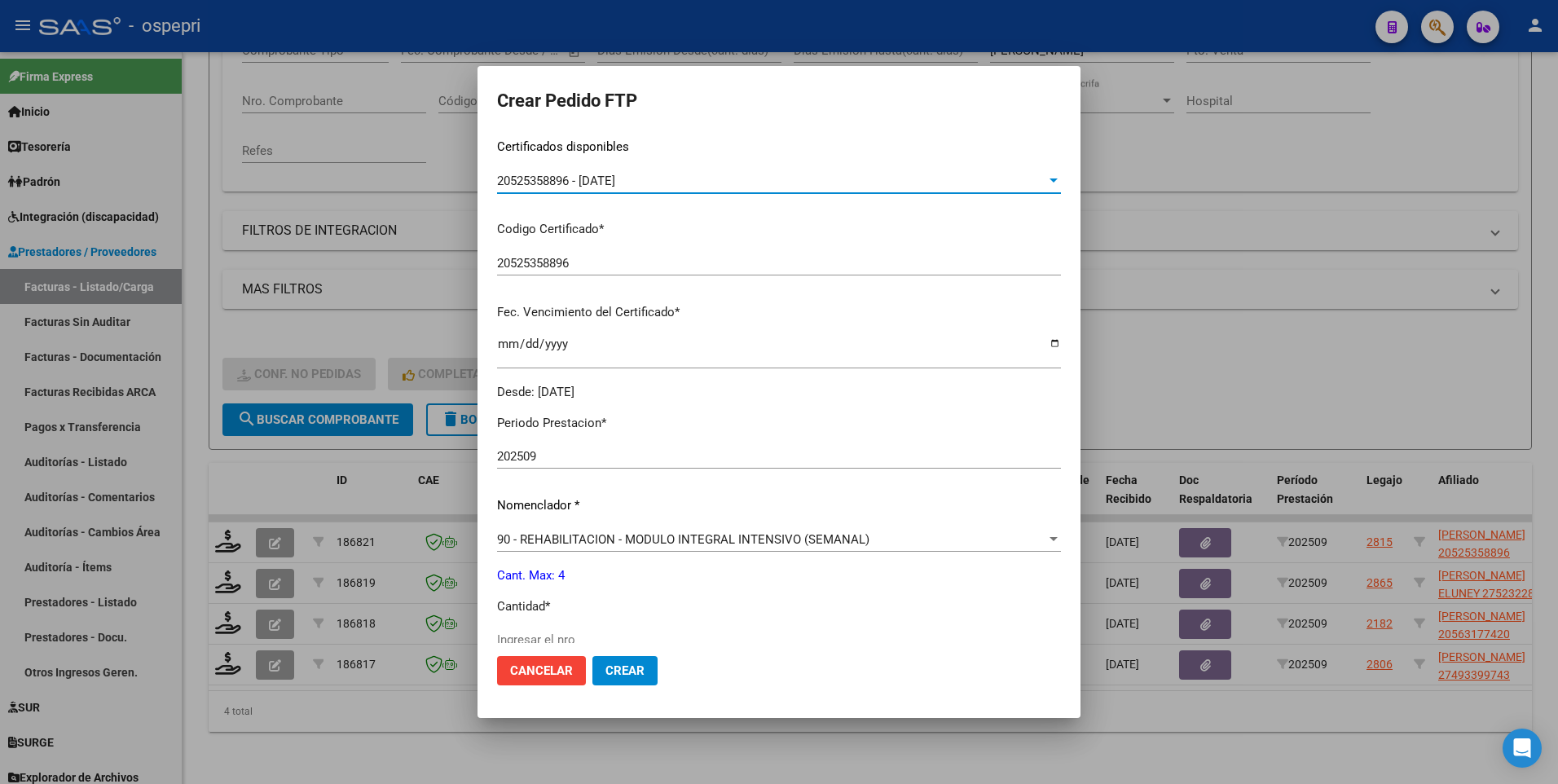
scroll to position [407, 0]
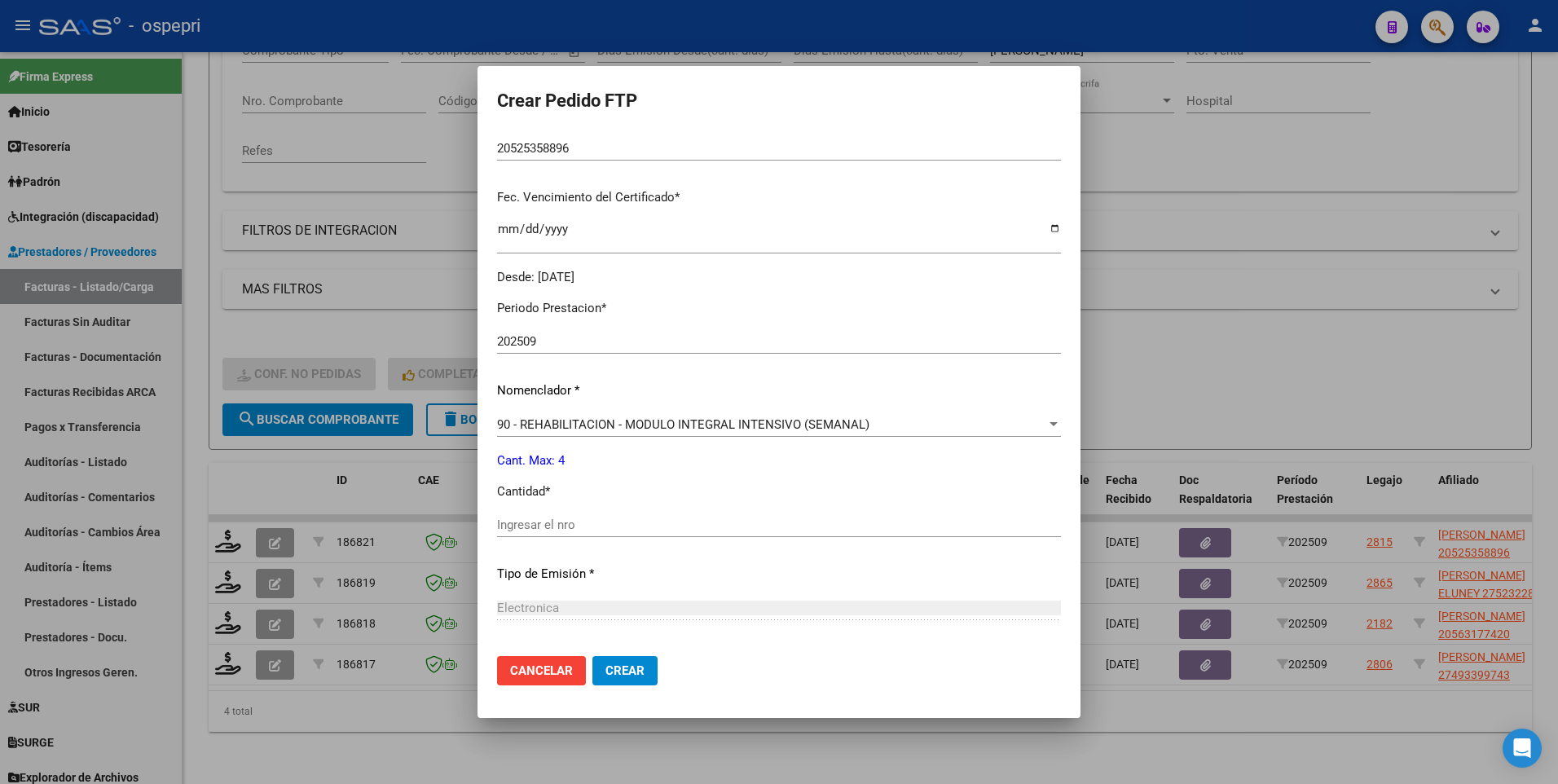
click at [608, 448] on input "Ingresar el nro" at bounding box center [779, 525] width 564 height 15
type input "4"
click at [605, 448] on span "Crear" at bounding box center [624, 671] width 39 height 15
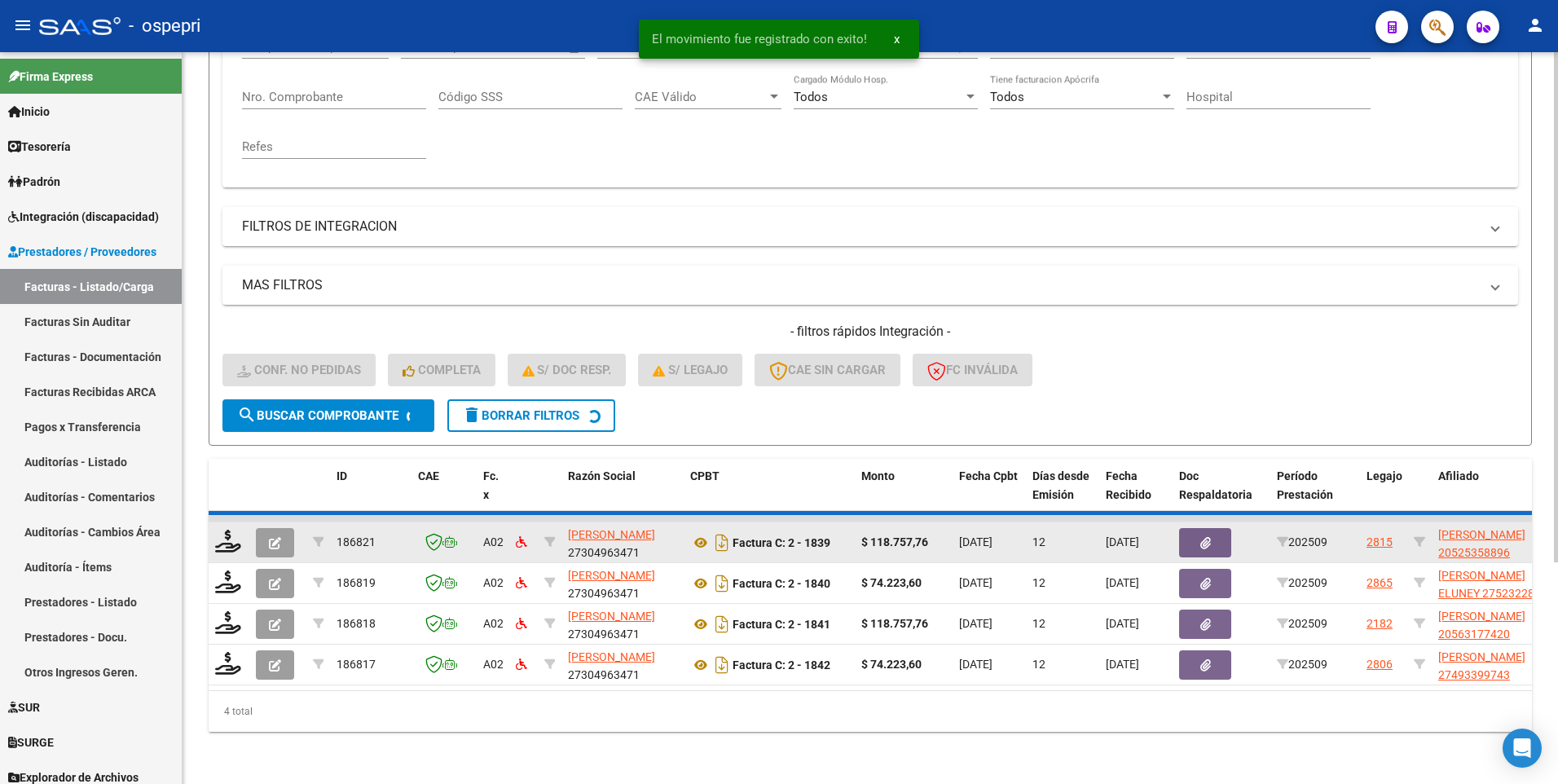
scroll to position [273, 0]
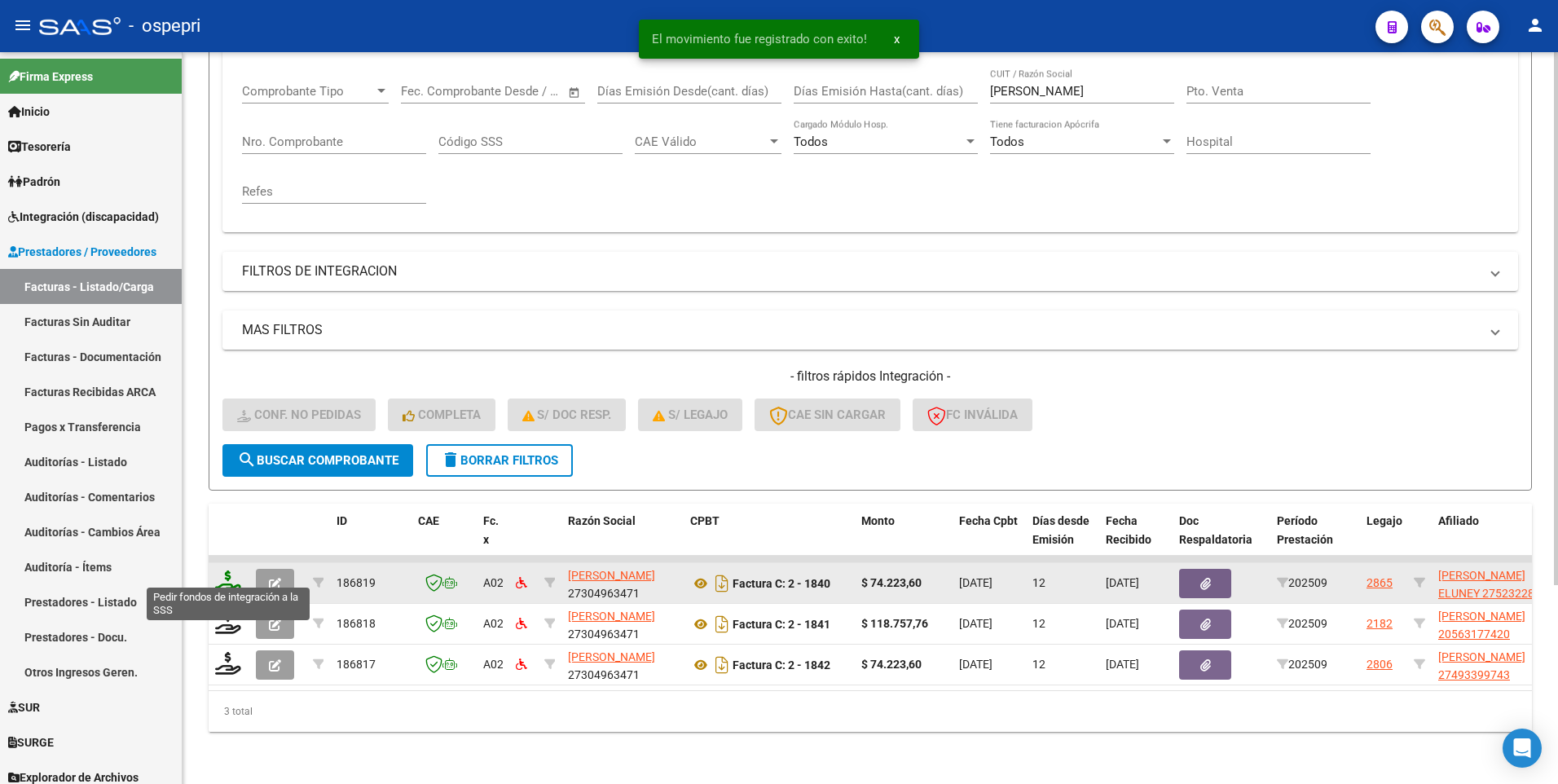
click at [235, 448] on icon at bounding box center [228, 582] width 26 height 23
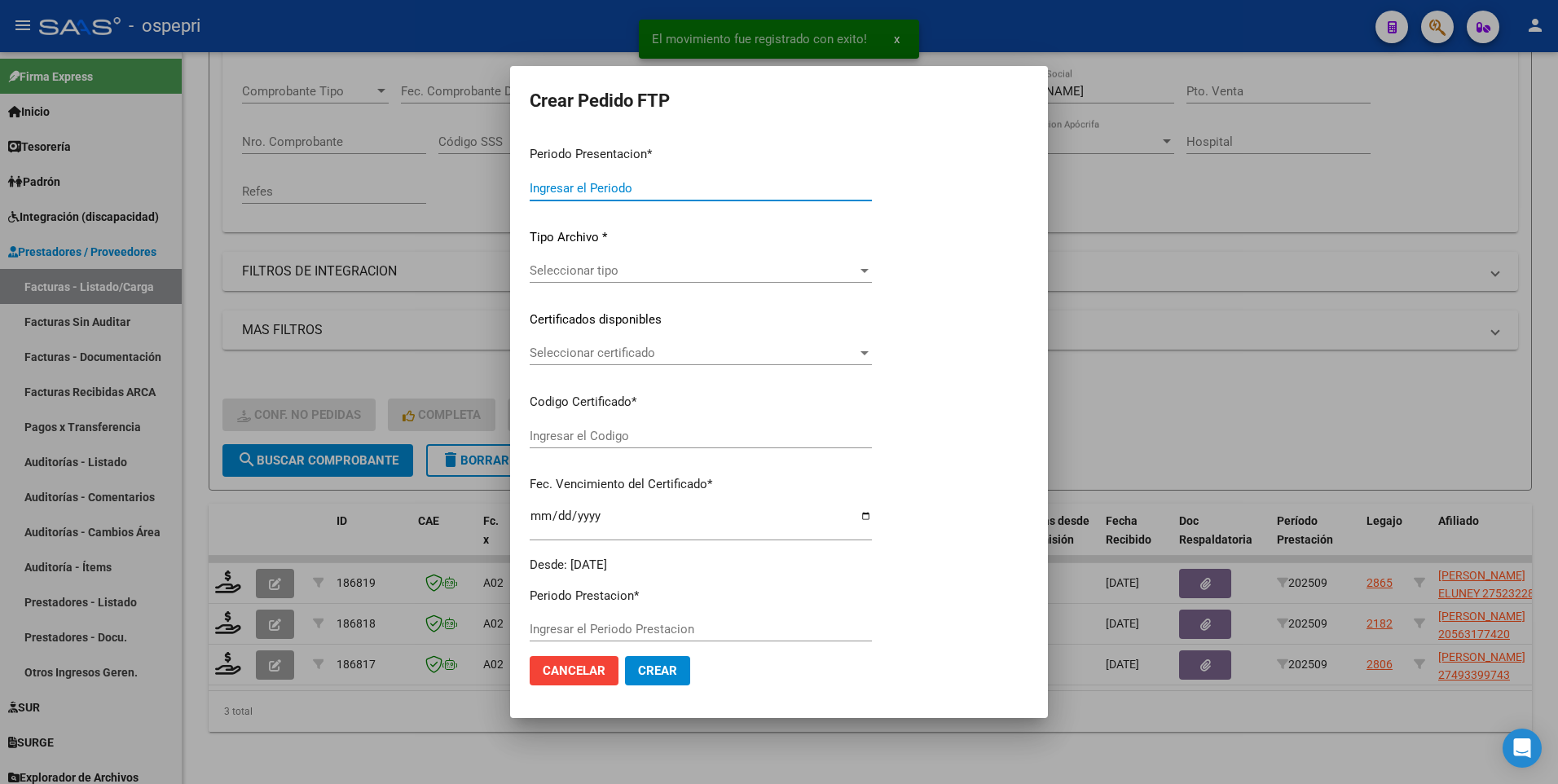
type input "202509"
type input "$ 74.223,60"
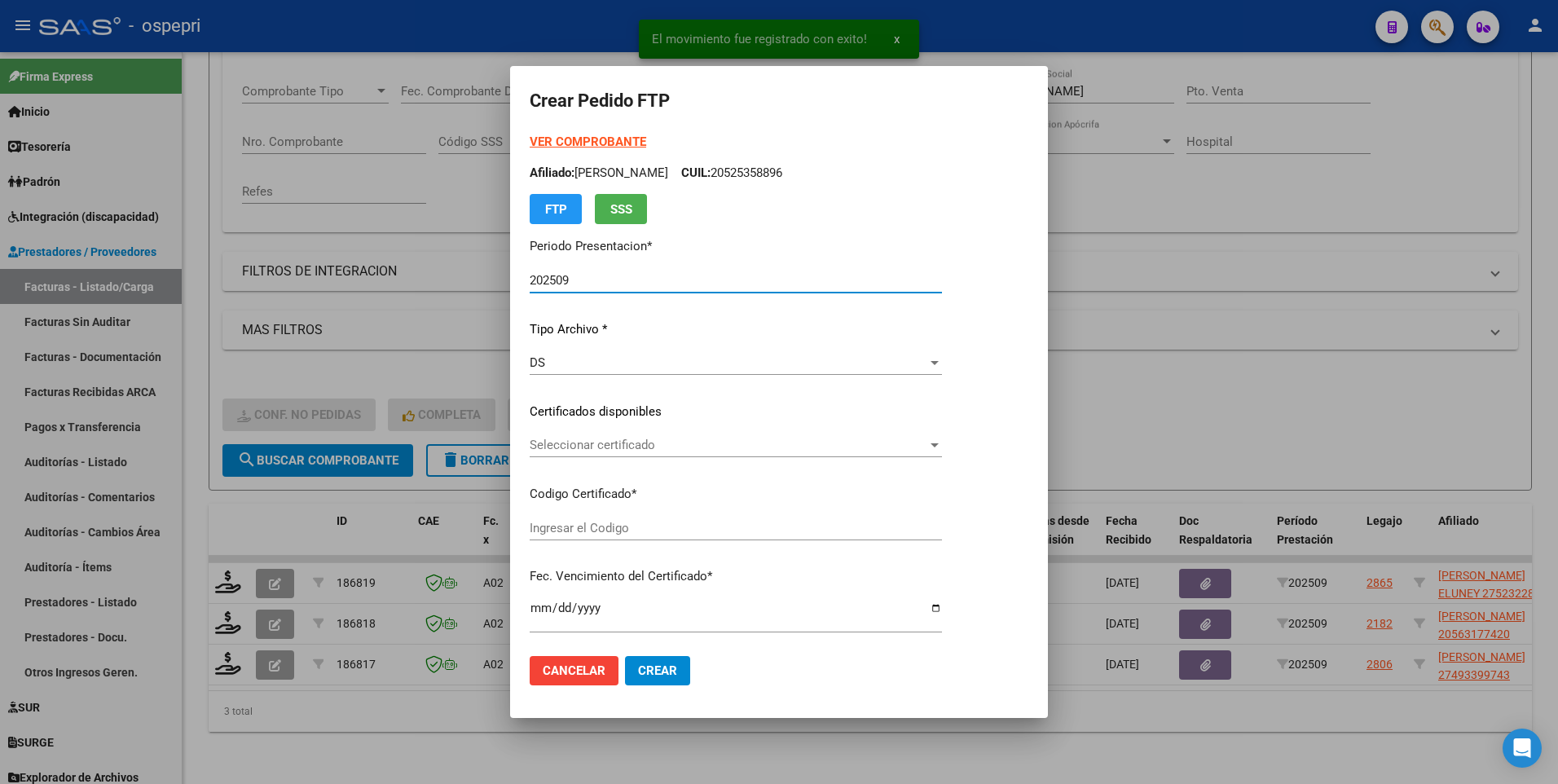
type input "2752322888-4"
type input "2027-01-25"
click at [942, 440] on div at bounding box center [935, 445] width 15 height 13
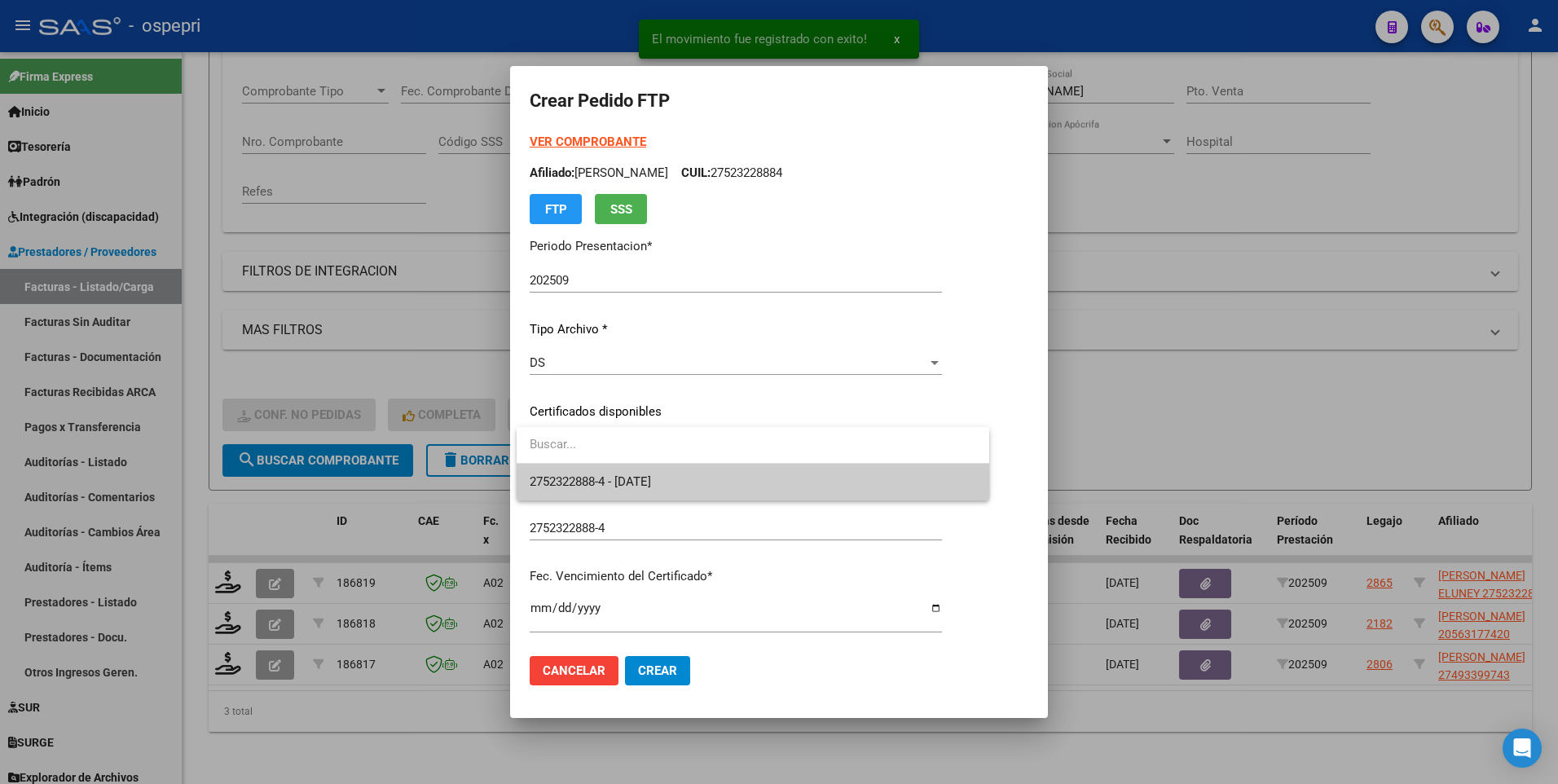
click at [869, 448] on span "2752322888-4 - 2027-01-25" at bounding box center [753, 482] width 447 height 37
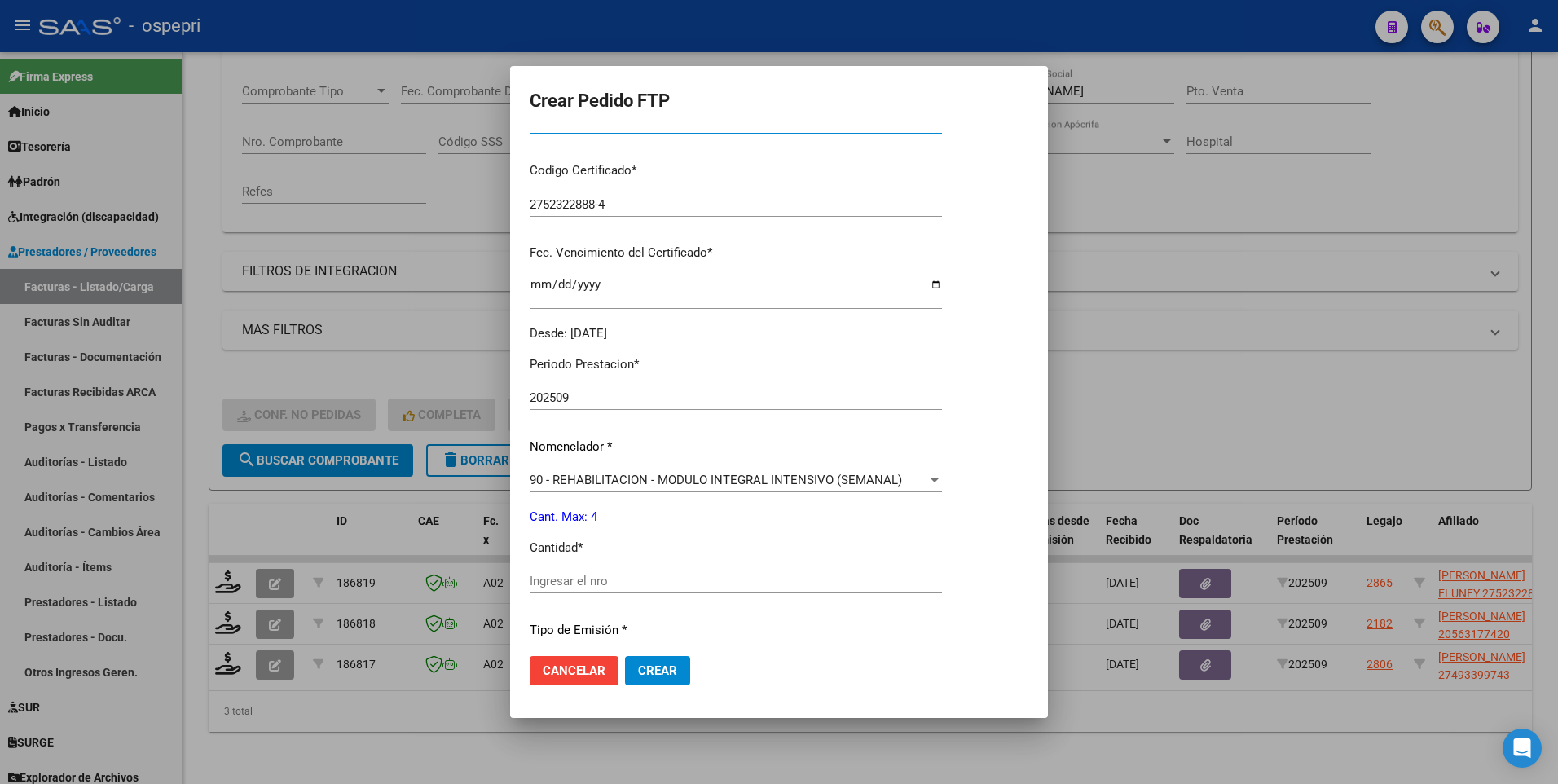
scroll to position [325, 0]
click at [635, 448] on input "Ingresar el nro" at bounding box center [735, 579] width 413 height 15
type input "4"
click at [640, 448] on button "Crear" at bounding box center [658, 670] width 65 height 29
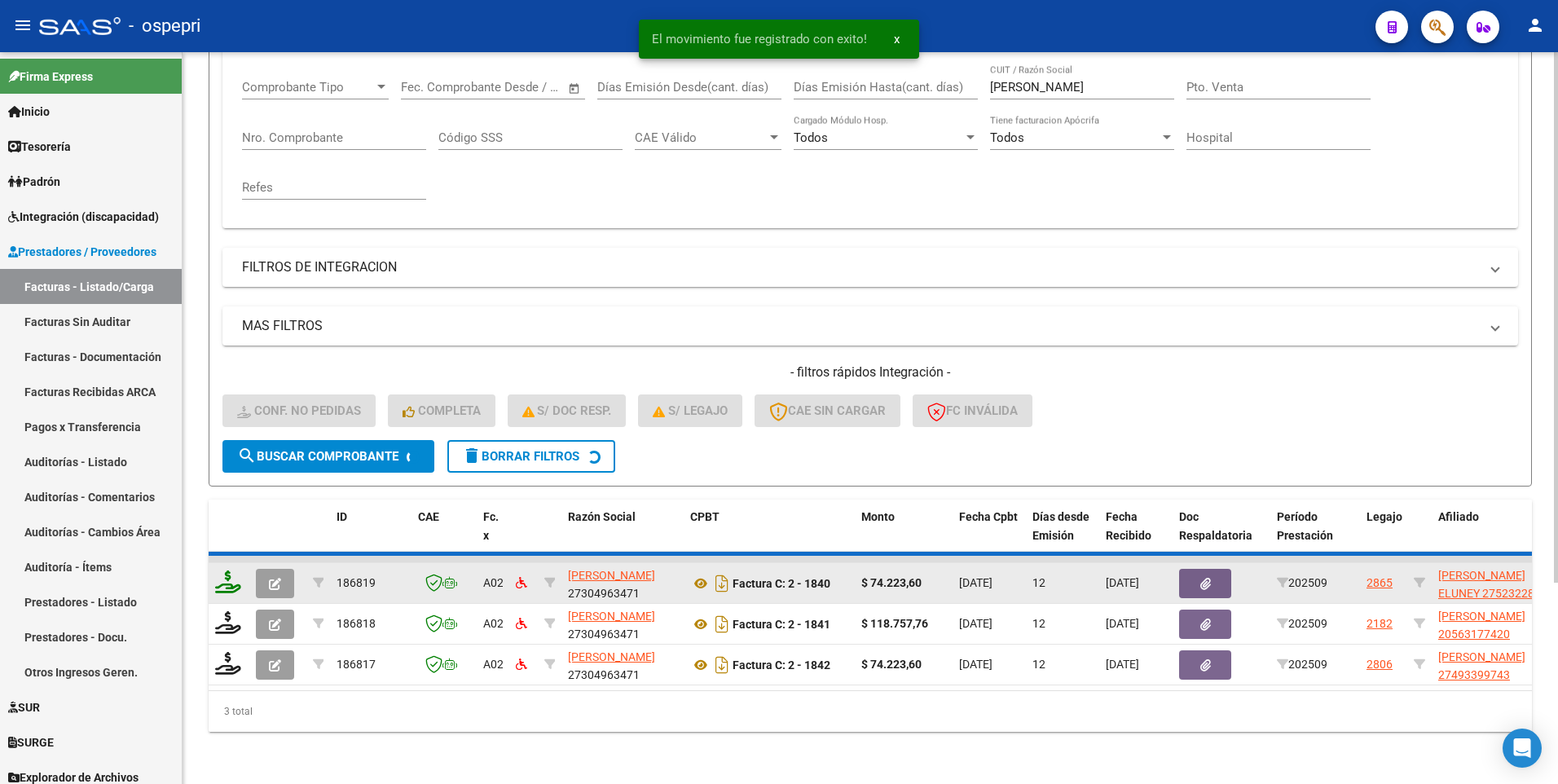
scroll to position [233, 0]
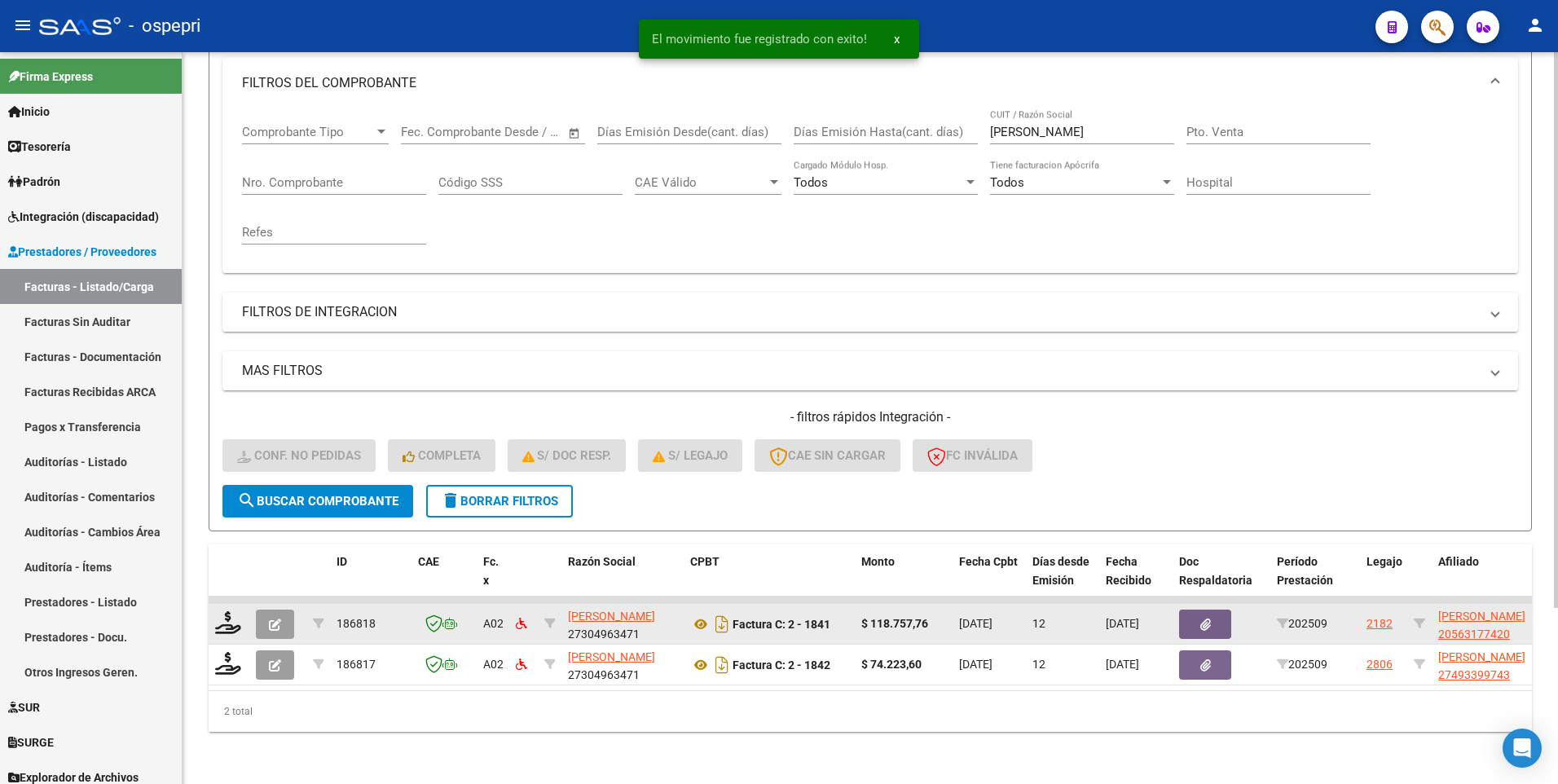
click at [242, 448] on div at bounding box center [228, 623] width 28 height 25
click at [233, 448] on icon at bounding box center [228, 622] width 26 height 23
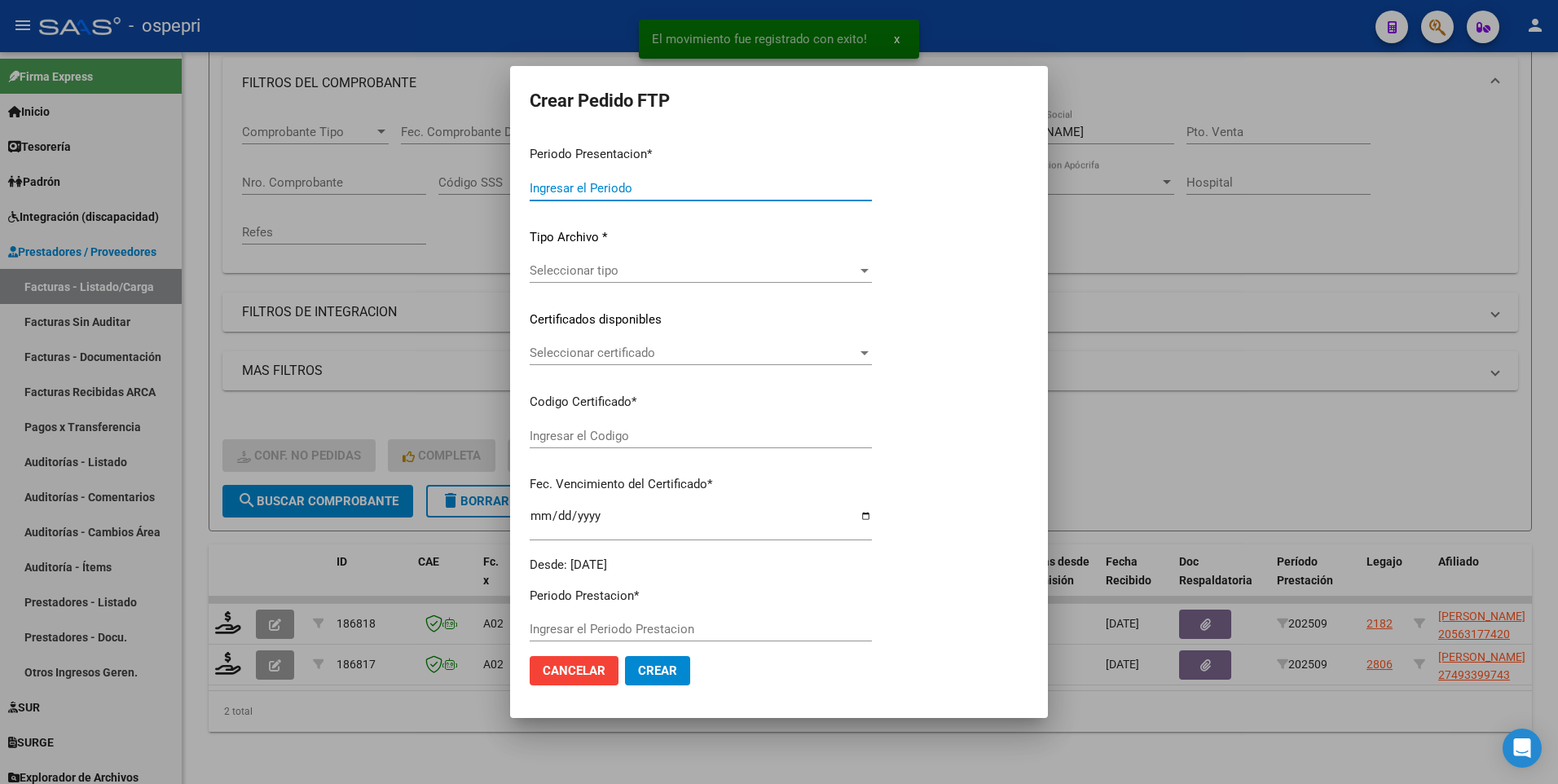
type input "202509"
type input "$ 118.757,76"
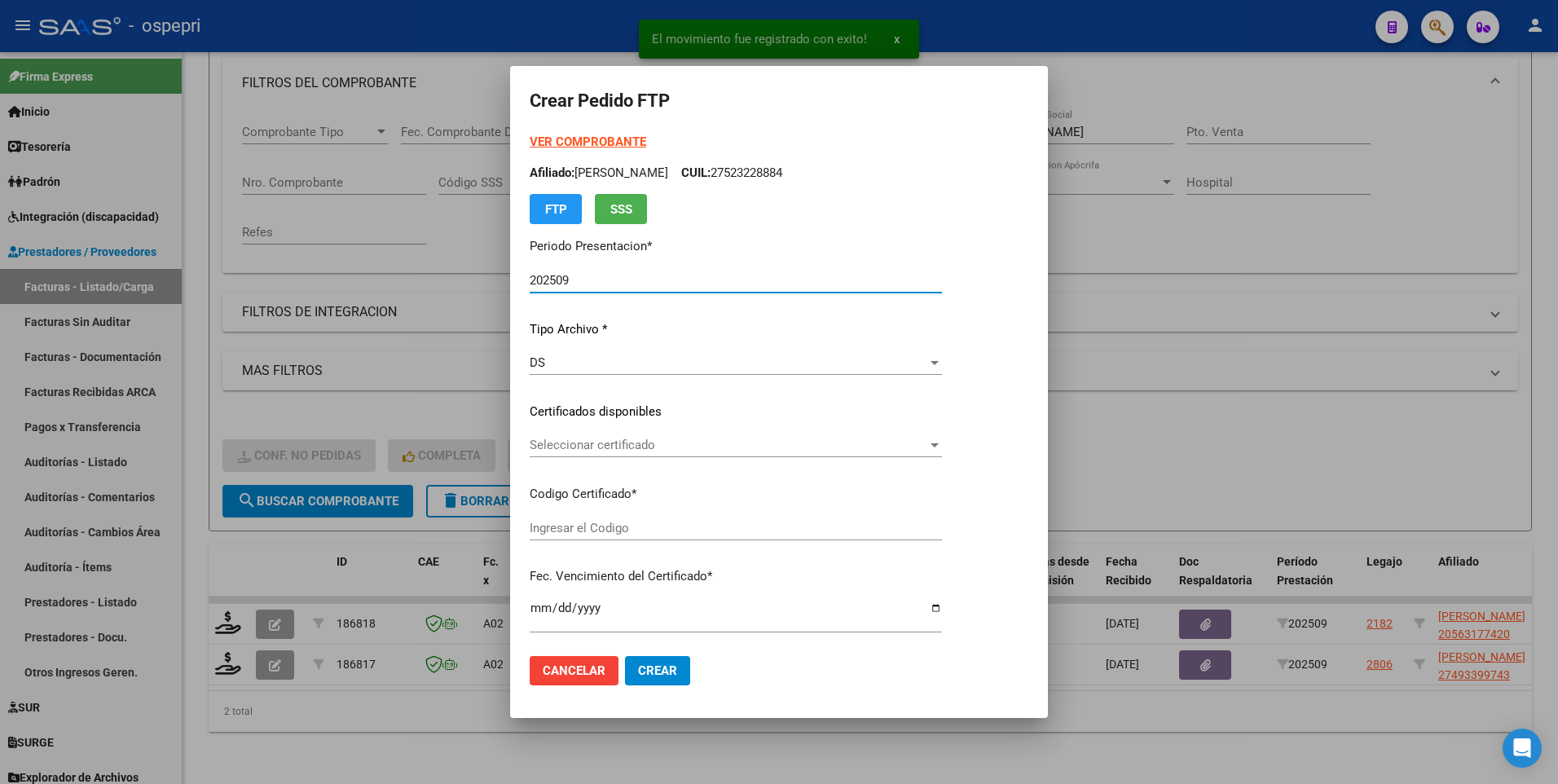
type input "2056317742-0"
type input "2029-06-03"
click at [927, 444] on span "Seleccionar certificado" at bounding box center [728, 445] width 397 height 15
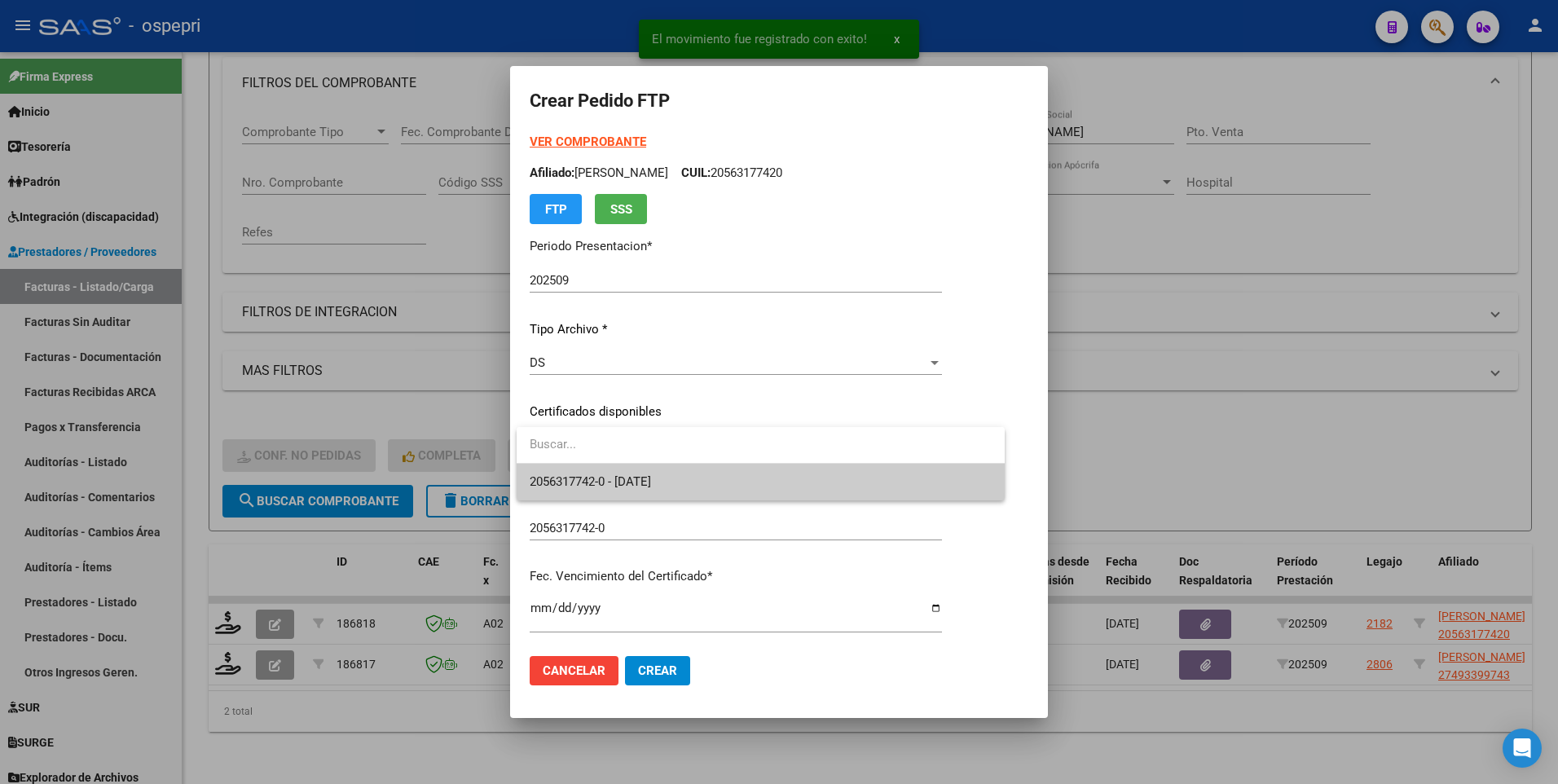
click at [934, 448] on span "2056317742-0 - 2029-06-03" at bounding box center [761, 482] width 462 height 37
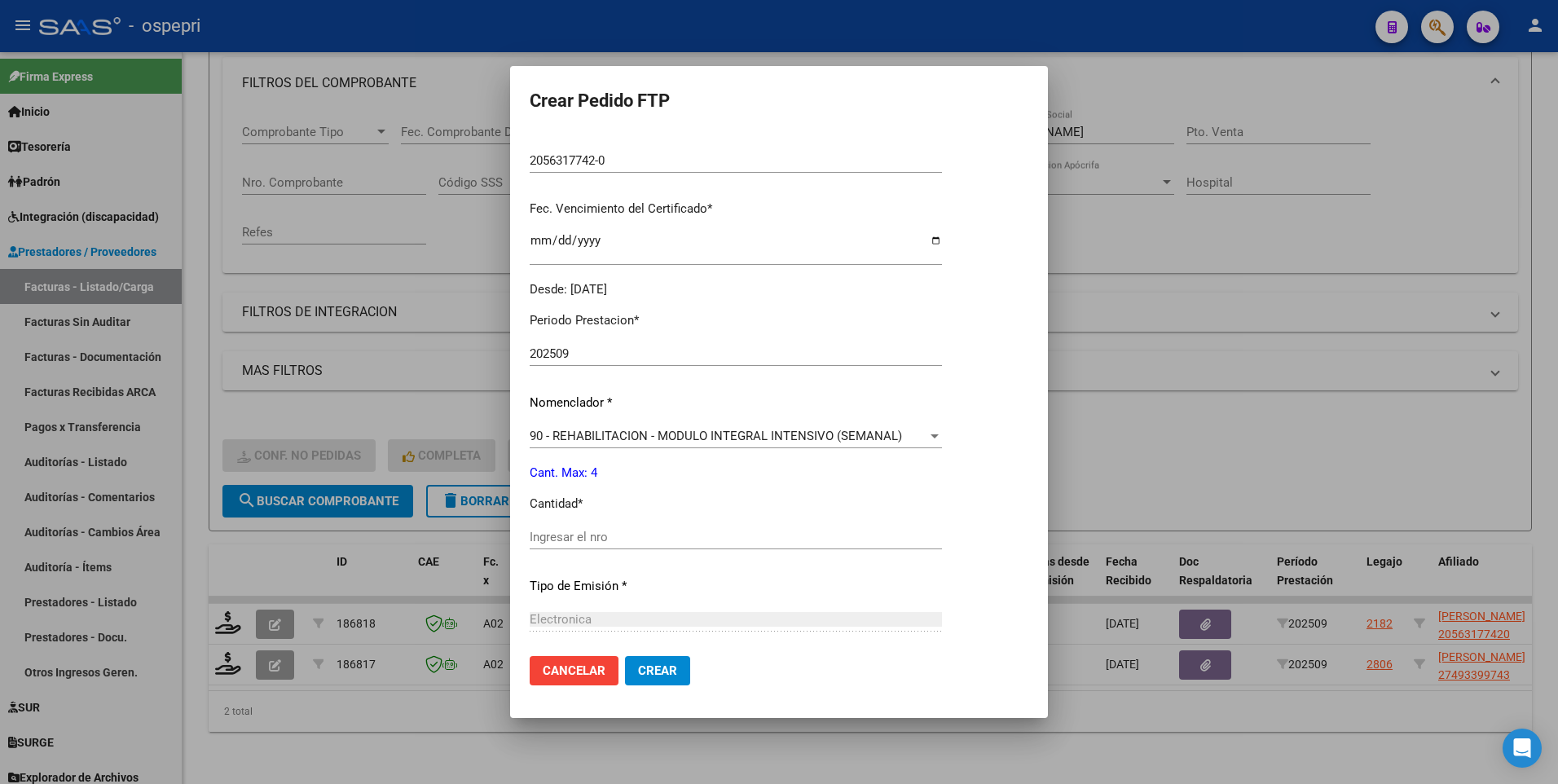
scroll to position [407, 0]
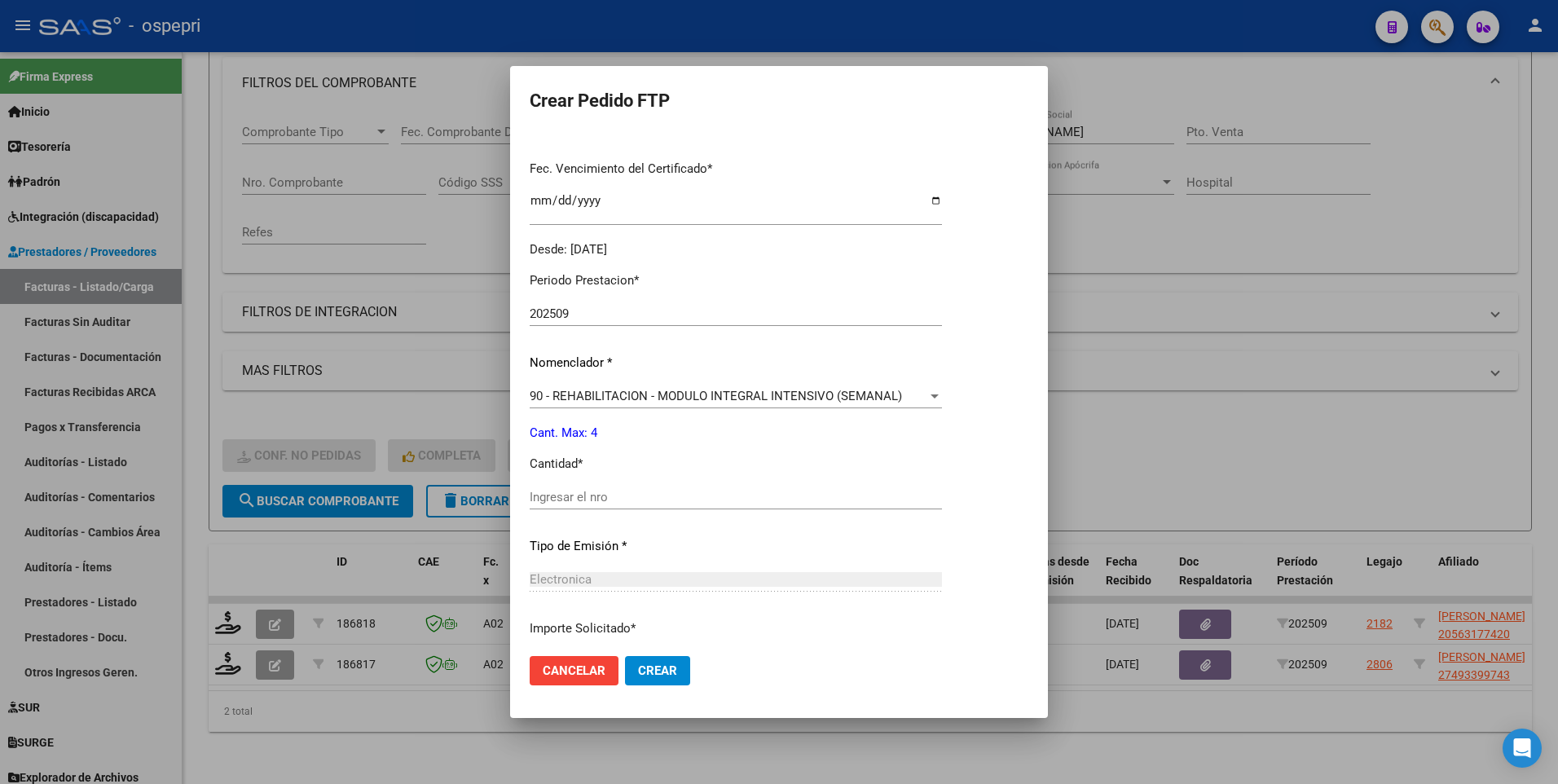
click at [643, 448] on input "Ingresar el nro" at bounding box center [735, 497] width 413 height 15
type input "4"
click at [676, 448] on span "Crear" at bounding box center [657, 671] width 39 height 15
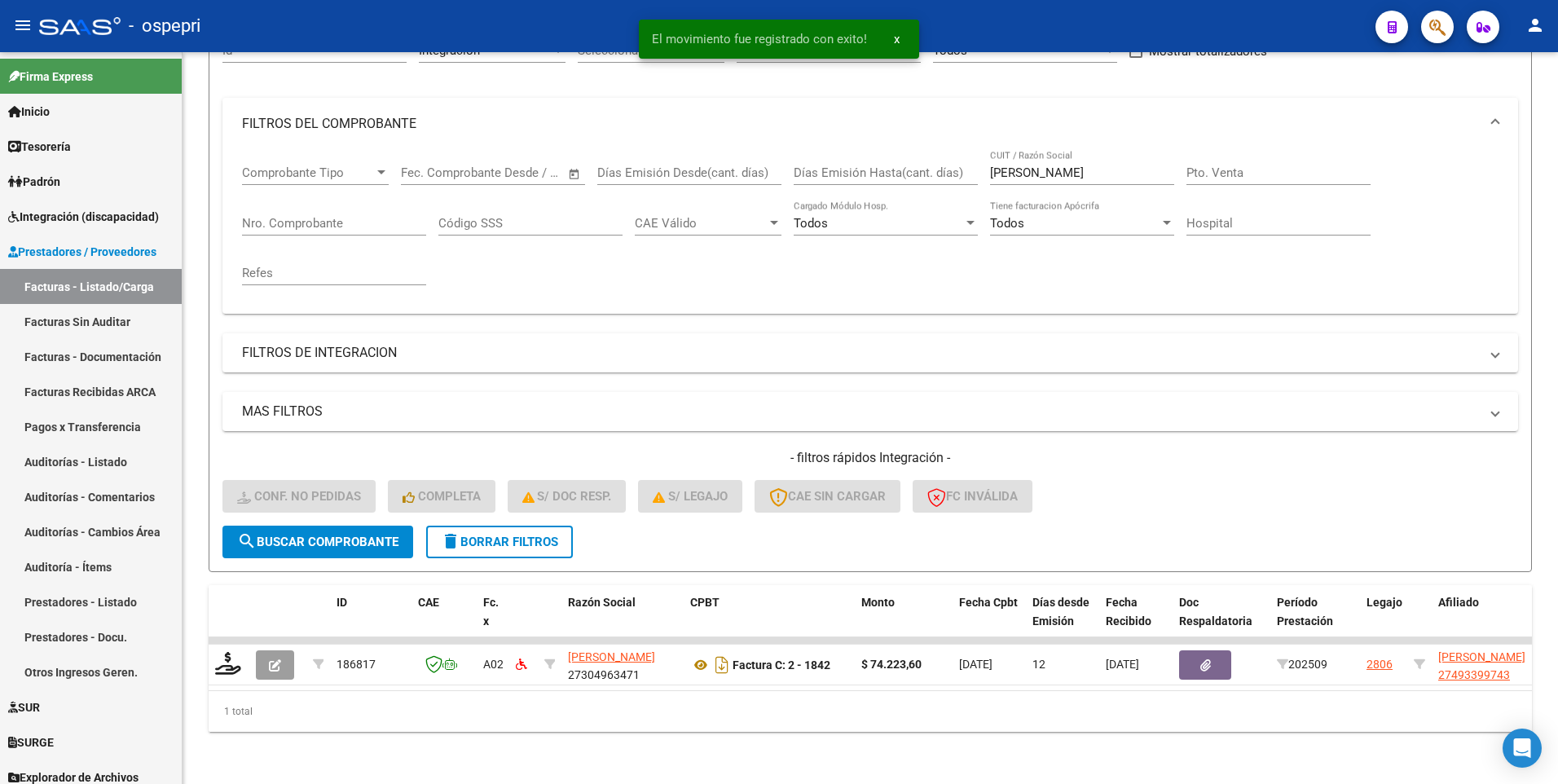
scroll to position [192, 0]
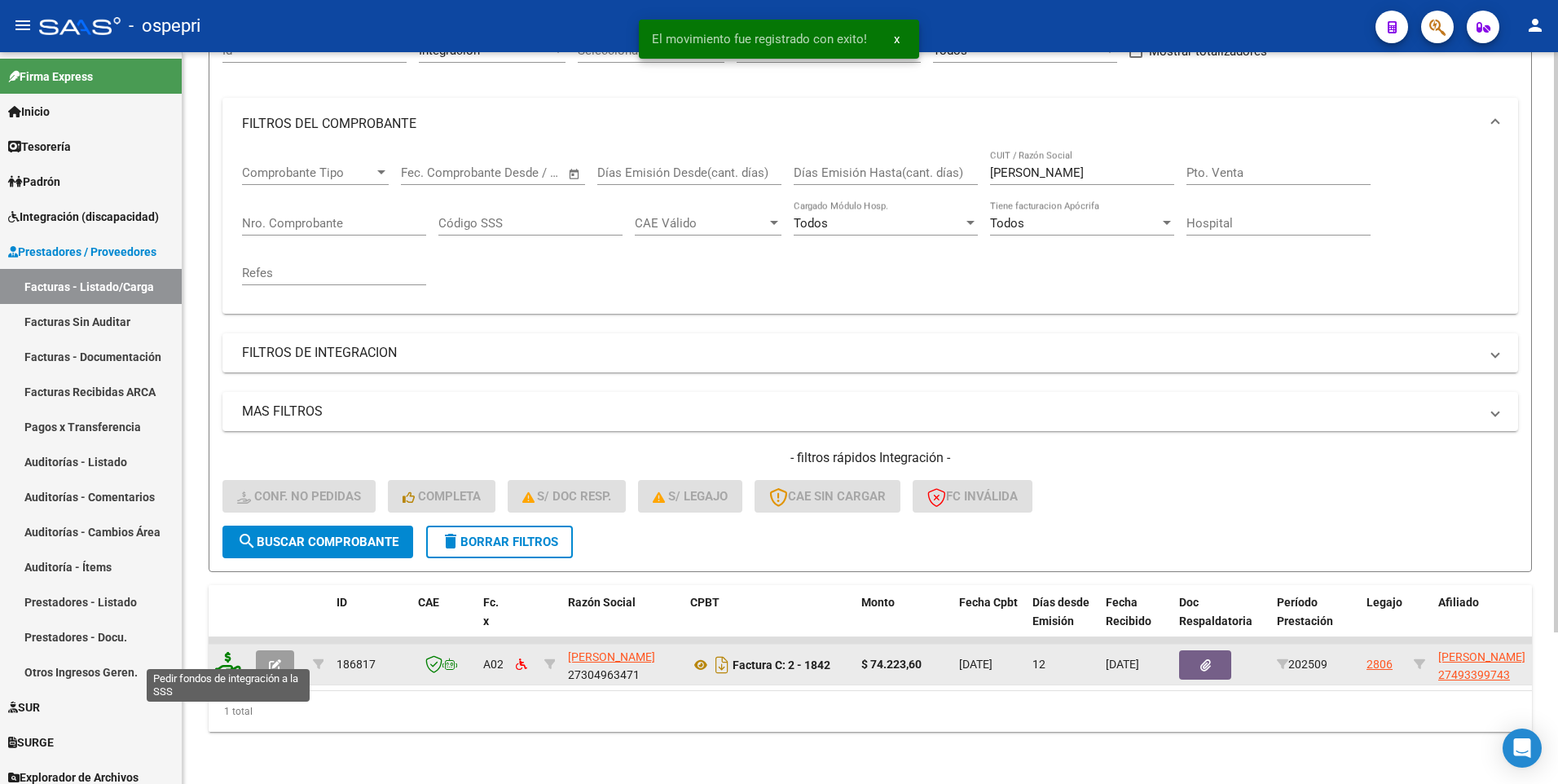
click at [230, 448] on icon at bounding box center [228, 663] width 26 height 23
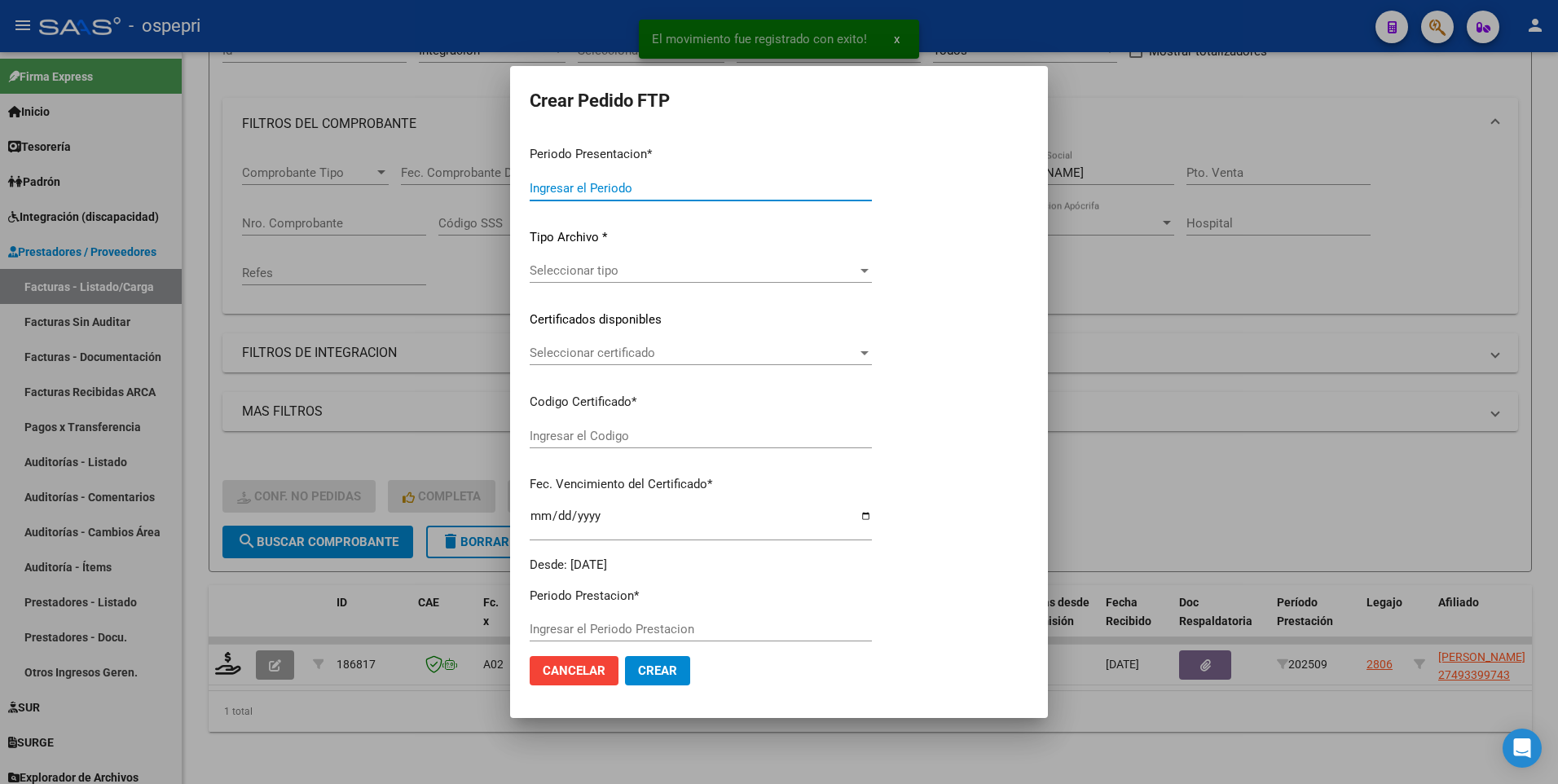
type input "202509"
type input "$ 74.223,60"
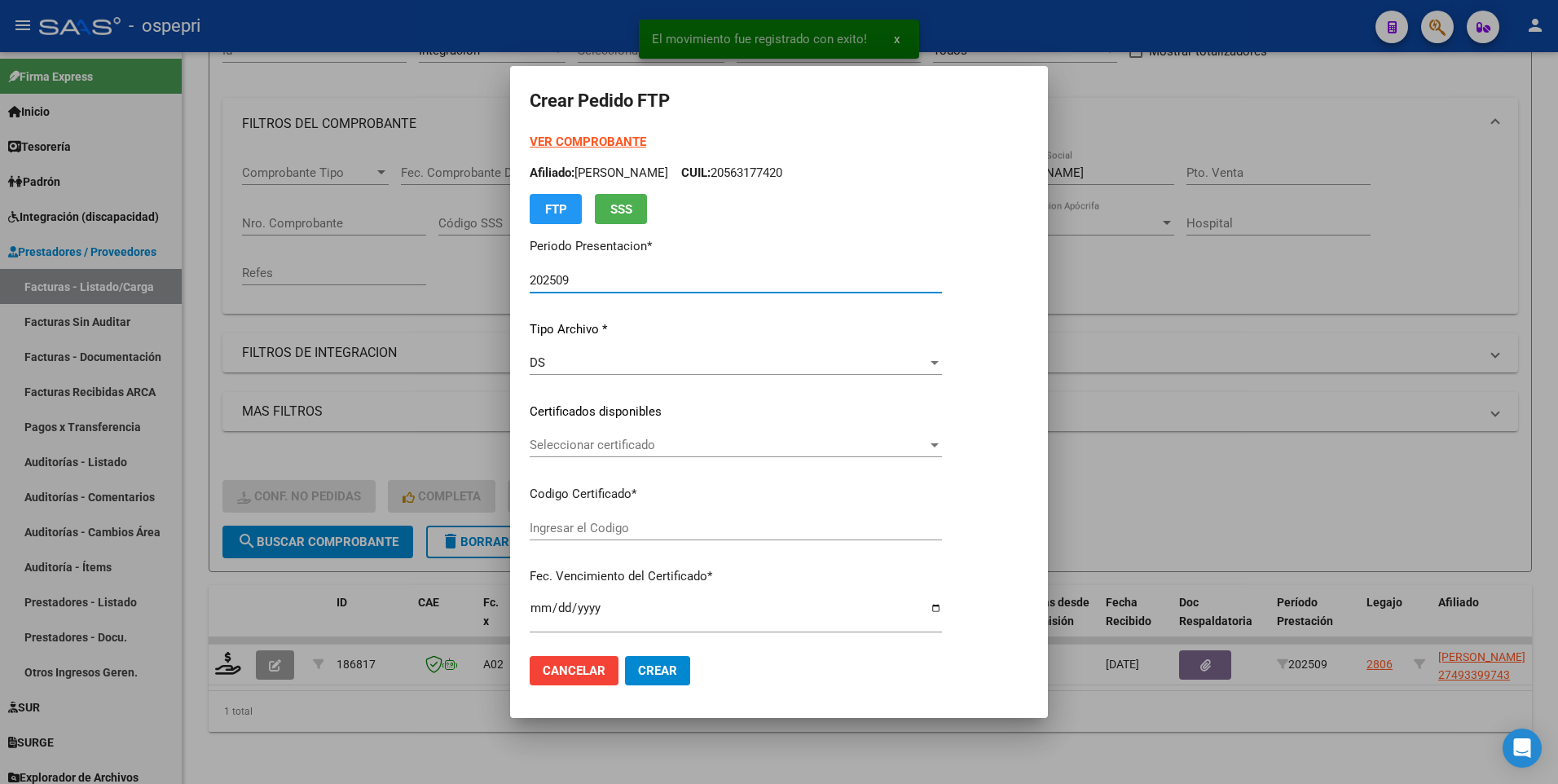
type input "2749339974-3"
type input "2028-02-17"
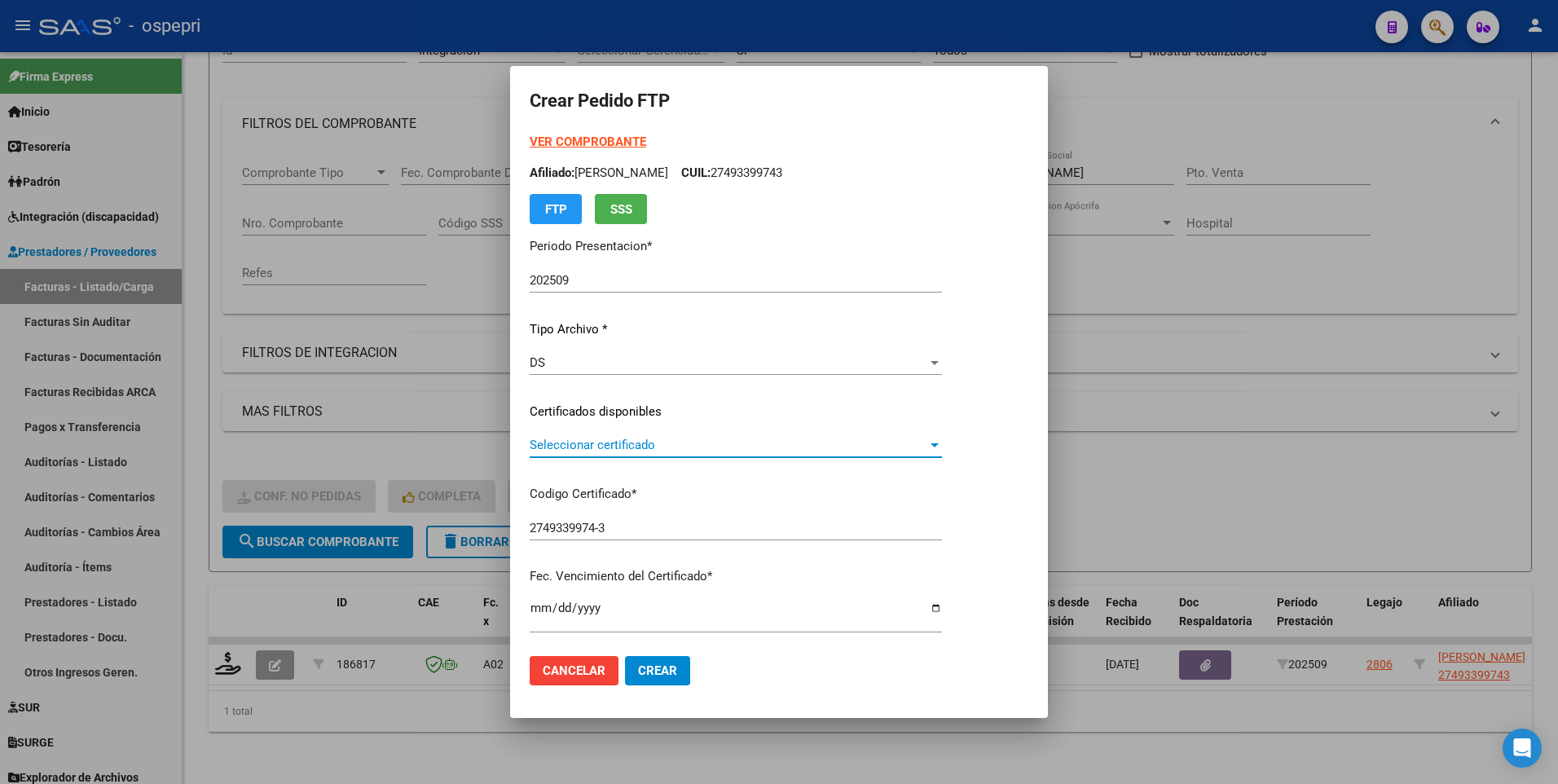
click at [942, 442] on div at bounding box center [935, 445] width 15 height 13
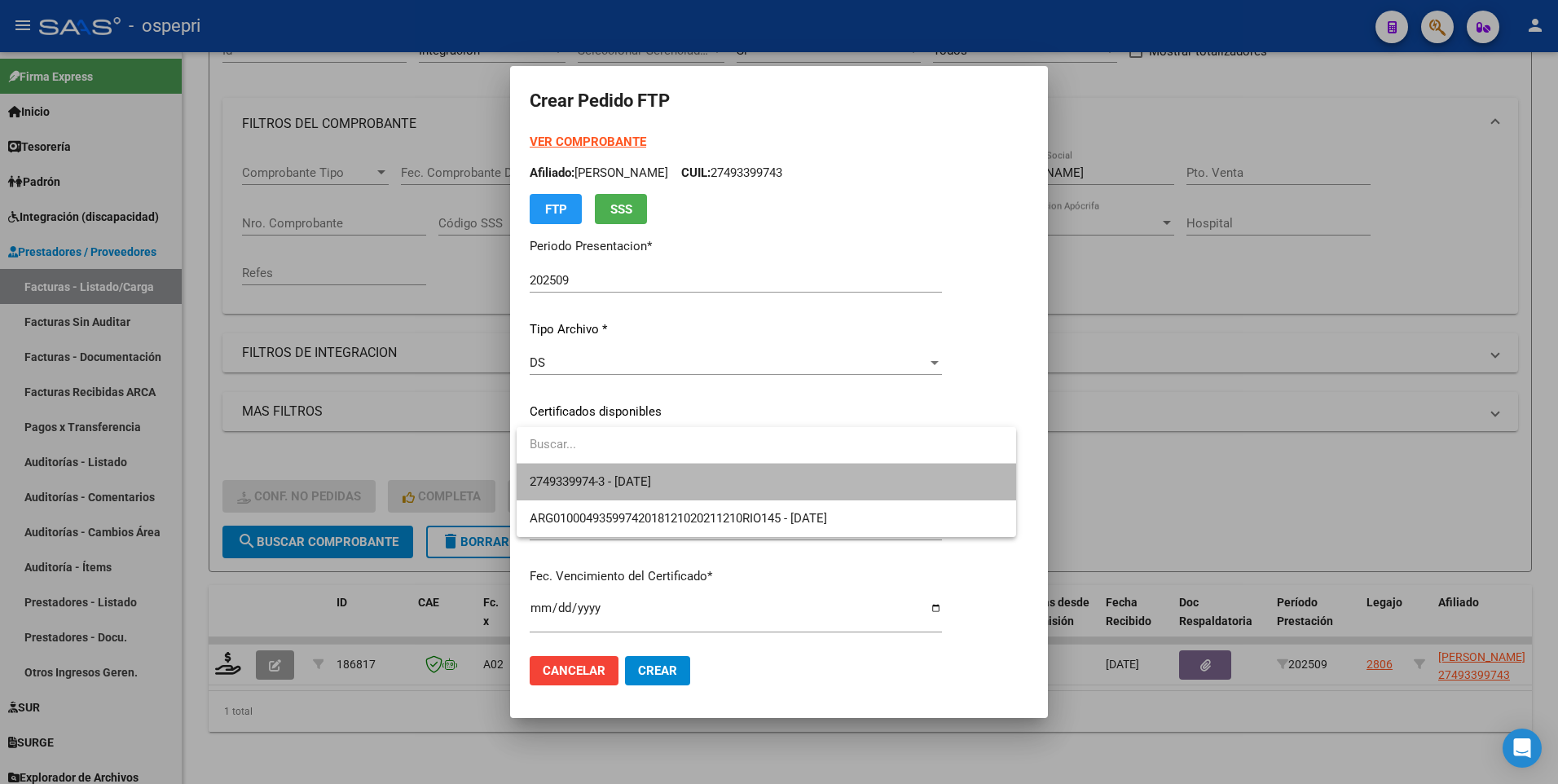
click at [927, 448] on span "2749339974-3 - 2028-02-17" at bounding box center [766, 482] width 474 height 37
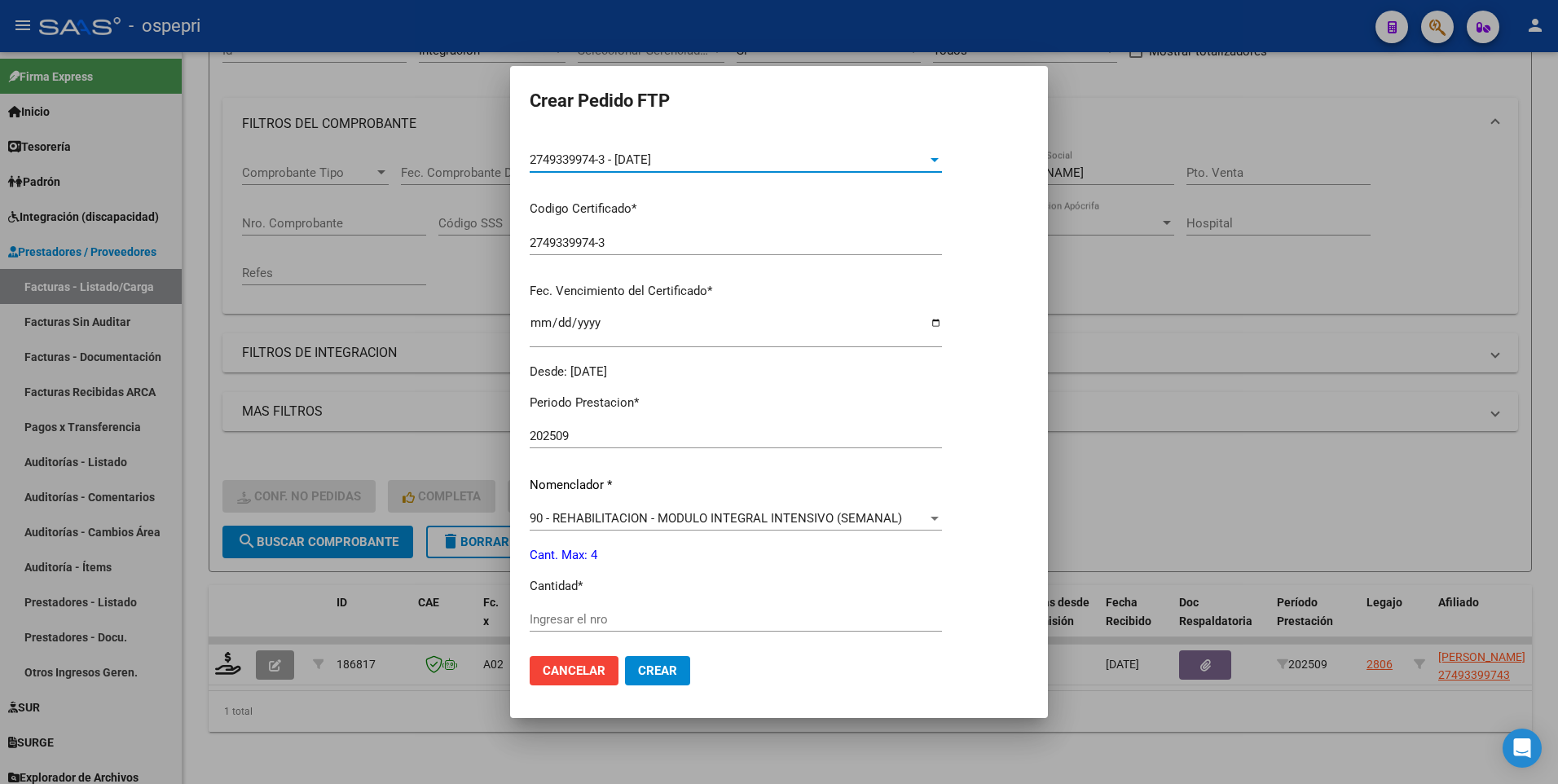
scroll to position [325, 0]
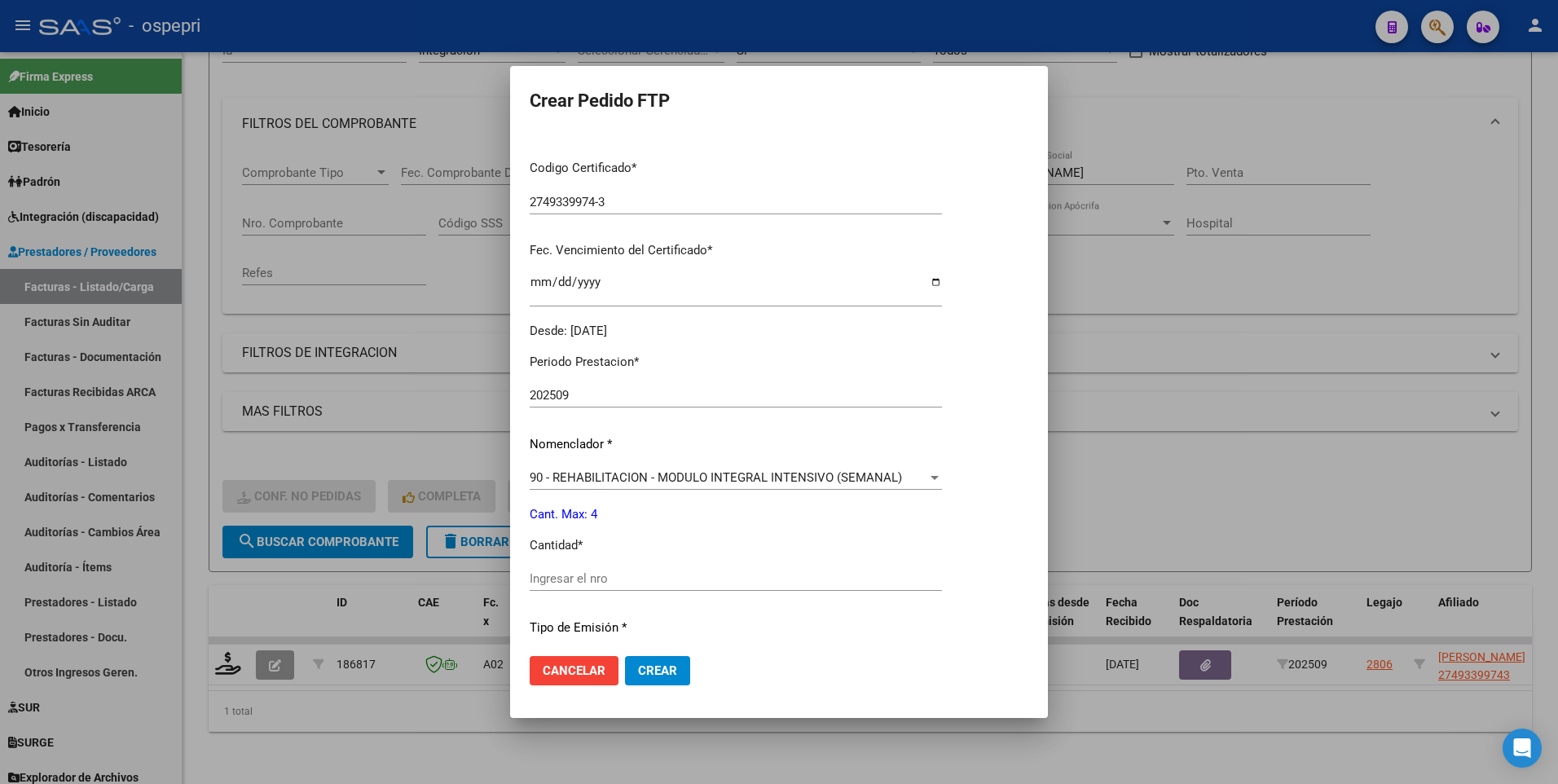
click at [633, 448] on input "Ingresar el nro" at bounding box center [735, 579] width 413 height 15
type input "4"
click at [638, 448] on span "Crear" at bounding box center [657, 671] width 39 height 15
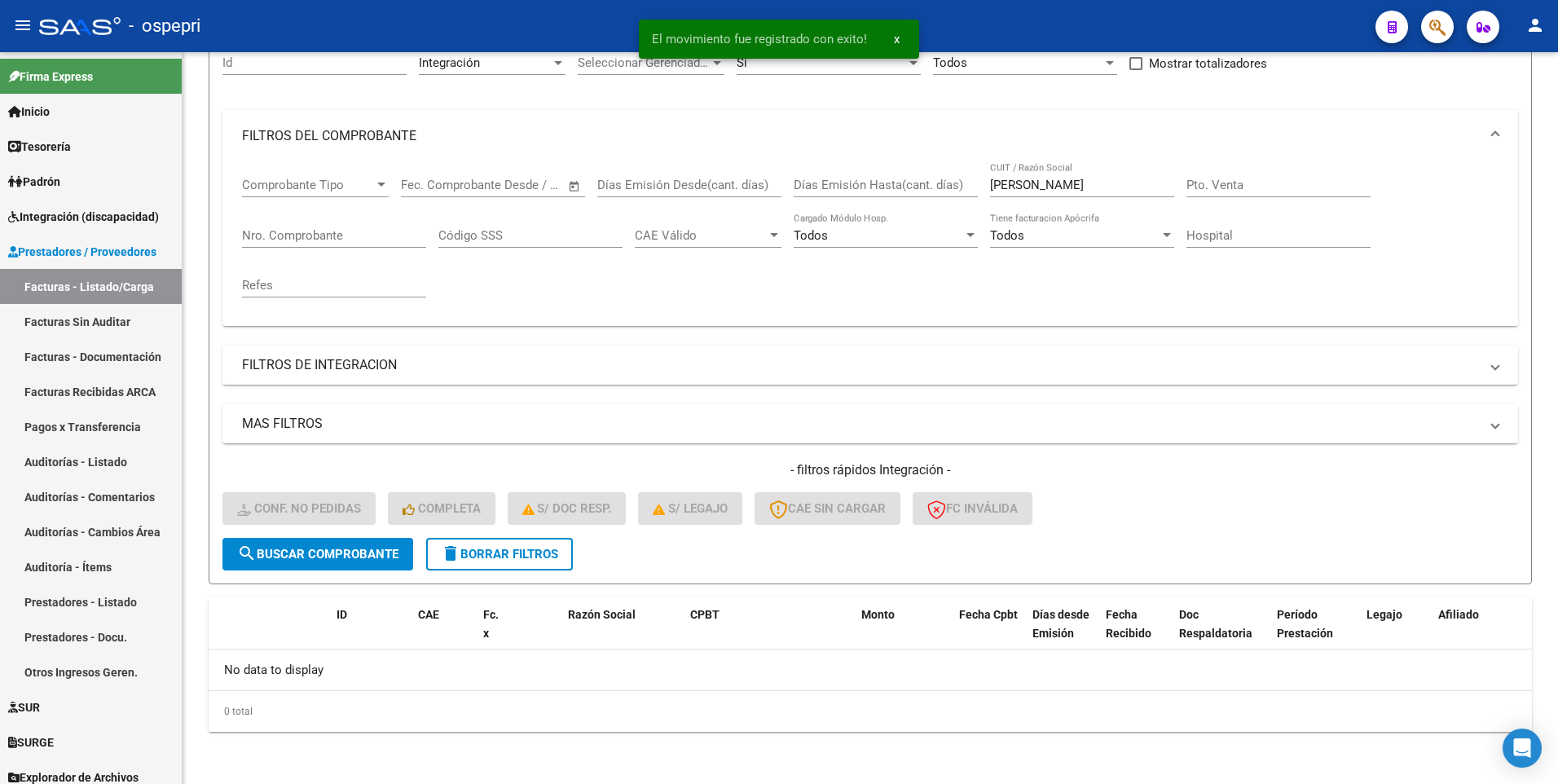
scroll to position [167, 0]
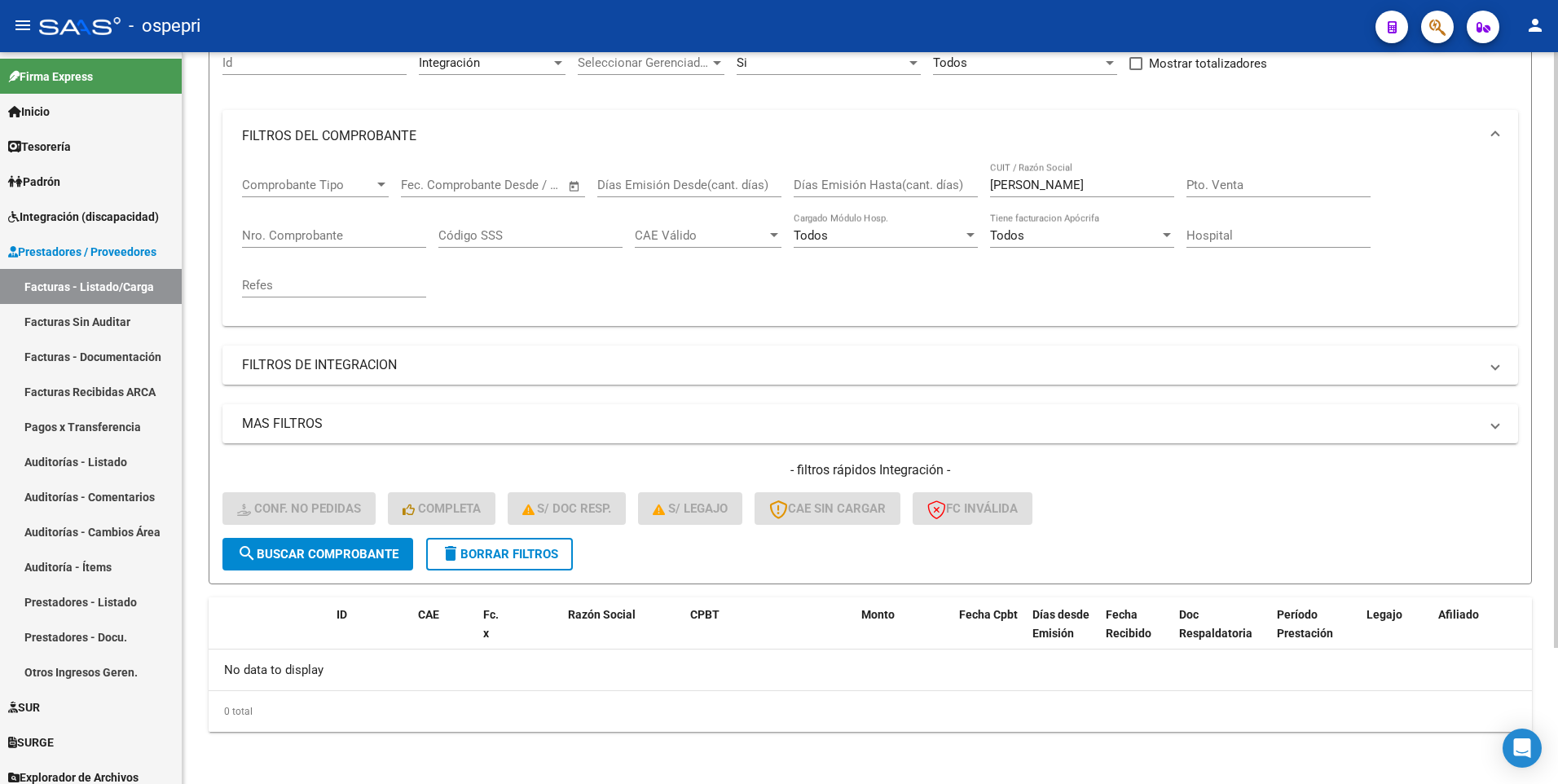
click at [387, 448] on span "search Buscar Comprobante" at bounding box center [317, 554] width 161 height 15
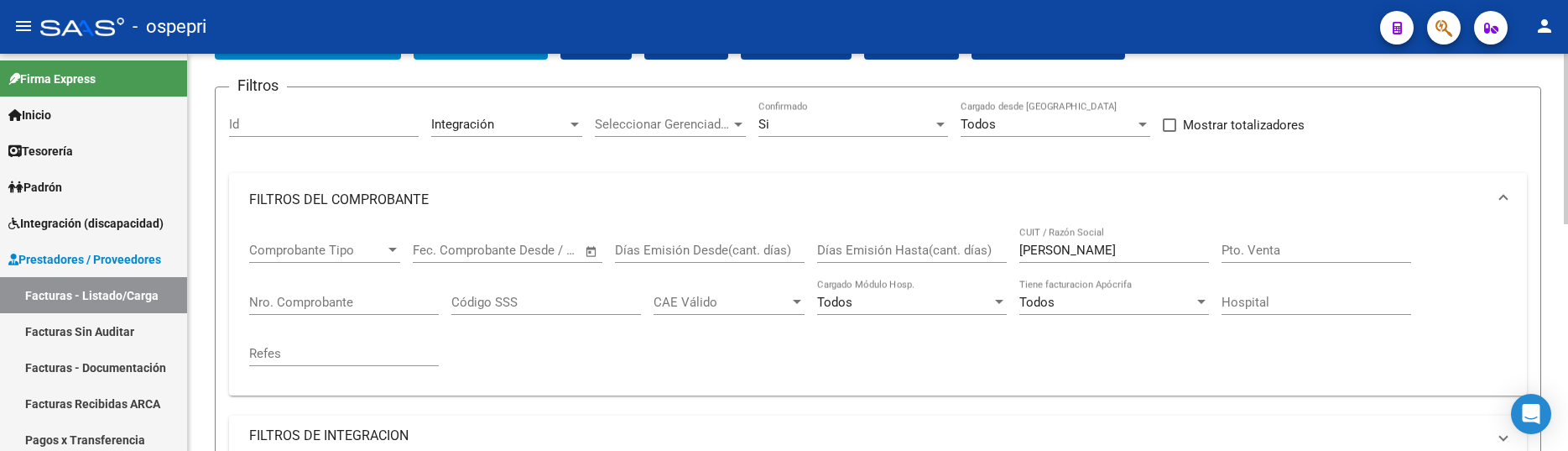
scroll to position [88, 0]
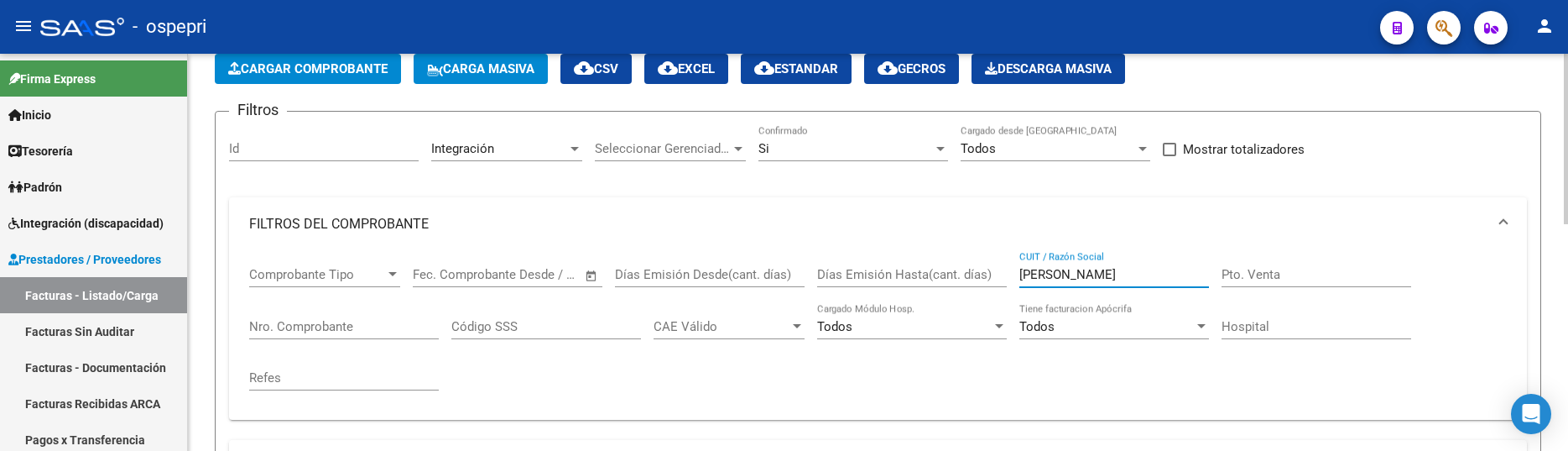
drag, startPoint x: 1113, startPoint y: 279, endPoint x: 970, endPoint y: 279, distance: 143.0
click at [970, 279] on div "Comprobante Tipo Comprobante Tipo Fecha inicio – Fecha fin Fec. Comprobante Des…" at bounding box center [878, 329] width 1258 height 155
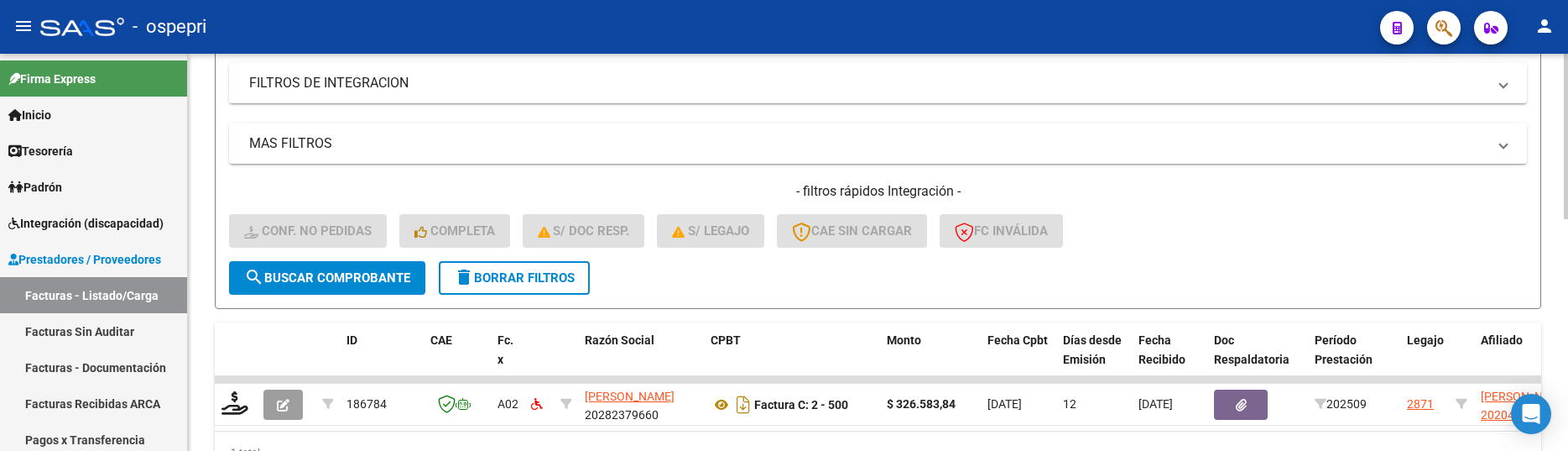
scroll to position [508, 0]
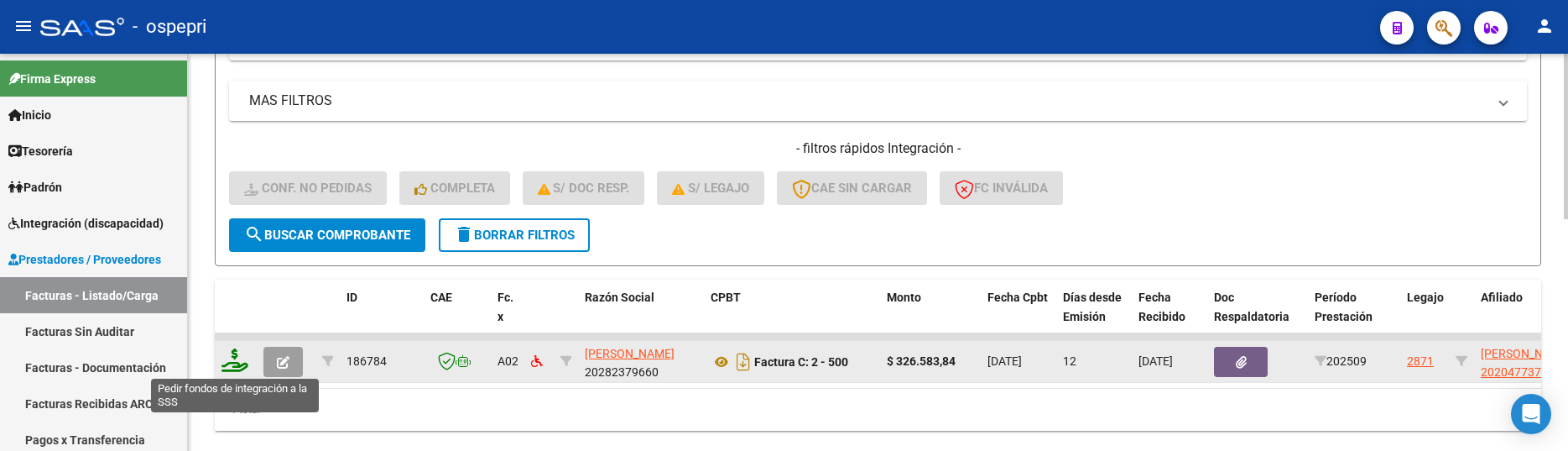
type input "FROLA"
click at [240, 358] on icon at bounding box center [234, 360] width 27 height 23
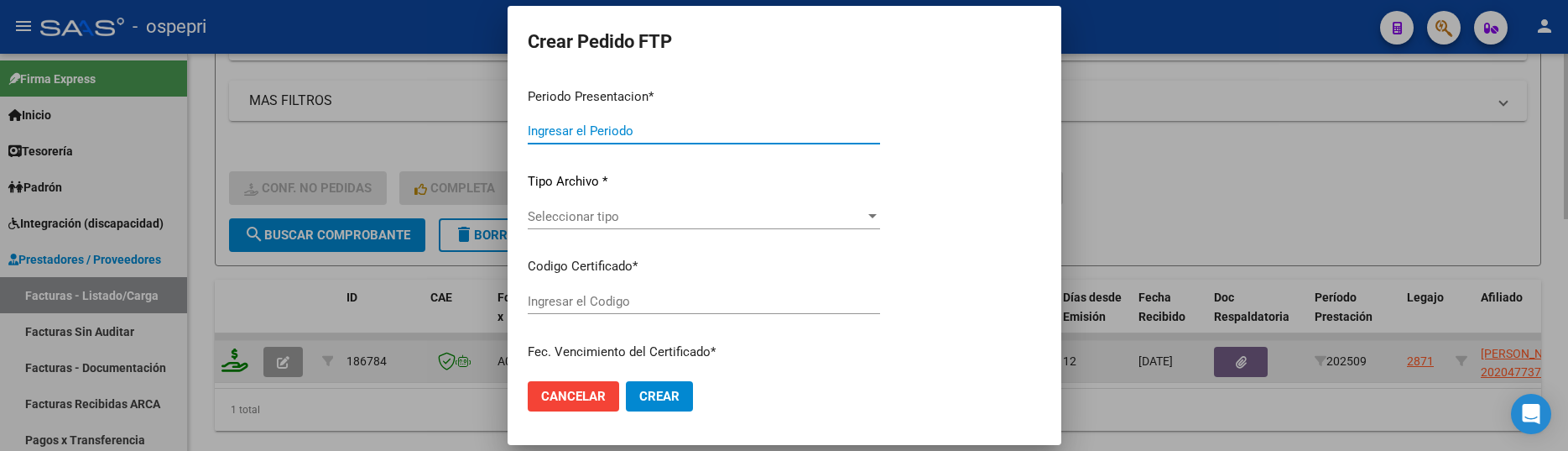
type input "202509"
type input "$ 326.583,84"
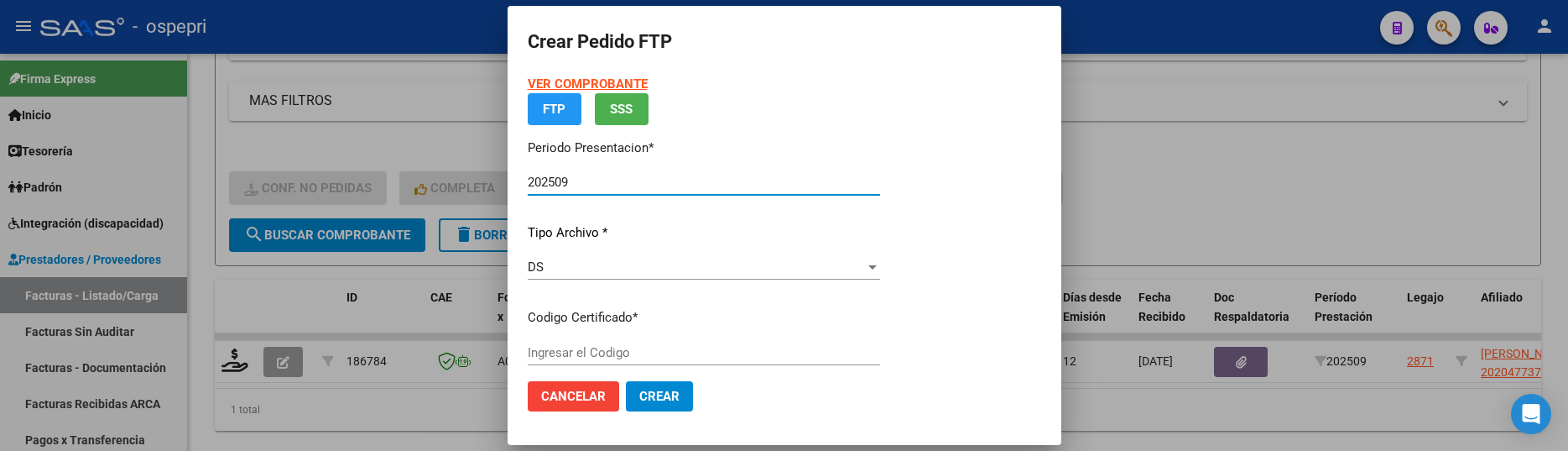
type input "ARG02000204773742012110220221102RIO142"
type input "2025-11-02"
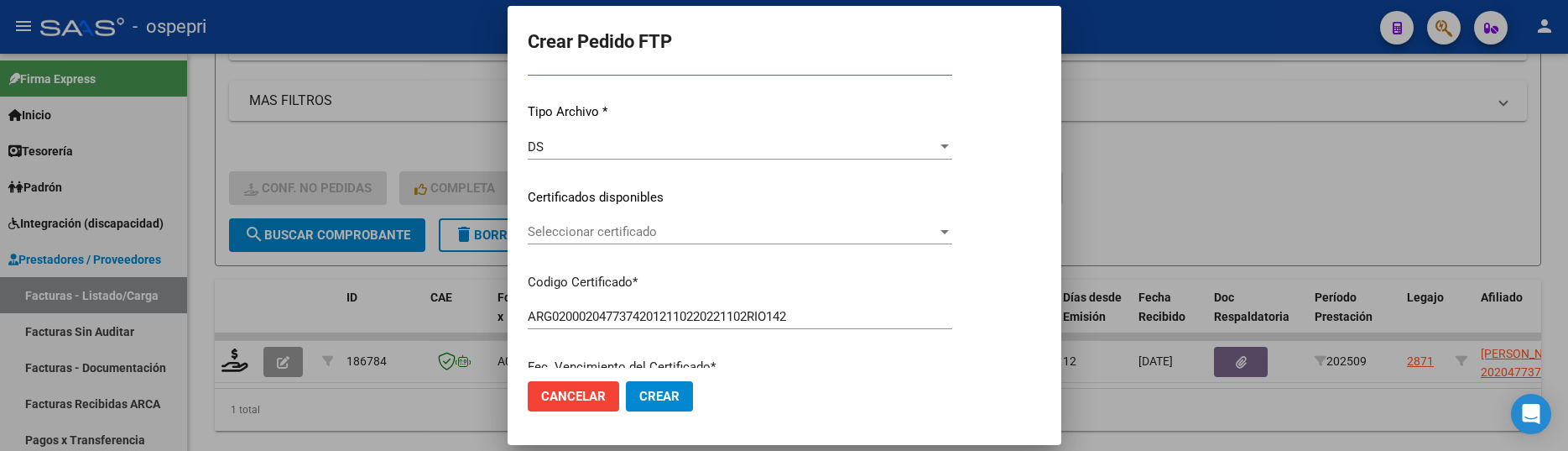
scroll to position [168, 0]
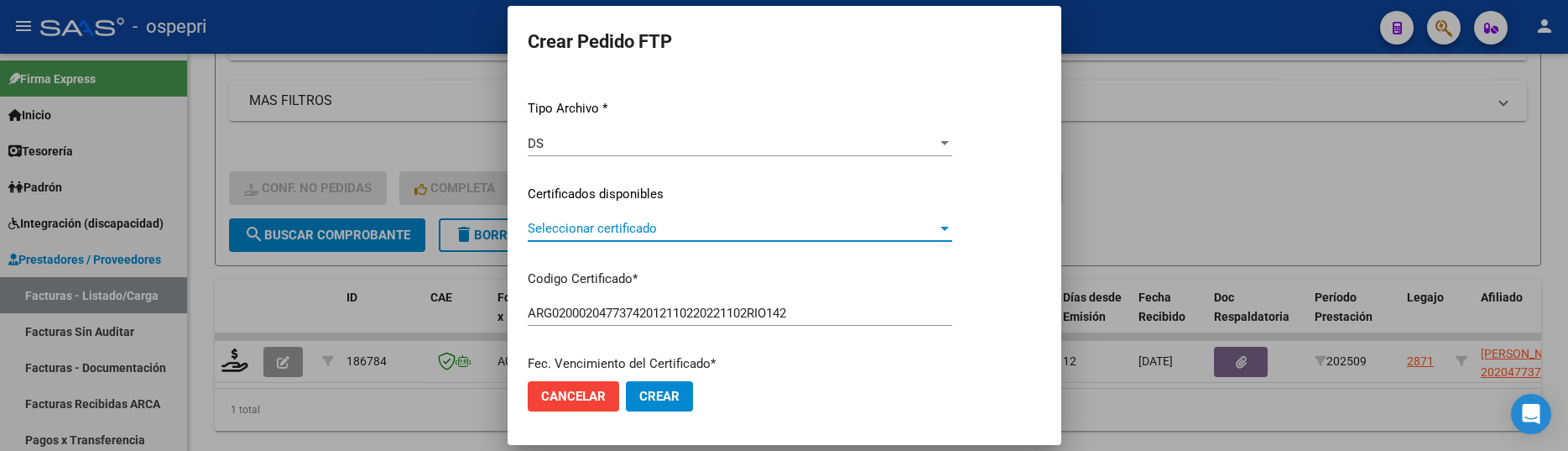
click at [949, 227] on div at bounding box center [945, 229] width 9 height 4
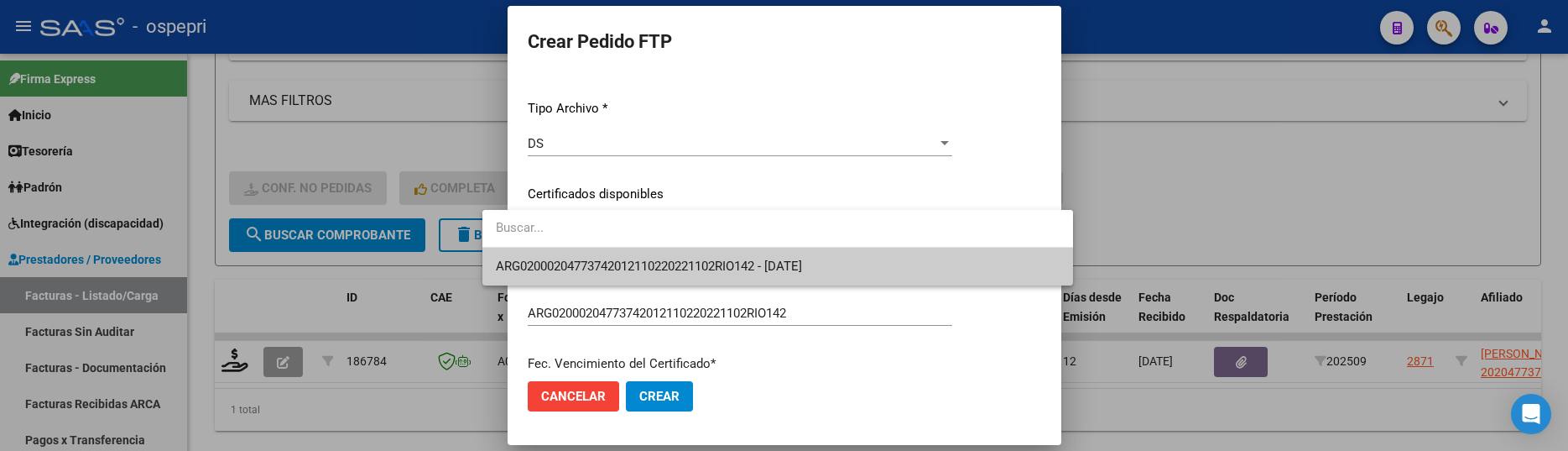
click at [974, 268] on span "ARG02000204773742012110220221102RIO142 - 2025-11-02" at bounding box center [777, 266] width 563 height 38
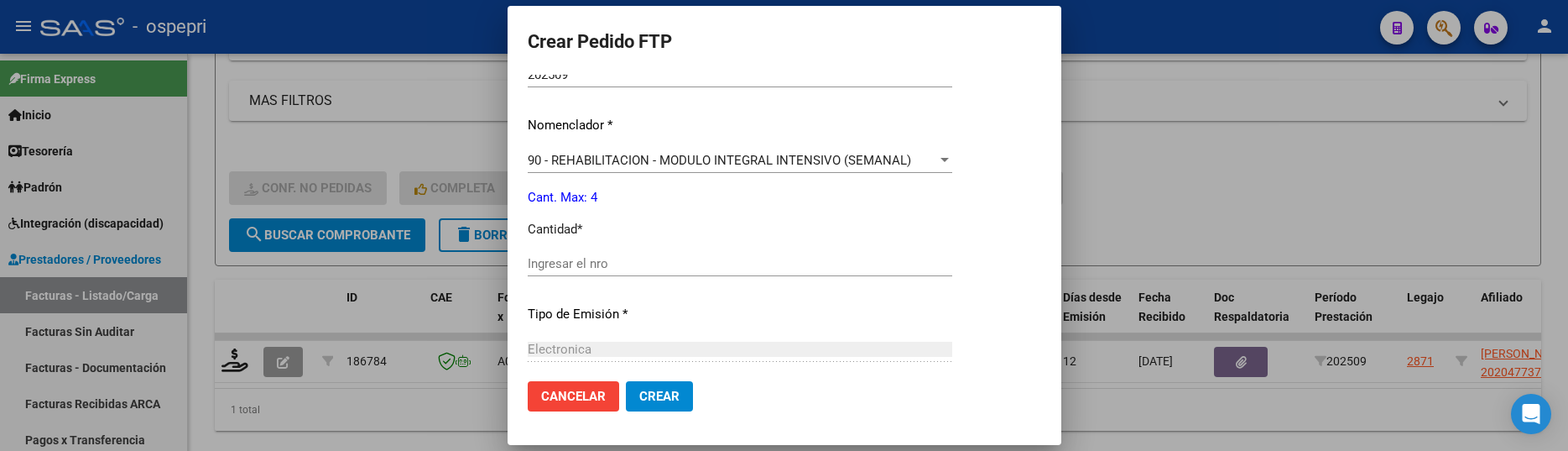
scroll to position [588, 0]
click at [663, 265] on input "Ingresar el nro" at bounding box center [739, 263] width 425 height 16
type input "4"
click at [625, 381] on button "Crear" at bounding box center [659, 396] width 67 height 30
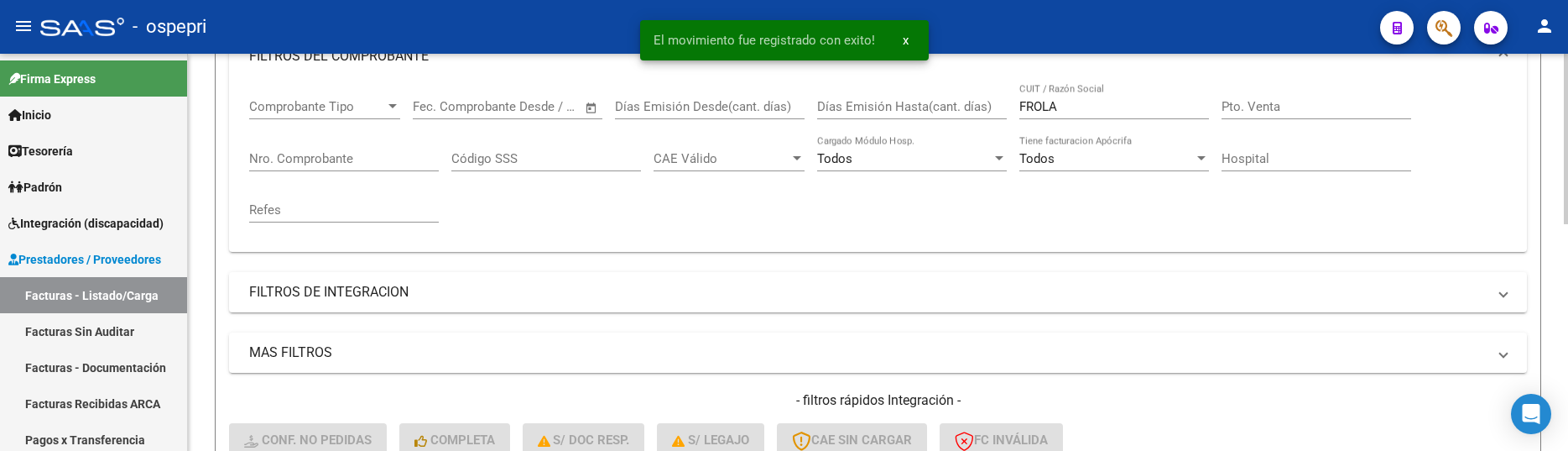
scroll to position [172, 0]
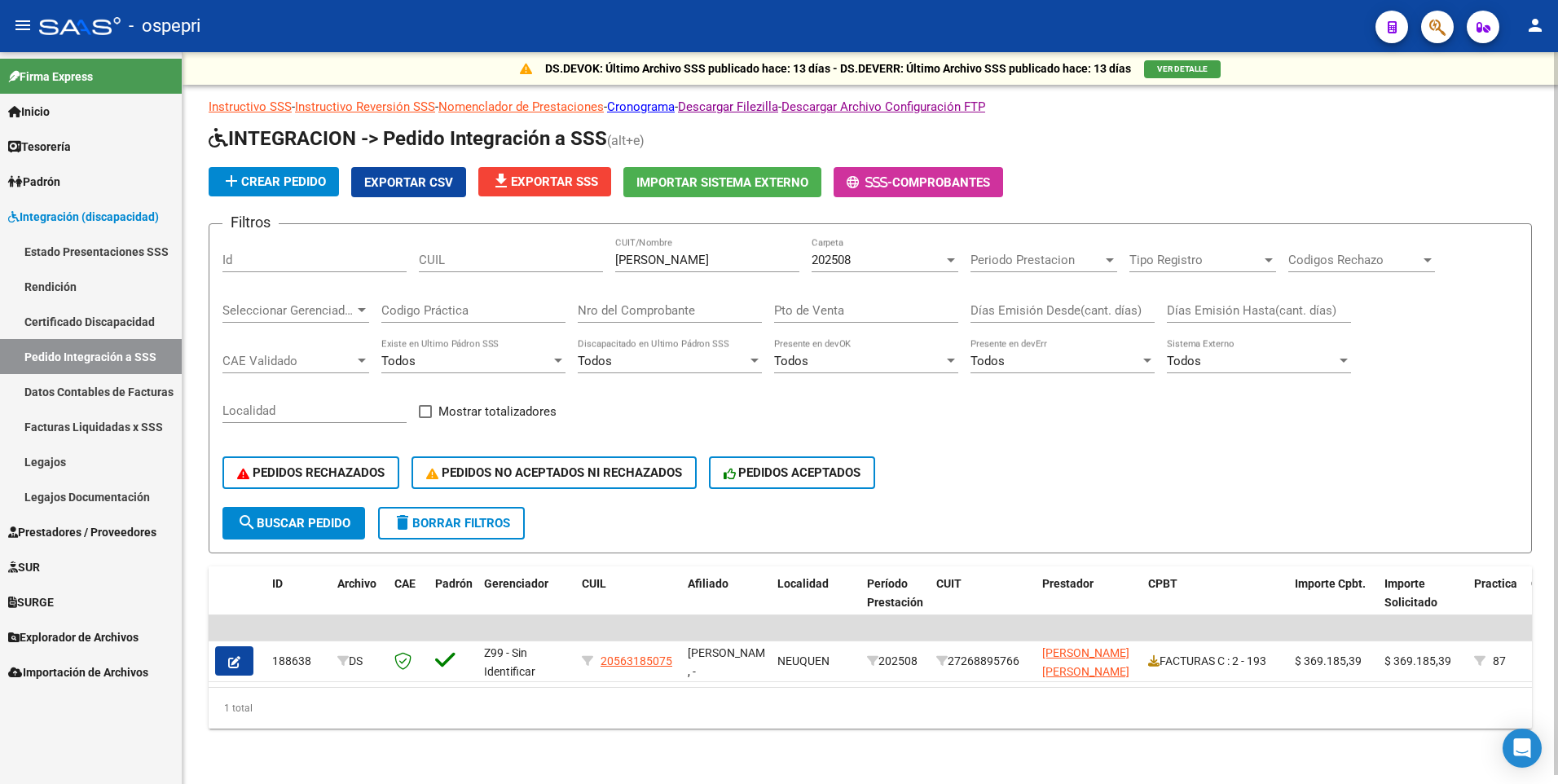
scroll to position [9, 0]
drag, startPoint x: 709, startPoint y: 250, endPoint x: 647, endPoint y: 244, distance: 62.3
click at [647, 253] on input "flores bagnato" at bounding box center [707, 260] width 184 height 15
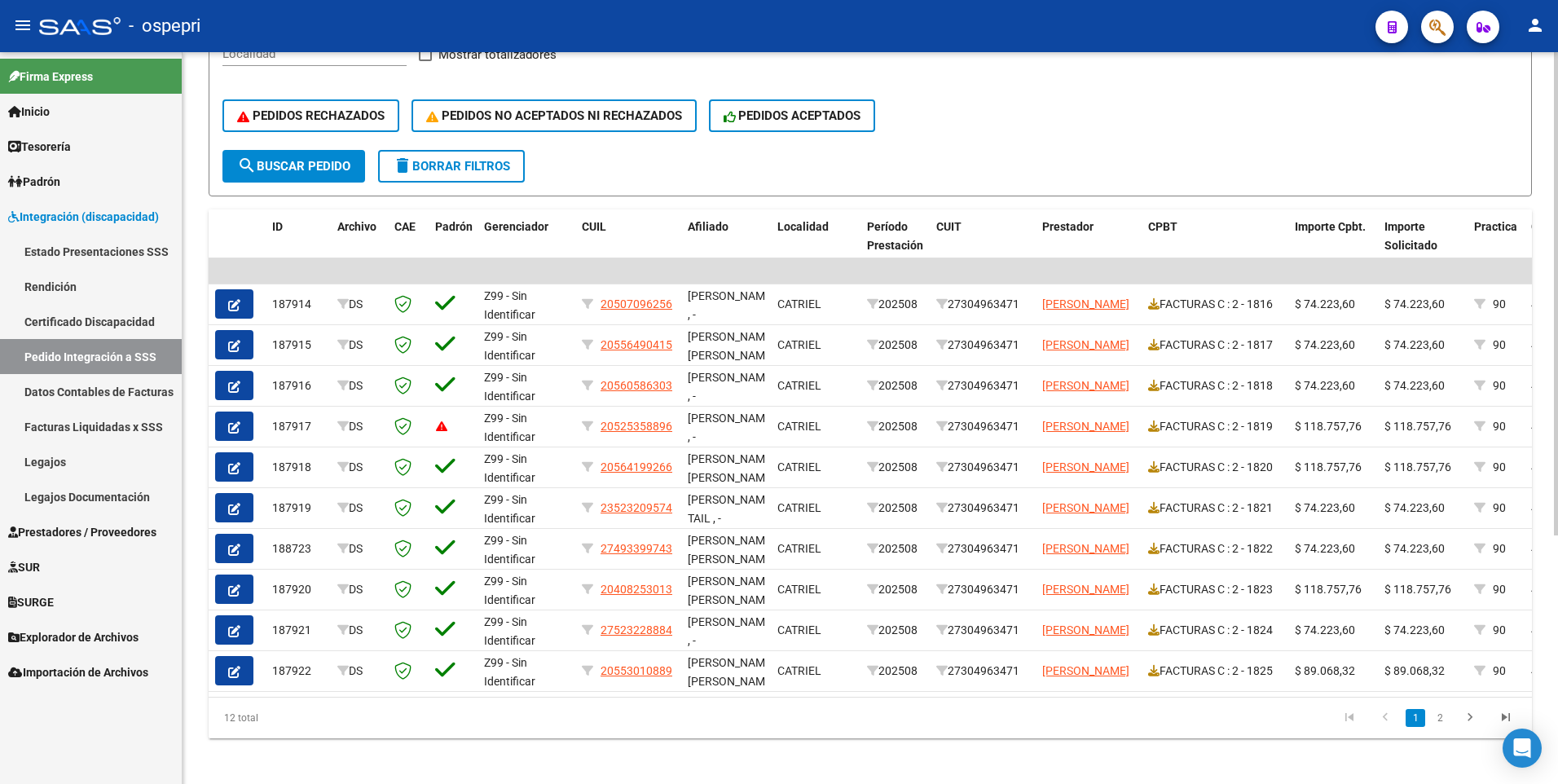
scroll to position [376, 0]
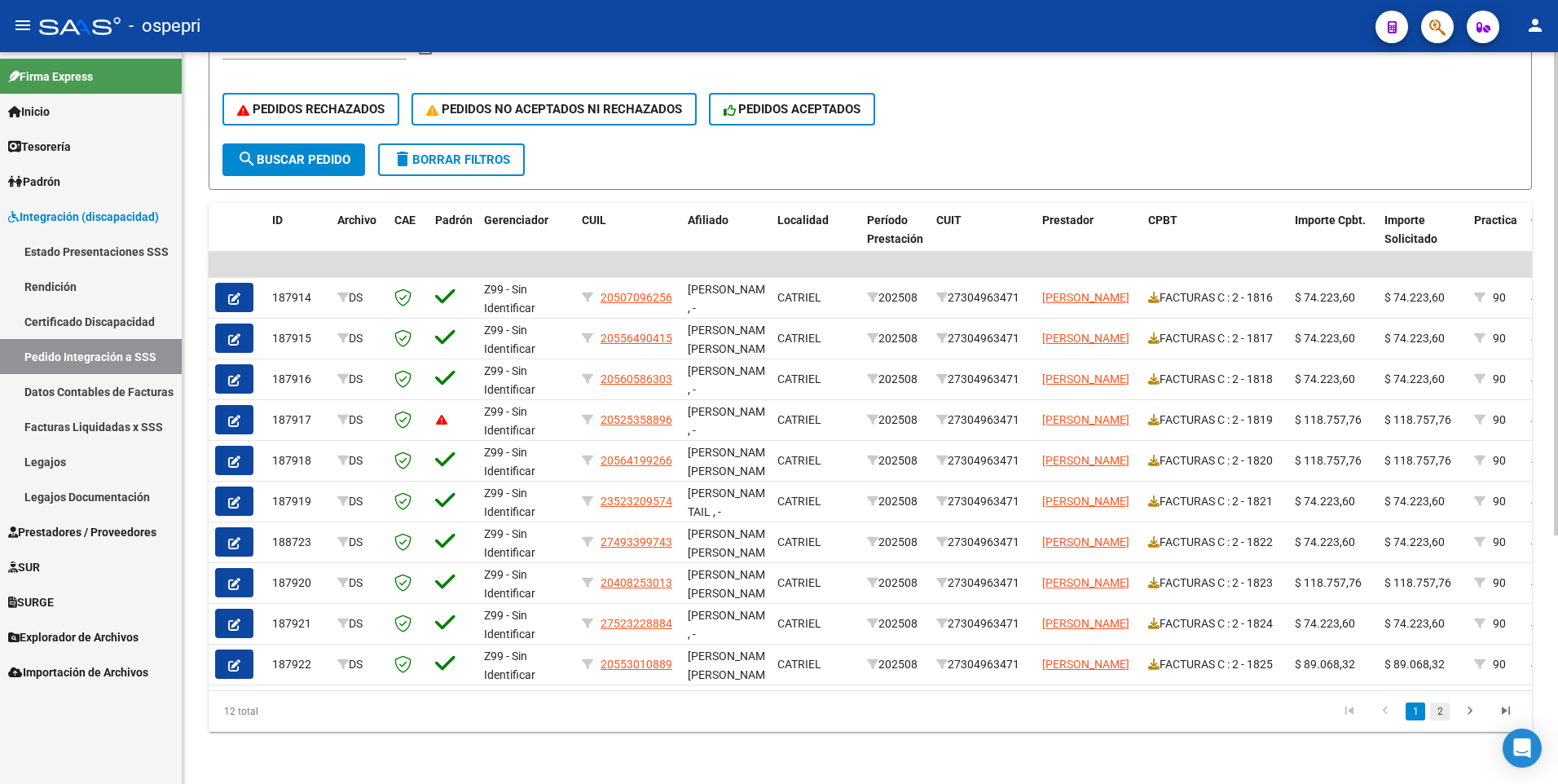
click at [1441, 714] on link "2" at bounding box center [1439, 710] width 19 height 18
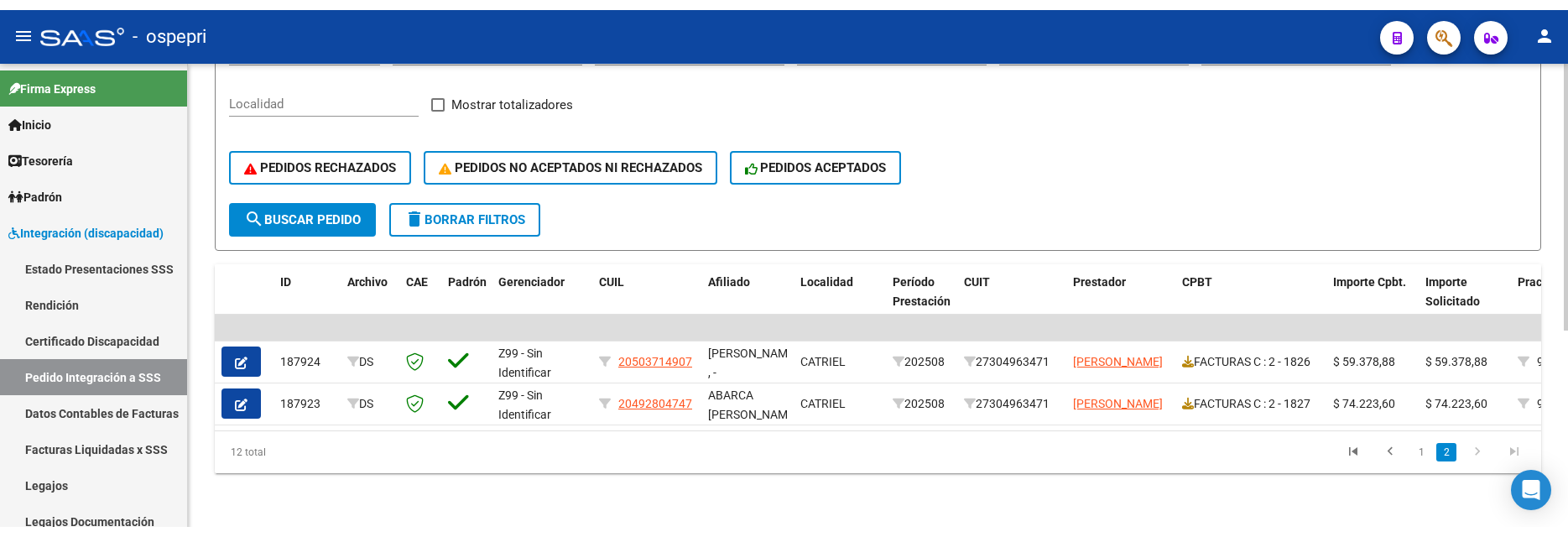
scroll to position [341, 0]
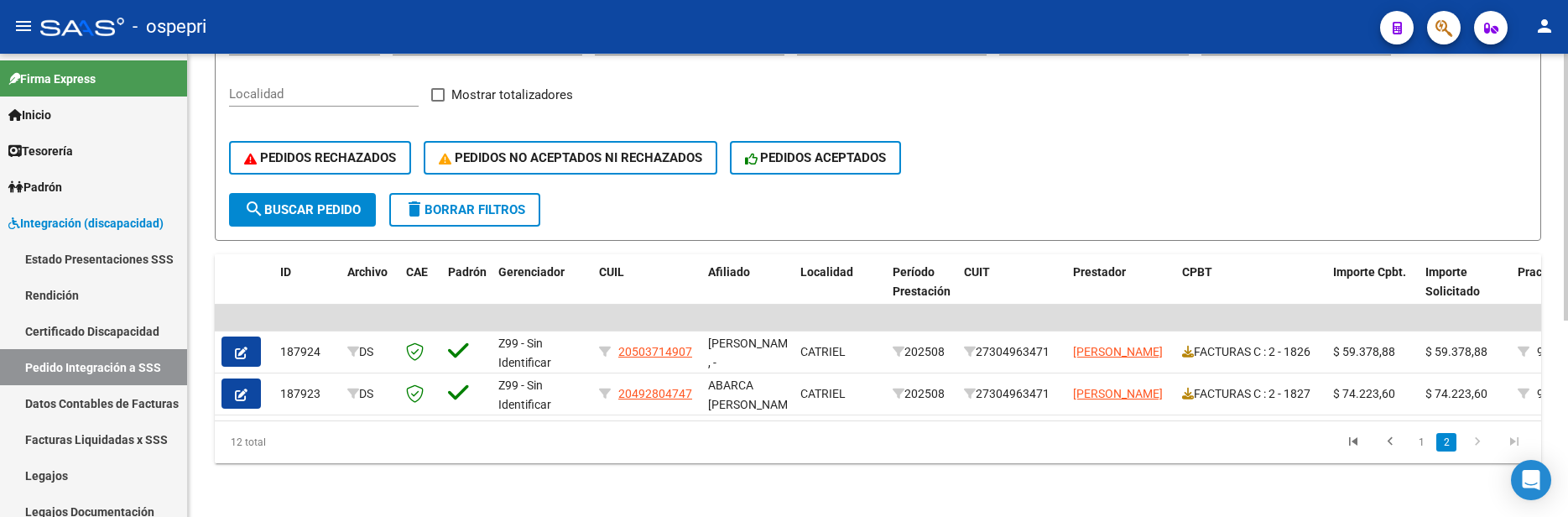
click at [1567, 330] on div at bounding box center [1565, 383] width 4 height 267
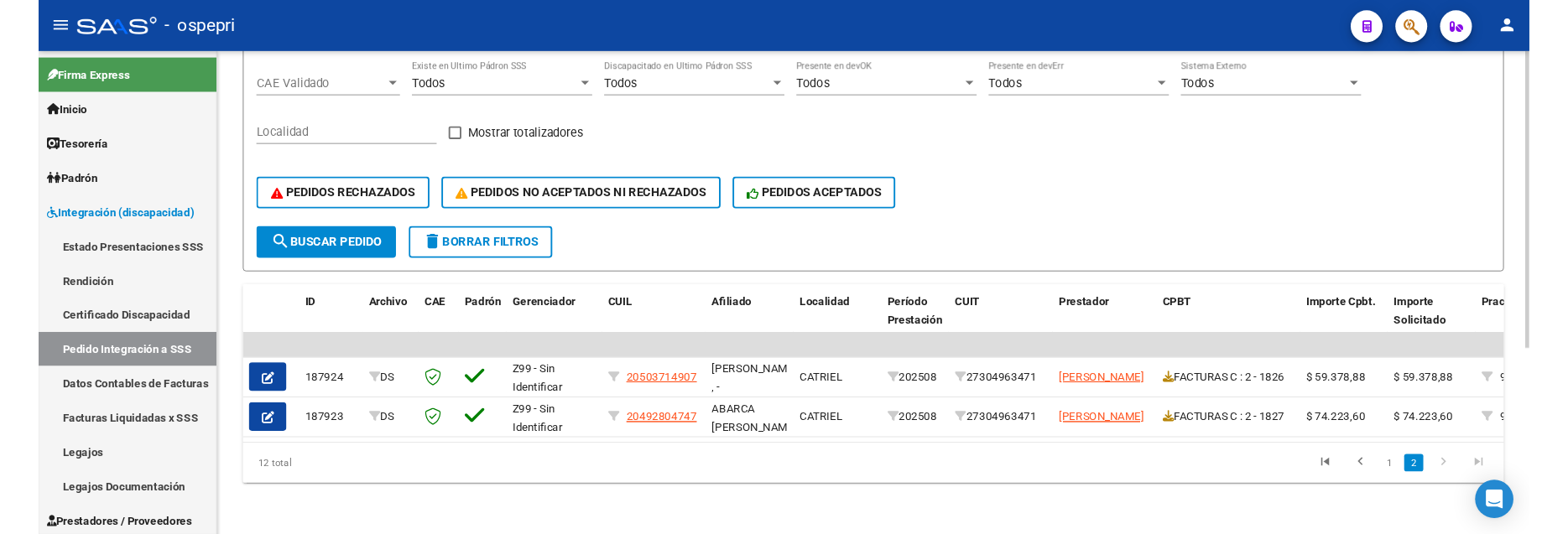
scroll to position [295, 0]
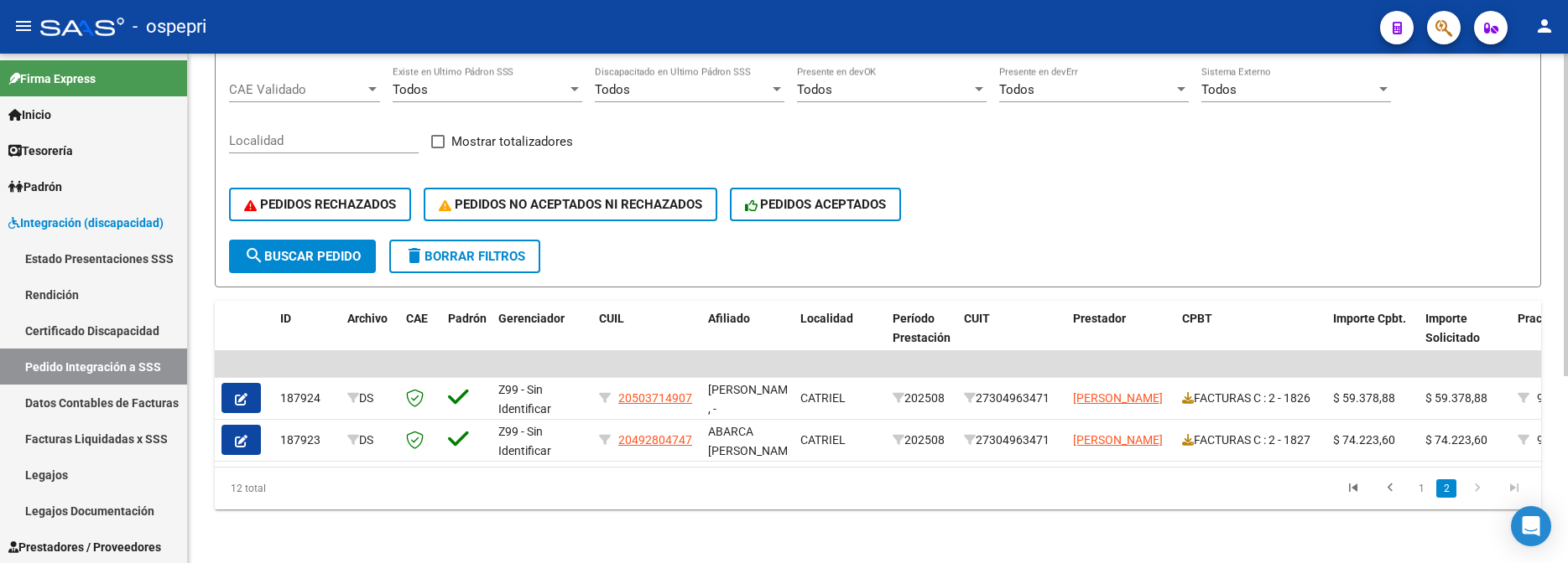
click at [1562, 373] on div "DS.DEVOK: Último Archivo SSS publicado hace: 13 días - DS.DEVERR: Último Archiv…" at bounding box center [880, 167] width 1384 height 791
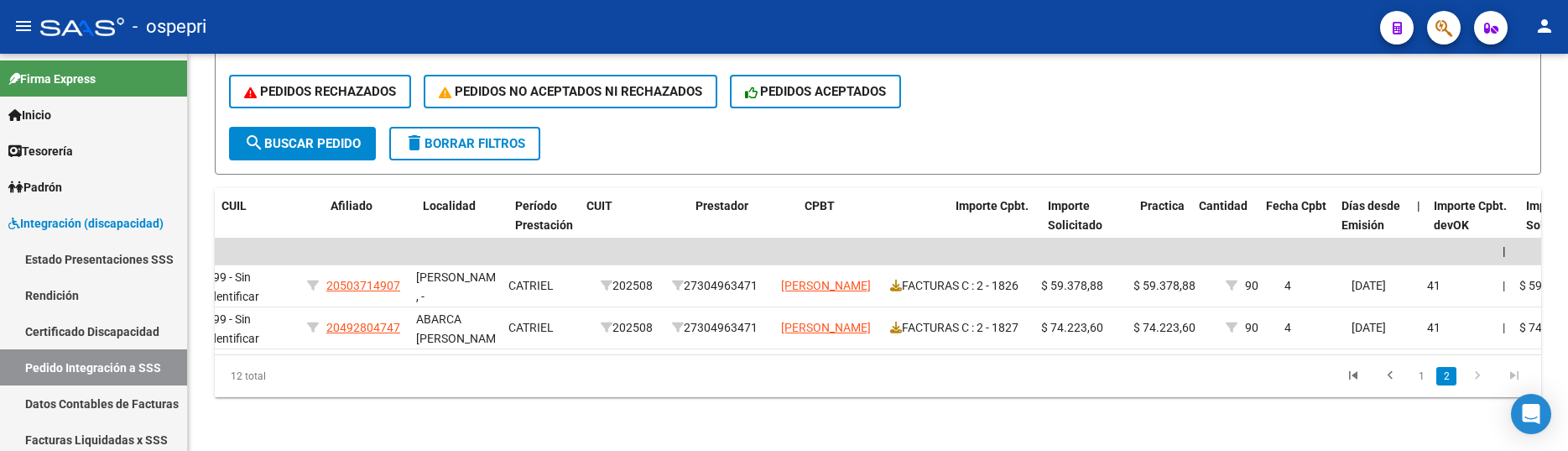
scroll to position [0, 0]
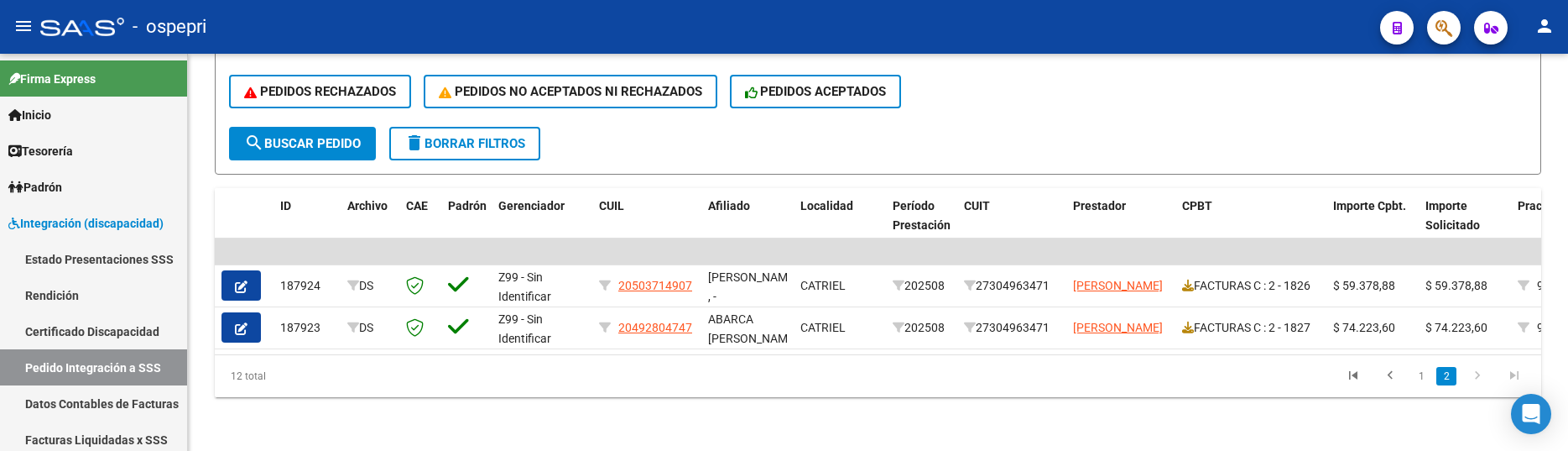
click at [1417, 371] on link "1" at bounding box center [1421, 376] width 20 height 18
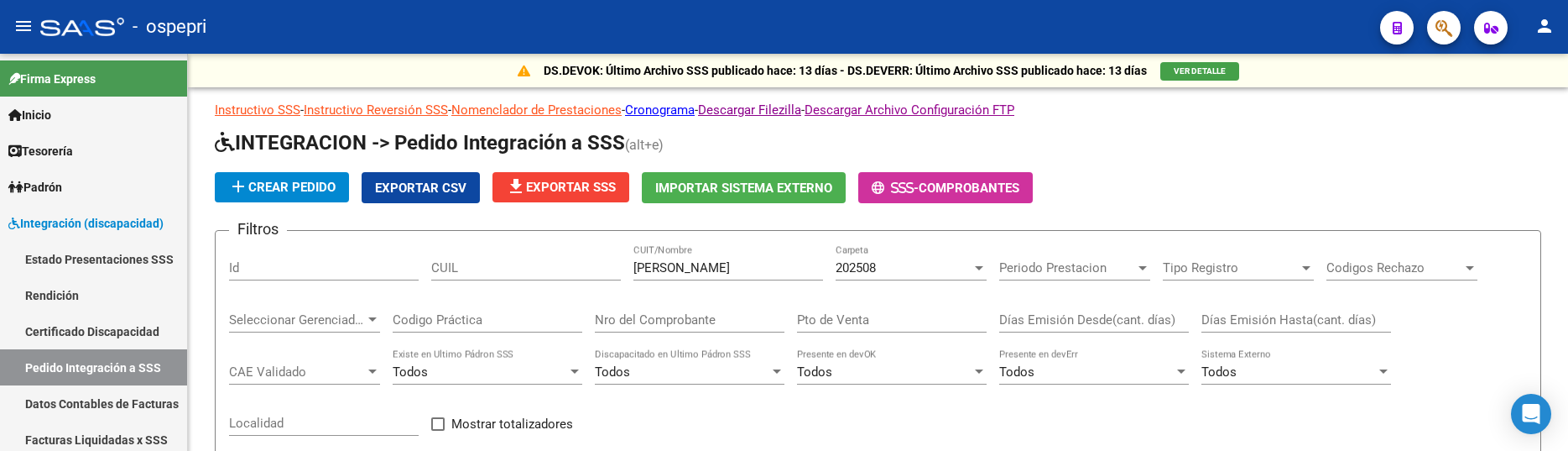
click at [978, 266] on div at bounding box center [979, 268] width 9 height 4
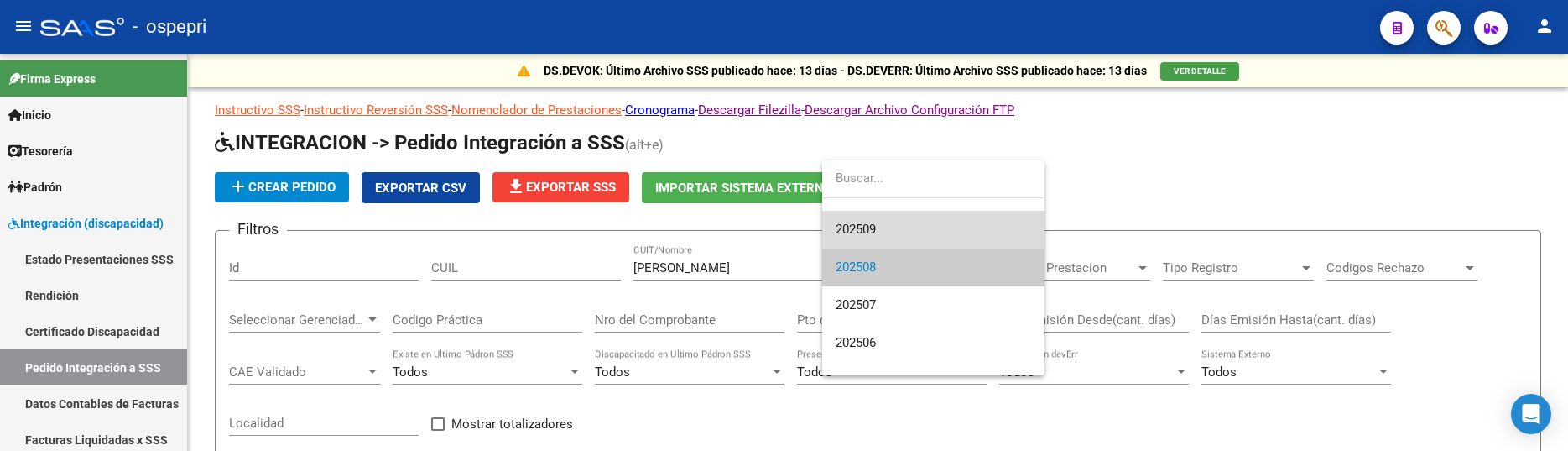
click at [903, 220] on span "202509" at bounding box center [933, 229] width 196 height 38
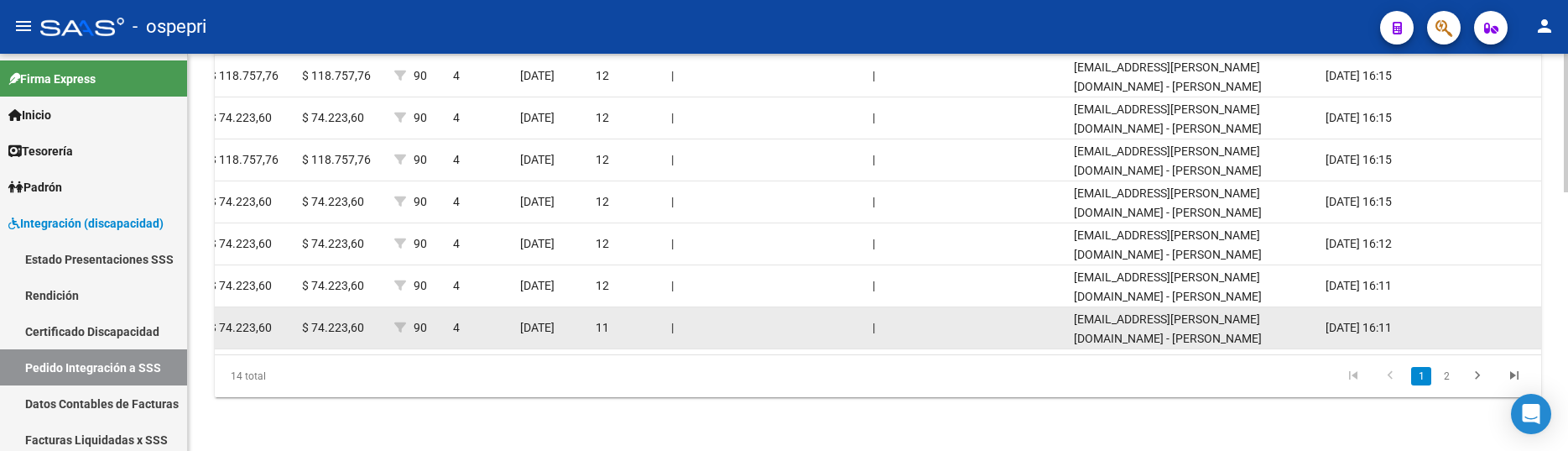
scroll to position [744, 0]
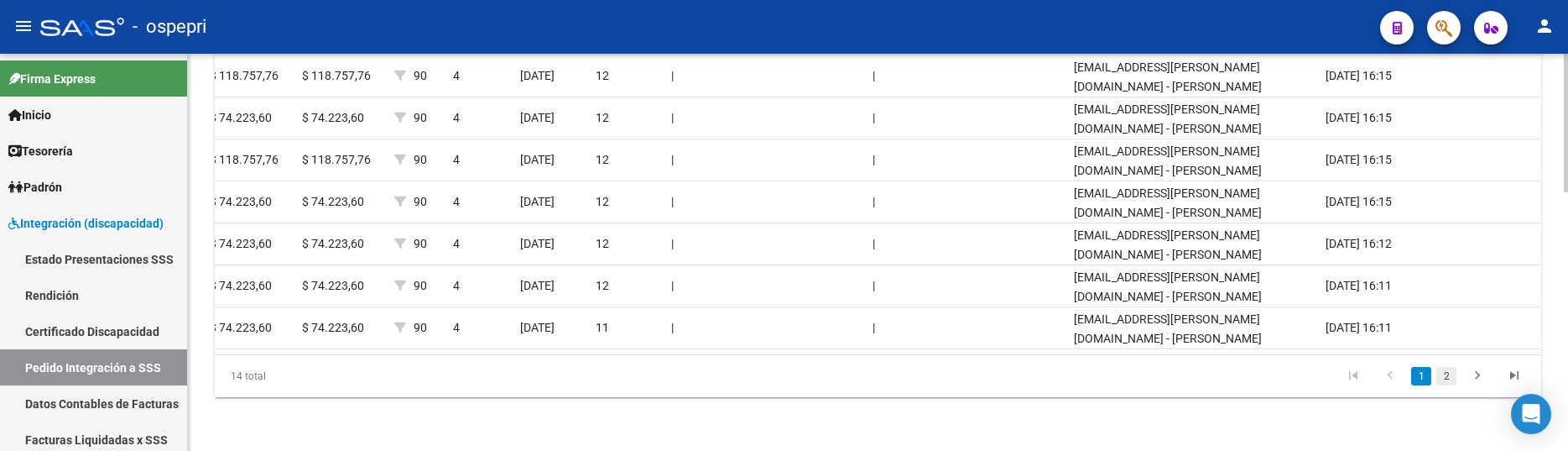
click at [1443, 375] on link "2" at bounding box center [1446, 376] width 20 height 18
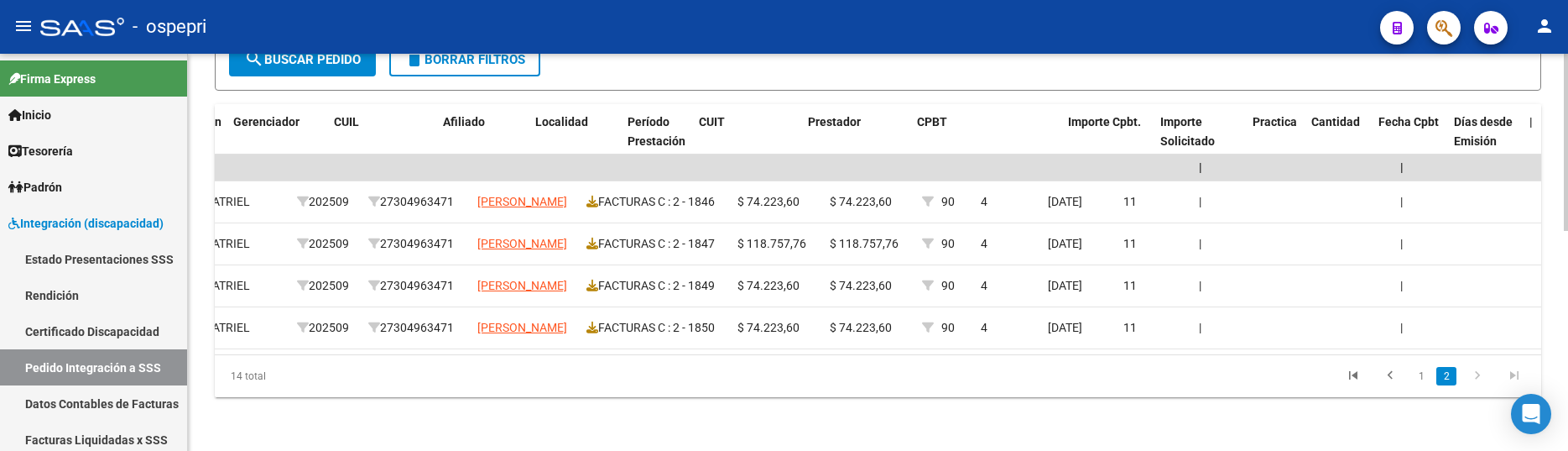
scroll to position [0, 0]
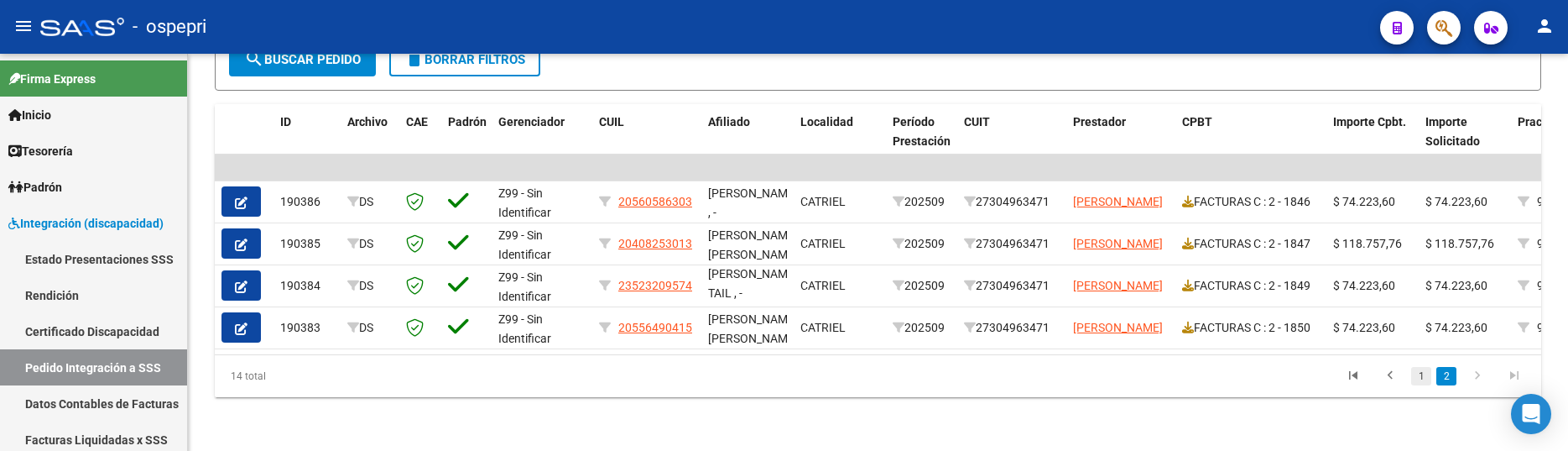
click at [1421, 373] on link "1" at bounding box center [1421, 376] width 20 height 18
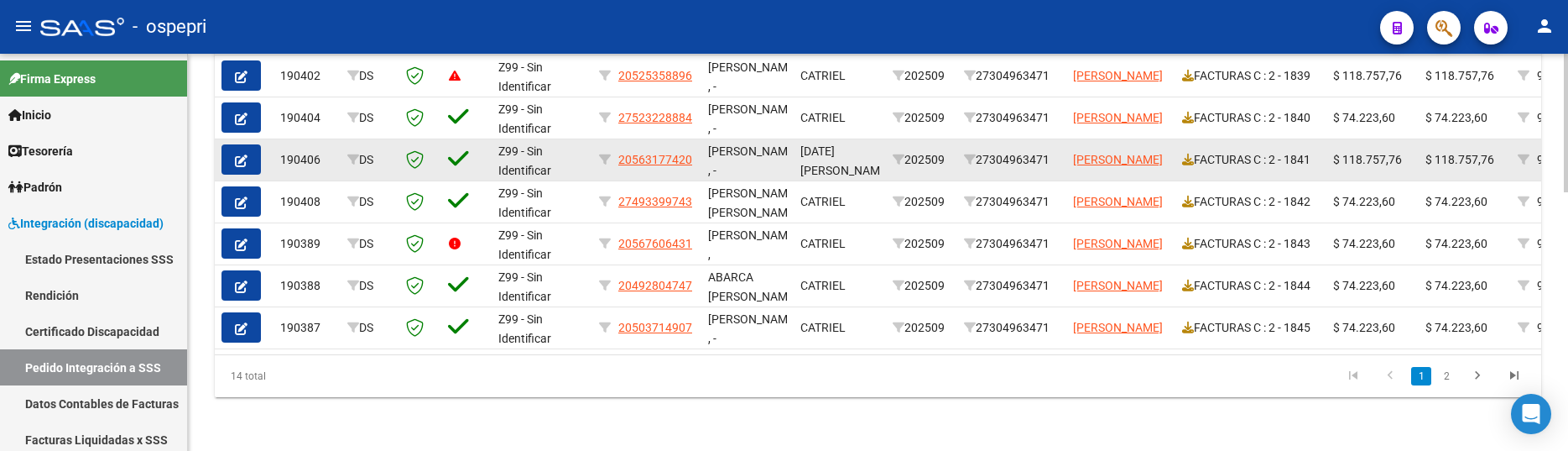
scroll to position [744, 0]
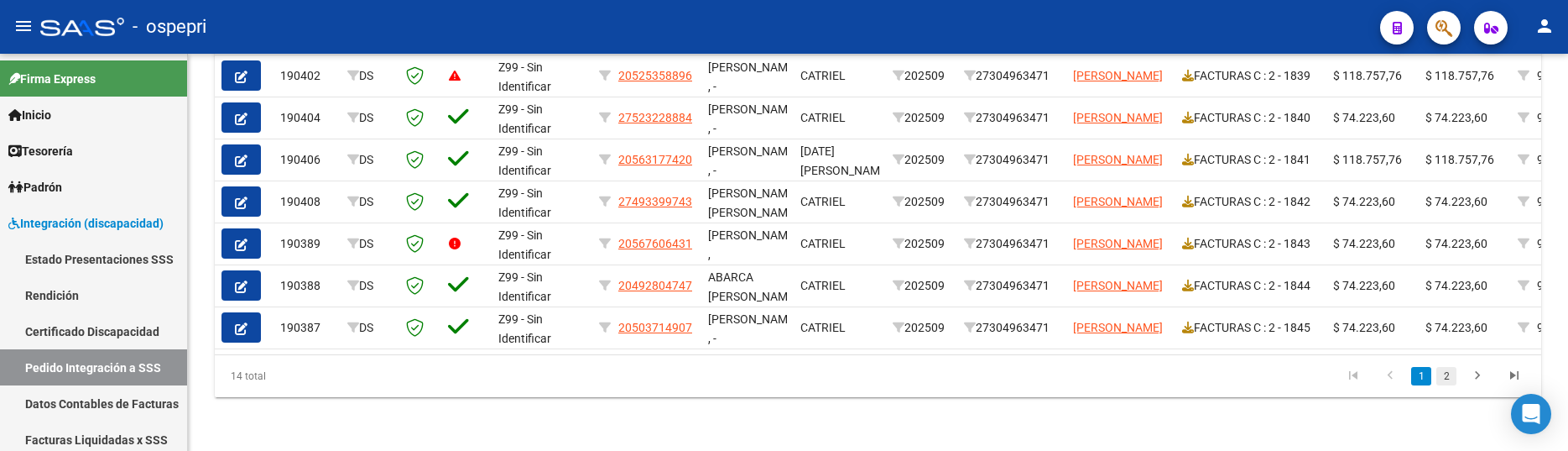
click at [1445, 383] on link "2" at bounding box center [1446, 376] width 20 height 18
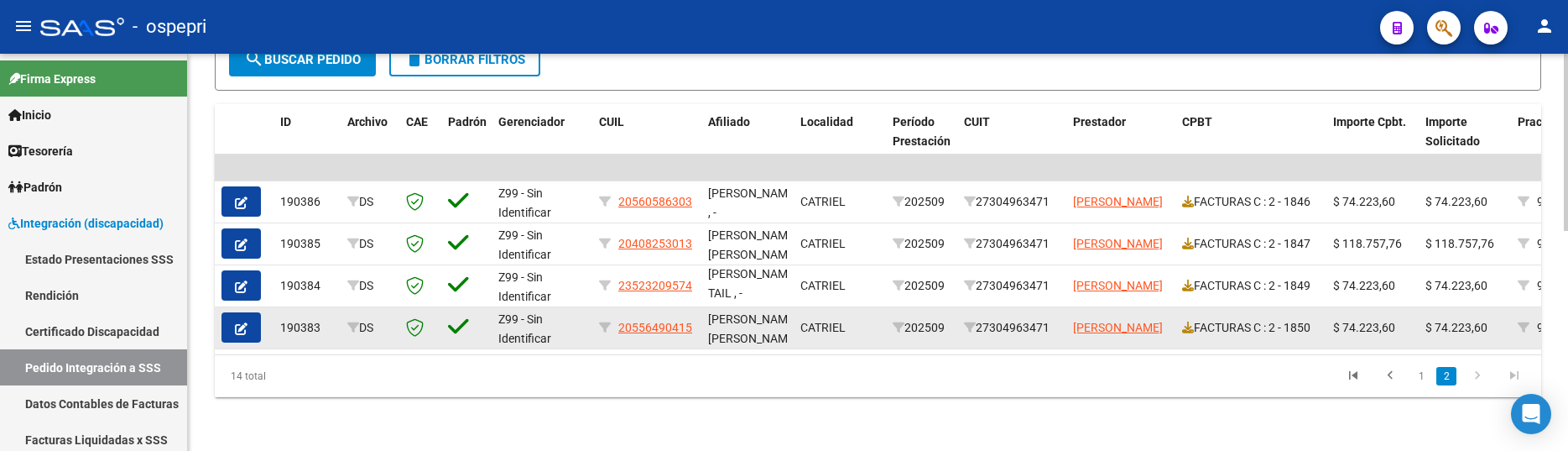
scroll to position [492, 0]
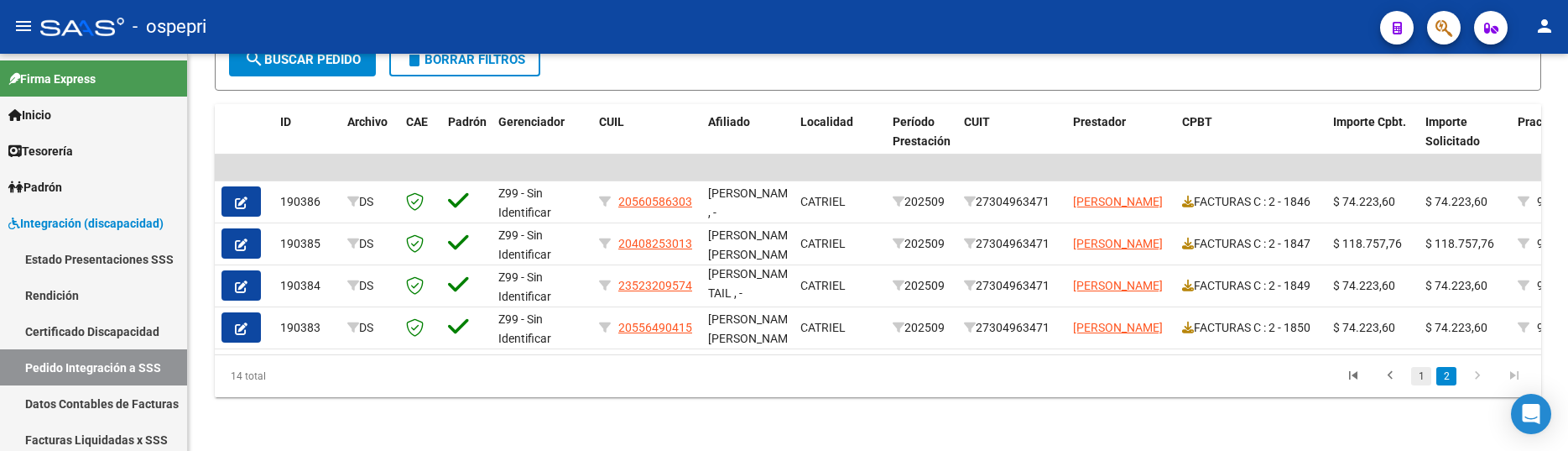
click at [1421, 376] on link "1" at bounding box center [1421, 376] width 20 height 18
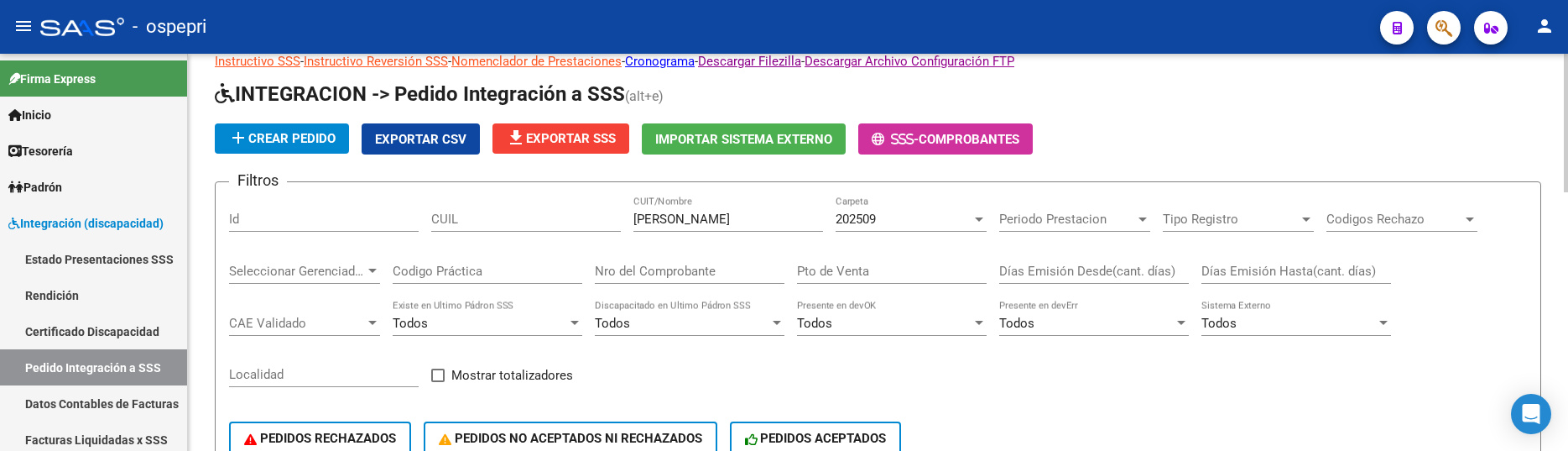
scroll to position [0, 0]
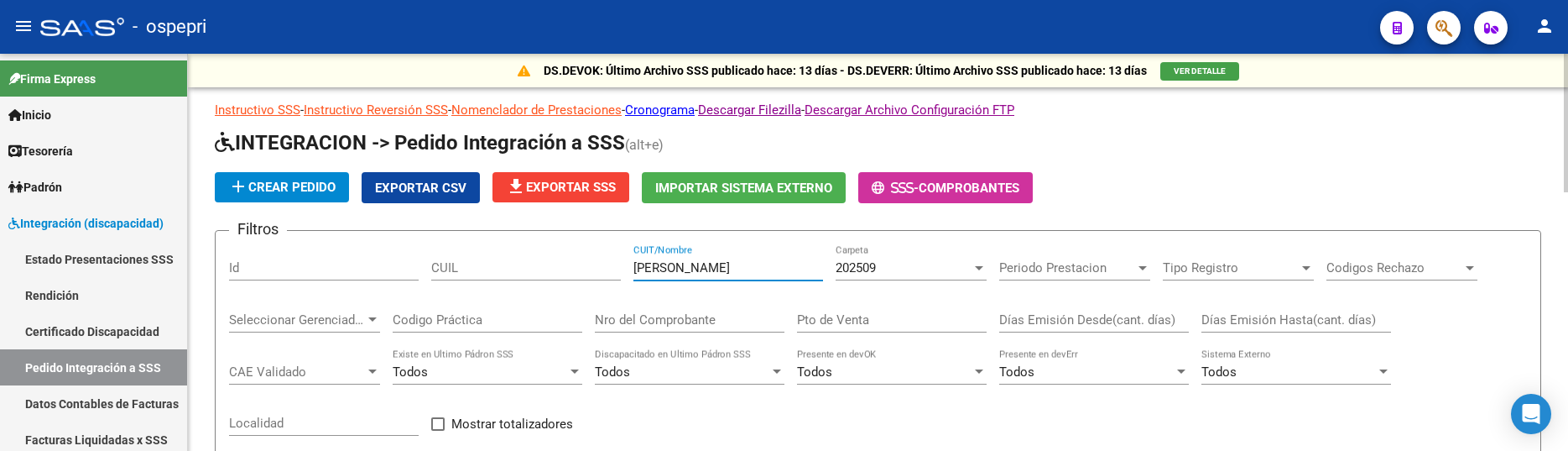
drag, startPoint x: 756, startPoint y: 271, endPoint x: 619, endPoint y: 260, distance: 137.4
click at [619, 260] on div "Filtros Id CUIL flores LORENA CUIT/Nombre 202509 Carpeta Periodo Prestacion Per…" at bounding box center [878, 383] width 1297 height 278
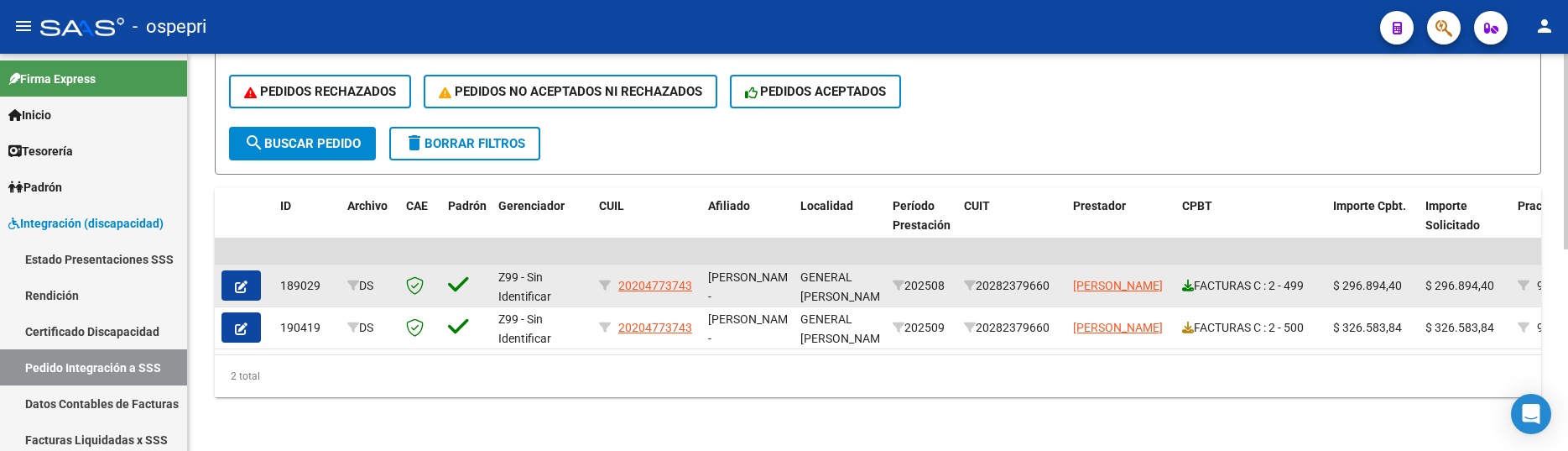
type input "FROLA"
click at [1186, 279] on icon at bounding box center [1188, 285] width 12 height 12
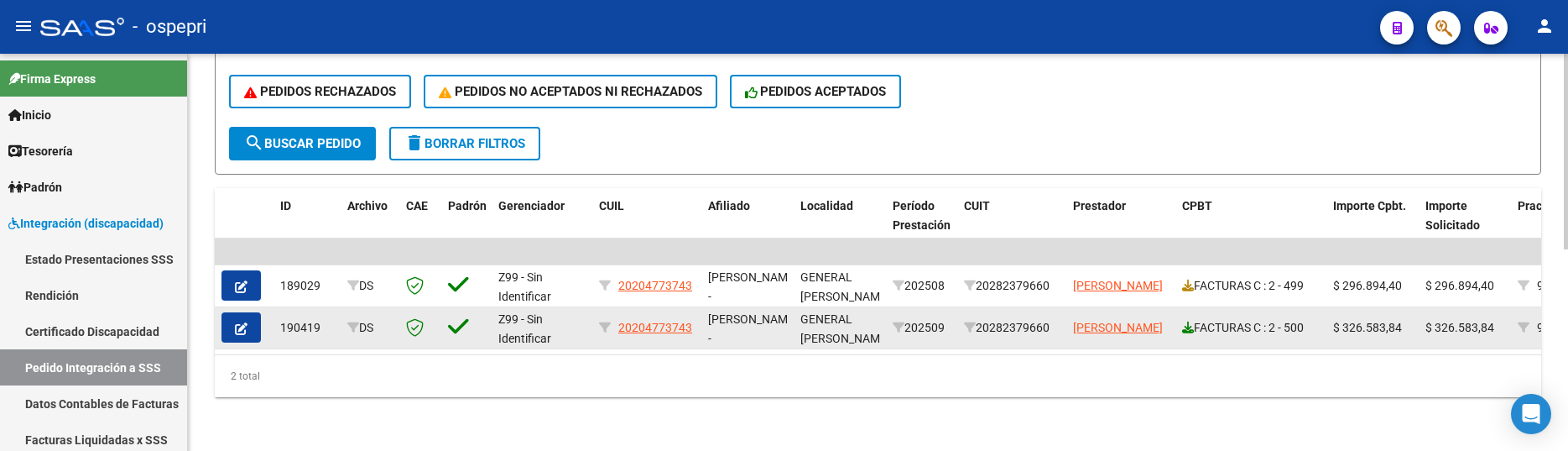
click at [1186, 322] on icon at bounding box center [1188, 328] width 12 height 12
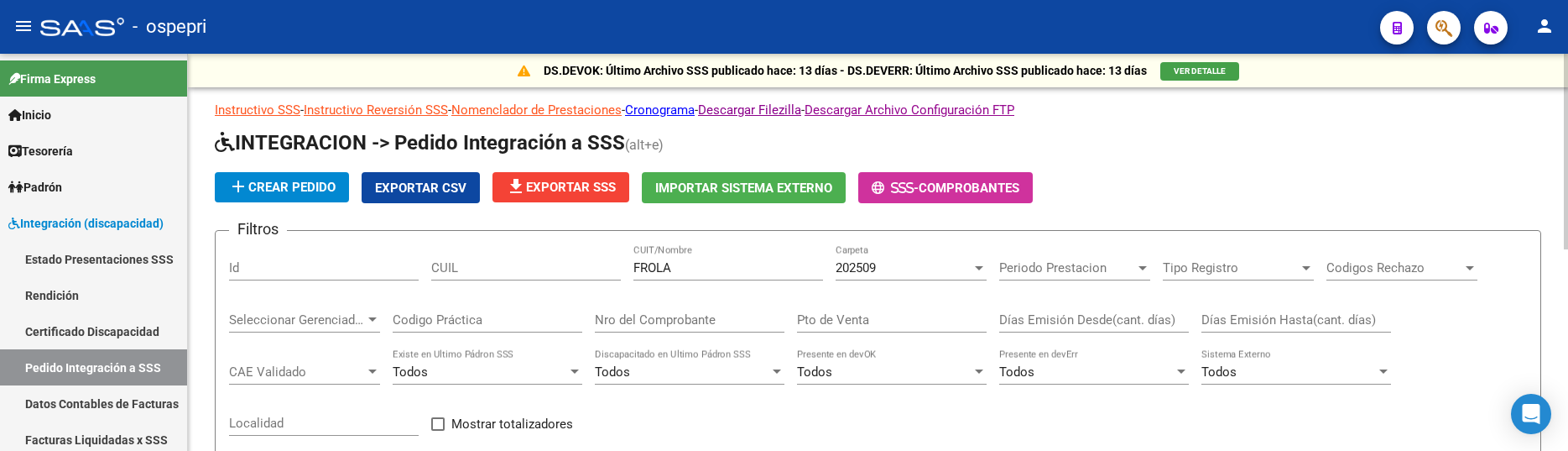
click at [980, 267] on div at bounding box center [979, 268] width 9 height 4
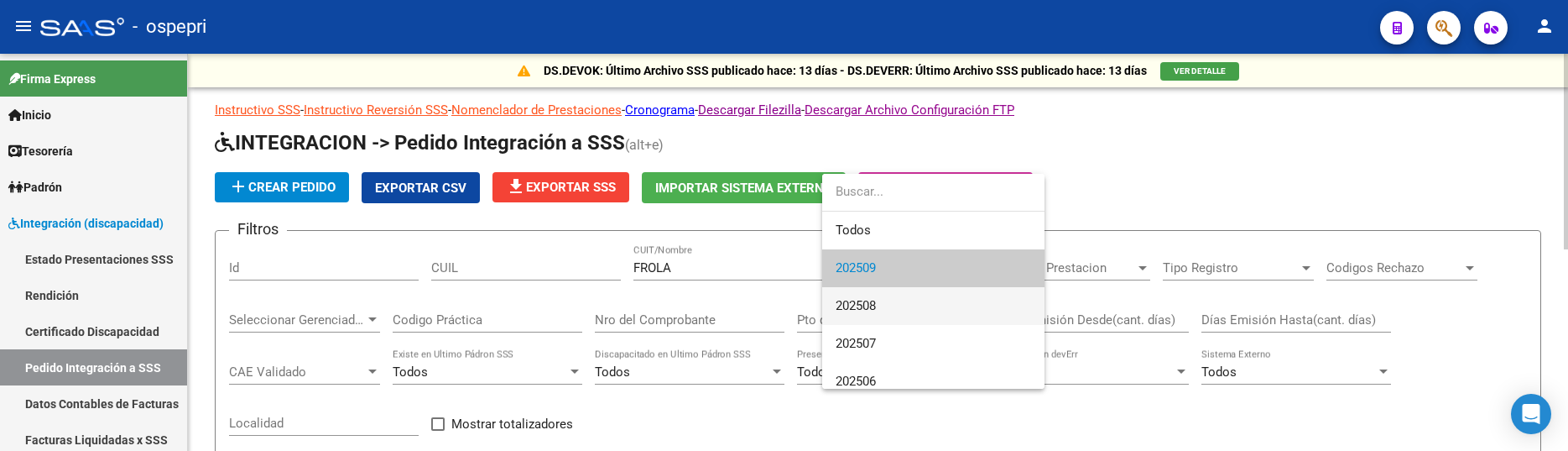
click at [966, 293] on span "202508" at bounding box center [933, 306] width 196 height 38
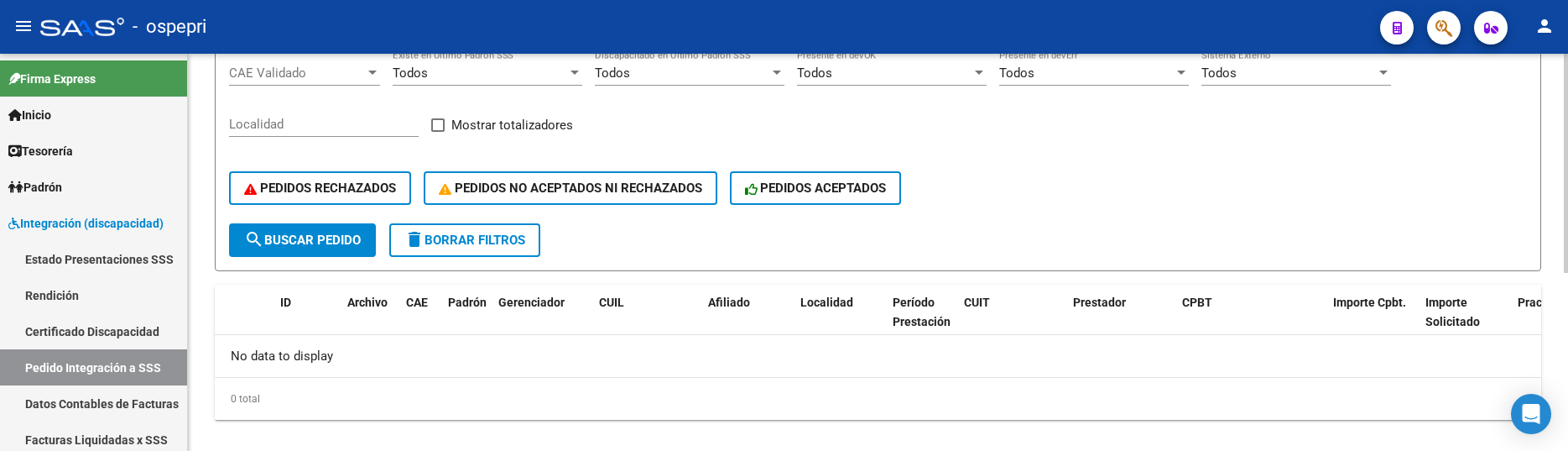
scroll to position [322, 0]
